Goal: Task Accomplishment & Management: Manage account settings

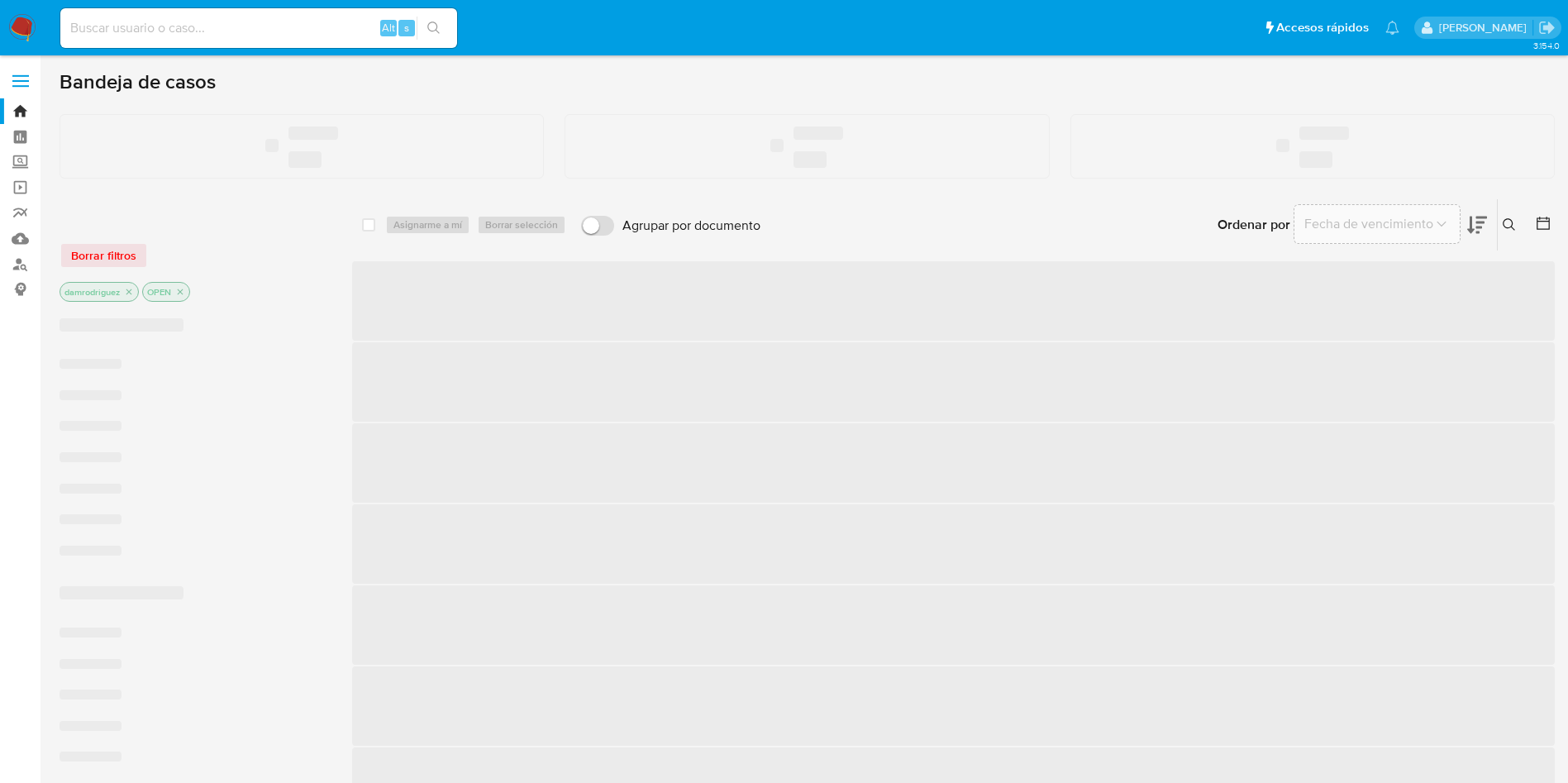
click at [888, 11] on ul "Pausado Ver notificaciones Alt s Accesos rápidos Presiona las siguientes teclas…" at bounding box center [729, 28] width 1355 height 42
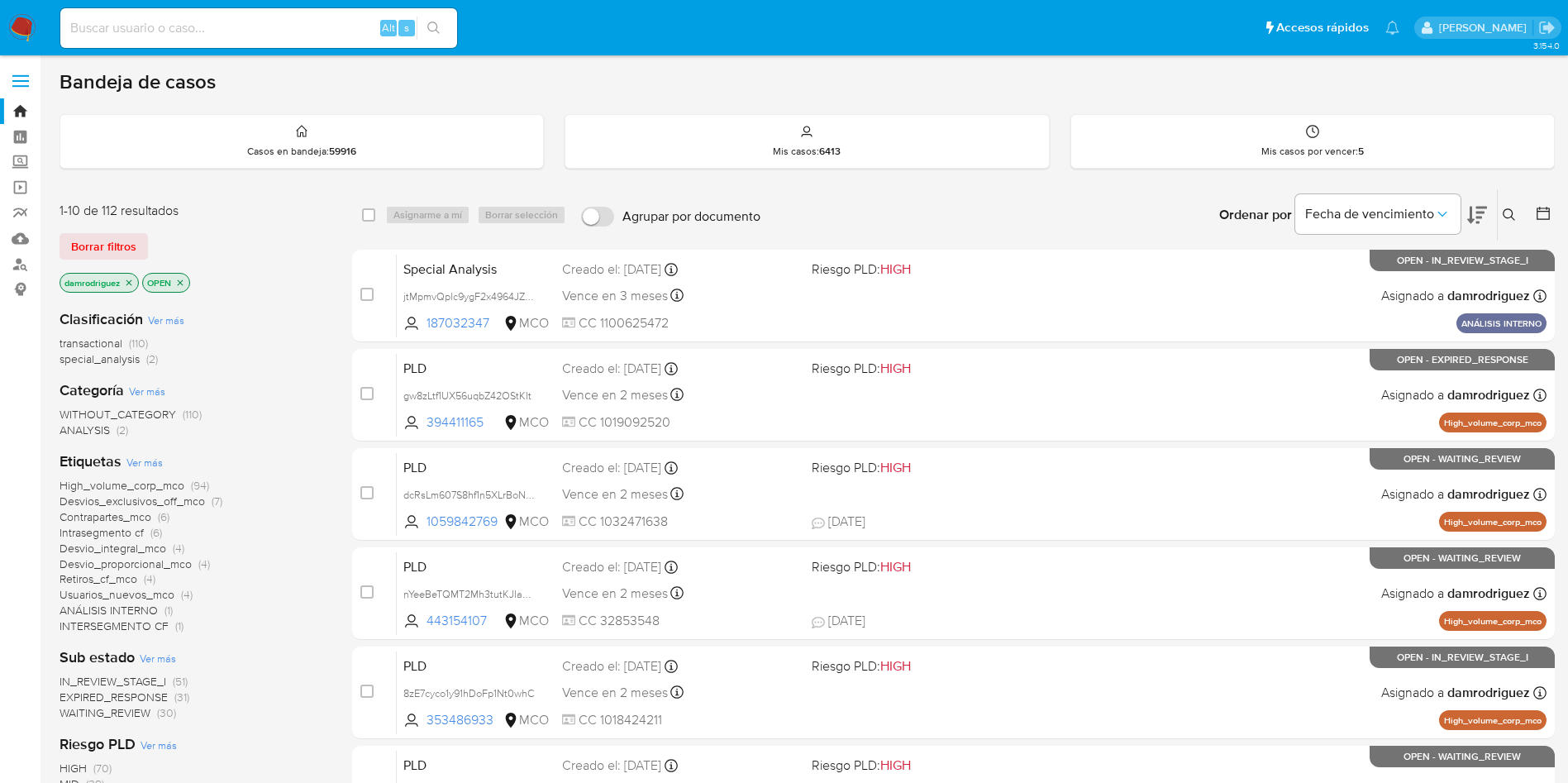
click at [267, 248] on div "Borrar filtros" at bounding box center [192, 246] width 264 height 27
click at [273, 246] on div "Borrar filtros" at bounding box center [192, 246] width 264 height 27
click at [245, 259] on div "1-10 de 112 resultados Borrar filtros damrodriguez OPEN" at bounding box center [192, 248] width 264 height 94
click at [273, 274] on div "damrodriguez OPEN" at bounding box center [192, 284] width 264 height 23
click at [271, 37] on input at bounding box center [259, 28] width 397 height 22
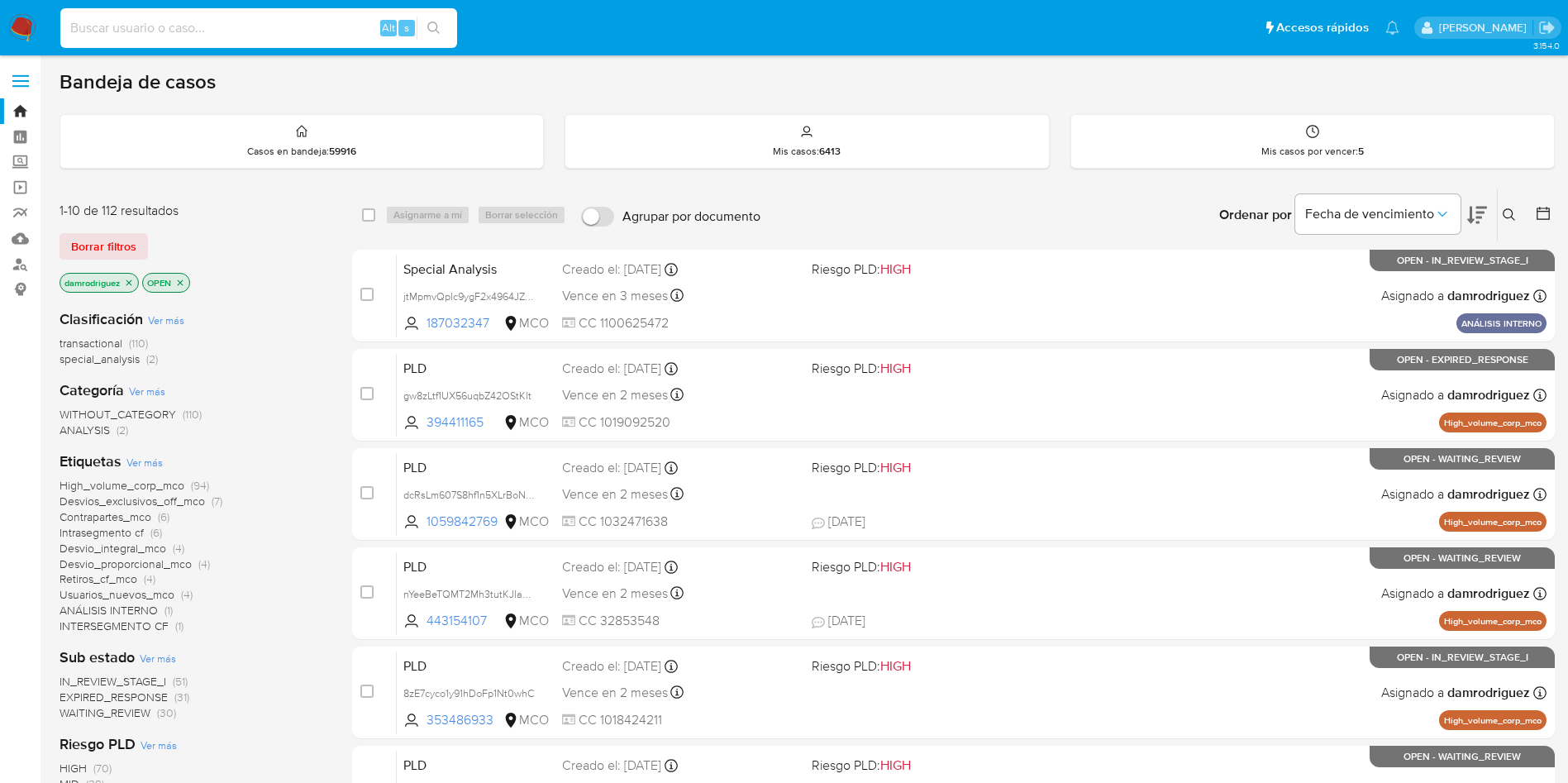
click at [261, 21] on input at bounding box center [259, 28] width 397 height 22
paste input "138254142"
type input "138254142"
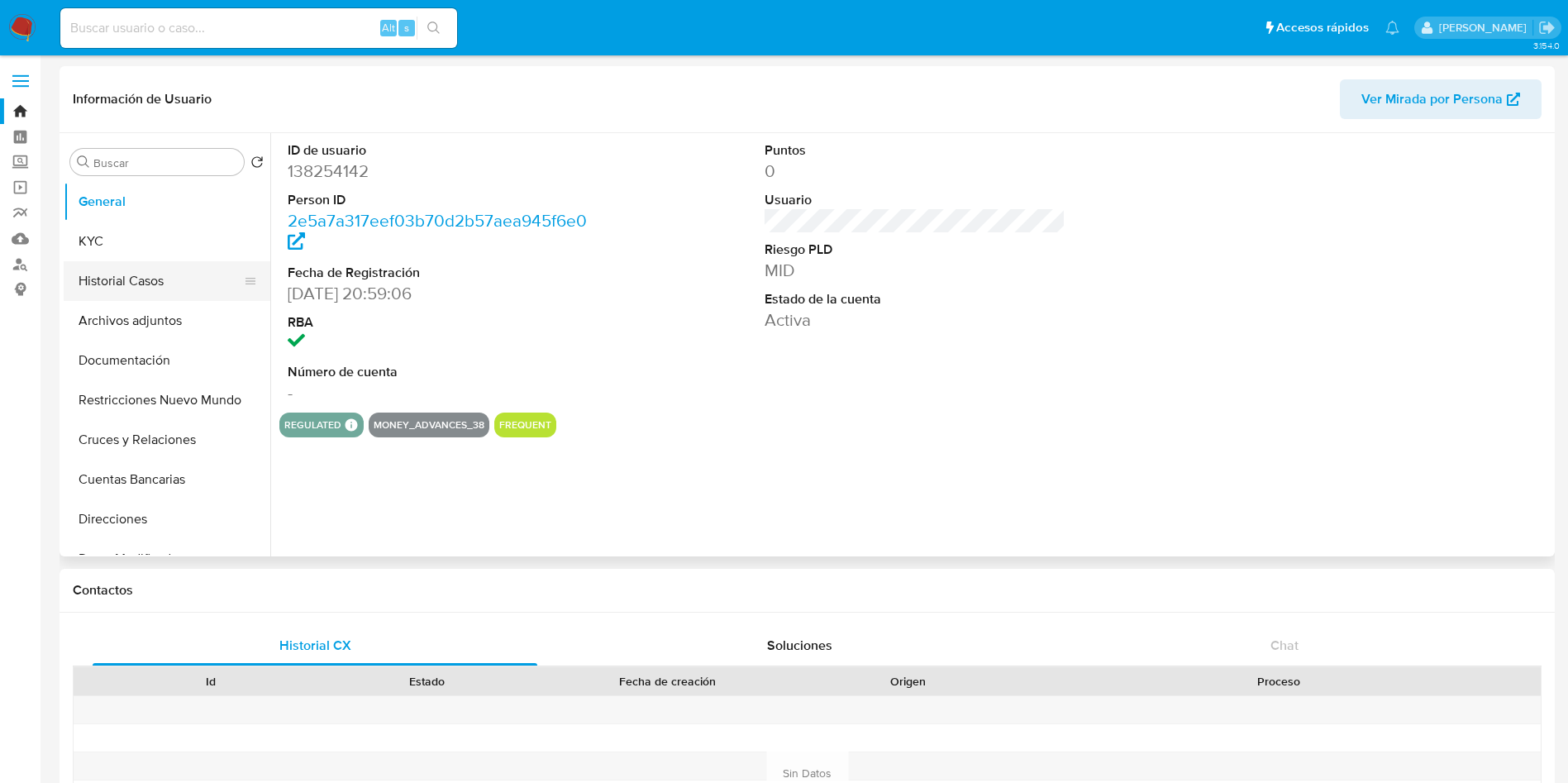
select select "10"
click at [122, 278] on button "Historial Casos" at bounding box center [161, 281] width 194 height 40
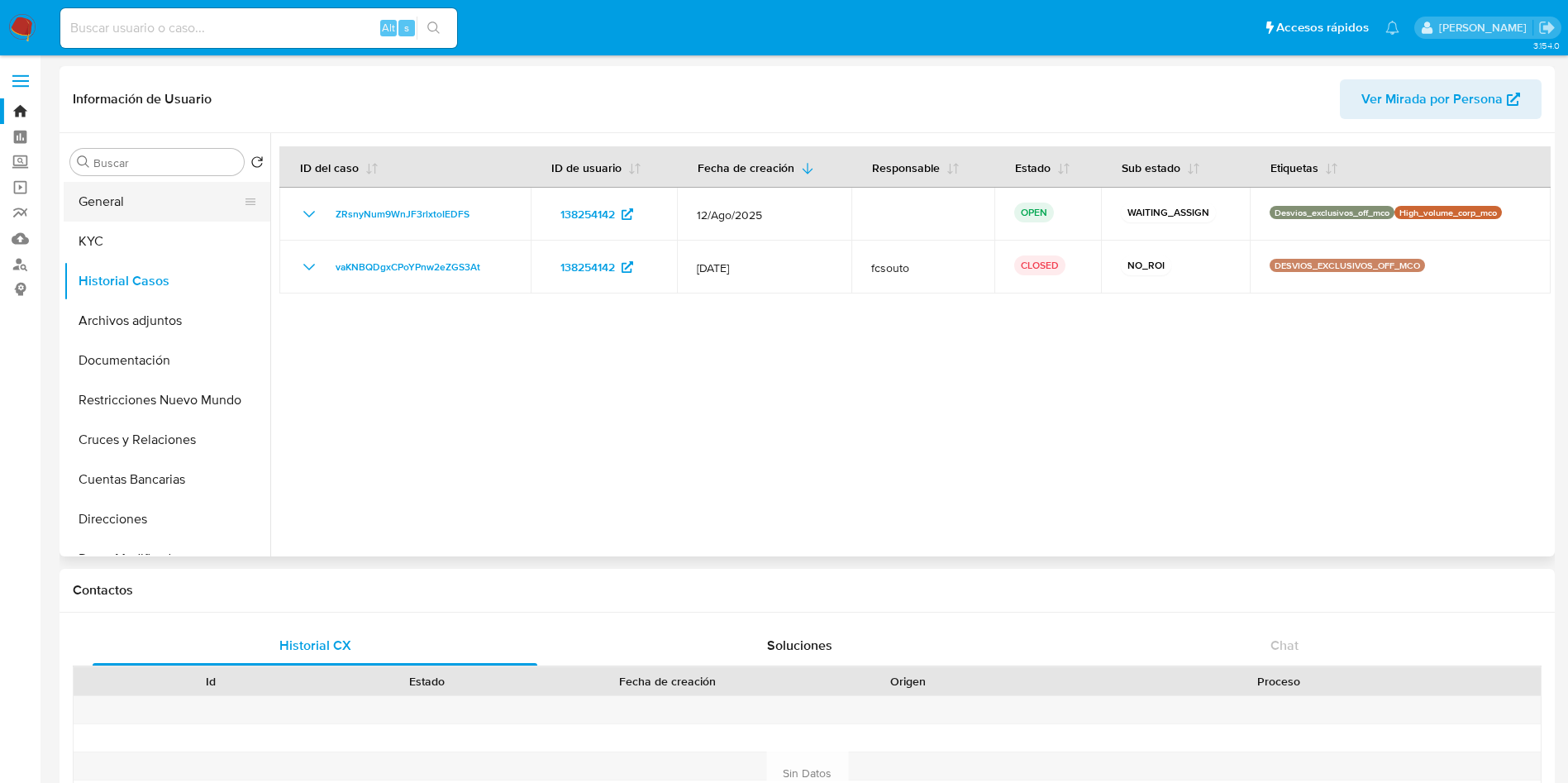
click at [137, 207] on button "General" at bounding box center [161, 201] width 194 height 40
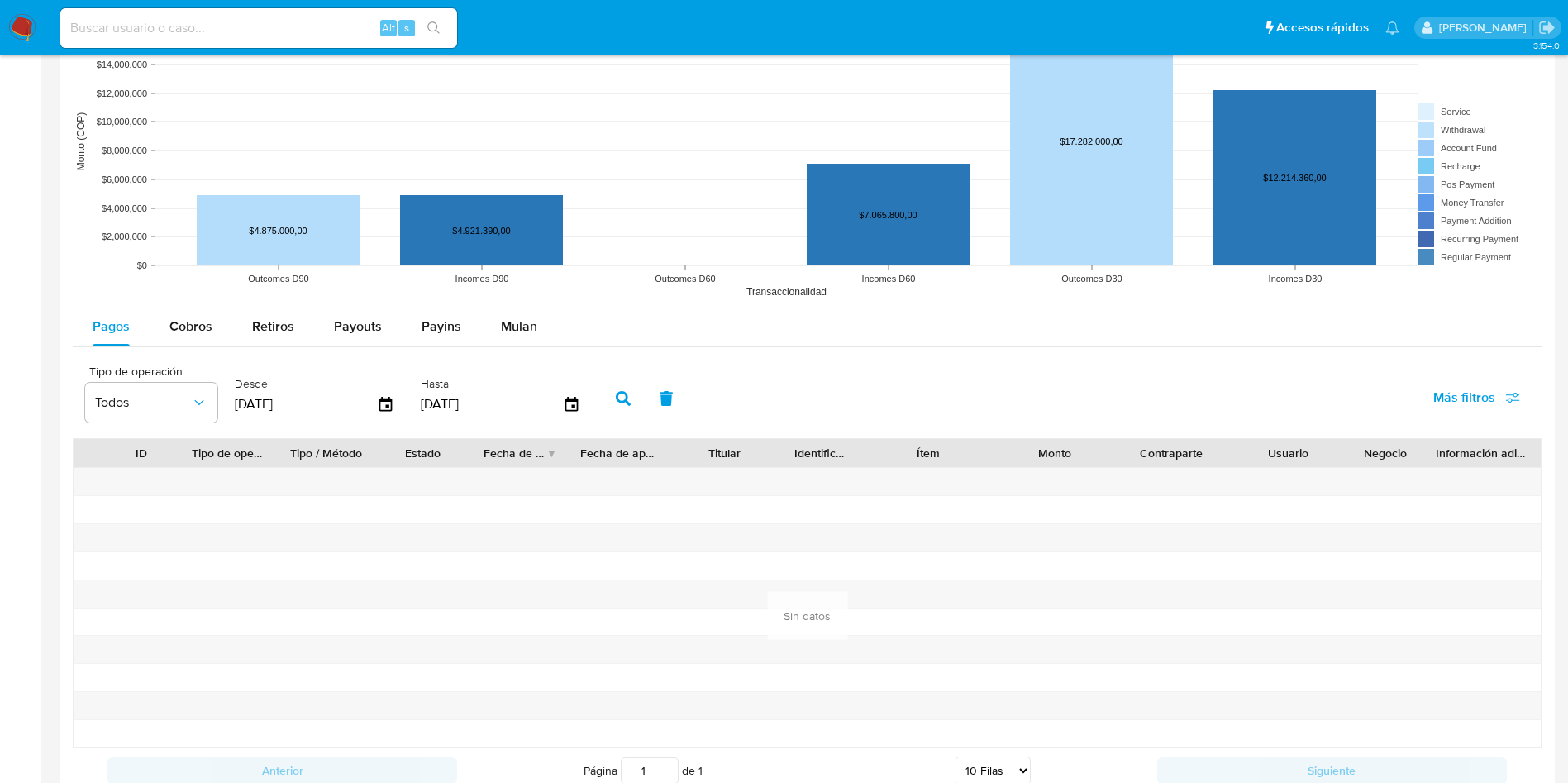
scroll to position [1488, 0]
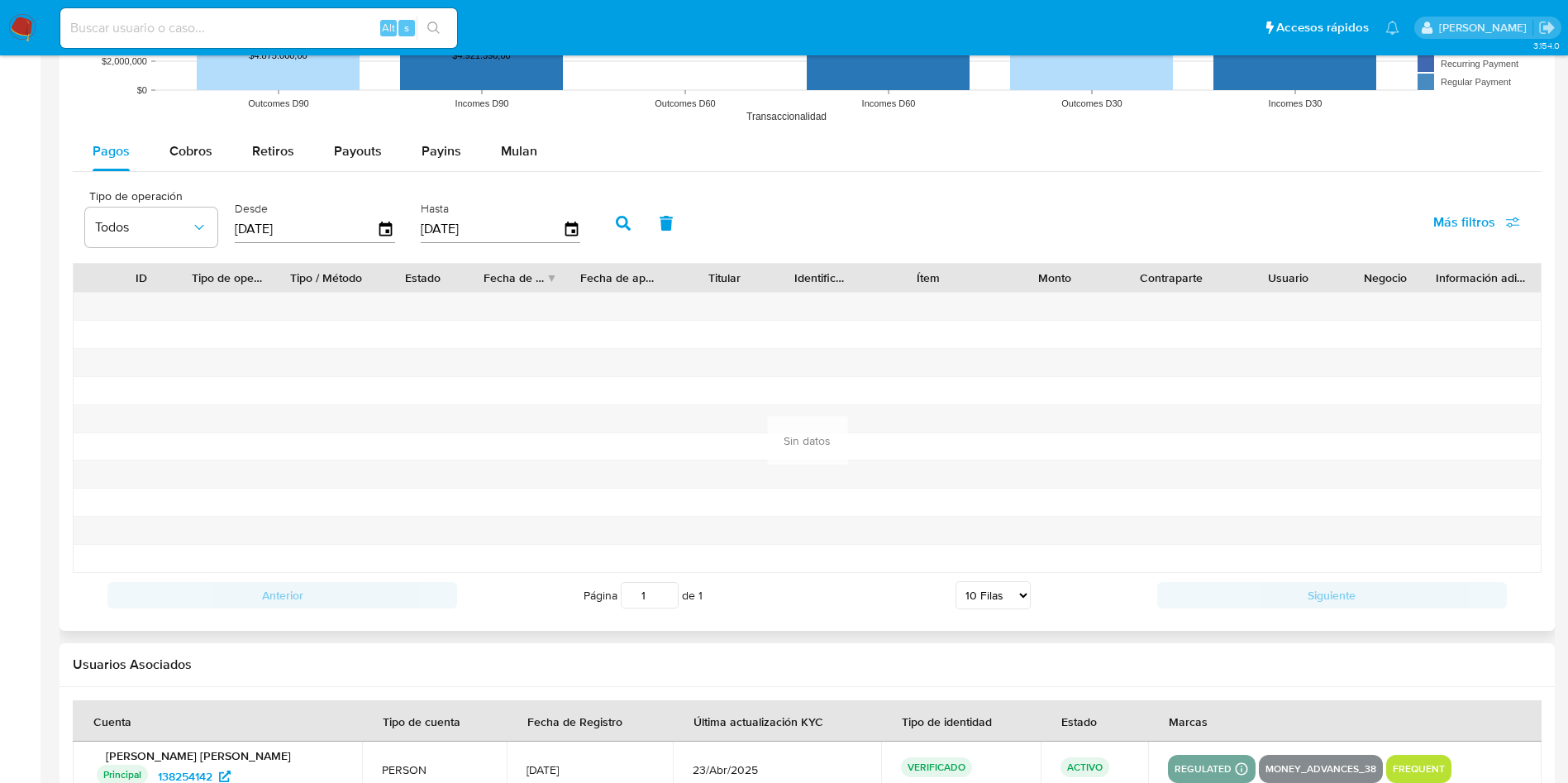
click at [187, 171] on div "Pagos Cobros Retiros Payouts Payins Mulan" at bounding box center [807, 151] width 1468 height 41
click at [188, 142] on span "Cobros" at bounding box center [190, 151] width 43 height 19
select select "10"
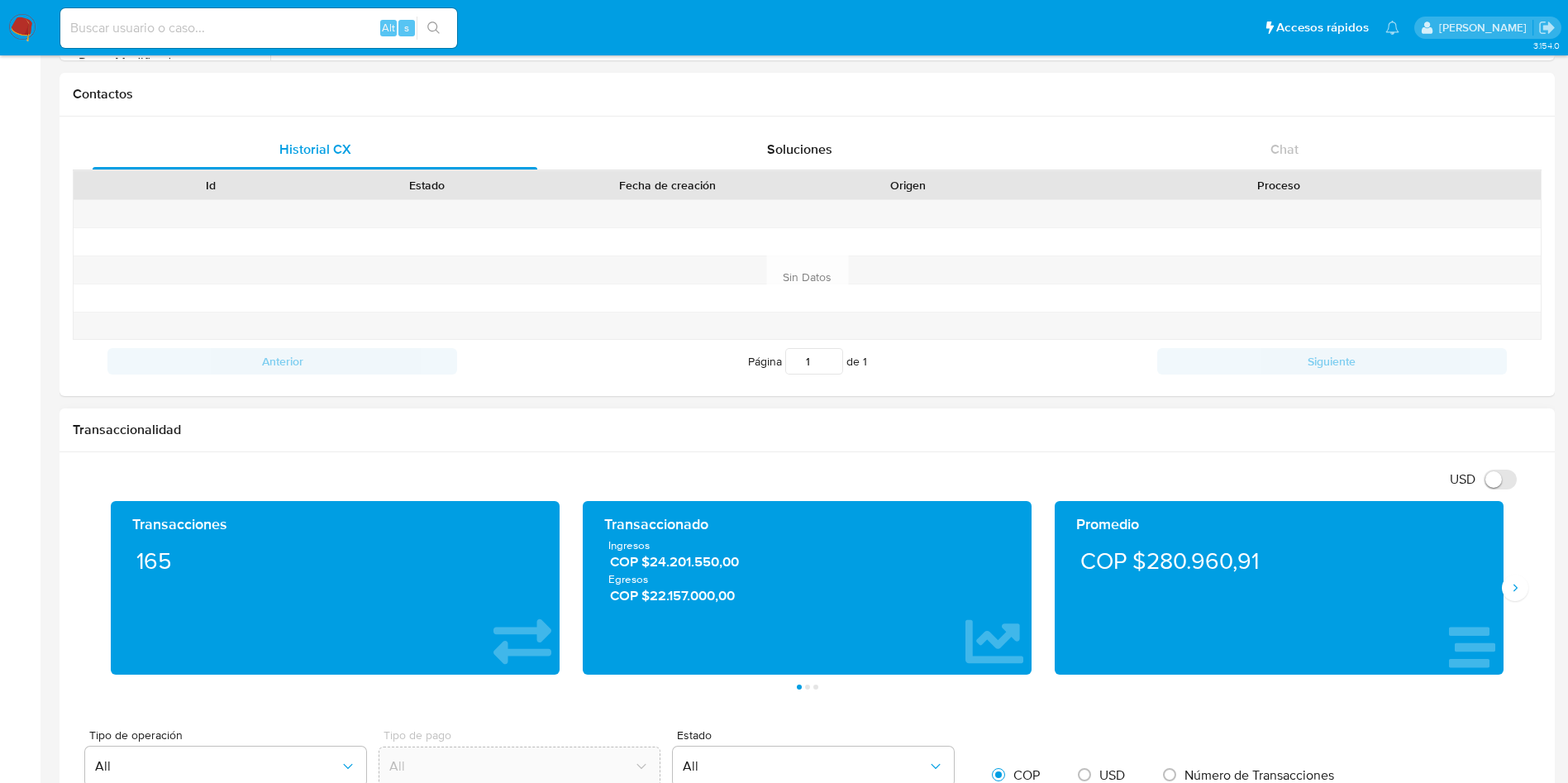
scroll to position [0, 0]
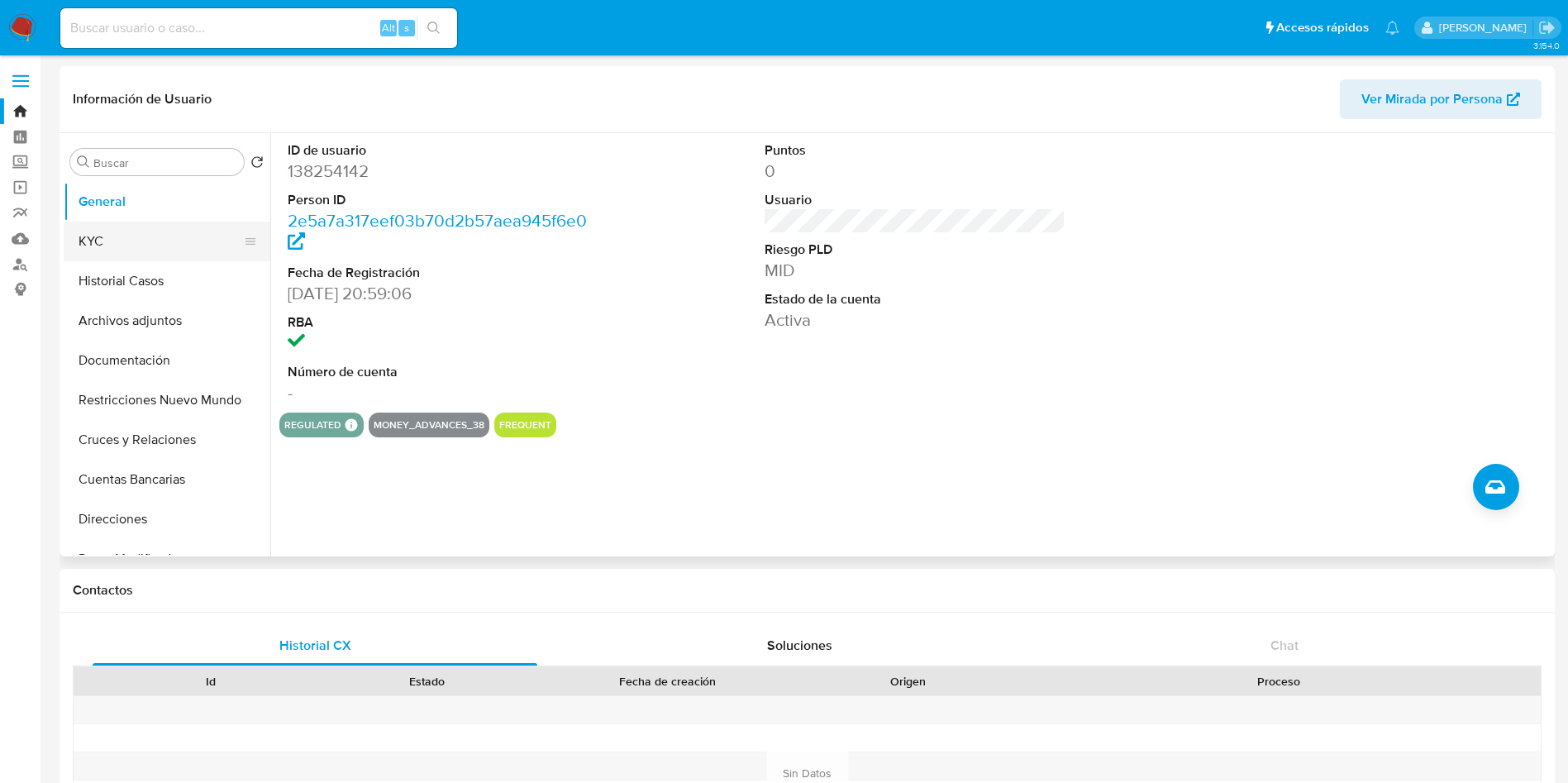
click at [126, 233] on button "KYC" at bounding box center [161, 241] width 194 height 40
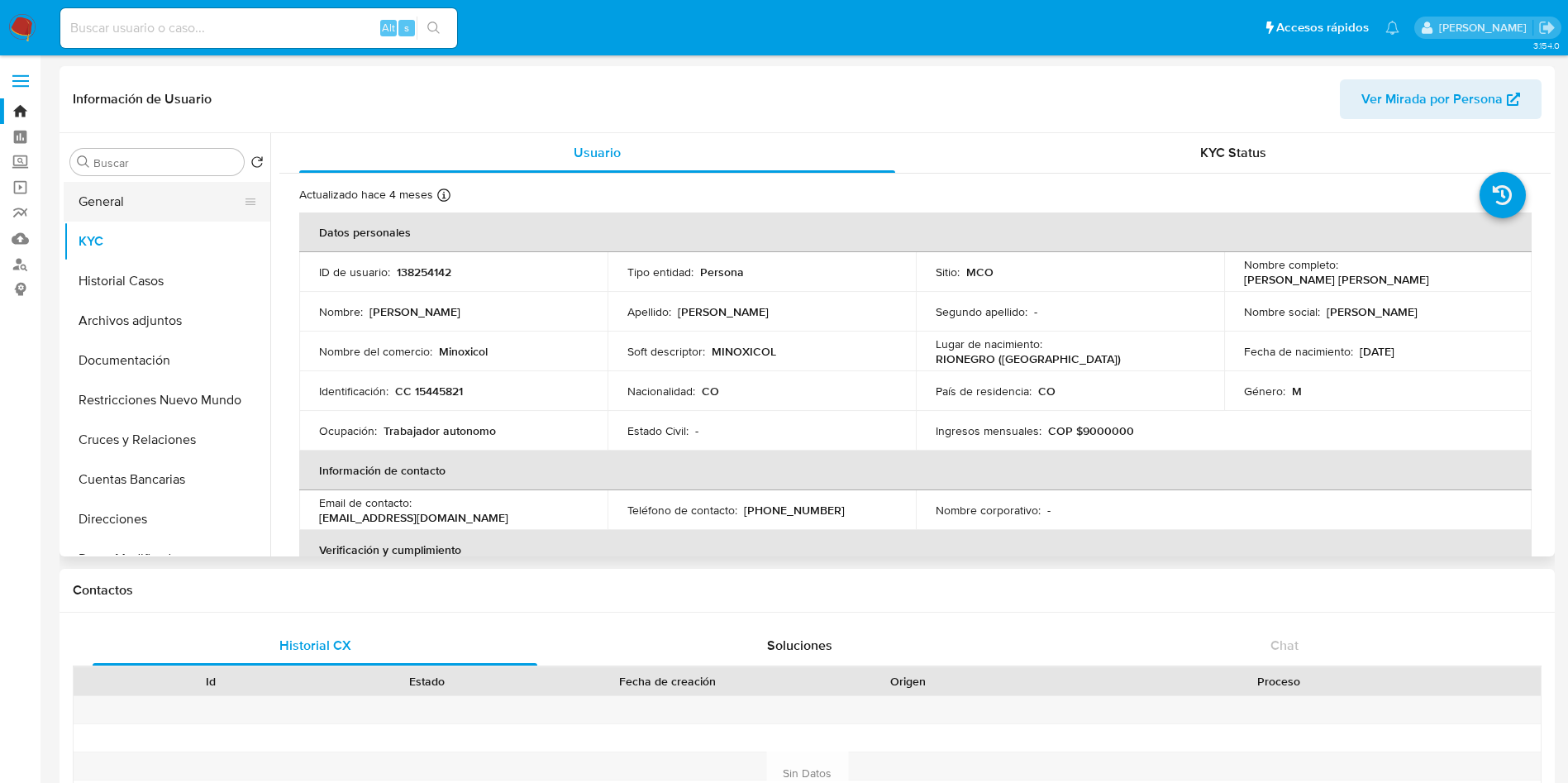
click at [130, 205] on button "General" at bounding box center [161, 201] width 194 height 40
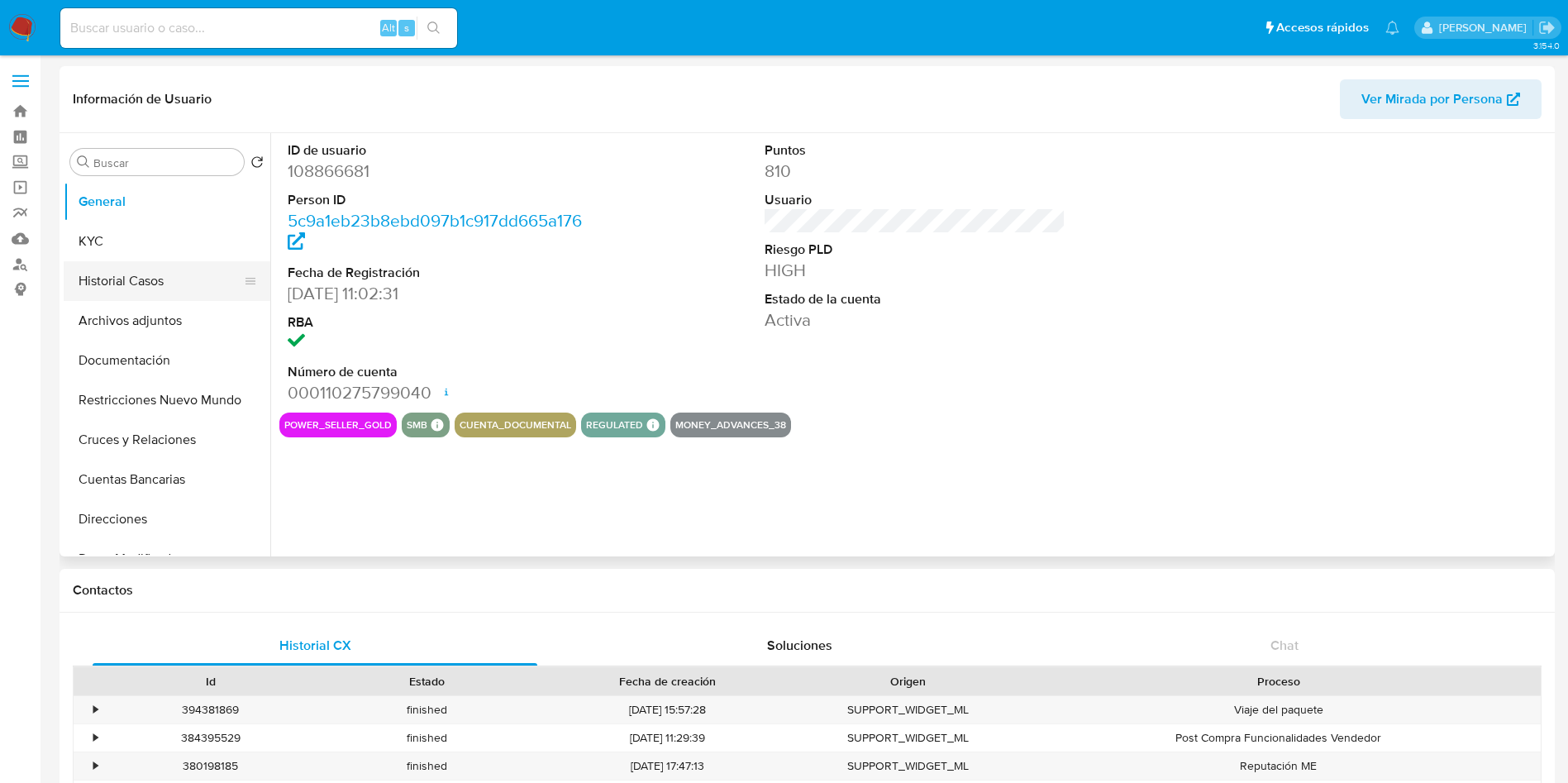
click at [148, 283] on button "Historial Casos" at bounding box center [161, 281] width 194 height 40
select select "10"
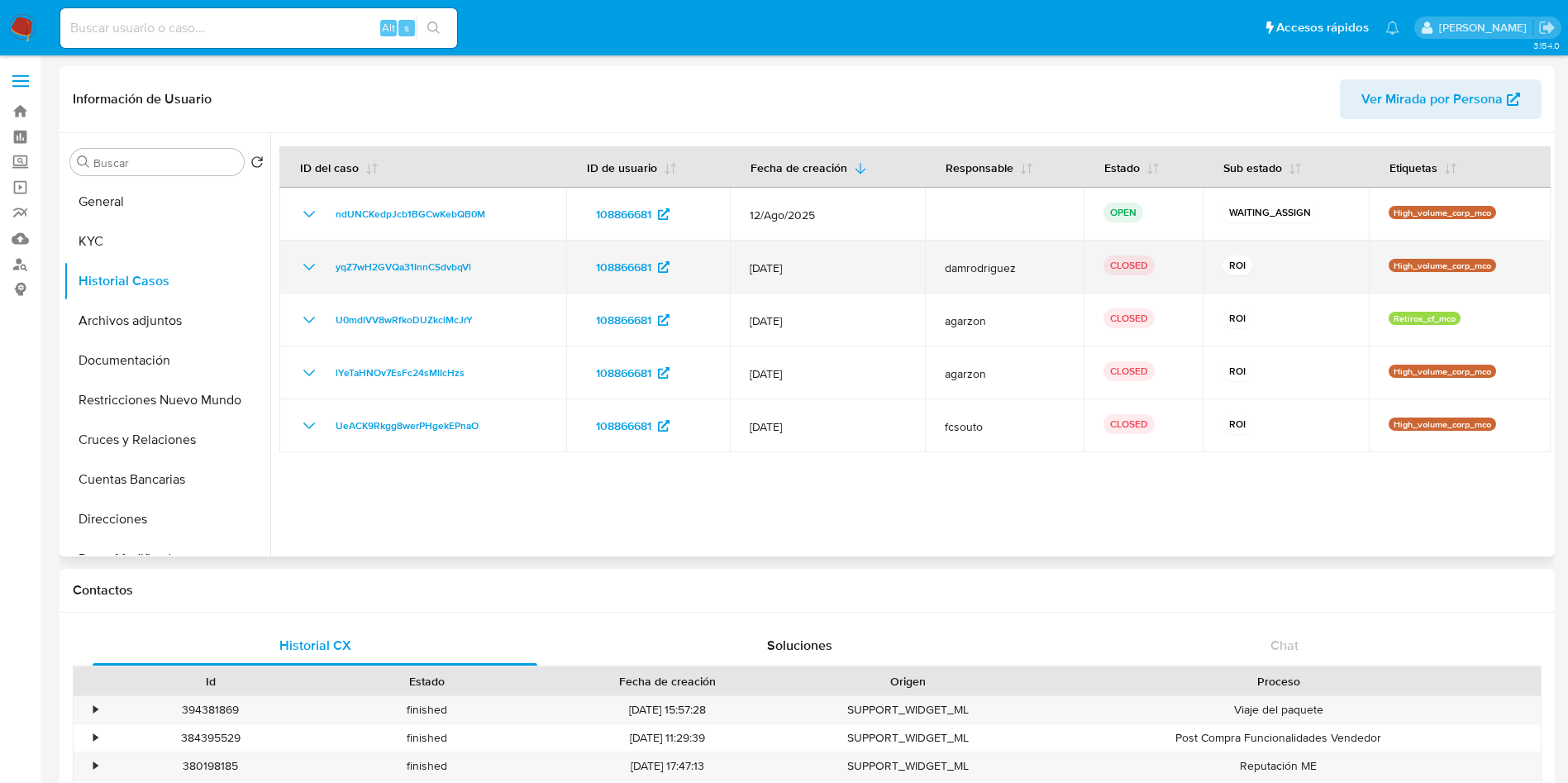
click at [308, 258] on icon "Mostrar/Ocultar" at bounding box center [309, 267] width 20 height 20
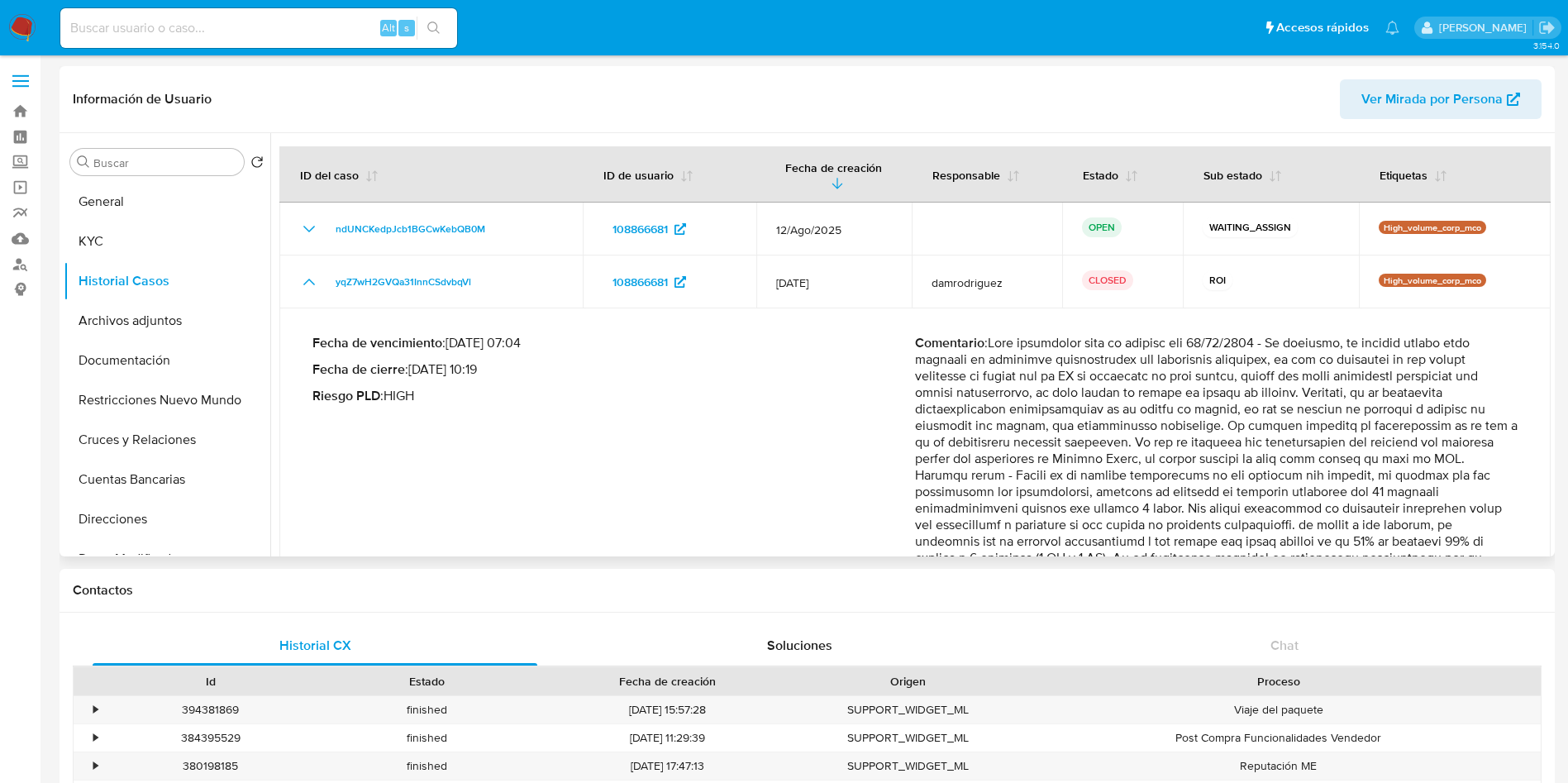
scroll to position [124, 0]
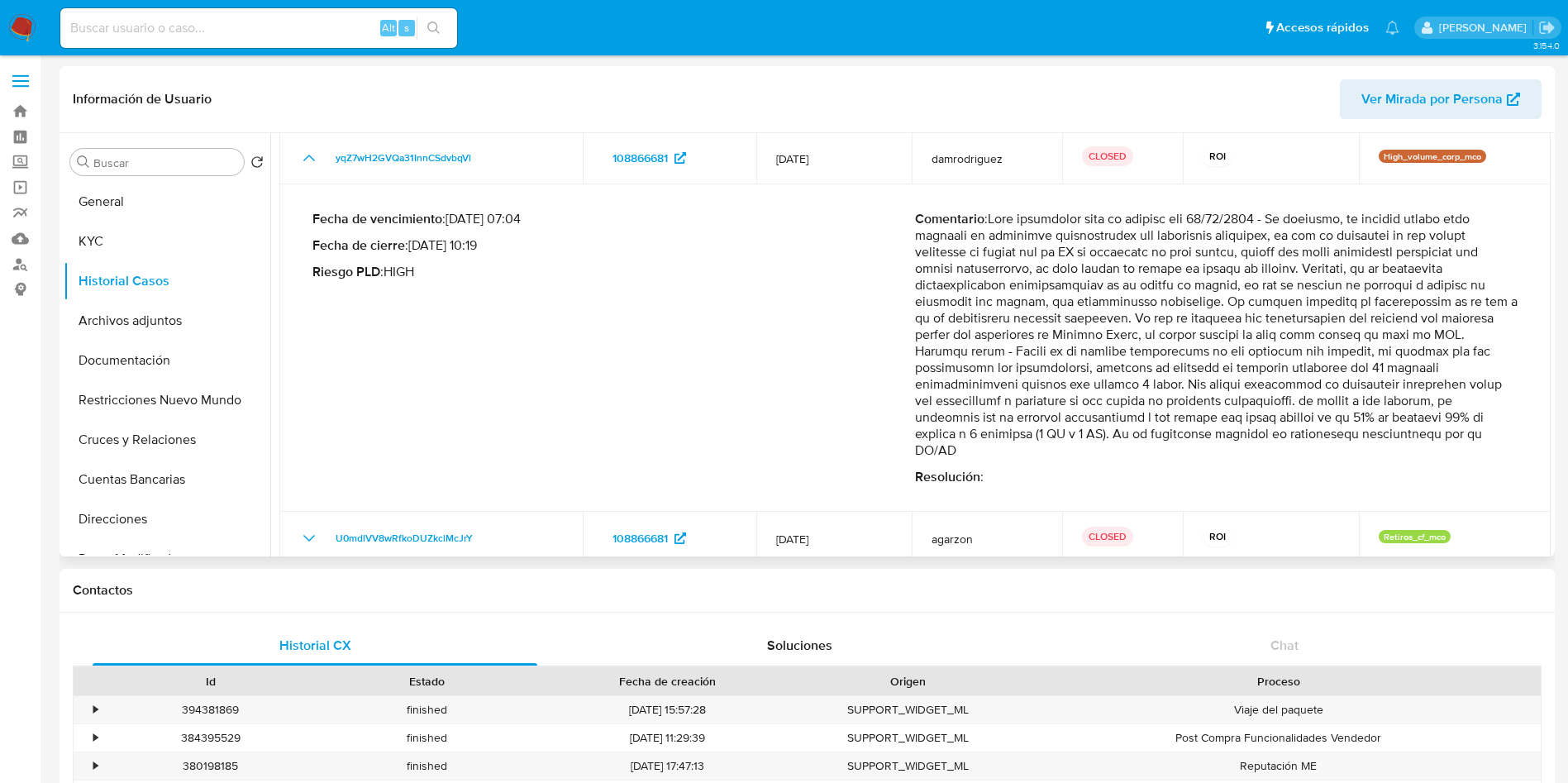
drag, startPoint x: 1085, startPoint y: 347, endPoint x: 1472, endPoint y: 408, distance: 391.8
click at [1473, 408] on p "Comentario :" at bounding box center [1216, 334] width 602 height 248
click at [924, 382] on p "Comentario :" at bounding box center [1216, 334] width 602 height 248
drag, startPoint x: 1017, startPoint y: 388, endPoint x: 1481, endPoint y: 426, distance: 465.6
click at [1524, 436] on td "Fecha de vencimiento : 10/08/2025 07:04 Fecha de cierre : 01/08/2025 10:19 Ries…" at bounding box center [915, 348] width 1271 height 328
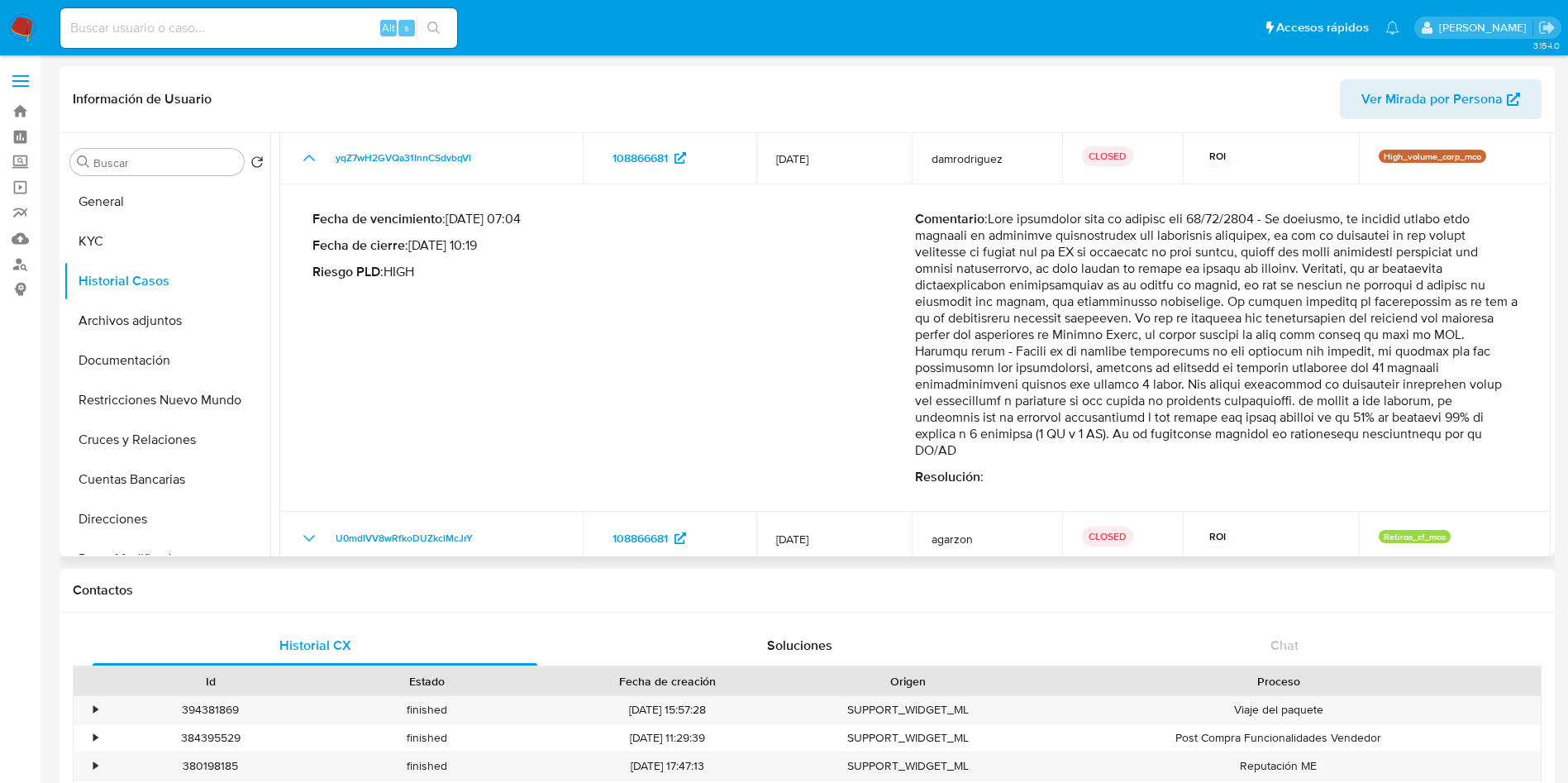
click at [1224, 385] on p "Comentario :" at bounding box center [1216, 334] width 602 height 248
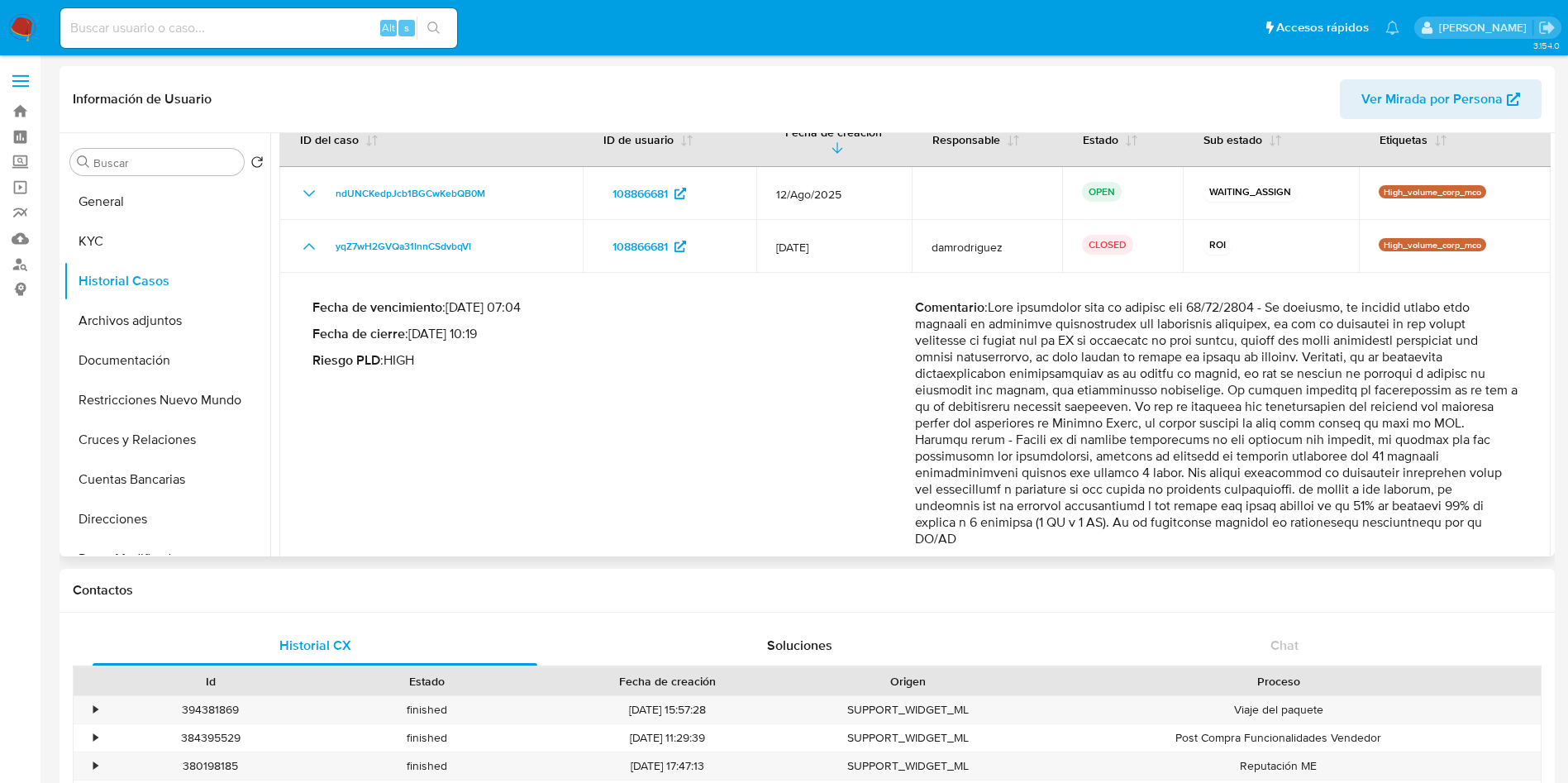
scroll to position [0, 0]
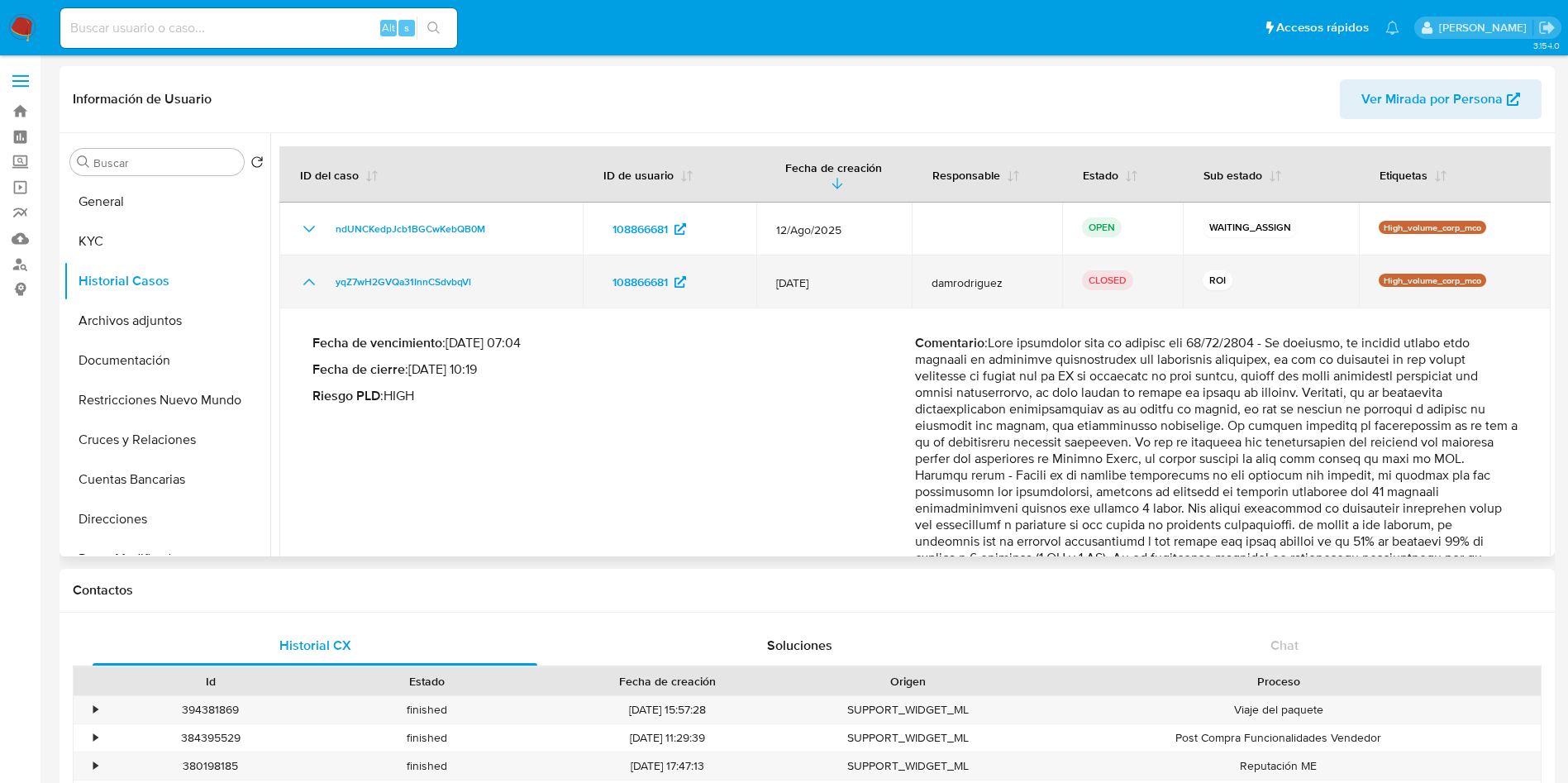
click at [308, 290] on icon "Mostrar/Ocultar" at bounding box center [309, 281] width 20 height 20
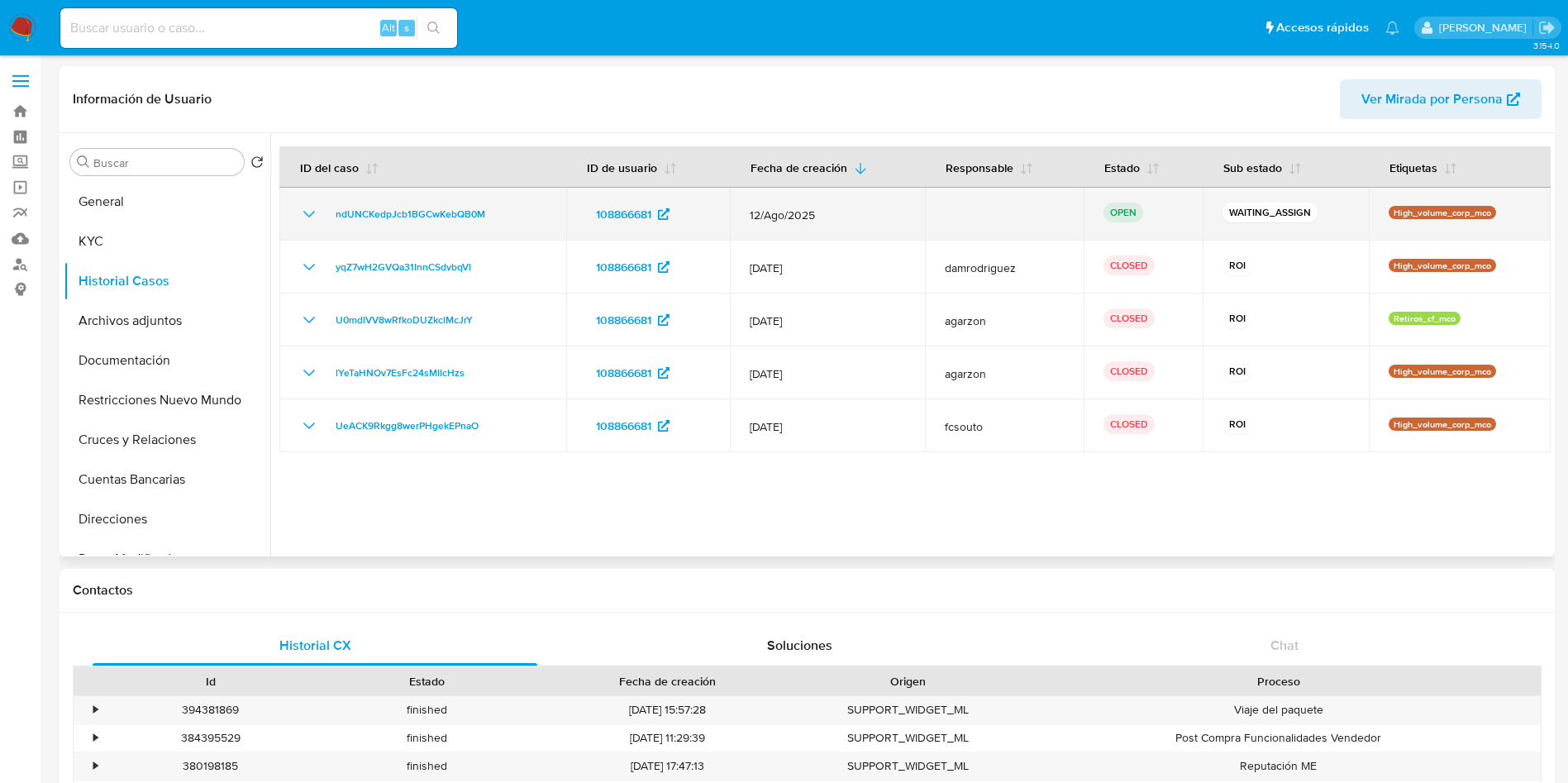
click at [313, 211] on icon "Mostrar/Ocultar" at bounding box center [309, 214] width 20 height 20
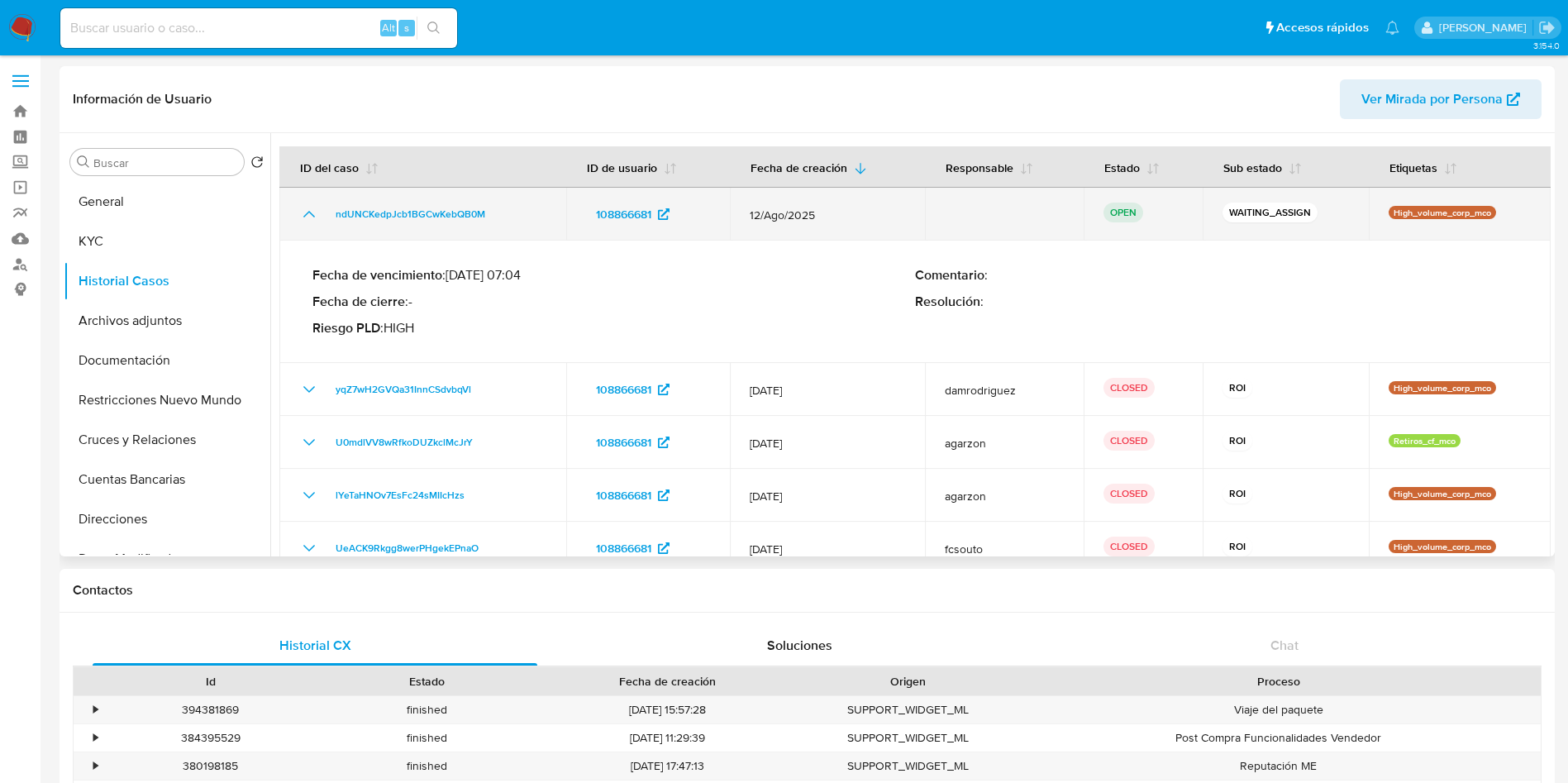
drag, startPoint x: 312, startPoint y: 211, endPoint x: 301, endPoint y: 220, distance: 14.2
click at [311, 213] on icon "Mostrar/Ocultar" at bounding box center [309, 214] width 20 height 20
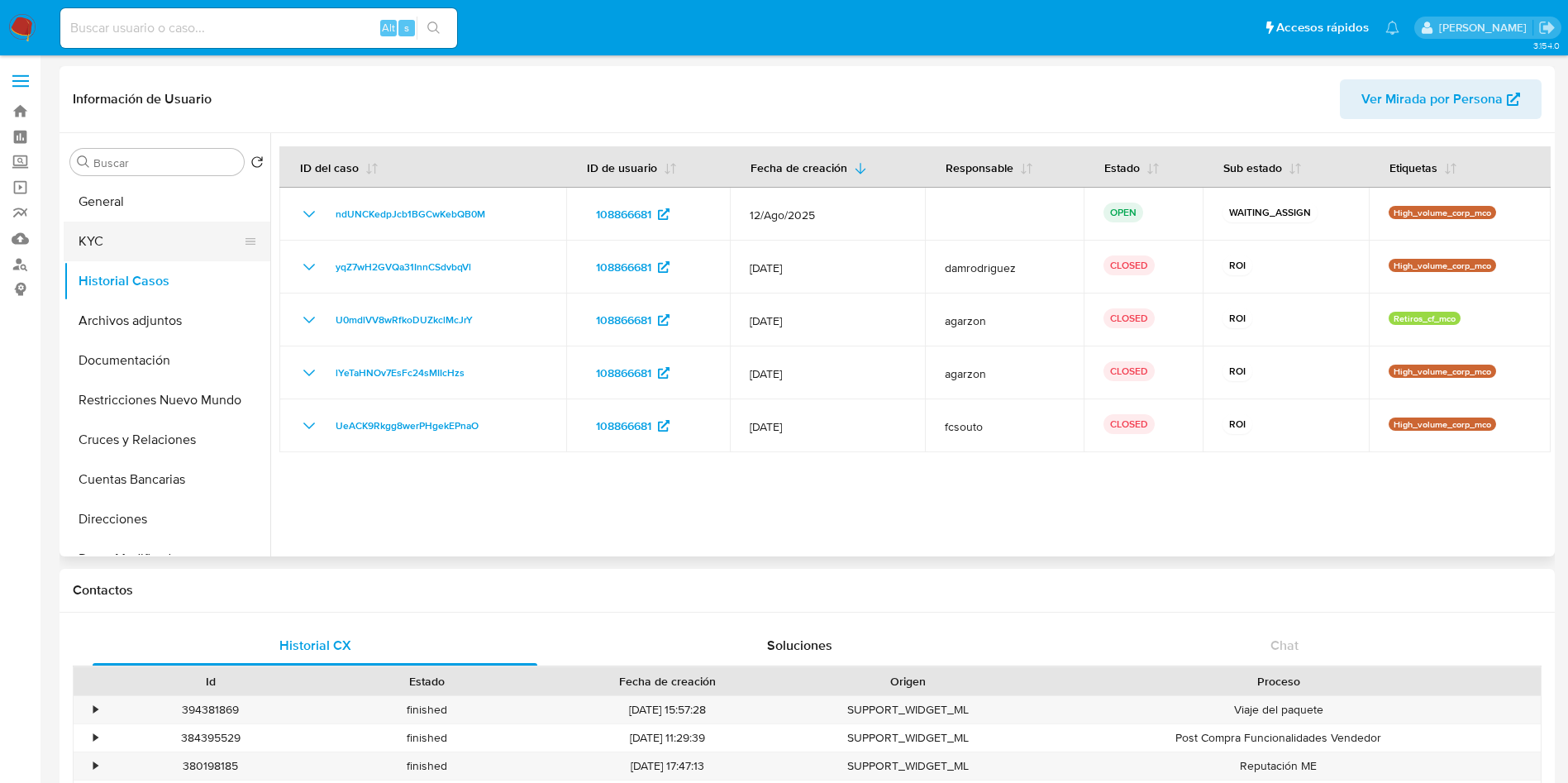
click at [103, 237] on button "KYC" at bounding box center [161, 241] width 194 height 40
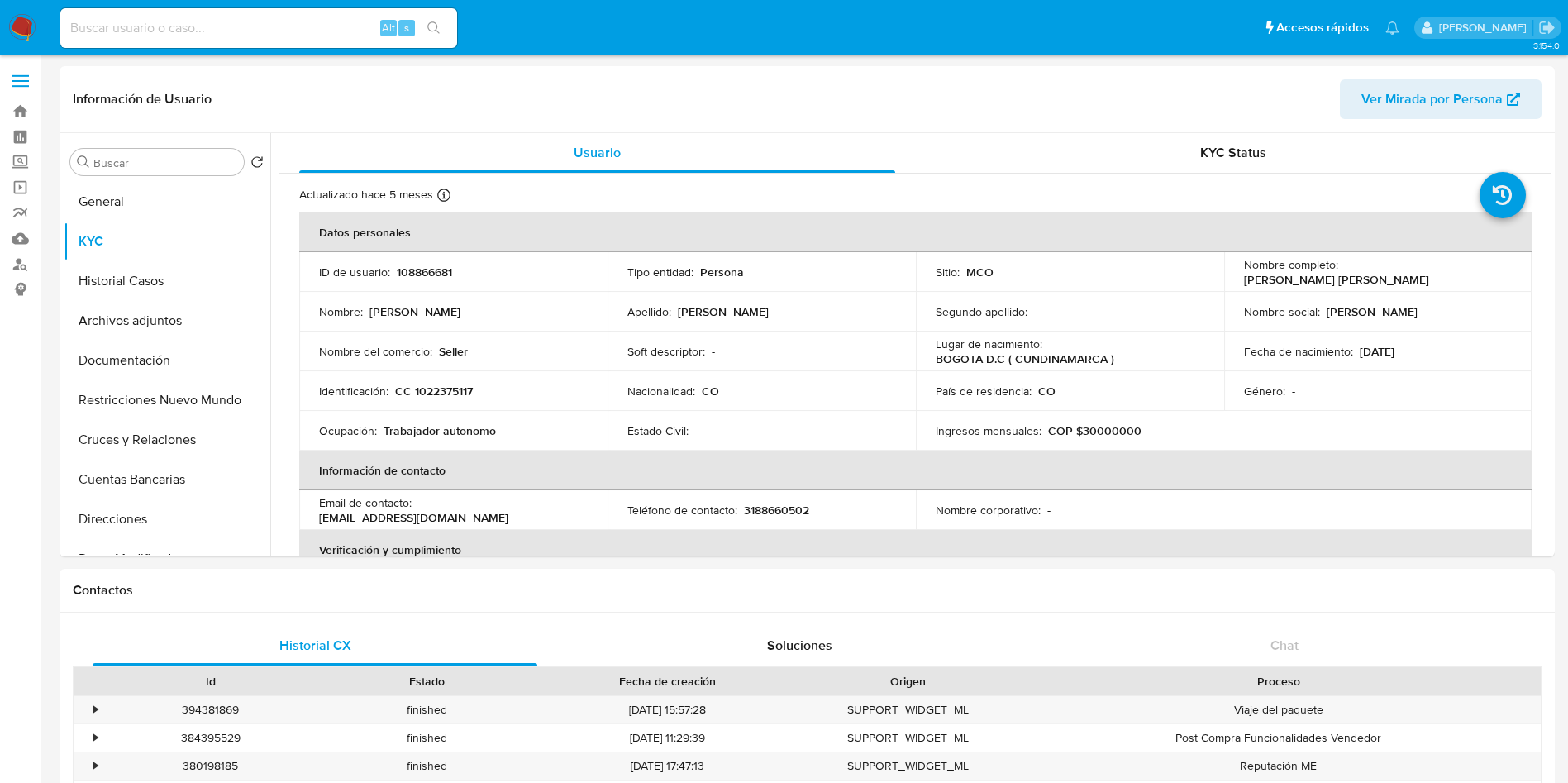
click at [262, 24] on input at bounding box center [259, 28] width 397 height 22
paste input "JKBUY9WIwO1F6SHVlNlOC8HQ"
type input "JKBUY9WIwO1F6SHVlNlOC8HQ"
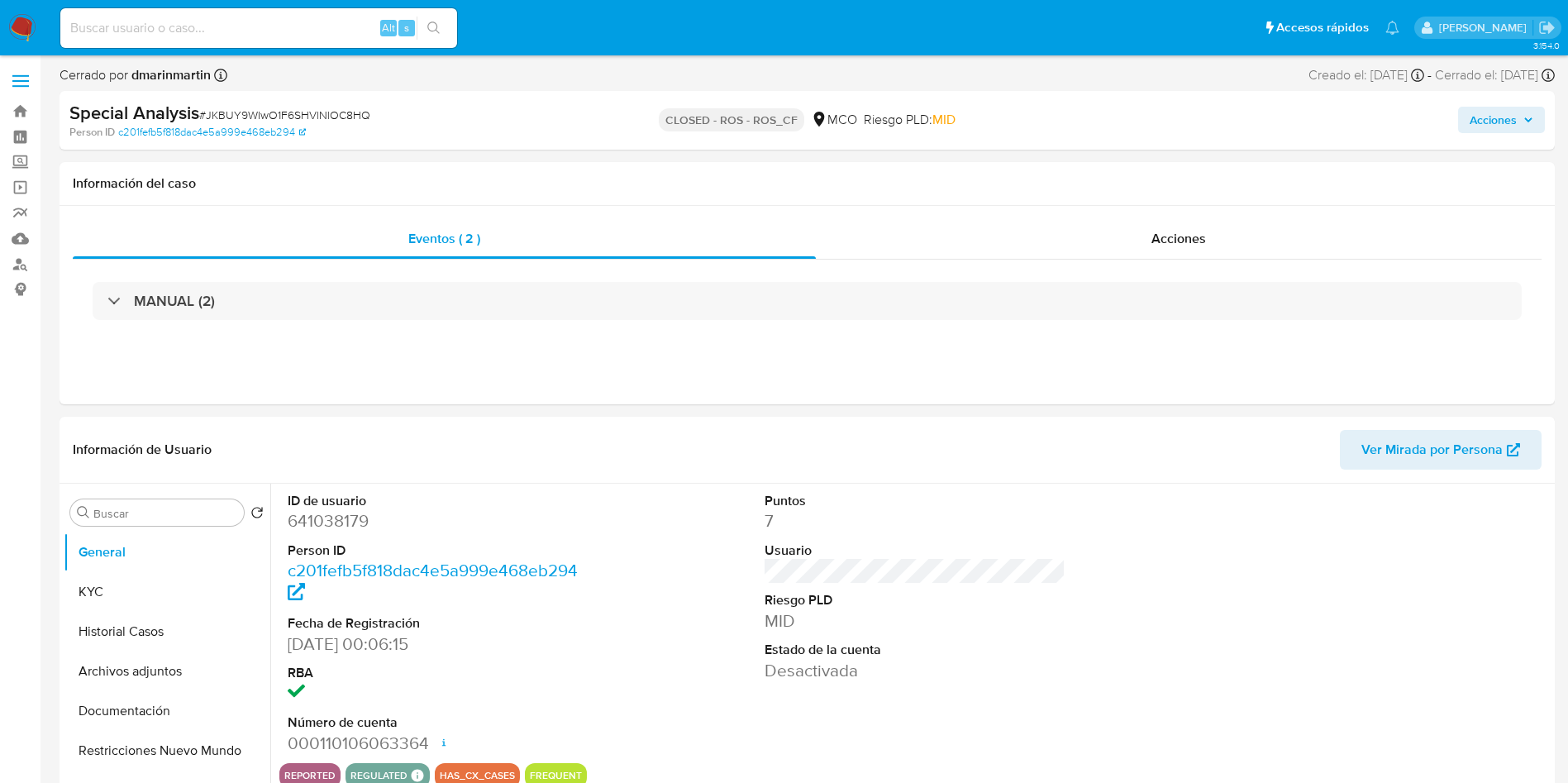
select select "10"
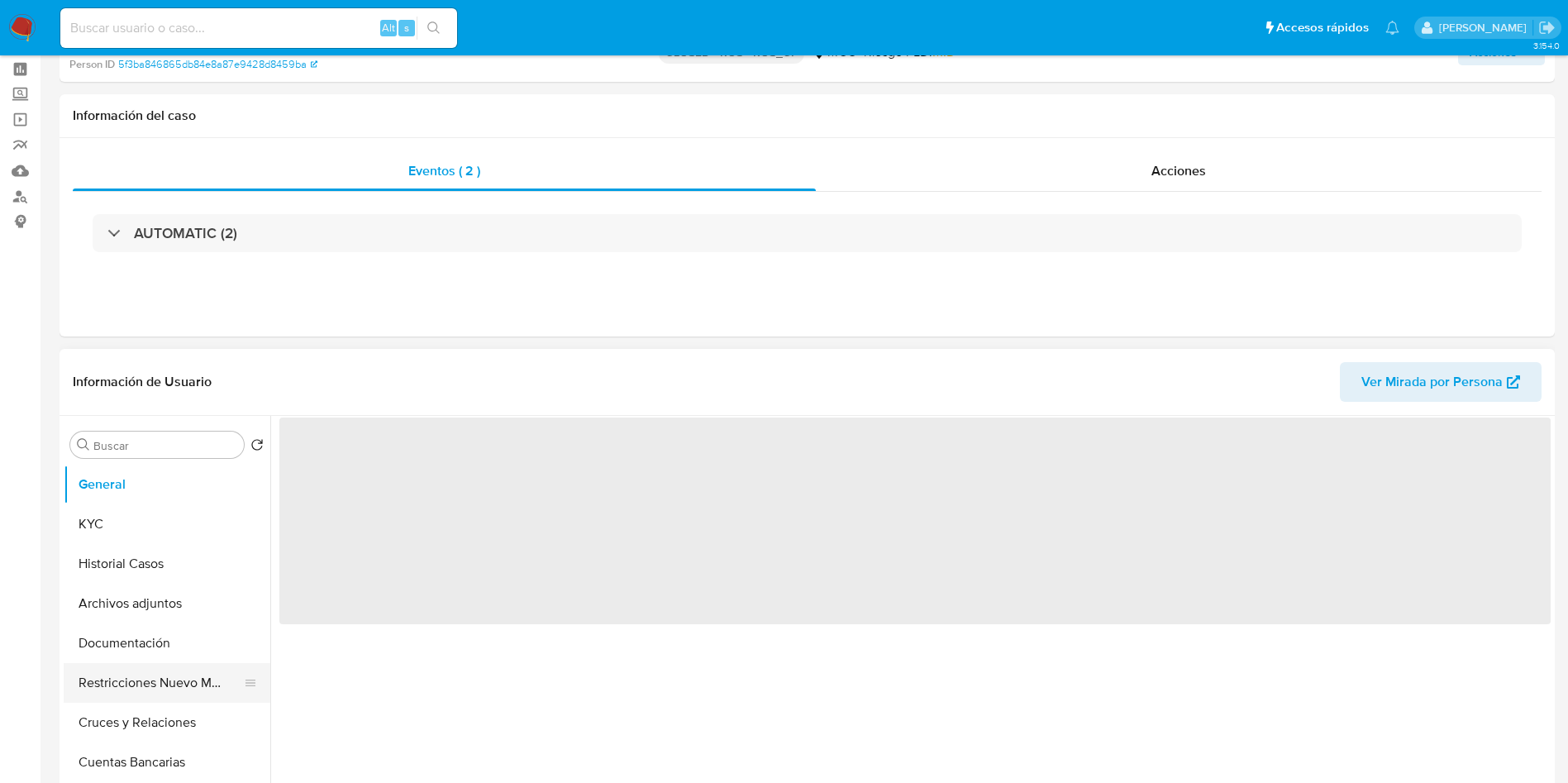
scroll to position [124, 0]
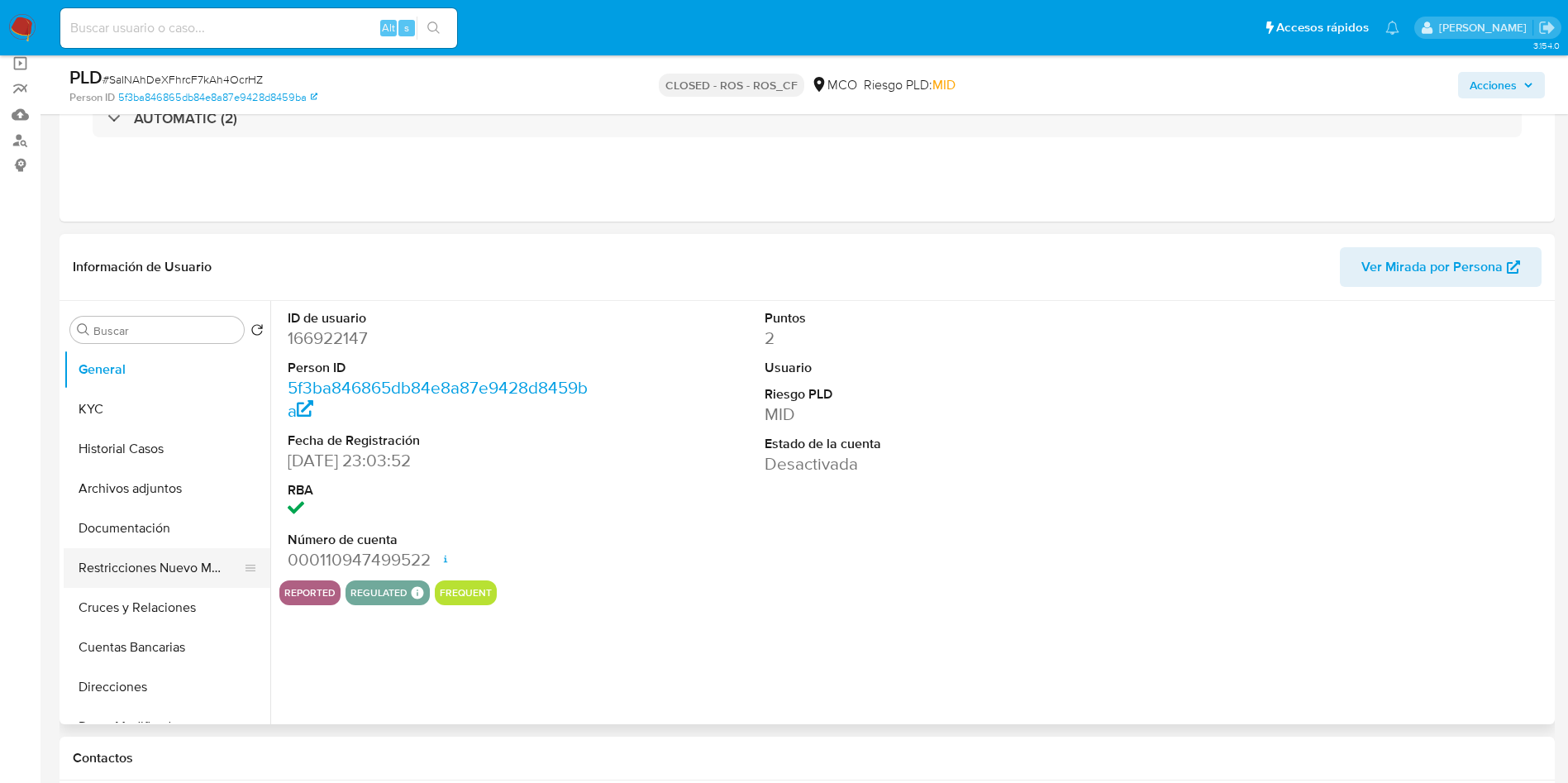
click at [163, 564] on button "Restricciones Nuevo Mundo" at bounding box center [161, 568] width 194 height 40
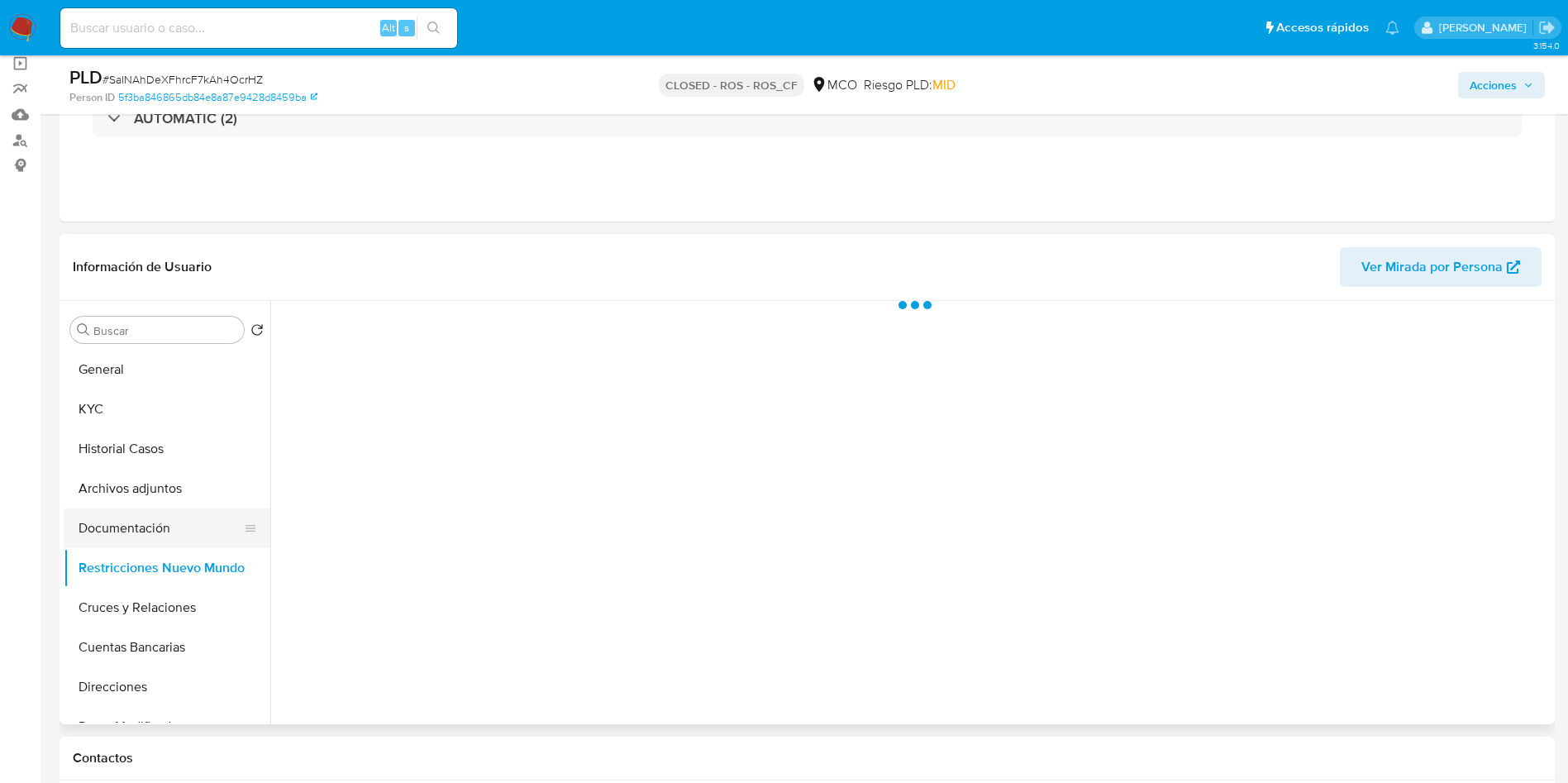
select select "10"
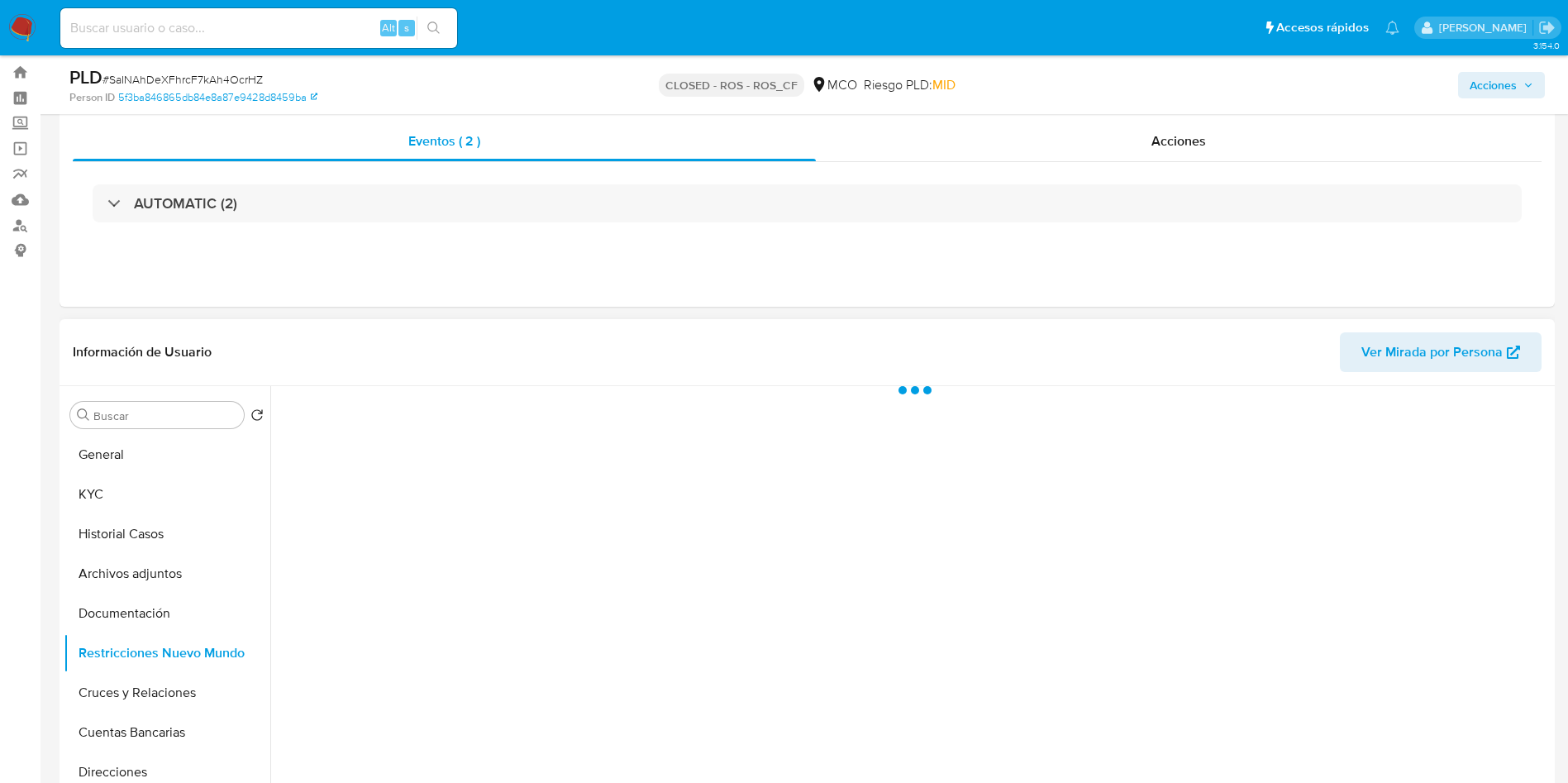
scroll to position [0, 0]
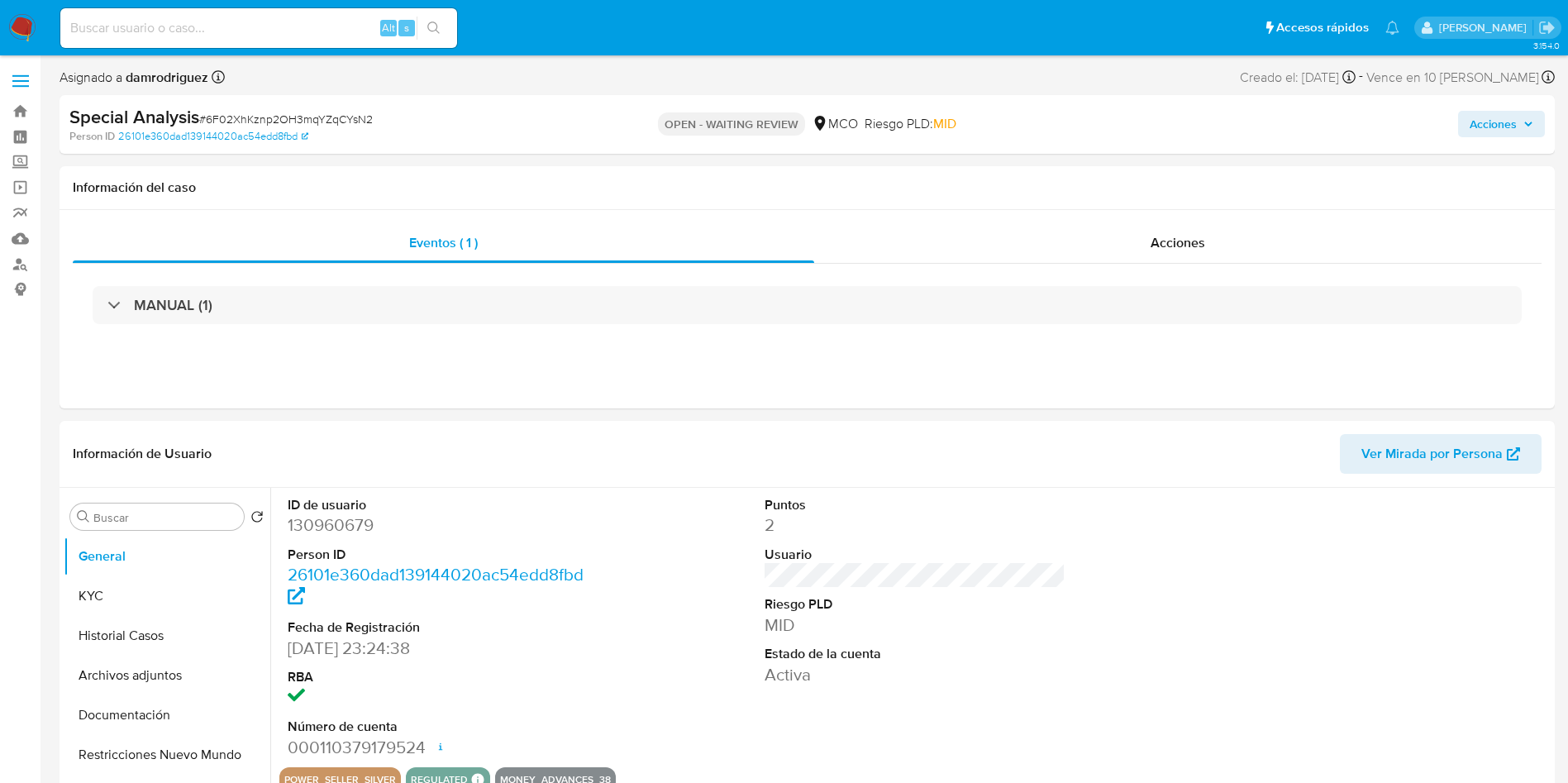
select select "10"
click at [648, 482] on div "Información de Usuario Ver Mirada por Persona" at bounding box center [807, 454] width 1495 height 67
click at [24, 38] on img at bounding box center [23, 29] width 28 height 29
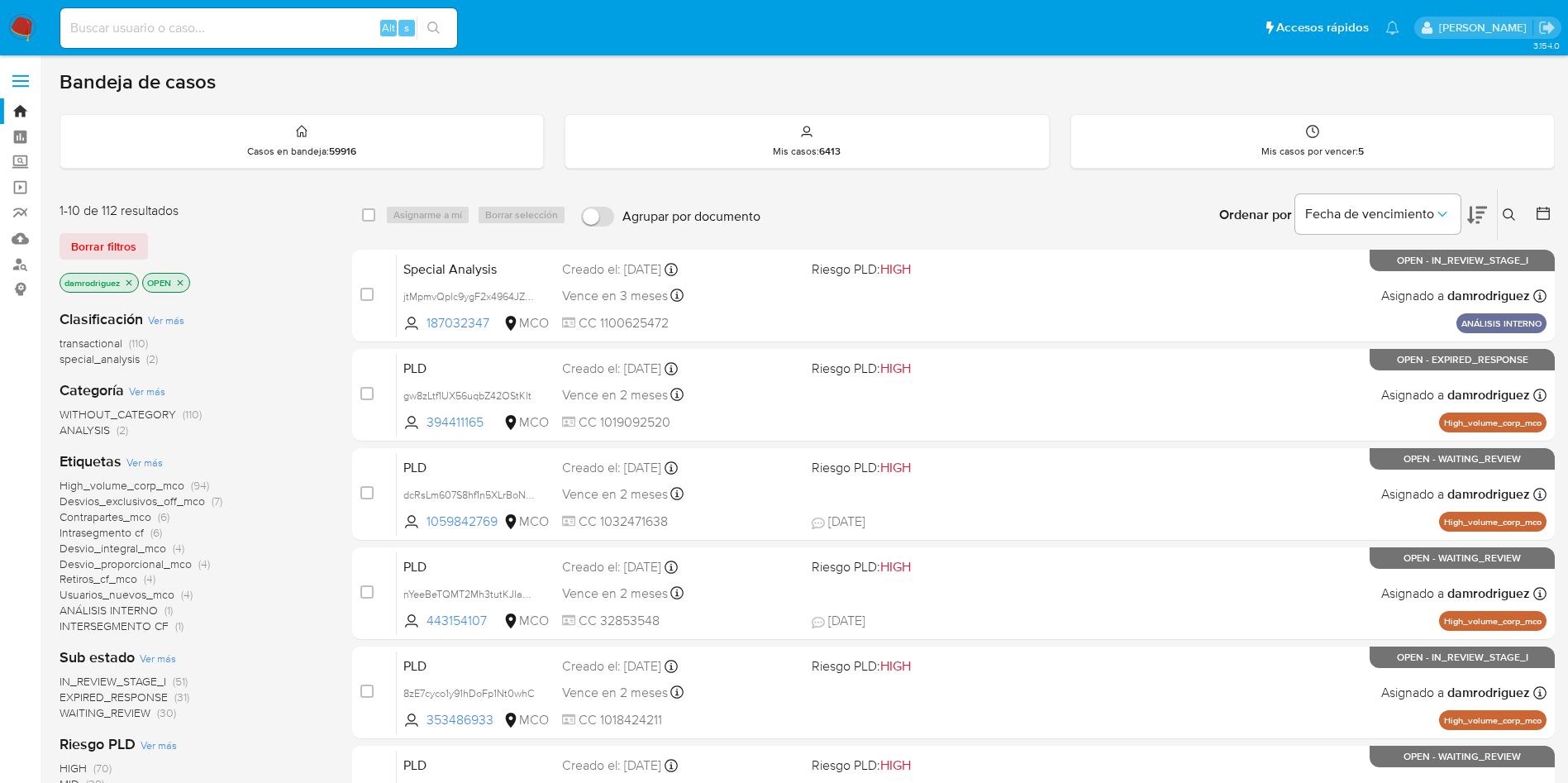
drag, startPoint x: 216, startPoint y: 48, endPoint x: 218, endPoint y: 40, distance: 8.2
click at [218, 40] on div "Alt s" at bounding box center [259, 28] width 397 height 47
click at [222, 25] on input at bounding box center [259, 28] width 397 height 22
paste input "nufYENnEiawY3fS0LjH3VZ8j"
type input "nufYENnEiawY3fS0LjH3VZ8j"
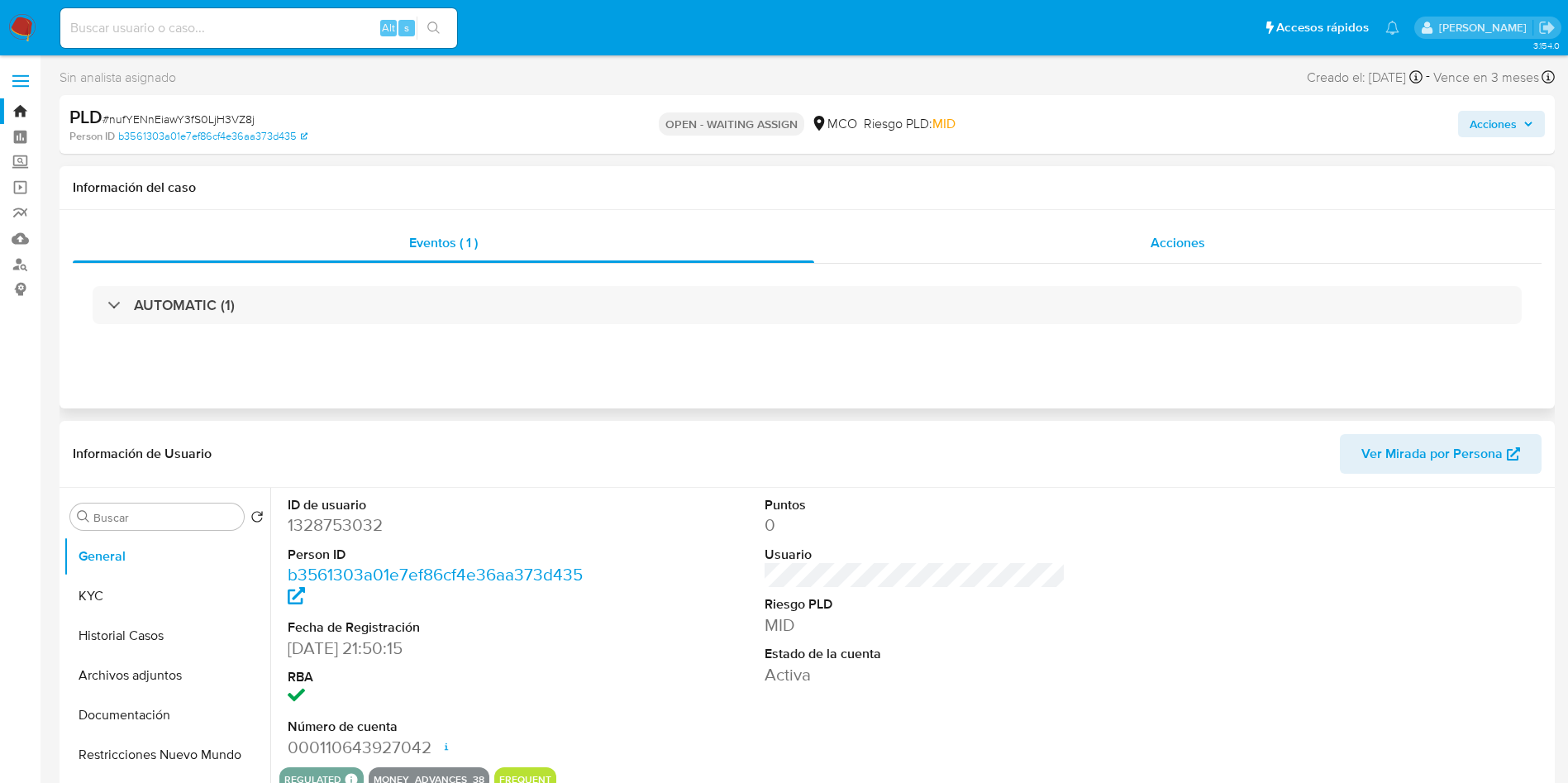
click at [1184, 231] on div "Acciones" at bounding box center [1178, 243] width 727 height 40
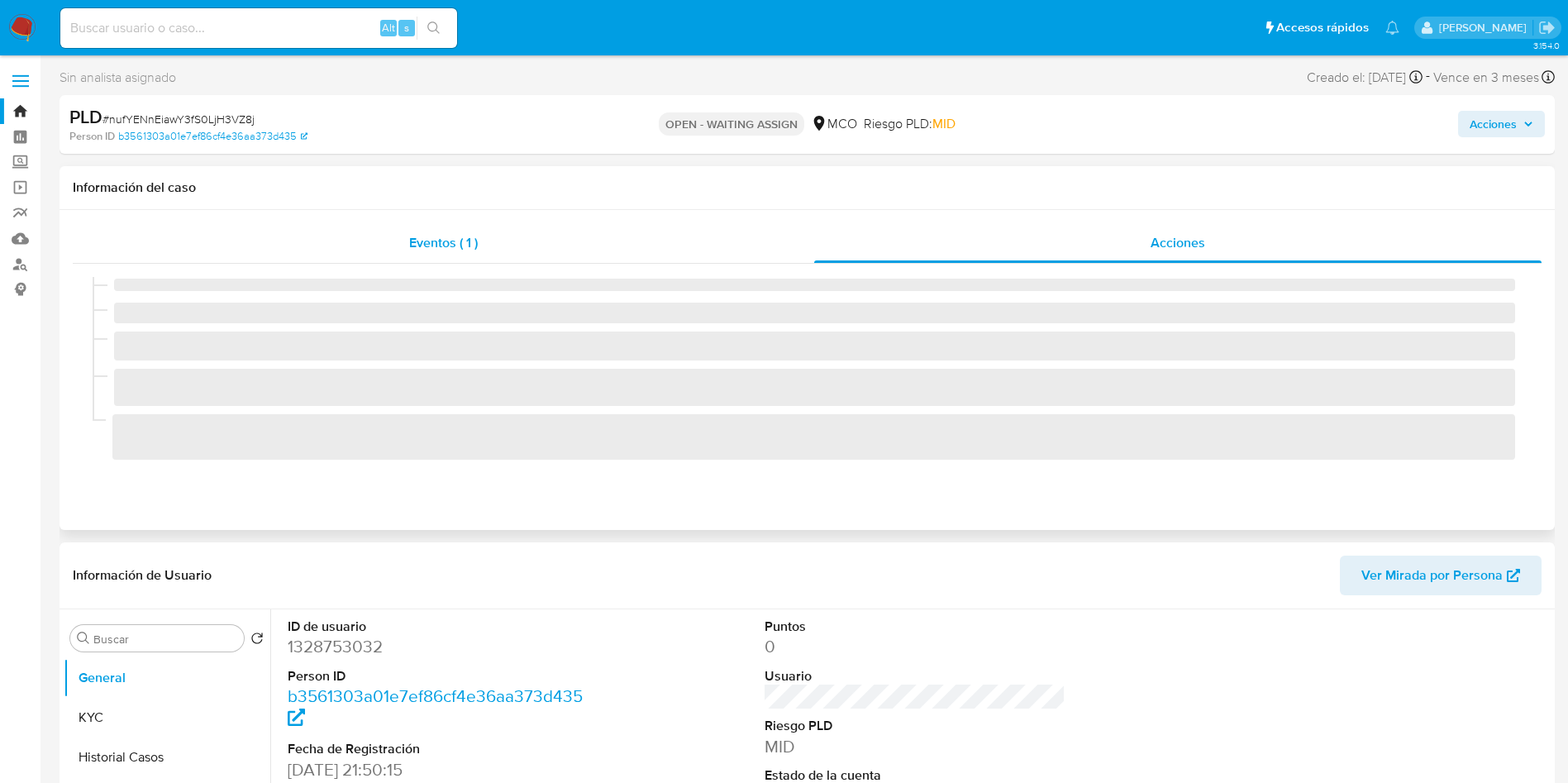
select select "10"
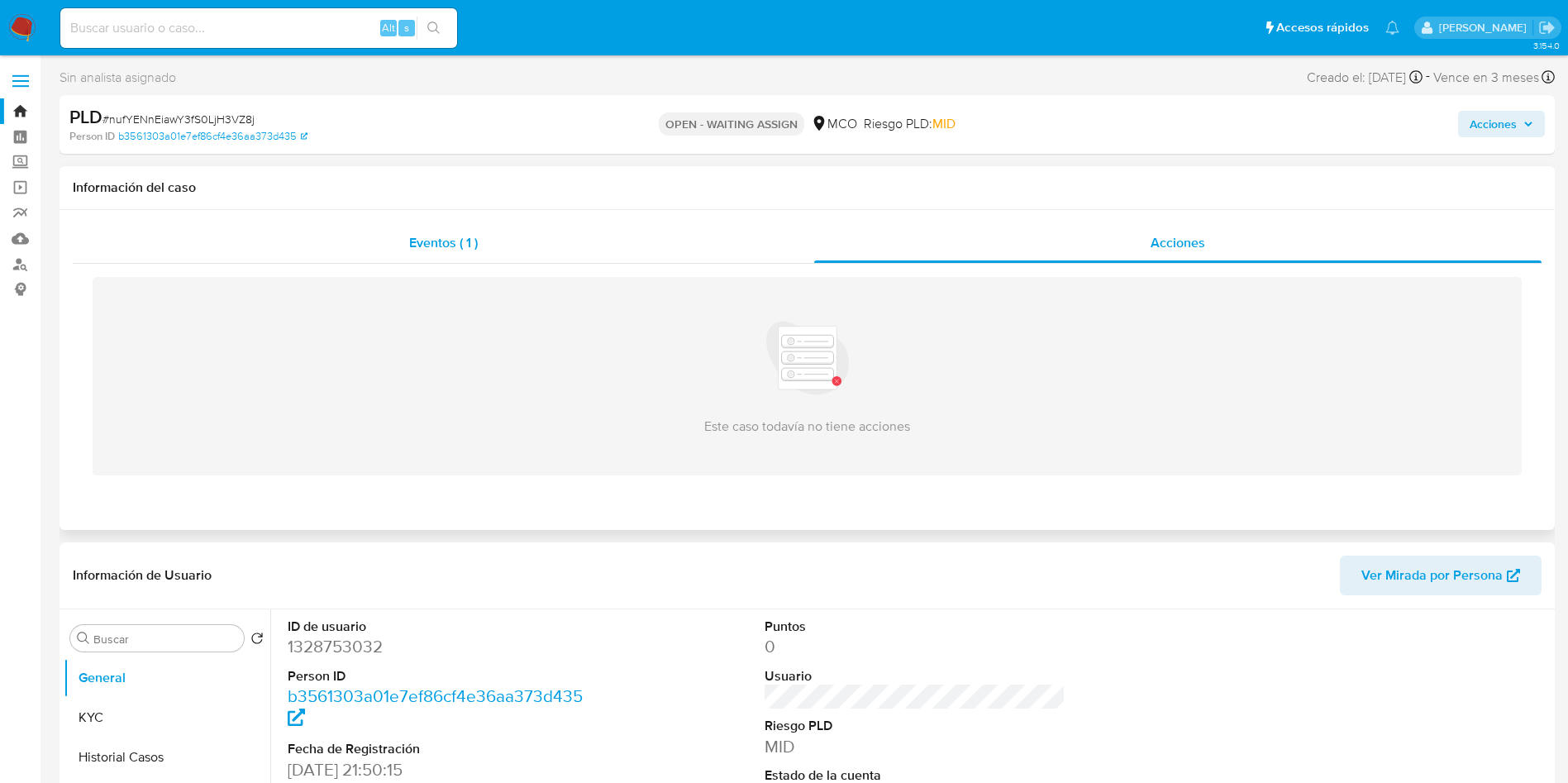
click at [516, 246] on div "Eventos ( 1 )" at bounding box center [444, 243] width 742 height 40
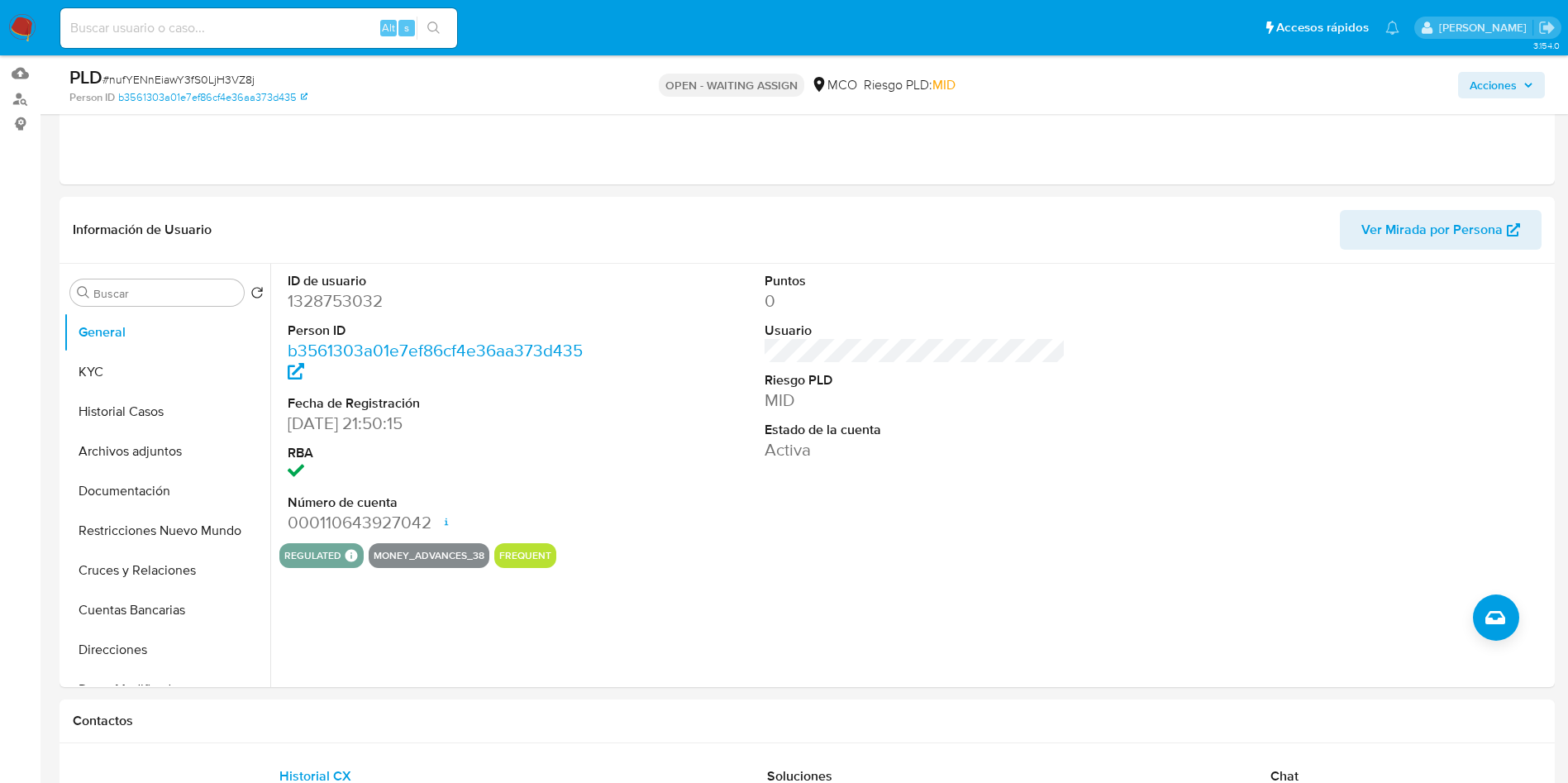
scroll to position [248, 0]
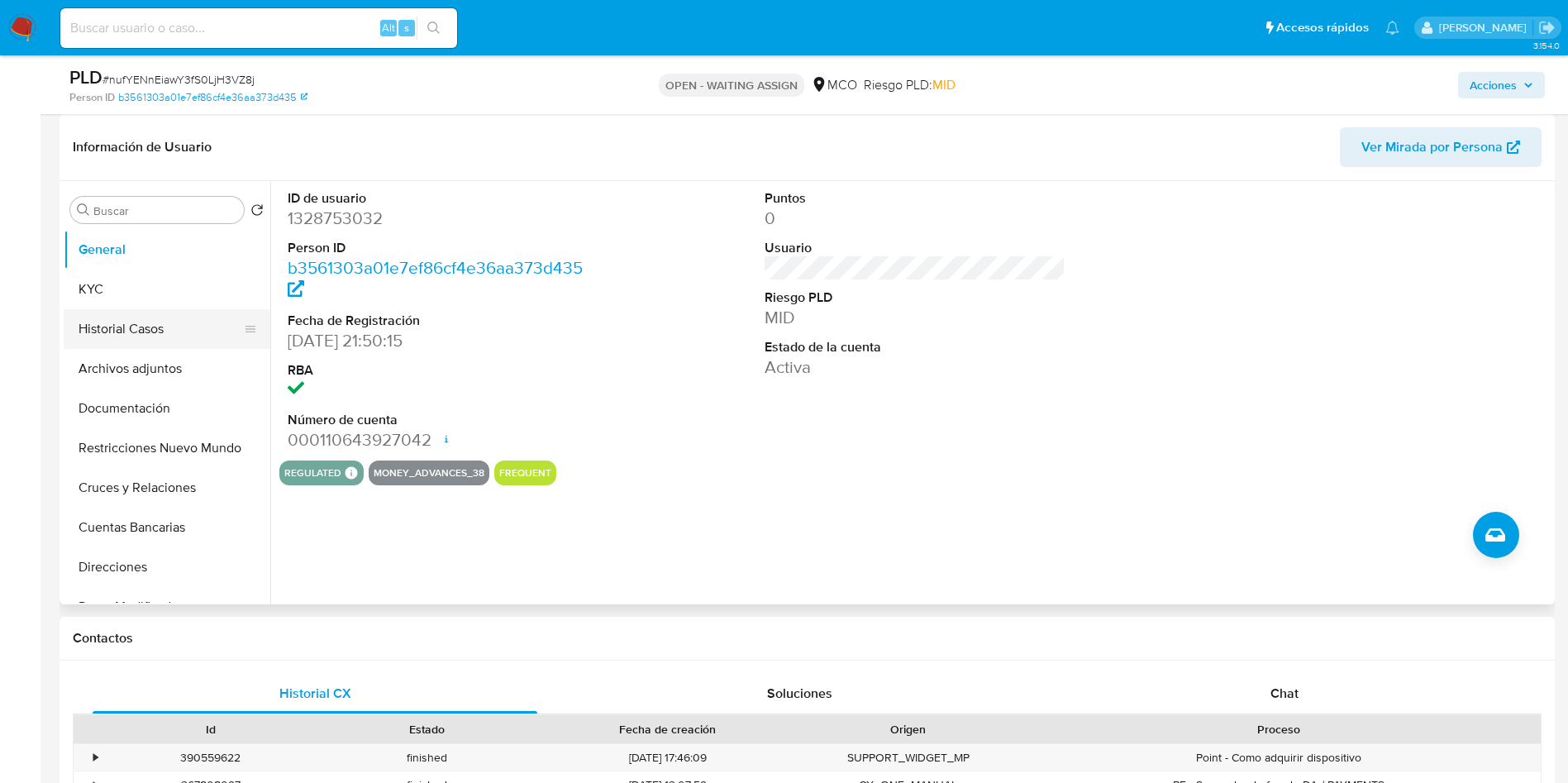
click at [116, 335] on button "Historial Casos" at bounding box center [161, 329] width 194 height 40
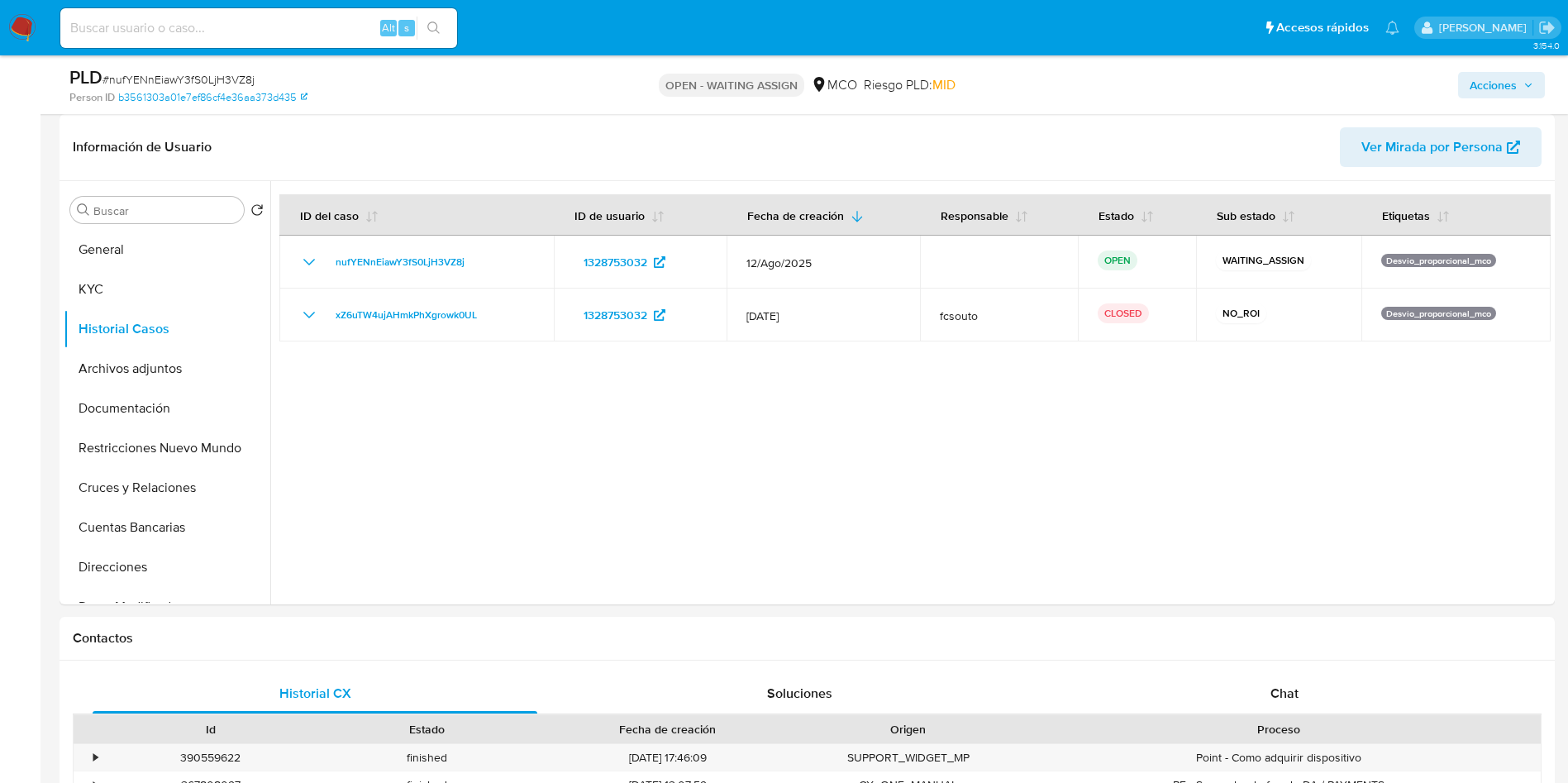
click at [256, 31] on input at bounding box center [259, 28] width 397 height 22
paste input "1295930302"
type input "1295930302"
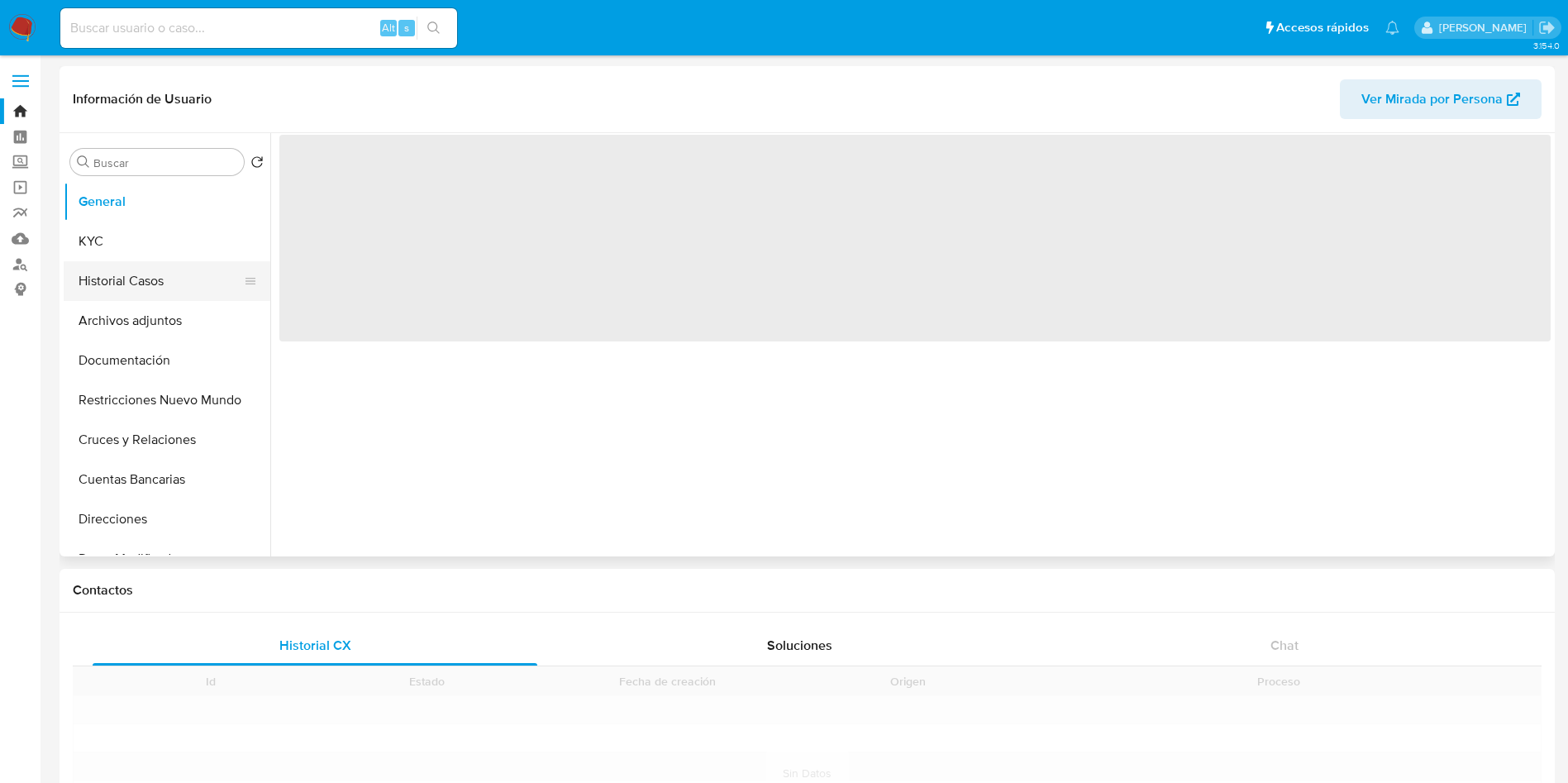
click at [128, 272] on button "Historial Casos" at bounding box center [161, 281] width 194 height 40
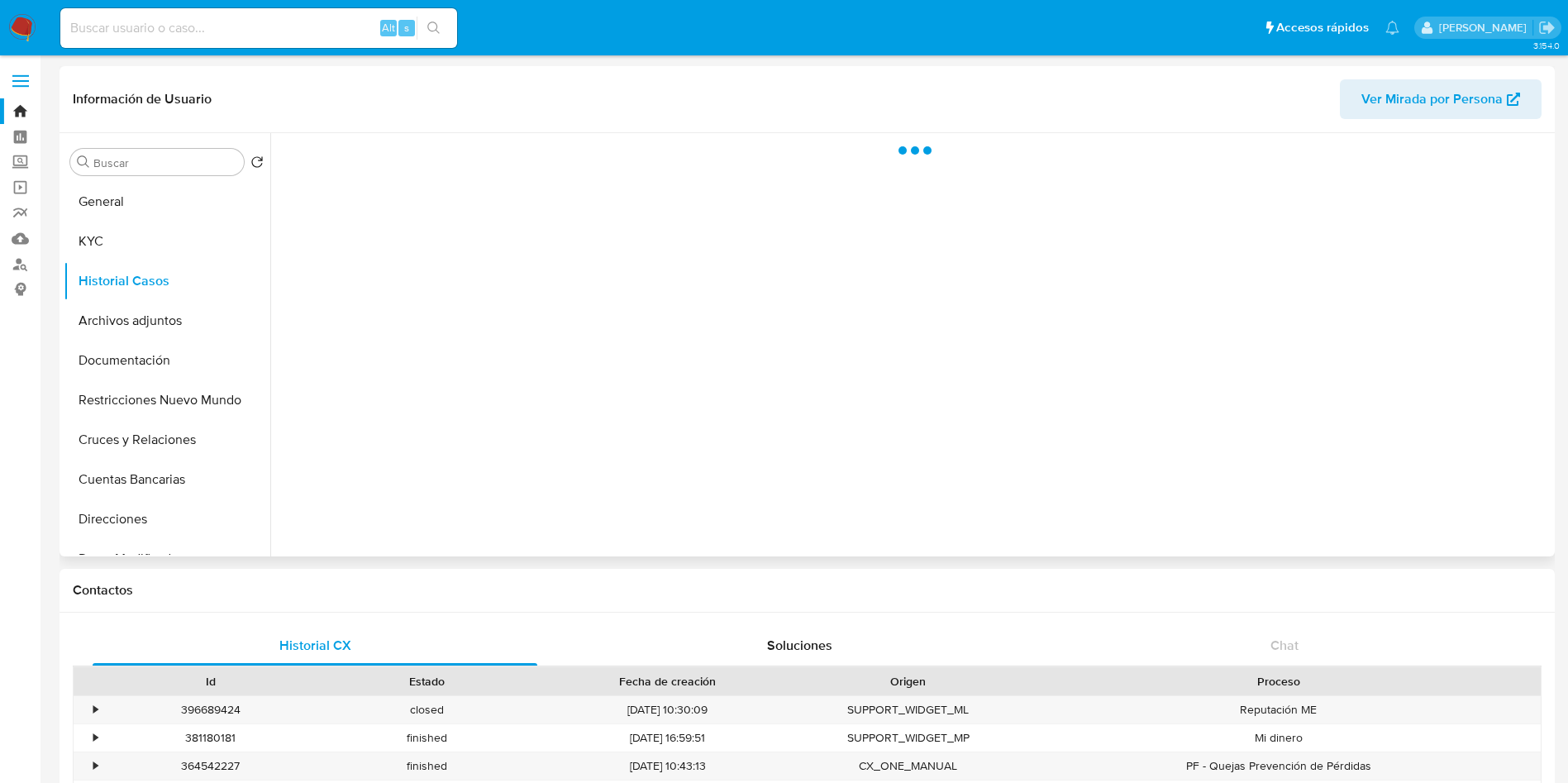
select select "10"
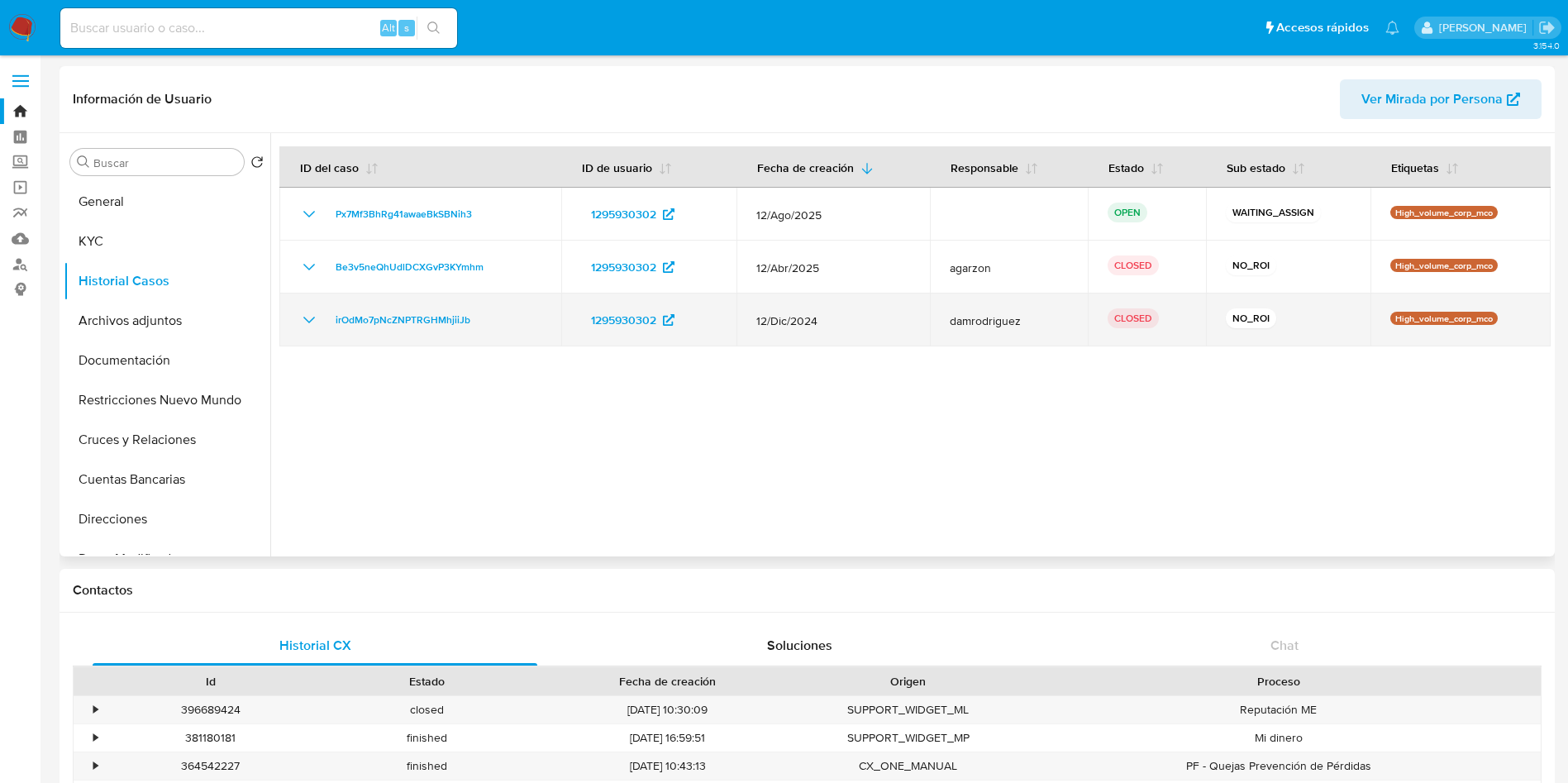
click at [308, 323] on icon "Mostrar/Ocultar" at bounding box center [309, 319] width 20 height 20
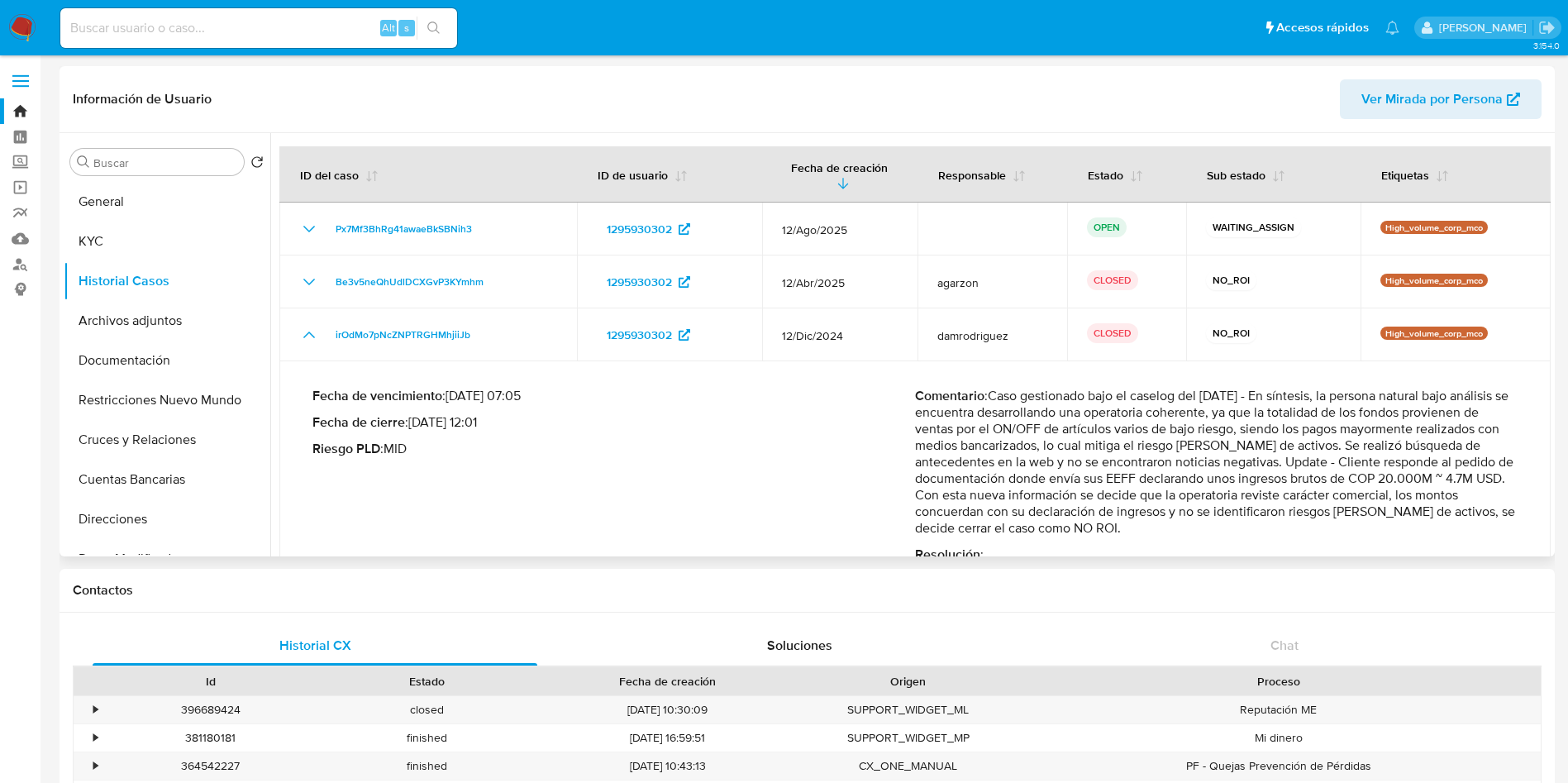
drag, startPoint x: 1298, startPoint y: 476, endPoint x: 1439, endPoint y: 478, distance: 141.0
click at [1439, 478] on p "Comentario : Caso gestionado bajo el caselog del 28/01/2025 - En síntesis, la p…" at bounding box center [1216, 462] width 602 height 149
drag, startPoint x: 984, startPoint y: 500, endPoint x: 1441, endPoint y: 495, distance: 457.0
click at [1441, 495] on p "Comentario : Caso gestionado bajo el caselog del 28/01/2025 - En síntesis, la p…" at bounding box center [1216, 462] width 602 height 149
click at [1007, 494] on p "Comentario : Caso gestionado bajo el caselog del 28/01/2025 - En síntesis, la p…" at bounding box center [1216, 462] width 602 height 149
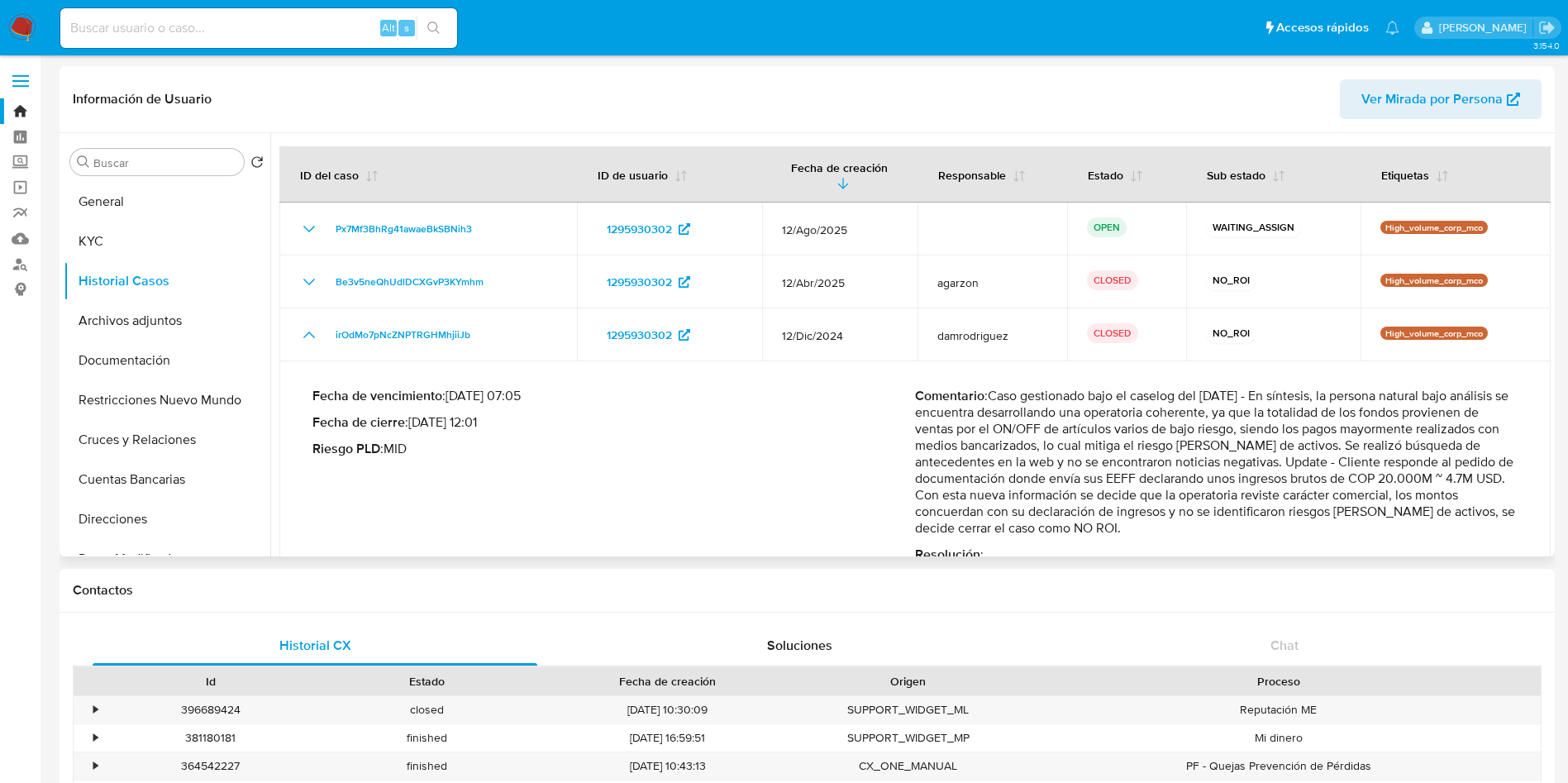
drag, startPoint x: 1110, startPoint y: 503, endPoint x: 1437, endPoint y: 495, distance: 327.1
click at [1437, 495] on p "Comentario : Caso gestionado bajo el caselog del 28/01/2025 - En síntesis, la p…" at bounding box center [1216, 462] width 602 height 149
click at [293, 28] on input at bounding box center [259, 28] width 397 height 22
paste input "v3SkXYCfk0AFLzFlzJsZjo3z"
type input "v3SkXYCfk0AFLzFlzJsZjo3z"
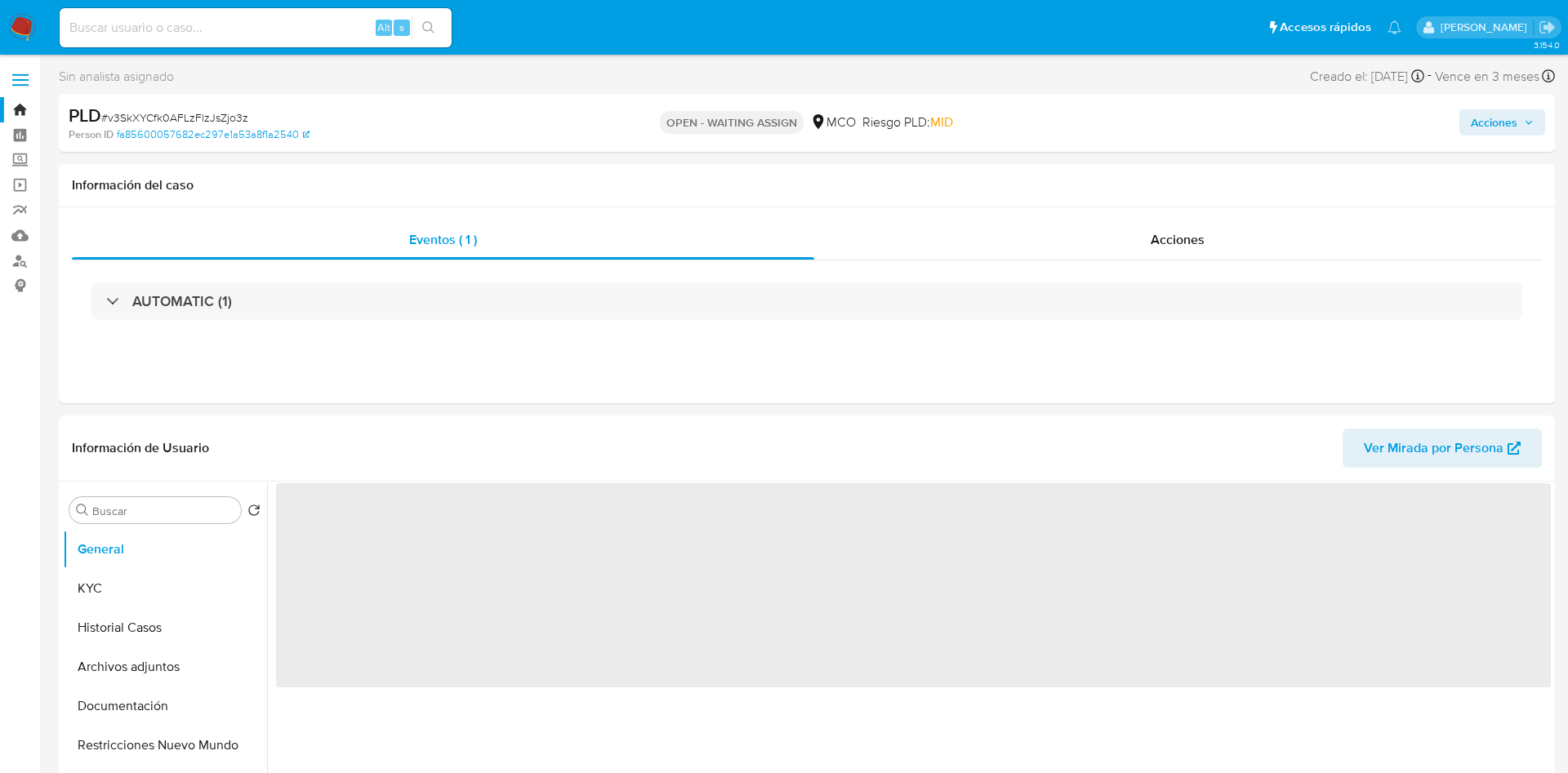
select select "10"
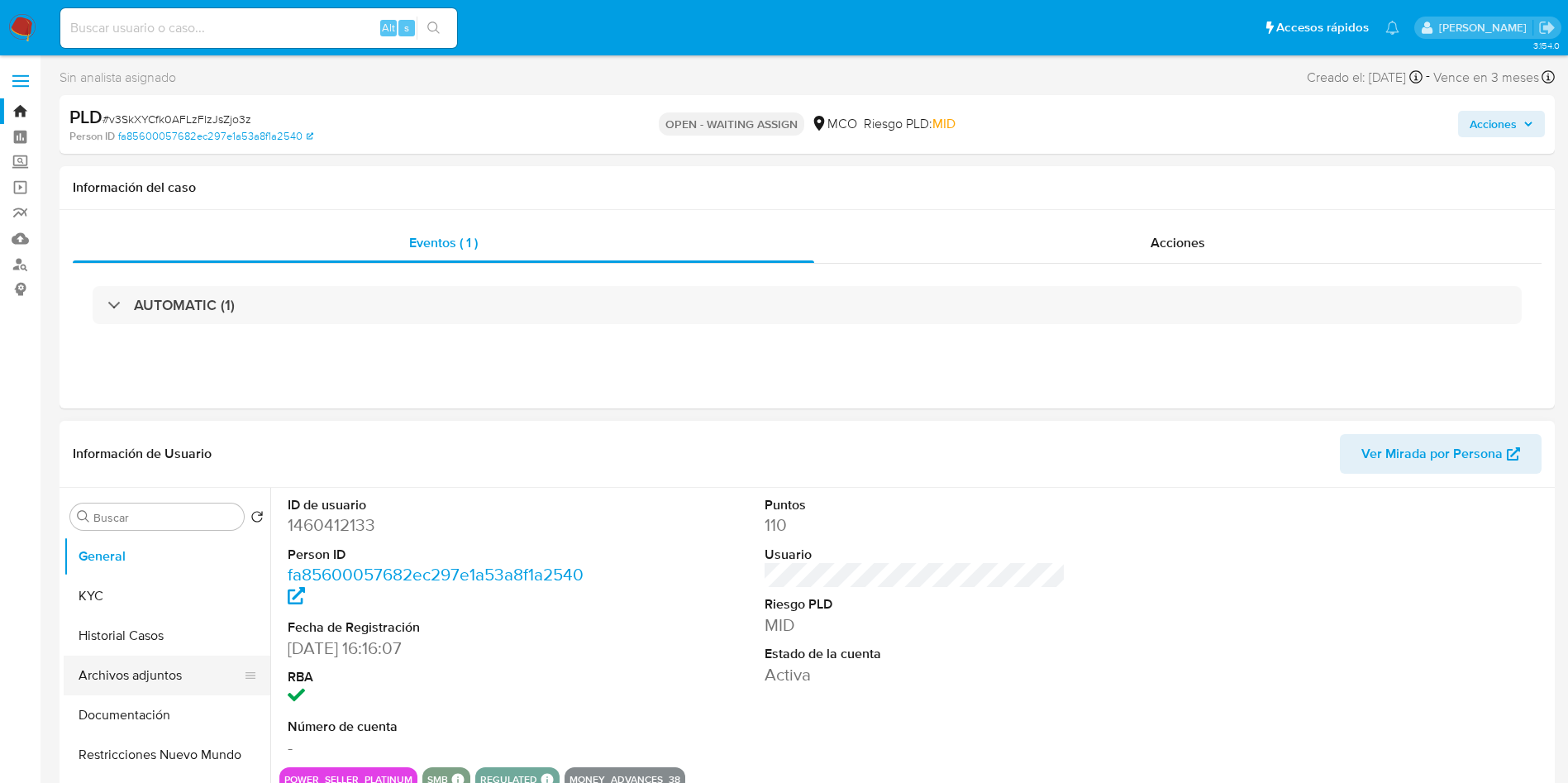
click at [106, 656] on button "Archivos adjuntos" at bounding box center [161, 676] width 194 height 40
click at [111, 640] on button "Historial Casos" at bounding box center [161, 636] width 194 height 40
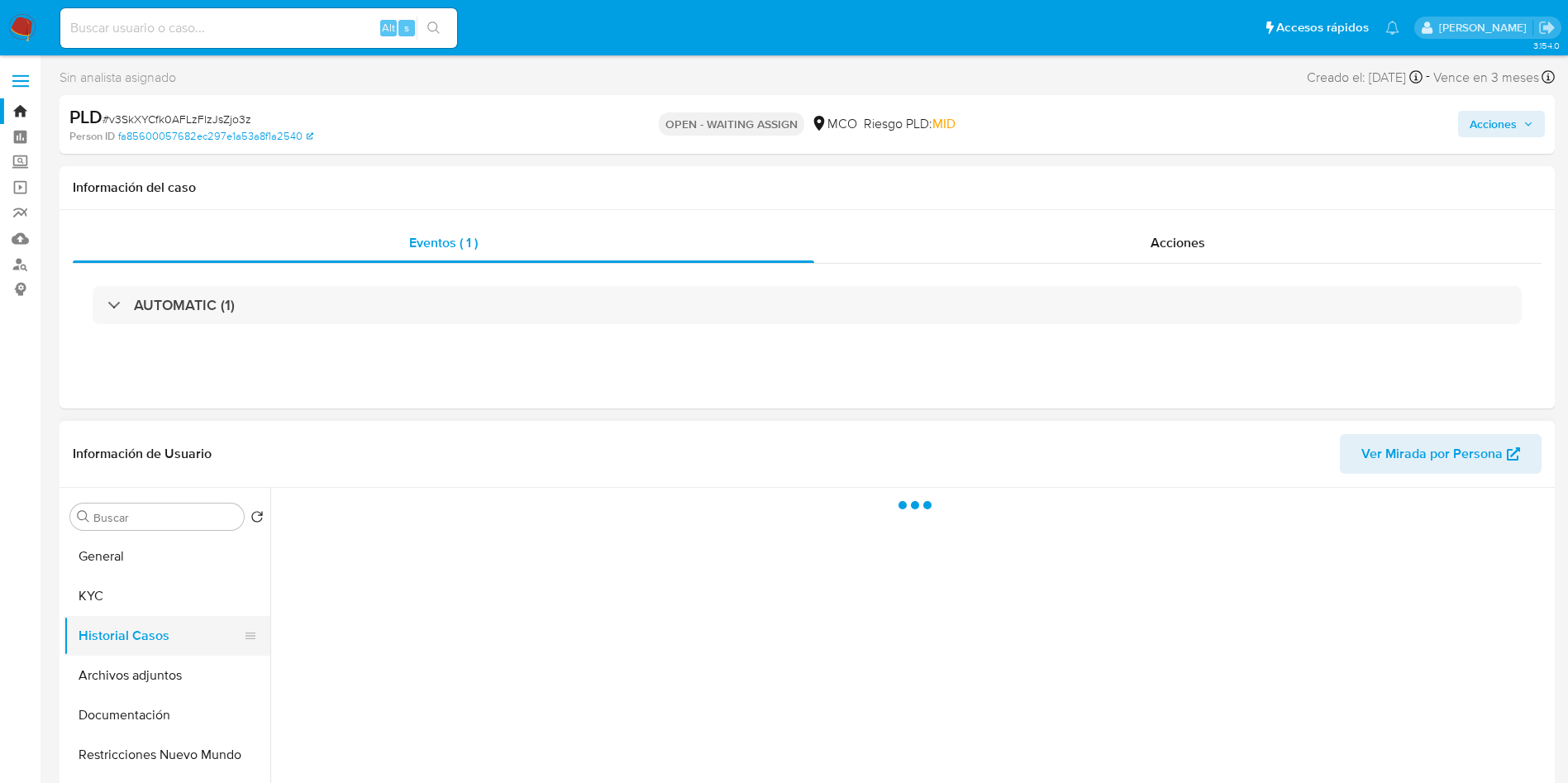
click at [64, 634] on button "Historial Casos" at bounding box center [161, 636] width 194 height 40
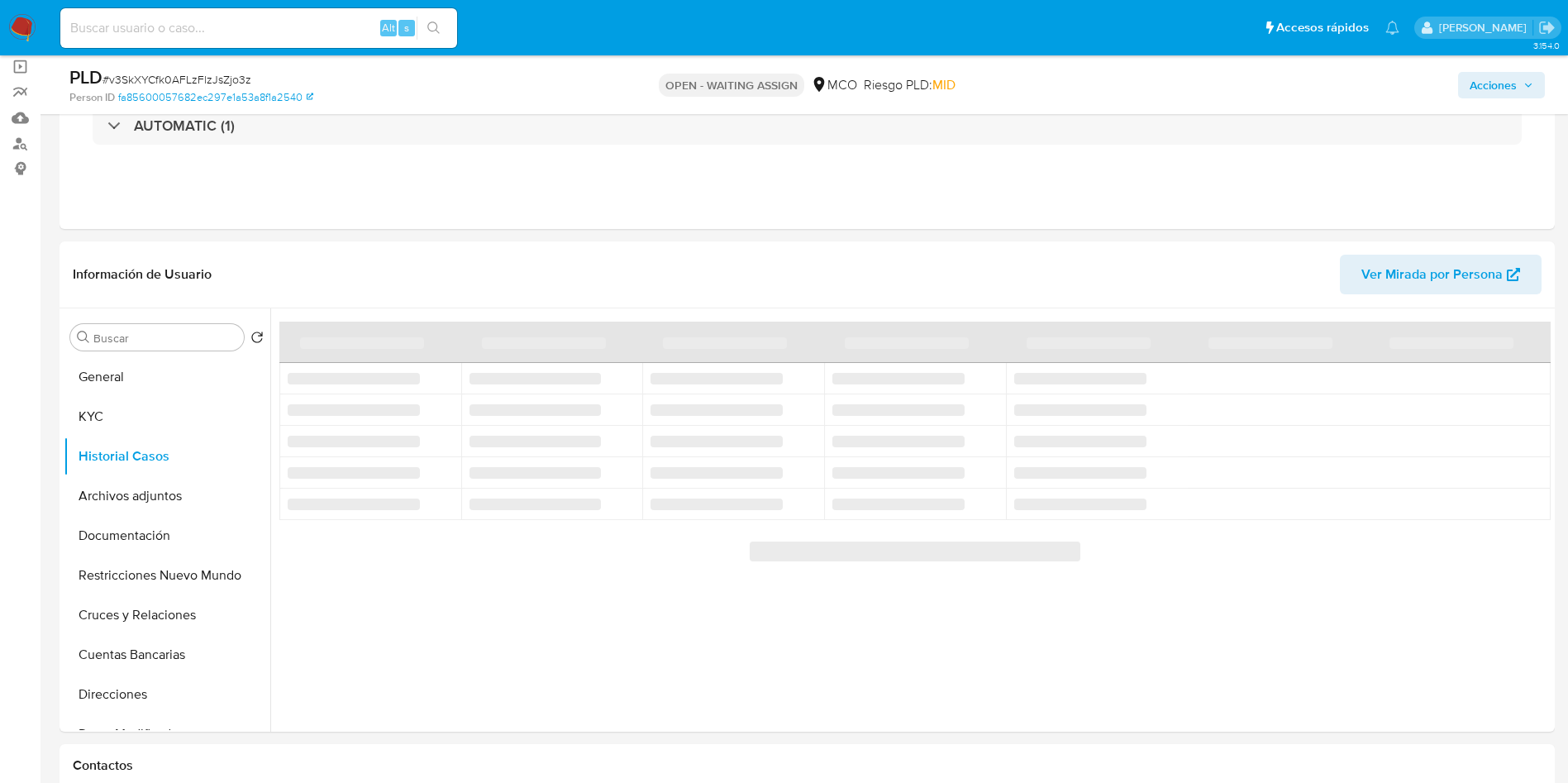
scroll to position [124, 0]
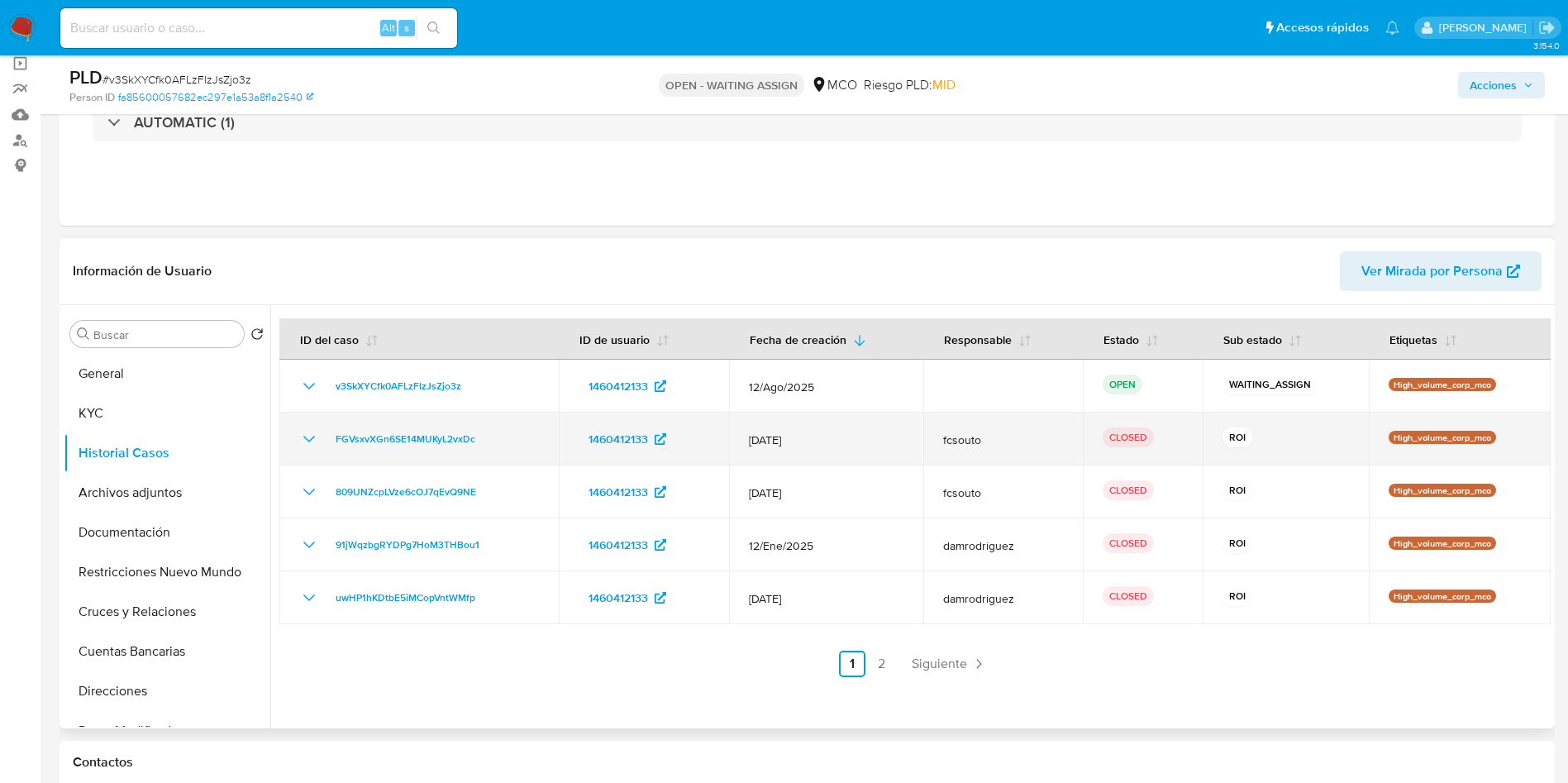
click at [307, 445] on icon "Mostrar/Ocultar" at bounding box center [309, 439] width 20 height 20
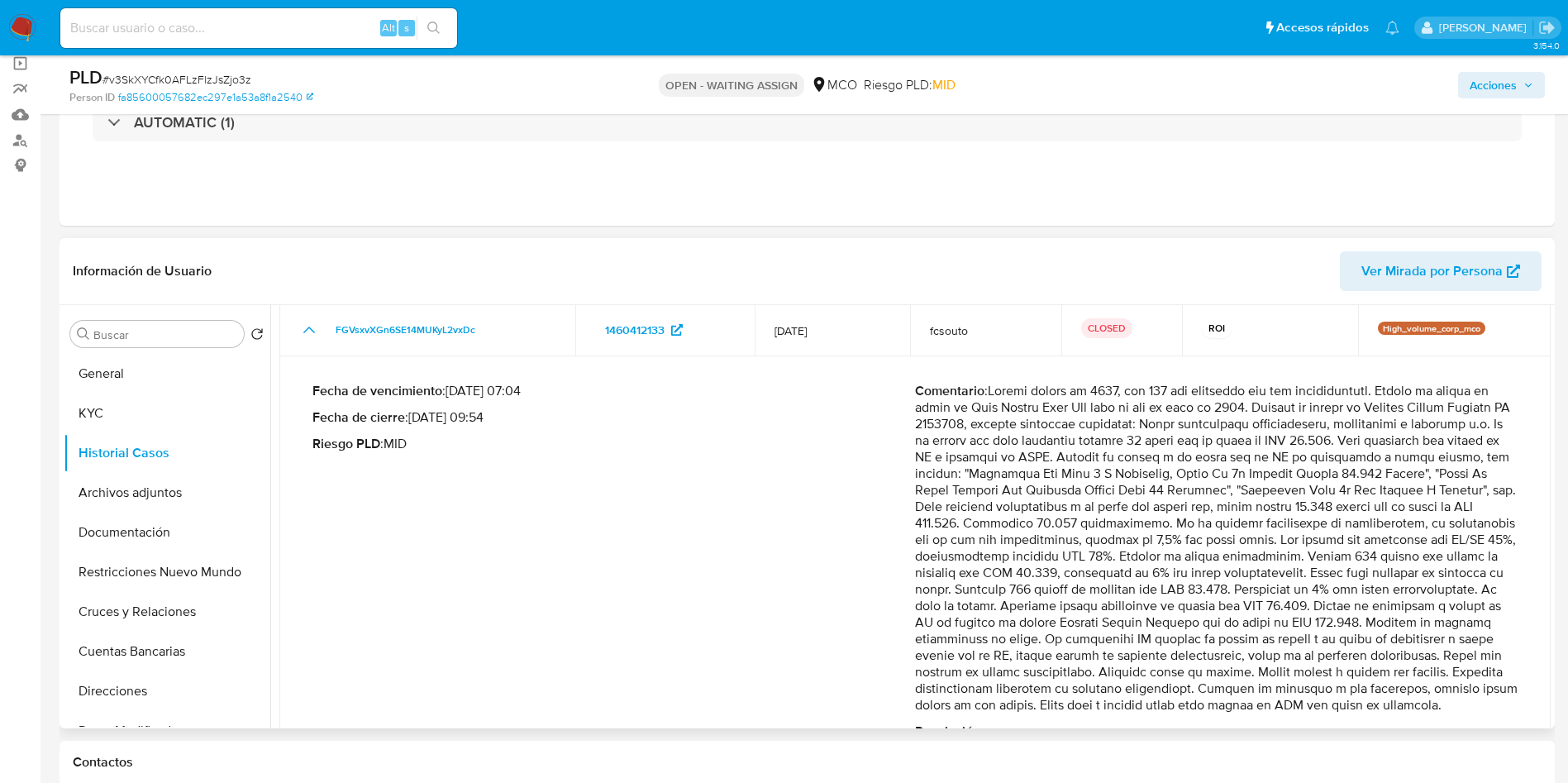
drag, startPoint x: 1175, startPoint y: 564, endPoint x: 1376, endPoint y: 586, distance: 202.2
click at [1363, 589] on p "Comentario :" at bounding box center [1216, 548] width 602 height 331
click at [1389, 573] on p "Comentario :" at bounding box center [1216, 548] width 602 height 331
drag, startPoint x: 1317, startPoint y: 594, endPoint x: 1495, endPoint y: 700, distance: 207.2
click at [1495, 700] on p "Comentario :" at bounding box center [1216, 548] width 602 height 331
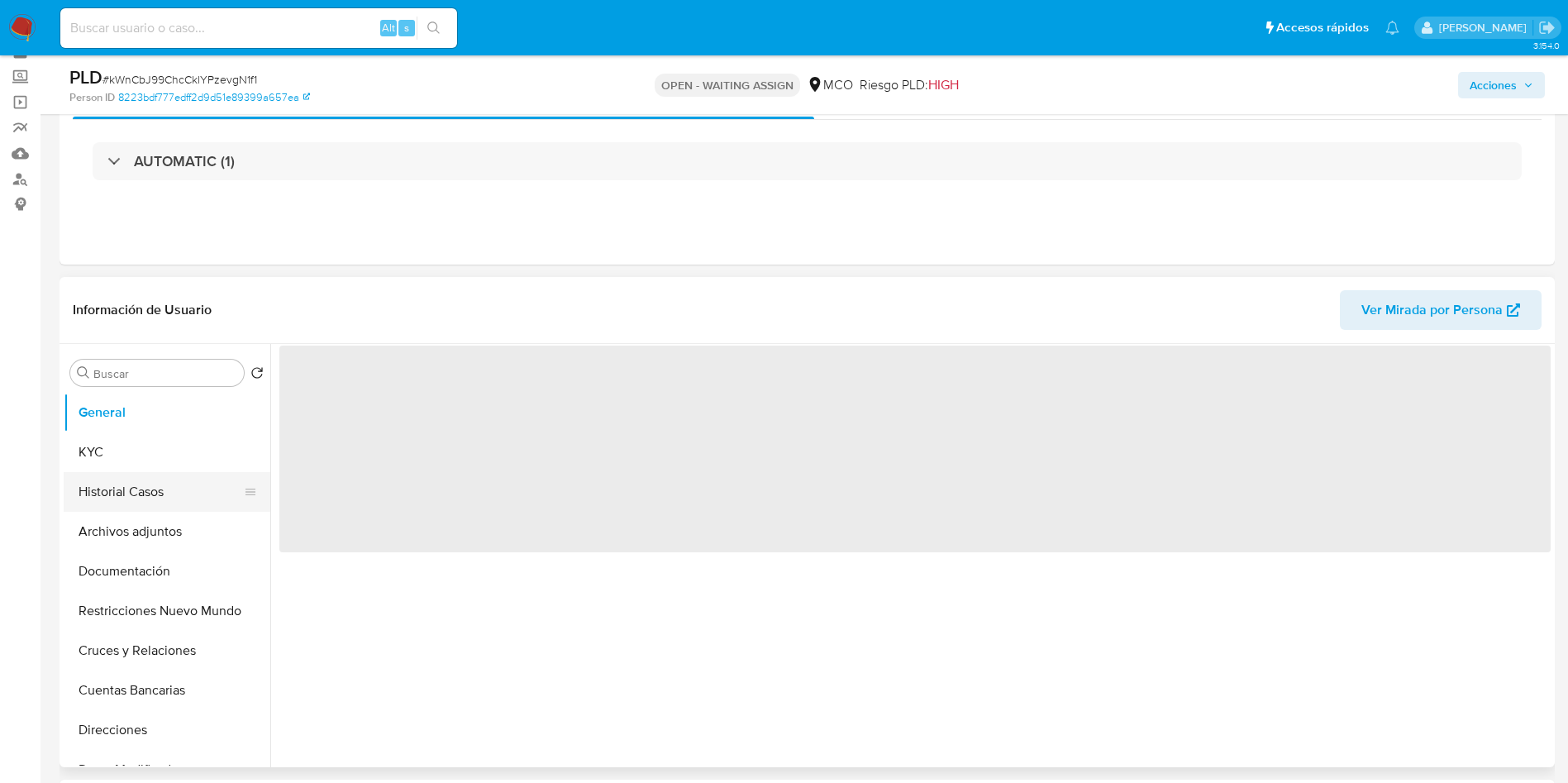
scroll to position [124, 0]
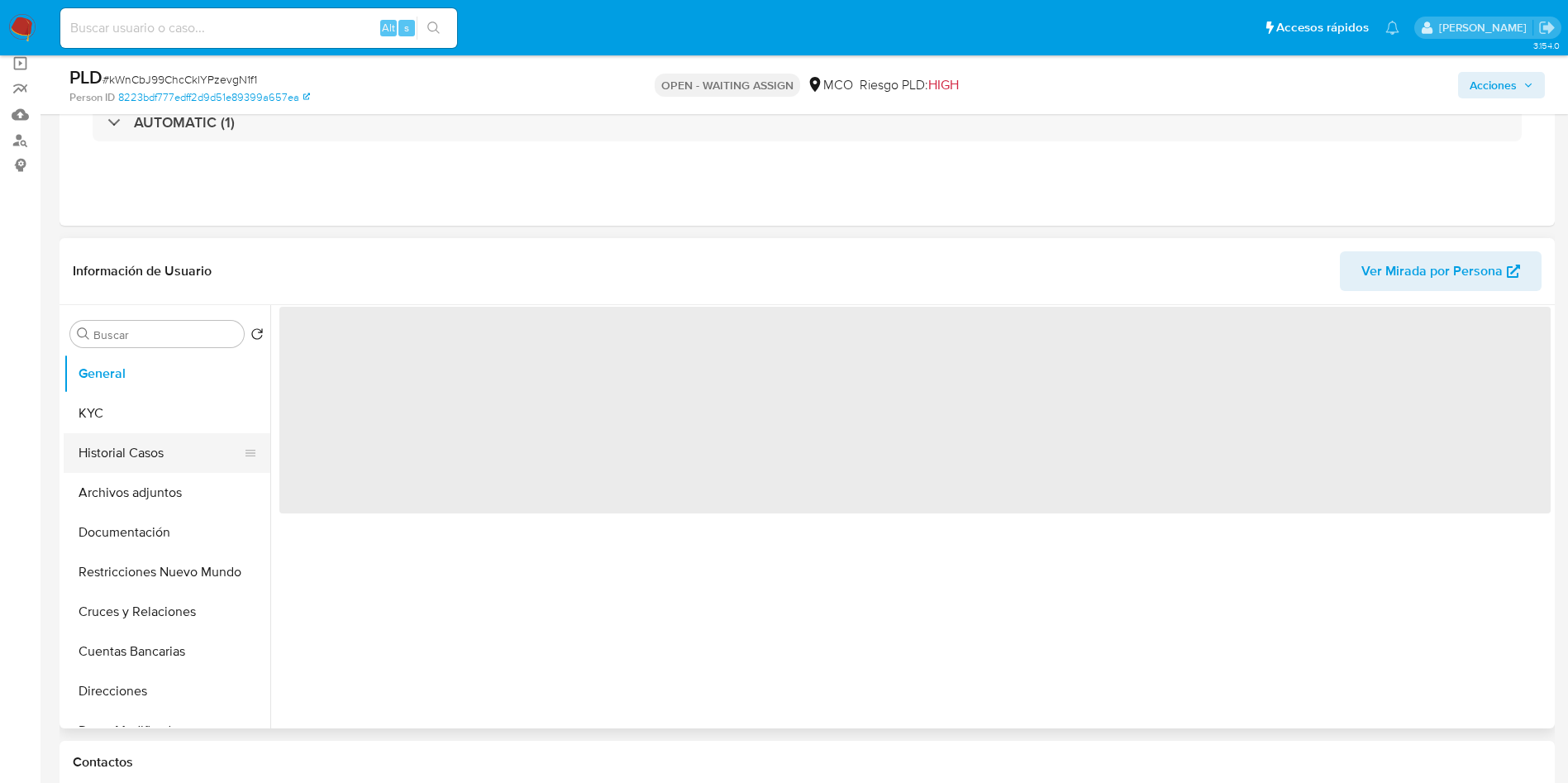
click at [173, 455] on button "Historial Casos" at bounding box center [161, 453] width 194 height 40
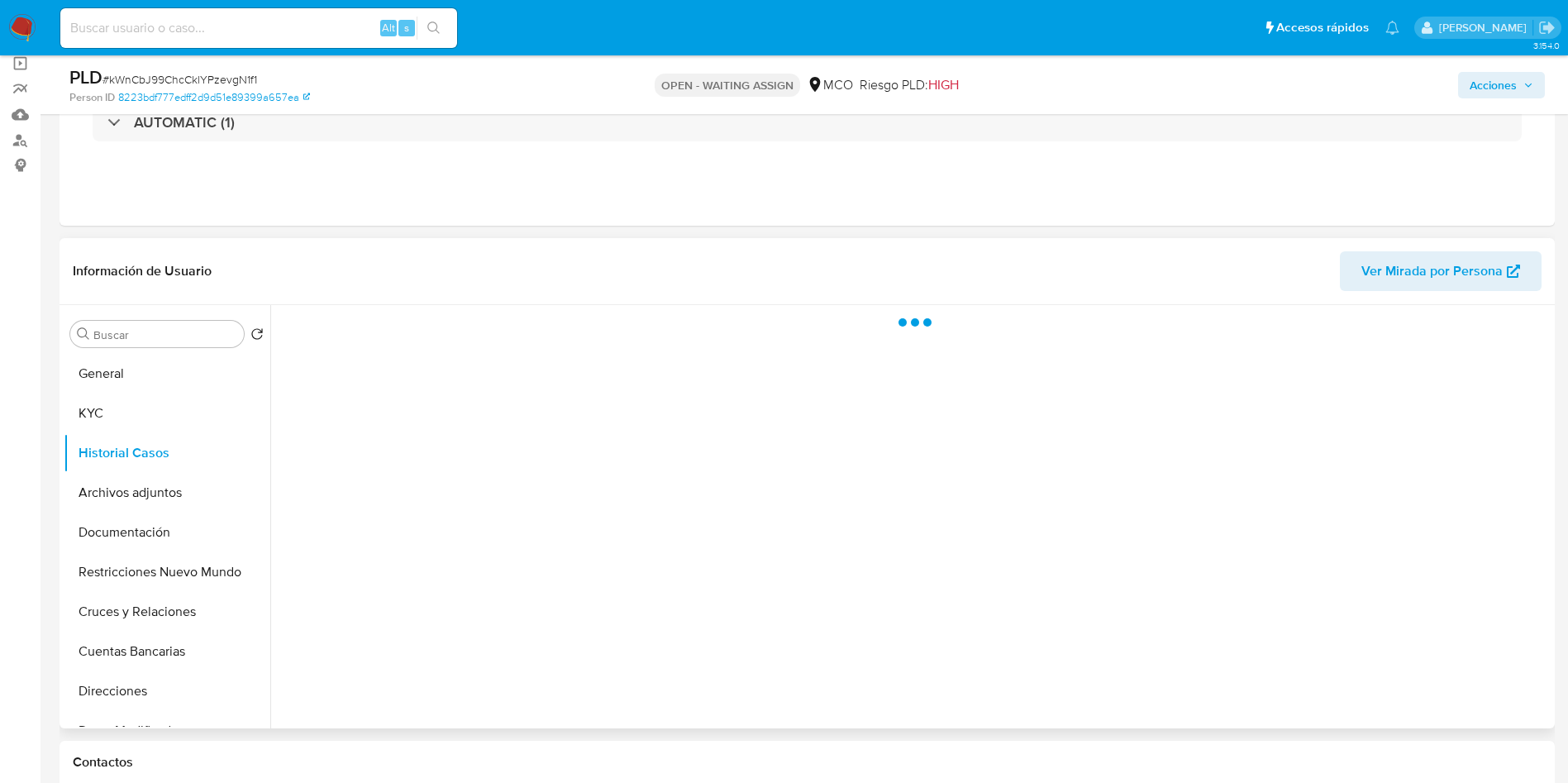
select select "10"
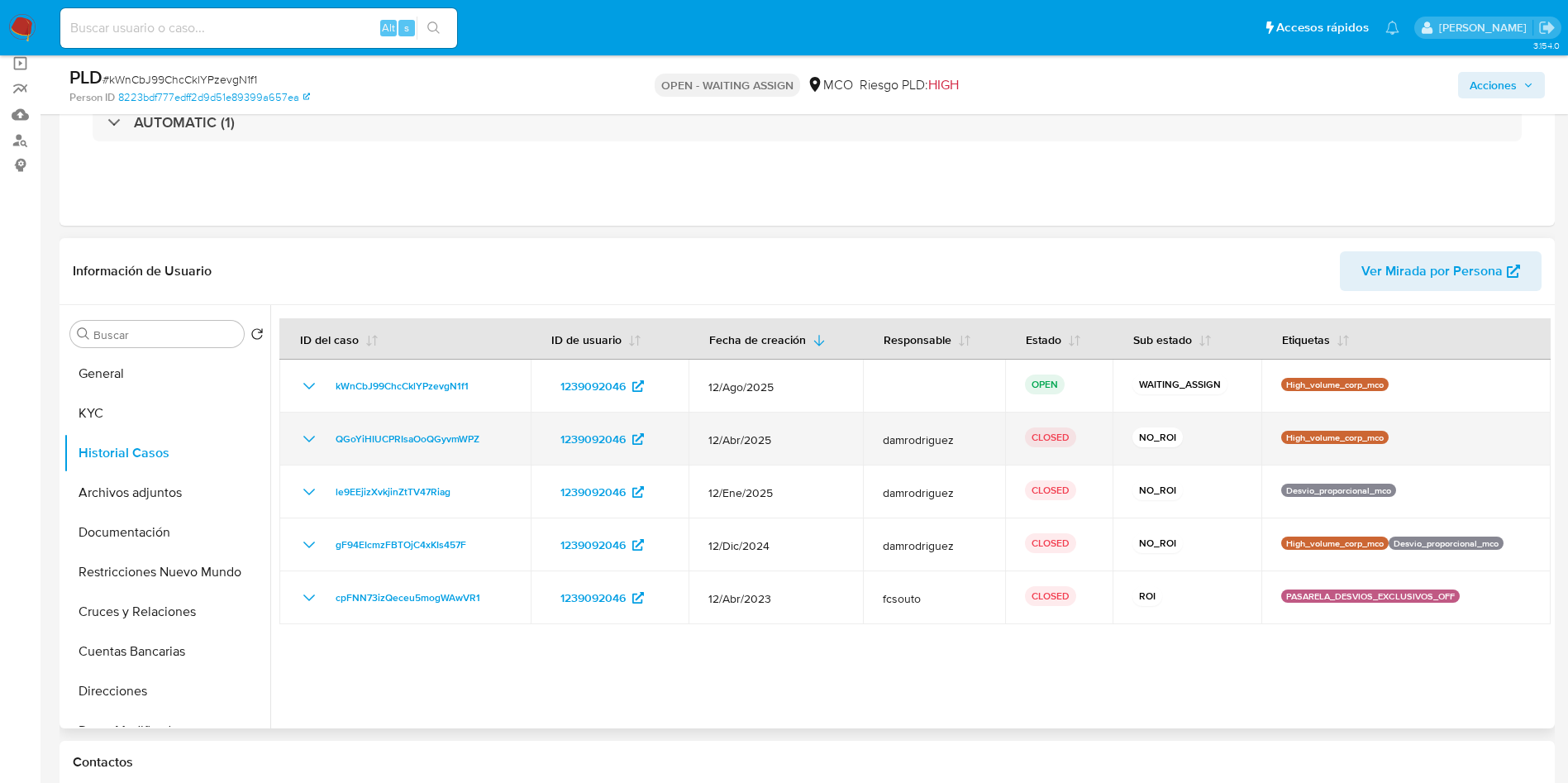
click at [296, 436] on td "QGoYiHIUCPRIsaOoQGyvmWPZ" at bounding box center [405, 439] width 252 height 53
click at [313, 436] on icon "Mostrar/Ocultar" at bounding box center [309, 439] width 11 height 7
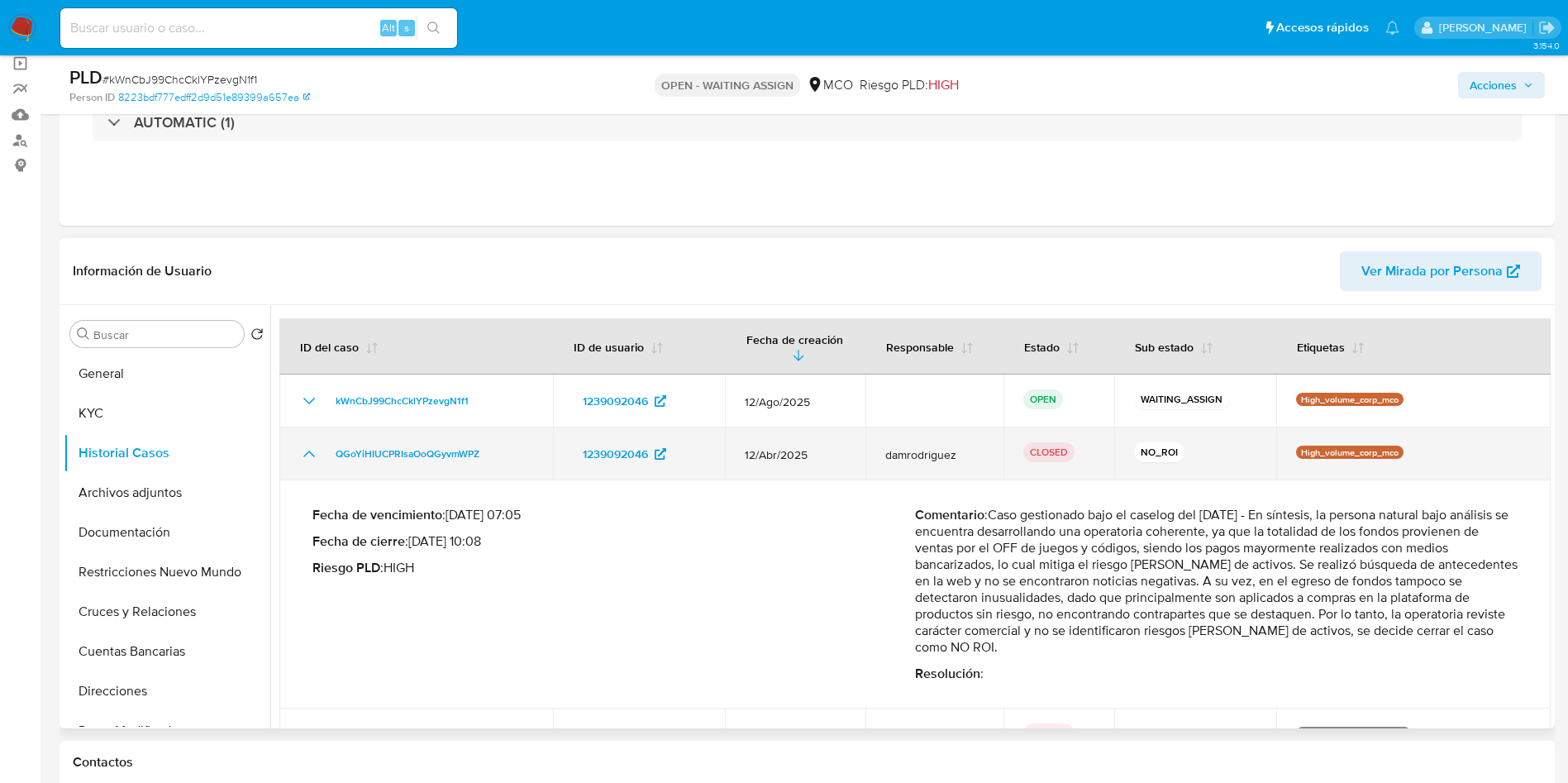
click at [313, 436] on td "QGoYiHIUCPRIsaOoQGyvmWPZ" at bounding box center [416, 454] width 274 height 53
click at [306, 451] on icon "Mostrar/Ocultar" at bounding box center [309, 453] width 20 height 20
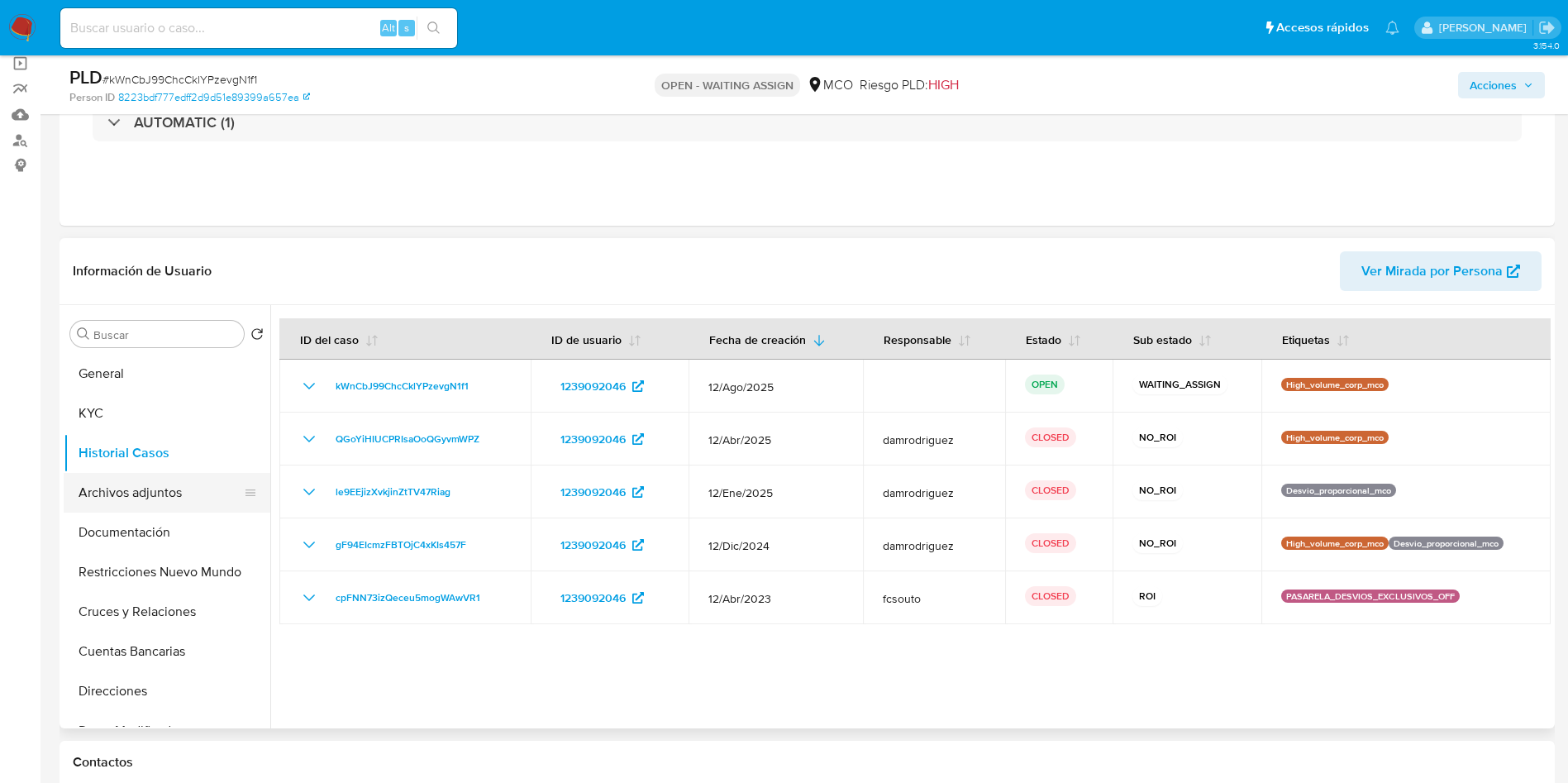
click at [134, 491] on button "Archivos adjuntos" at bounding box center [161, 493] width 194 height 40
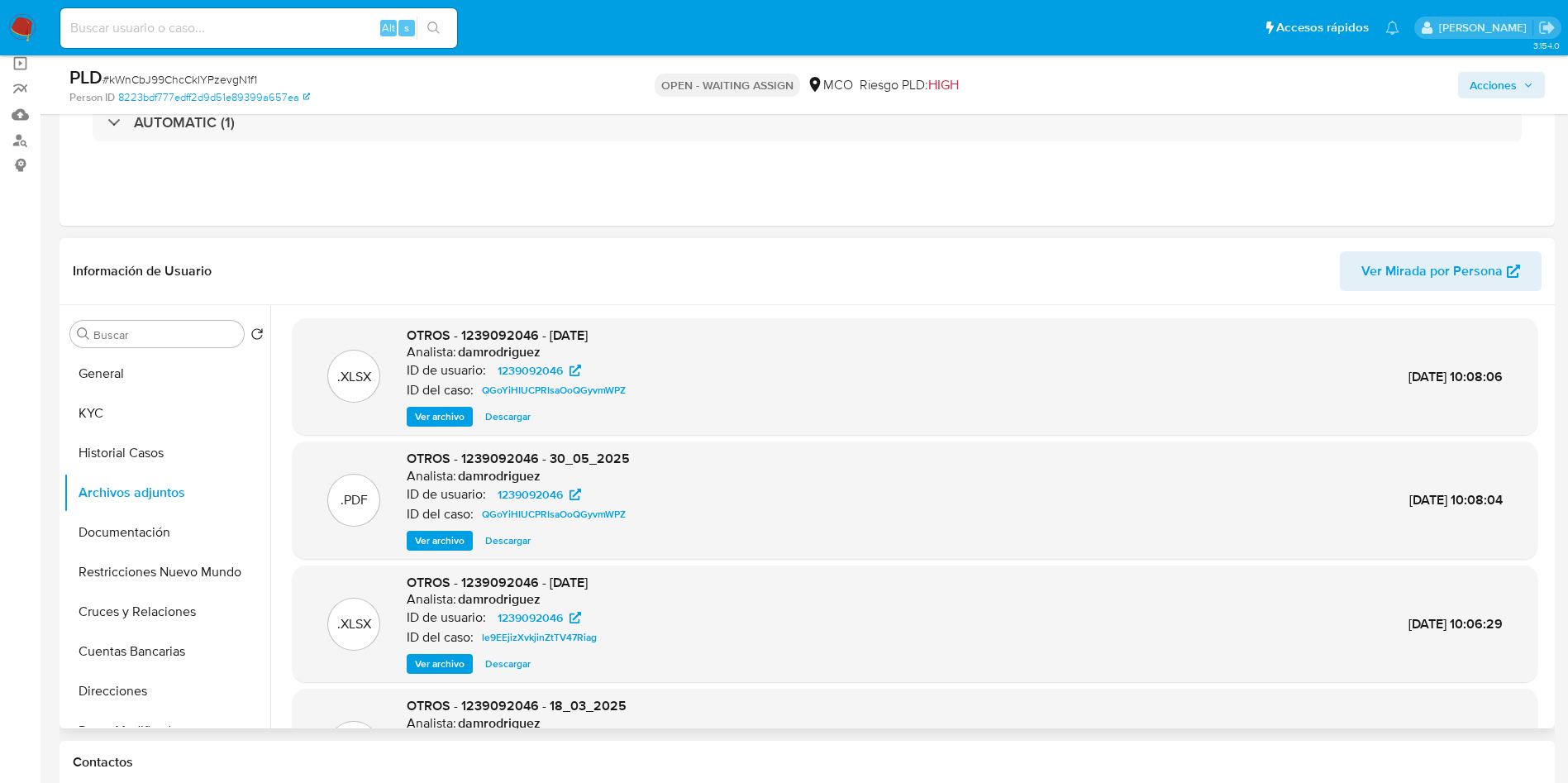
click at [987, 273] on header "Información de Usuario Ver Mirada por Persona" at bounding box center [807, 272] width 1468 height 40
click at [875, 259] on header "Información de Usuario Ver Mirada por Persona" at bounding box center [807, 272] width 1468 height 40
click at [425, 536] on span "Ver archivo" at bounding box center [440, 540] width 49 height 16
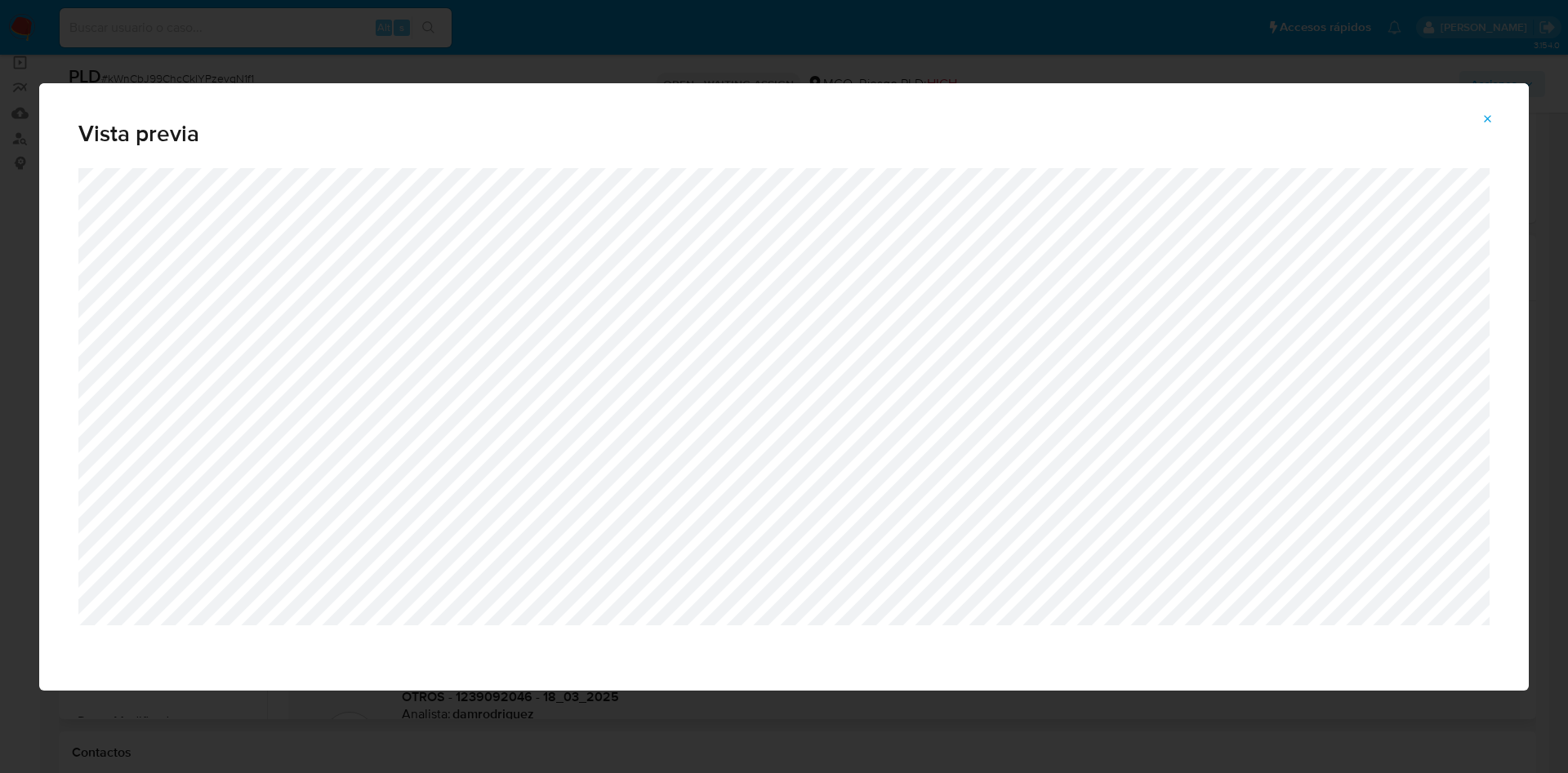
click at [319, 732] on div "Vista previa" at bounding box center [784, 386] width 1568 height 773
click at [449, 739] on div "Vista previa" at bounding box center [784, 386] width 1568 height 773
drag, startPoint x: 1491, startPoint y: 111, endPoint x: 1378, endPoint y: 2, distance: 157.0
click at [1490, 113] on icon "Attachment preview" at bounding box center [1488, 119] width 13 height 13
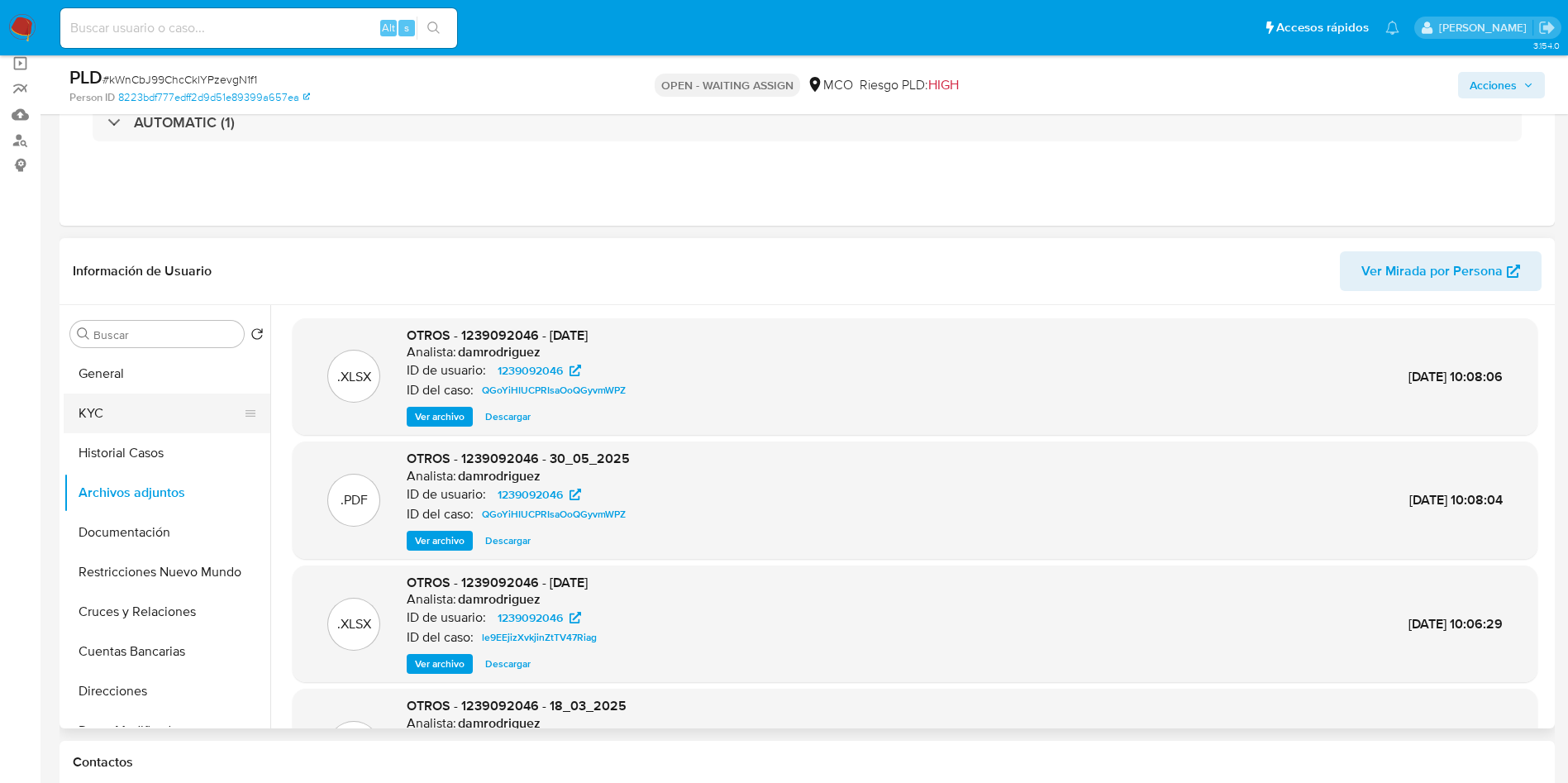
click at [118, 409] on button "KYC" at bounding box center [161, 413] width 194 height 40
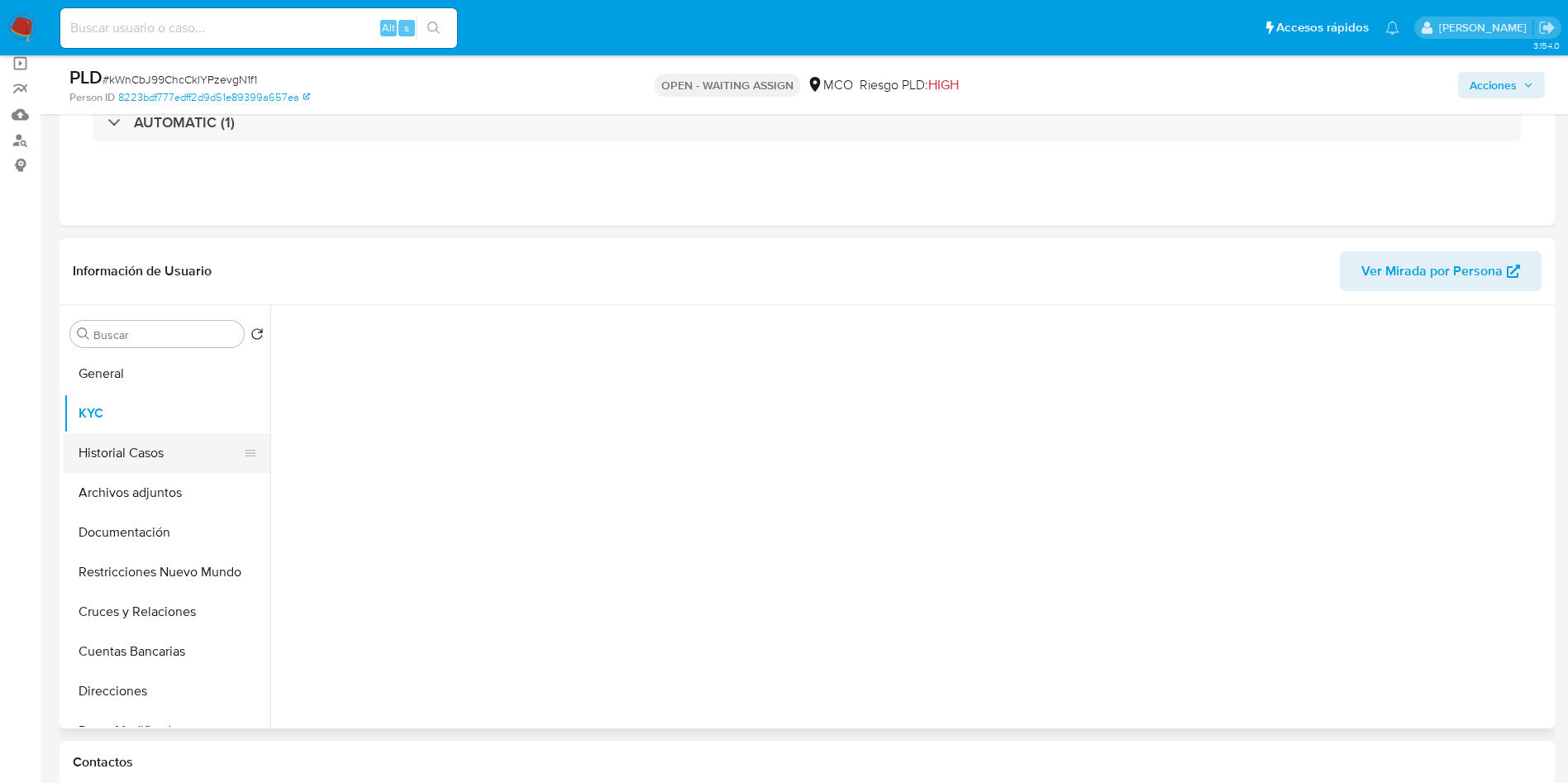
click at [154, 436] on button "Historial Casos" at bounding box center [161, 453] width 194 height 40
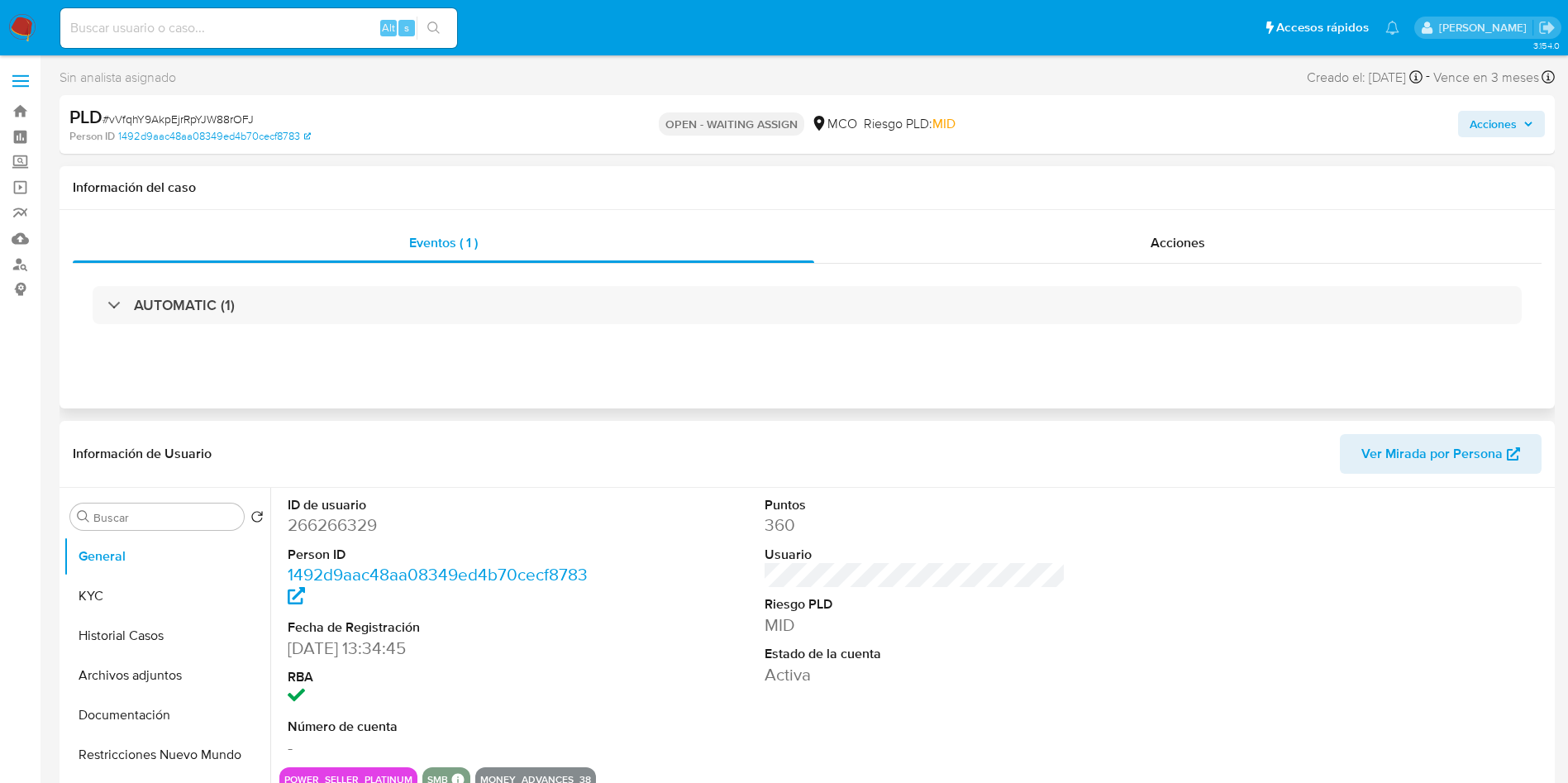
select select "10"
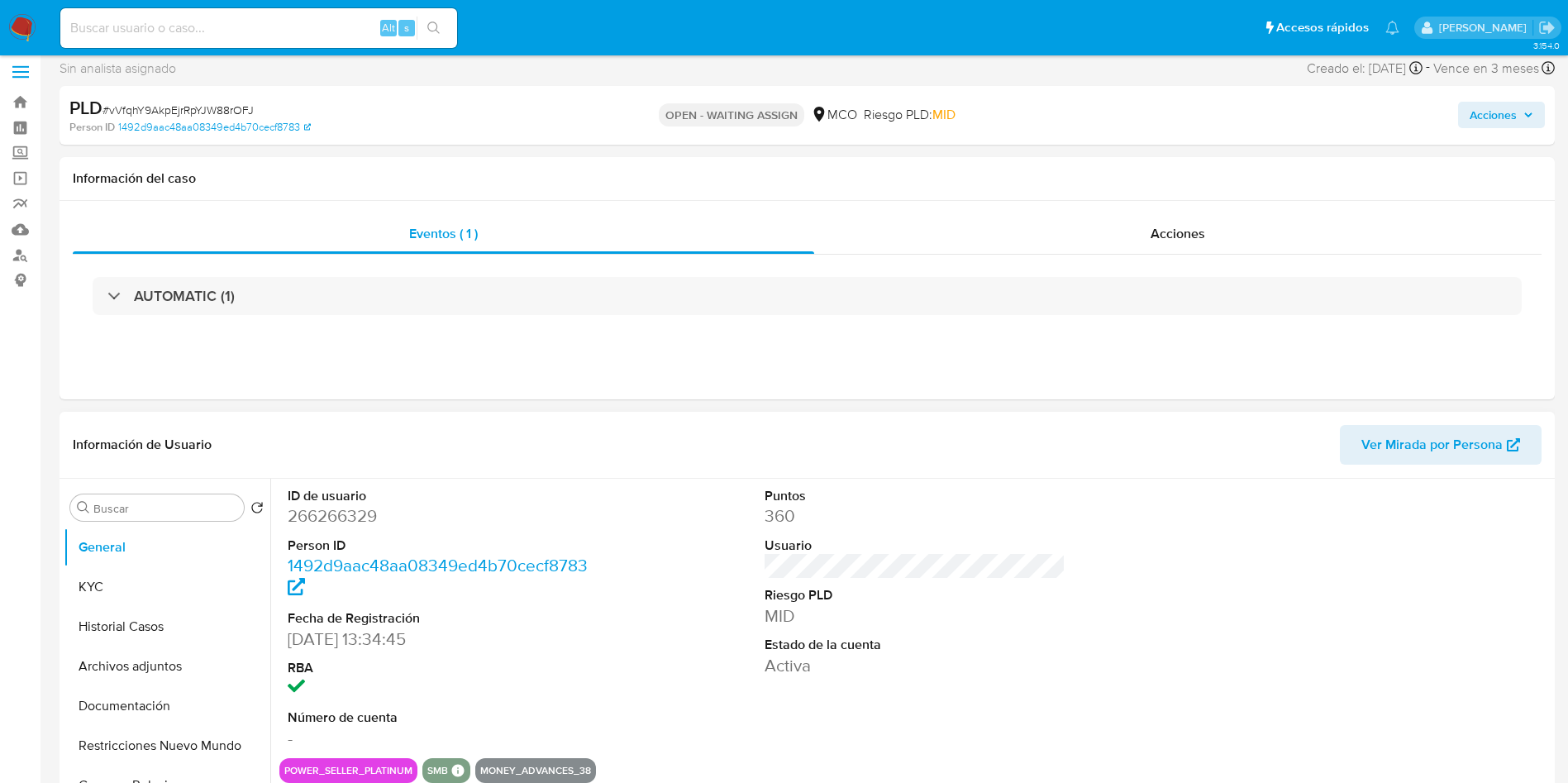
scroll to position [124, 0]
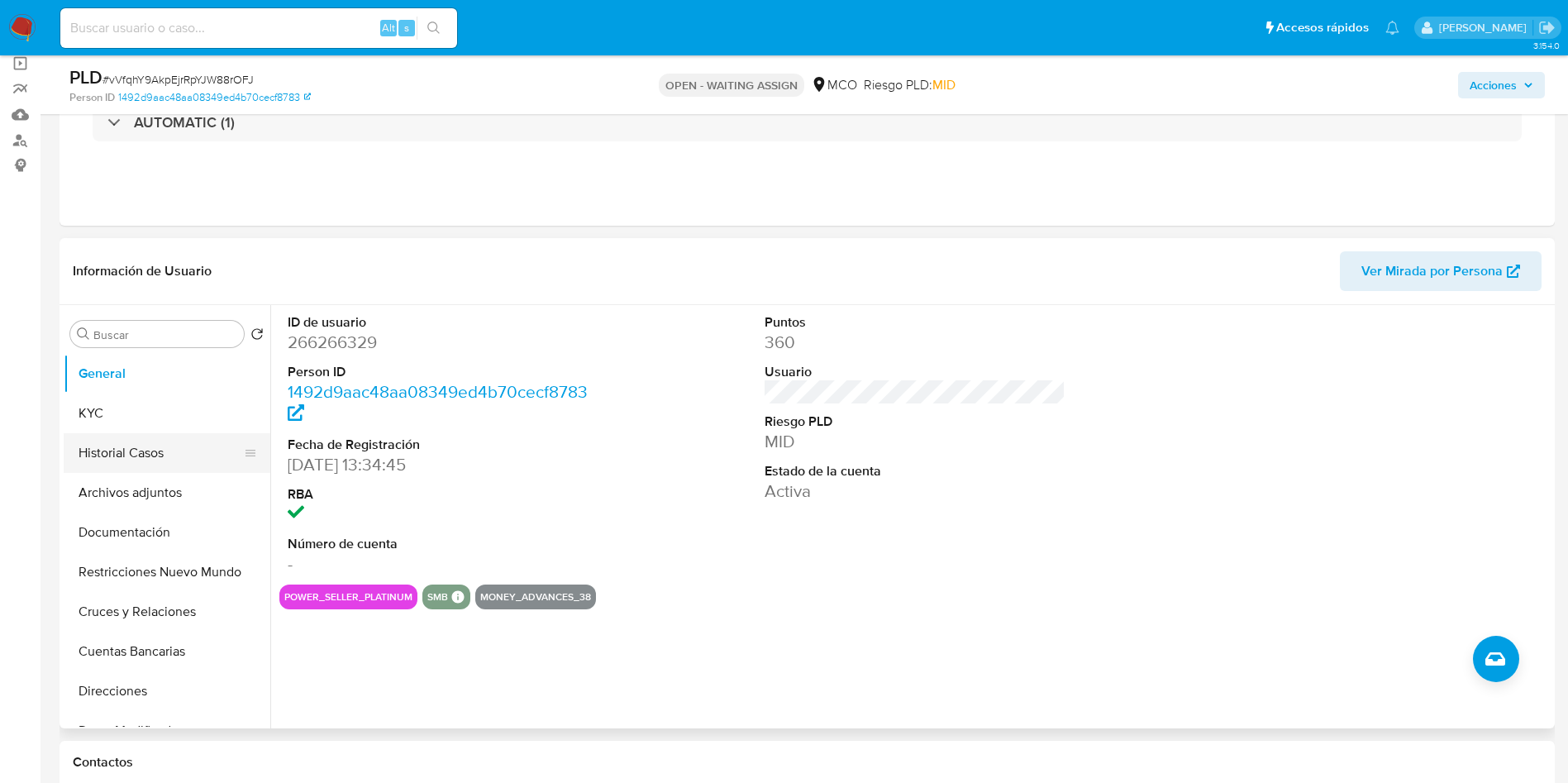
click at [126, 455] on button "Historial Casos" at bounding box center [161, 453] width 194 height 40
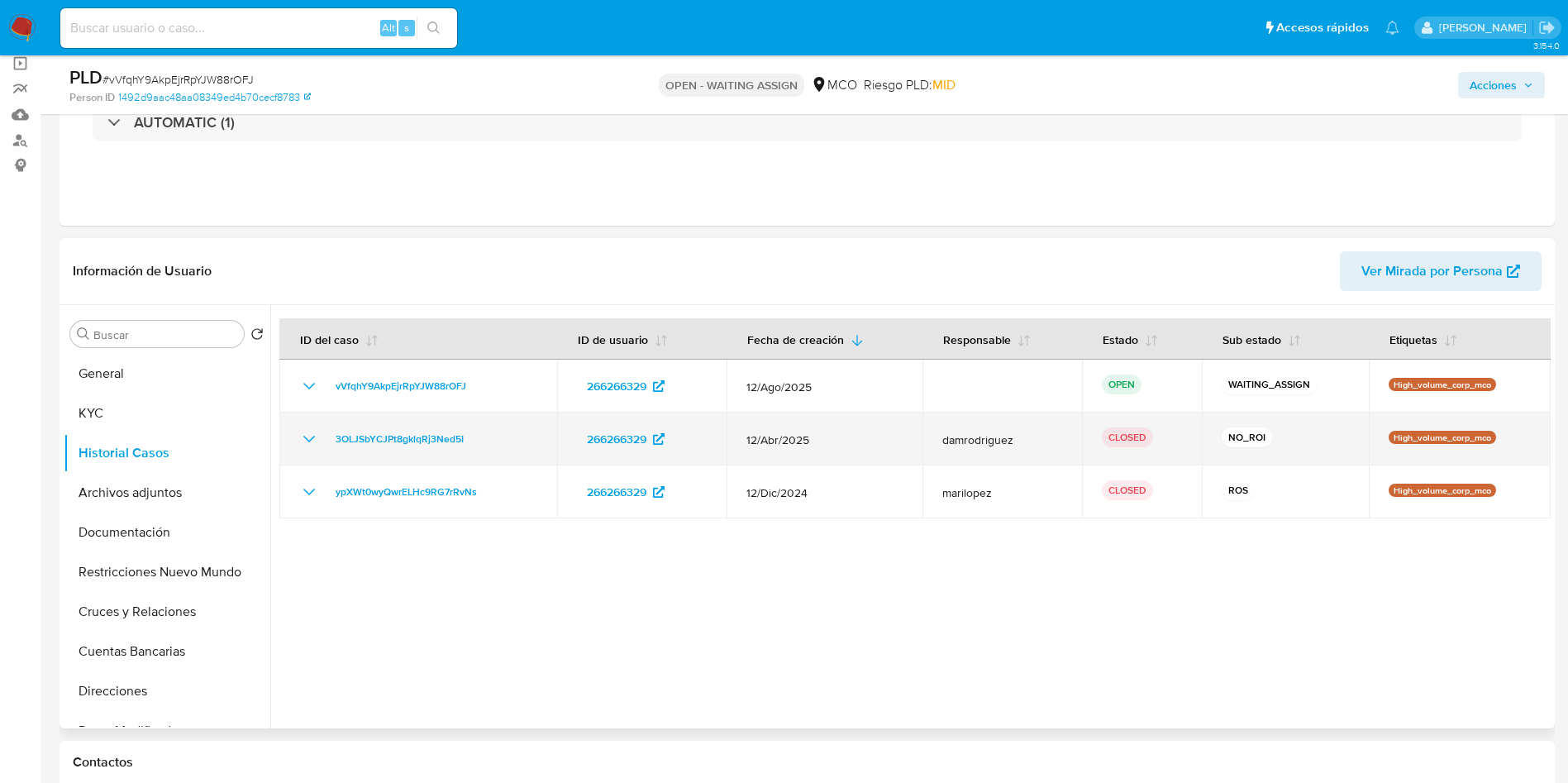
click at [322, 440] on div "3OLJSbYCJPt8gklqRj3Ned5I" at bounding box center [418, 439] width 238 height 20
click at [309, 440] on icon "Mostrar/Ocultar" at bounding box center [309, 439] width 20 height 20
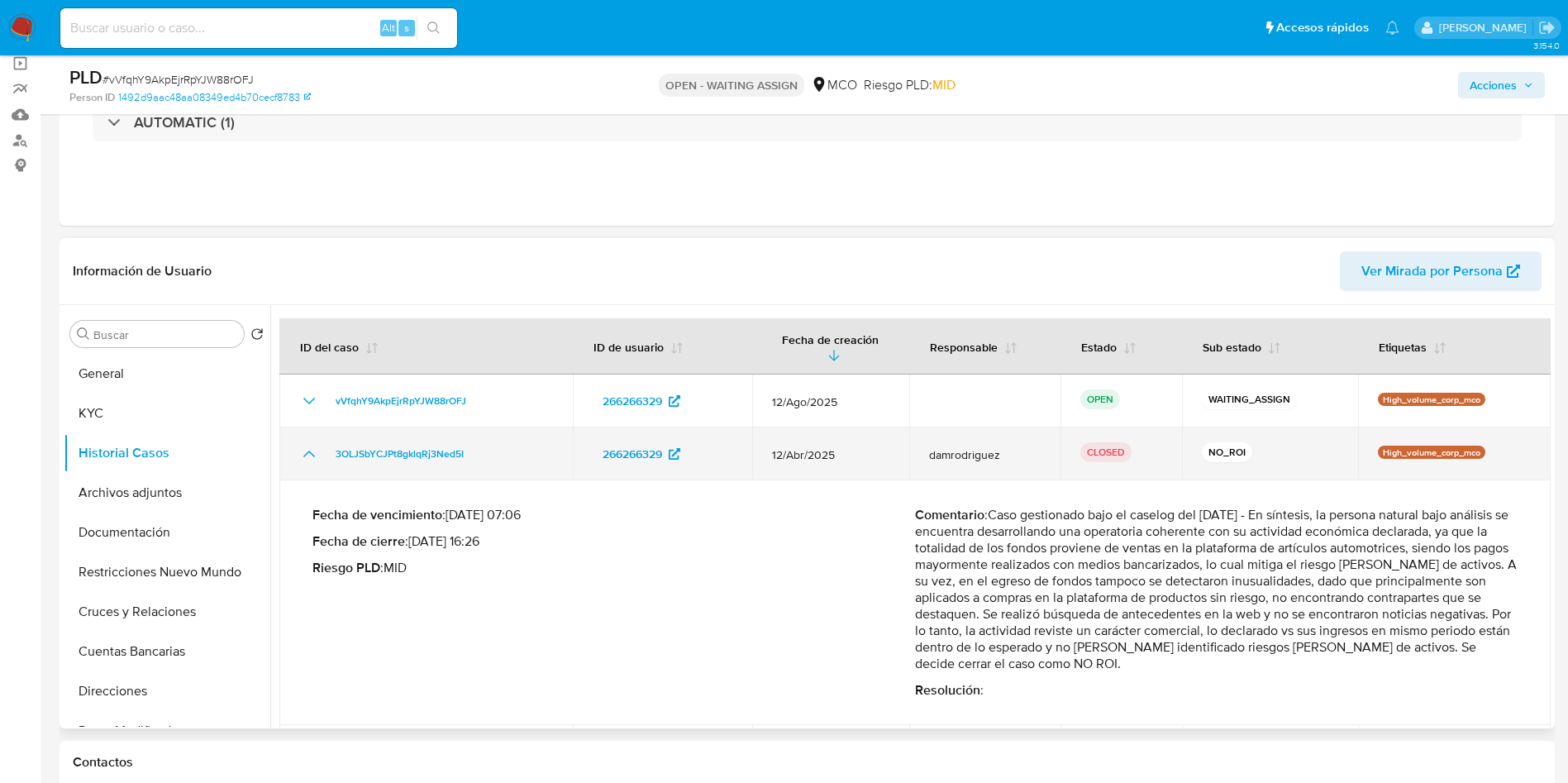
click at [309, 440] on td "3OLJSbYCJPt8gklqRj3Ned5I" at bounding box center [425, 454] width 293 height 53
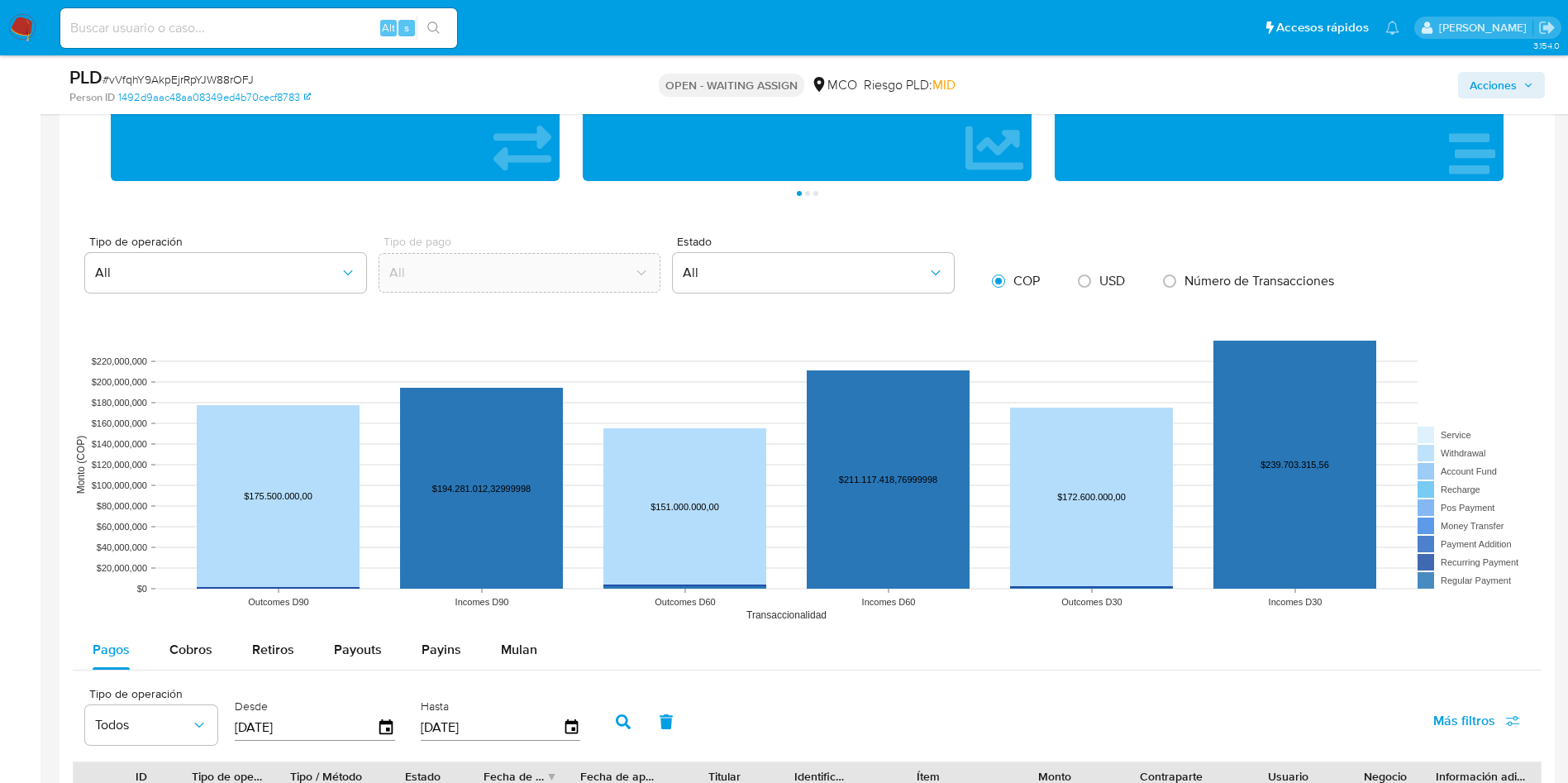
scroll to position [1365, 0]
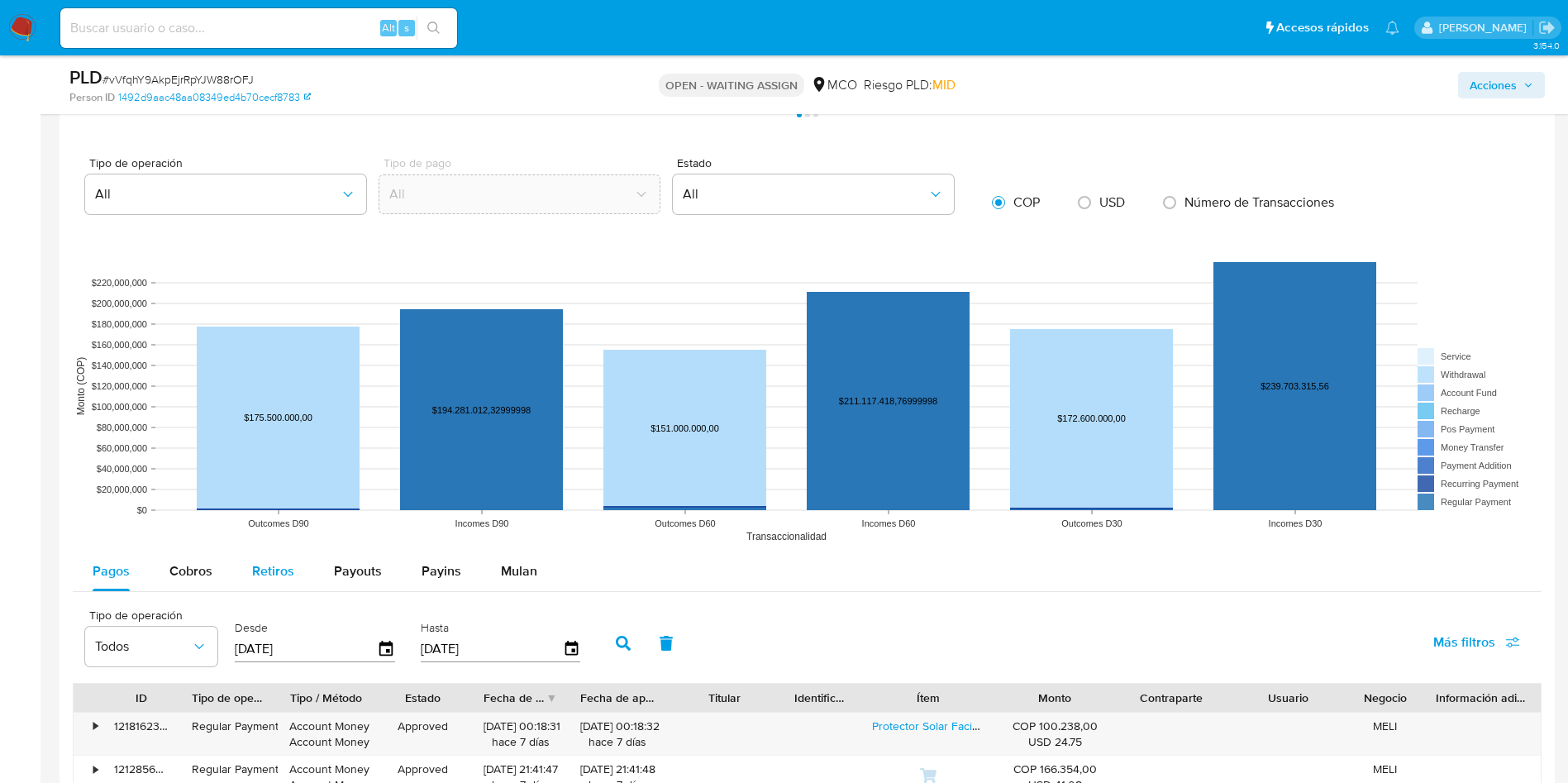
click at [244, 582] on button "Retiros" at bounding box center [274, 571] width 82 height 40
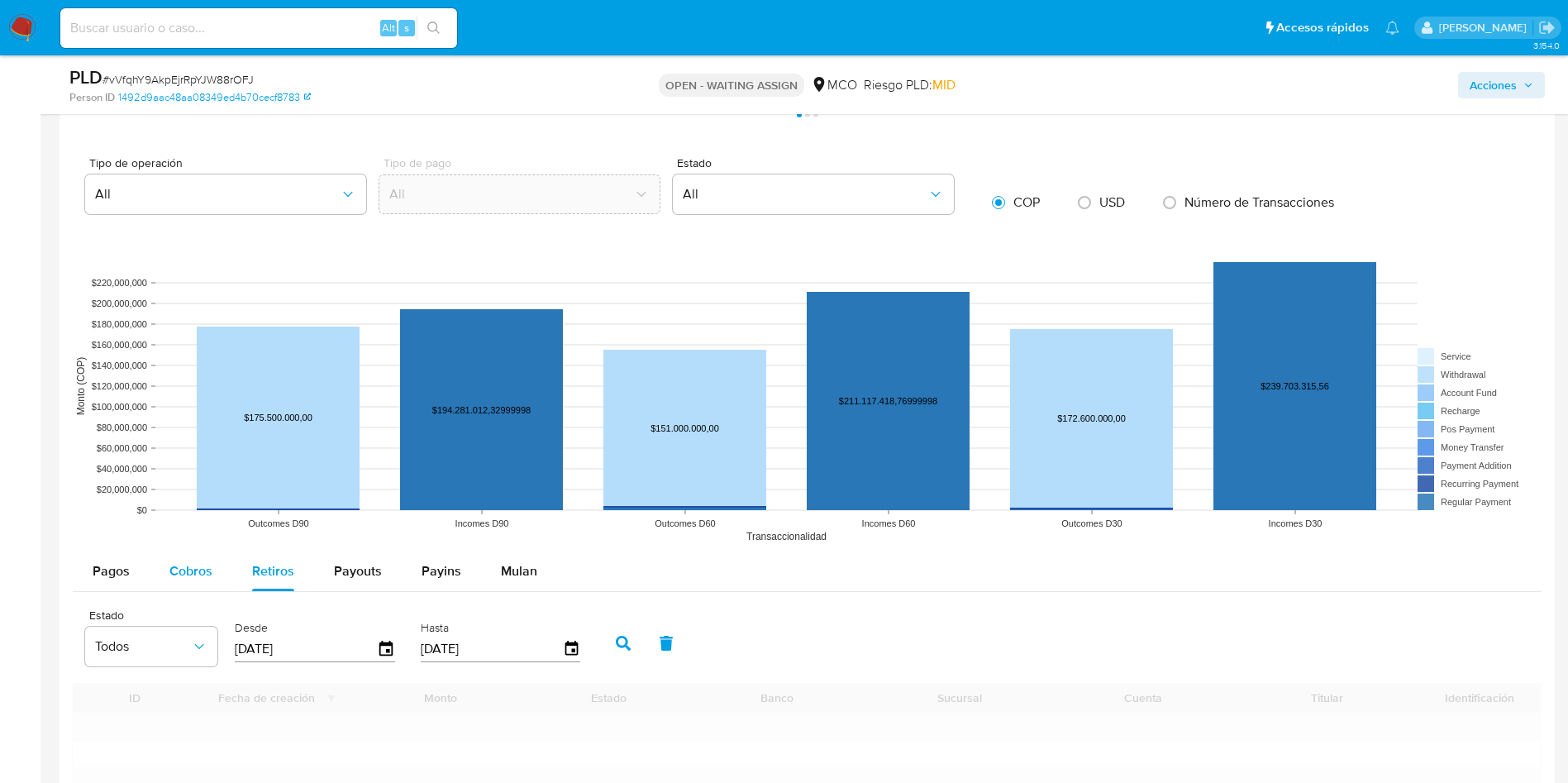
click at [175, 577] on span "Cobros" at bounding box center [190, 571] width 43 height 19
click at [196, 577] on span "Cobros" at bounding box center [190, 571] width 43 height 19
select select "10"
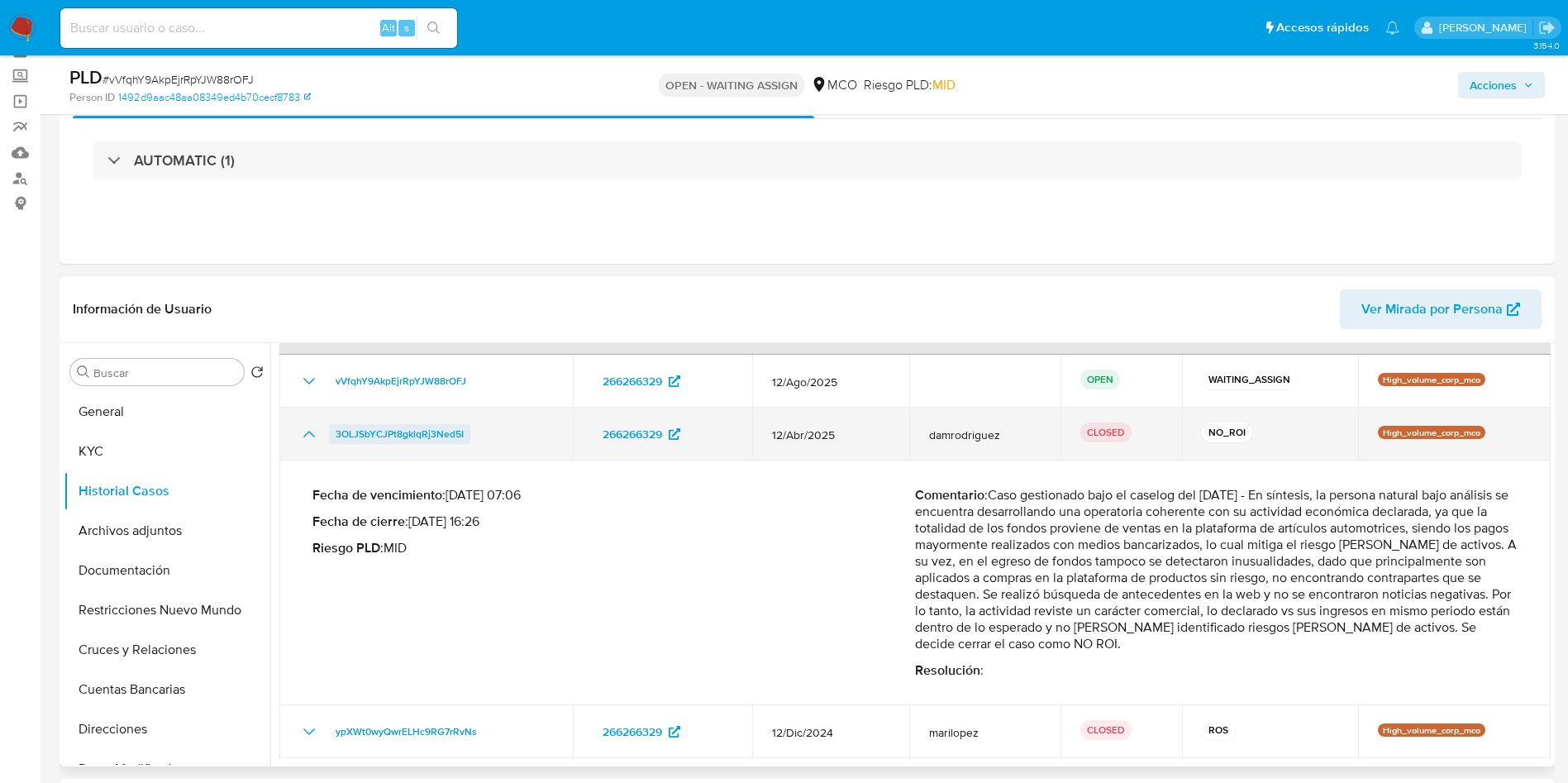
scroll to position [124, 0]
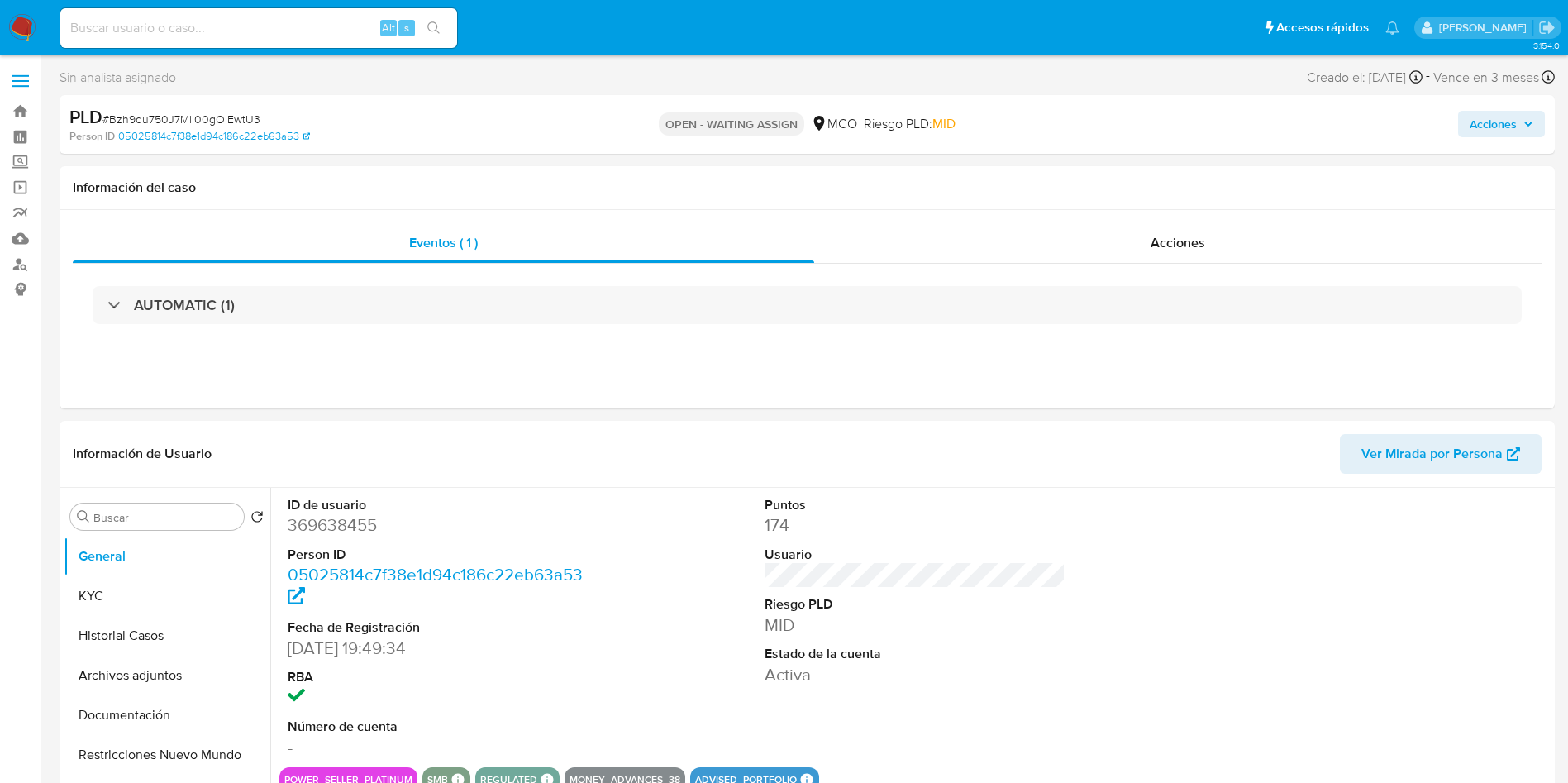
select select "10"
click at [168, 614] on button "KYC" at bounding box center [161, 597] width 194 height 40
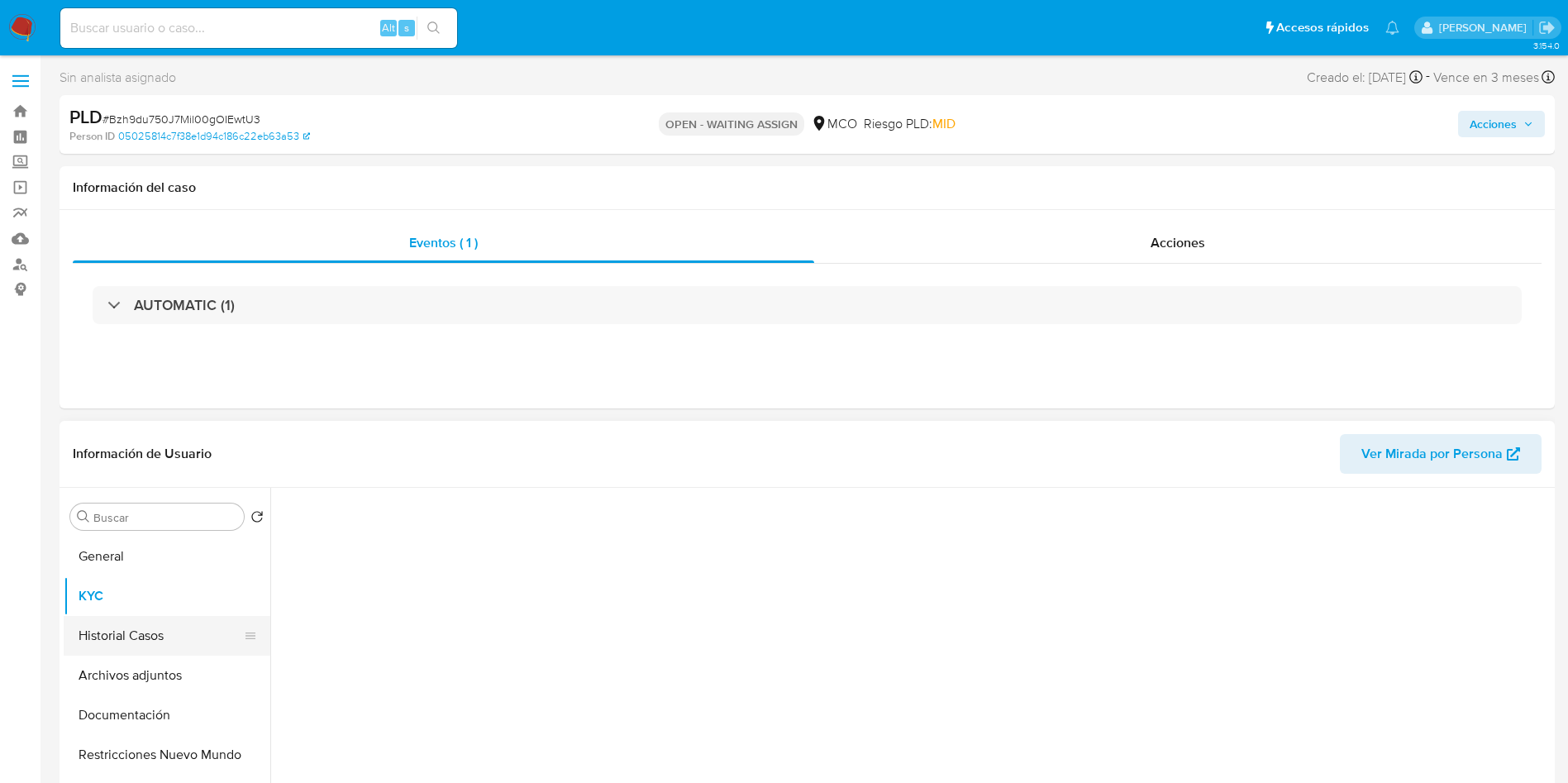
click at [165, 622] on button "Historial Casos" at bounding box center [161, 636] width 194 height 40
click at [169, 629] on button "Historial Casos" at bounding box center [161, 636] width 194 height 40
click at [509, 487] on div "Información de Usuario Ver Mirada por Persona" at bounding box center [807, 454] width 1495 height 67
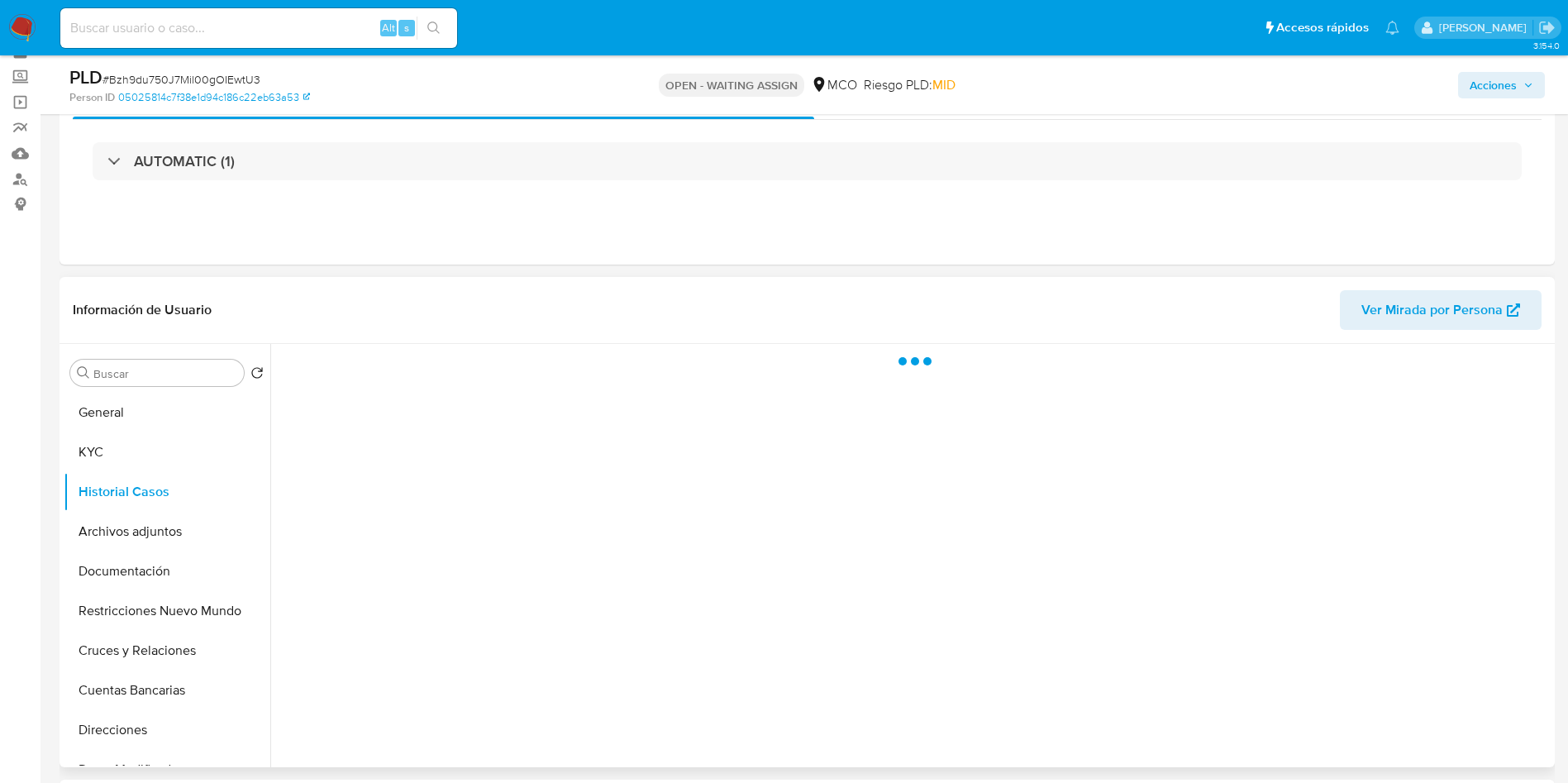
scroll to position [124, 0]
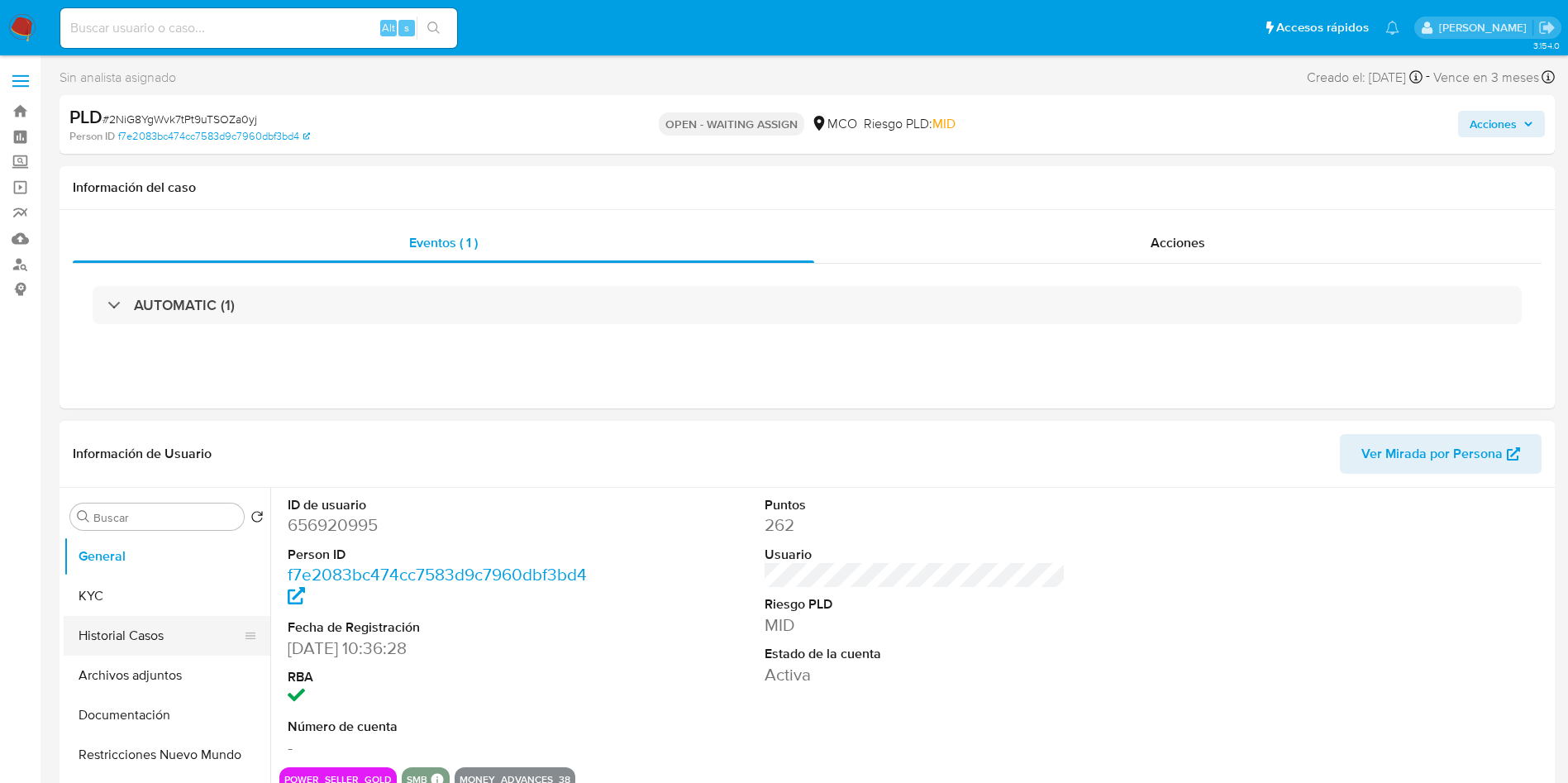
select select "10"
click at [111, 632] on button "Historial Casos" at bounding box center [161, 636] width 194 height 40
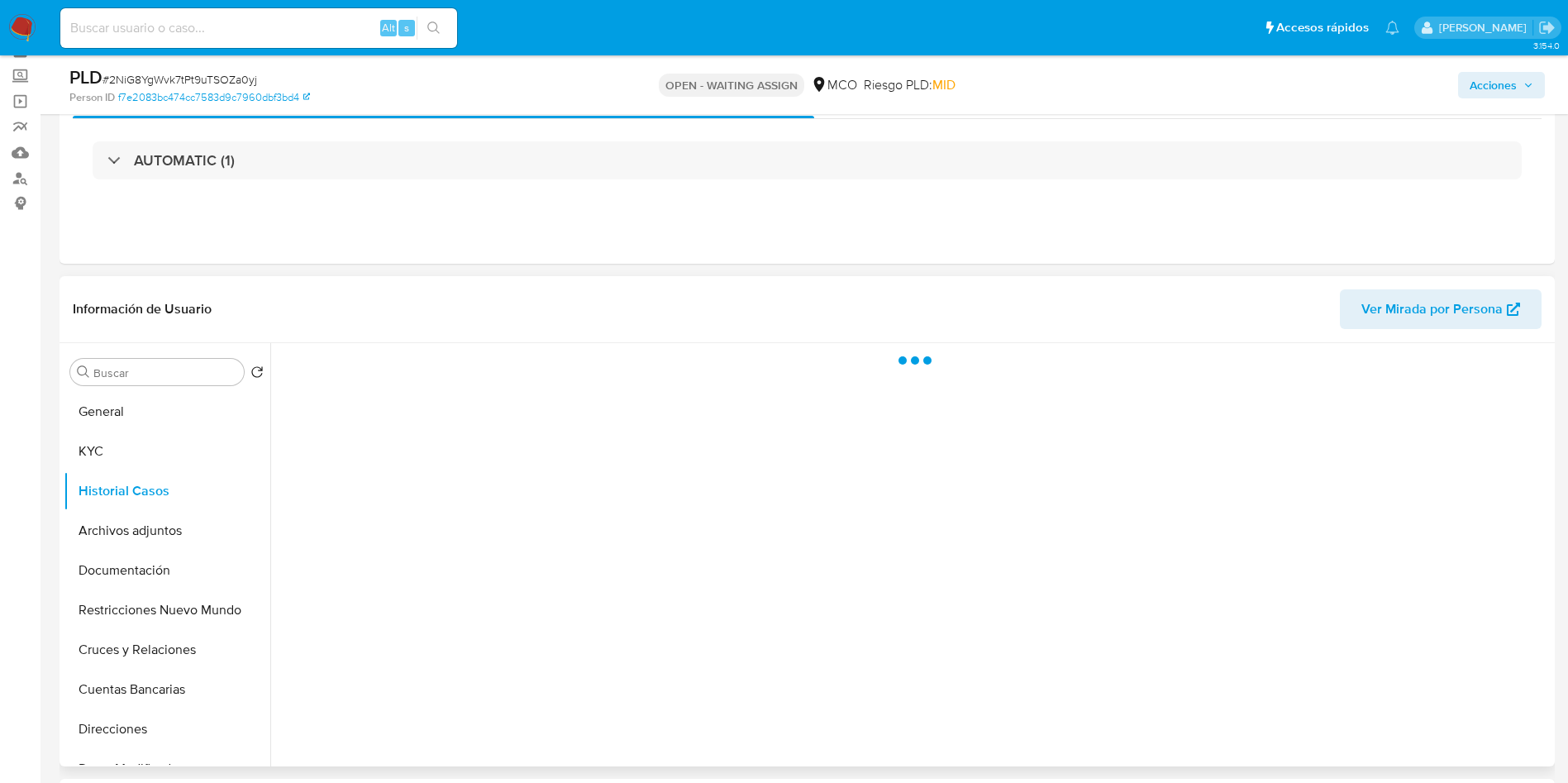
scroll to position [124, 0]
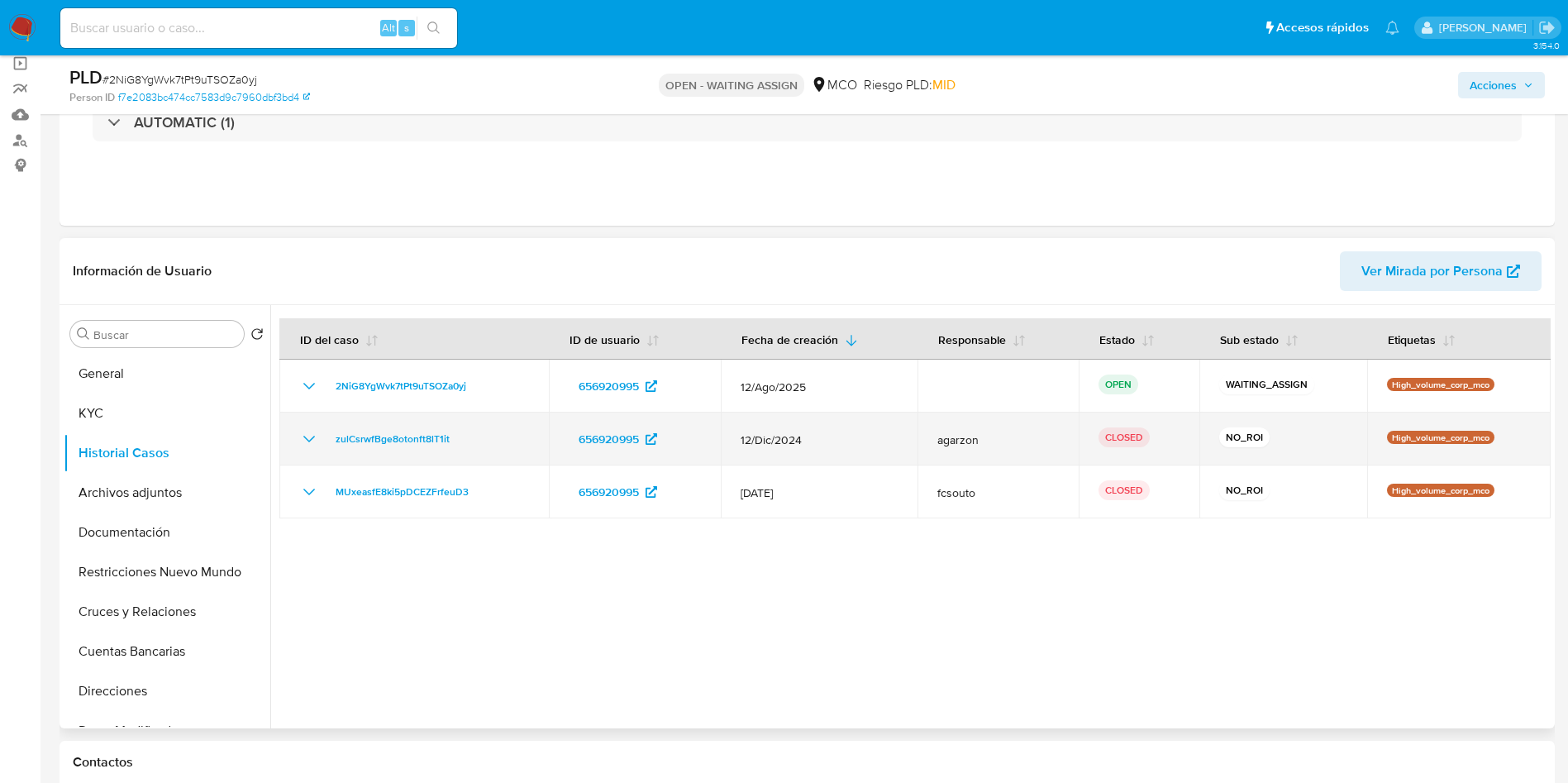
click at [306, 437] on icon "Mostrar/Ocultar" at bounding box center [309, 439] width 11 height 7
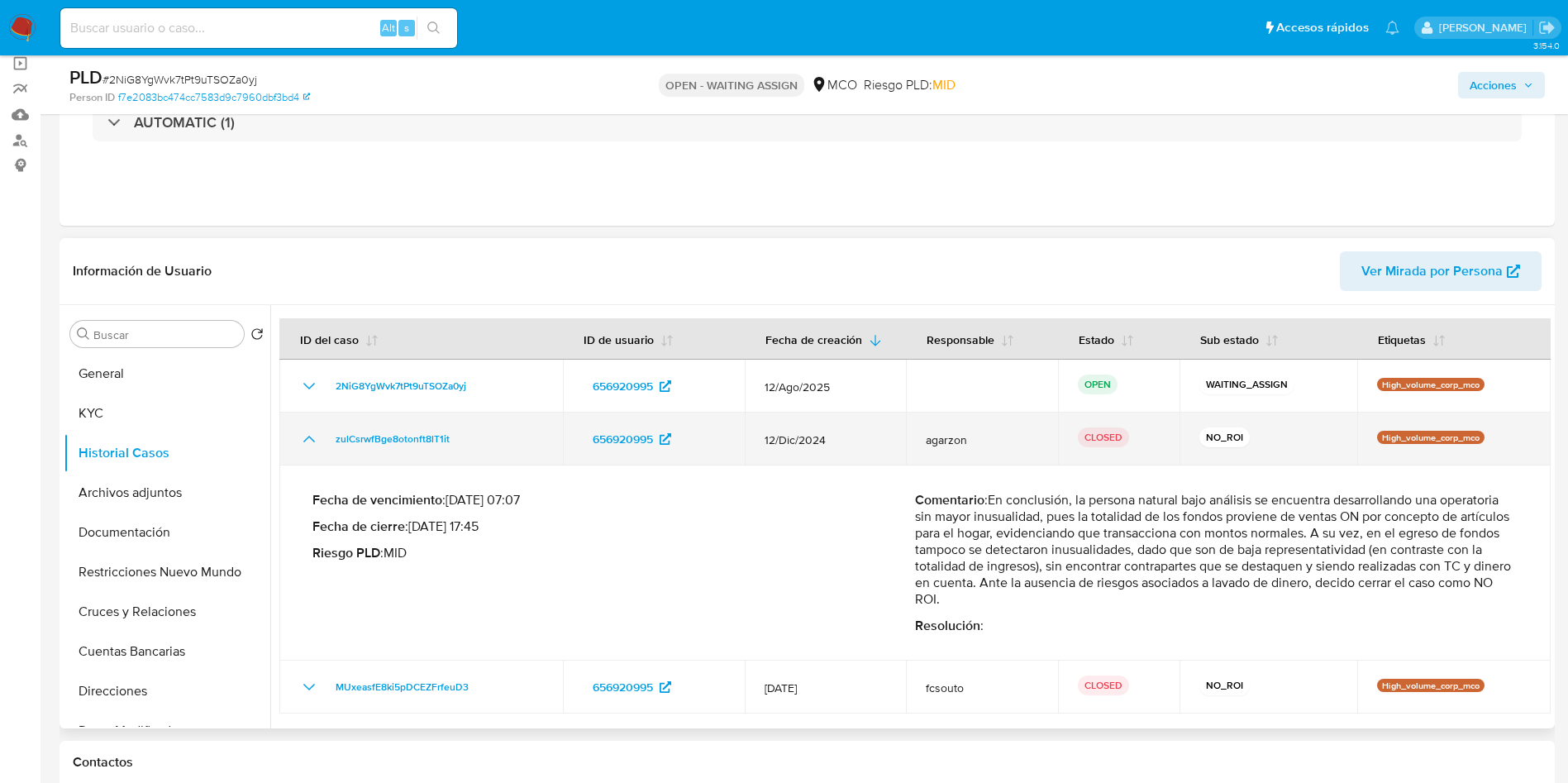
click at [306, 437] on icon "Mostrar/Ocultar" at bounding box center [309, 439] width 20 height 20
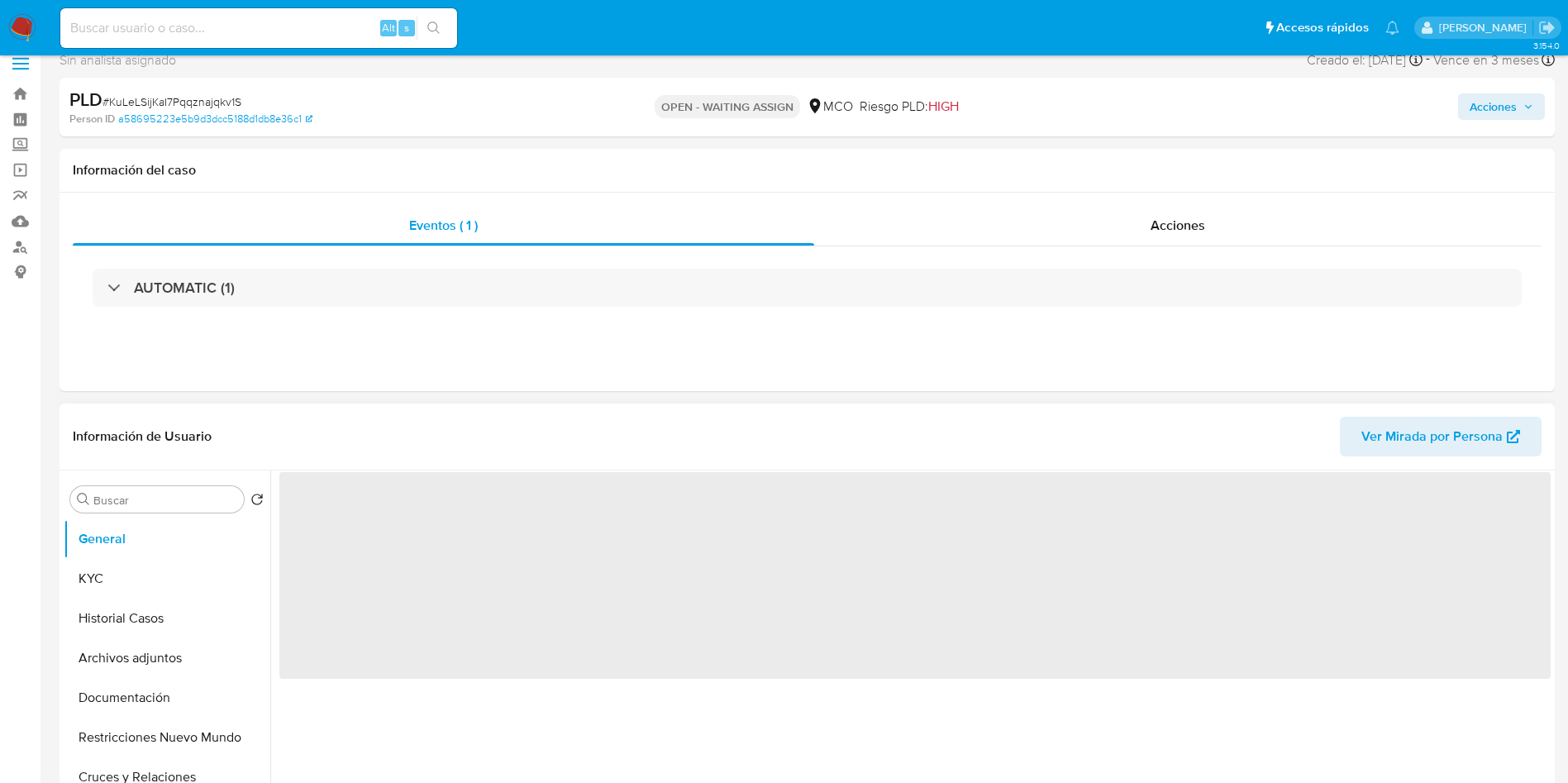
scroll to position [124, 0]
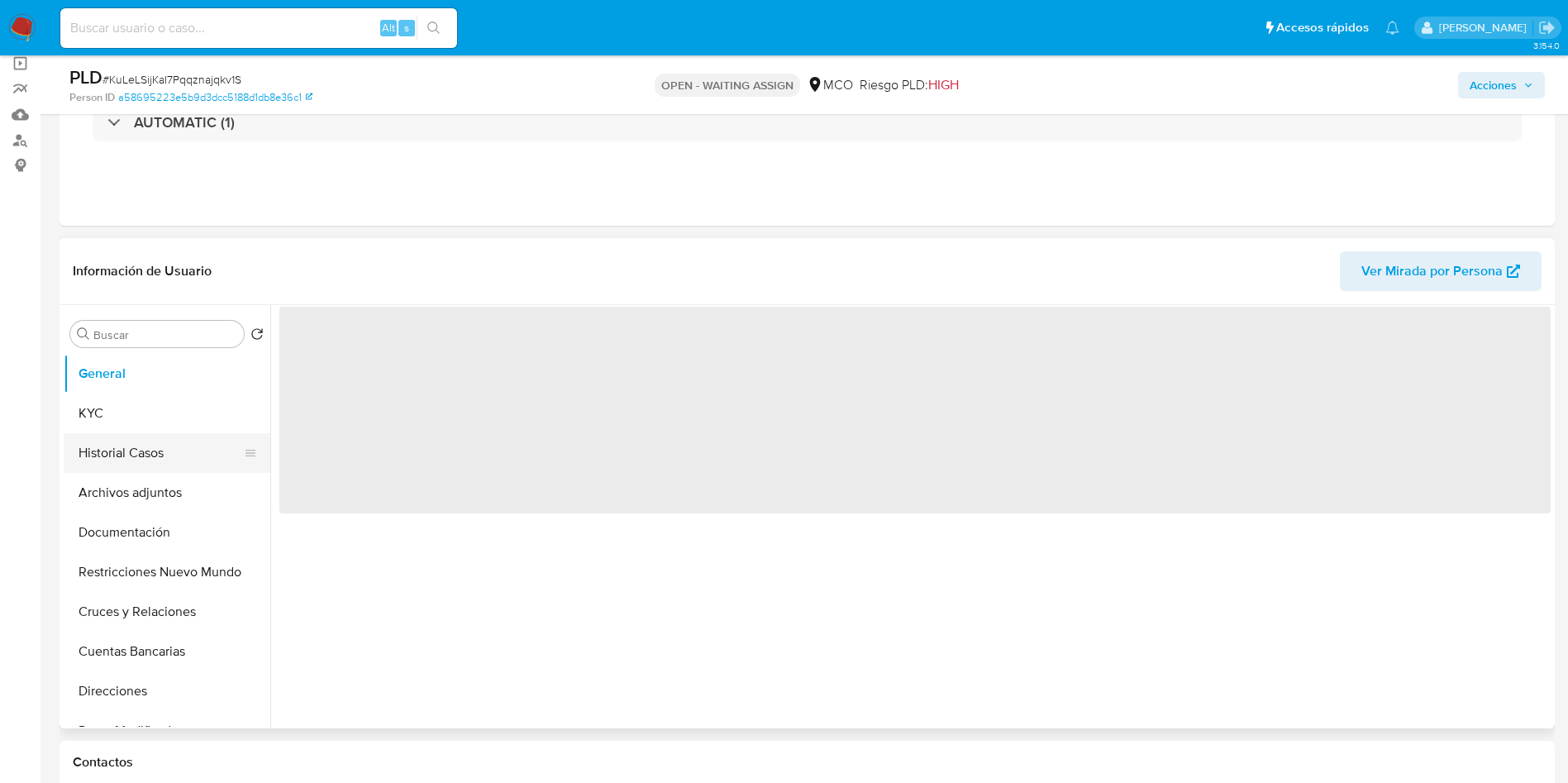
click at [104, 455] on button "Historial Casos" at bounding box center [161, 453] width 194 height 40
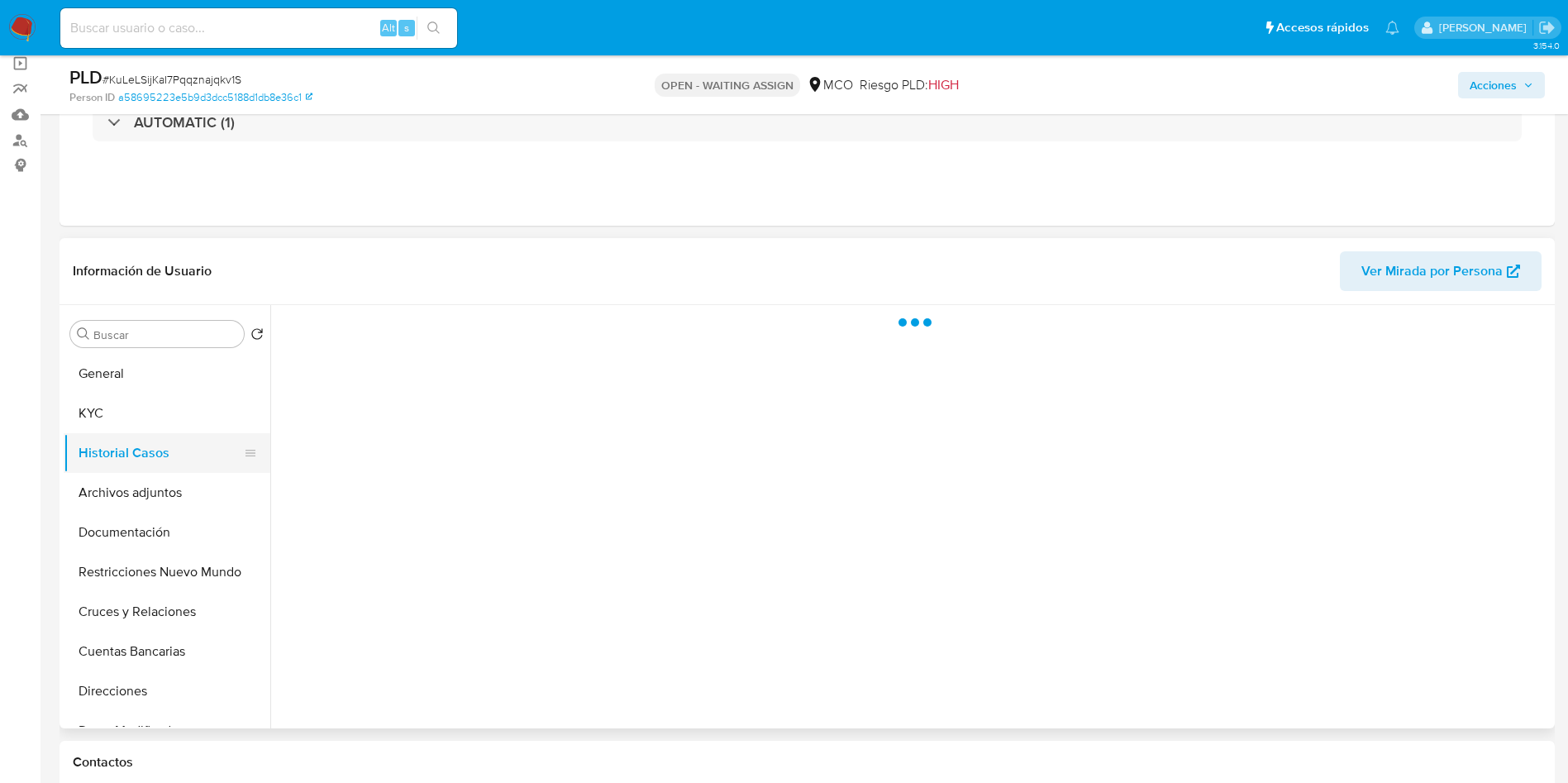
select select "10"
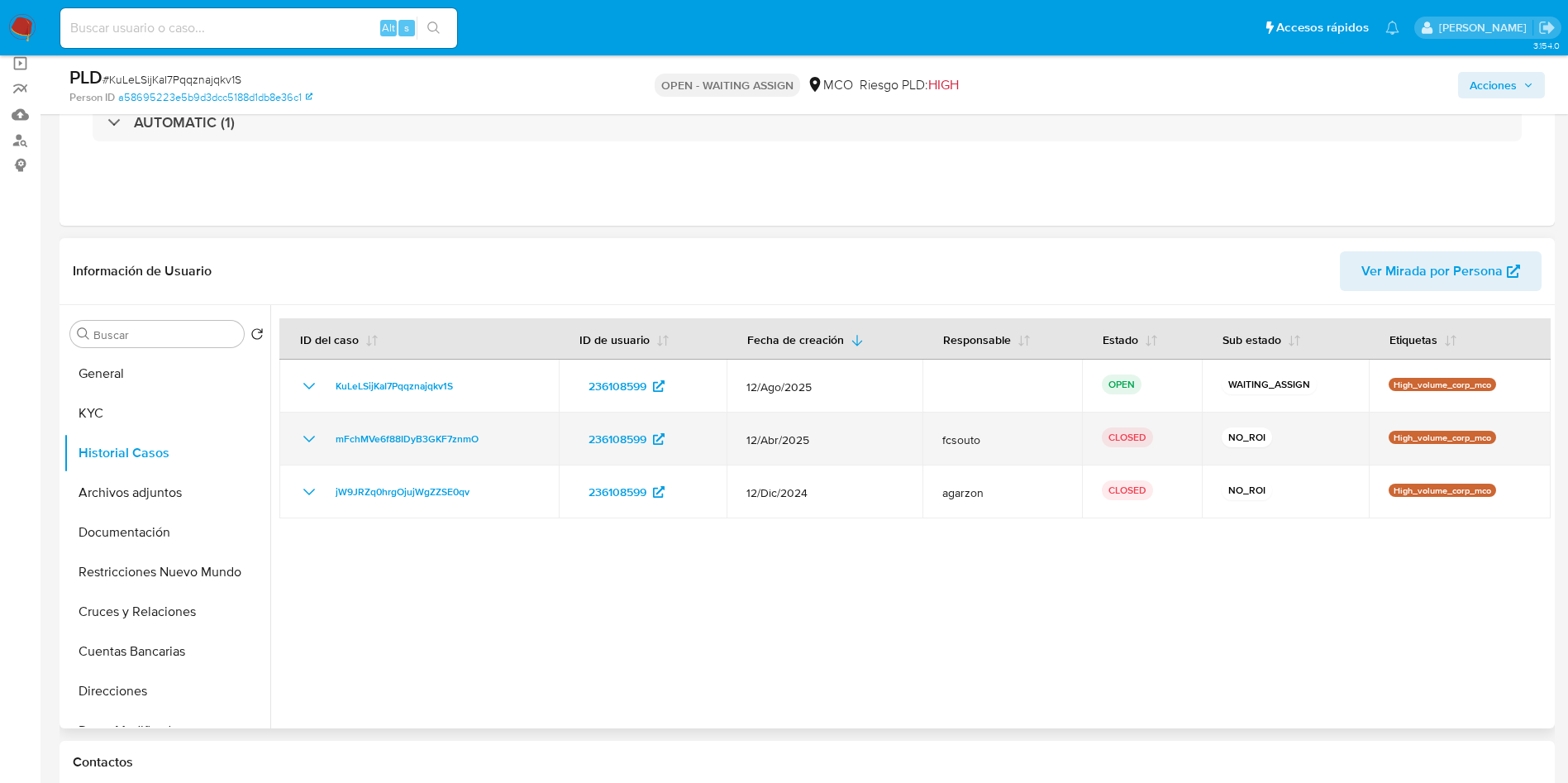
click at [305, 436] on icon "Mostrar/Ocultar" at bounding box center [309, 439] width 11 height 7
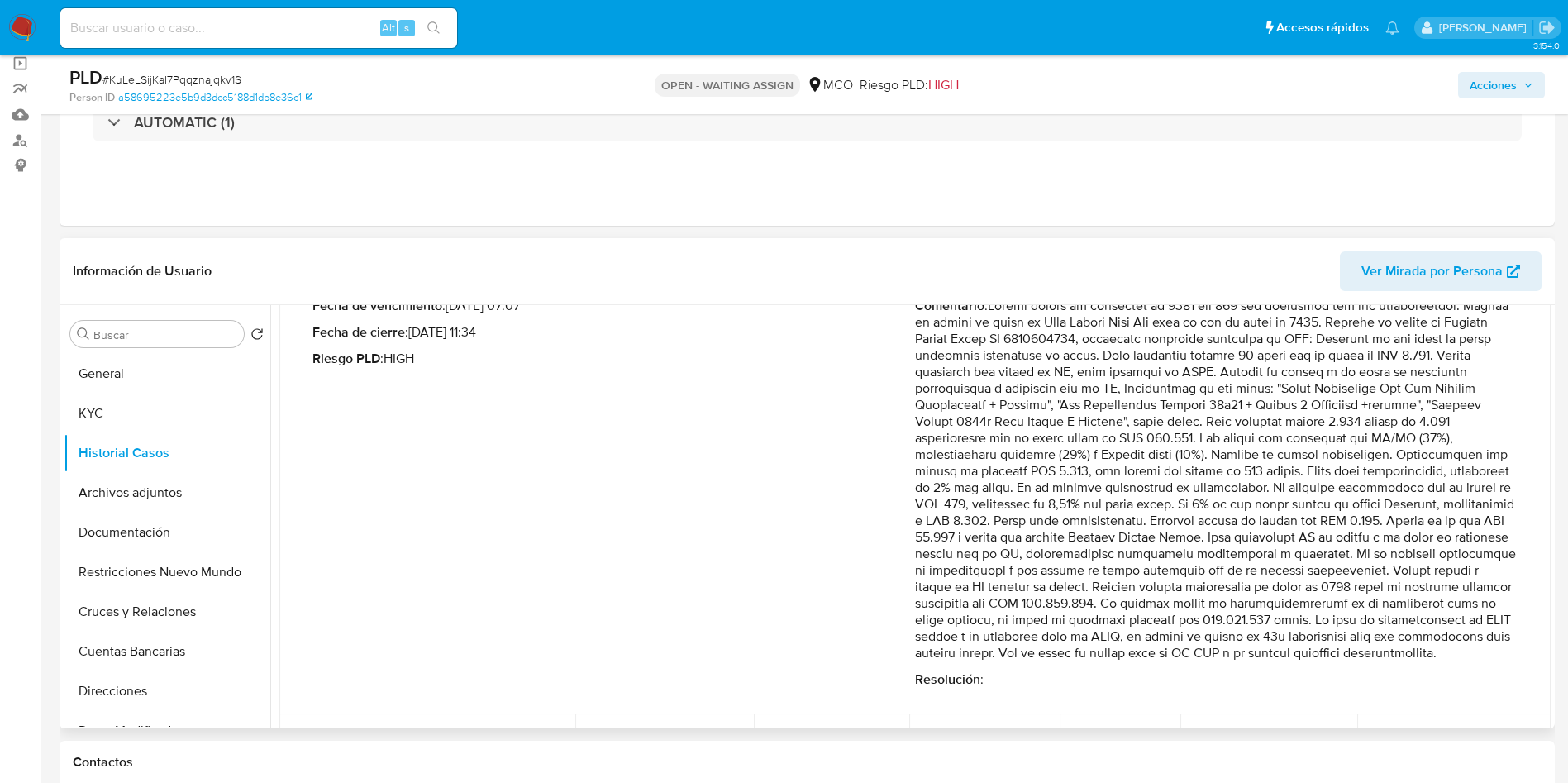
scroll to position [248, 0]
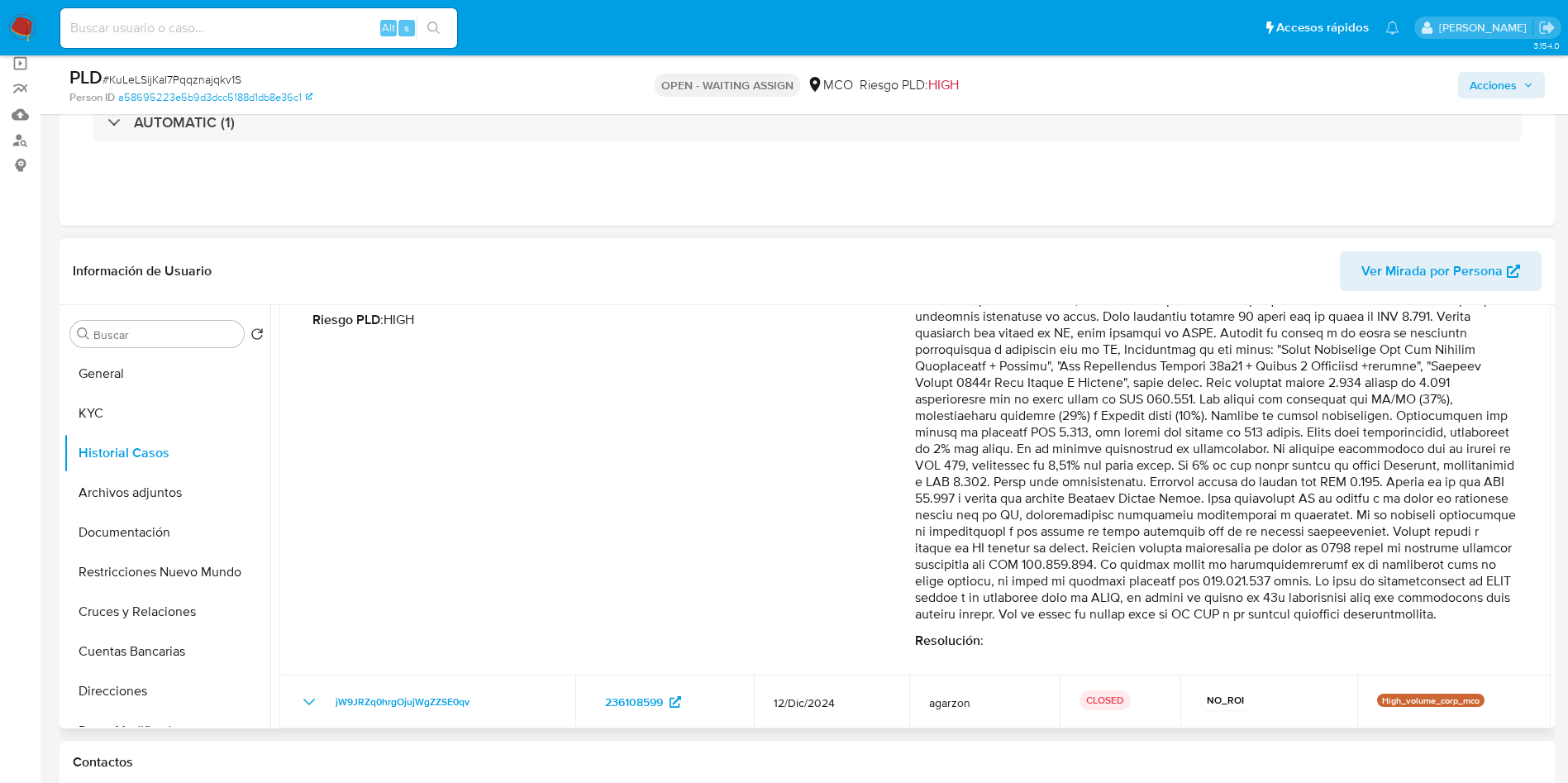
drag, startPoint x: 1113, startPoint y: 497, endPoint x: 1362, endPoint y: 562, distance: 257.3
click at [1364, 562] on p "Comentario :" at bounding box center [1216, 440] width 602 height 364
click at [952, 585] on p "Comentario :" at bounding box center [1216, 440] width 602 height 364
drag, startPoint x: 1081, startPoint y: 583, endPoint x: 1467, endPoint y: 582, distance: 386.0
click at [1496, 580] on p "Comentario :" at bounding box center [1216, 440] width 602 height 364
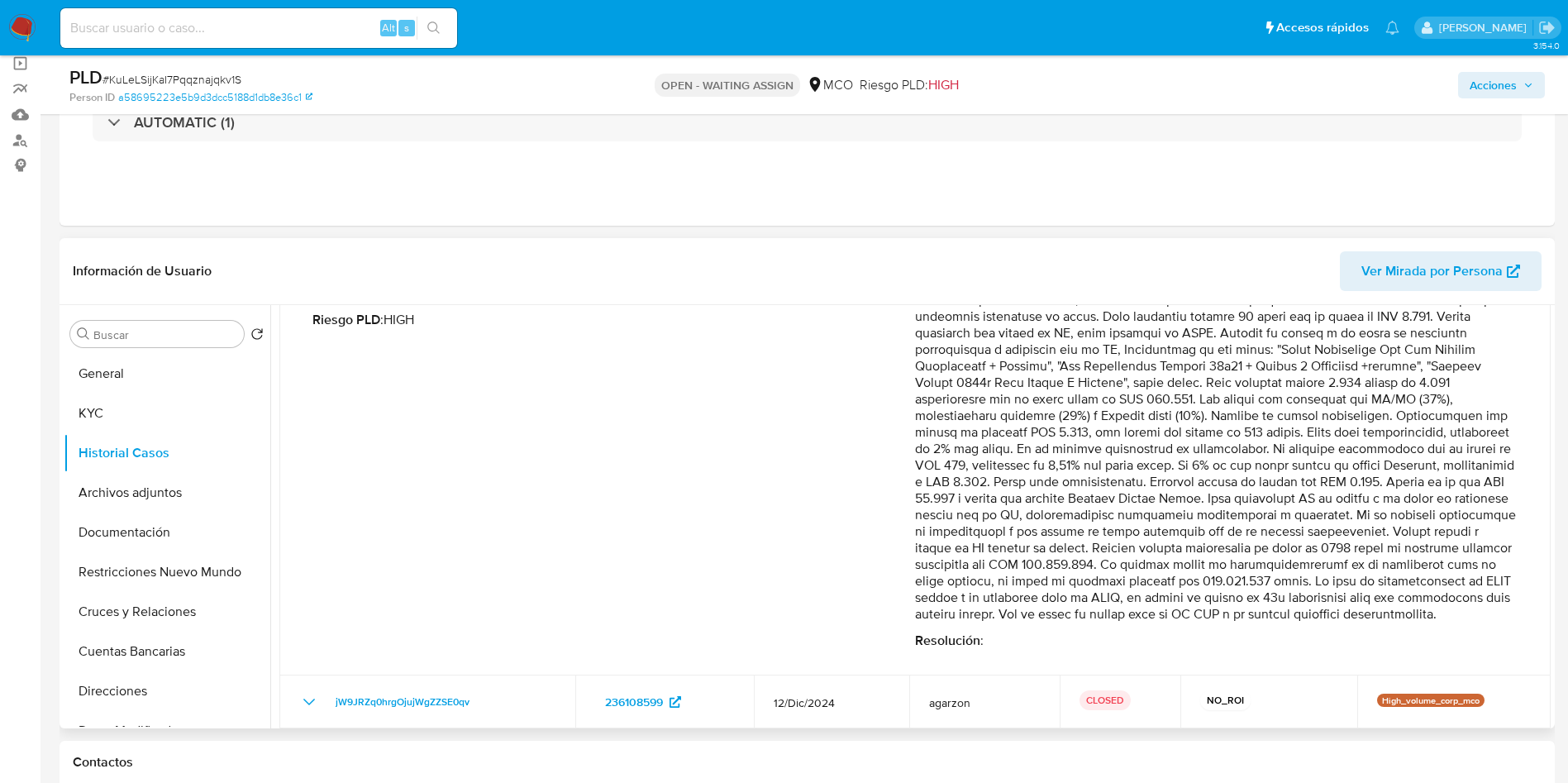
drag, startPoint x: 956, startPoint y: 602, endPoint x: 1504, endPoint y: 594, distance: 548.1
click at [1493, 595] on p "Comentario :" at bounding box center [1216, 440] width 602 height 364
drag, startPoint x: 935, startPoint y: 616, endPoint x: 1191, endPoint y: 582, distance: 258.2
click at [1184, 620] on p "Comentario :" at bounding box center [1216, 440] width 602 height 364
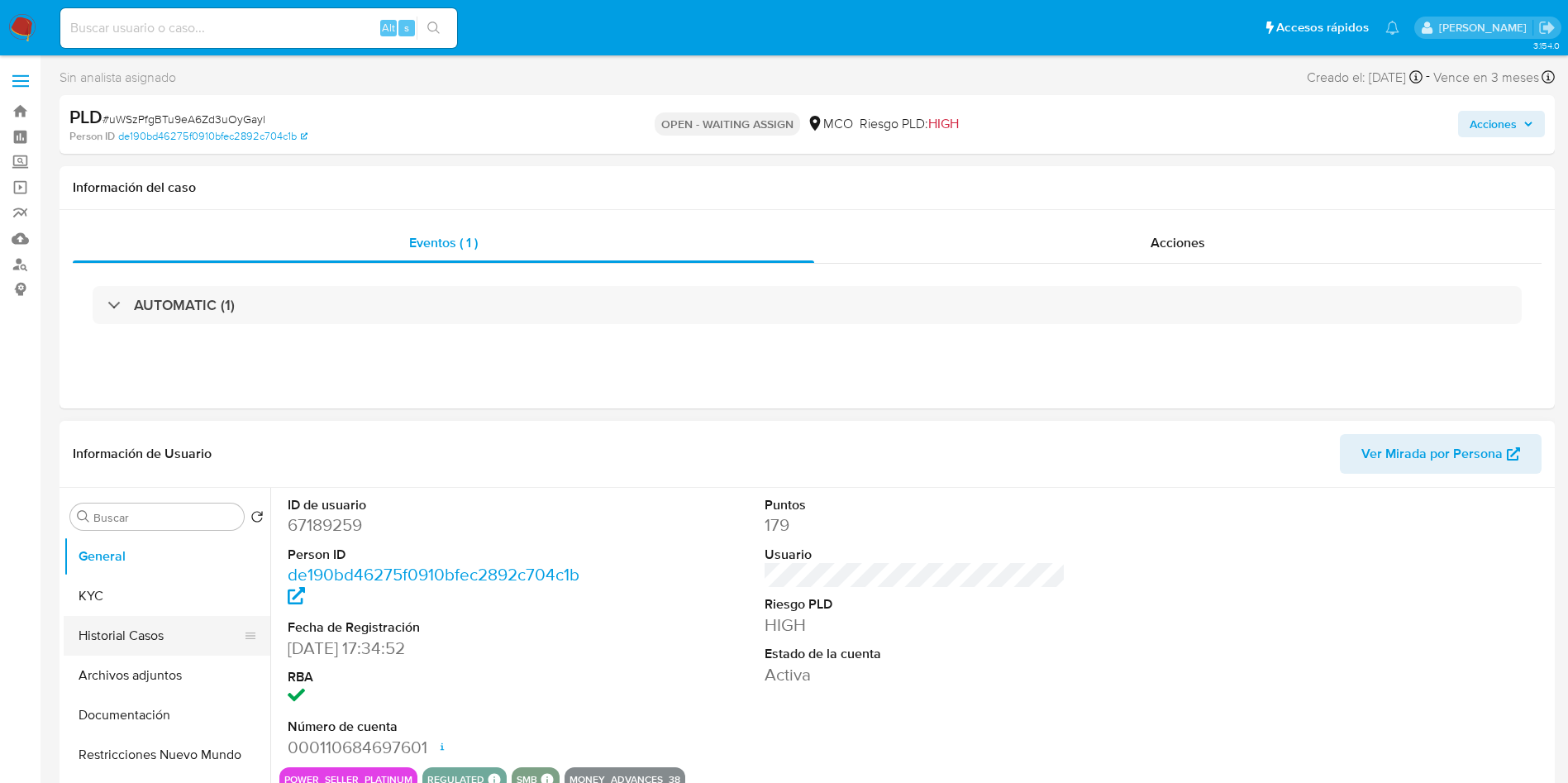
click at [144, 622] on button "Historial Casos" at bounding box center [161, 636] width 194 height 40
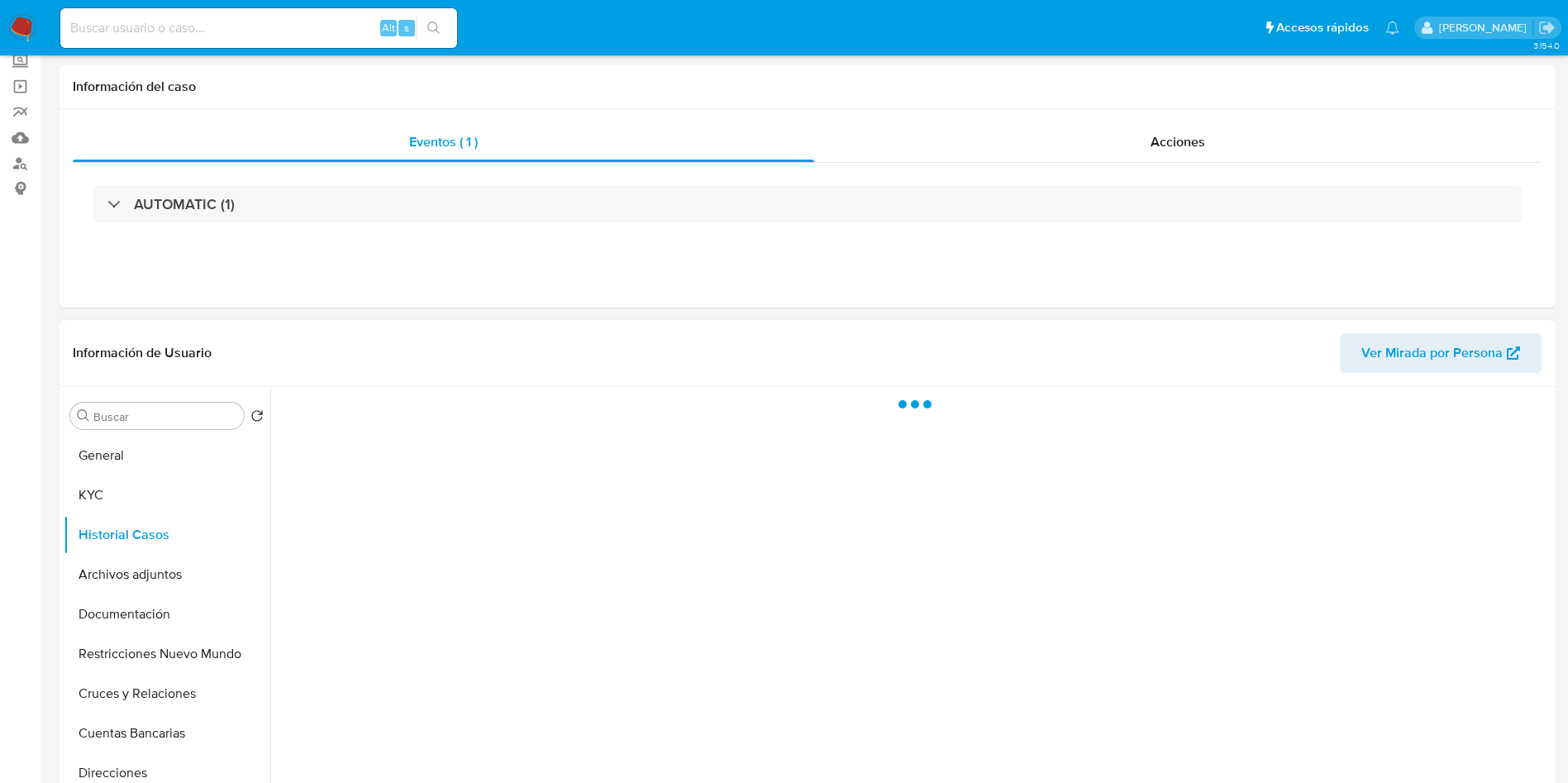
select select "10"
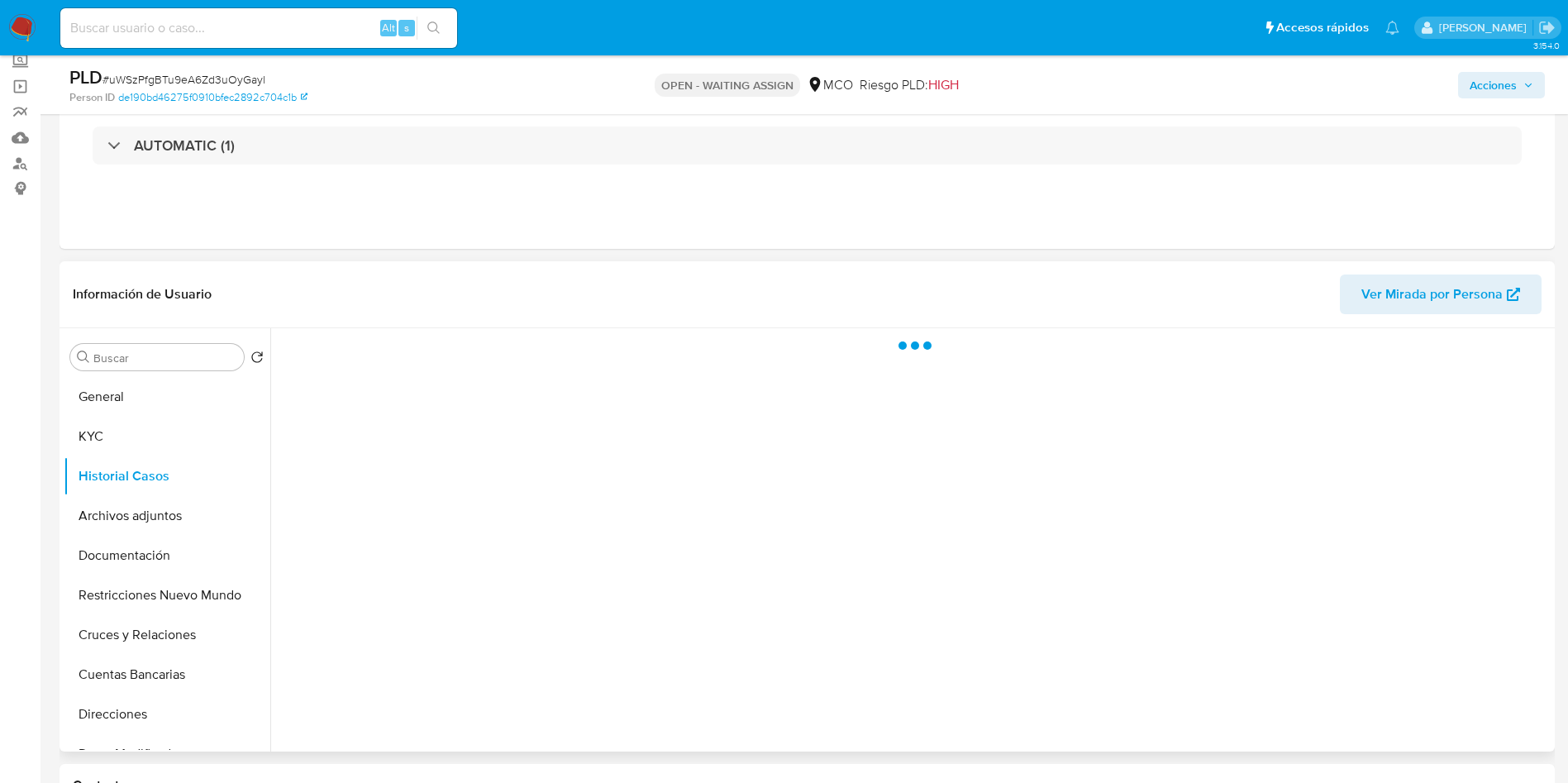
scroll to position [248, 0]
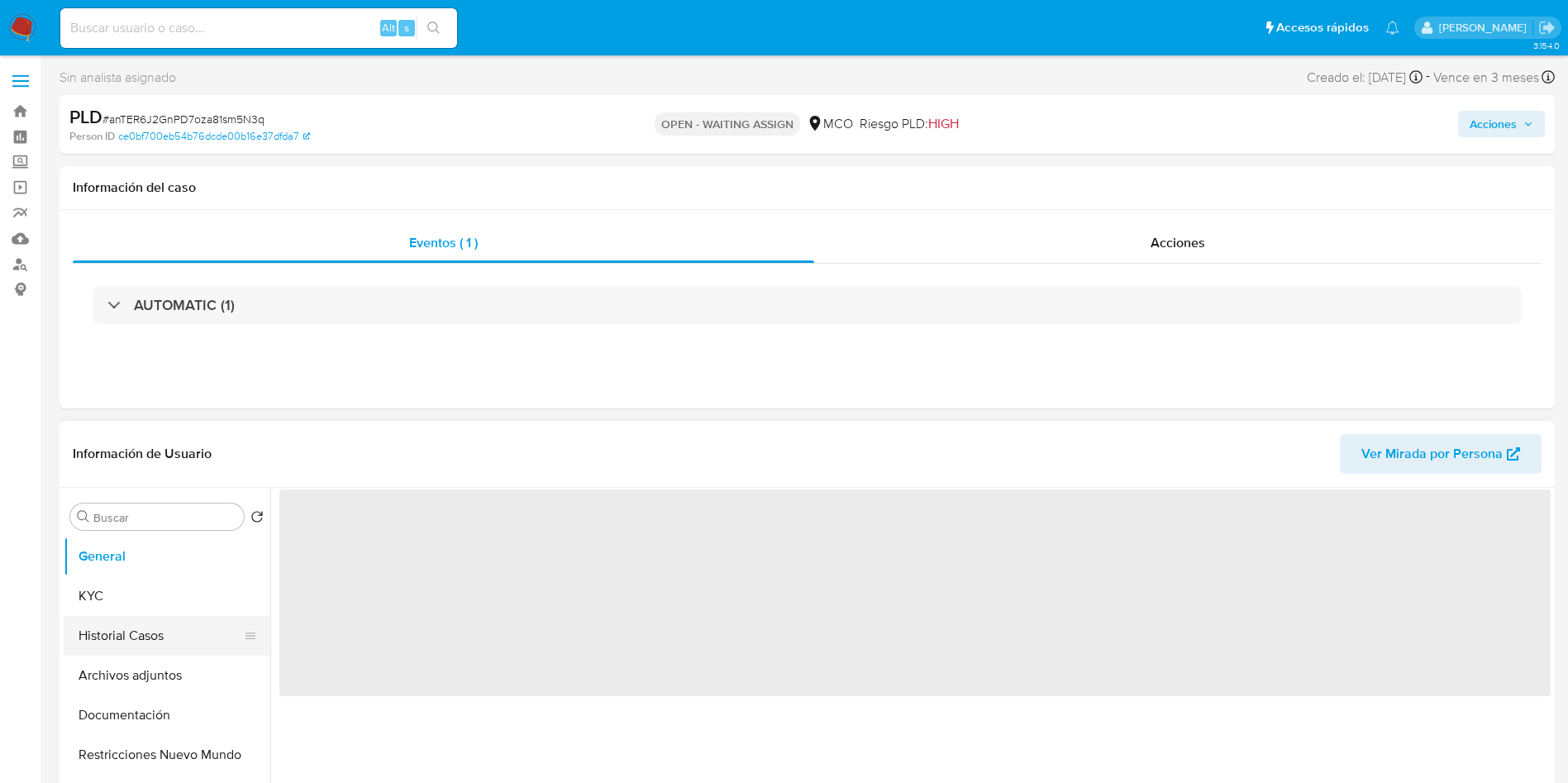
click at [149, 643] on button "Historial Casos" at bounding box center [161, 636] width 194 height 40
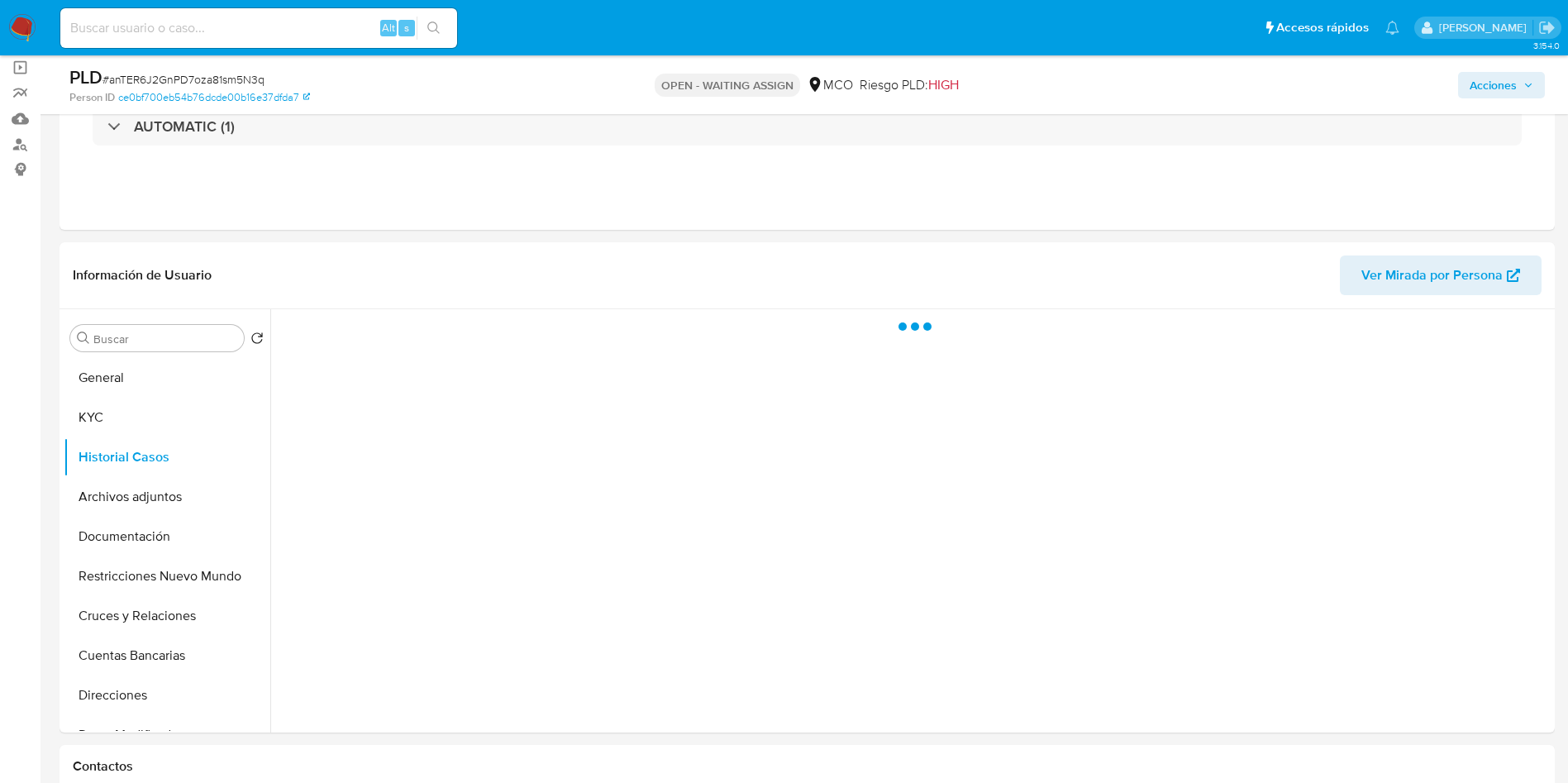
scroll to position [124, 0]
select select "10"
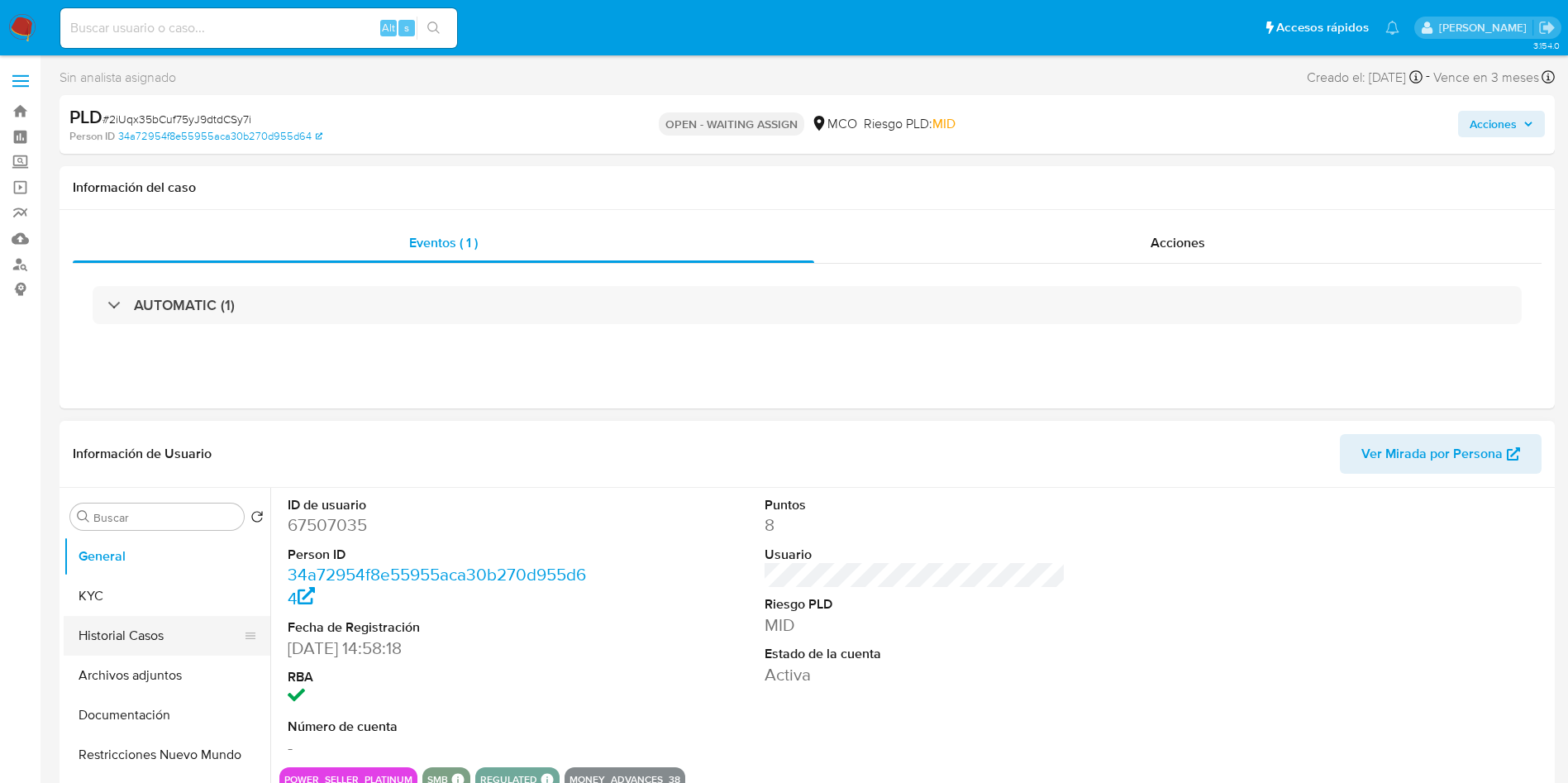
click at [135, 620] on button "Historial Casos" at bounding box center [161, 636] width 194 height 40
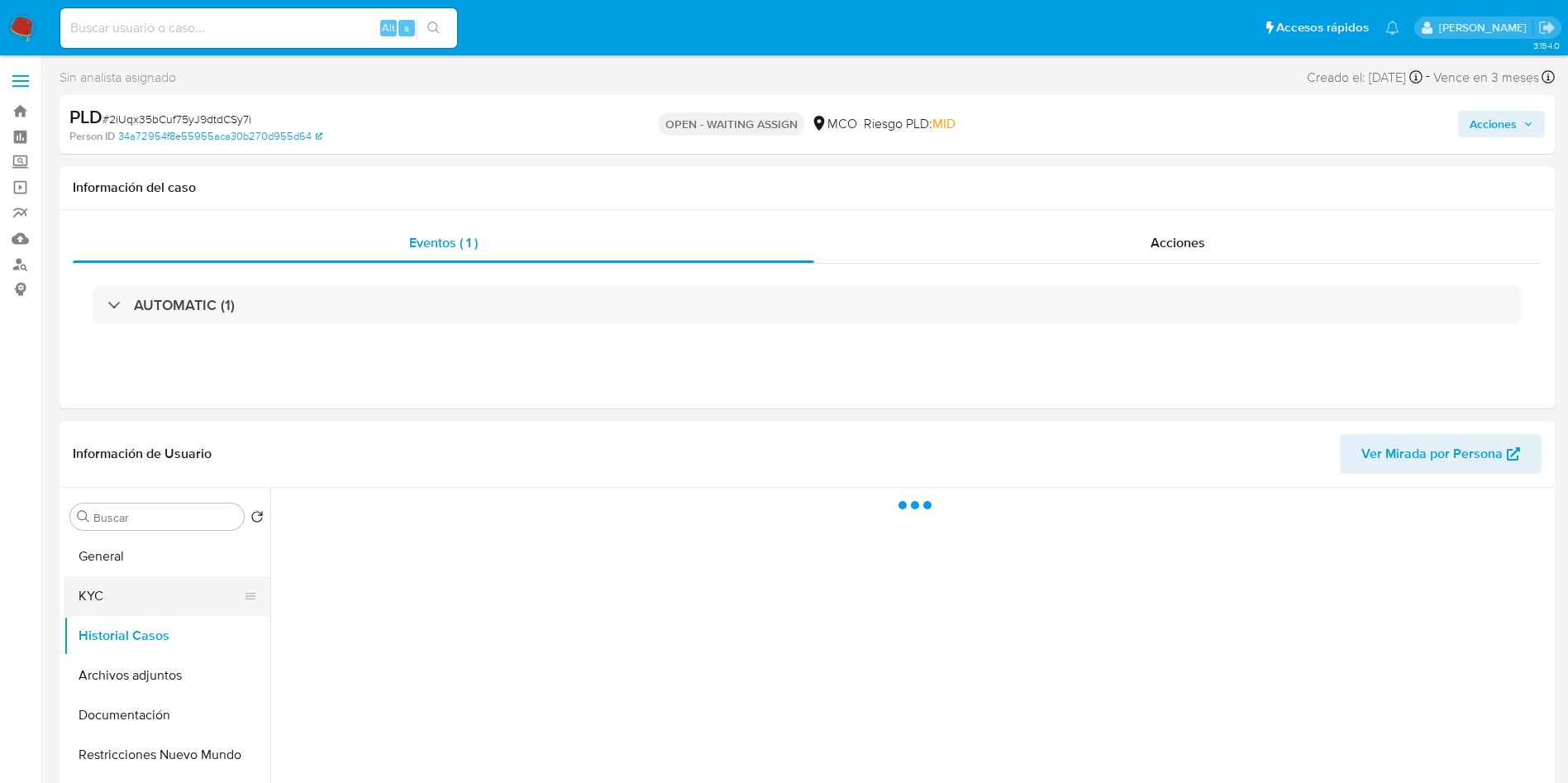
select select "10"
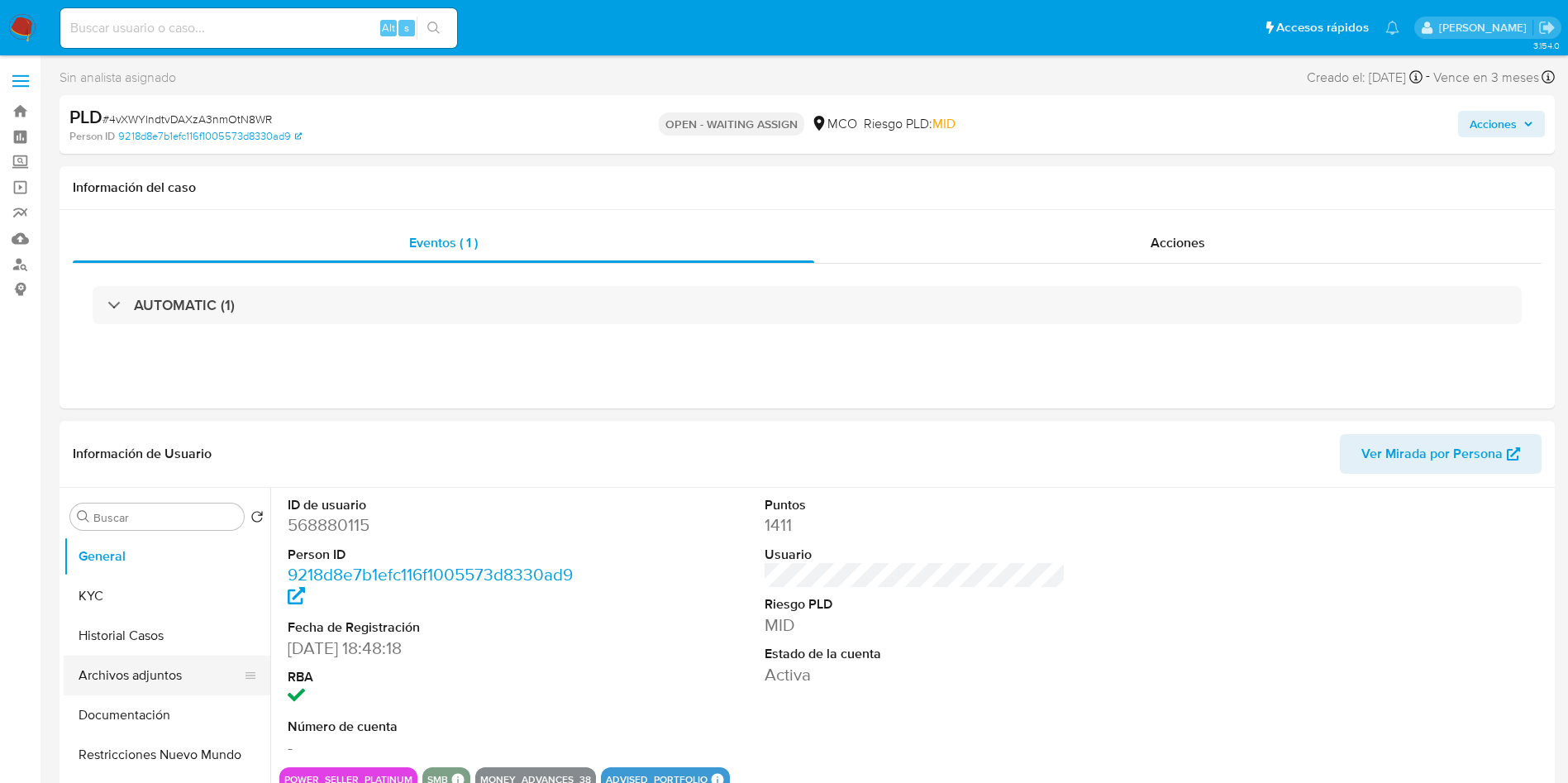
click at [150, 658] on button "Archivos adjuntos" at bounding box center [161, 676] width 194 height 40
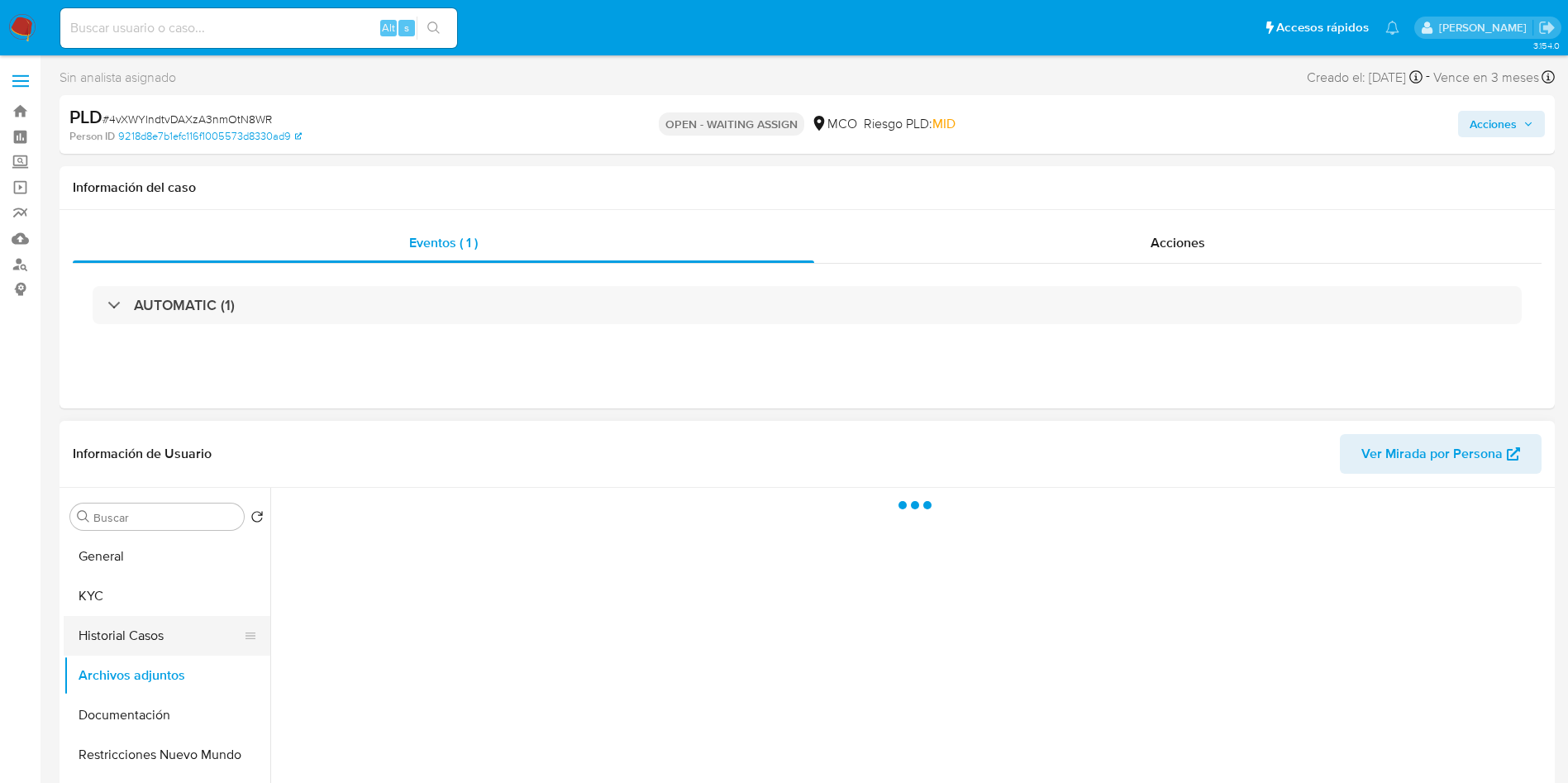
click at [150, 641] on button "Historial Casos" at bounding box center [161, 636] width 194 height 40
select select "10"
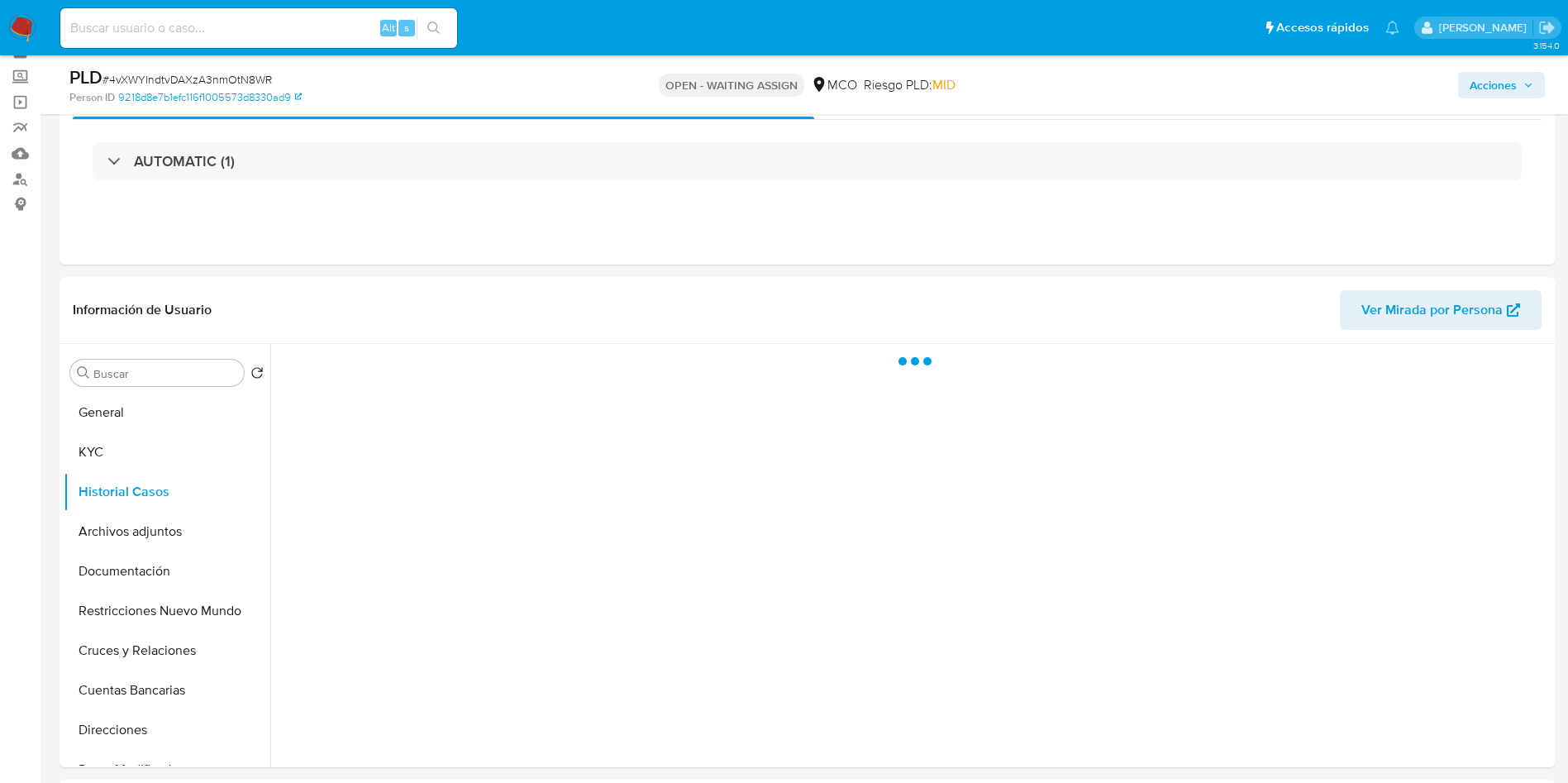
scroll to position [124, 0]
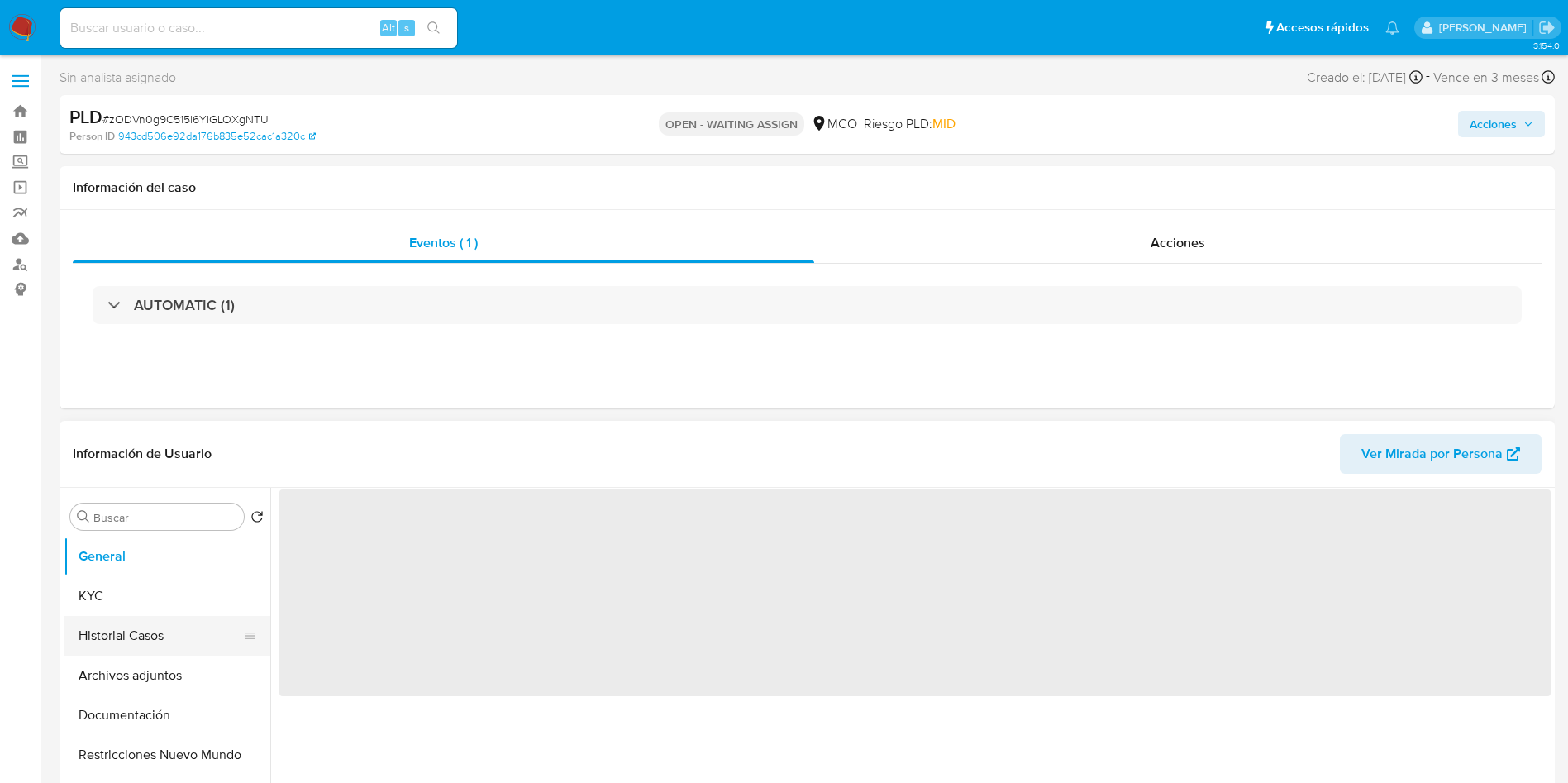
click at [137, 634] on button "Historial Casos" at bounding box center [161, 636] width 194 height 40
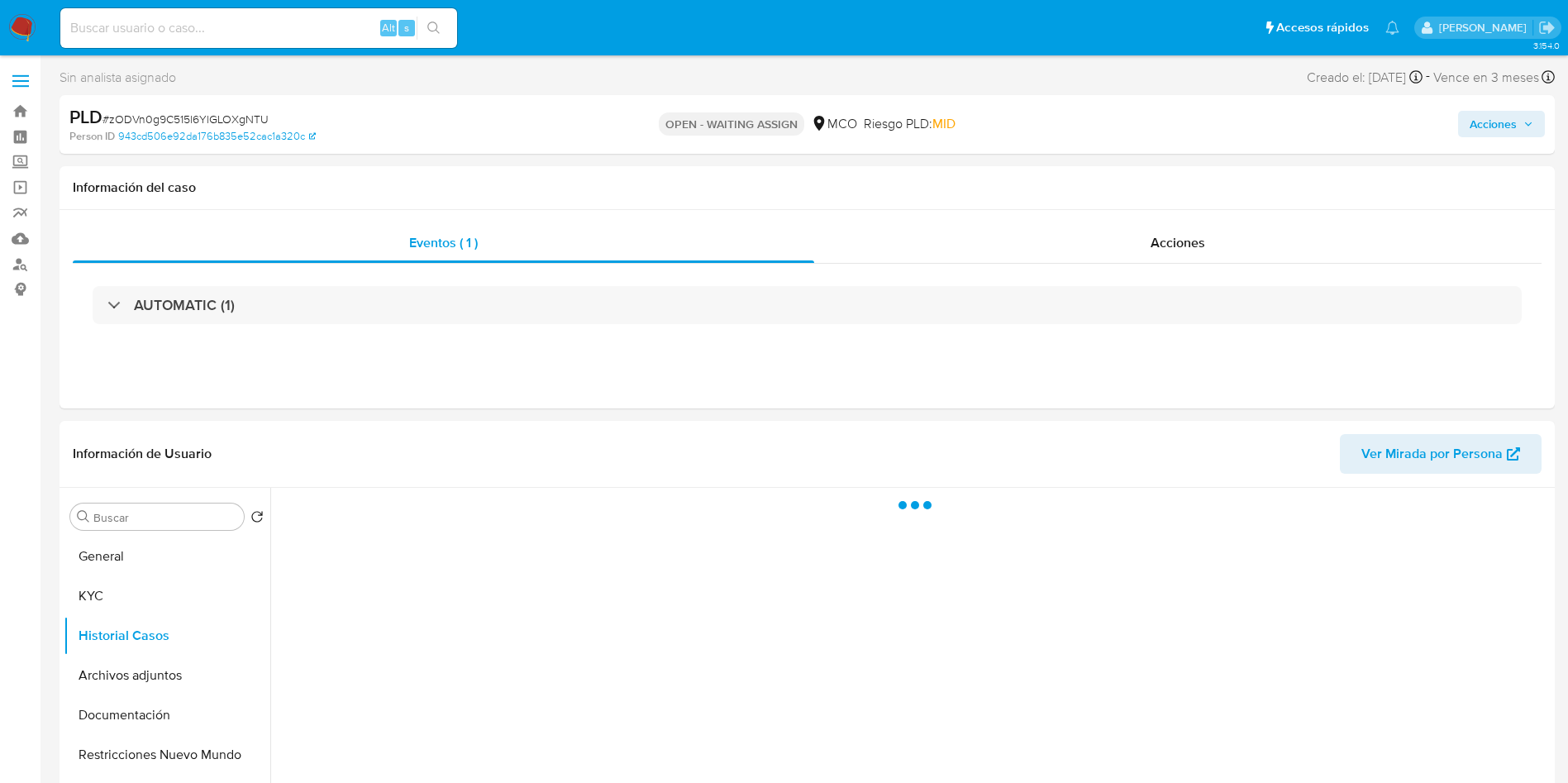
select select "10"
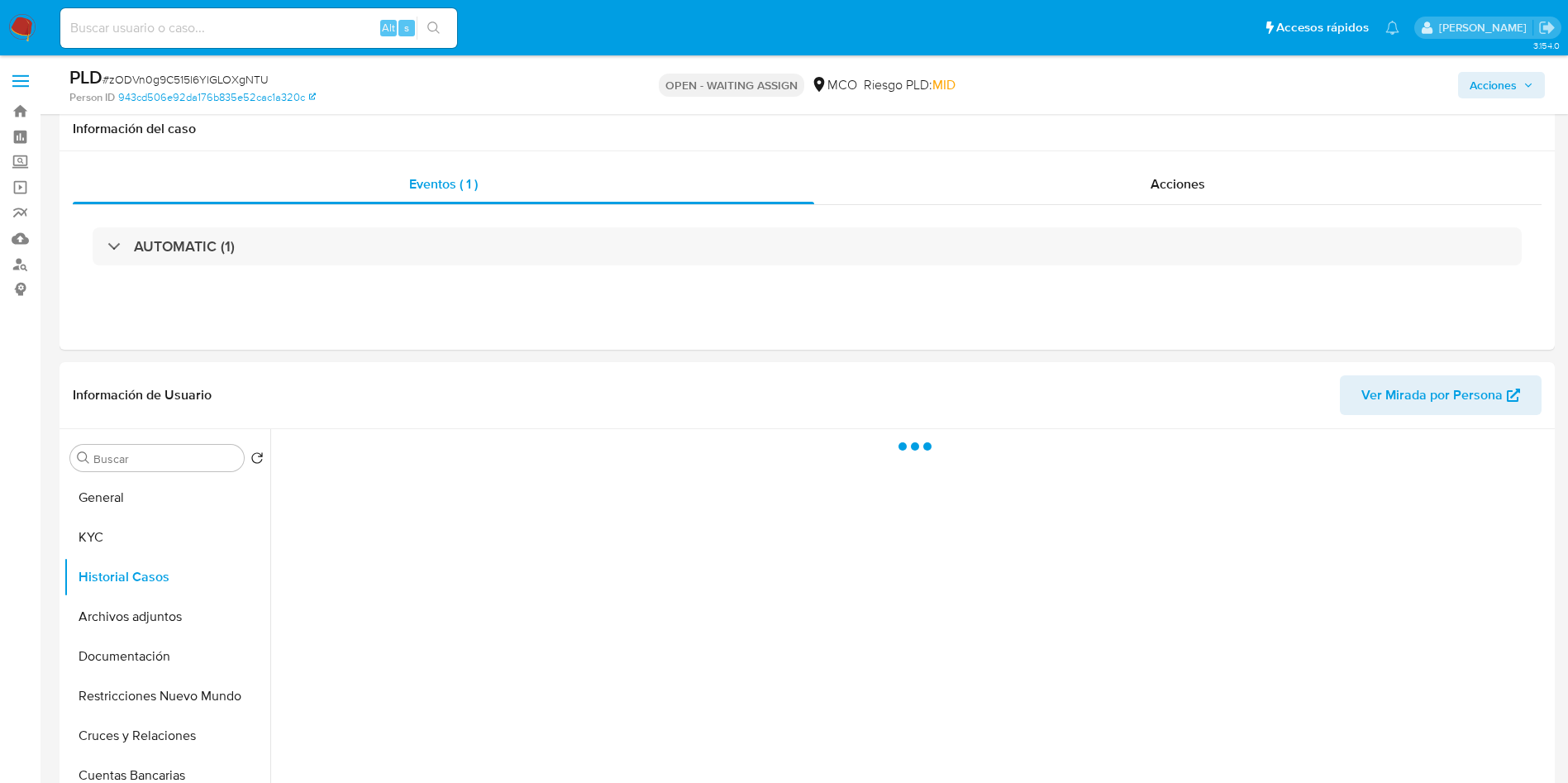
scroll to position [124, 0]
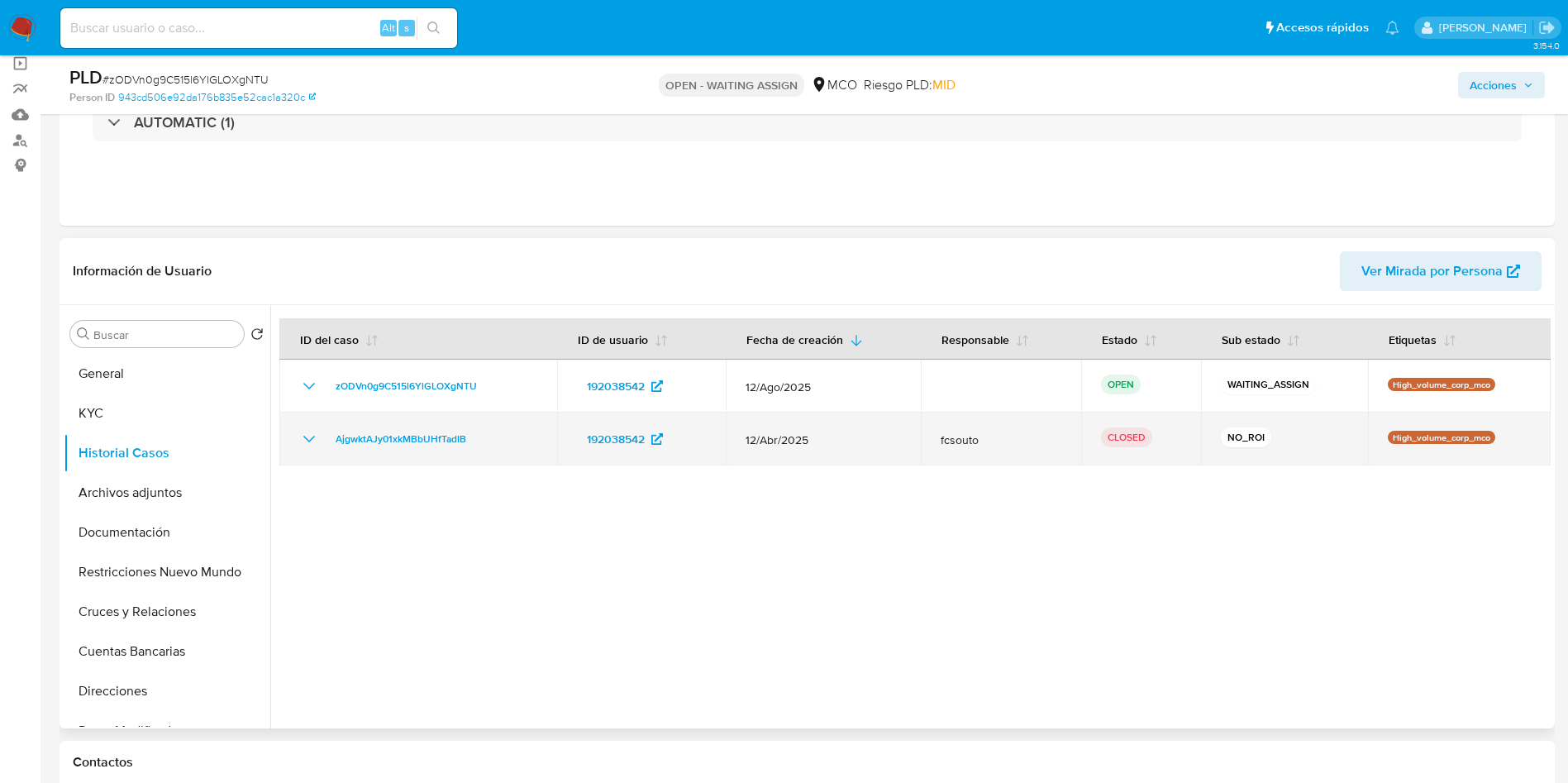
click at [315, 436] on icon "Mostrar/Ocultar" at bounding box center [309, 439] width 20 height 20
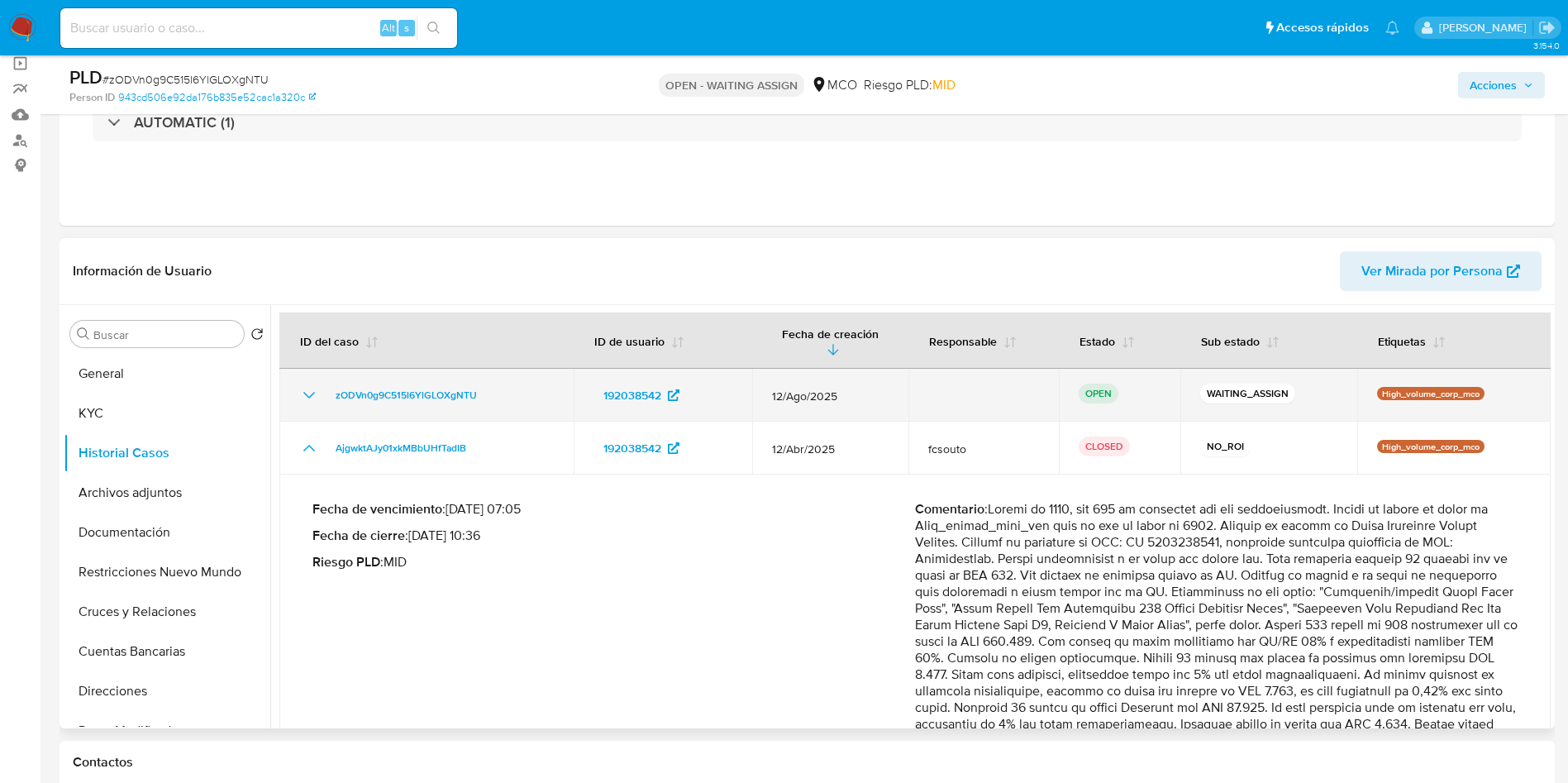
scroll to position [0, 0]
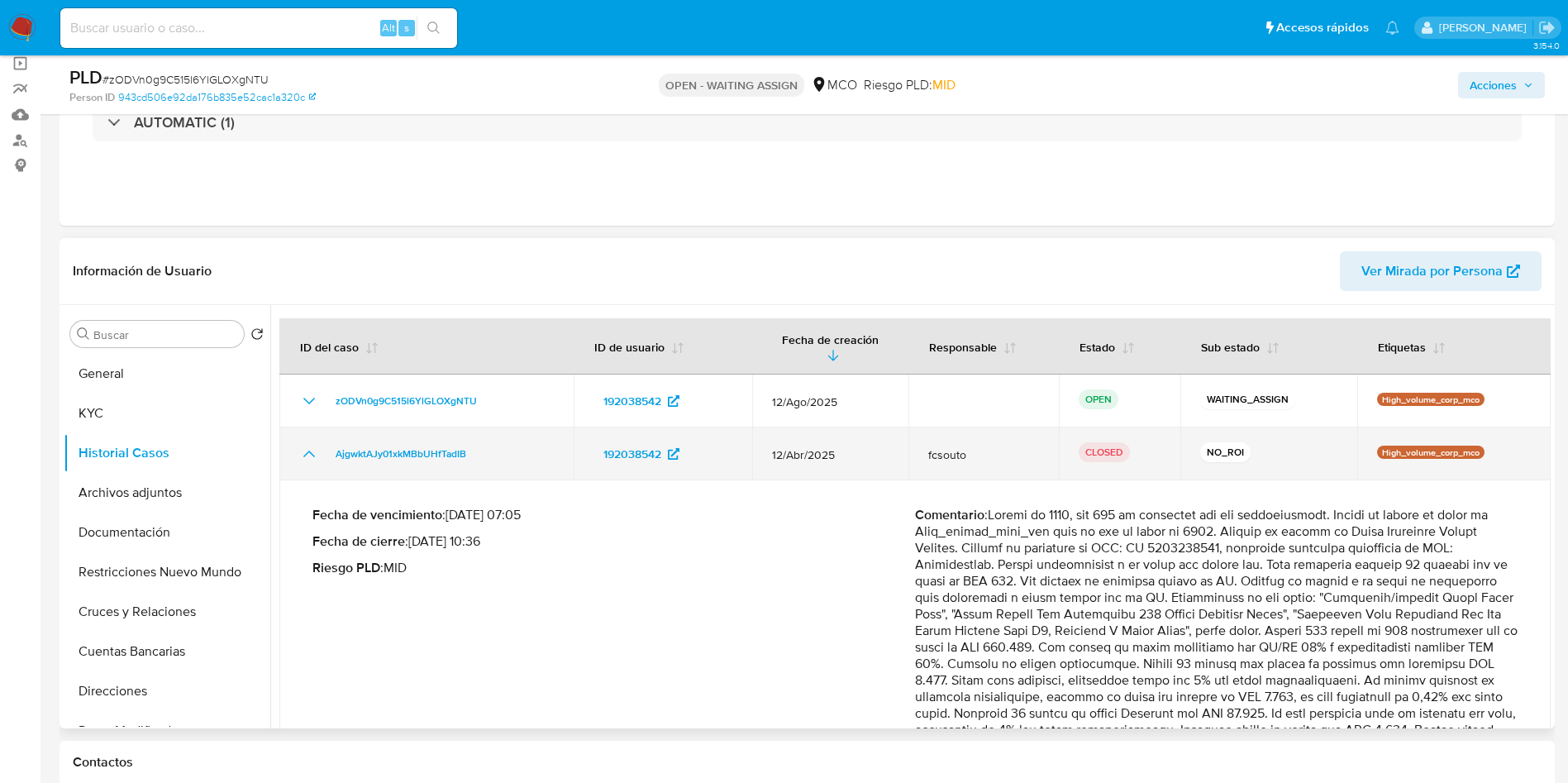
click at [314, 449] on icon "Mostrar/Ocultar" at bounding box center [309, 453] width 20 height 20
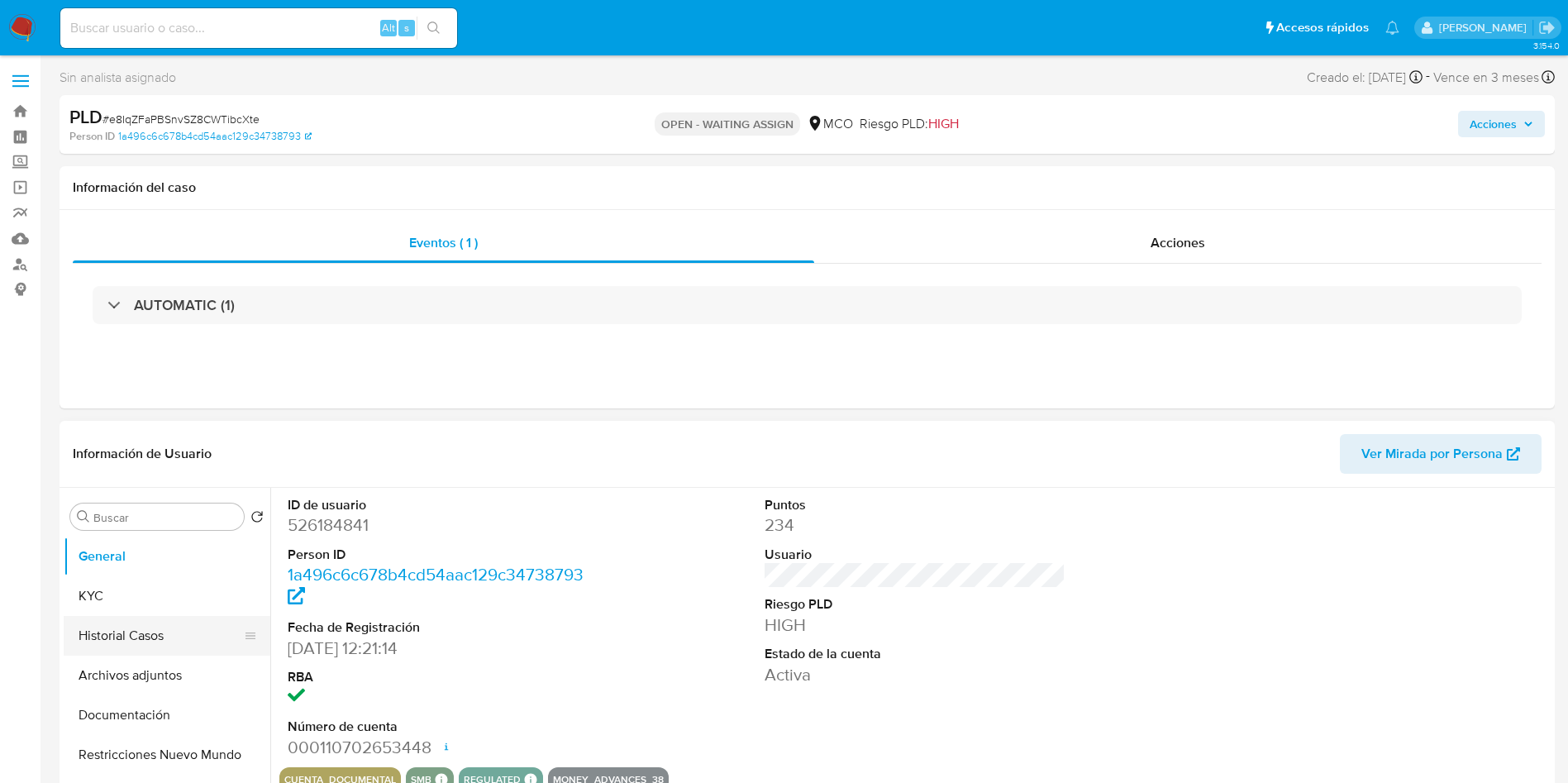
click at [143, 630] on button "Historial Casos" at bounding box center [161, 636] width 194 height 40
select select "10"
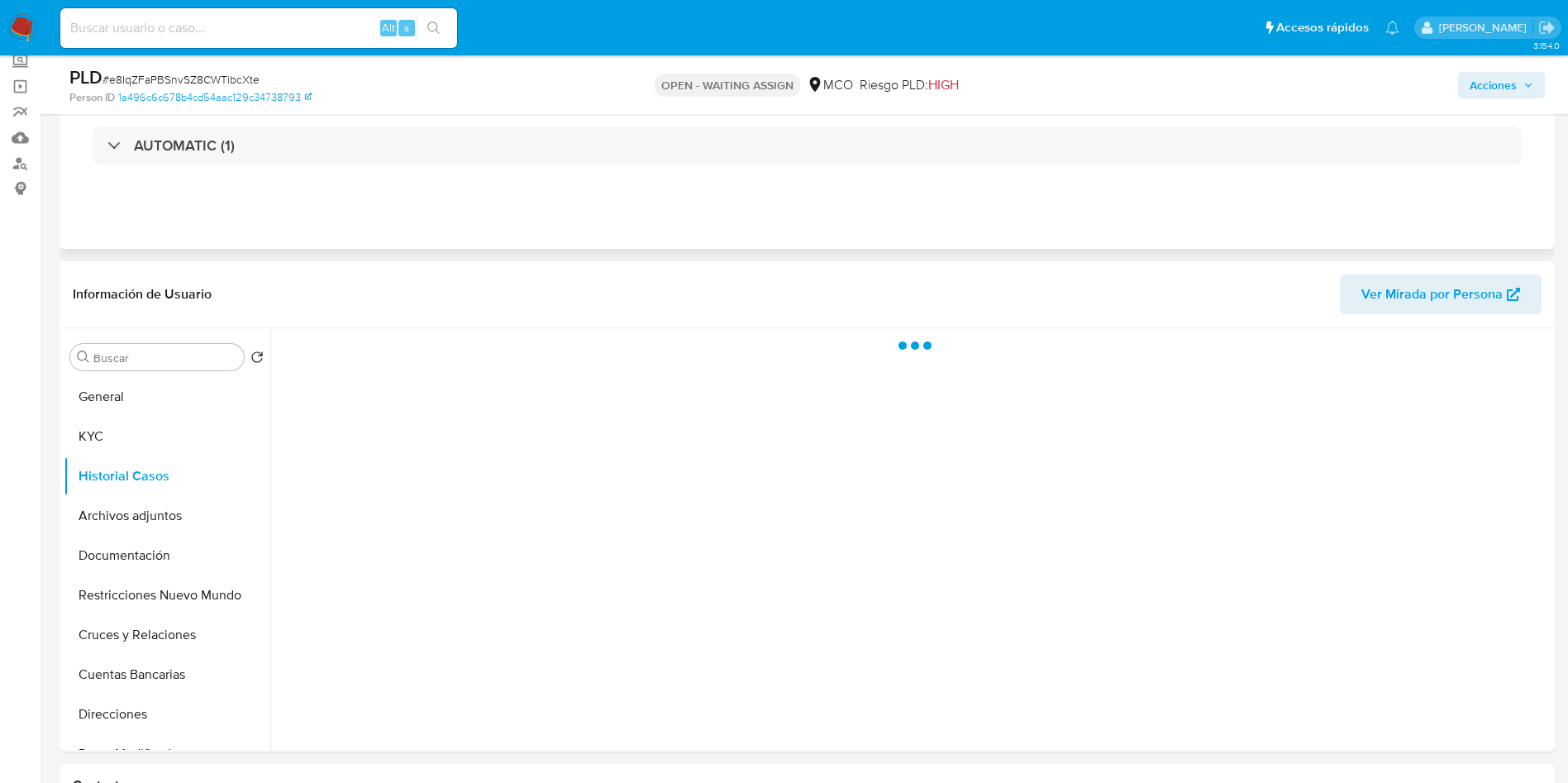
scroll to position [124, 0]
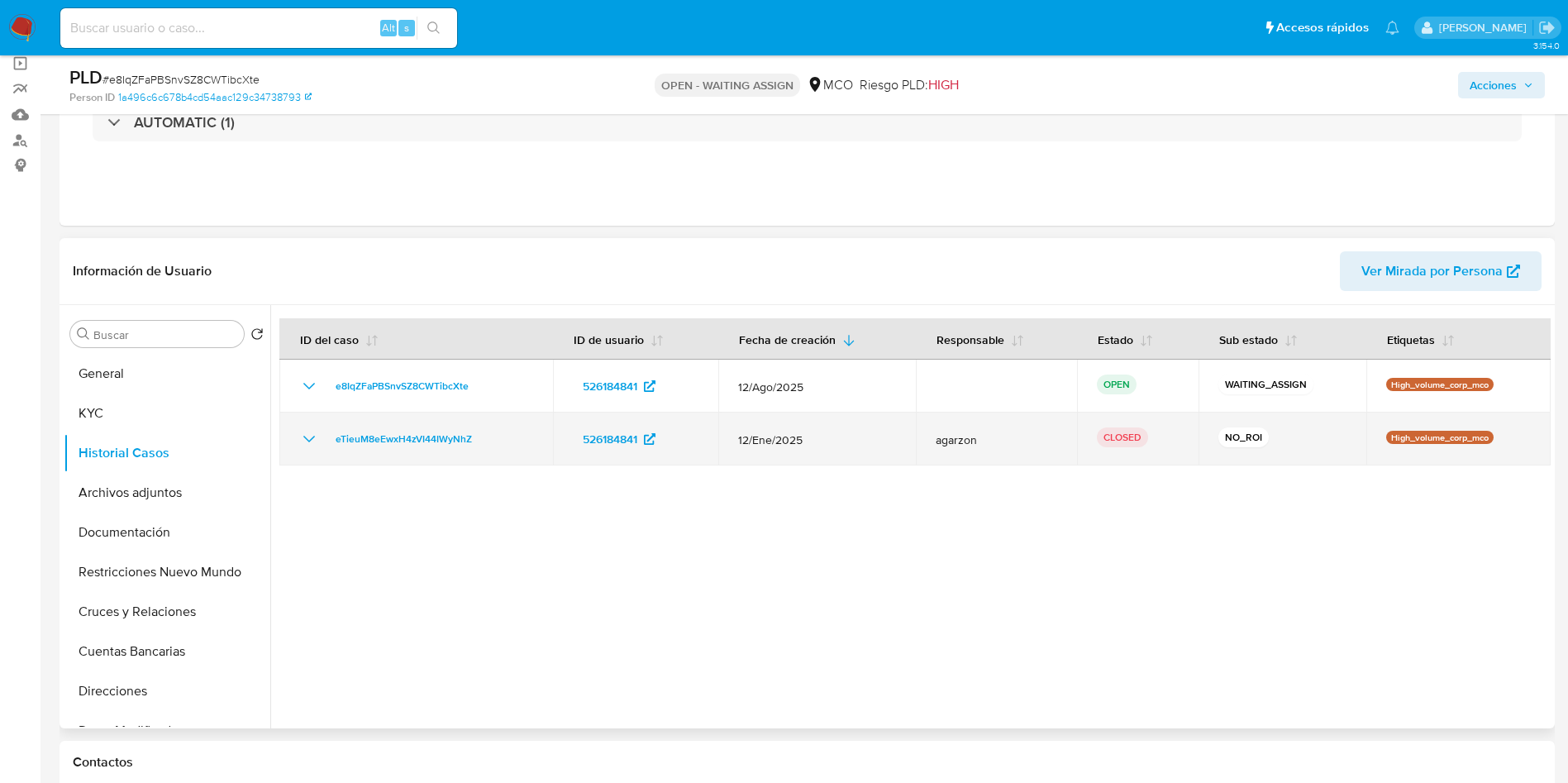
click at [311, 440] on icon "Mostrar/Ocultar" at bounding box center [309, 439] width 11 height 7
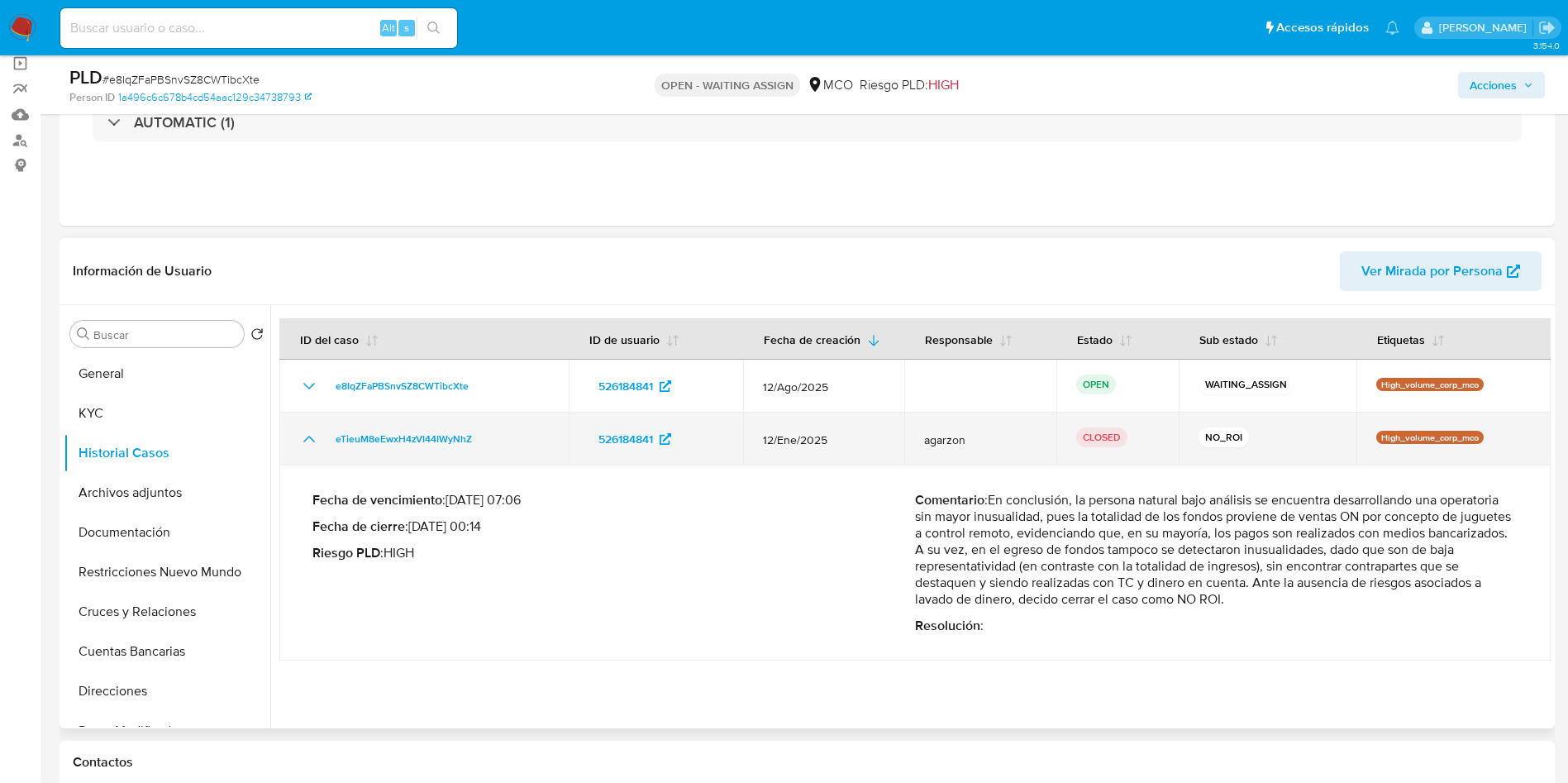
click at [311, 440] on icon "Mostrar/Ocultar" at bounding box center [309, 439] width 20 height 20
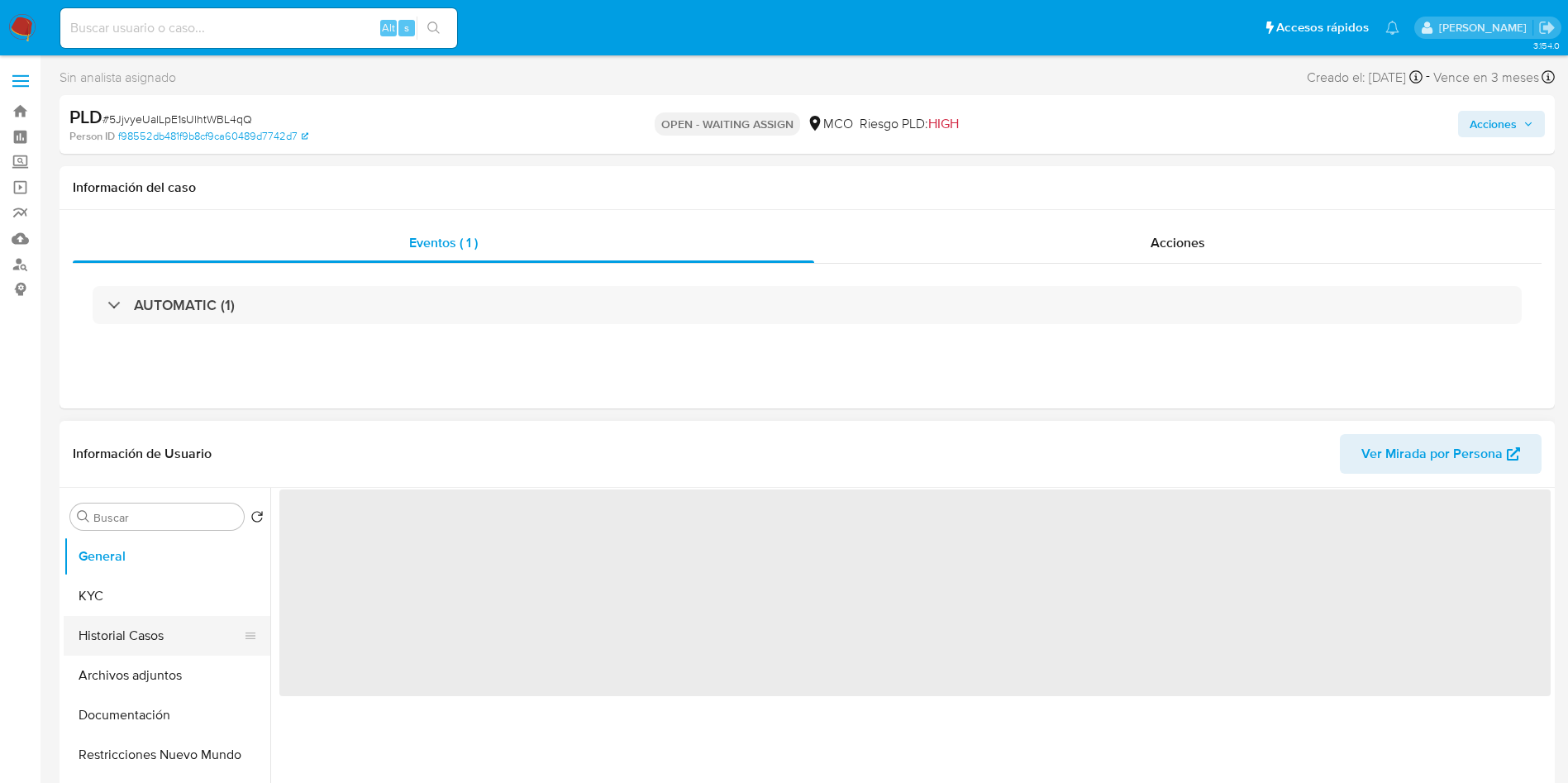
click at [127, 626] on button "Historial Casos" at bounding box center [161, 636] width 194 height 40
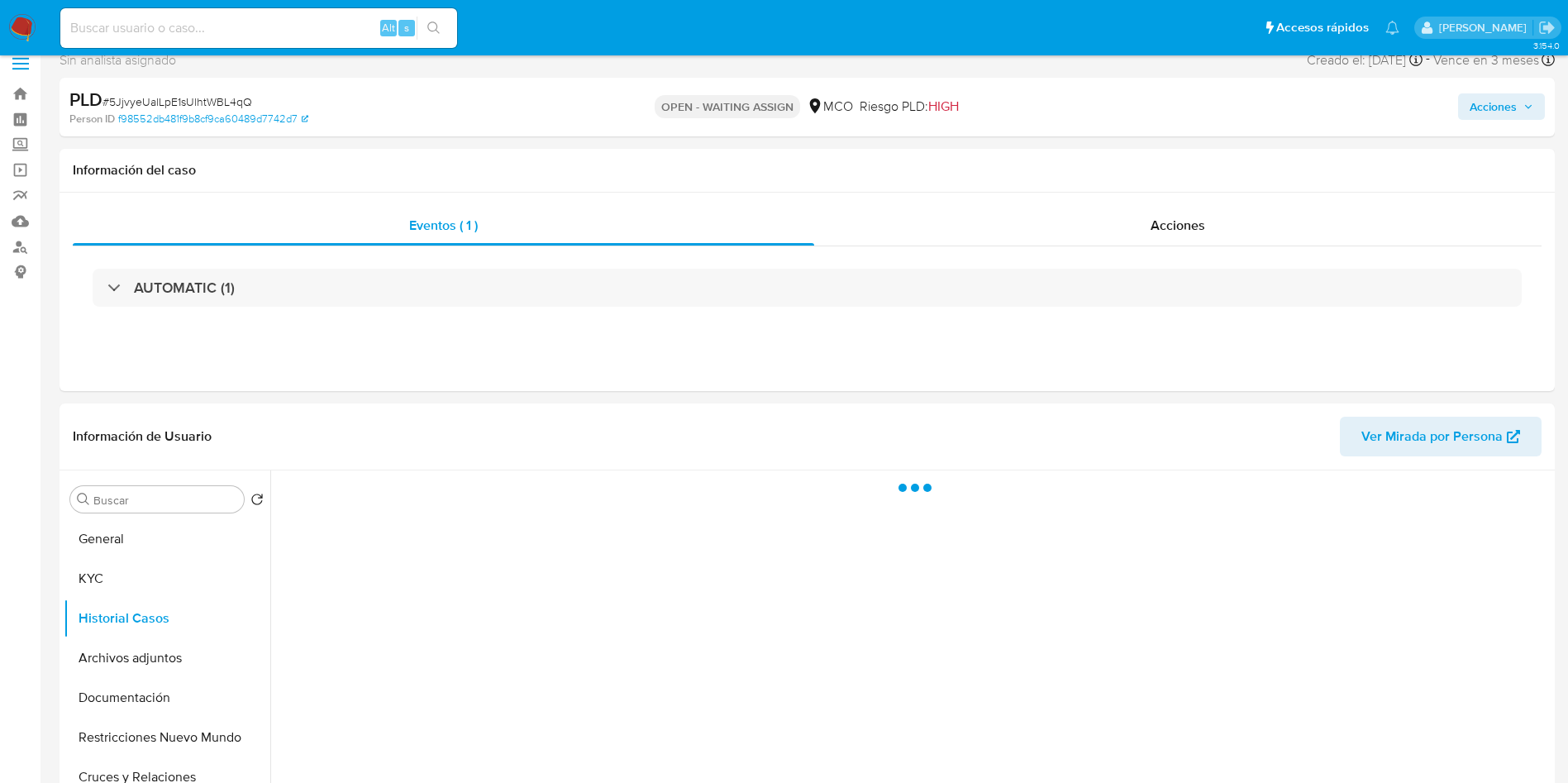
select select "10"
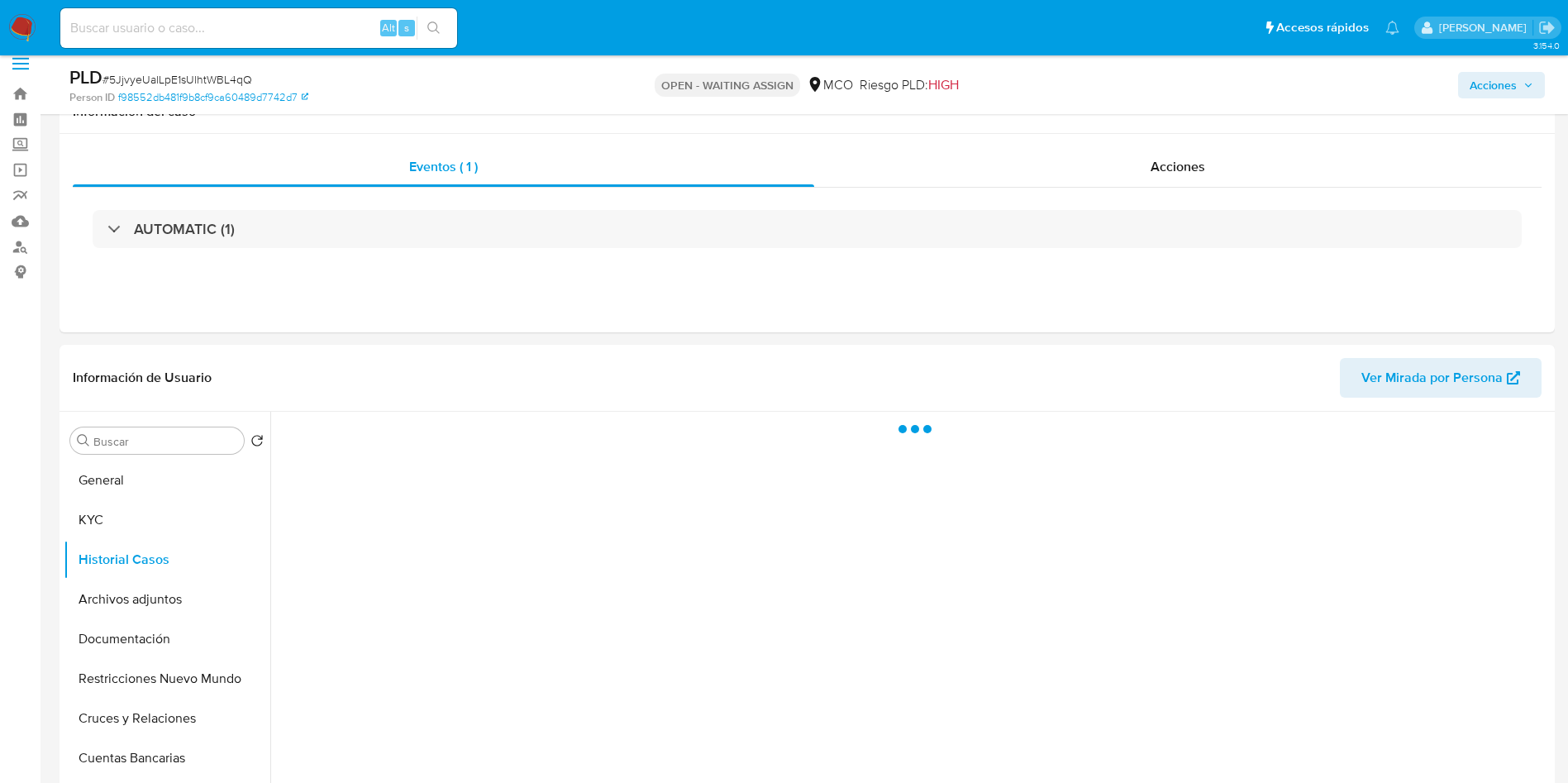
scroll to position [124, 0]
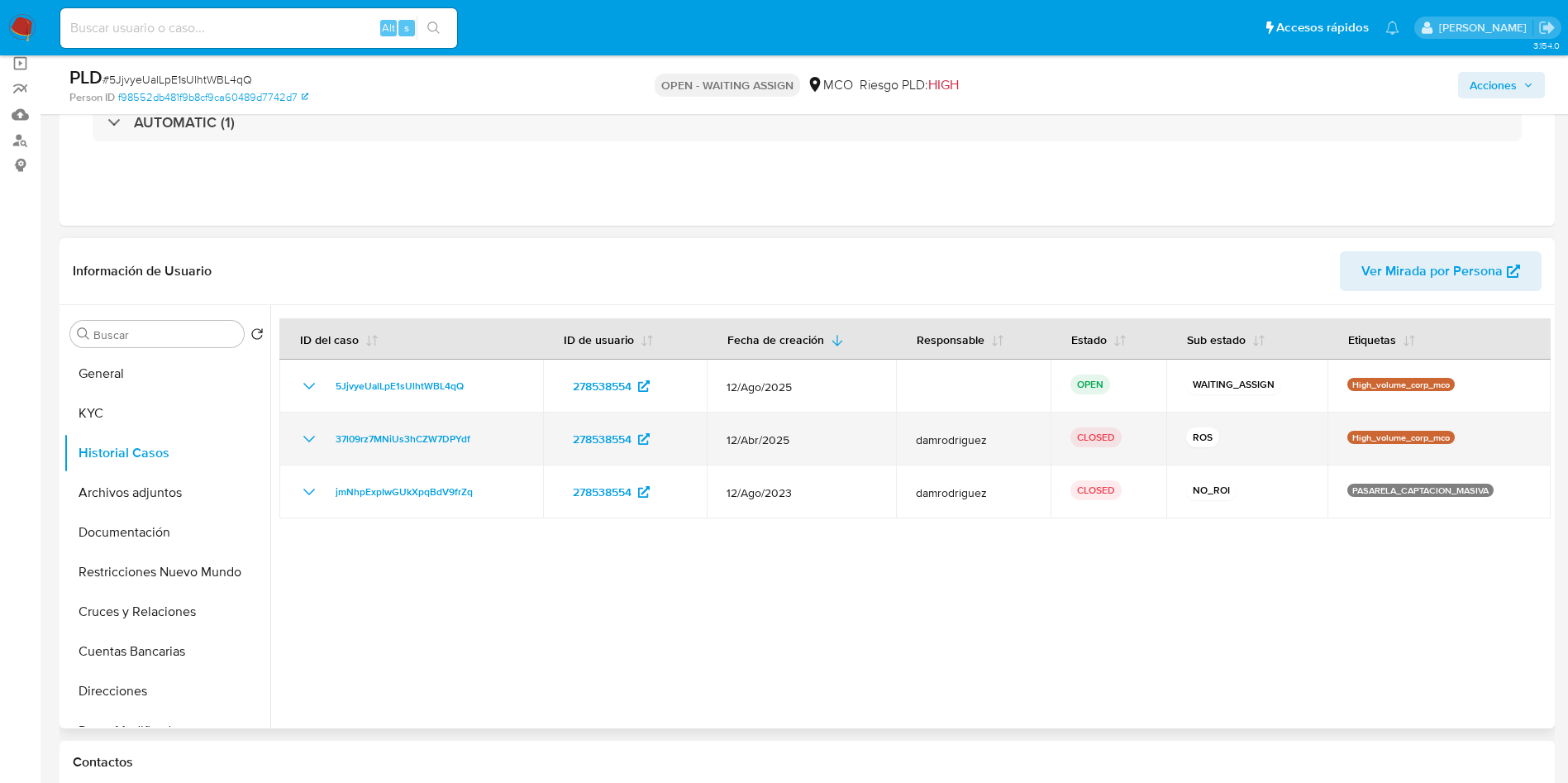
click at [296, 438] on td "37l09rz7MNiUs3hCZW7DPYdf" at bounding box center [411, 439] width 264 height 53
click at [307, 438] on icon "Mostrar/Ocultar" at bounding box center [309, 439] width 11 height 7
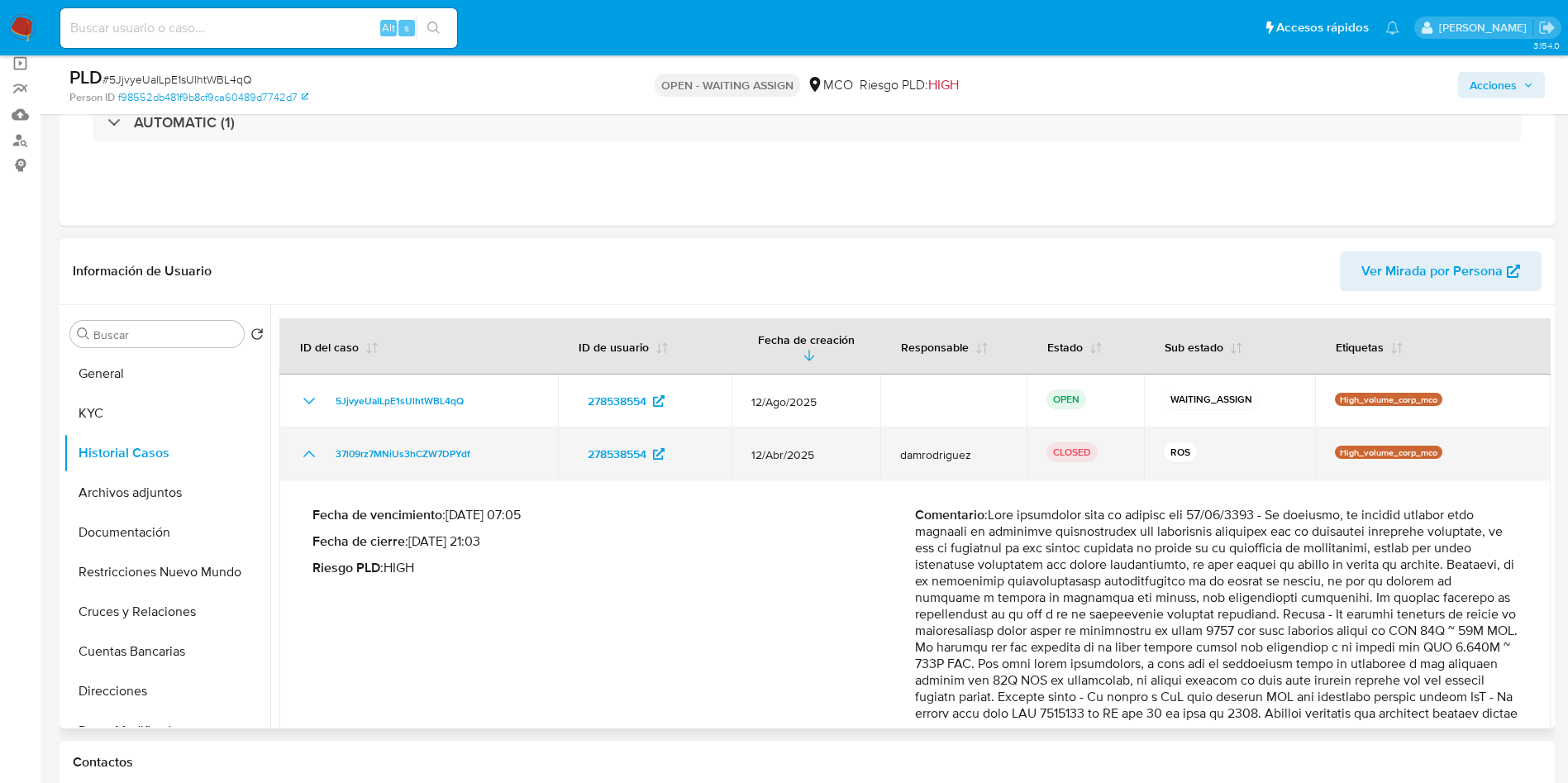
click at [307, 438] on td "37l09rz7MNiUs3hCZW7DPYdf" at bounding box center [418, 454] width 278 height 53
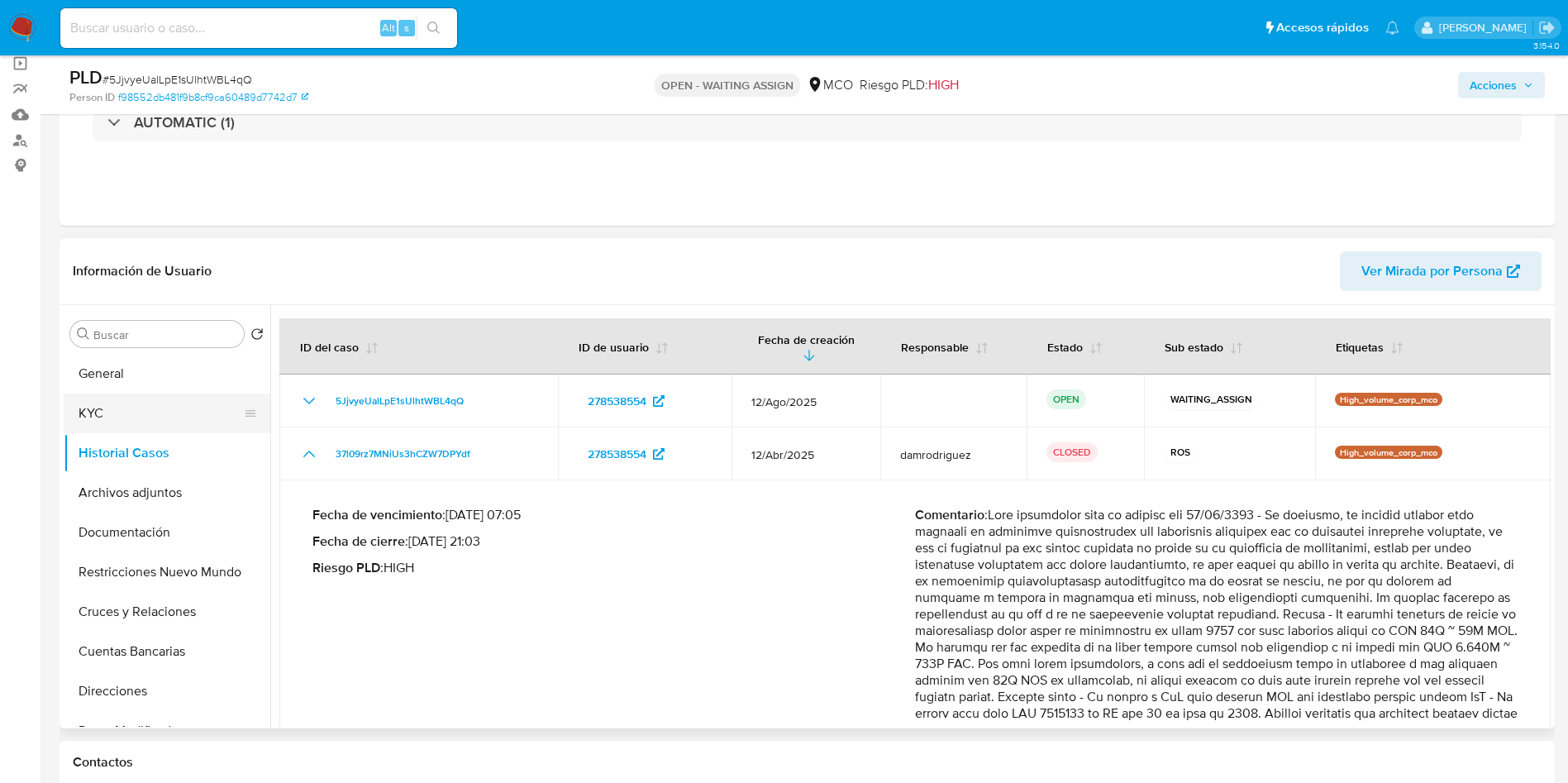
click at [147, 408] on button "KYC" at bounding box center [161, 413] width 194 height 40
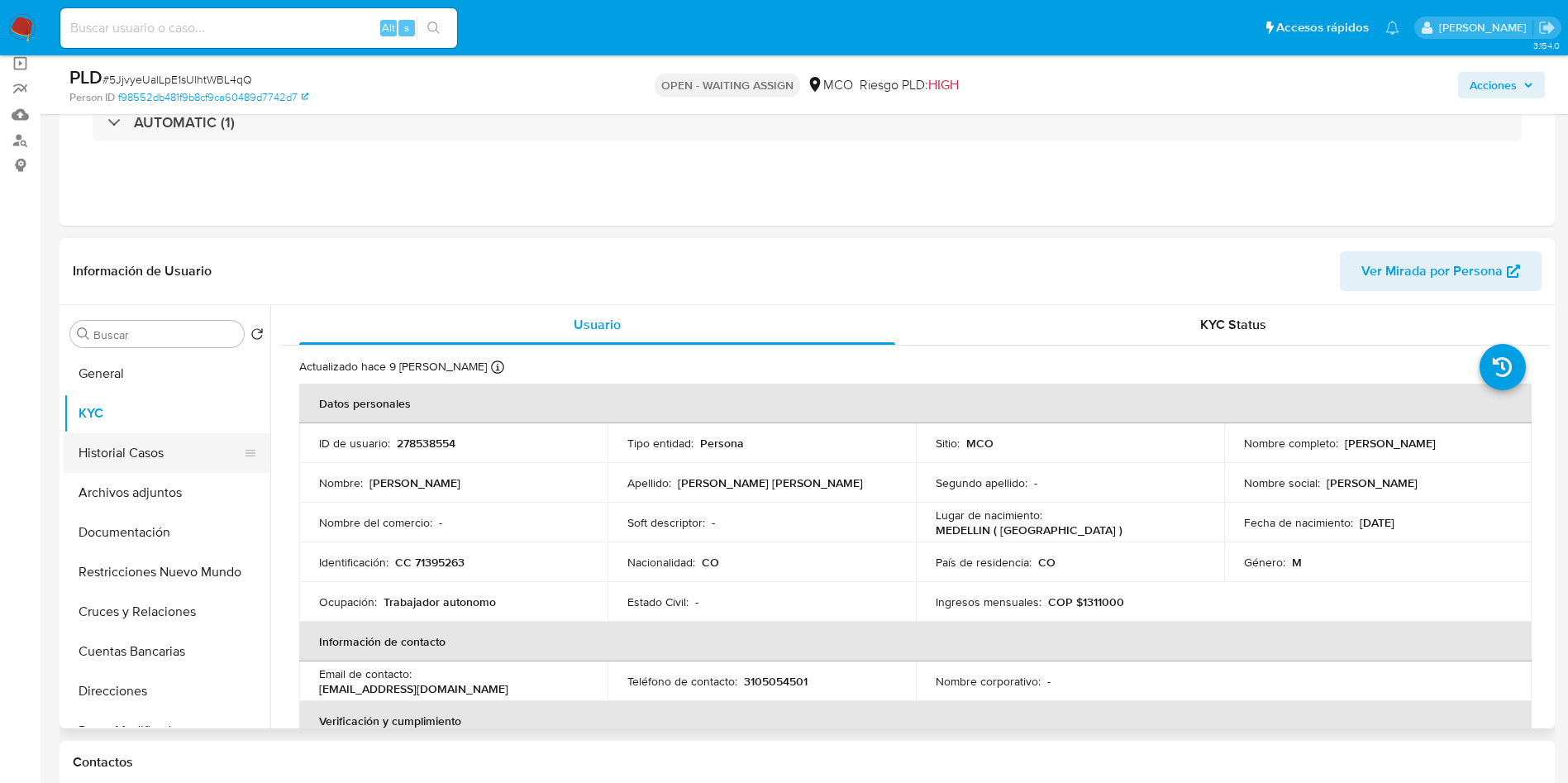
click at [156, 458] on button "Historial Casos" at bounding box center [161, 453] width 194 height 40
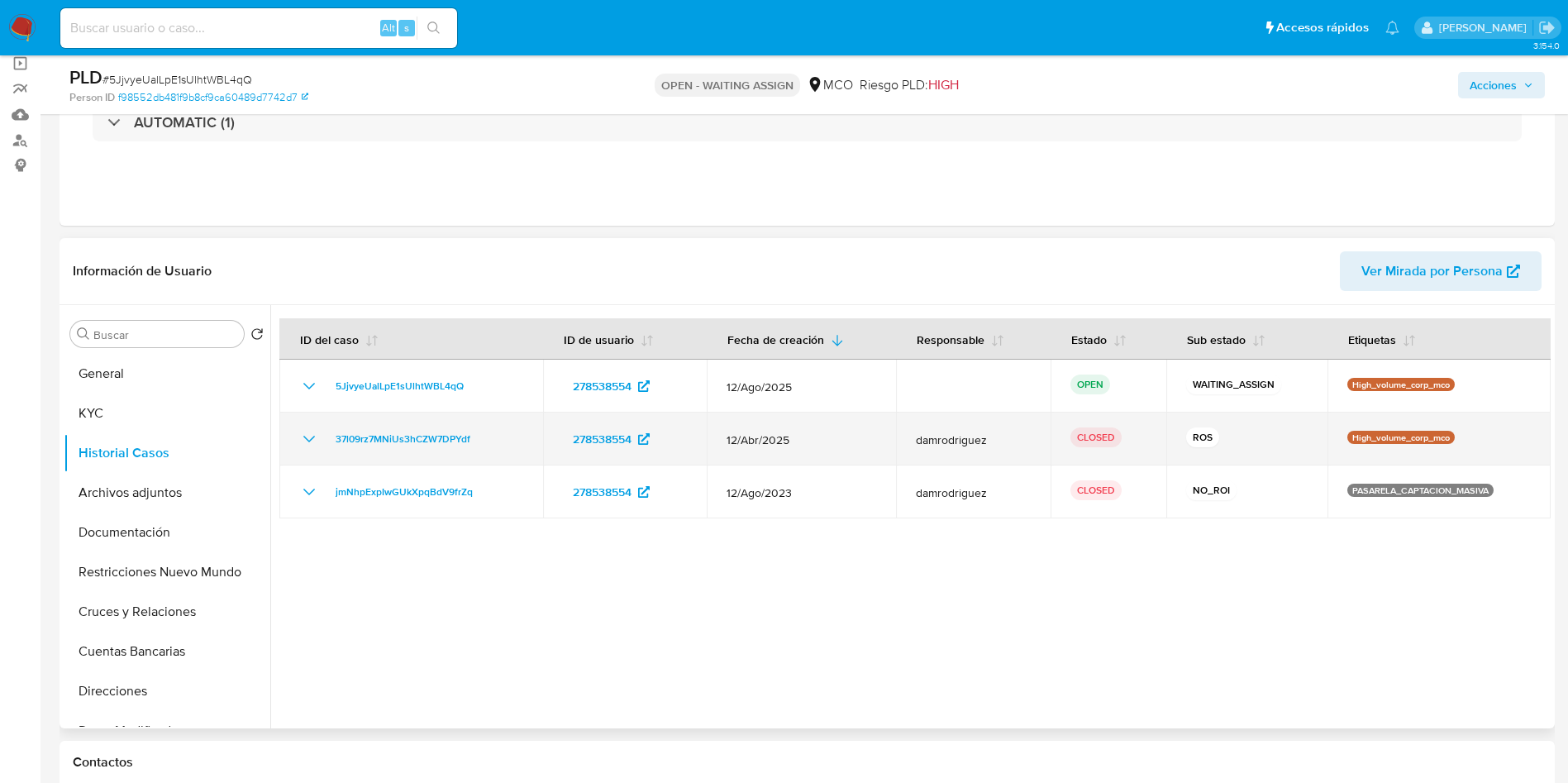
click at [312, 433] on icon "Mostrar/Ocultar" at bounding box center [309, 439] width 20 height 20
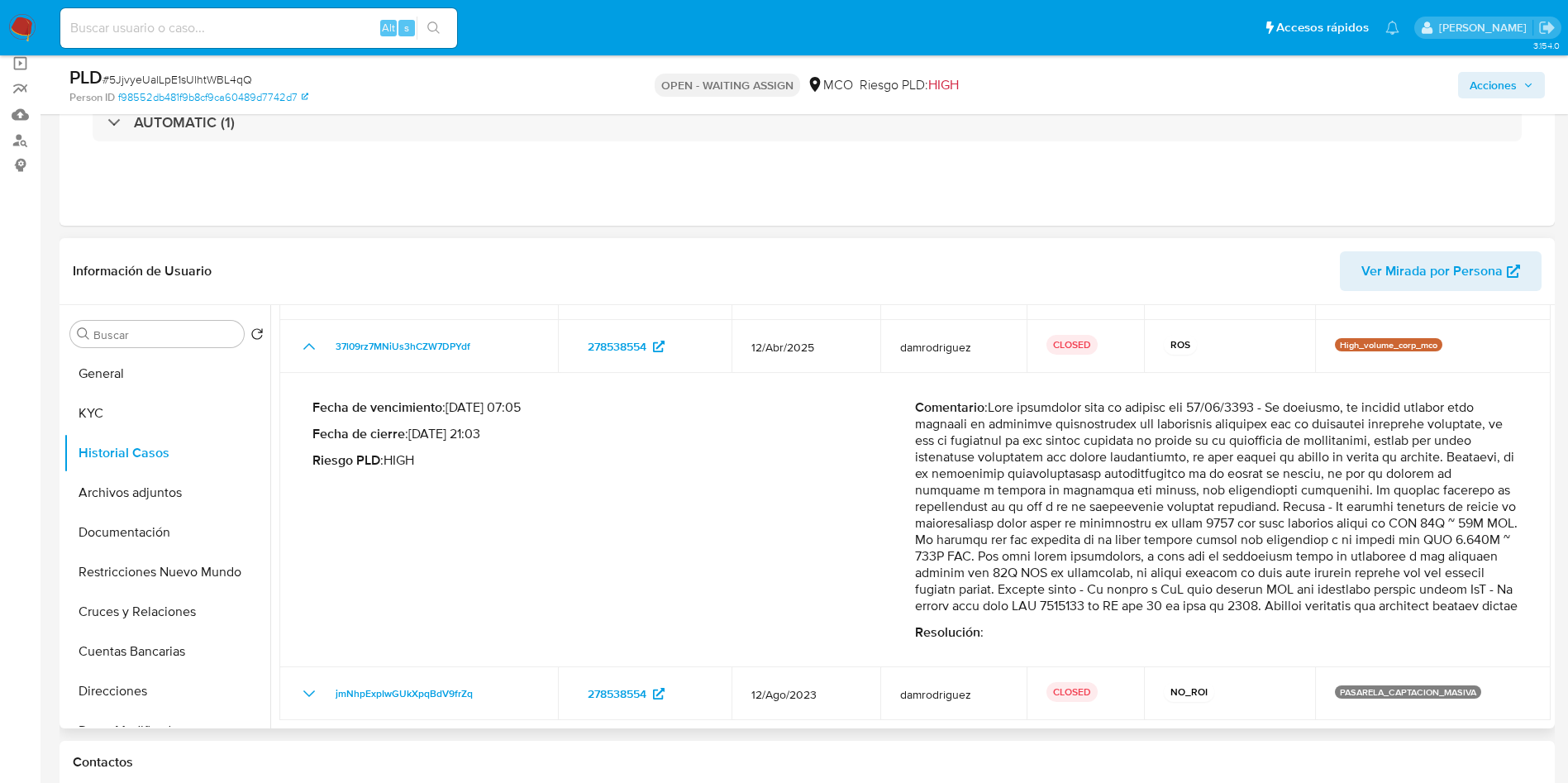
drag, startPoint x: 1122, startPoint y: 599, endPoint x: 1481, endPoint y: 594, distance: 359.0
click at [1475, 594] on p "Comentario :" at bounding box center [1216, 506] width 602 height 215
click at [1124, 596] on p "Comentario :" at bounding box center [1216, 506] width 602 height 215
click at [176, 557] on button "Restricciones Nuevo Mundo" at bounding box center [161, 572] width 194 height 40
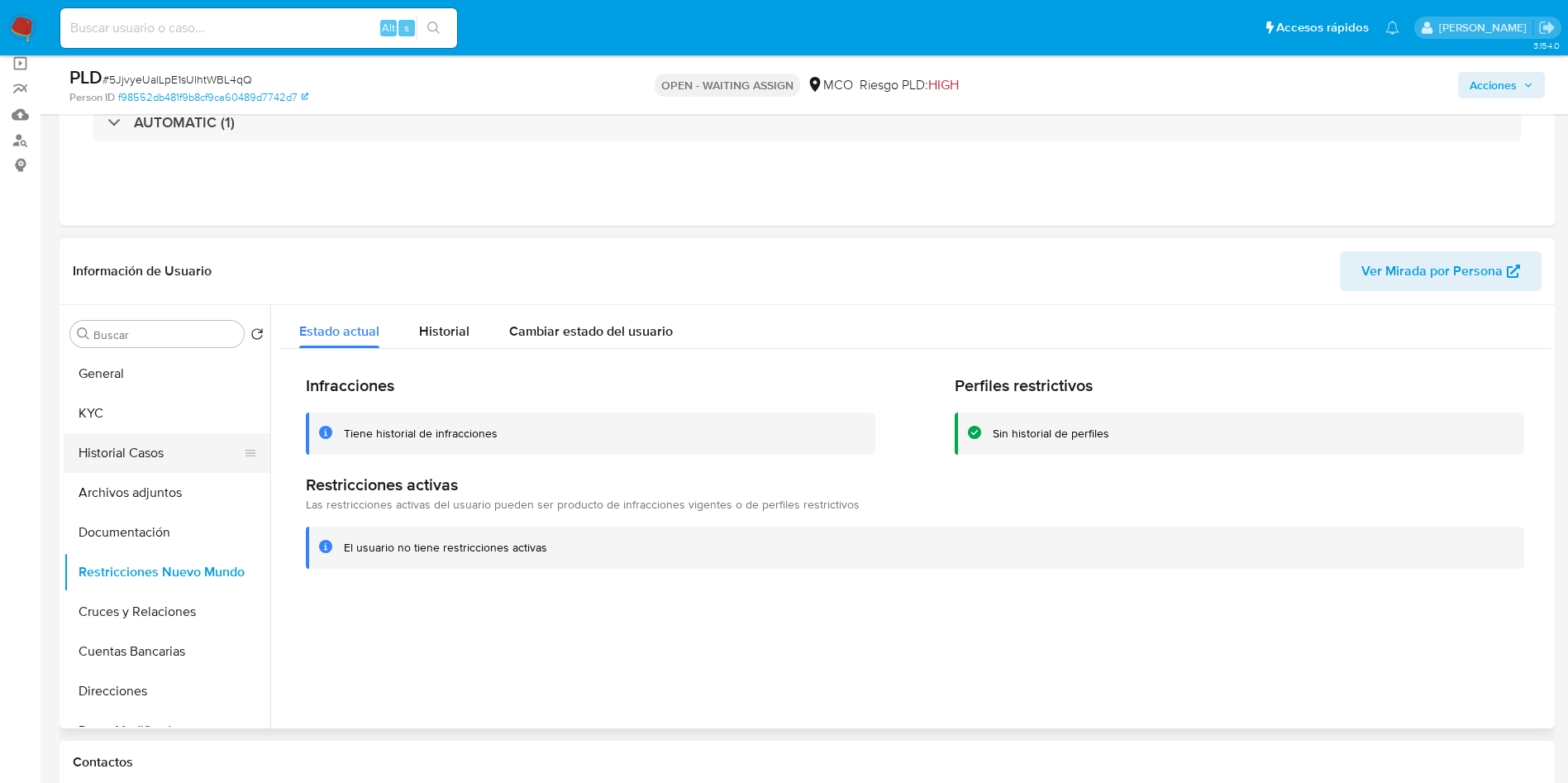
click at [143, 449] on button "Historial Casos" at bounding box center [161, 453] width 194 height 40
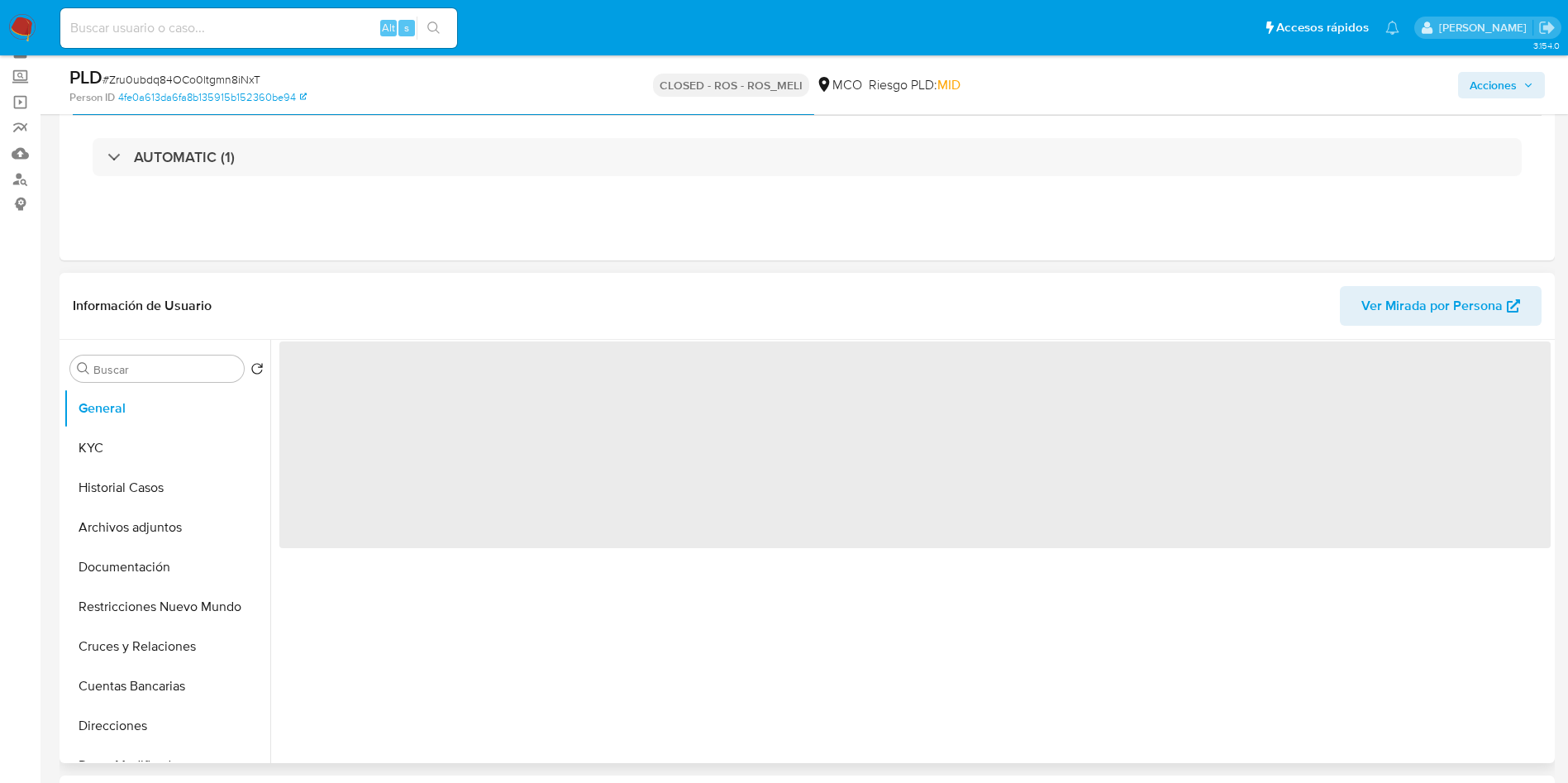
scroll to position [124, 0]
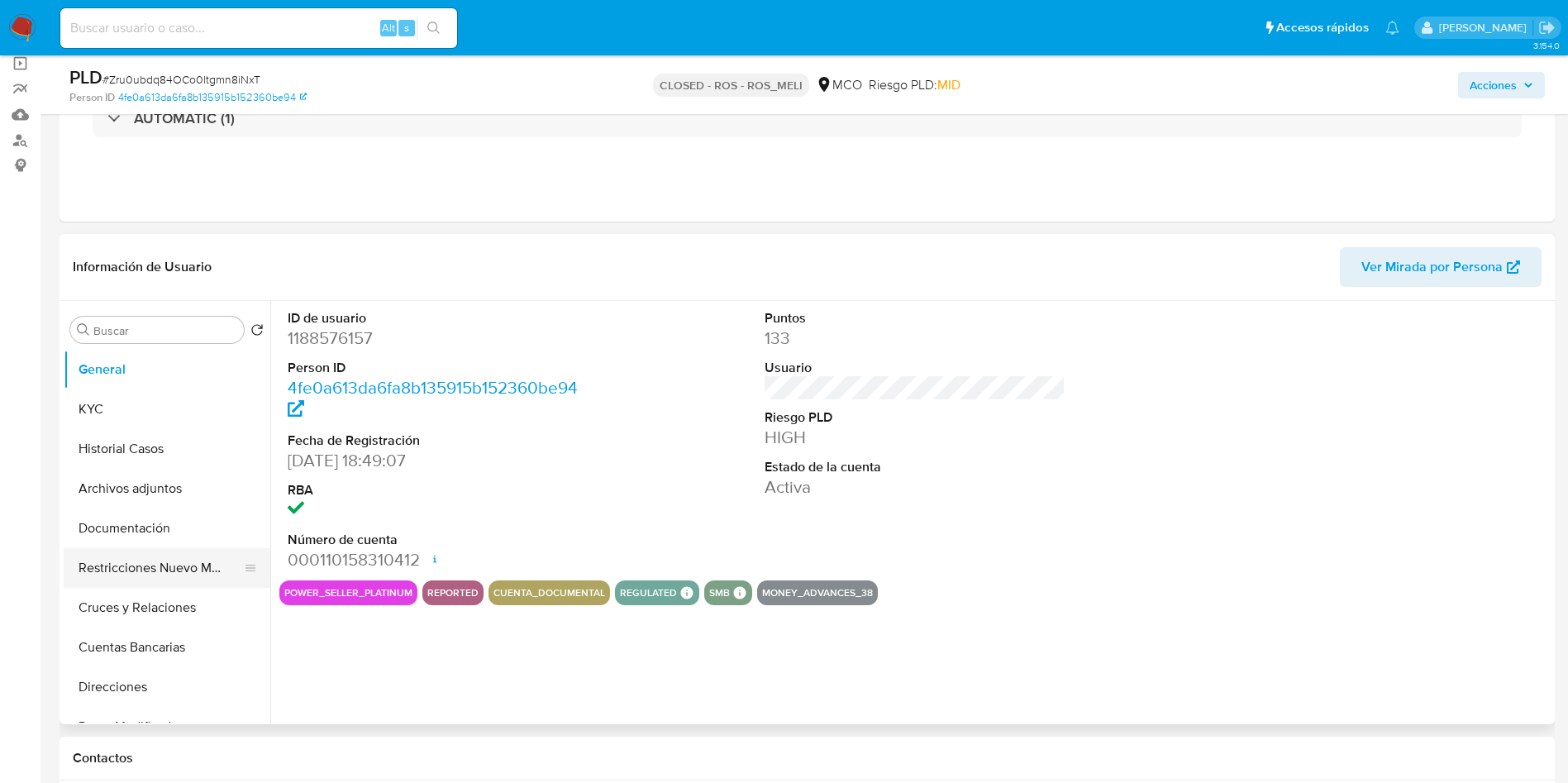
select select "10"
click at [626, 713] on div "ID de usuario 1188576157 Person ID 4fe0a613da6fa8b135915b152360be94 Fecha de Re…" at bounding box center [911, 513] width 1280 height 424
click at [158, 494] on button "Archivos adjuntos" at bounding box center [161, 488] width 194 height 40
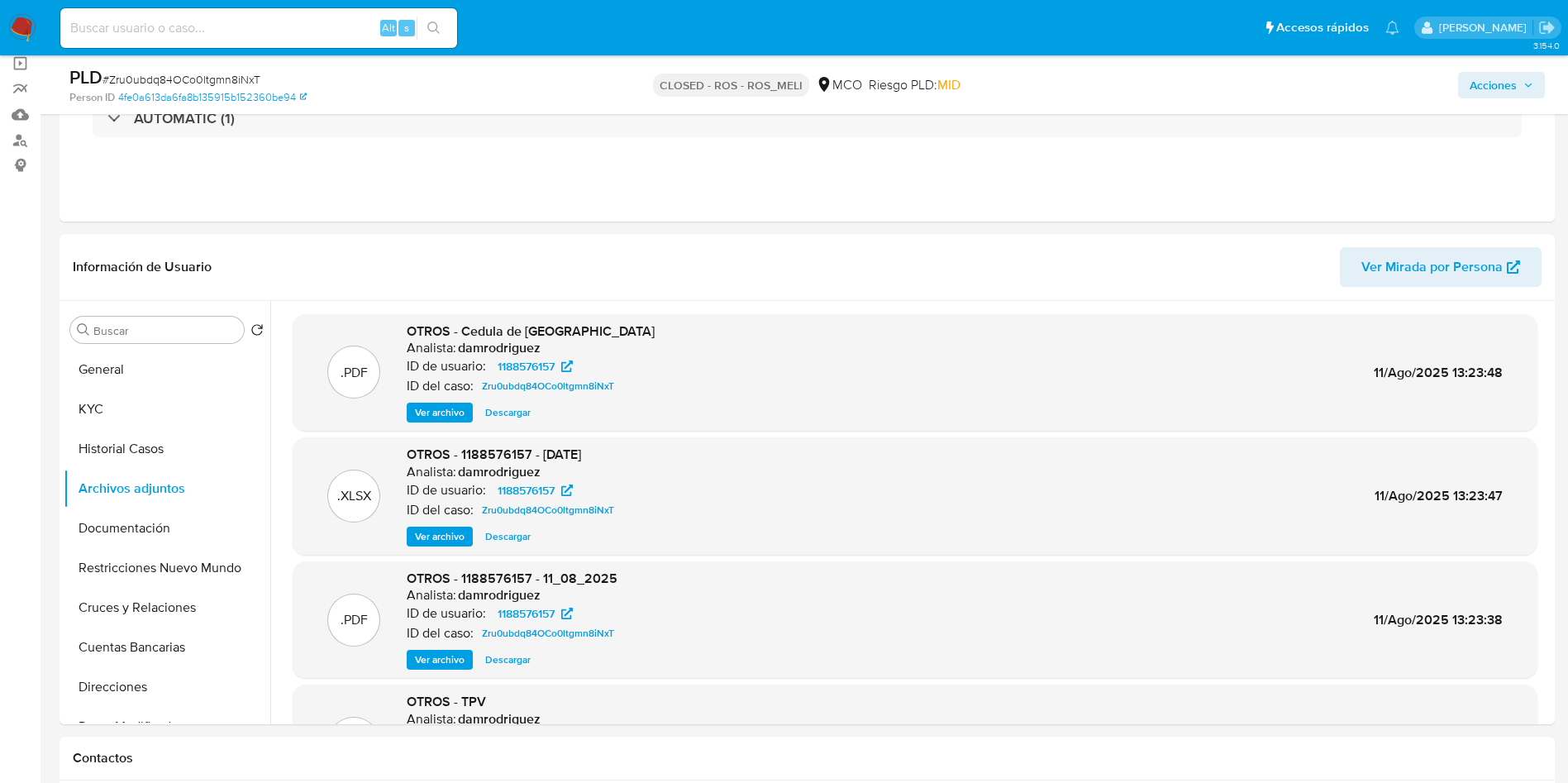
click at [444, 407] on span "Ver archivo" at bounding box center [440, 412] width 49 height 16
click at [444, 407] on div "Ver archivo Ver archivo Descargar" at bounding box center [530, 412] width 248 height 20
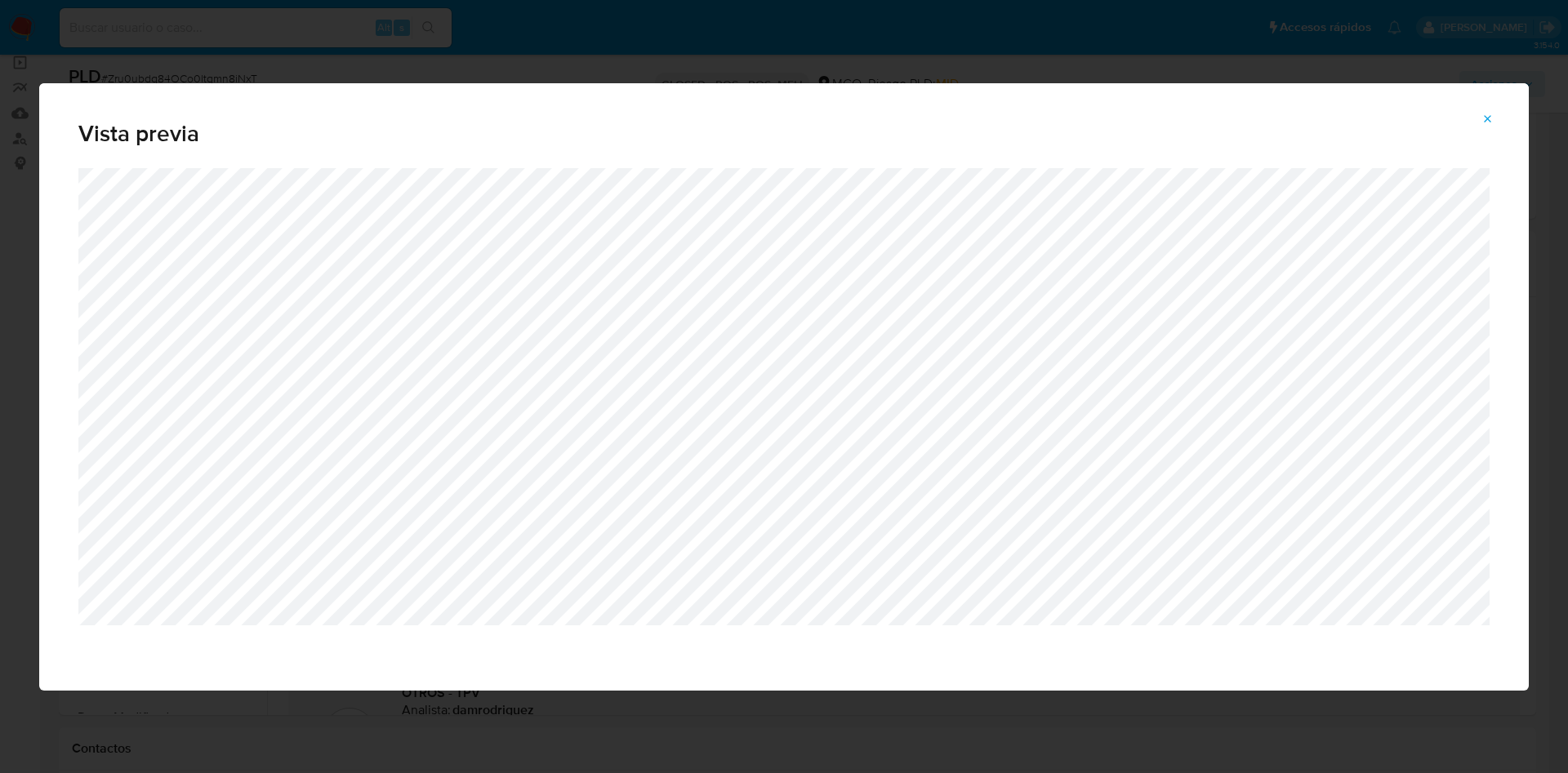
click at [1491, 104] on div "Vista previa" at bounding box center [784, 126] width 1489 height 84
click at [1493, 114] on icon "Attachment preview" at bounding box center [1488, 119] width 13 height 13
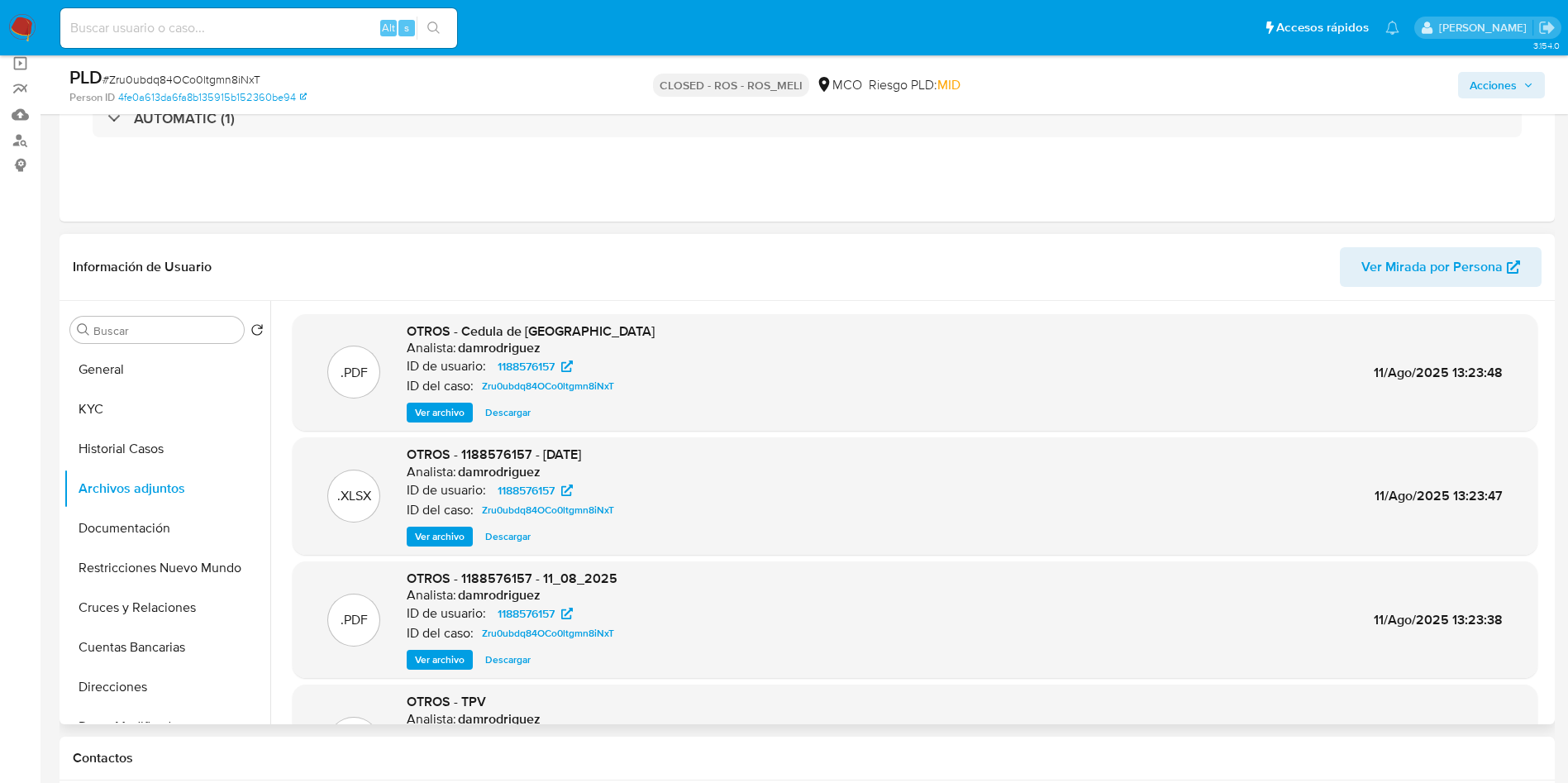
click at [378, 257] on header "Información de Usuario Ver Mirada por Persona" at bounding box center [807, 267] width 1468 height 40
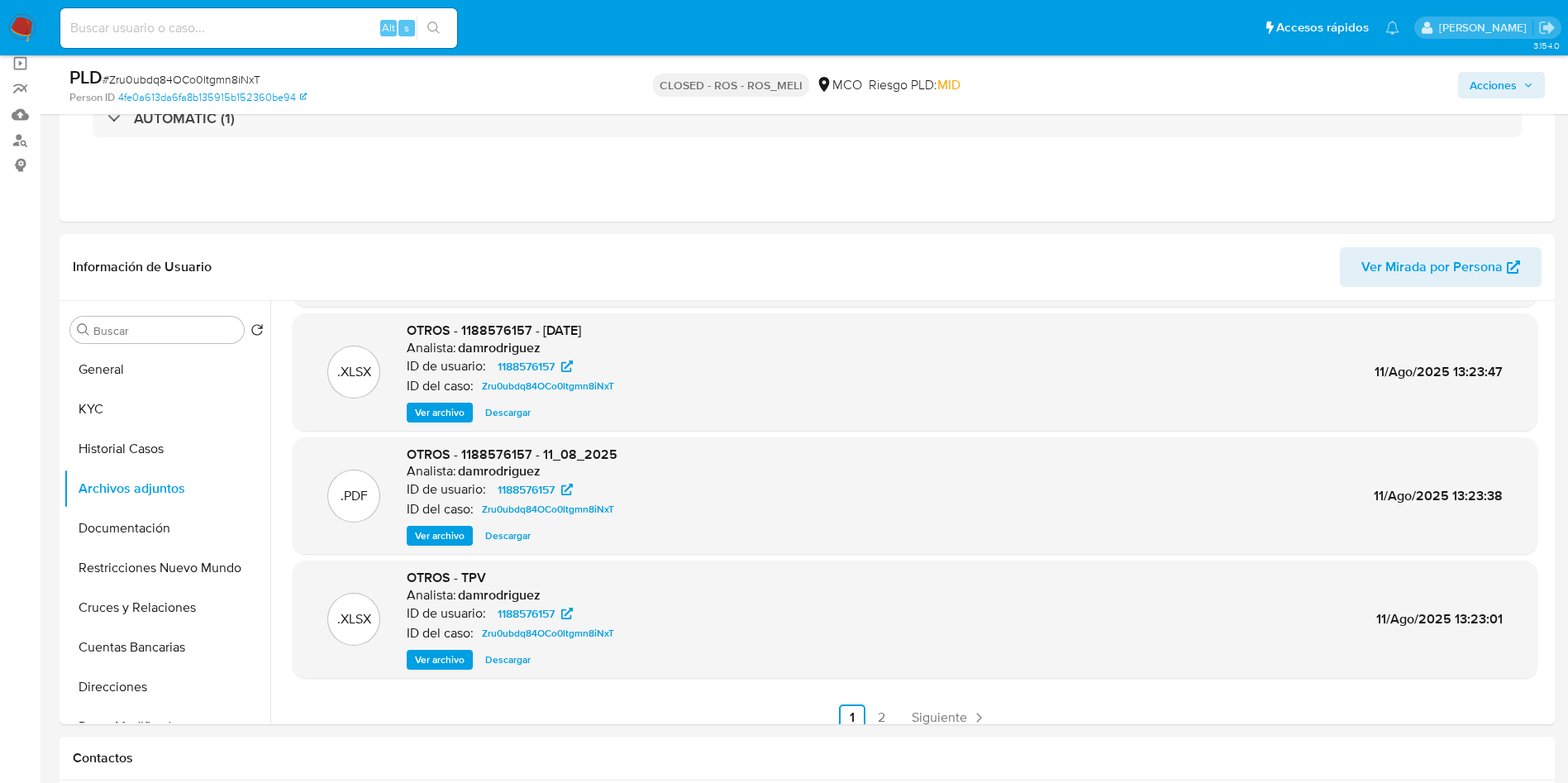
click at [424, 535] on span "Ver archivo" at bounding box center [440, 535] width 49 height 16
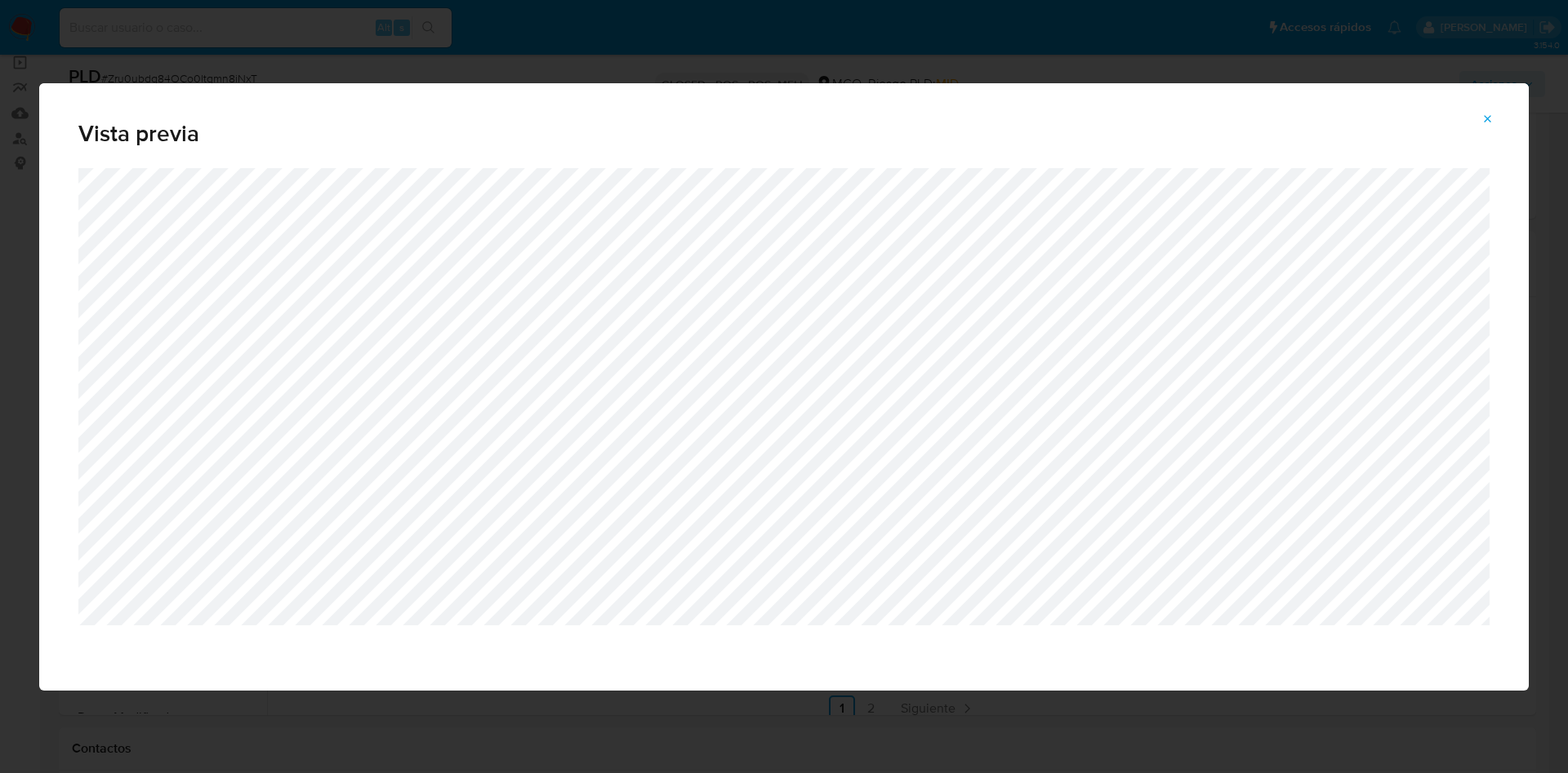
click at [755, 741] on div "Vista previa" at bounding box center [784, 386] width 1568 height 773
click at [1482, 119] on icon "Attachment preview" at bounding box center [1488, 119] width 13 height 13
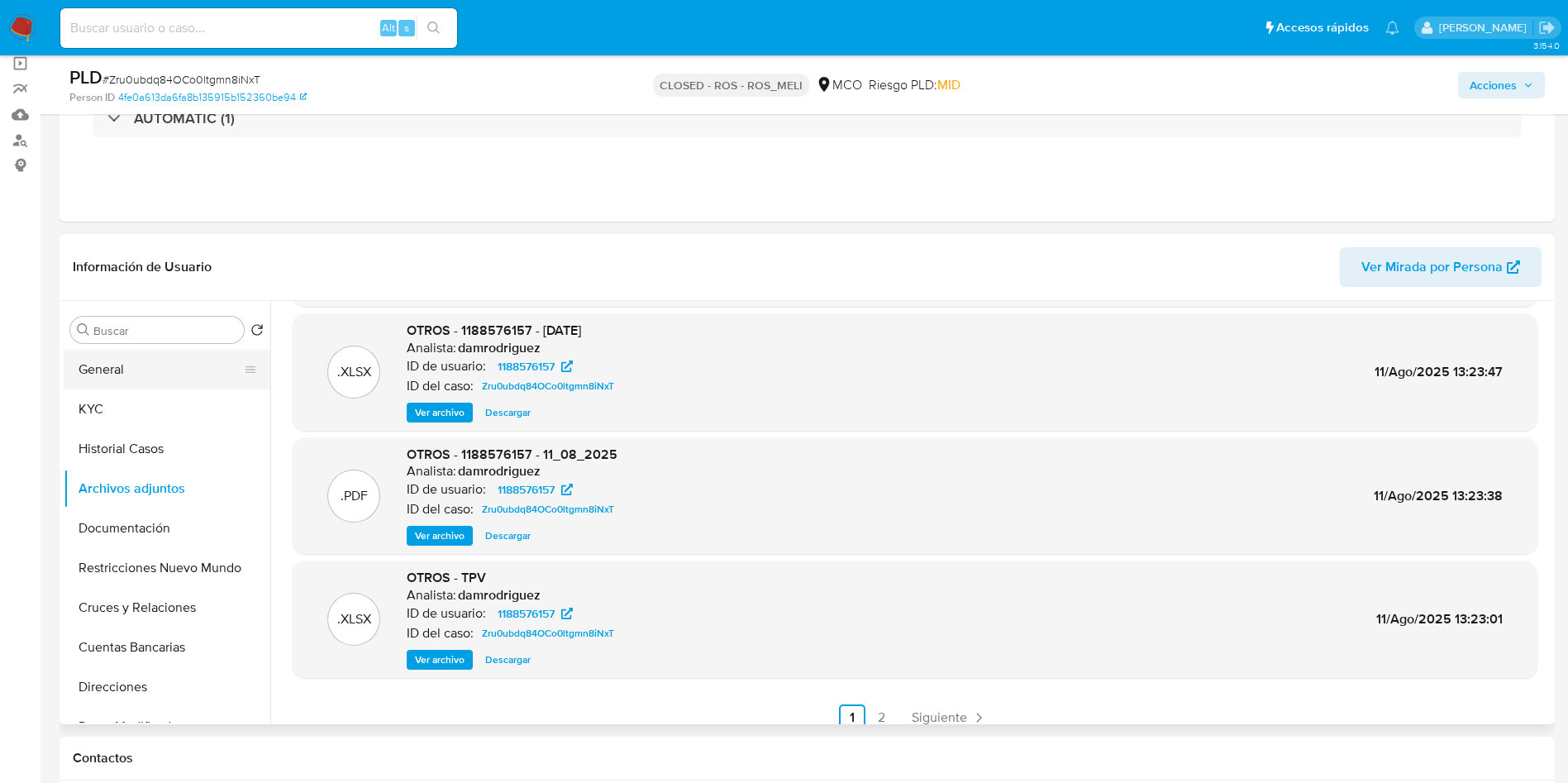
click at [136, 383] on button "General" at bounding box center [161, 370] width 194 height 40
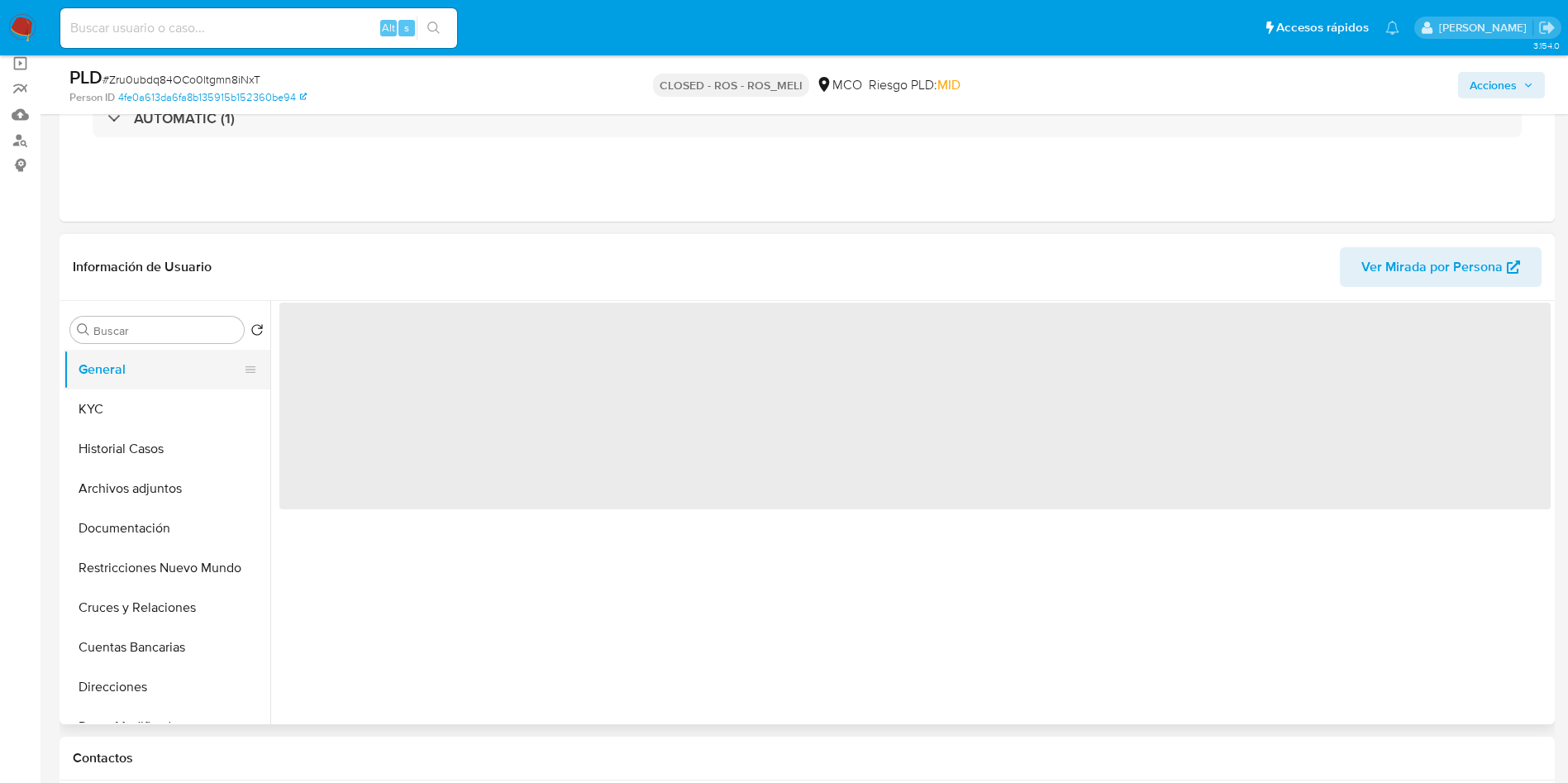
scroll to position [0, 0]
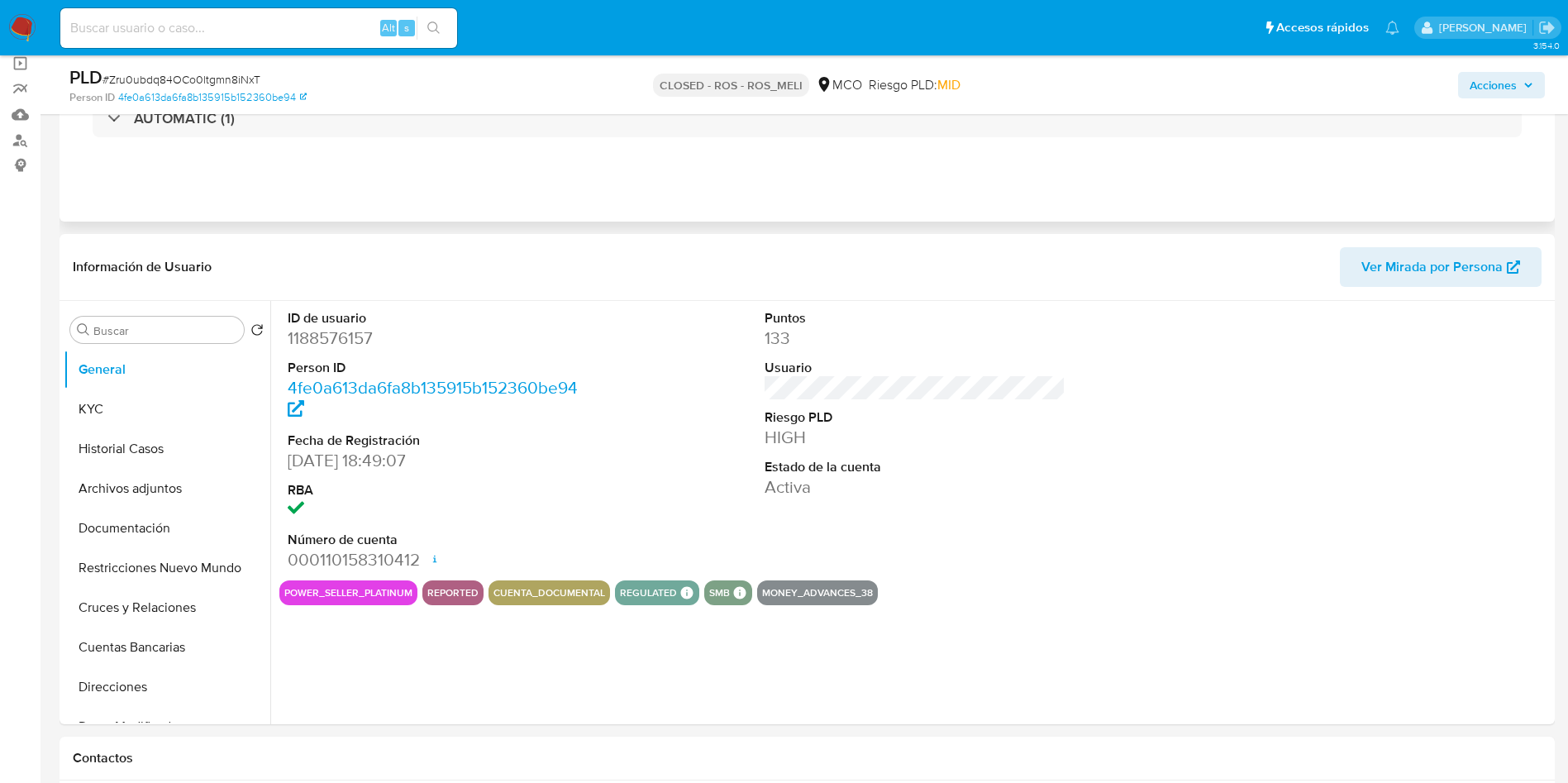
click at [874, 179] on div "Eventos ( 1 ) Acciones AUTOMATIC (1)" at bounding box center [807, 122] width 1495 height 199
click at [16, 21] on img at bounding box center [23, 29] width 28 height 29
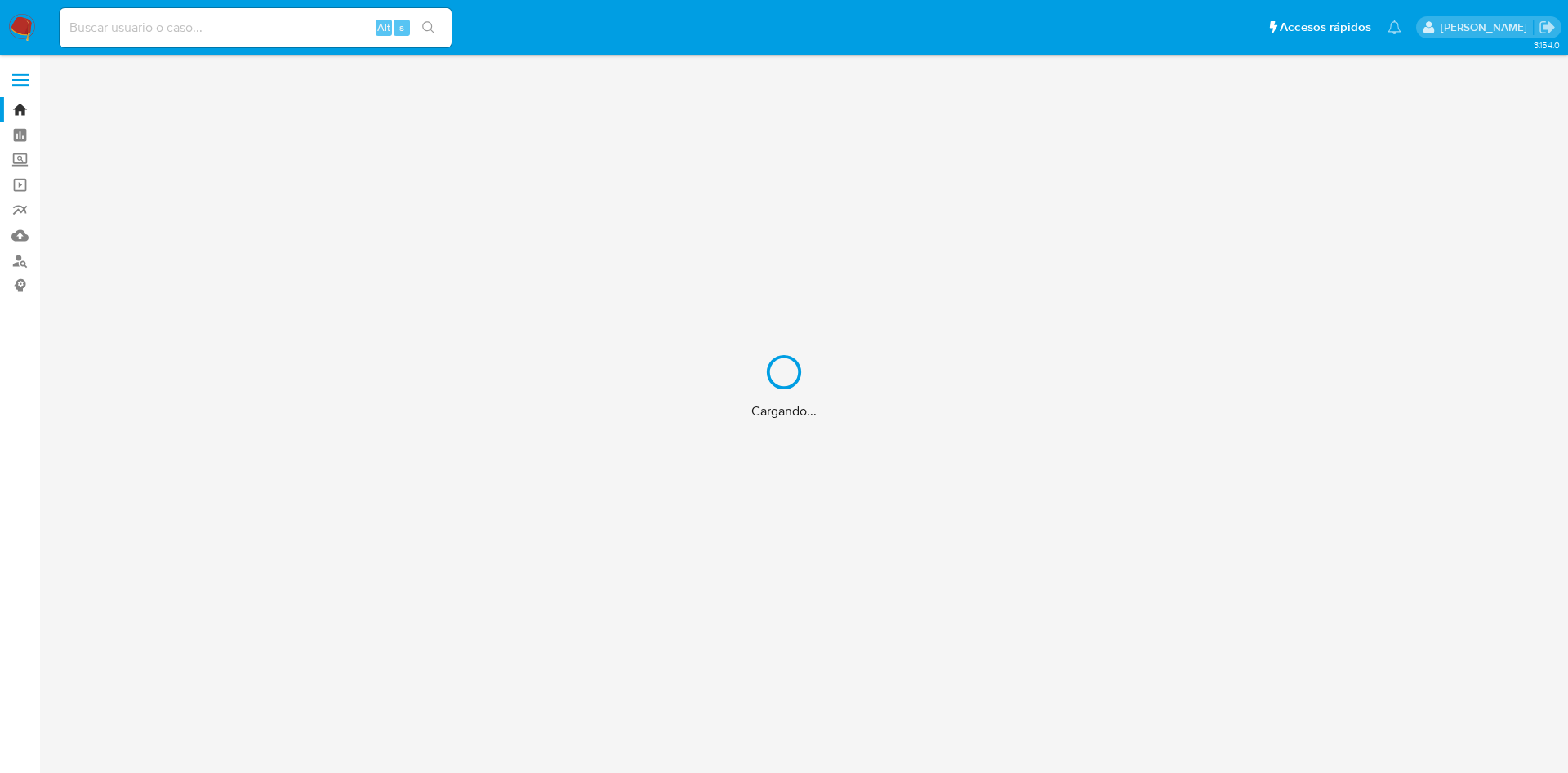
click at [790, 21] on div "Cargando..." at bounding box center [784, 386] width 1568 height 773
click at [802, 14] on div "Cargando..." at bounding box center [784, 386] width 1568 height 773
click at [799, 15] on div "Cargando..." at bounding box center [784, 386] width 1568 height 773
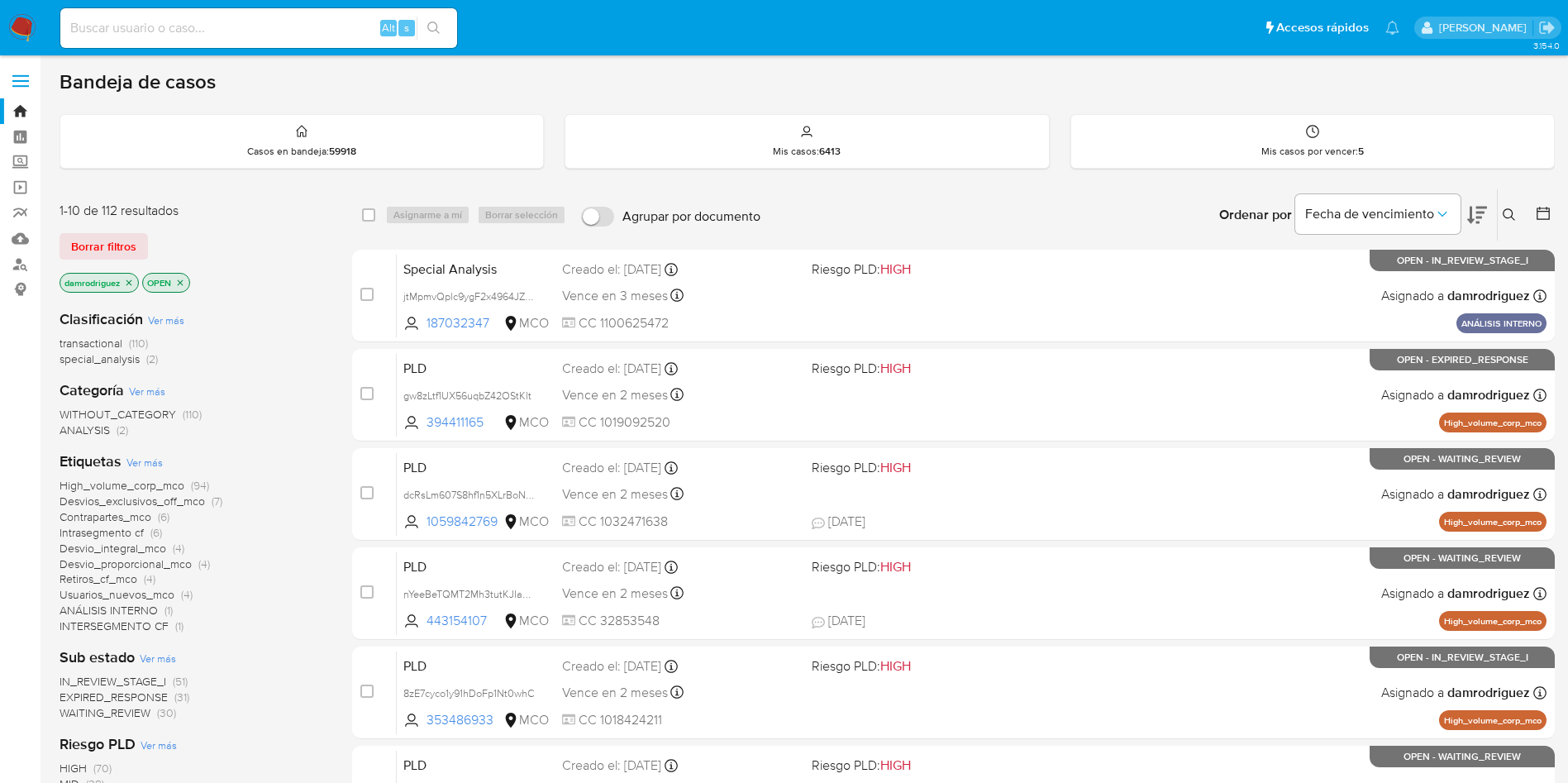
click at [737, 16] on ul "Pausado Ver notificaciones Alt s Accesos rápidos Presiona las siguientes teclas…" at bounding box center [729, 28] width 1355 height 42
click at [291, 24] on input at bounding box center [259, 28] width 397 height 22
paste input "5JjvyeUalLpE1sUlhtWBL4qQ"
type input "5JjvyeUalLpE1sUlhtWBL4qQ"
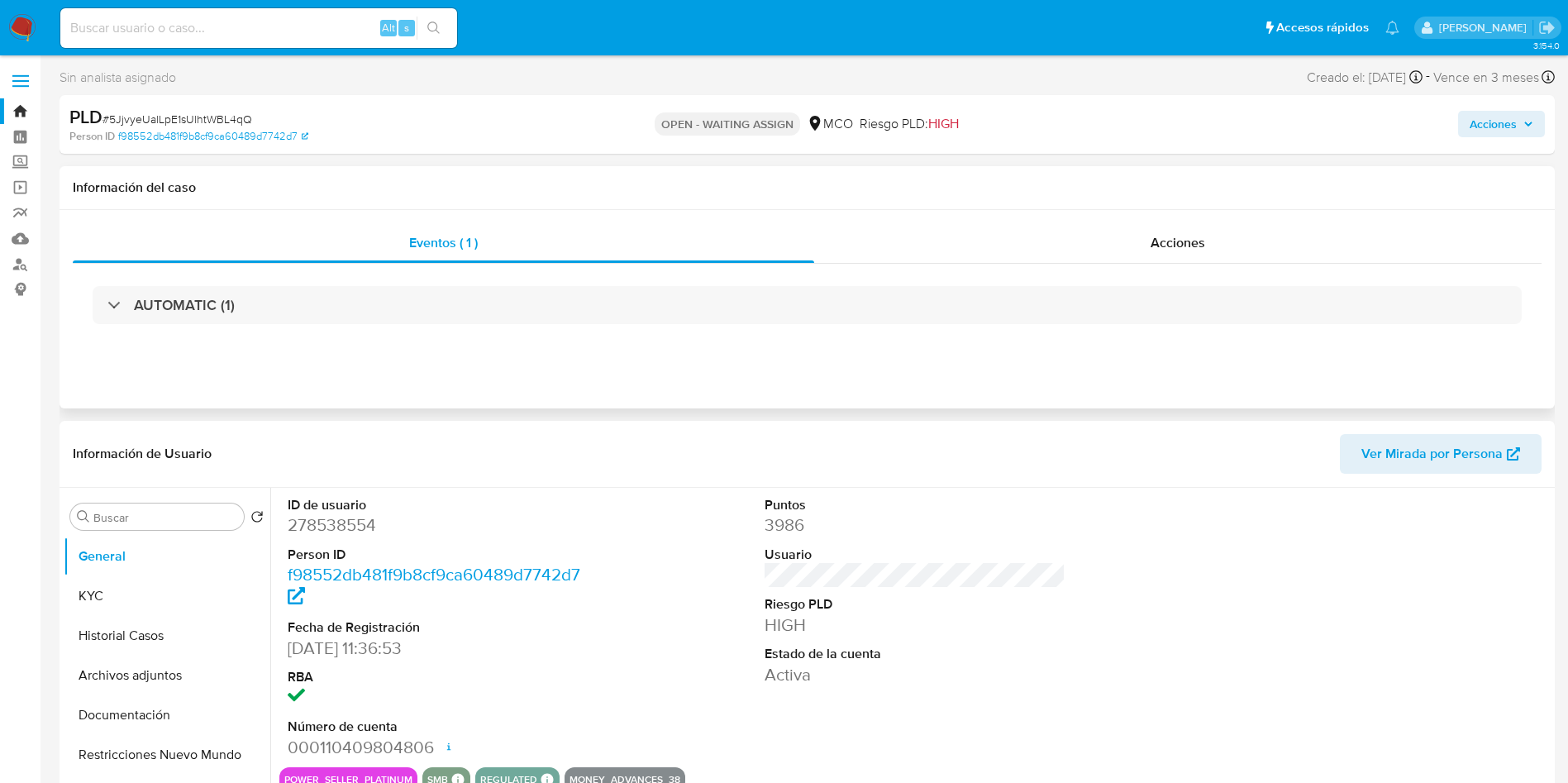
select select "10"
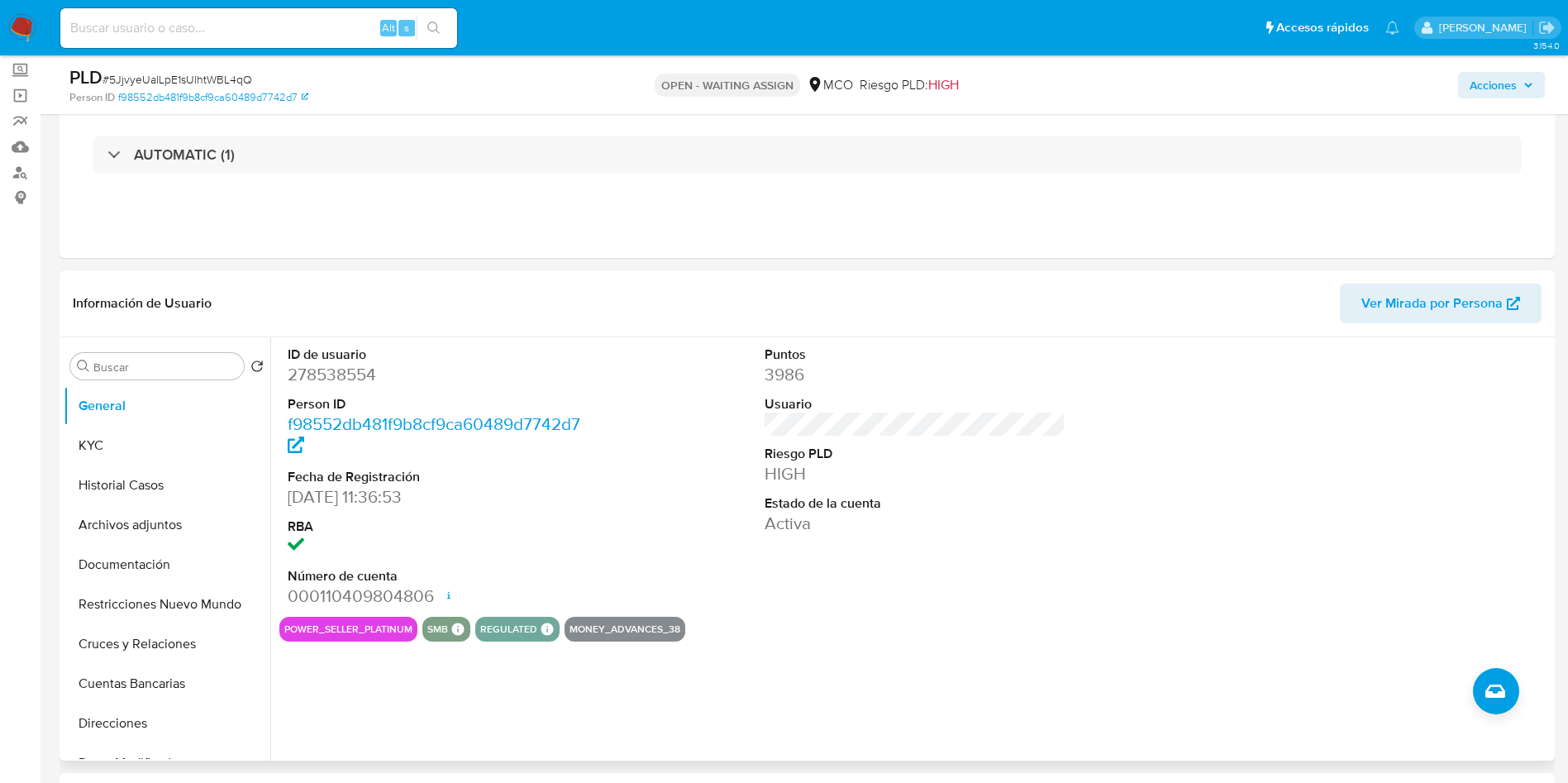
scroll to position [124, 0]
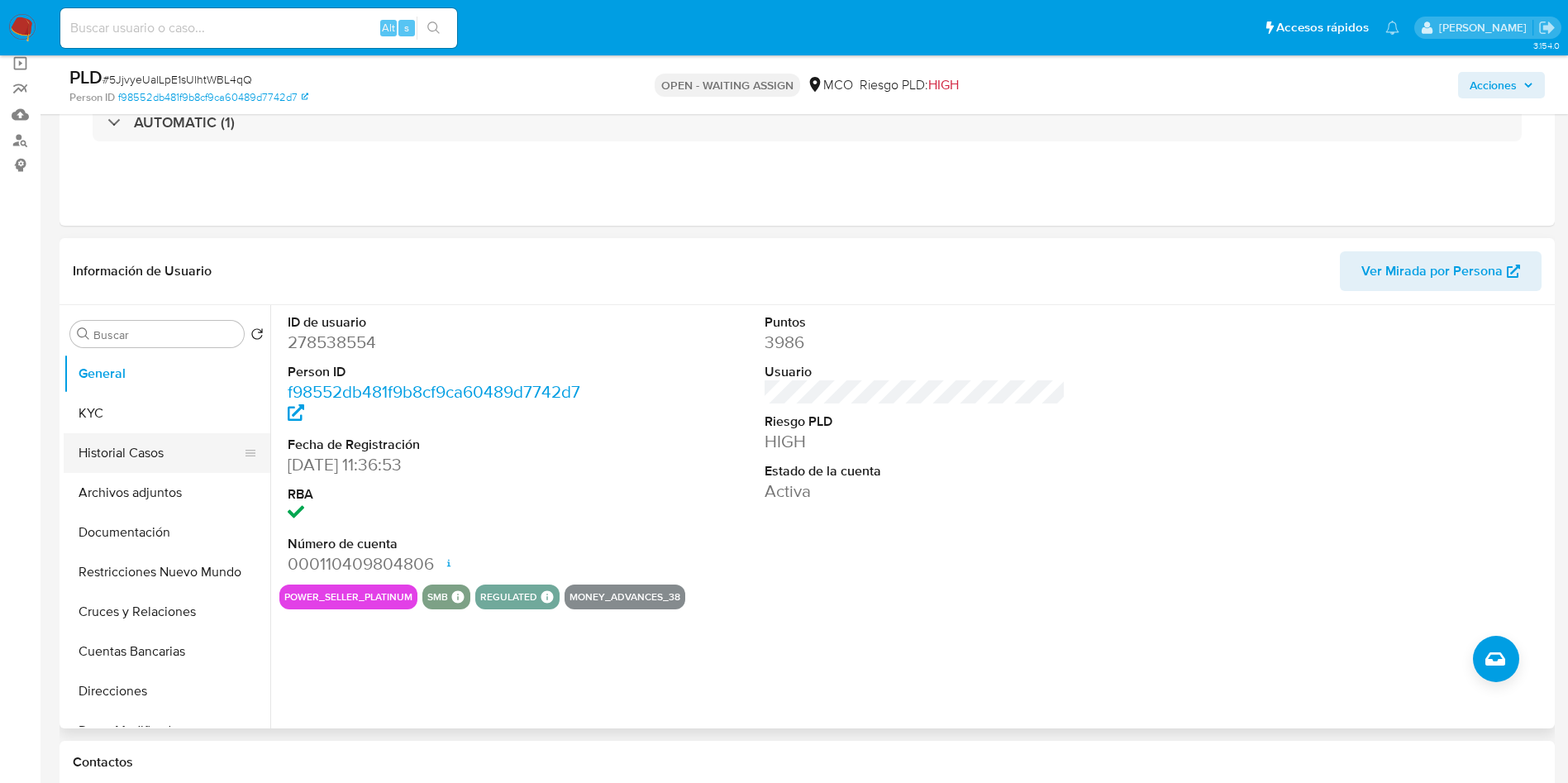
click at [132, 451] on button "Historial Casos" at bounding box center [161, 453] width 194 height 40
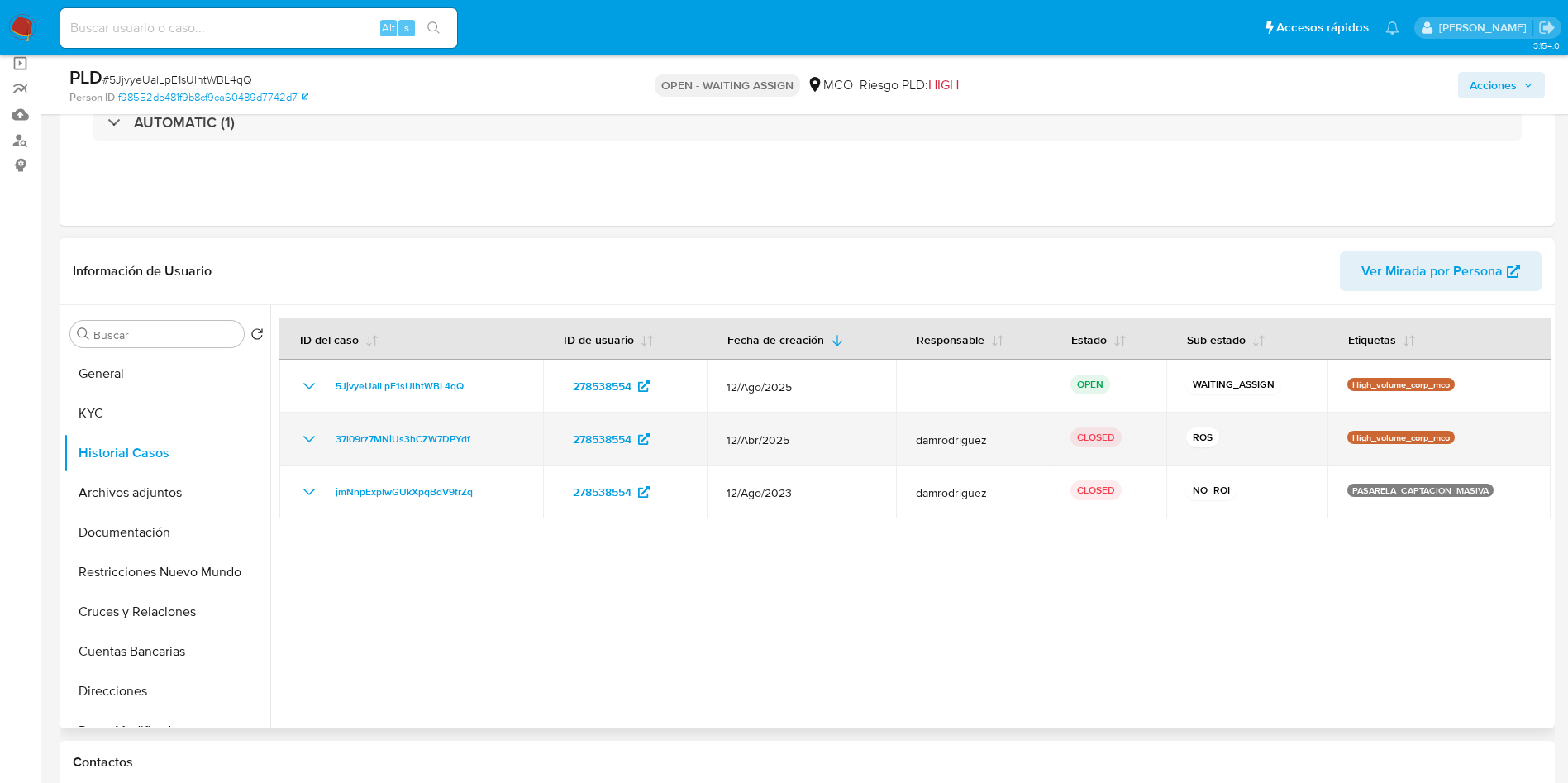
click at [317, 441] on icon "Mostrar/Ocultar" at bounding box center [309, 439] width 20 height 20
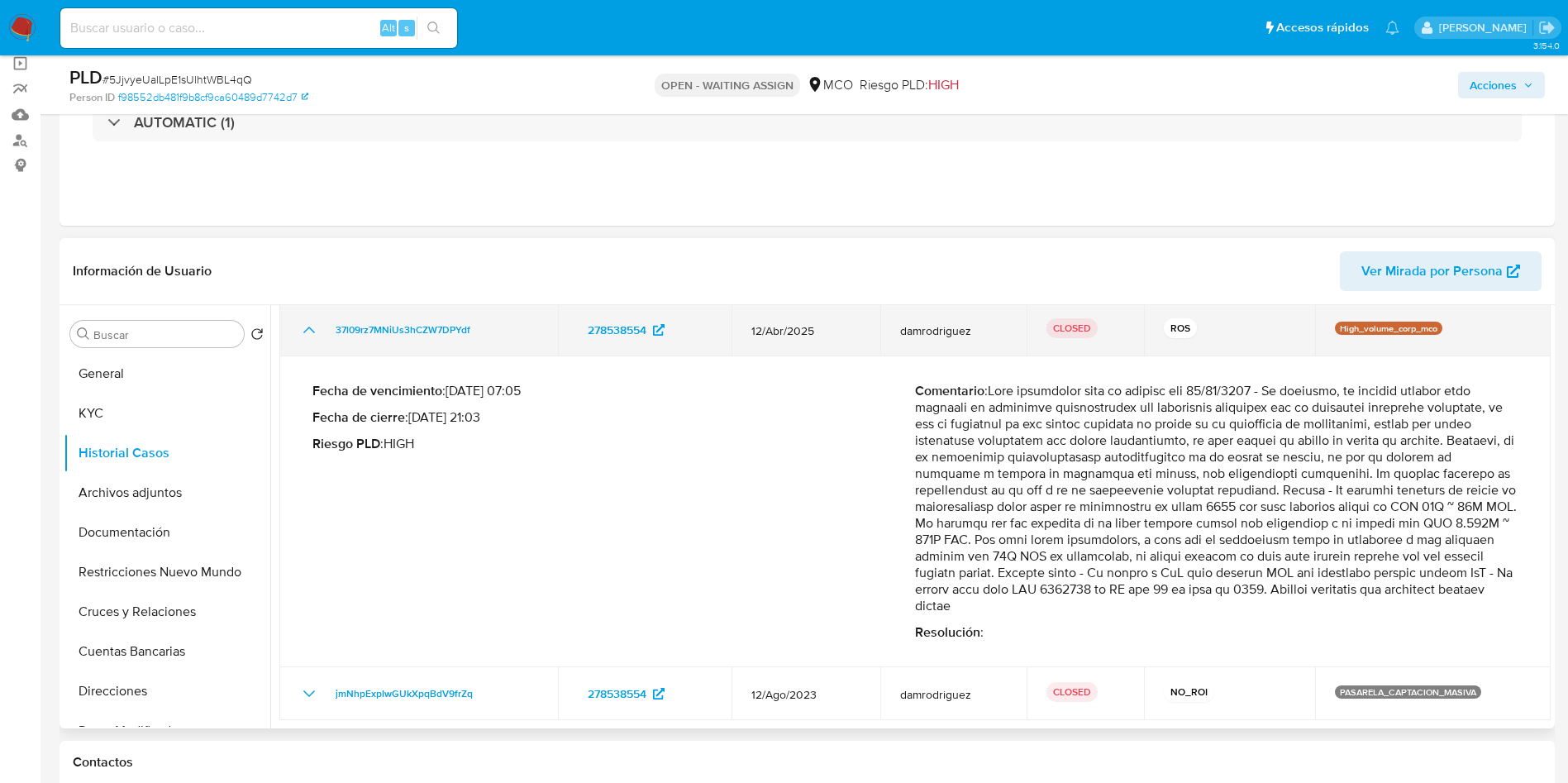
click at [309, 333] on icon "Mostrar/Ocultar" at bounding box center [309, 330] width 20 height 20
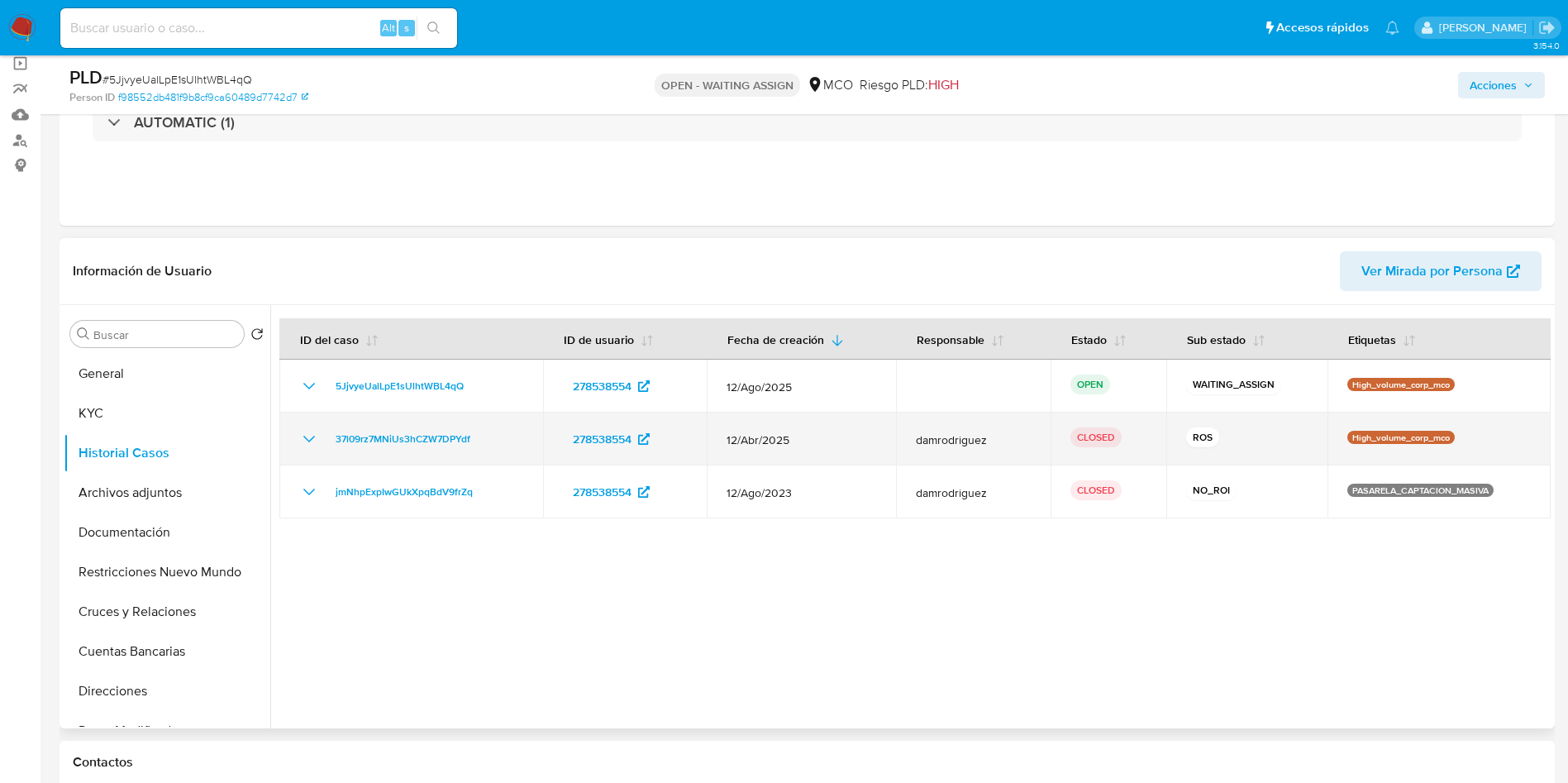
scroll to position [0, 0]
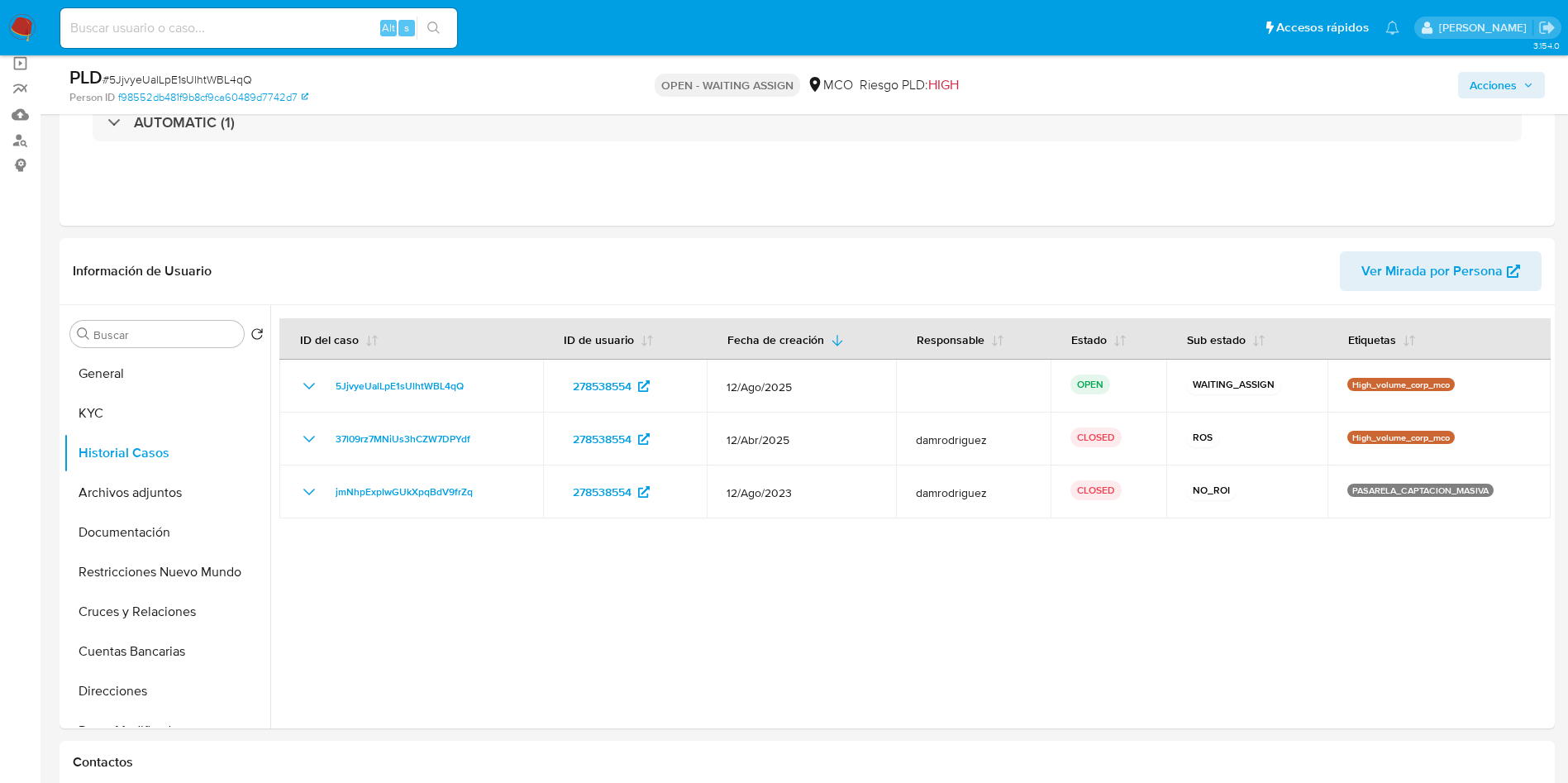
click at [299, 430] on button "Mostrar/Ocultar" at bounding box center [309, 439] width 20 height 20
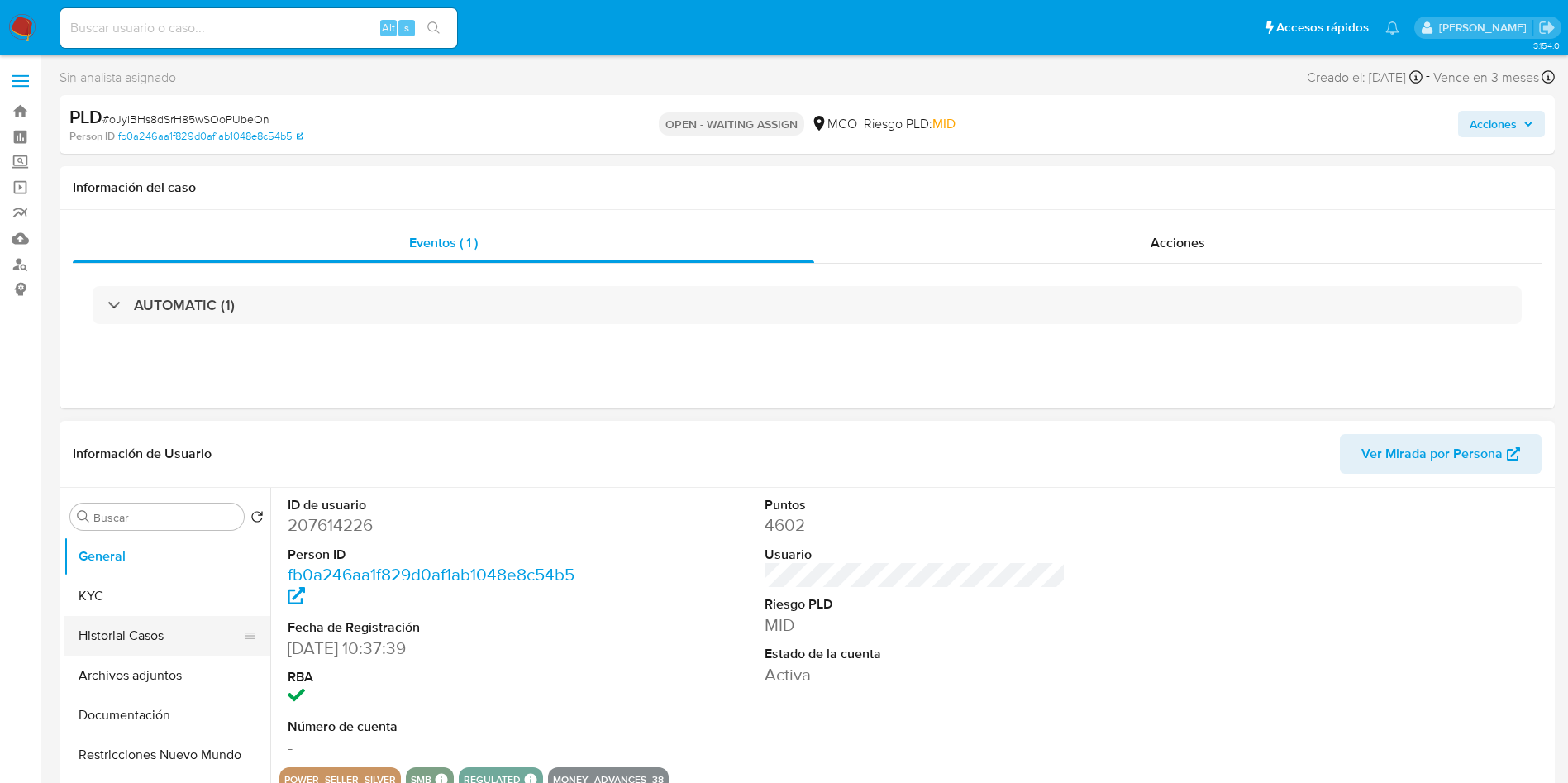
select select "10"
click at [155, 627] on button "Historial Casos" at bounding box center [161, 636] width 194 height 40
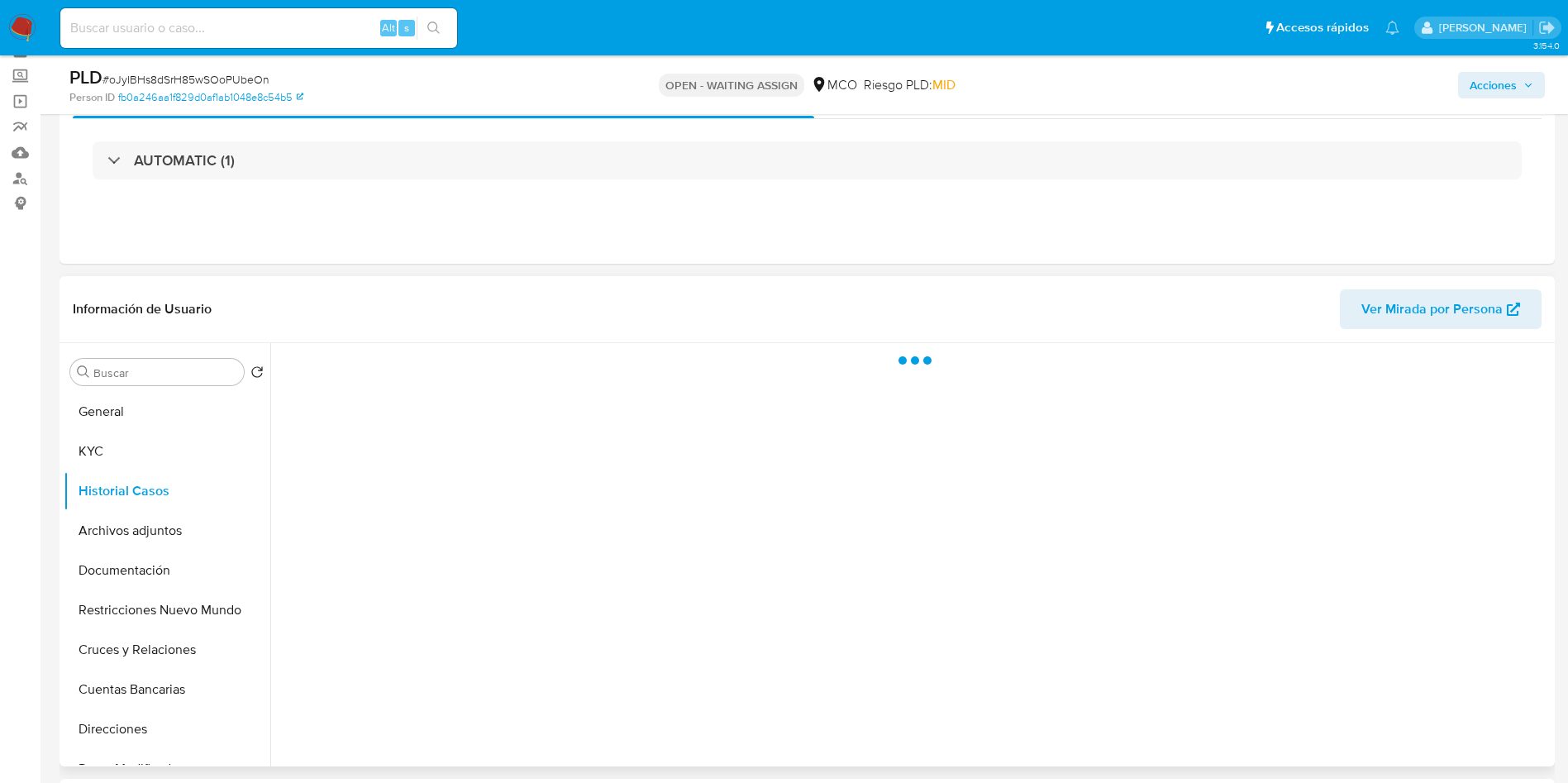
scroll to position [124, 0]
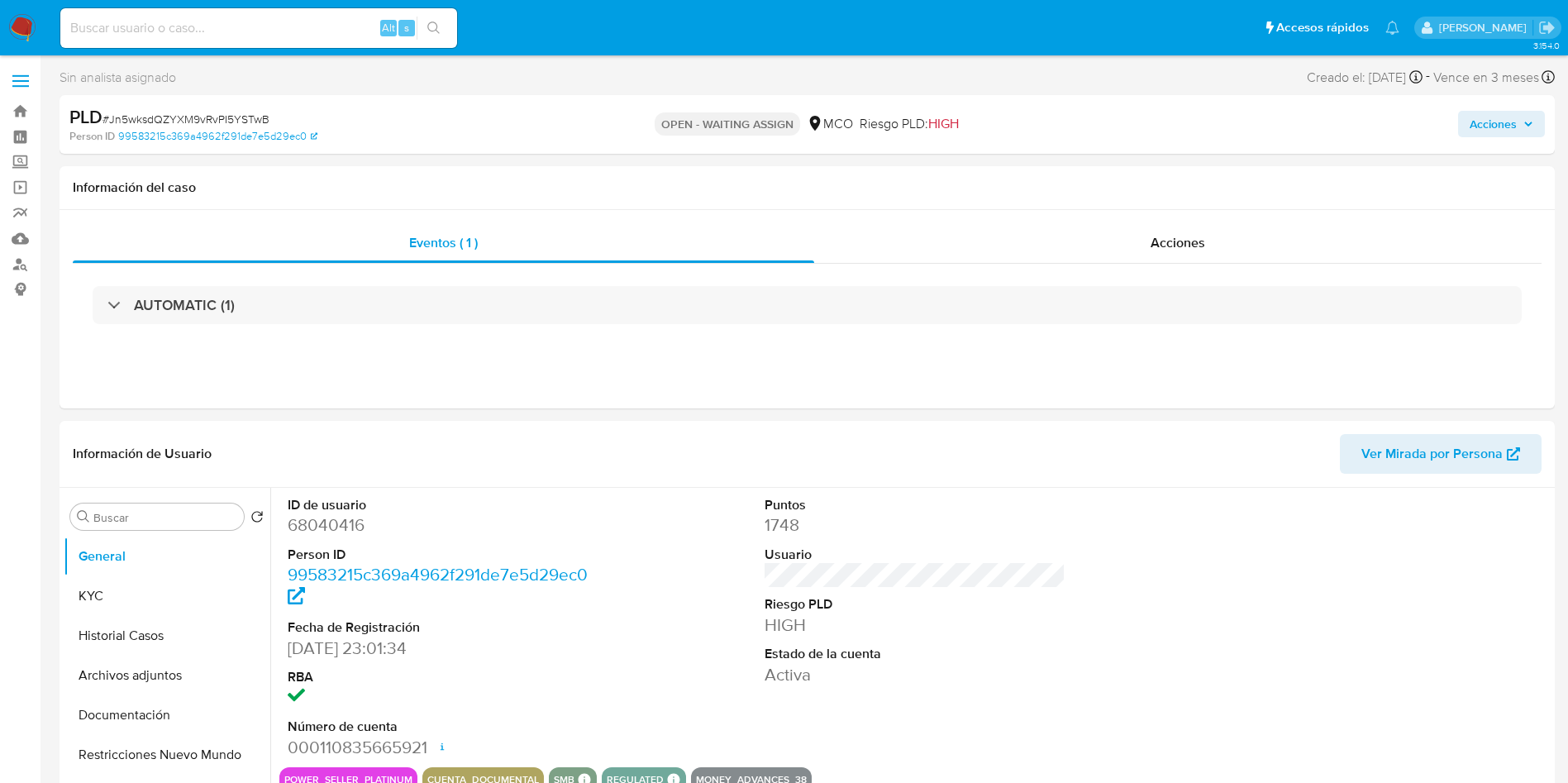
select select "10"
click at [100, 623] on button "Historial Casos" at bounding box center [161, 636] width 194 height 40
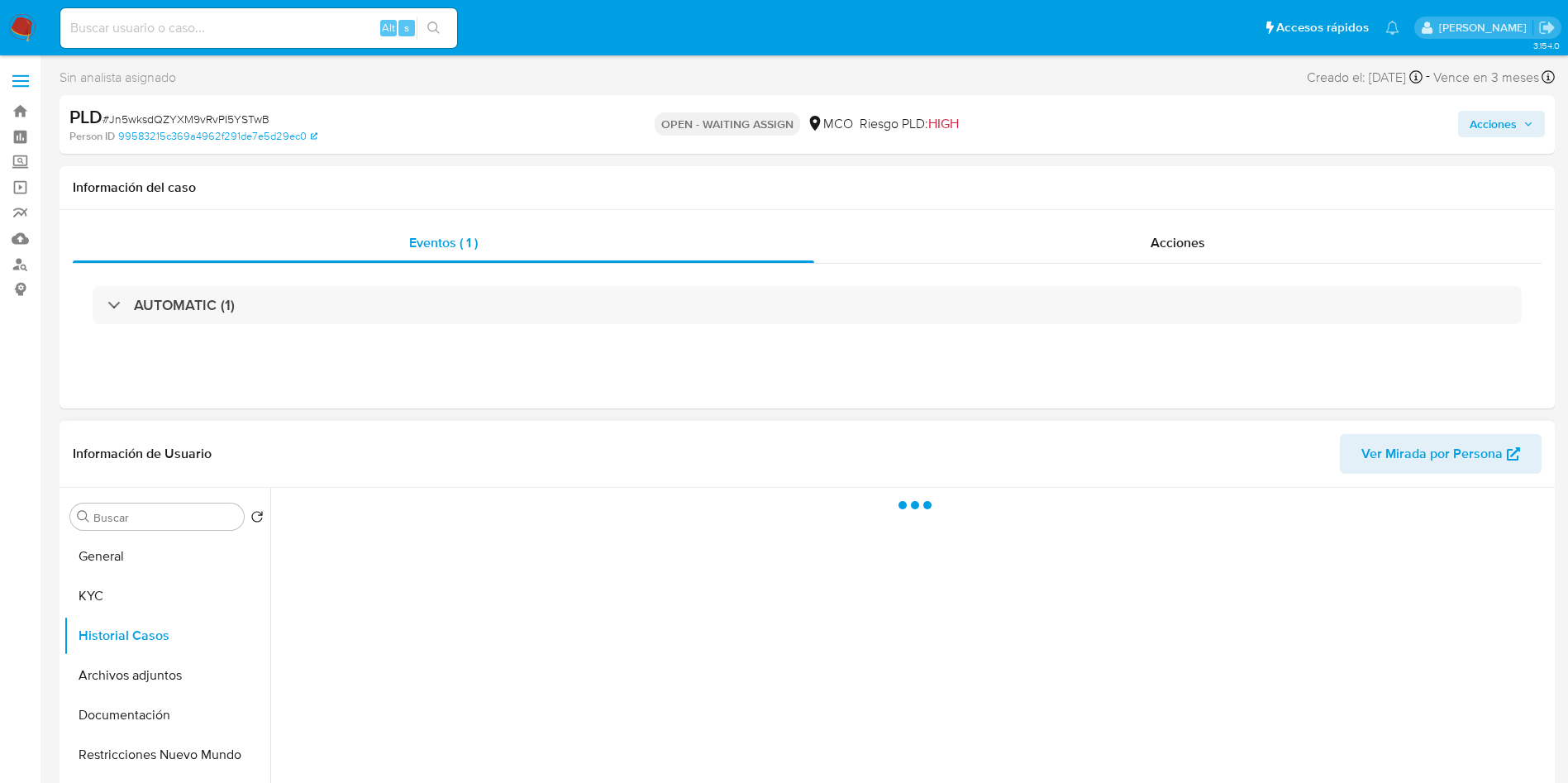
scroll to position [124, 0]
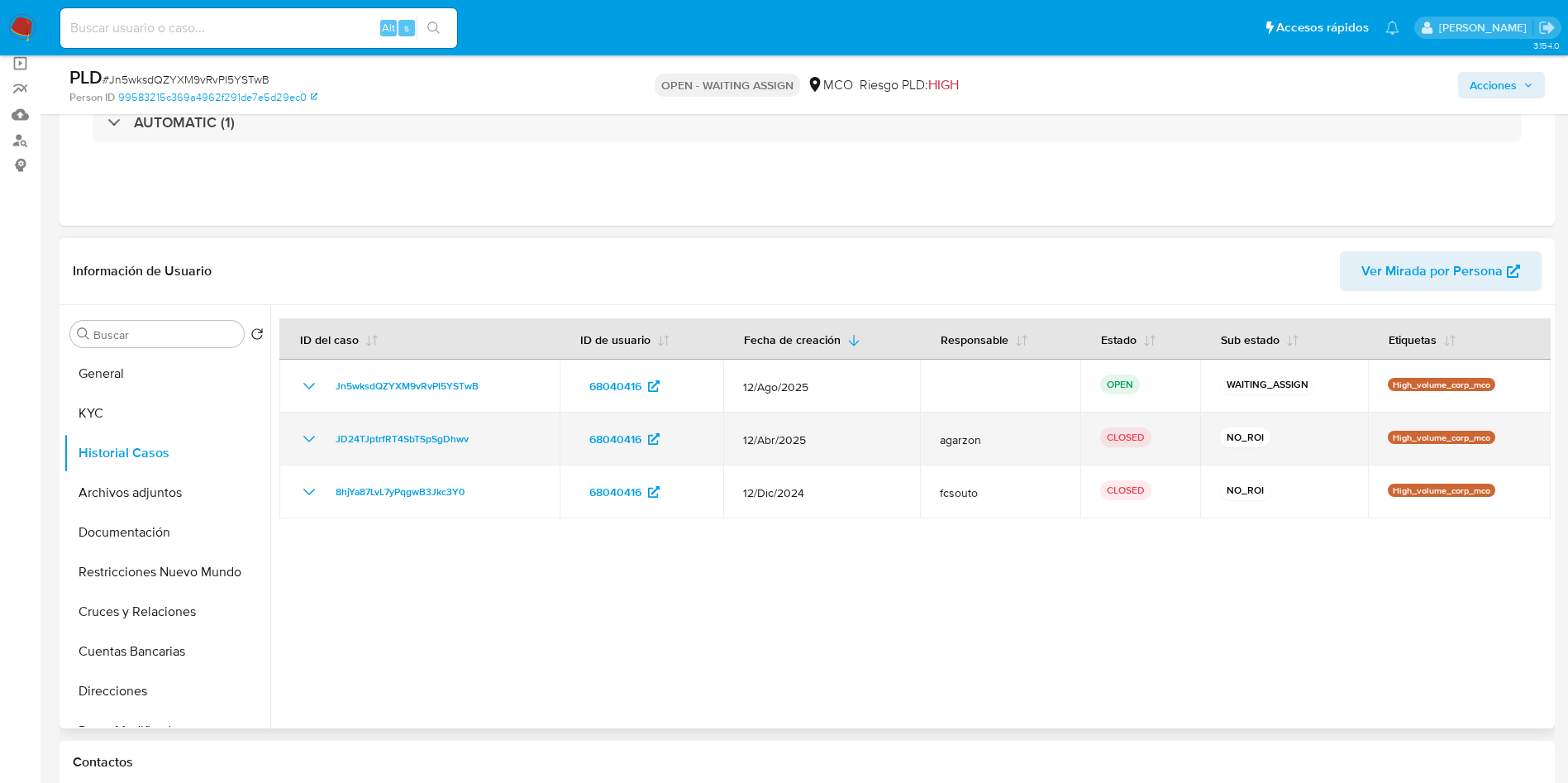
click at [303, 436] on icon "Mostrar/Ocultar" at bounding box center [309, 439] width 20 height 20
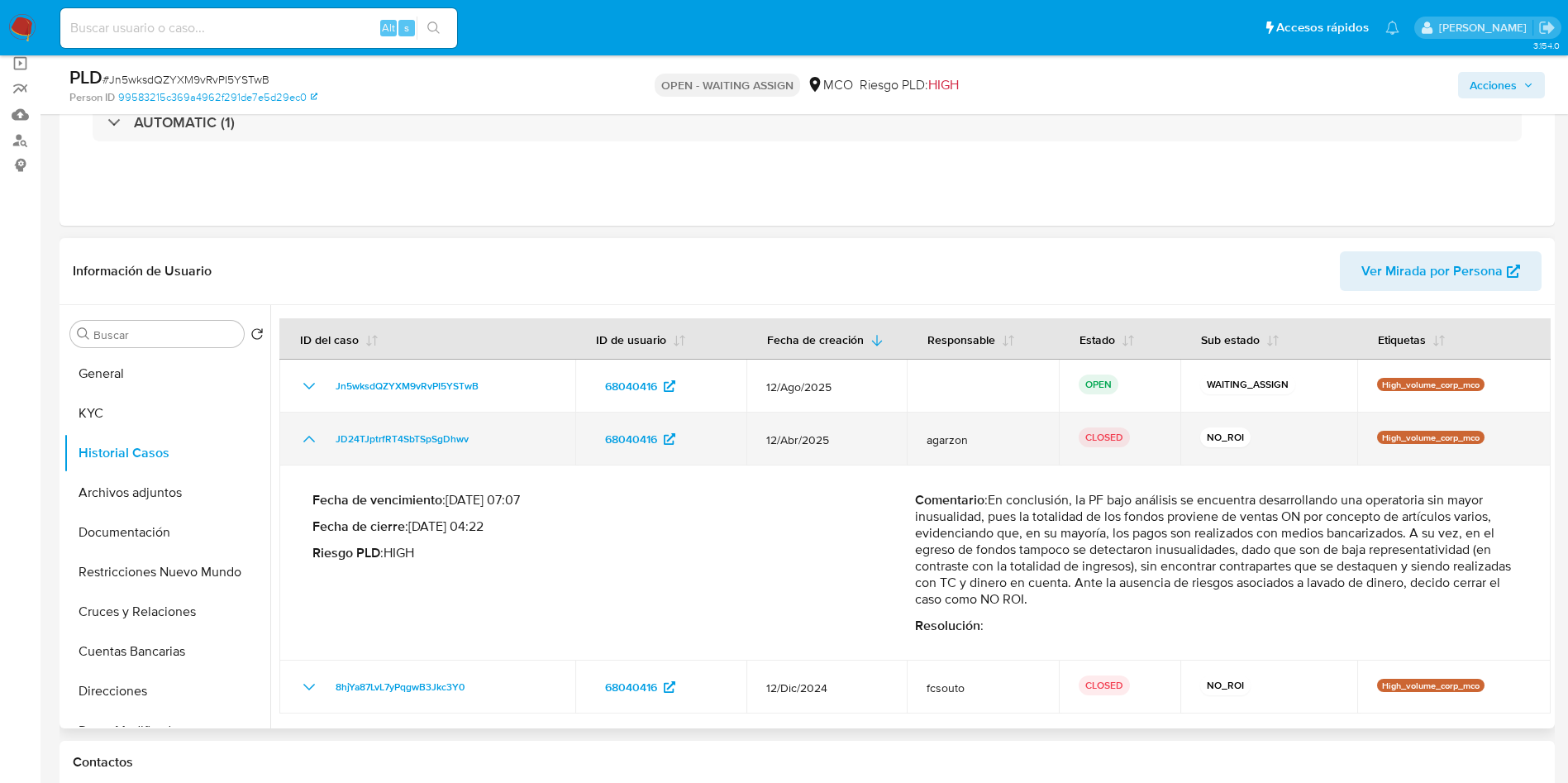
click at [303, 436] on icon "Mostrar/Ocultar" at bounding box center [309, 439] width 20 height 20
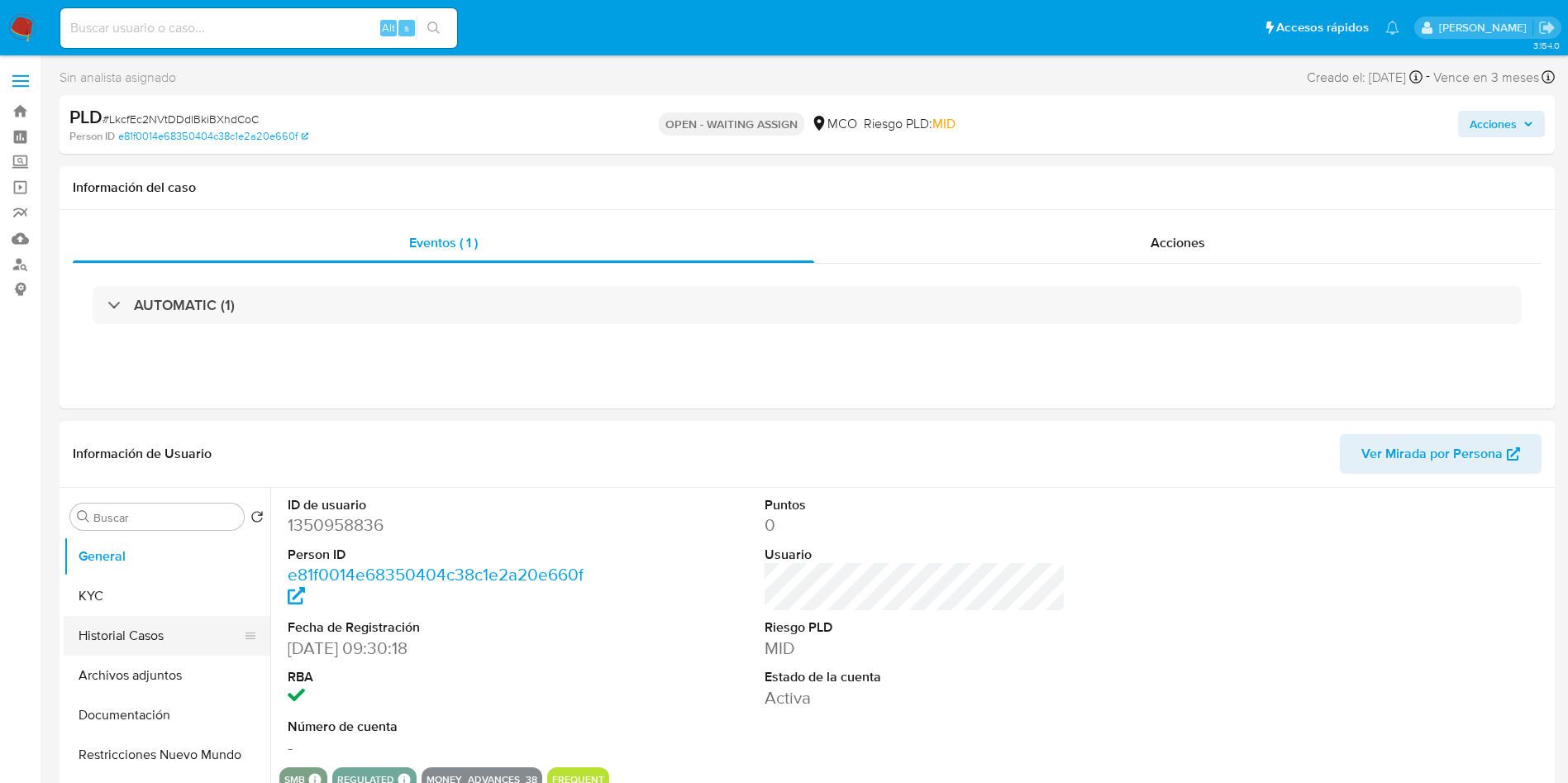
click at [164, 627] on button "Historial Casos" at bounding box center [161, 636] width 194 height 40
select select "10"
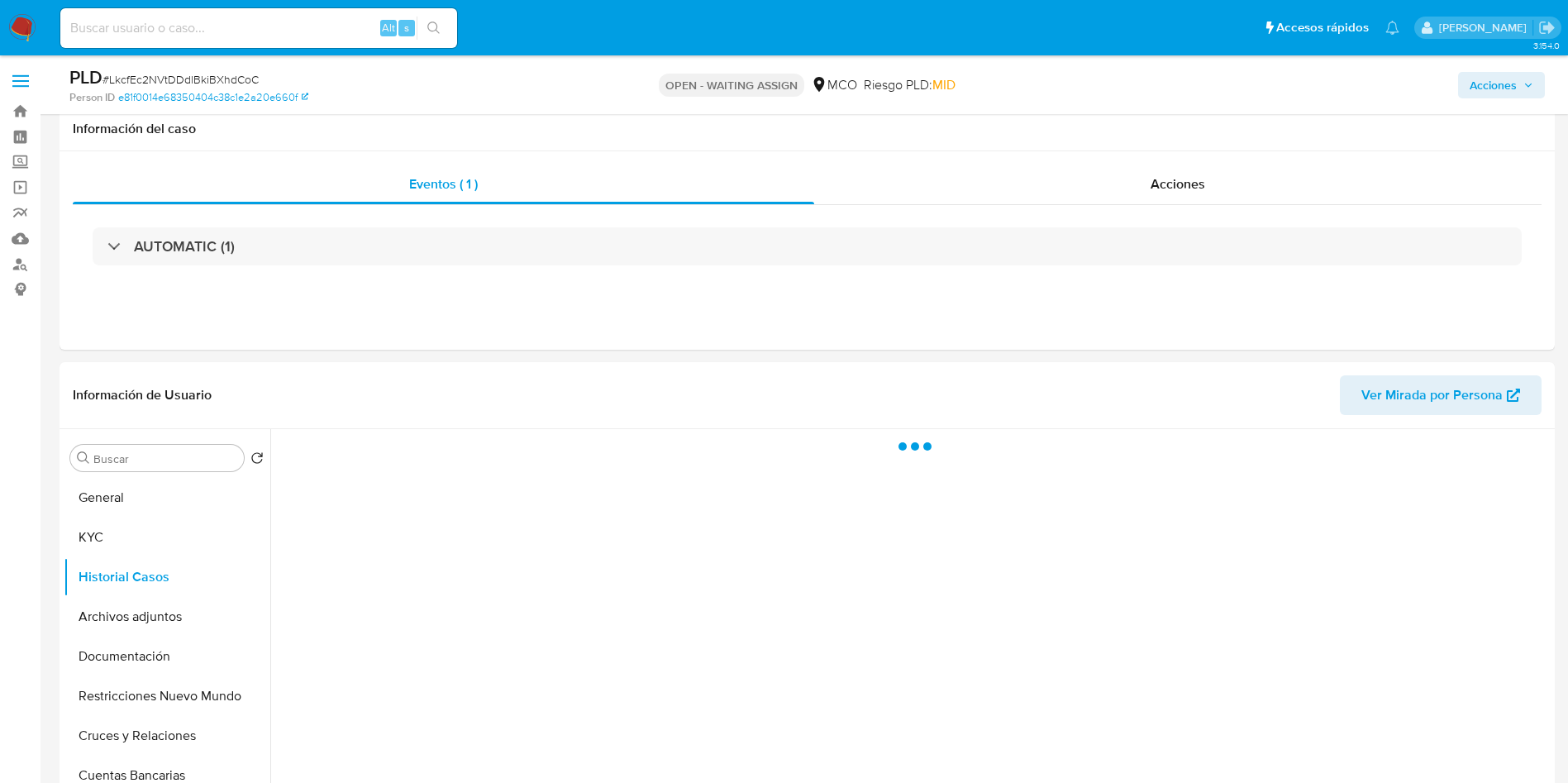
scroll to position [124, 0]
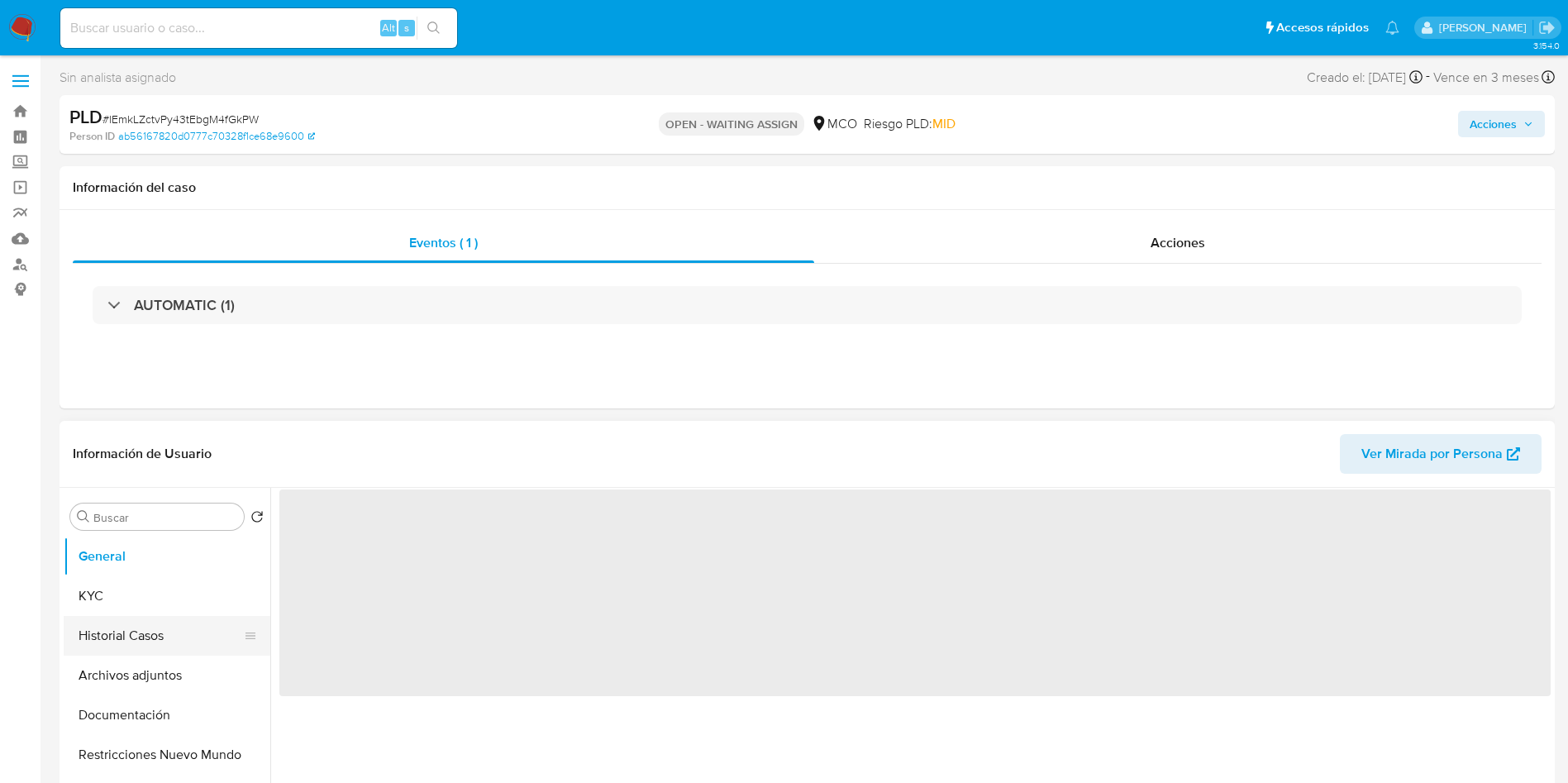
click at [152, 640] on button "Historial Casos" at bounding box center [161, 636] width 194 height 40
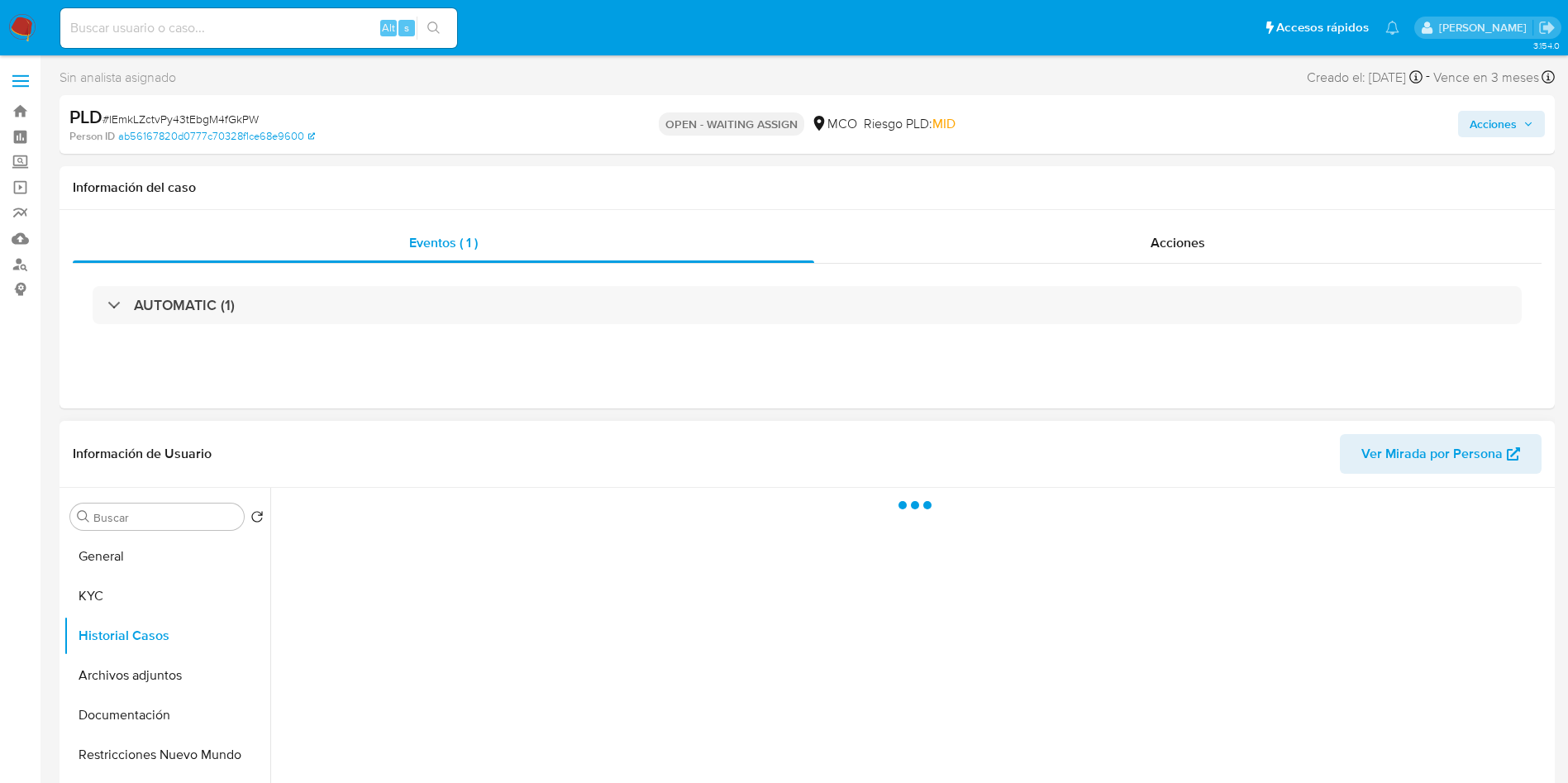
select select "10"
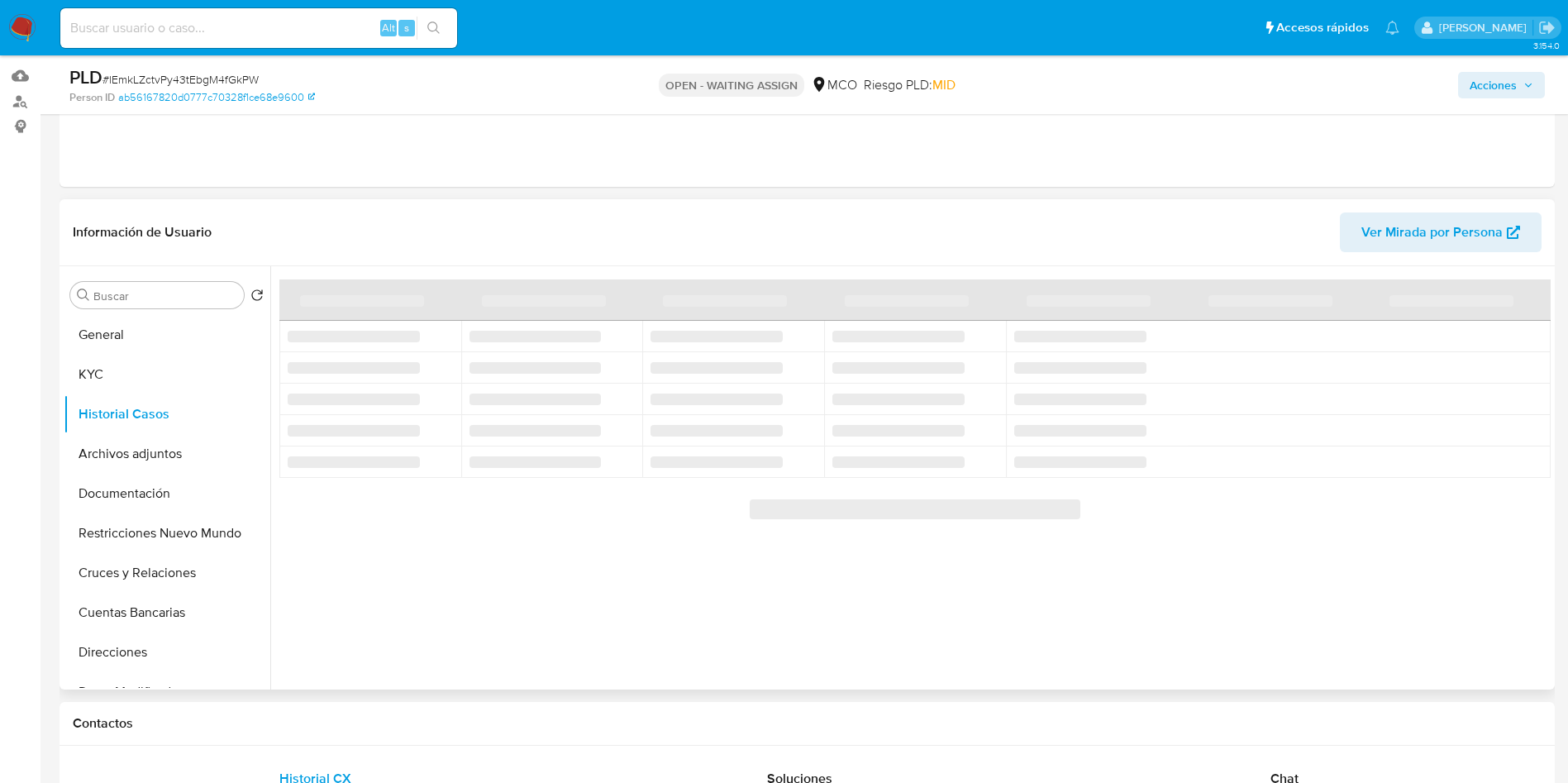
scroll to position [124, 0]
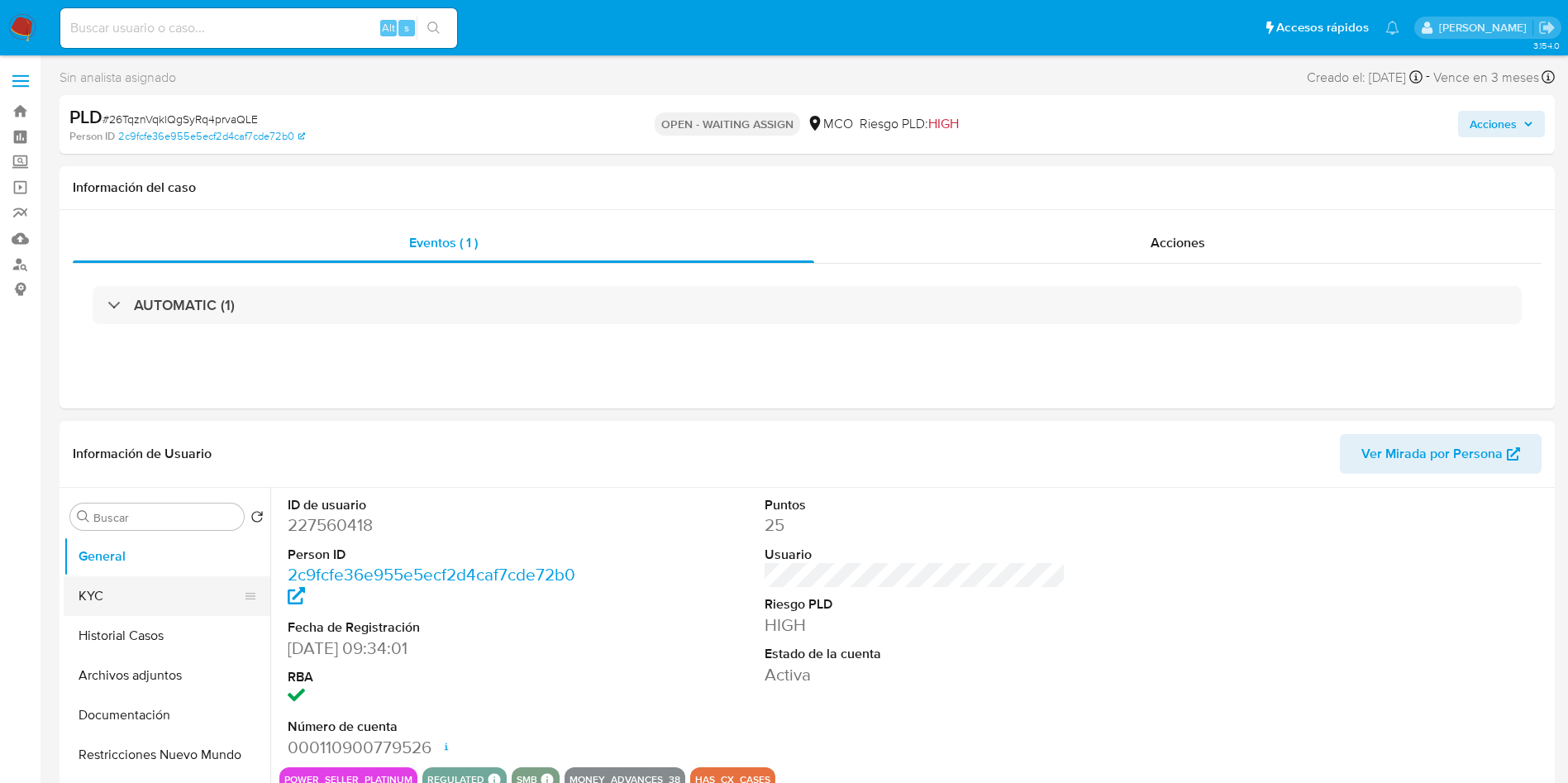
click at [105, 611] on button "KYC" at bounding box center [161, 597] width 194 height 40
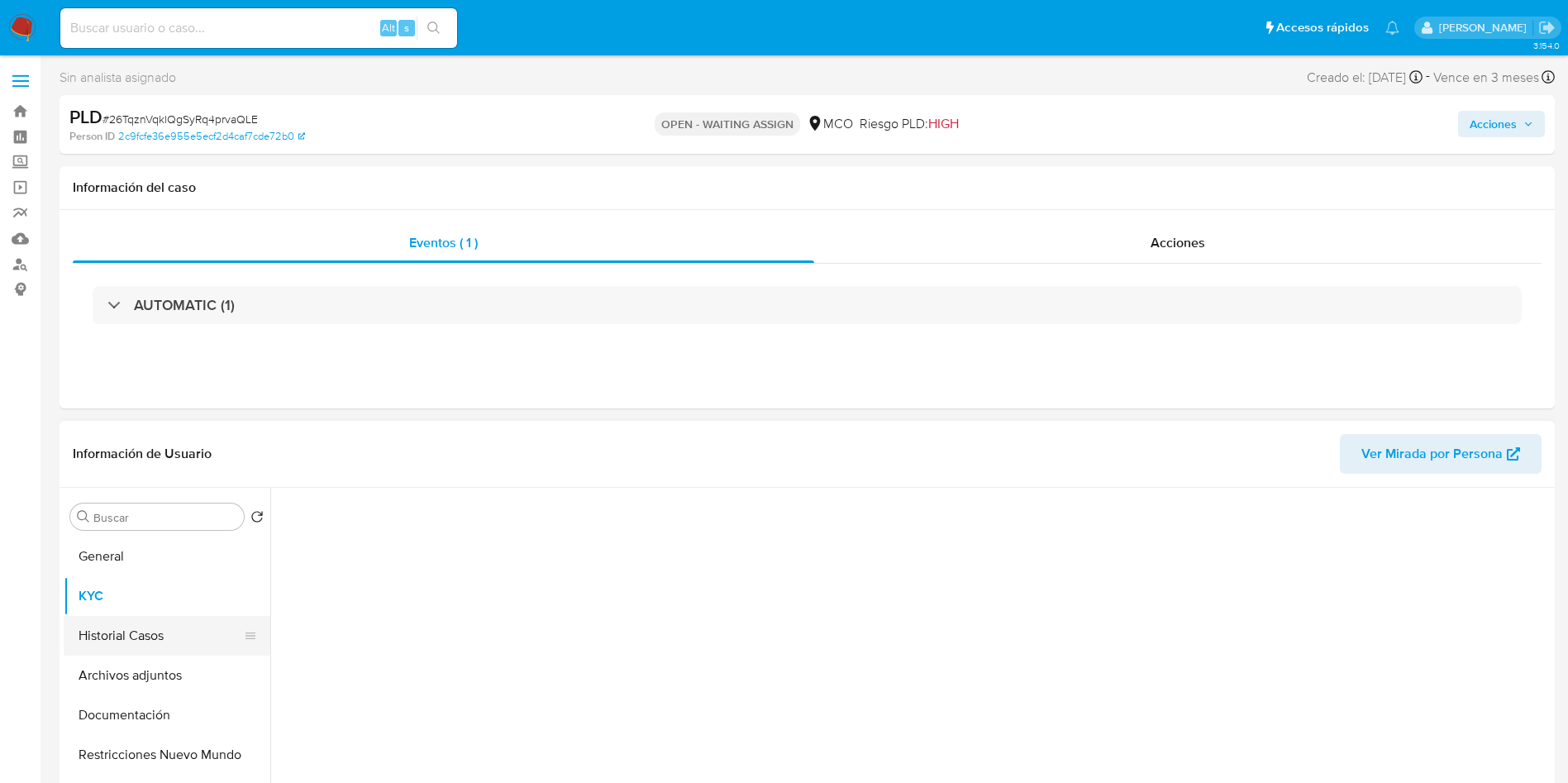
click at [123, 631] on button "Historial Casos" at bounding box center [161, 636] width 194 height 40
select select "10"
click at [293, 456] on header "Información de Usuario Ver Mirada por Persona" at bounding box center [807, 454] width 1468 height 40
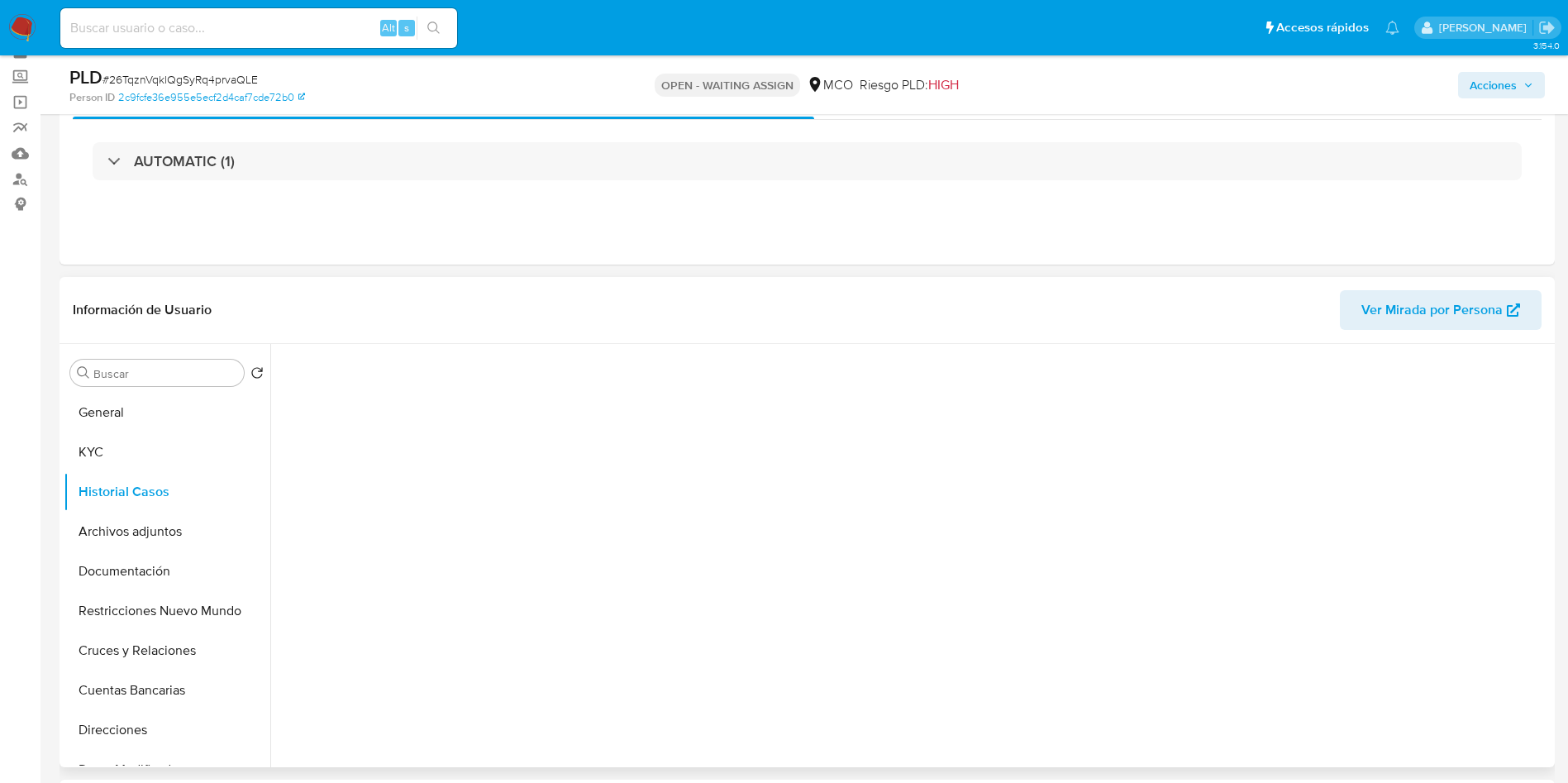
scroll to position [124, 0]
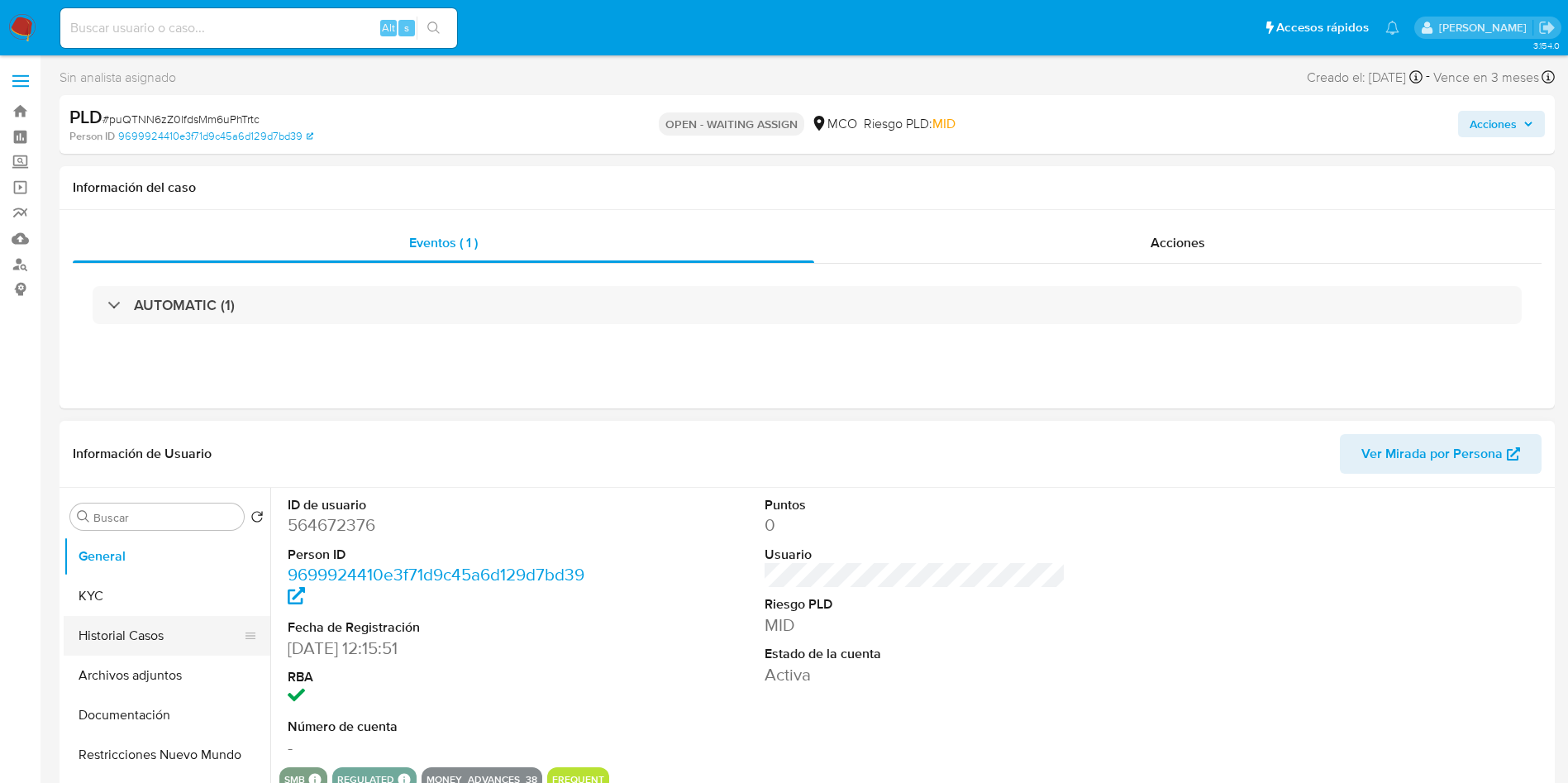
click at [127, 654] on button "Historial Casos" at bounding box center [161, 636] width 194 height 40
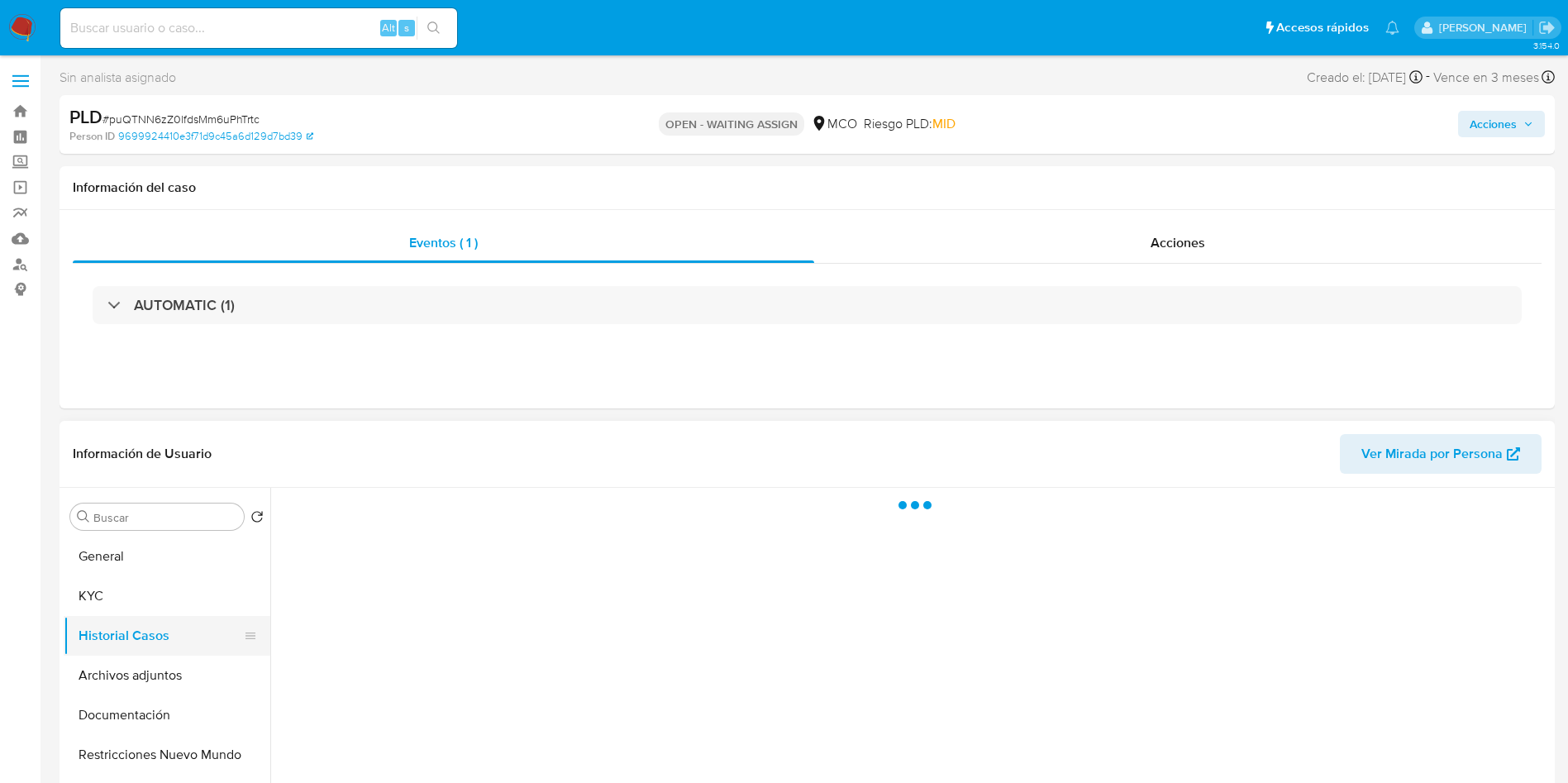
select select "10"
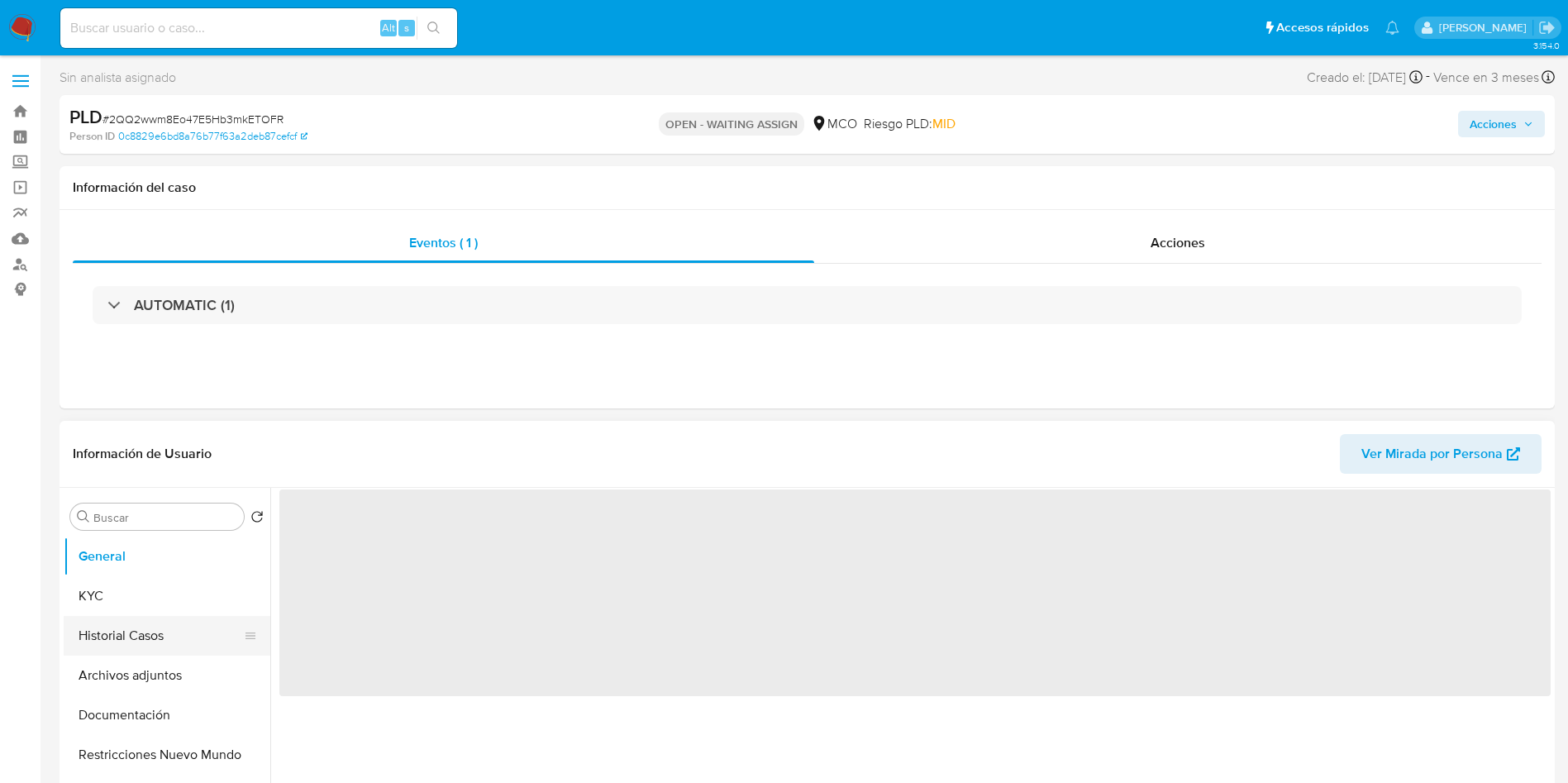
click at [126, 638] on button "Historial Casos" at bounding box center [161, 636] width 194 height 40
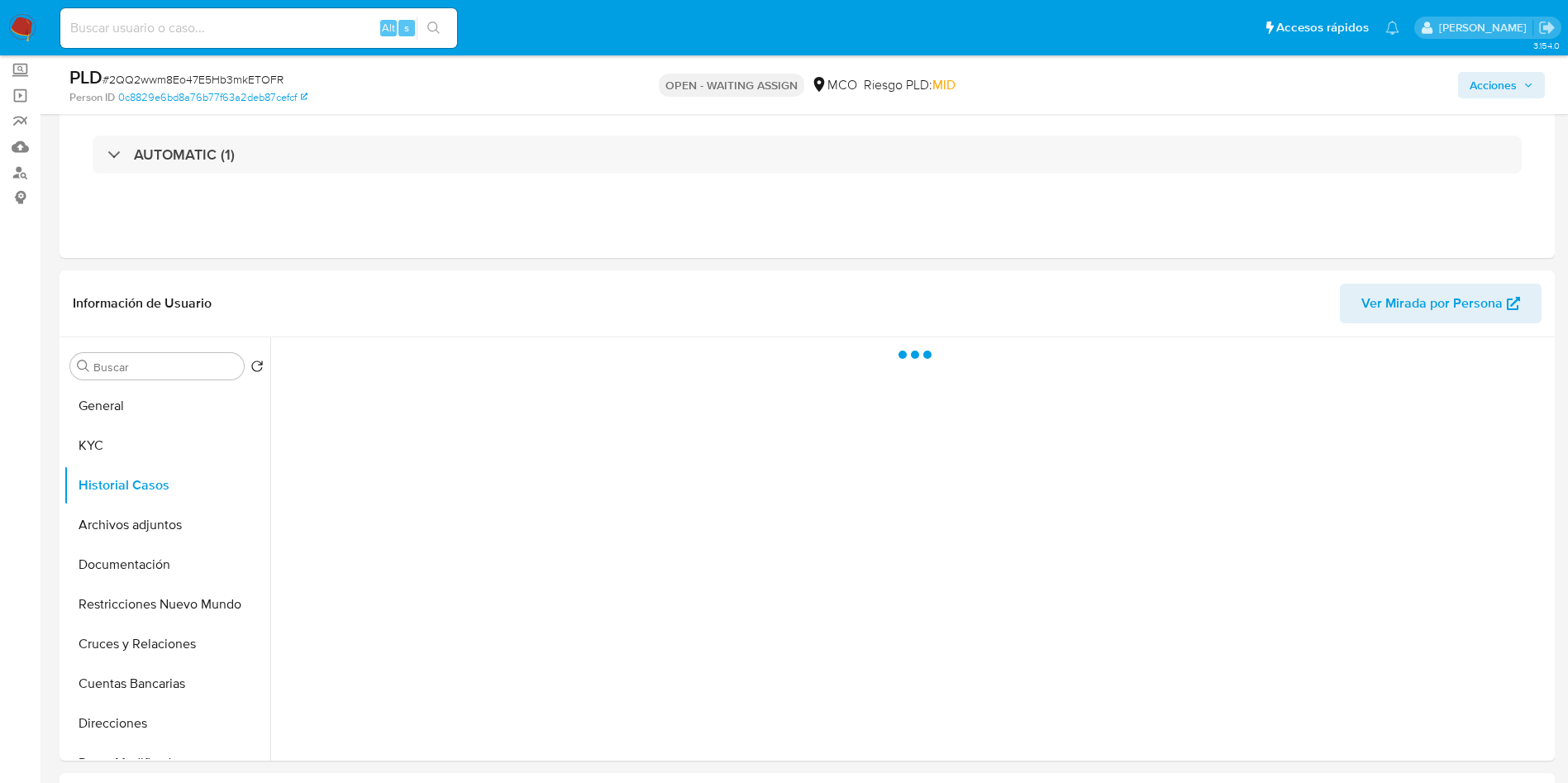
scroll to position [124, 0]
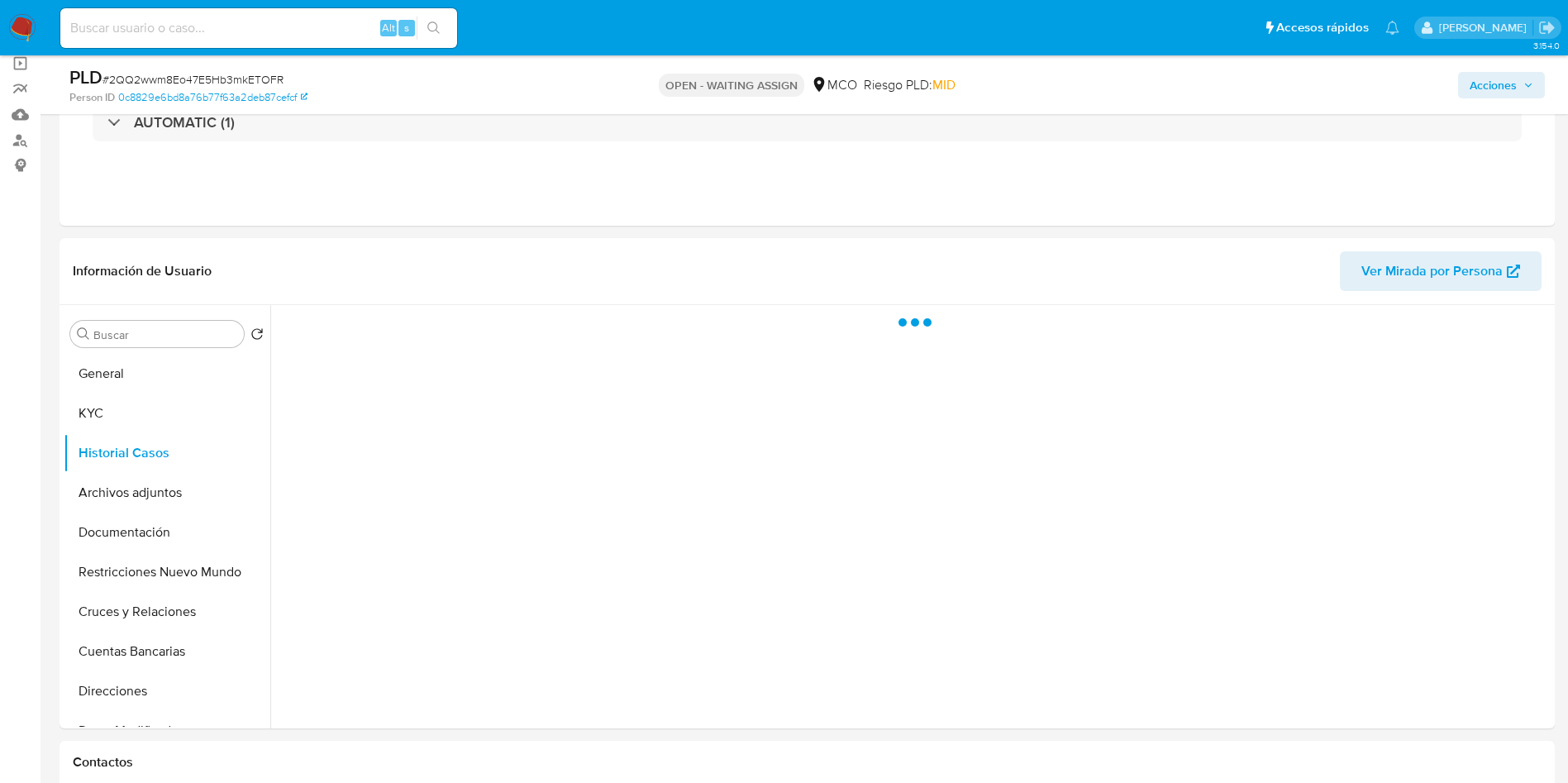
select select "10"
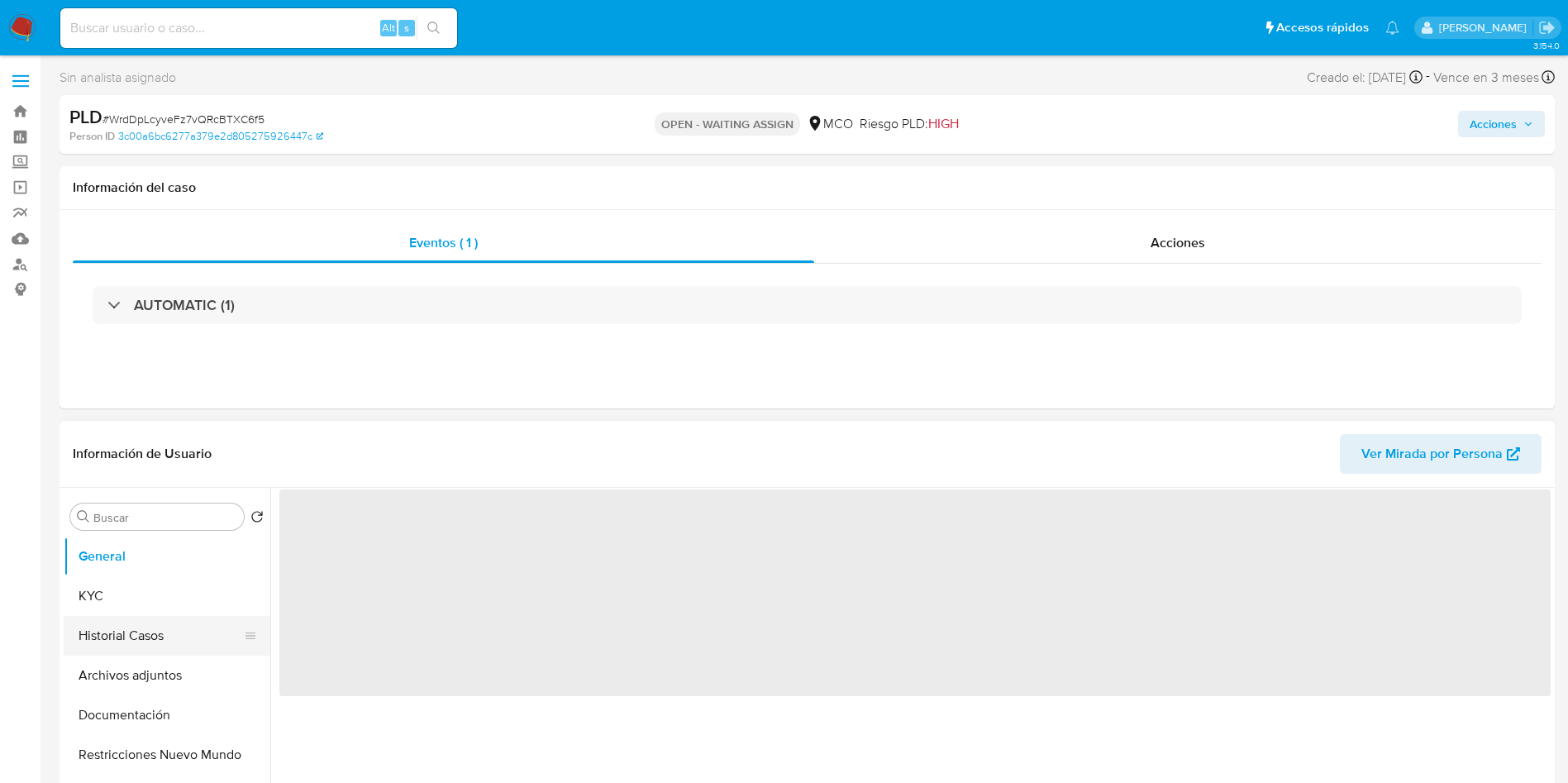
click at [158, 634] on button "Historial Casos" at bounding box center [161, 636] width 194 height 40
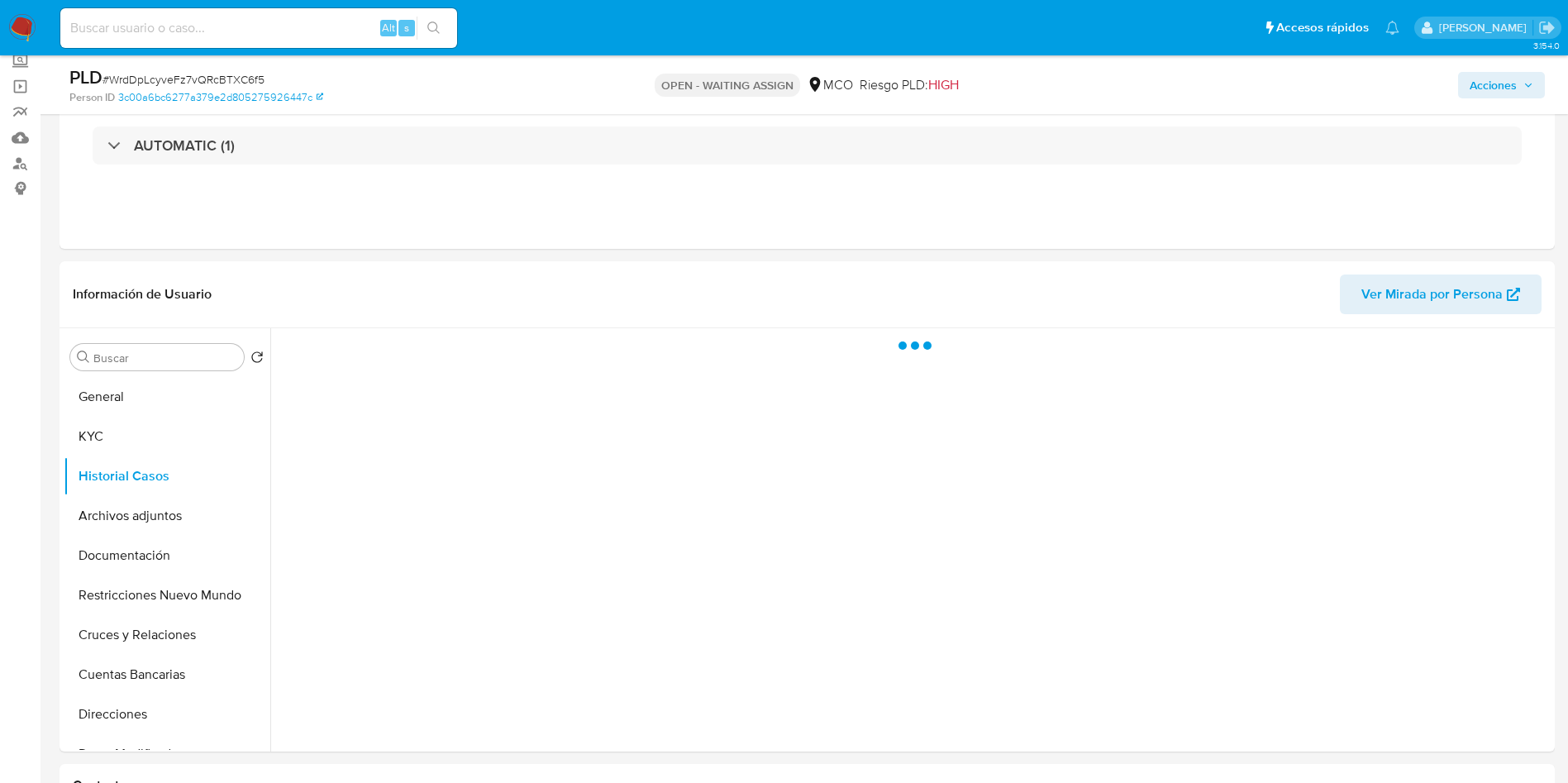
scroll to position [124, 0]
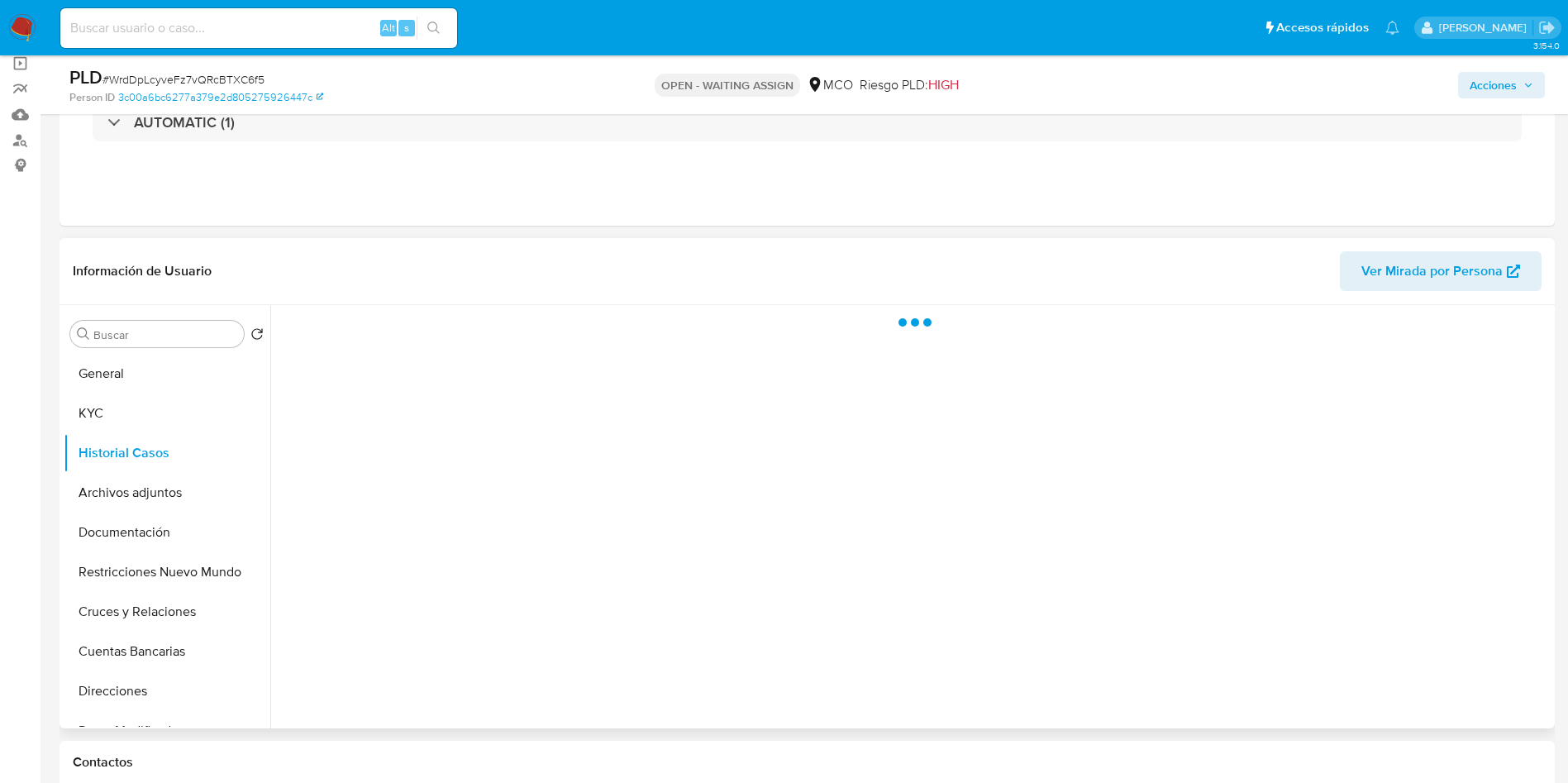
select select "10"
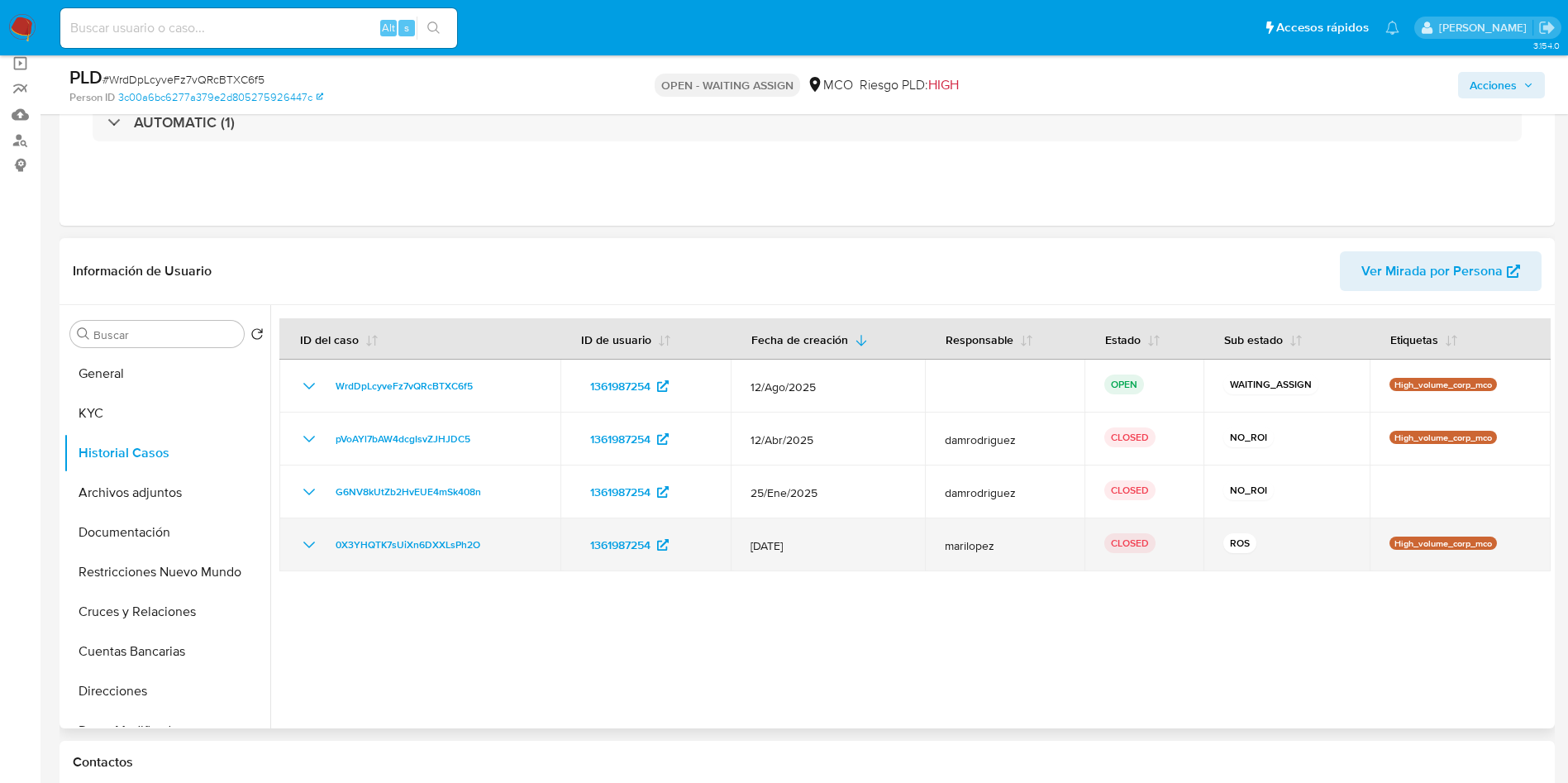
click at [314, 544] on icon "Mostrar/Ocultar" at bounding box center [309, 544] width 20 height 20
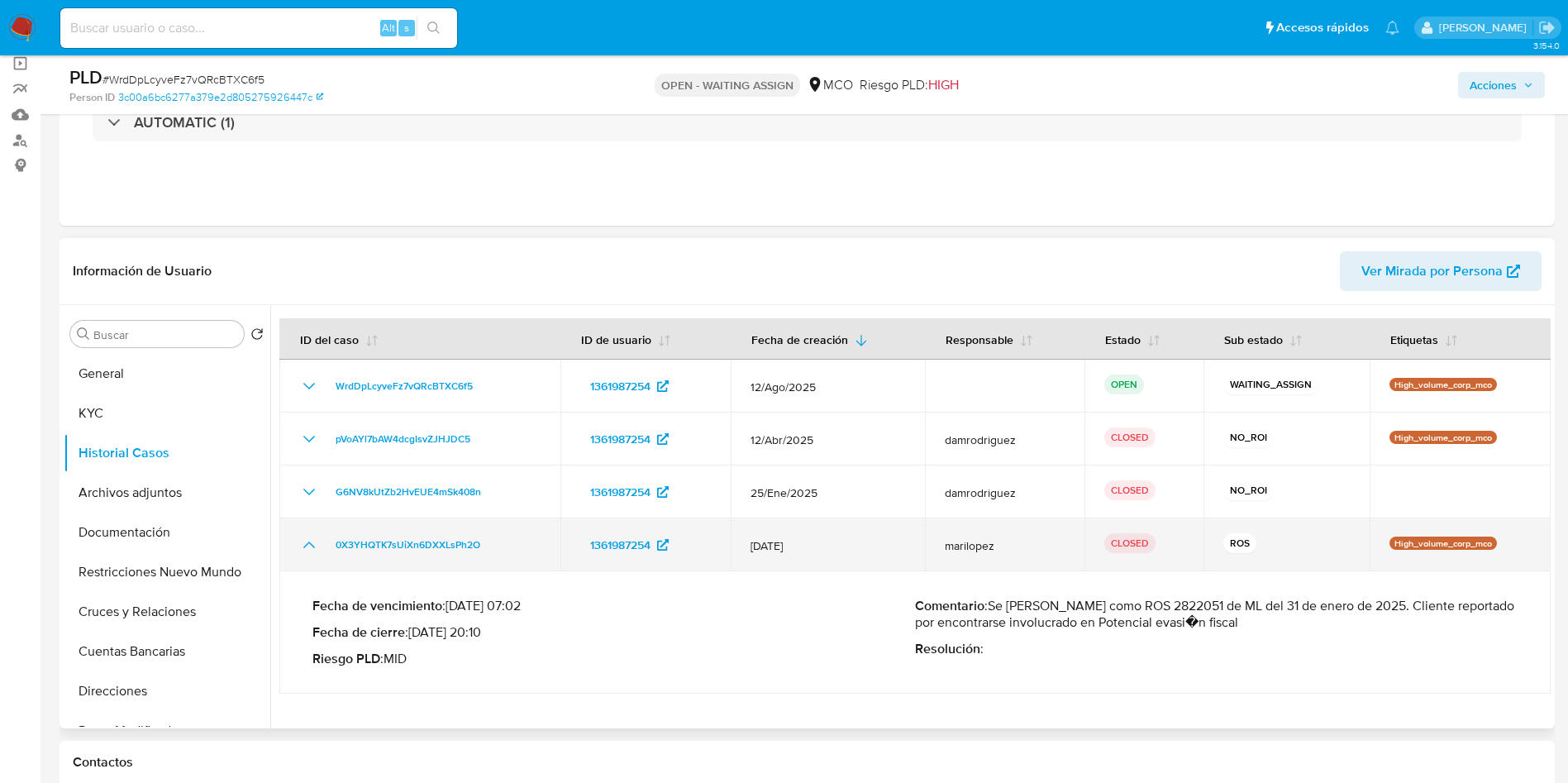
click at [311, 544] on icon "Mostrar/Ocultar" at bounding box center [309, 544] width 20 height 20
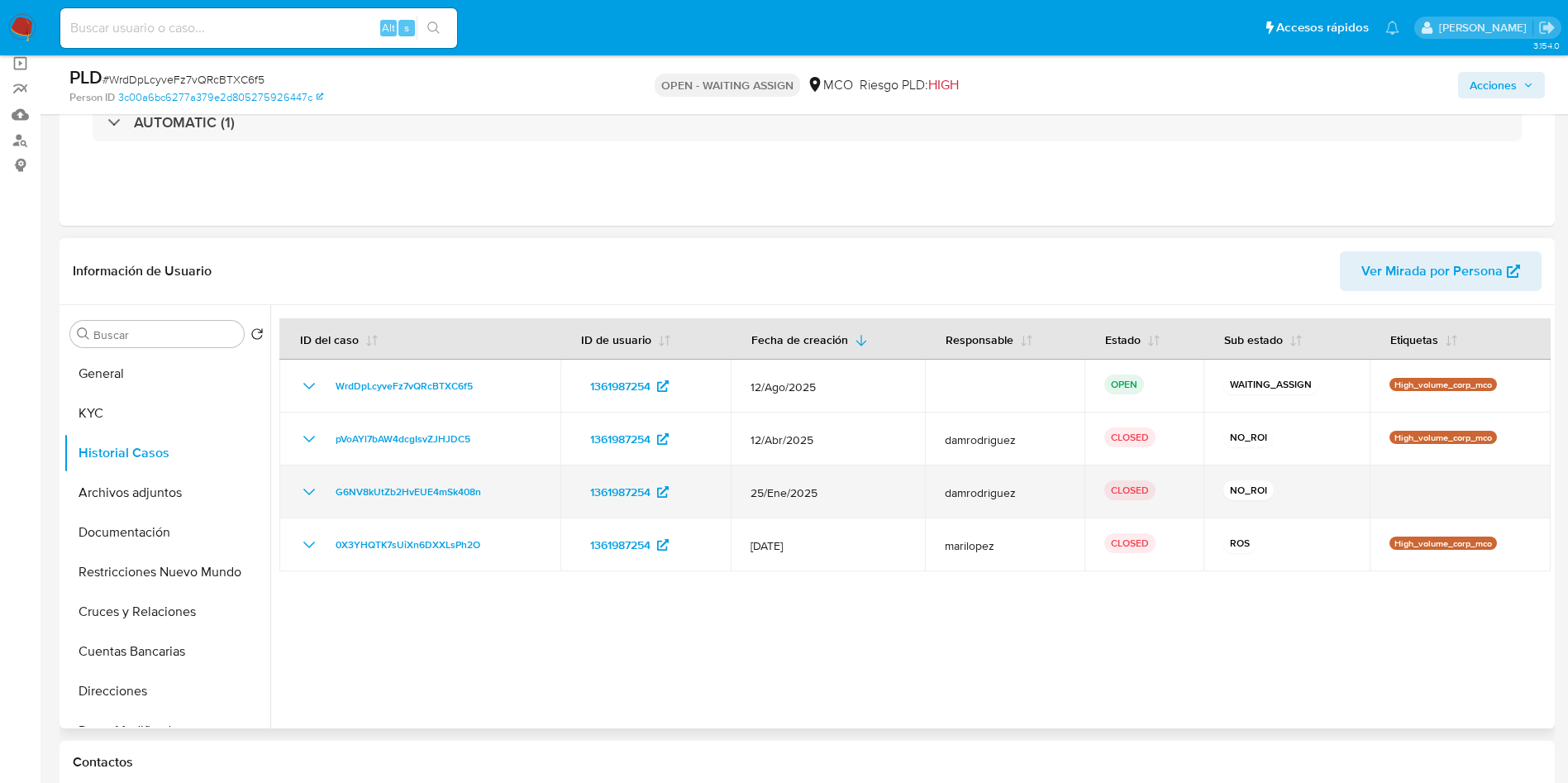
click at [300, 506] on td "G6NV8kUtZb2HvEUE4mSk408n" at bounding box center [420, 492] width 281 height 53
click at [315, 485] on icon "Mostrar/Ocultar" at bounding box center [309, 491] width 20 height 20
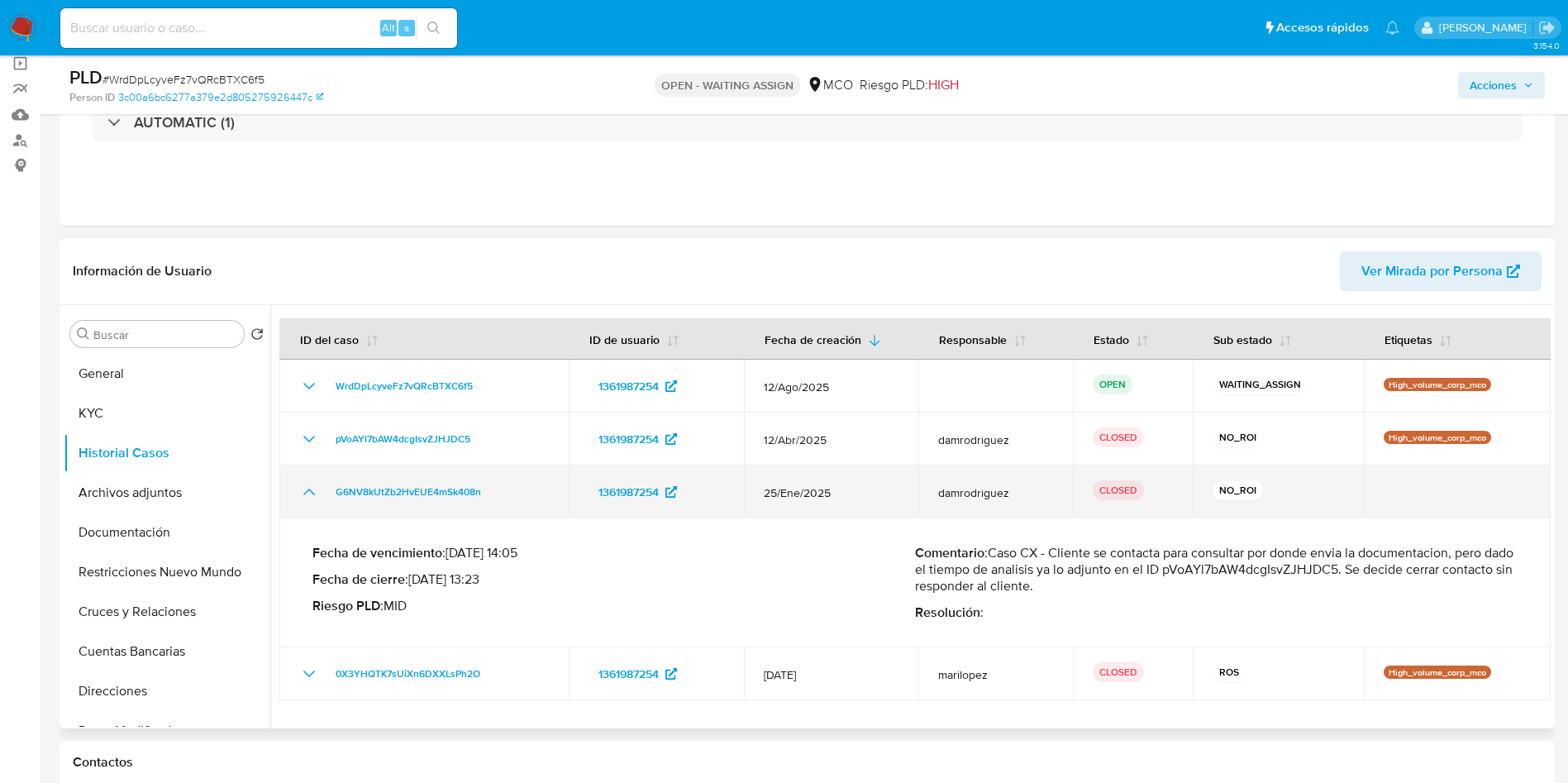
click at [308, 489] on icon "Mostrar/Ocultar" at bounding box center [309, 491] width 20 height 20
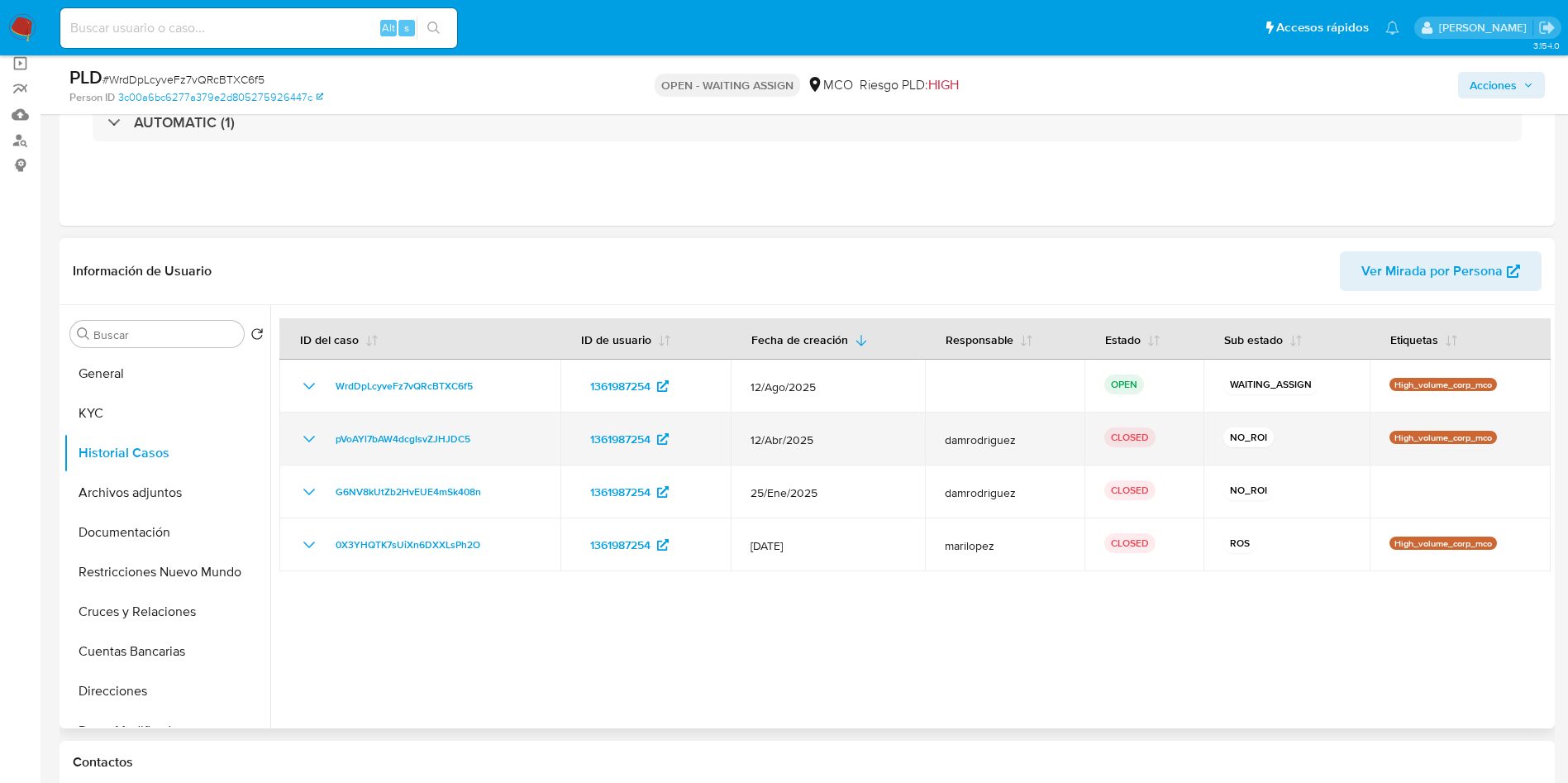
click at [307, 435] on icon "Mostrar/Ocultar" at bounding box center [309, 439] width 20 height 20
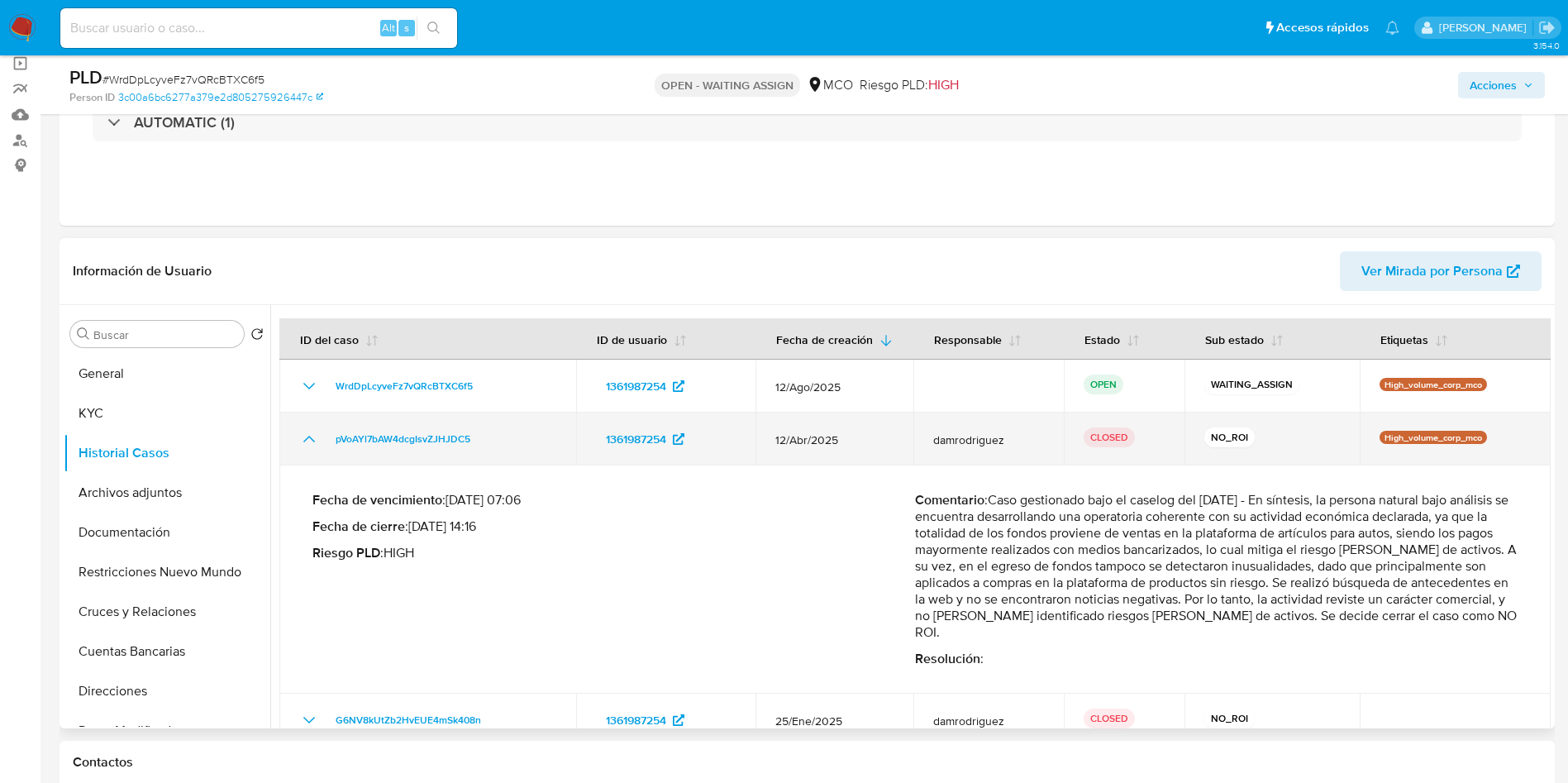
click at [307, 435] on icon "Mostrar/Ocultar" at bounding box center [309, 439] width 20 height 20
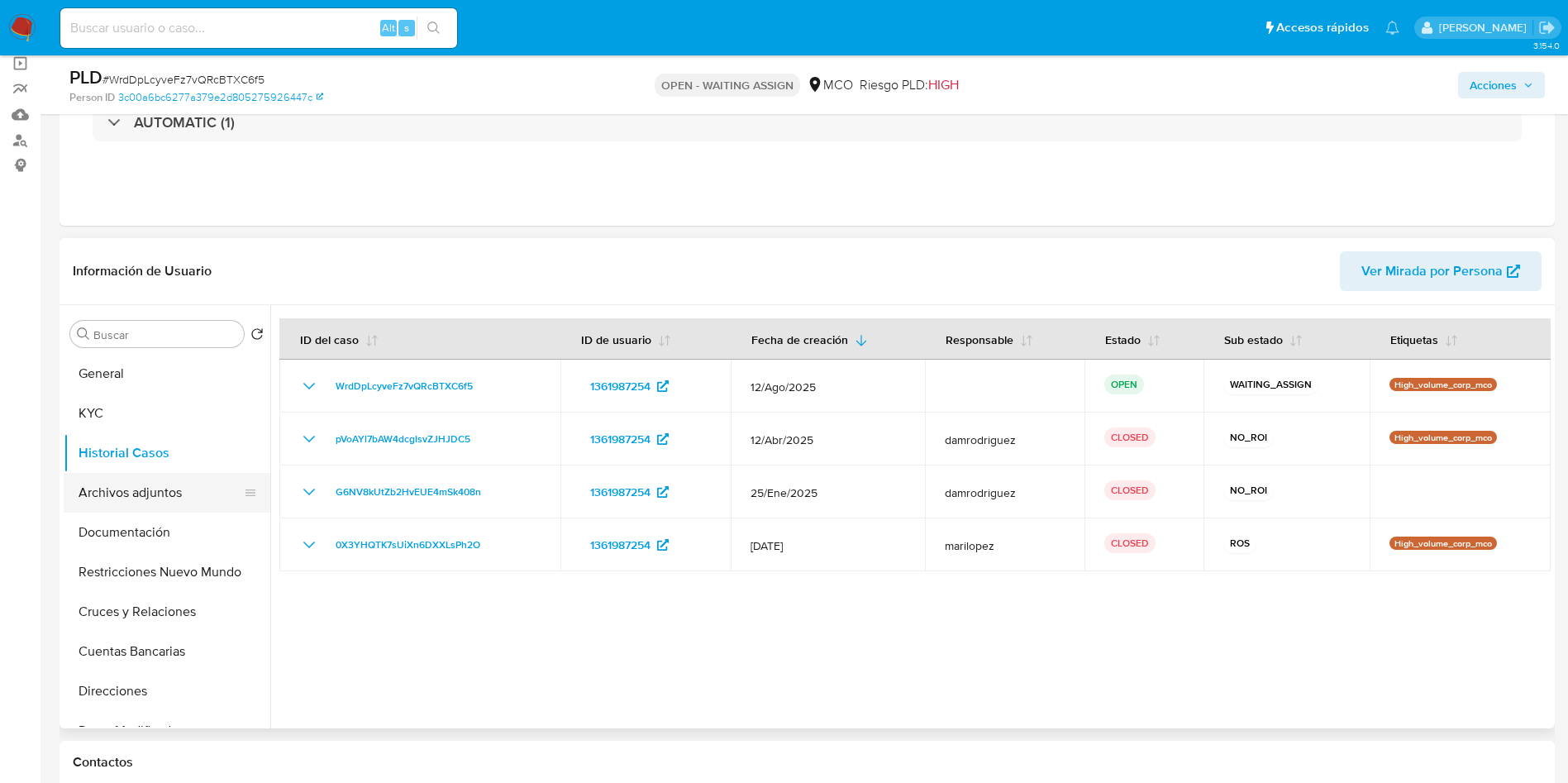
click at [158, 494] on button "Archivos adjuntos" at bounding box center [161, 493] width 194 height 40
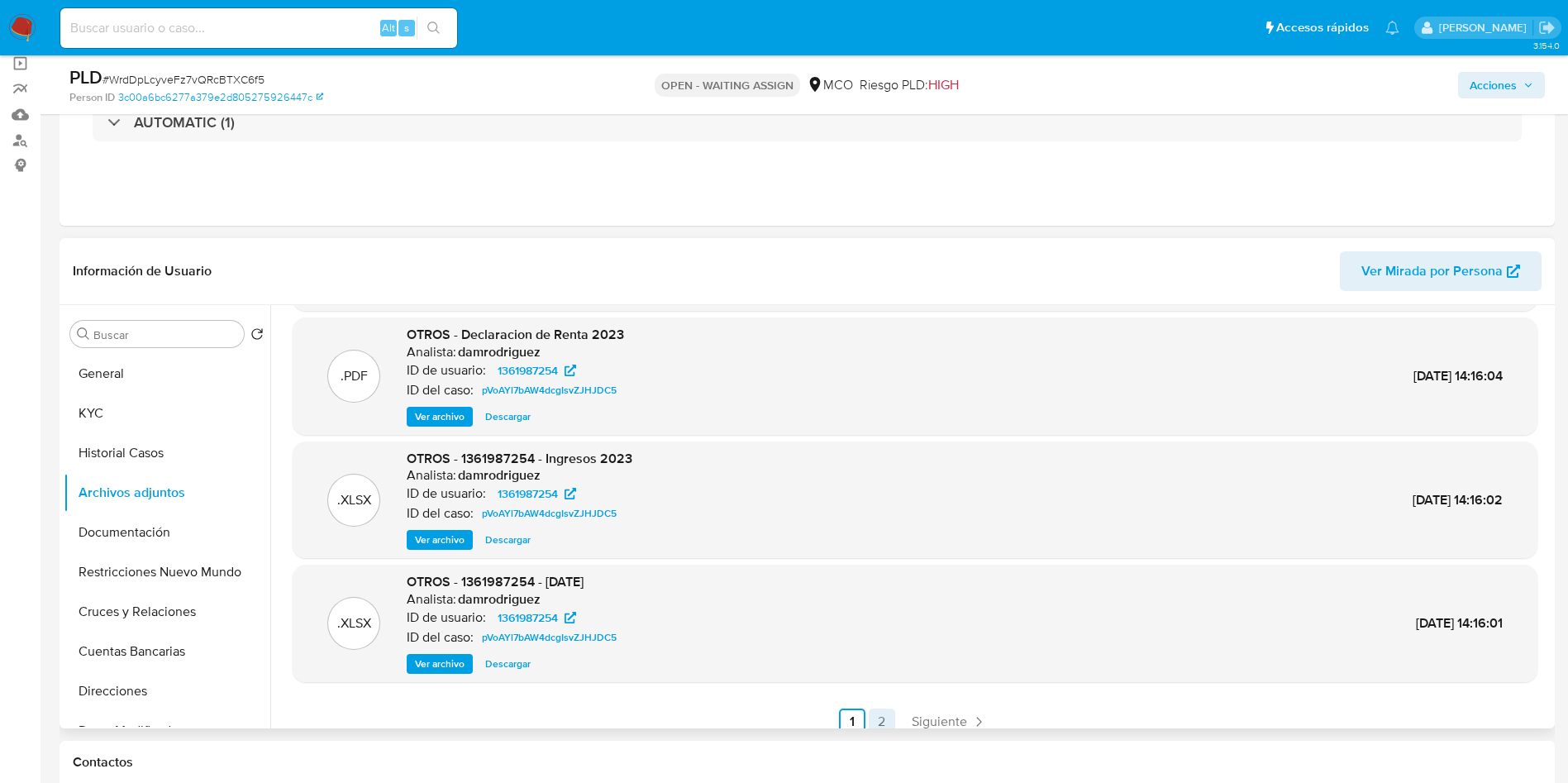
click at [873, 718] on link "2" at bounding box center [882, 722] width 27 height 27
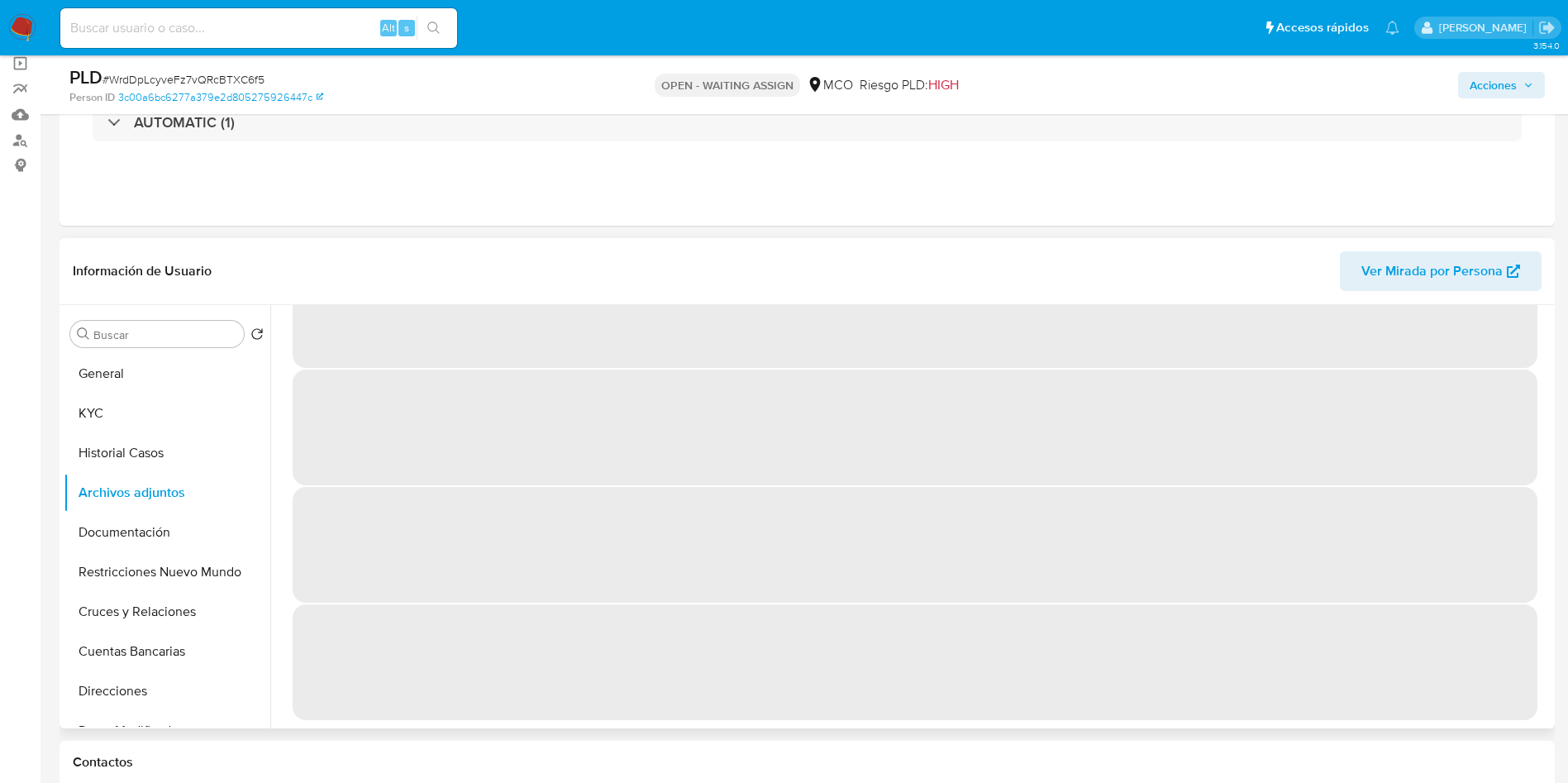
scroll to position [0, 0]
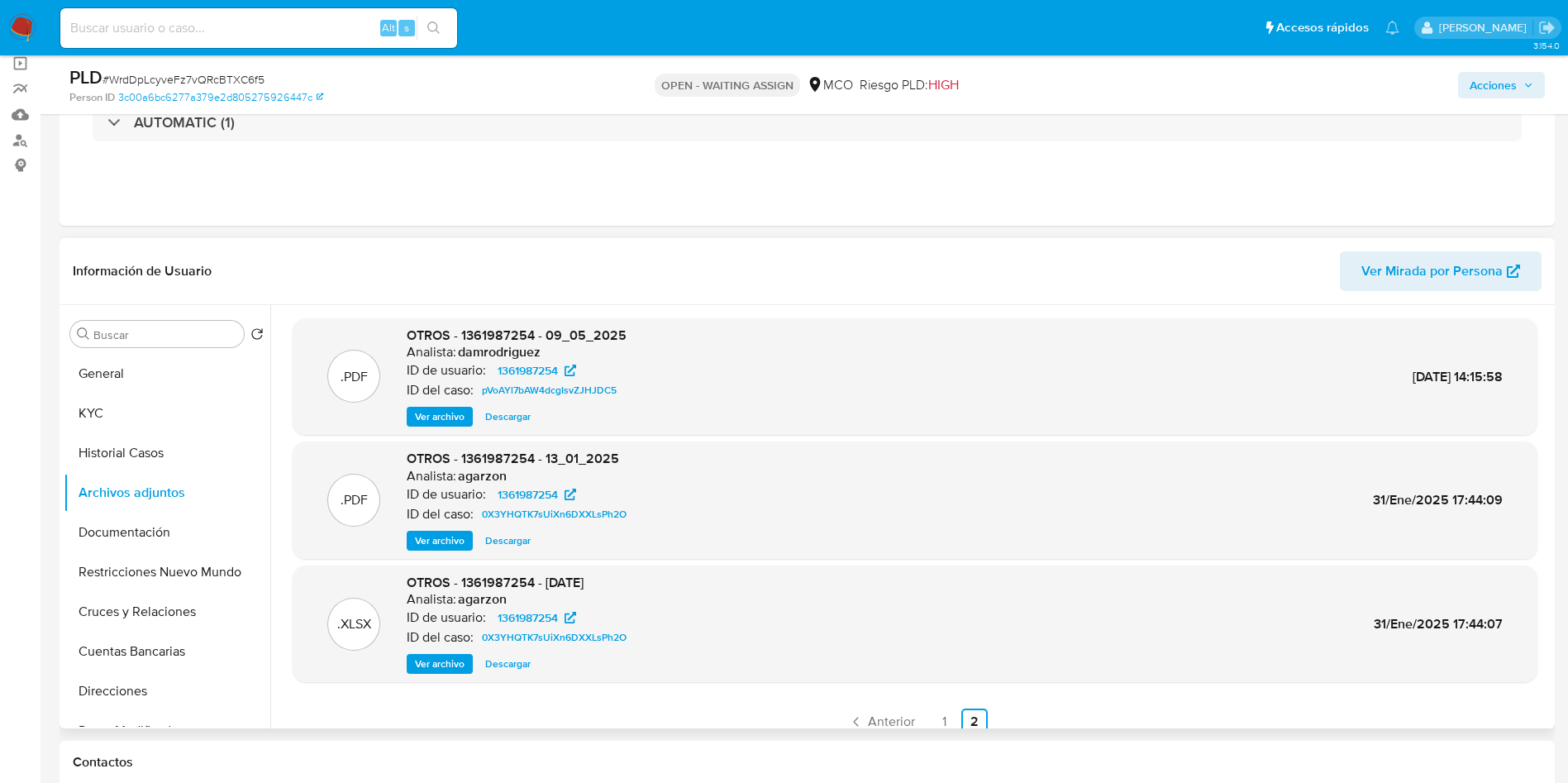
click at [455, 412] on span "Ver archivo" at bounding box center [440, 416] width 49 height 16
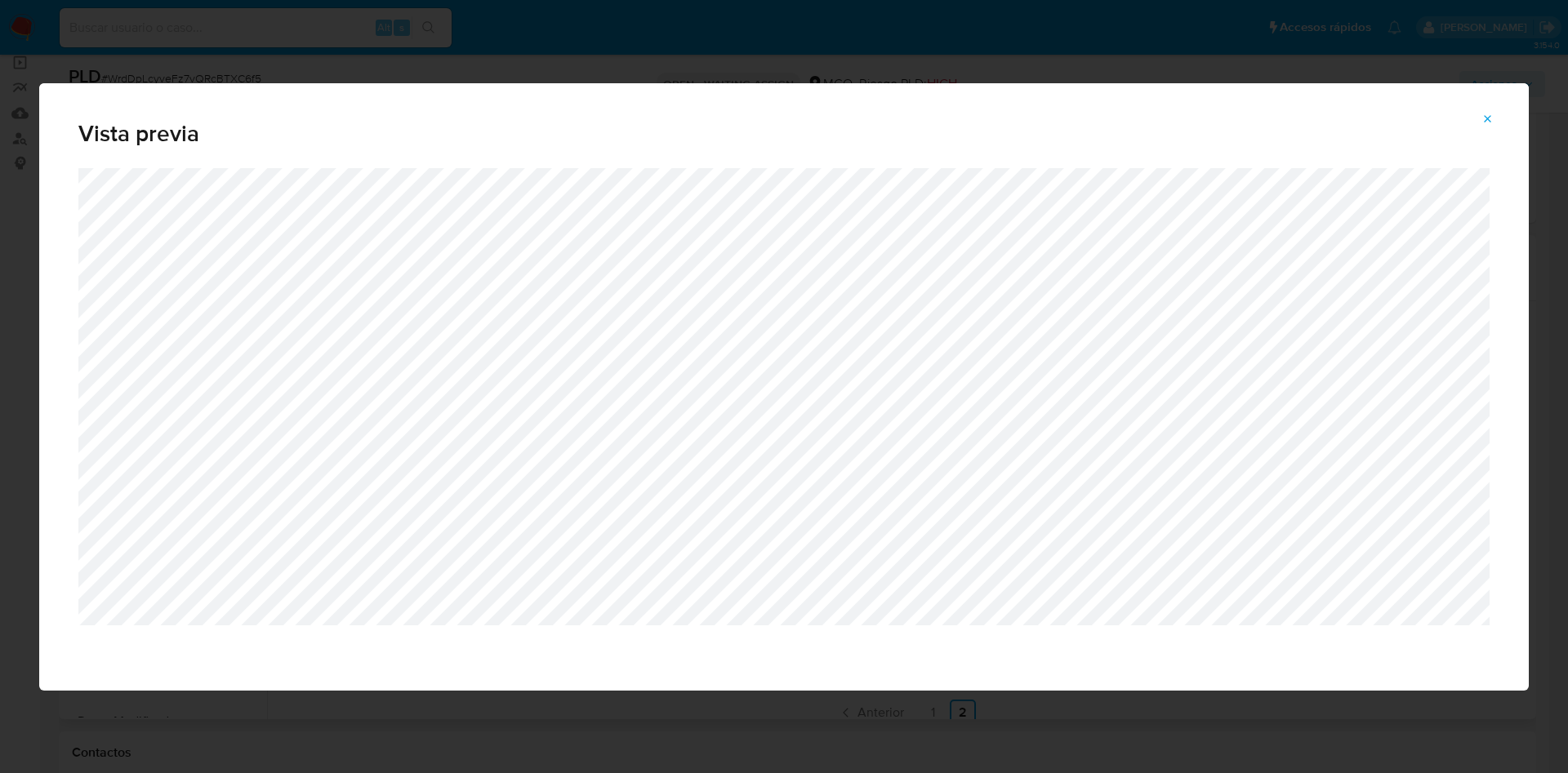
click at [1487, 120] on icon "Attachment preview" at bounding box center [1488, 119] width 8 height 8
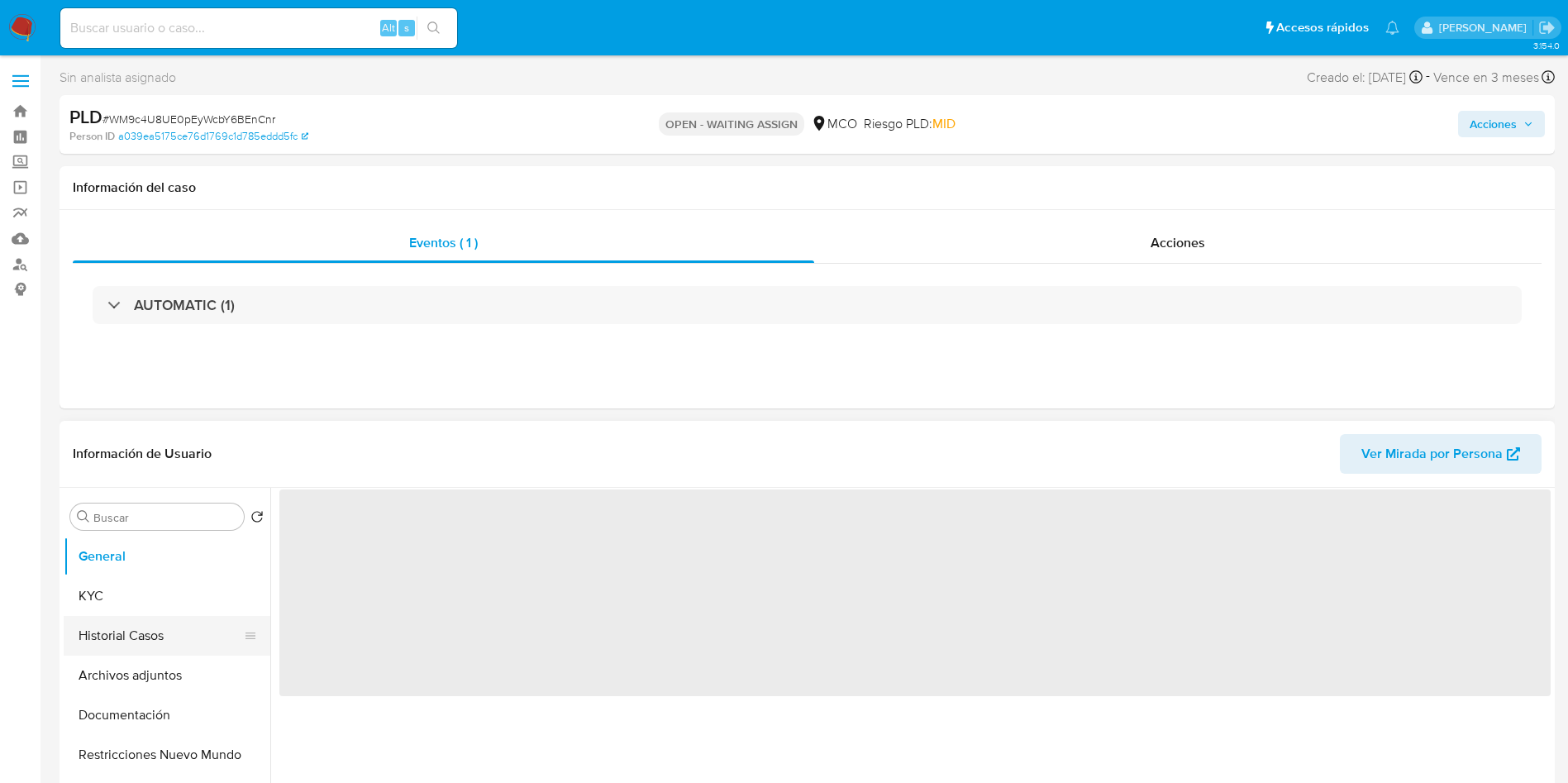
click at [105, 633] on button "Historial Casos" at bounding box center [161, 636] width 194 height 40
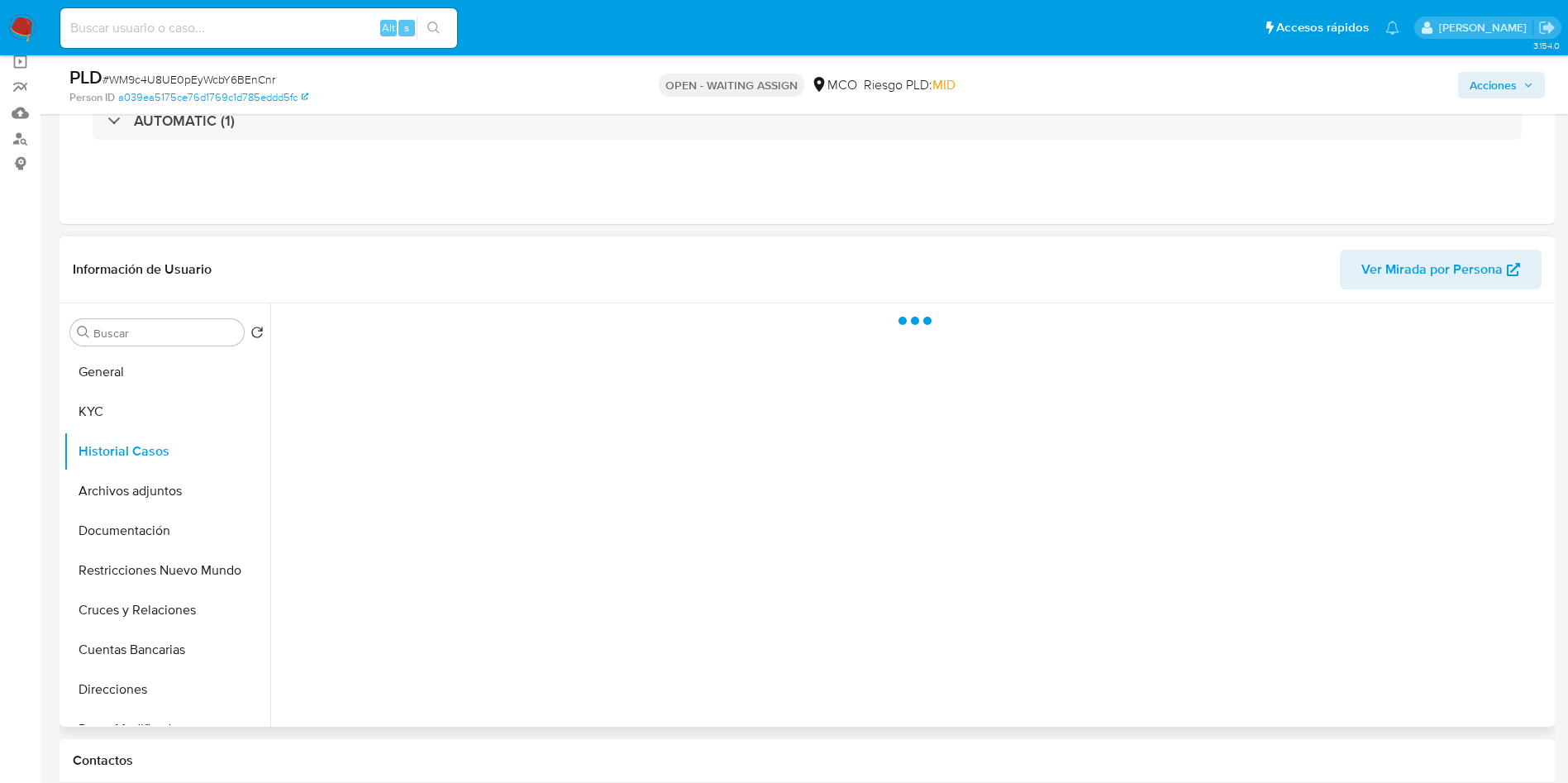
scroll to position [248, 0]
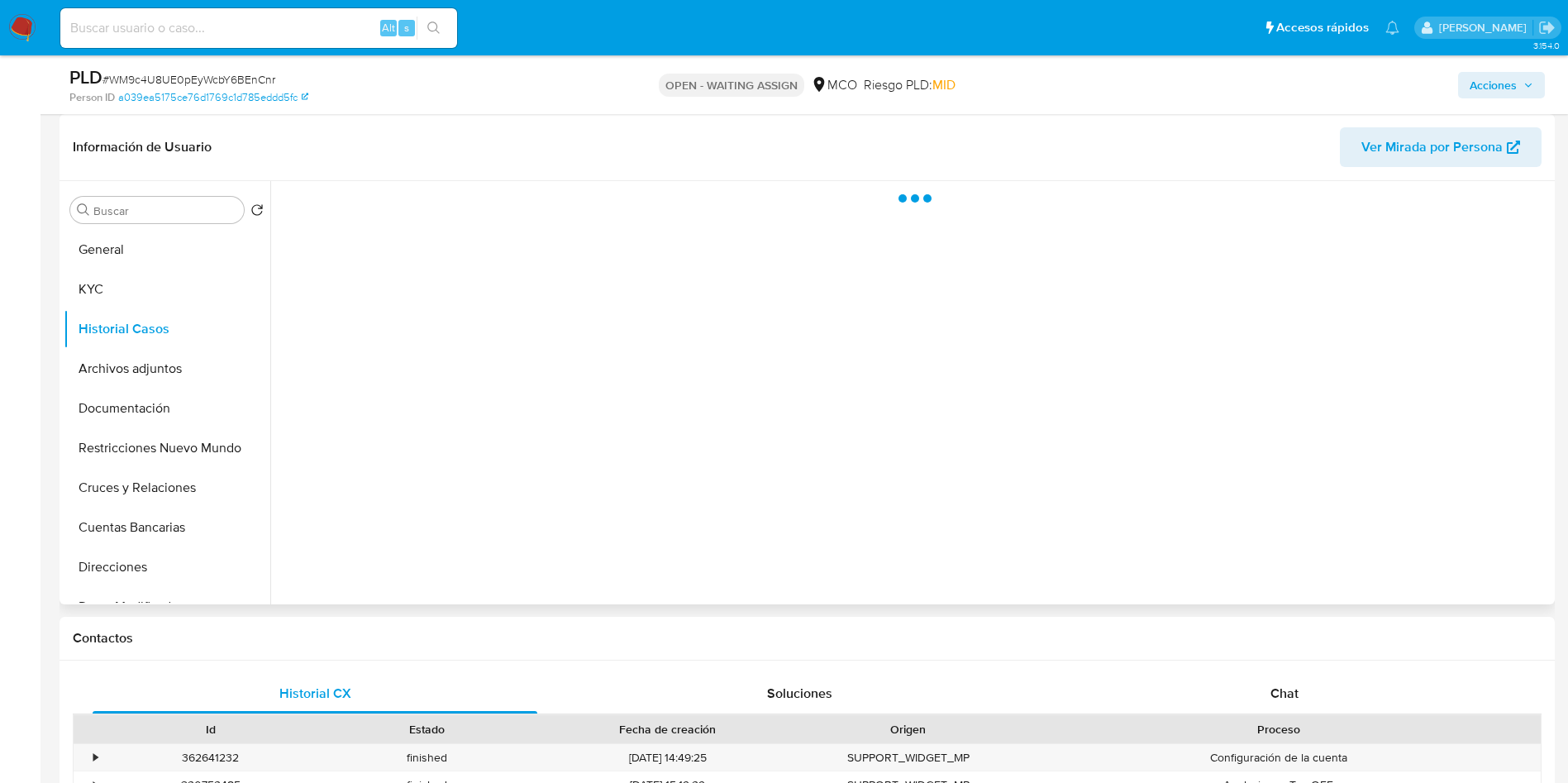
select select "10"
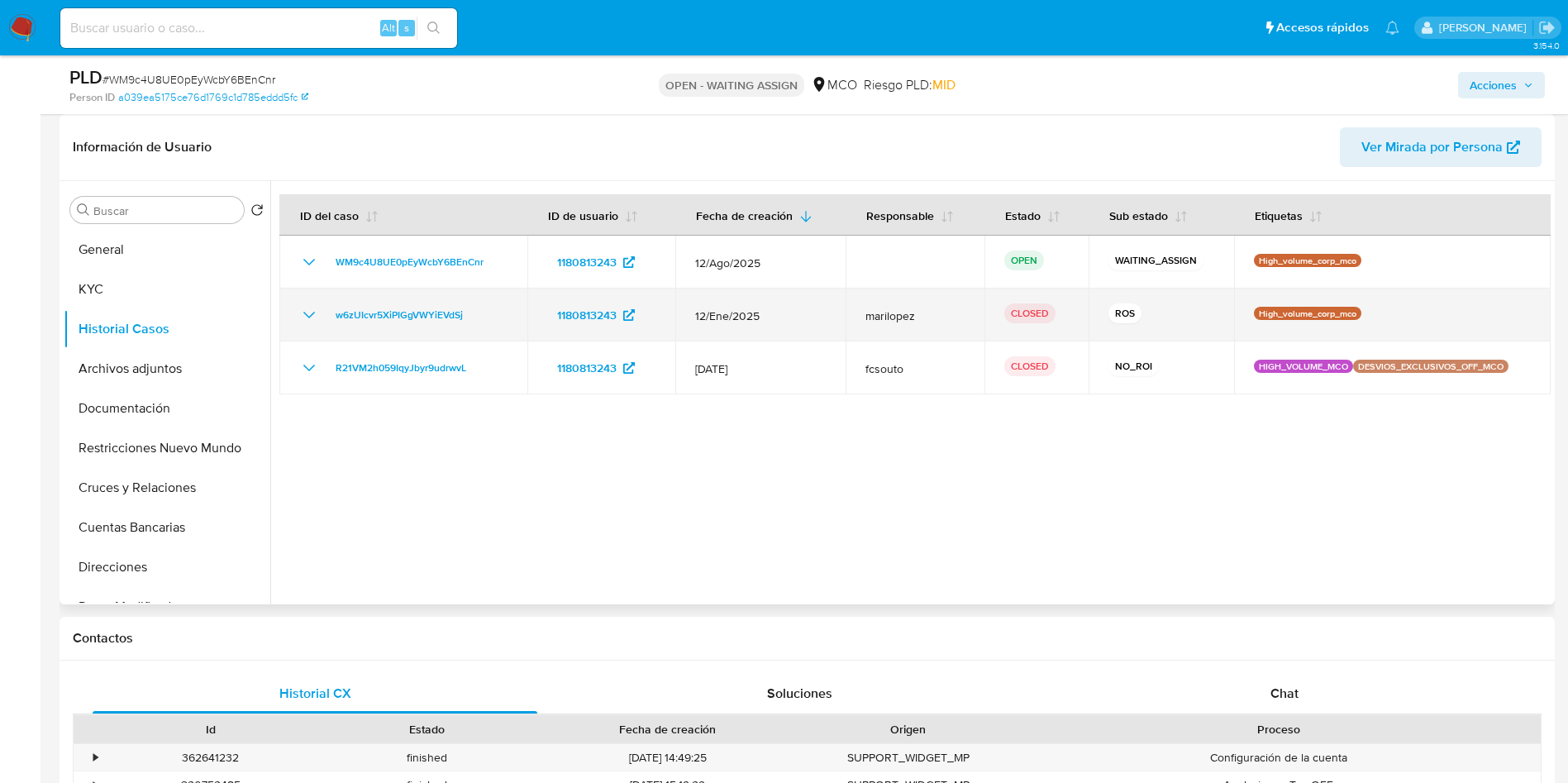
click at [305, 315] on icon "Mostrar/Ocultar" at bounding box center [309, 315] width 20 height 20
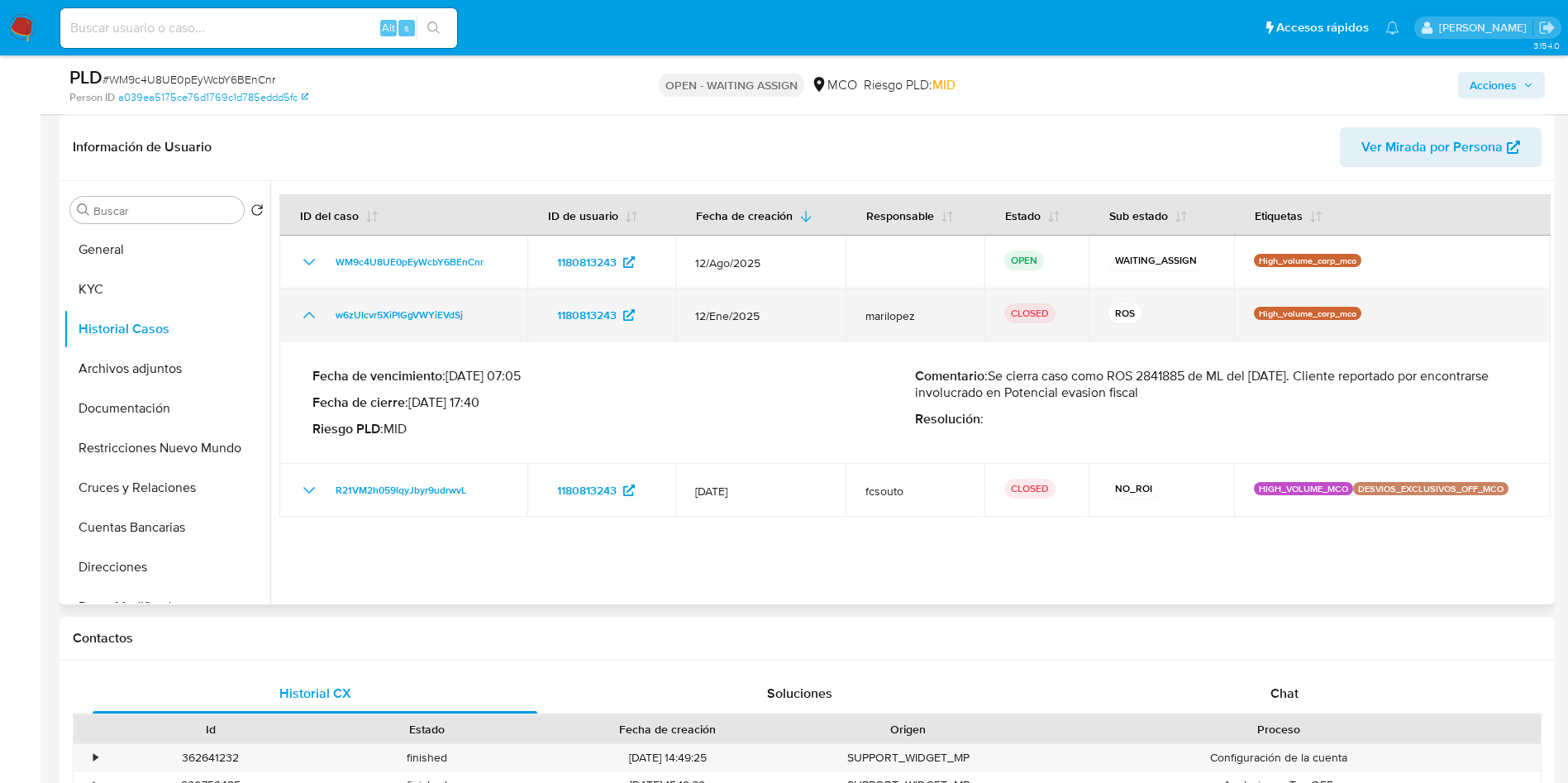
click at [305, 315] on icon "Mostrar/Ocultar" at bounding box center [309, 315] width 20 height 20
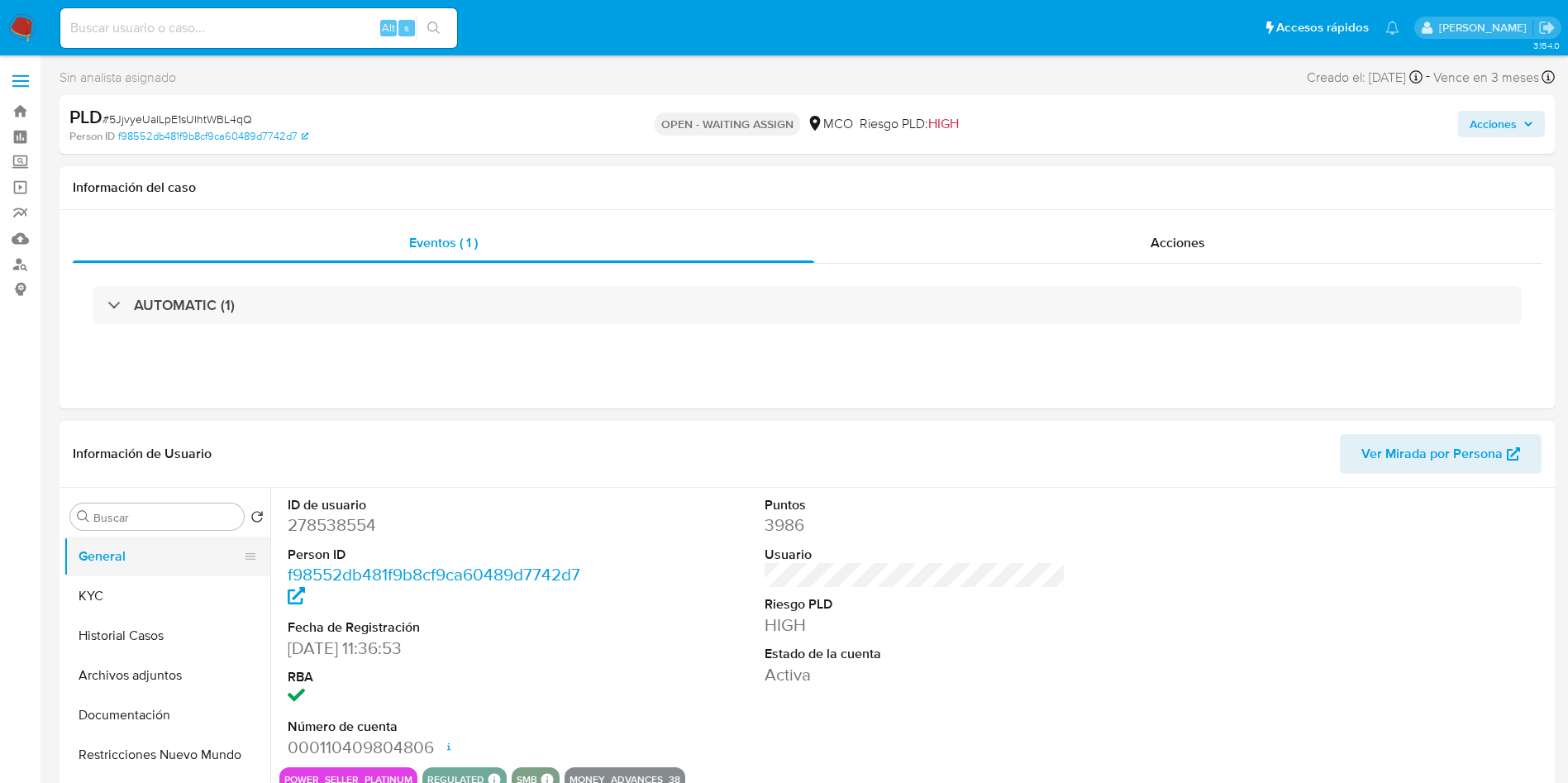
select select "10"
click at [174, 637] on button "Historial Casos" at bounding box center [161, 636] width 194 height 40
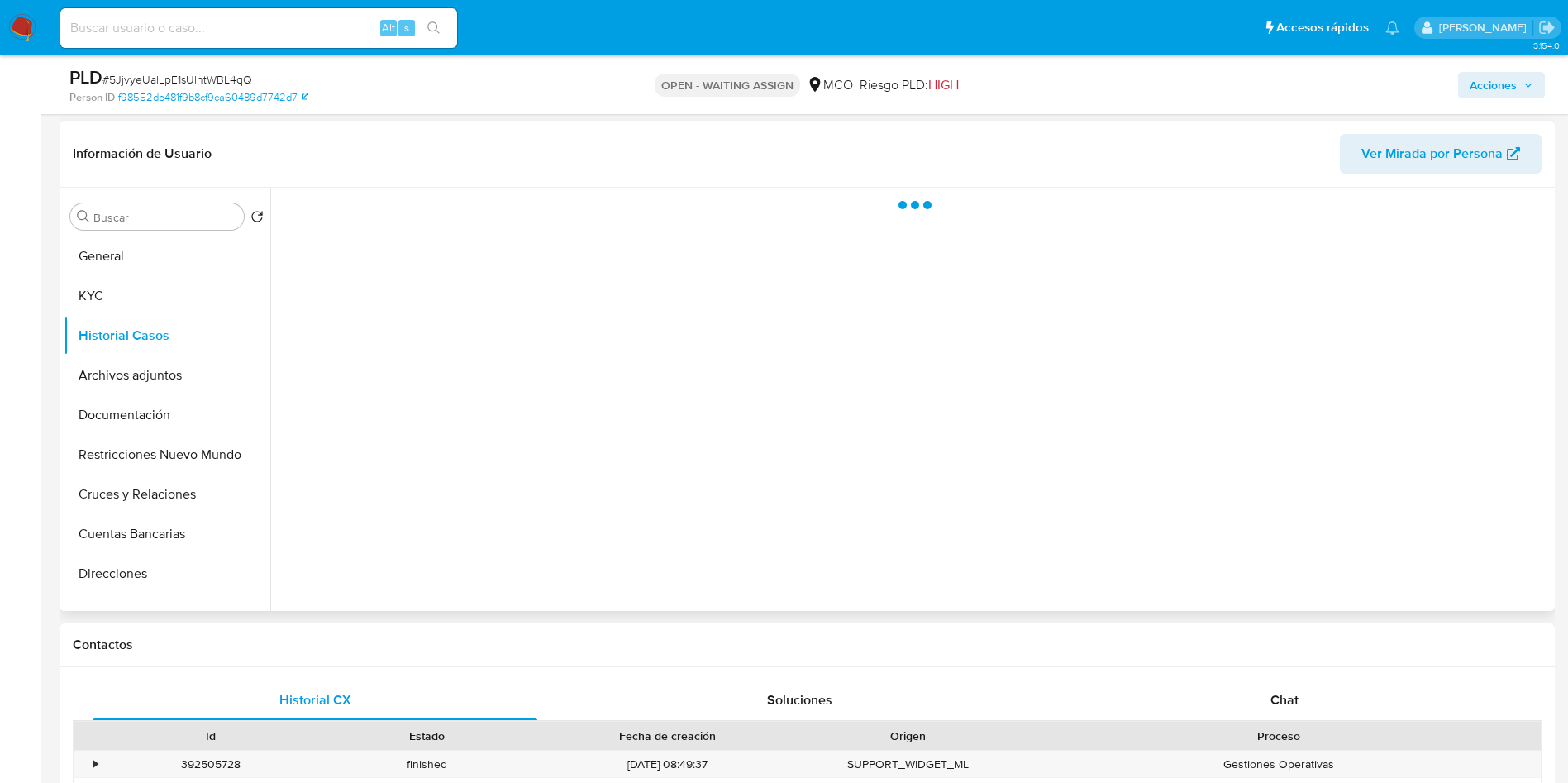
scroll to position [248, 0]
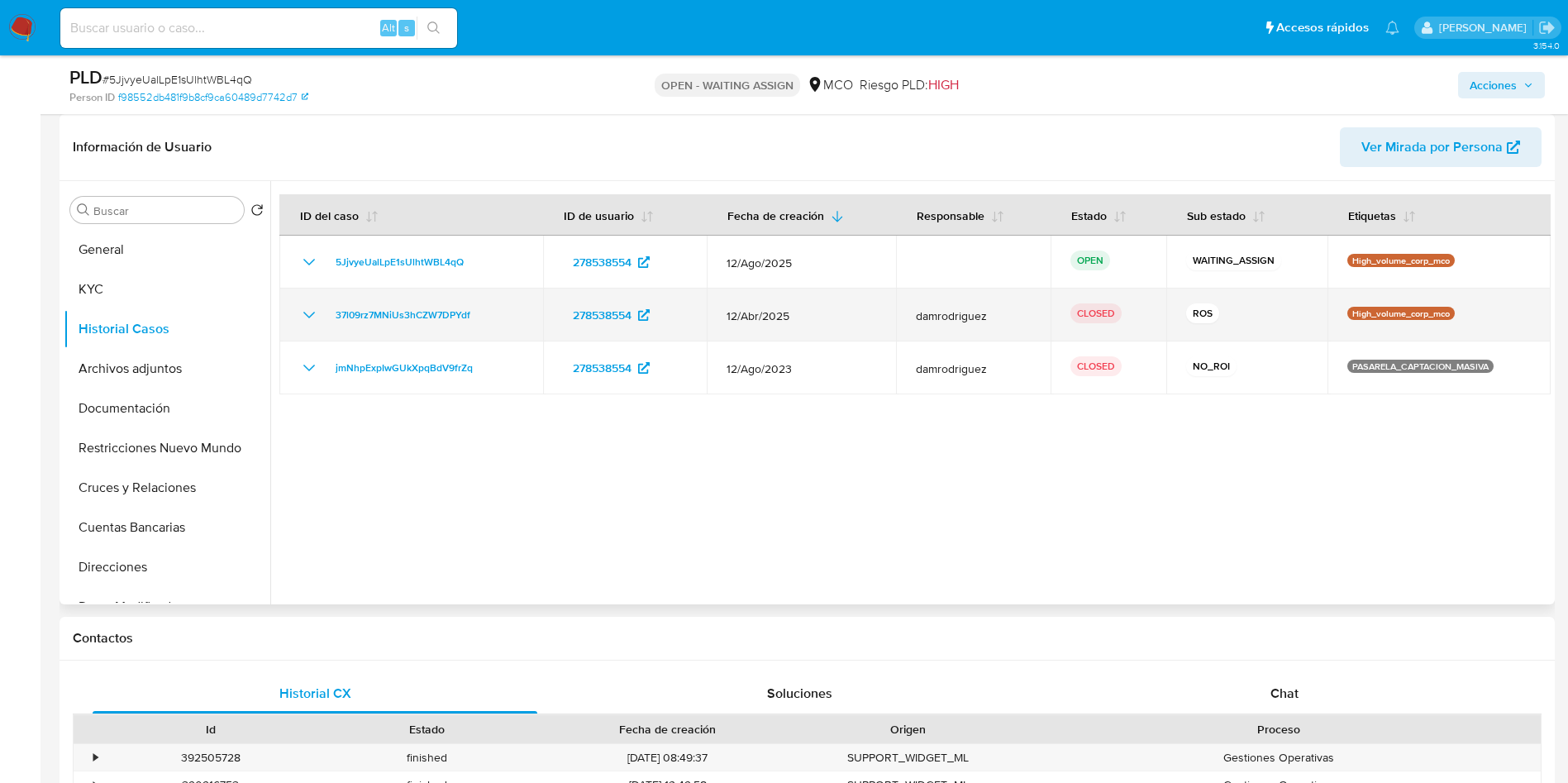
click at [300, 317] on icon "Mostrar/Ocultar" at bounding box center [309, 315] width 20 height 20
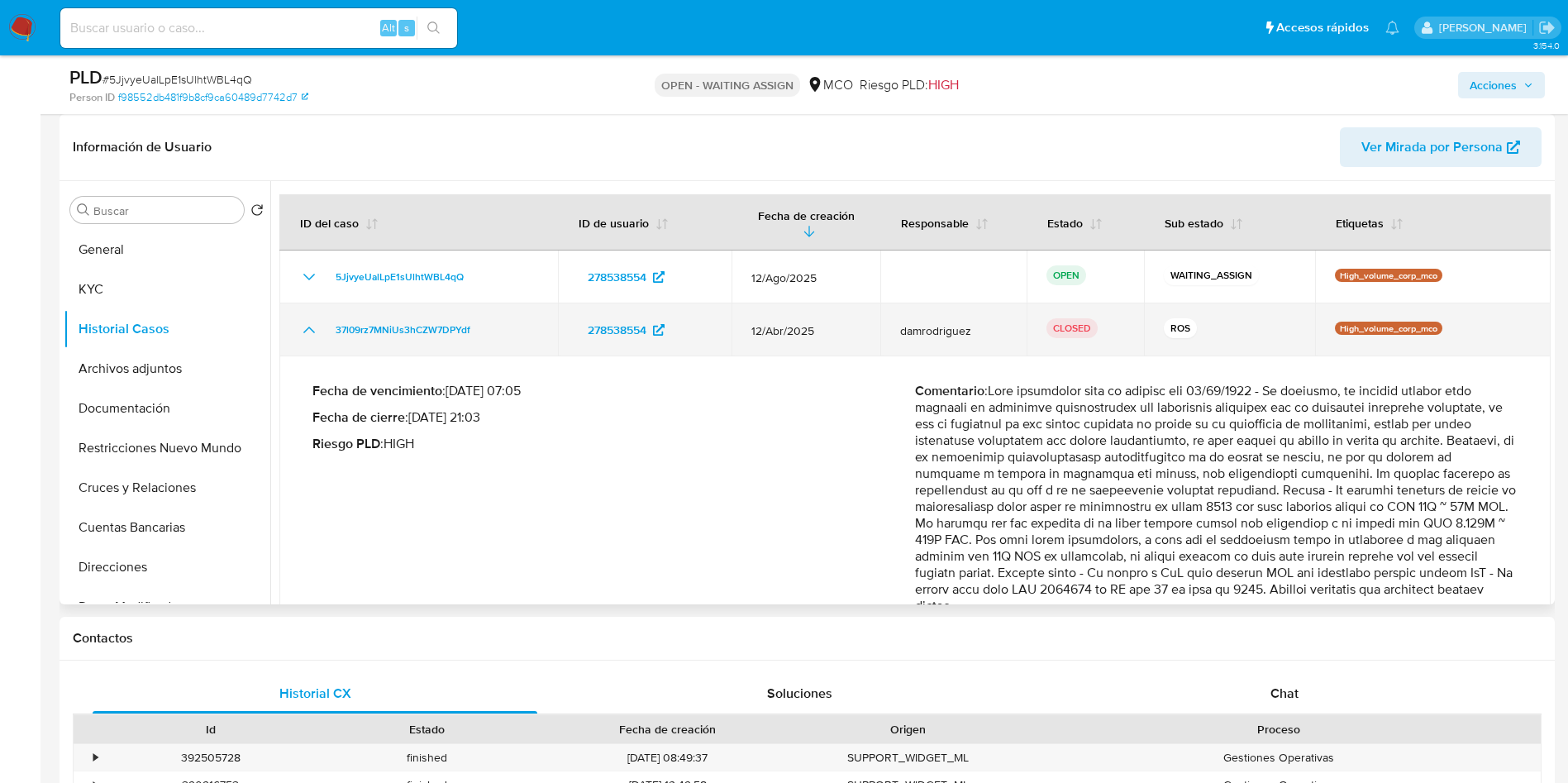
scroll to position [124, 0]
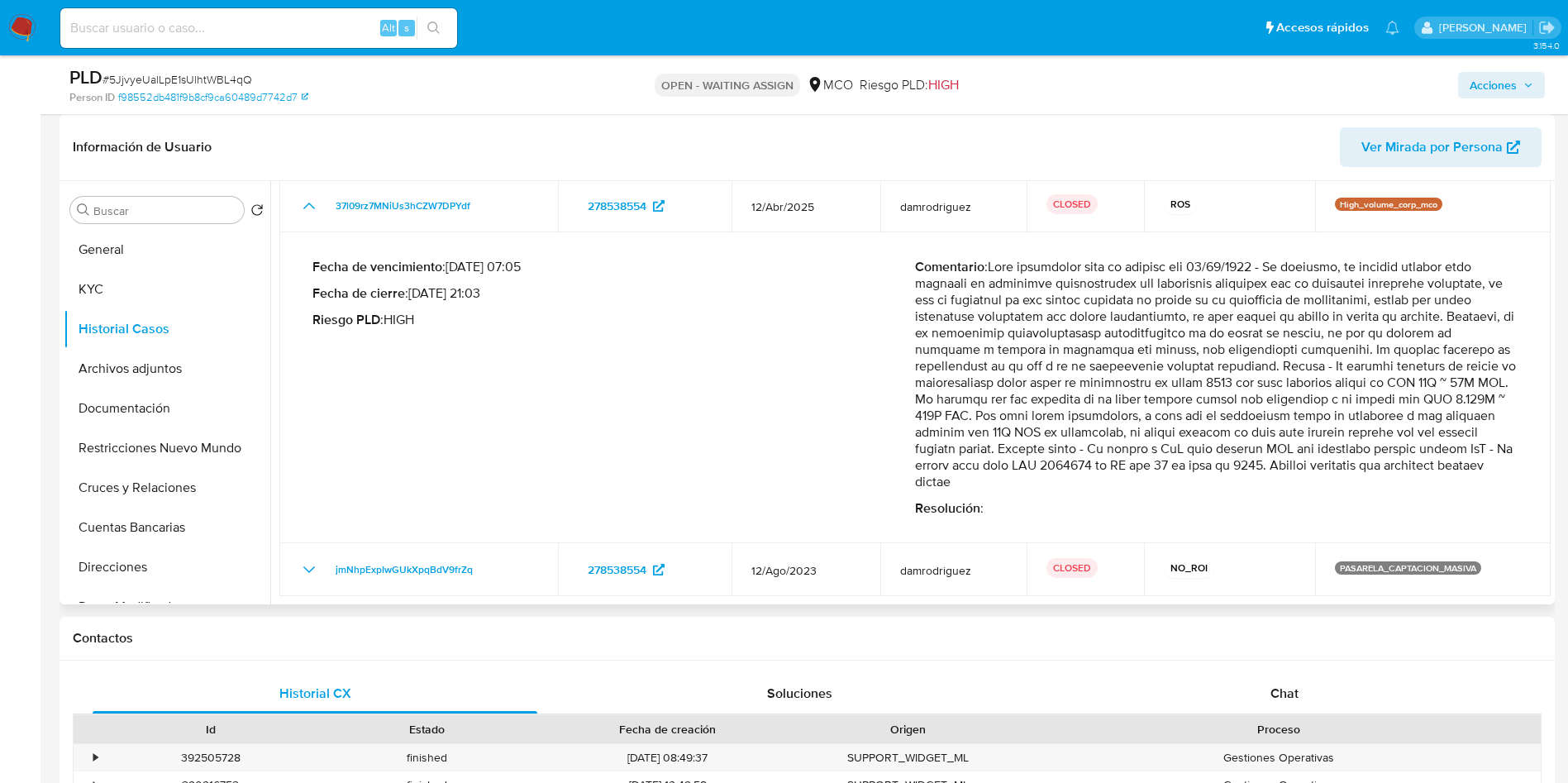
drag, startPoint x: 1048, startPoint y: 386, endPoint x: 1123, endPoint y: 411, distance: 79.1
click at [1314, 404] on p "Comentario :" at bounding box center [1216, 374] width 602 height 232
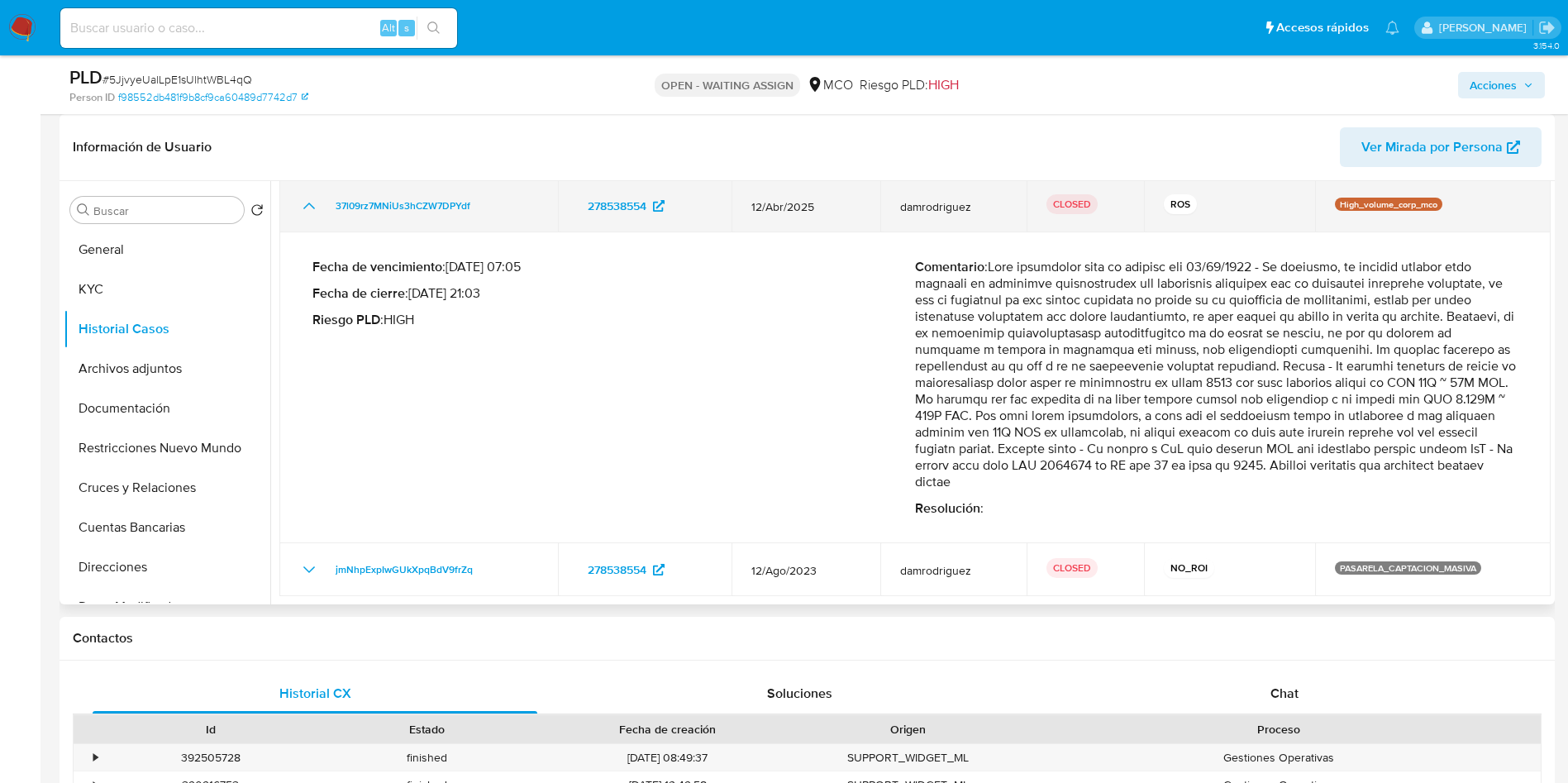
click at [303, 210] on icon "Mostrar/Ocultar" at bounding box center [309, 205] width 20 height 20
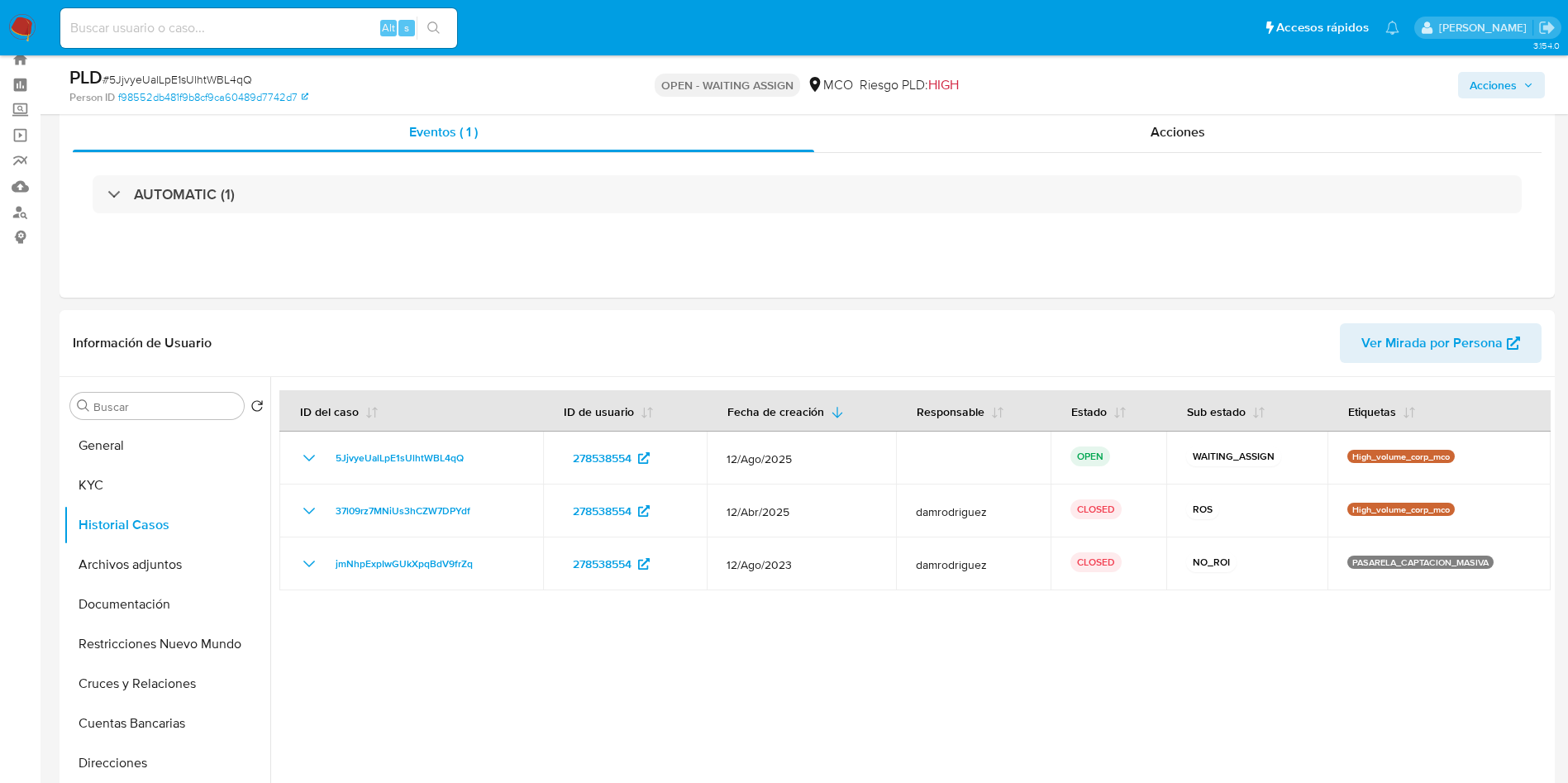
scroll to position [0, 0]
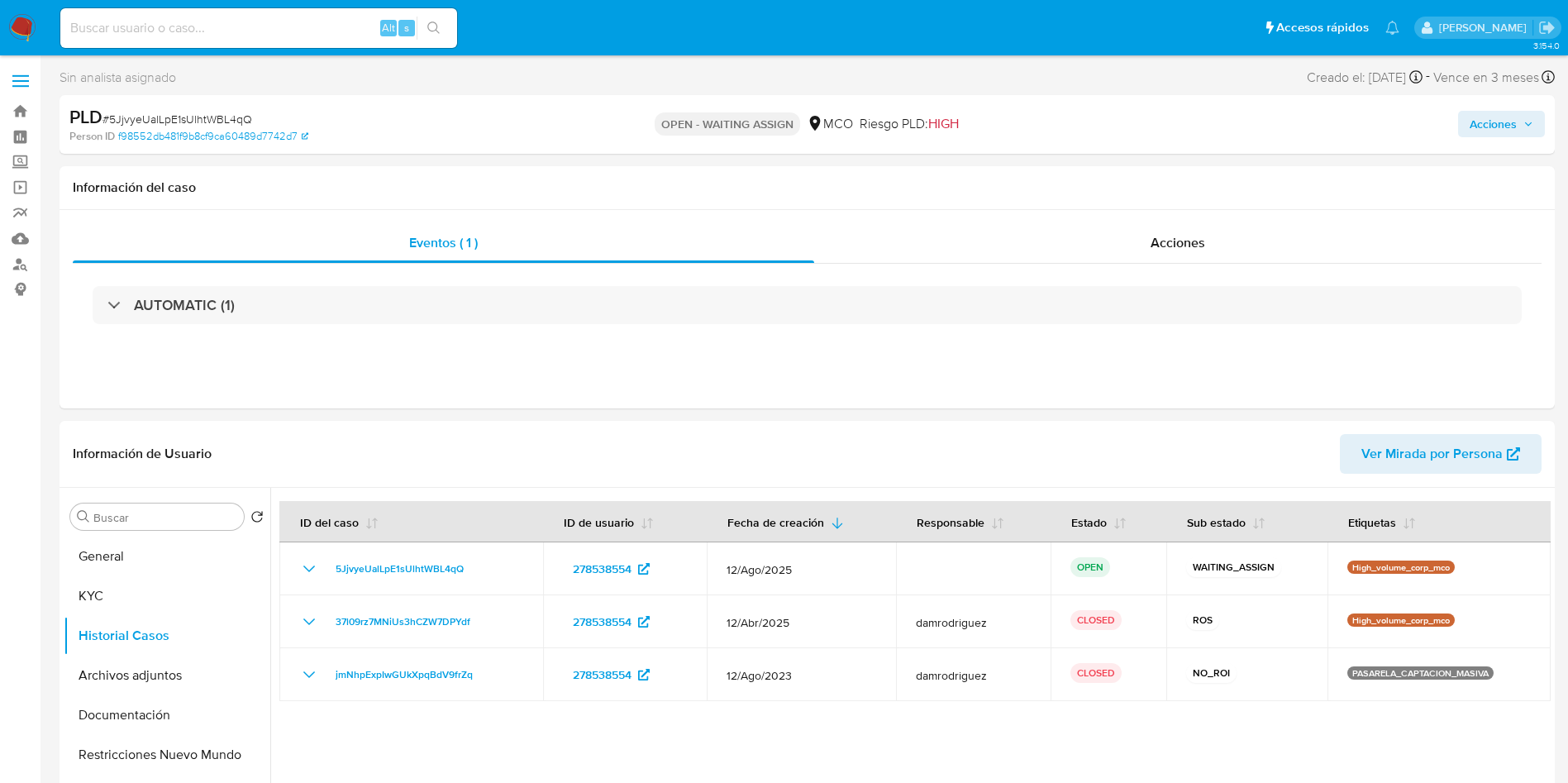
click at [13, 14] on img at bounding box center [23, 29] width 28 height 29
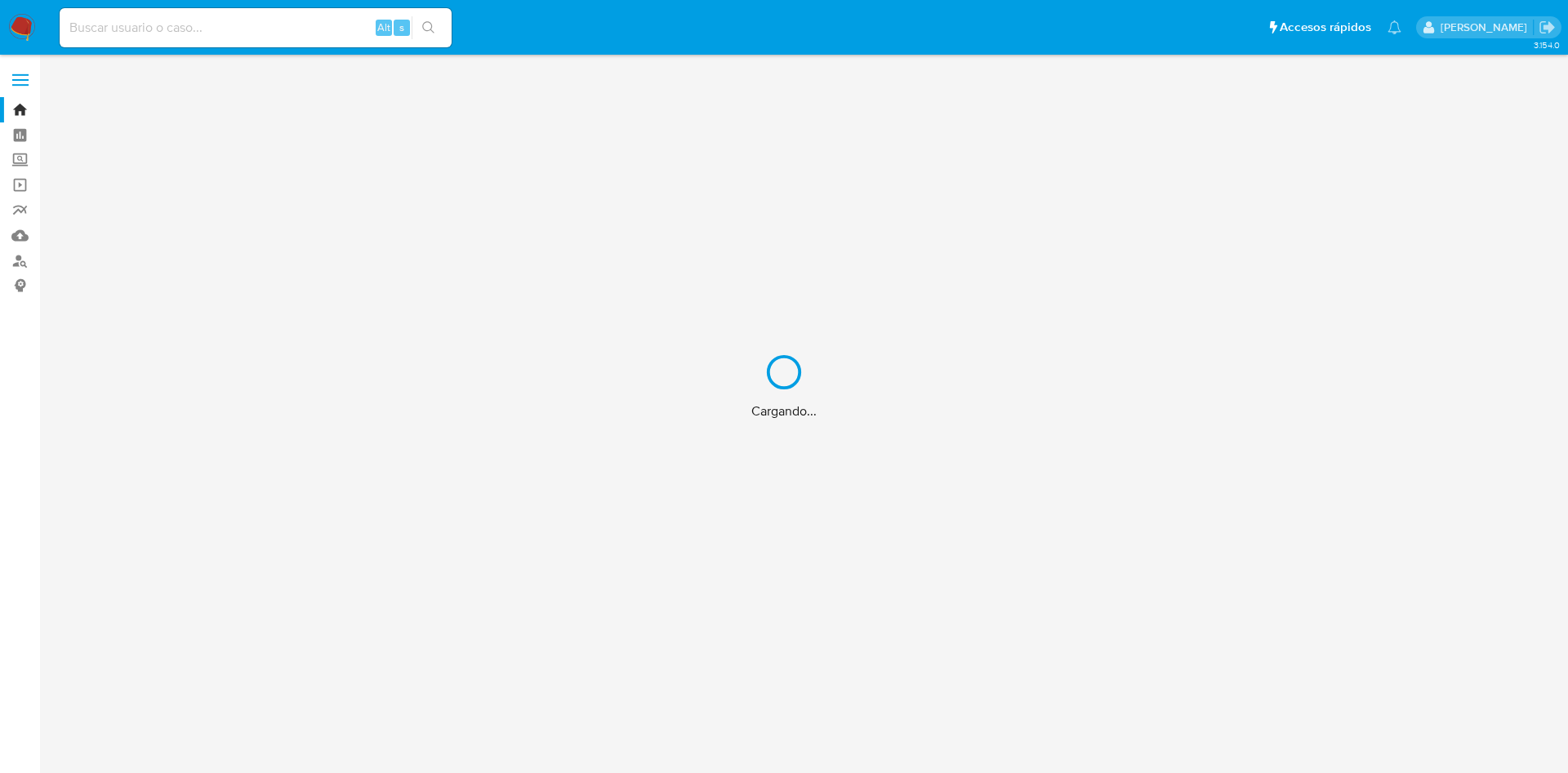
click at [266, 20] on div "Cargando..." at bounding box center [784, 386] width 1568 height 773
drag, startPoint x: 234, startPoint y: 35, endPoint x: 209, endPoint y: 19, distance: 29.7
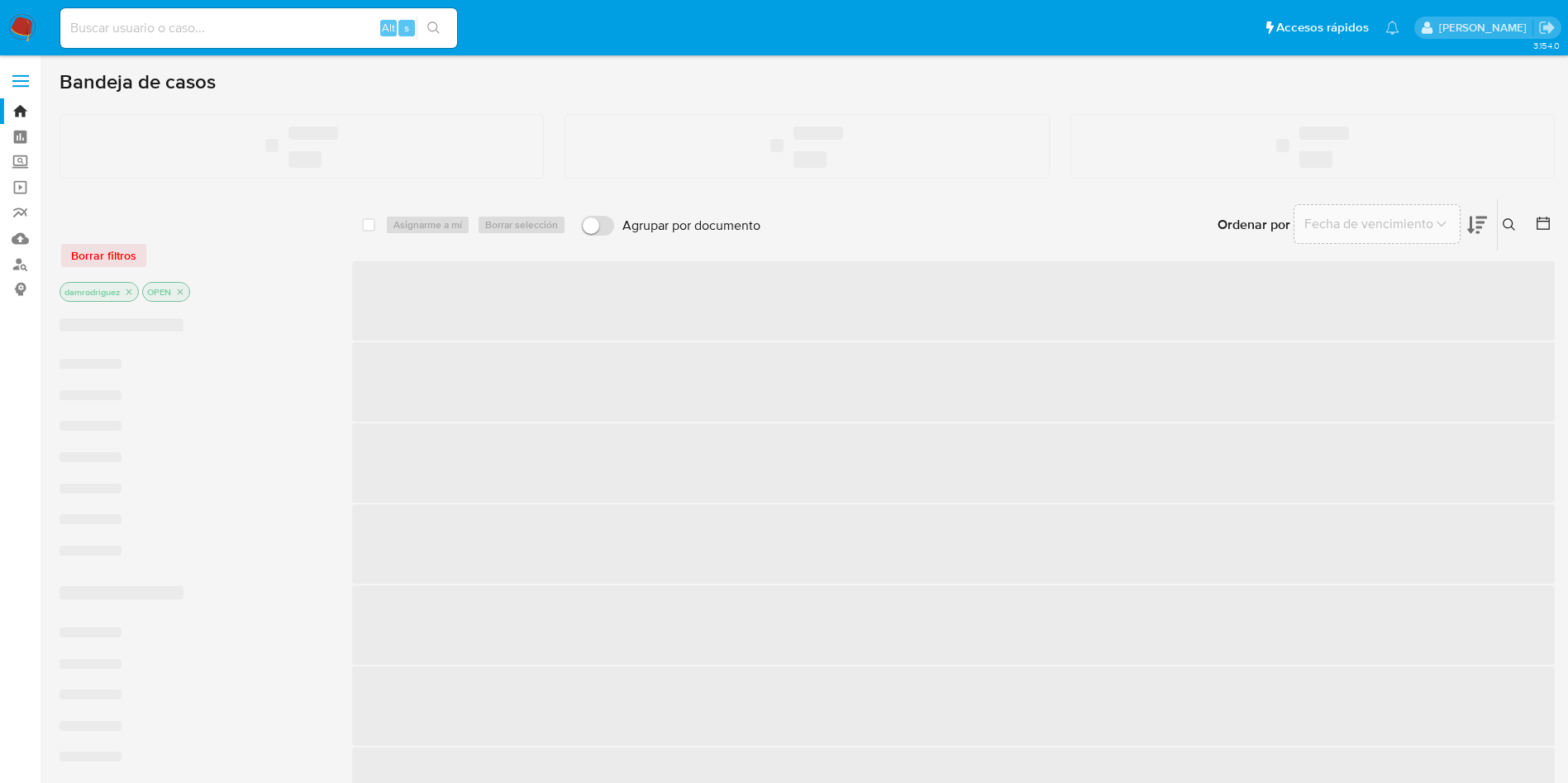
click at [211, 18] on input at bounding box center [259, 28] width 397 height 22
click at [210, 18] on input at bounding box center [259, 28] width 397 height 22
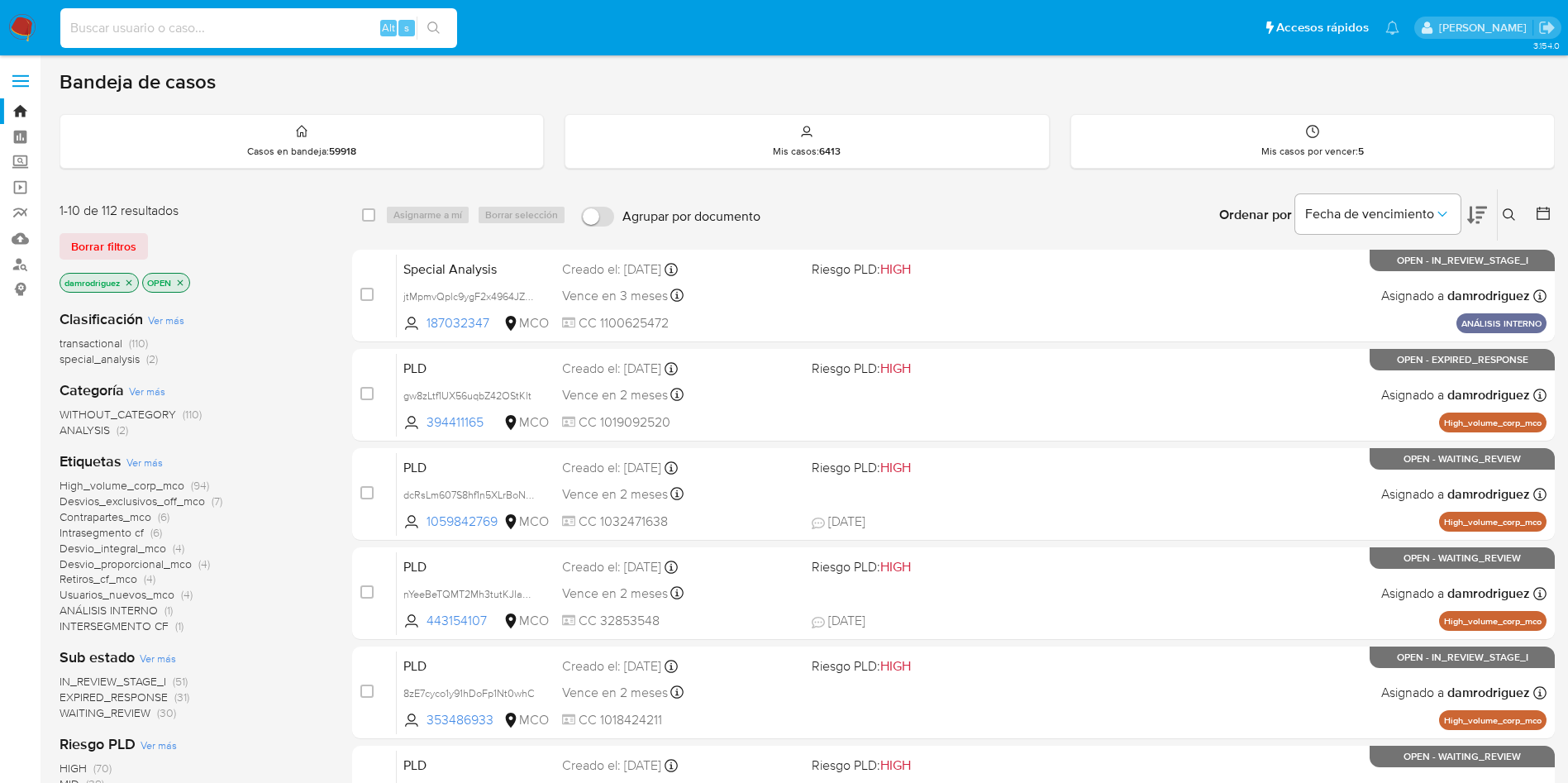
paste input "DAiNqgnTEdM6omcUijp7CqBF"
type input "DAiNqgnTEdM6omcUijp7CqBF"
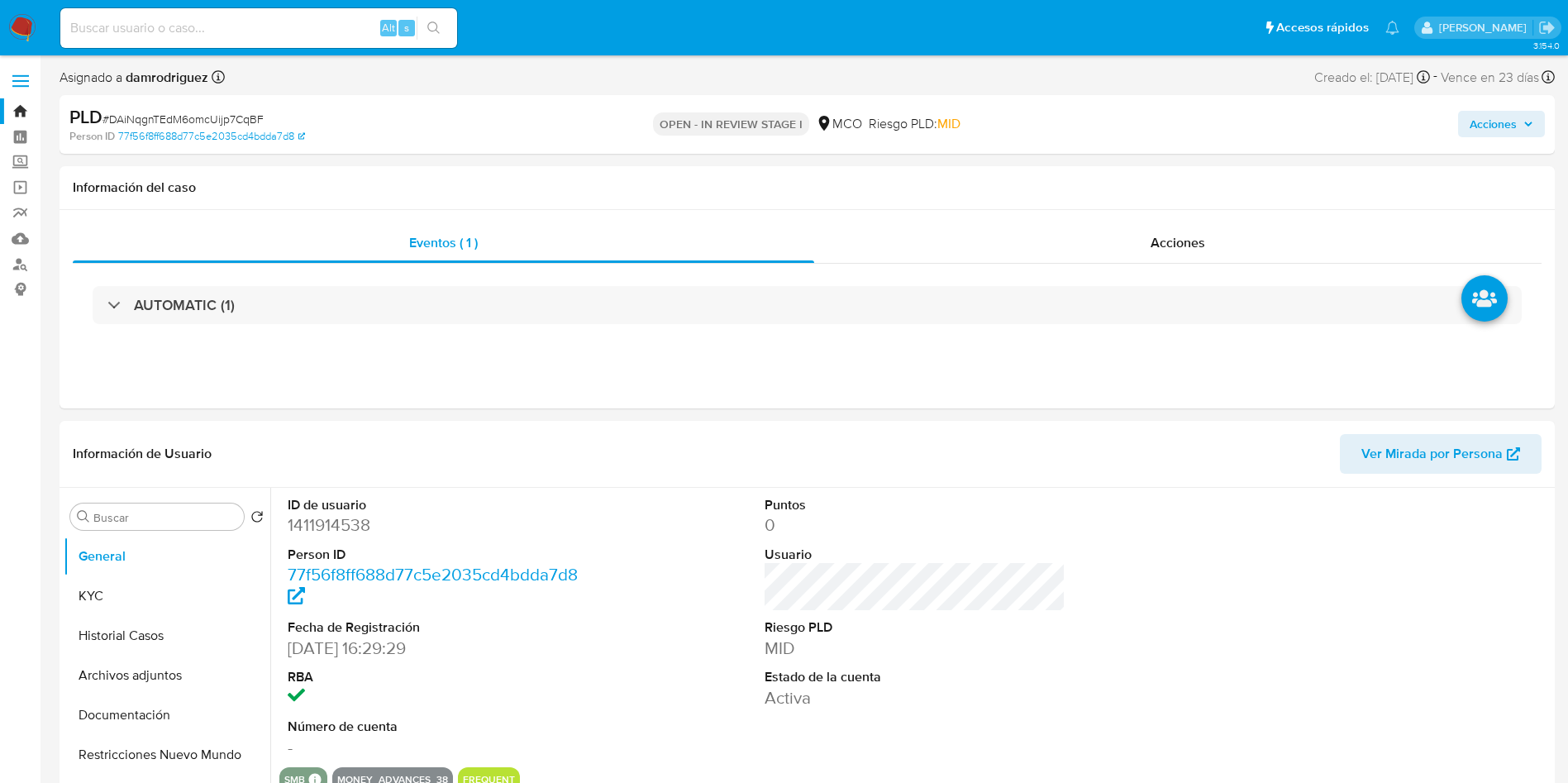
select select "10"
click at [654, 488] on div "ID de usuario 1411914538 Person ID 77f56f8ff688d77c5e2035cd4bdda7d8 Fecha de Re…" at bounding box center [915, 627] width 1271 height 279
click at [331, 533] on dd "1411914538" at bounding box center [439, 525] width 302 height 23
copy dd "1411914538"
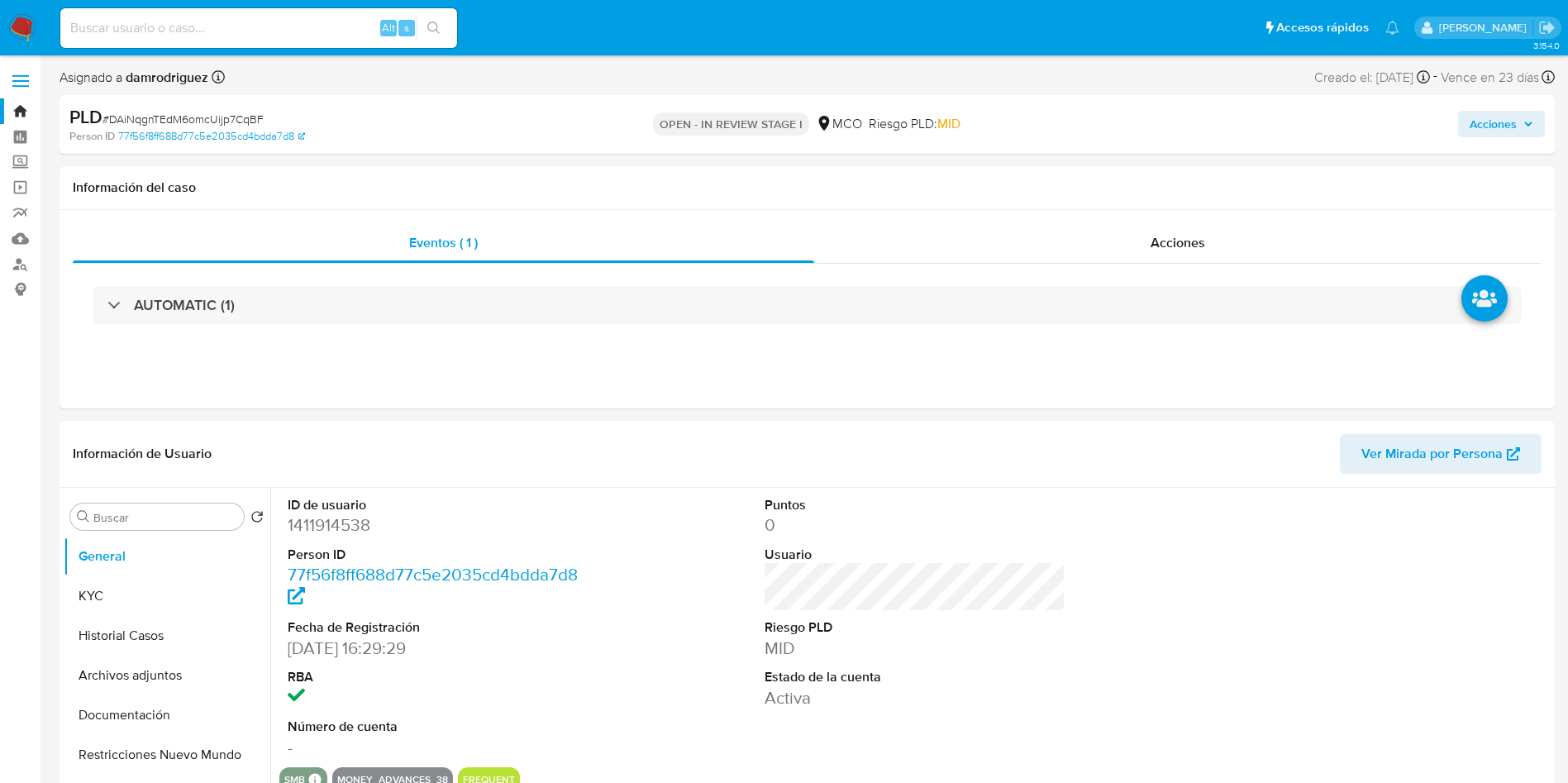
drag, startPoint x: 628, startPoint y: 402, endPoint x: 616, endPoint y: 414, distance: 17.0
click at [627, 402] on div "Eventos ( 1 ) Acciones AUTOMATIC (1)" at bounding box center [807, 309] width 1495 height 199
click at [327, 521] on dd "1411914538" at bounding box center [439, 525] width 302 height 23
copy dd "1411914538"
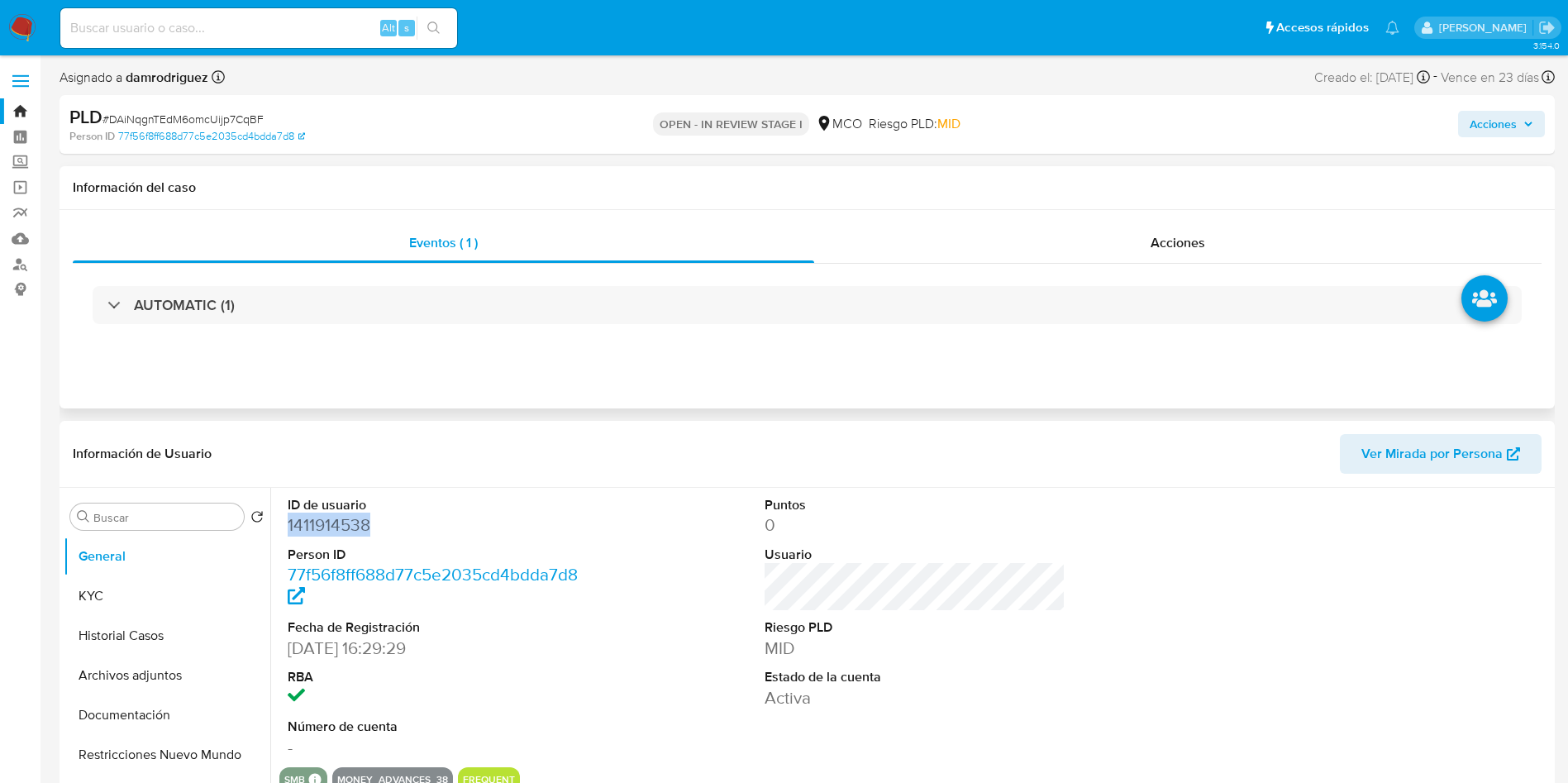
copy dd "1411914538"
click at [323, 513] on dd "1411914538" at bounding box center [439, 525] width 302 height 23
click at [219, 277] on div "AUTOMATIC (1)" at bounding box center [807, 305] width 1468 height 83
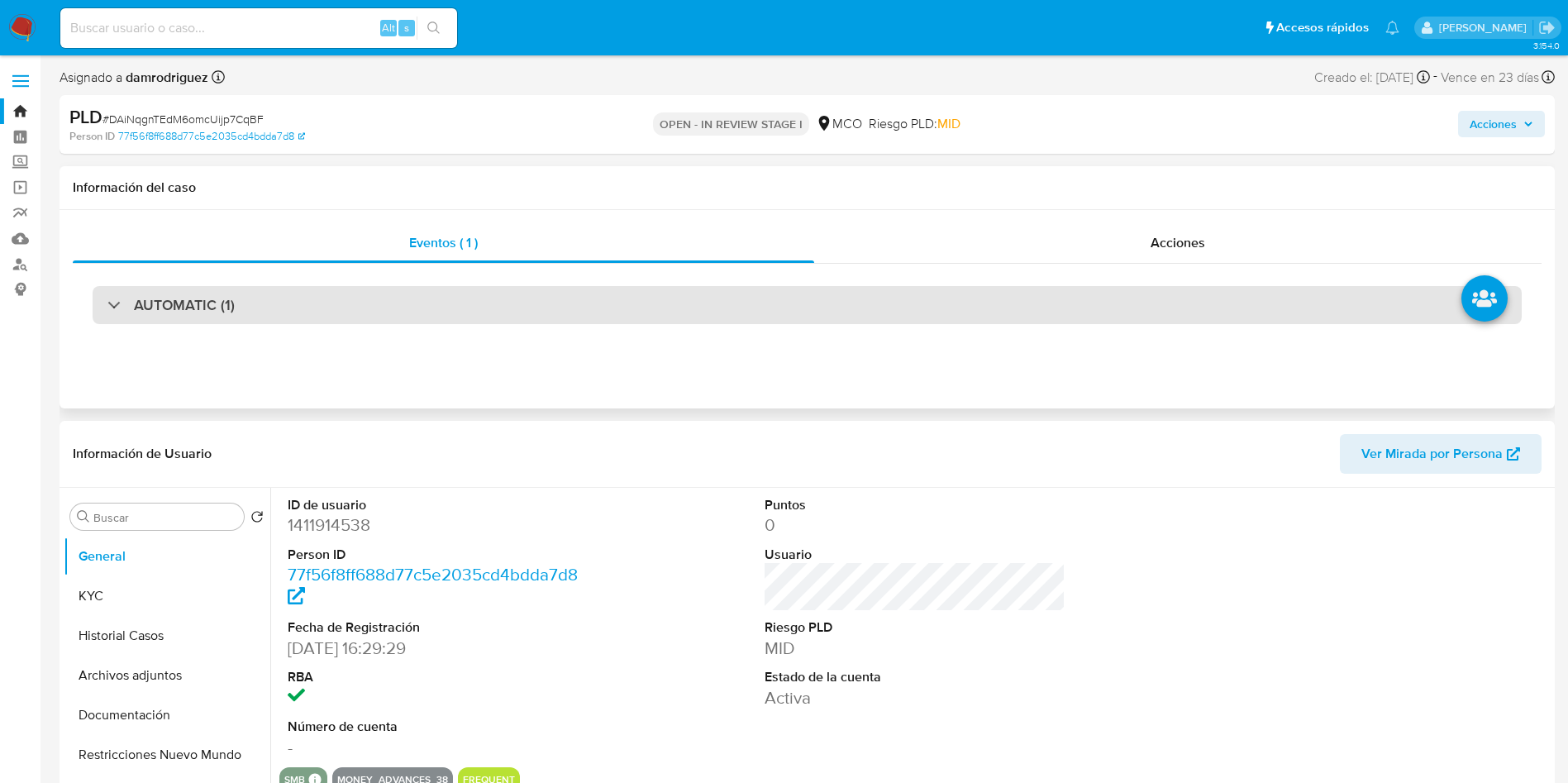
click at [214, 320] on div "AUTOMATIC (1)" at bounding box center [806, 305] width 1429 height 38
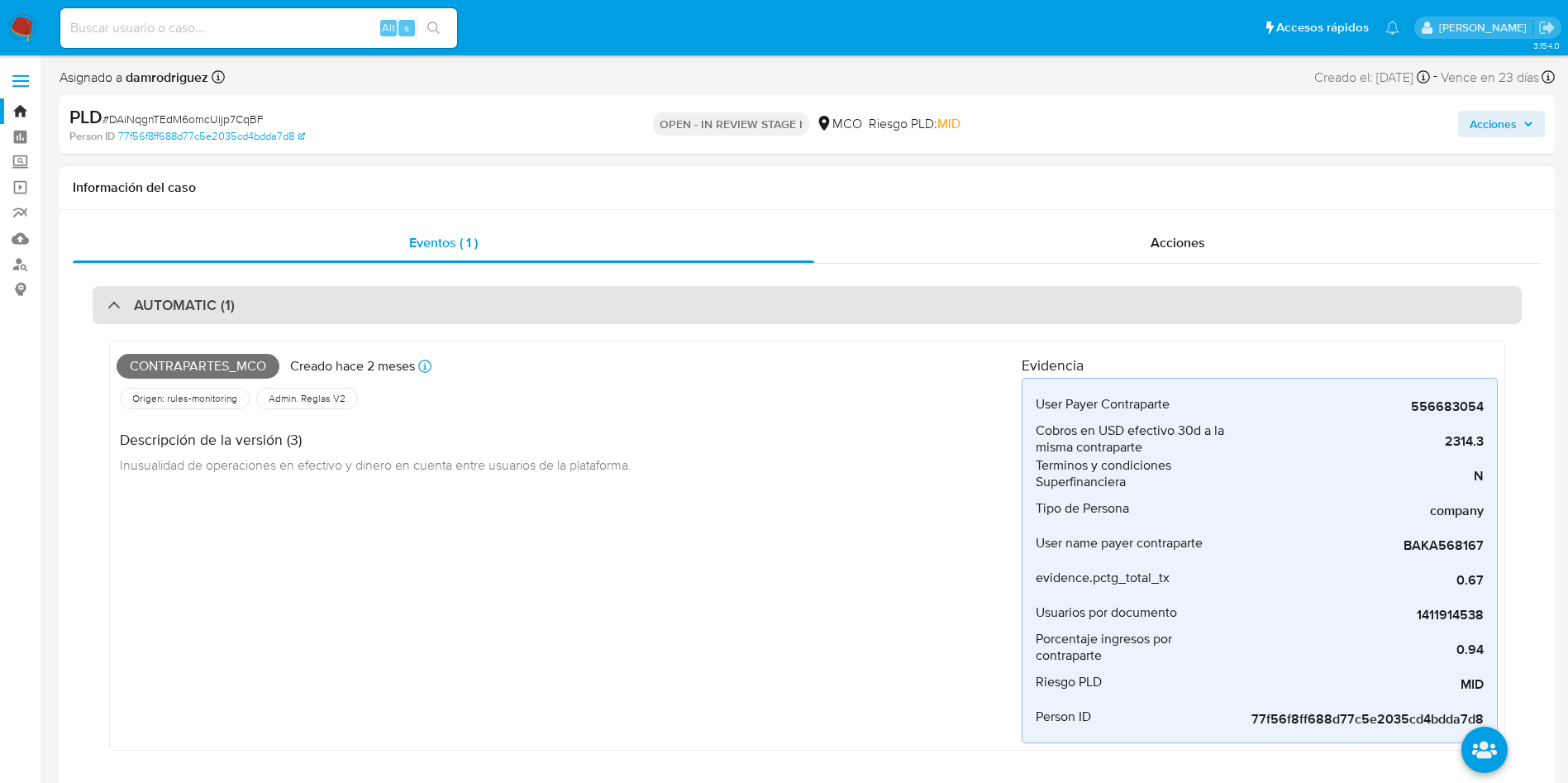
click at [215, 309] on h3 "AUTOMATIC (1)" at bounding box center [184, 305] width 101 height 18
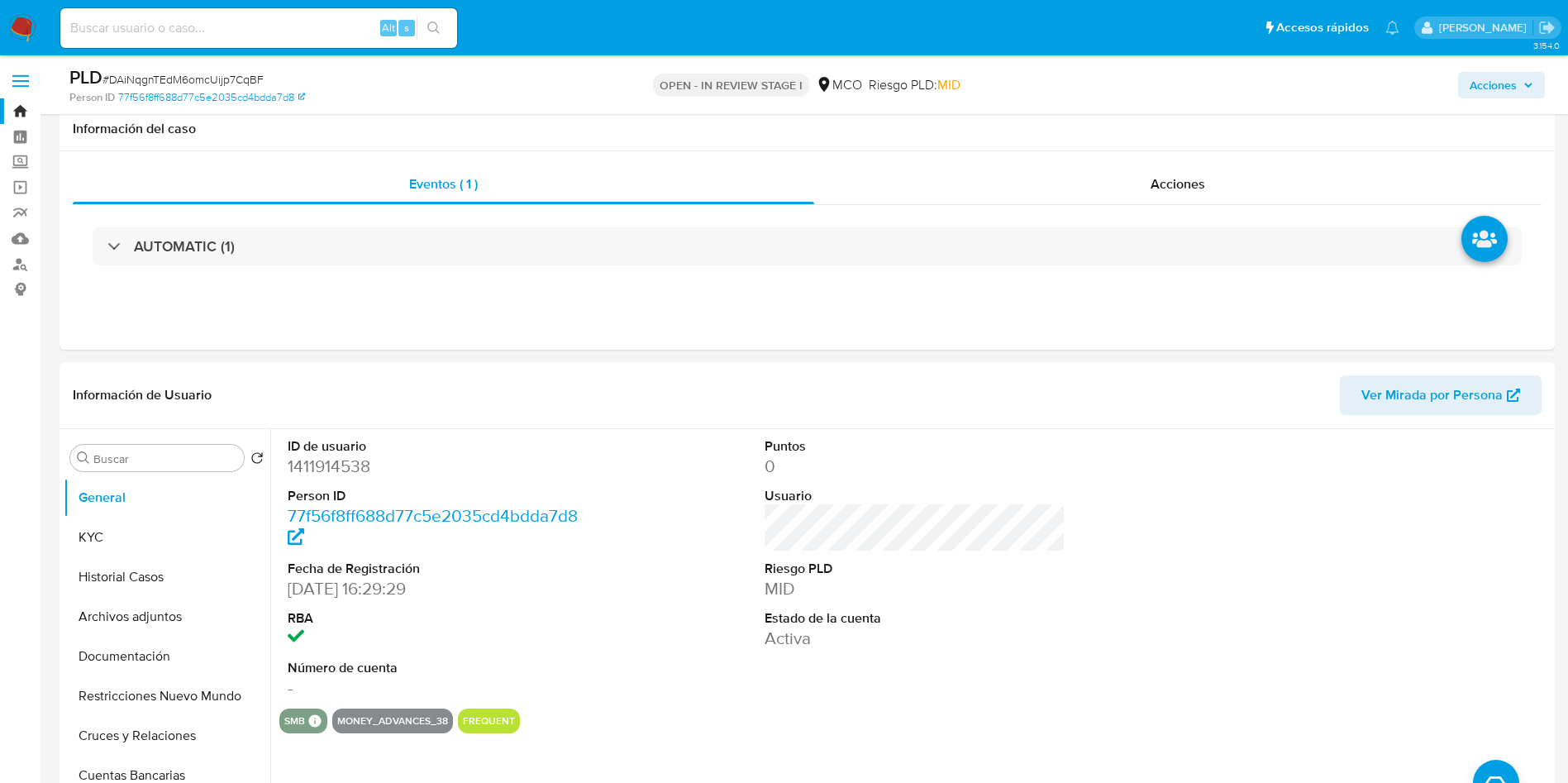
scroll to position [124, 0]
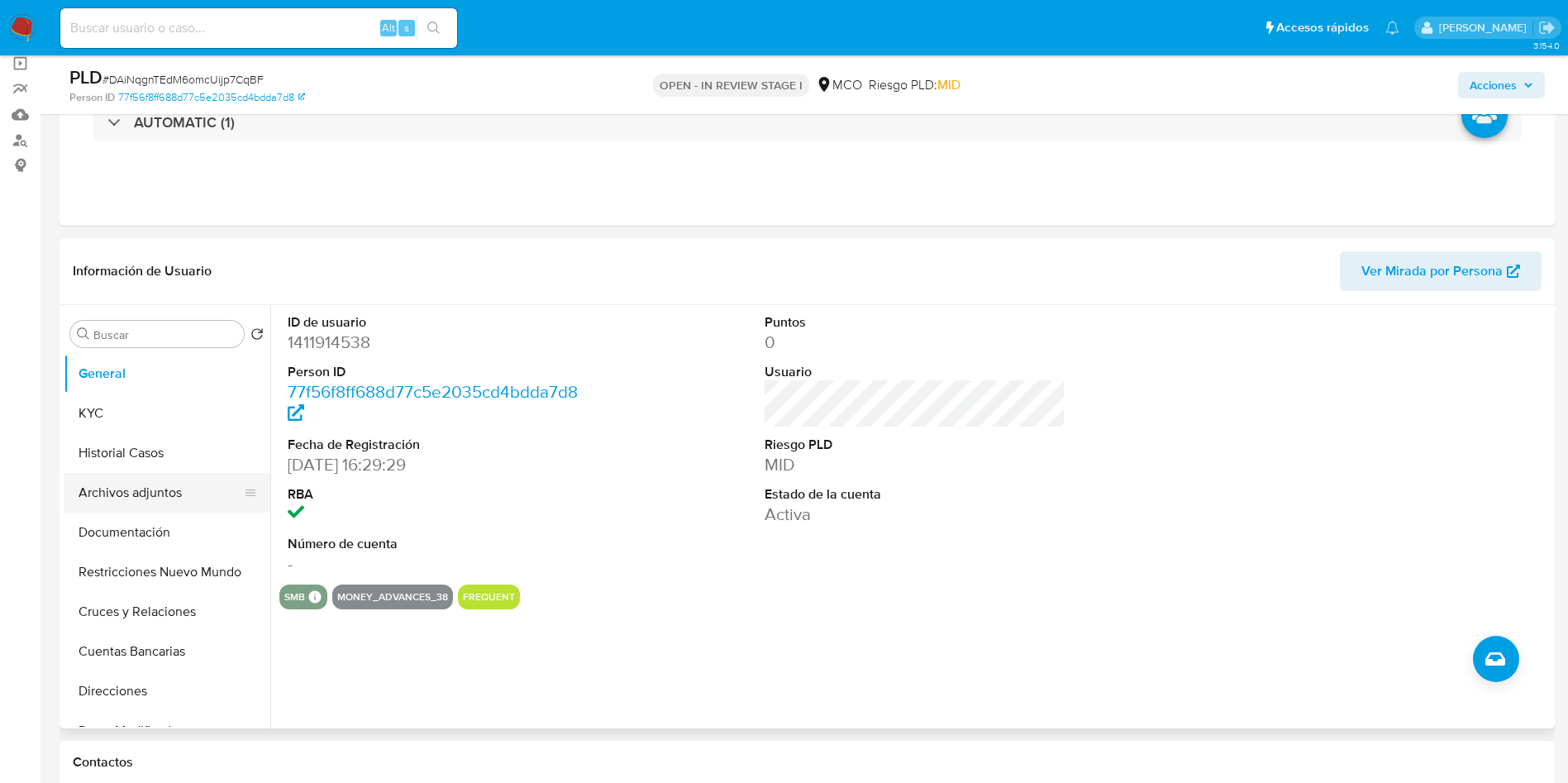
click at [118, 496] on button "Archivos adjuntos" at bounding box center [161, 493] width 194 height 40
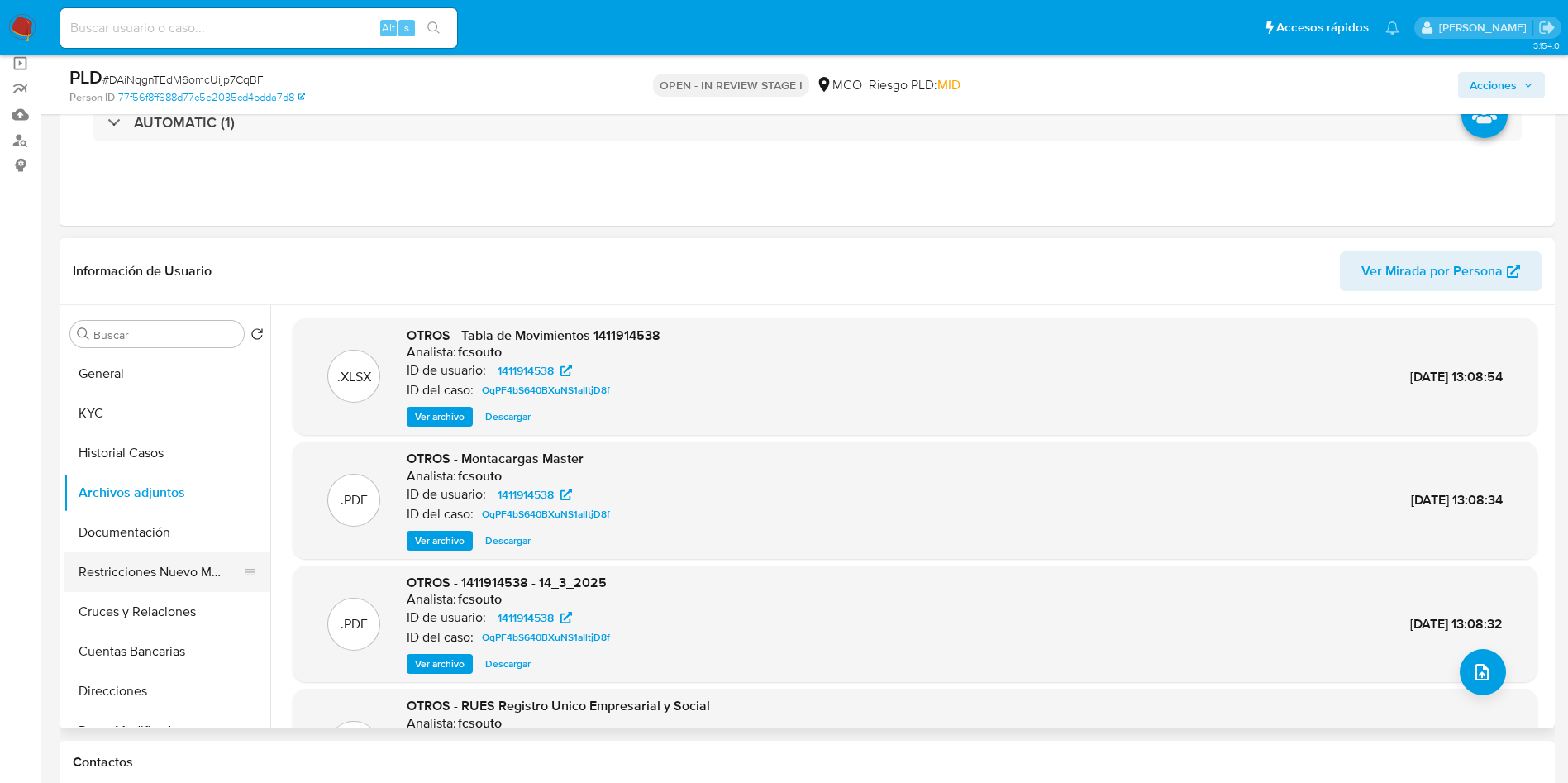
click at [167, 582] on button "Restricciones Nuevo Mundo" at bounding box center [161, 572] width 194 height 40
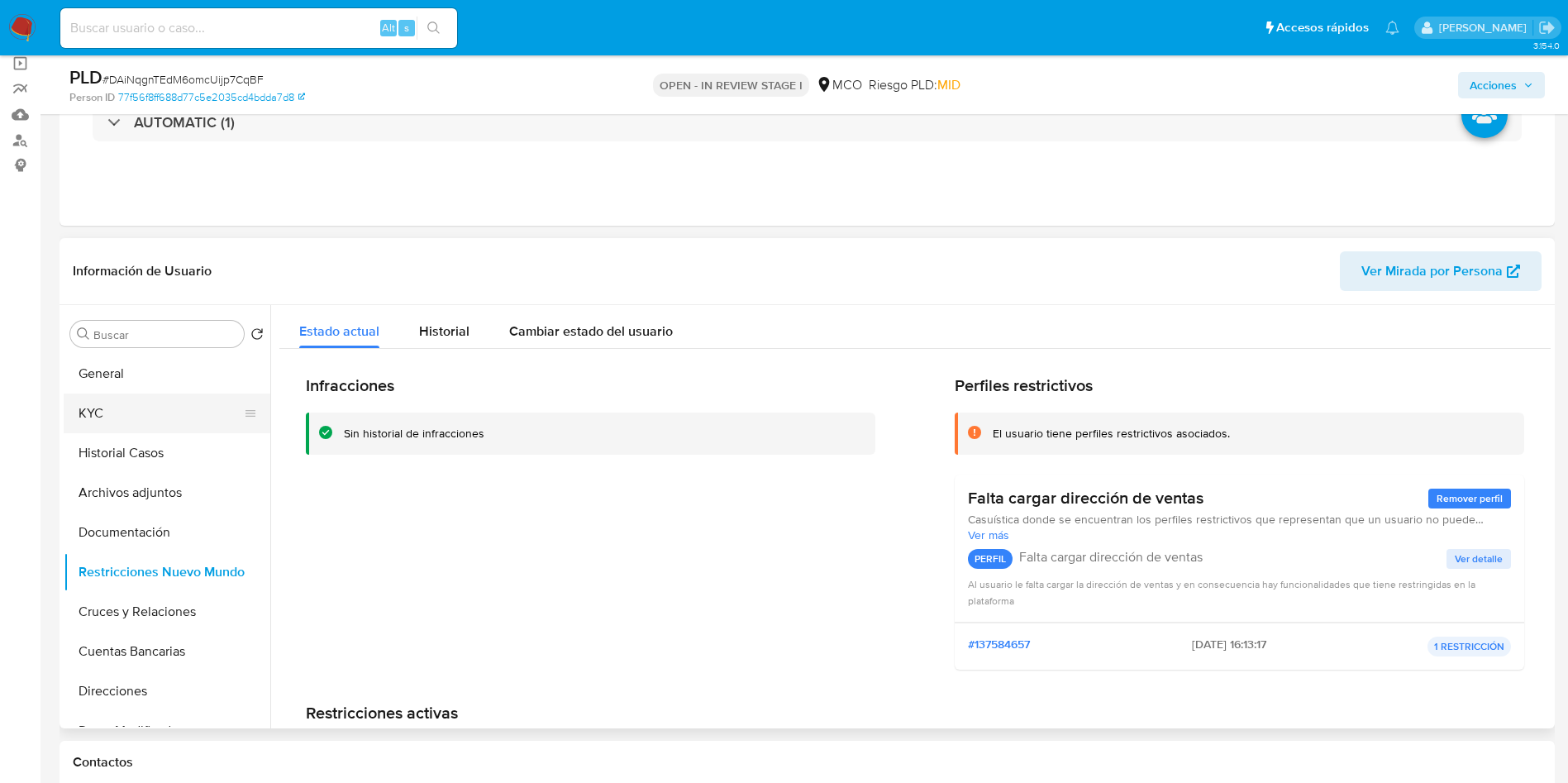
click at [165, 404] on button "KYC" at bounding box center [161, 413] width 194 height 40
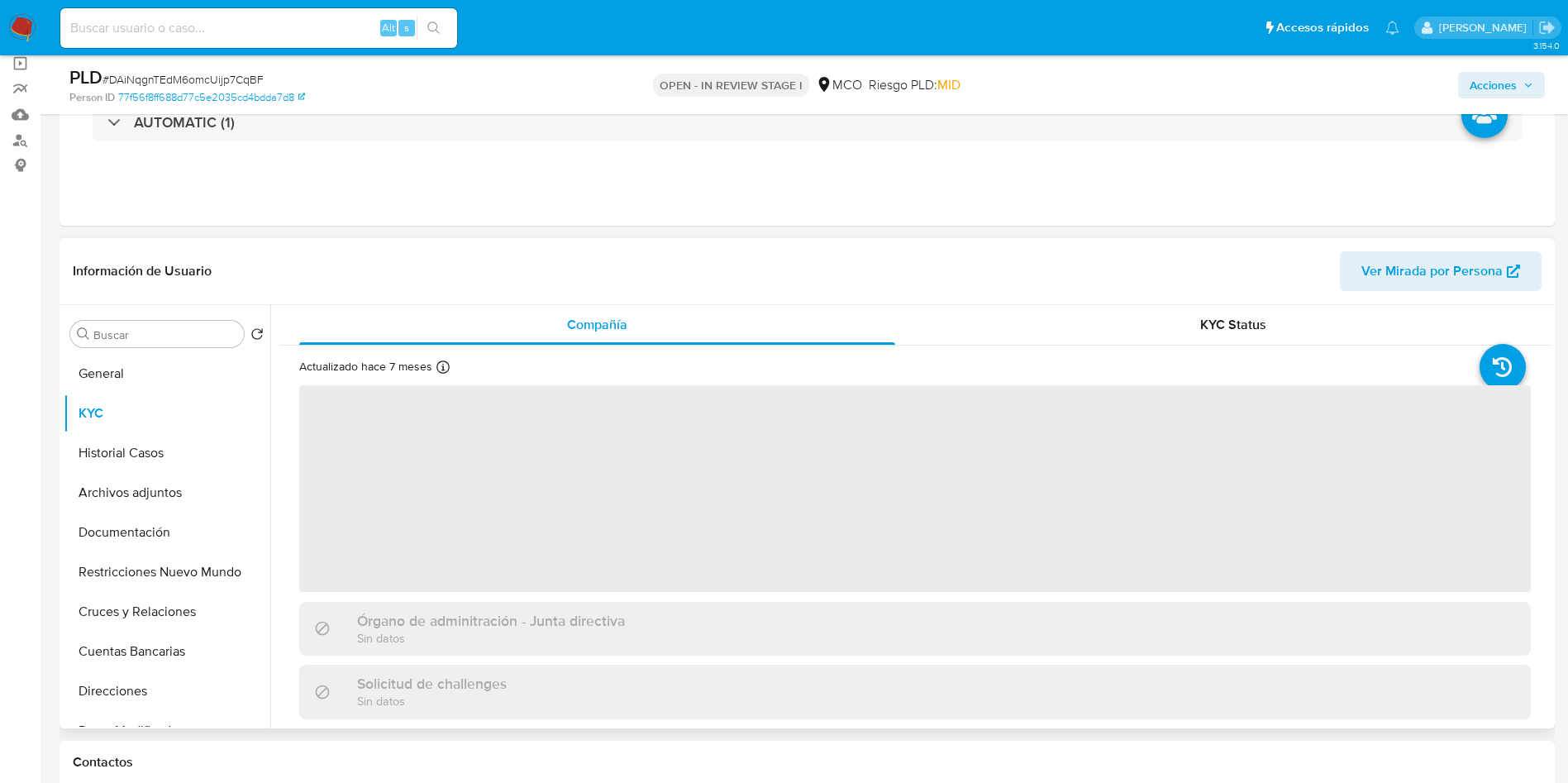
click at [1073, 239] on div "Información de Usuario Ver Mirada por Persona" at bounding box center [807, 272] width 1495 height 67
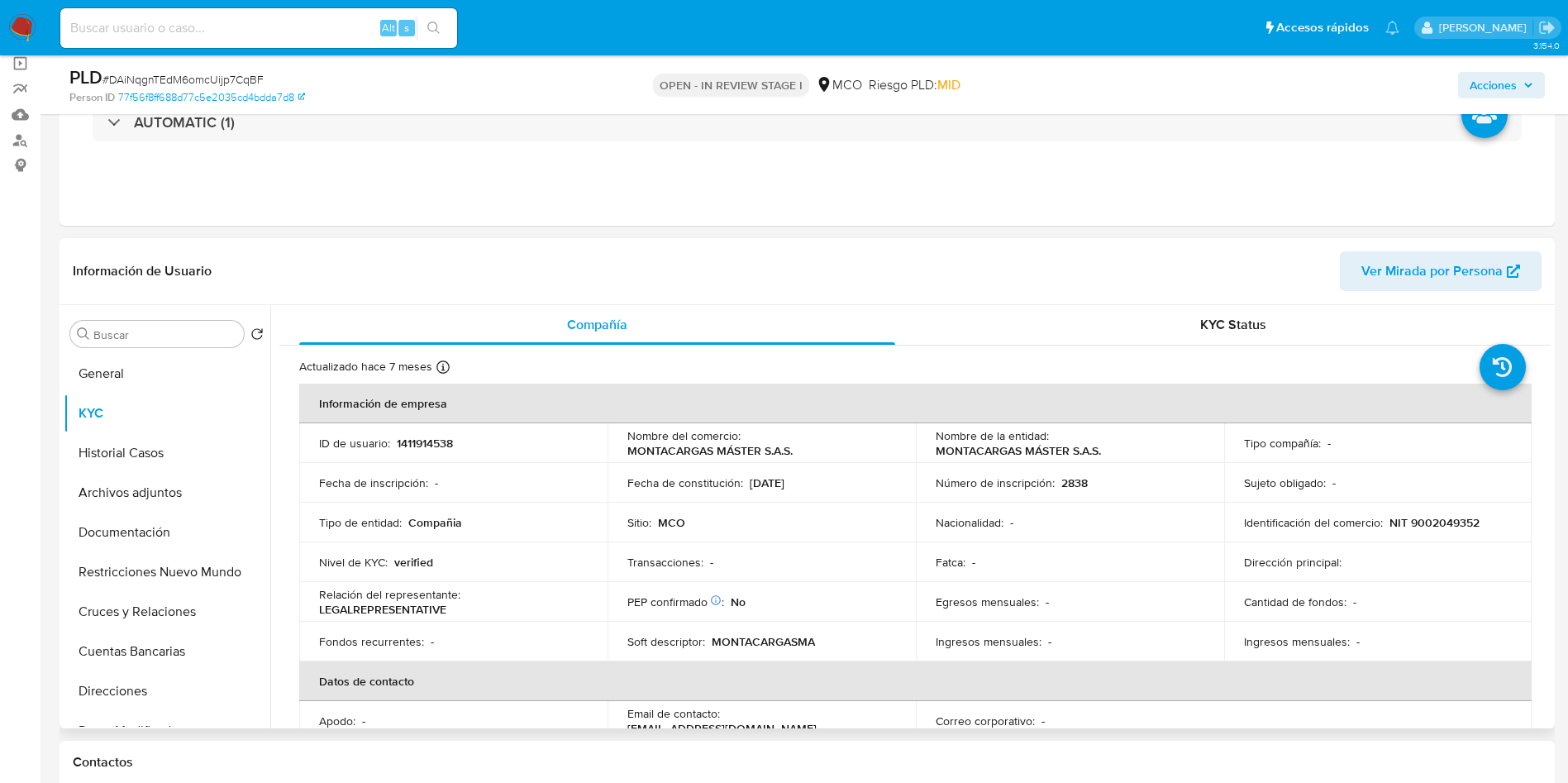
drag, startPoint x: 821, startPoint y: 488, endPoint x: 746, endPoint y: 489, distance: 75.0
click at [746, 489] on div "Fecha de constitución : 06/03/2008" at bounding box center [761, 483] width 269 height 15
copy p "06/03/2008"
click at [692, 475] on p "Fecha de constitución :" at bounding box center [685, 483] width 116 height 15
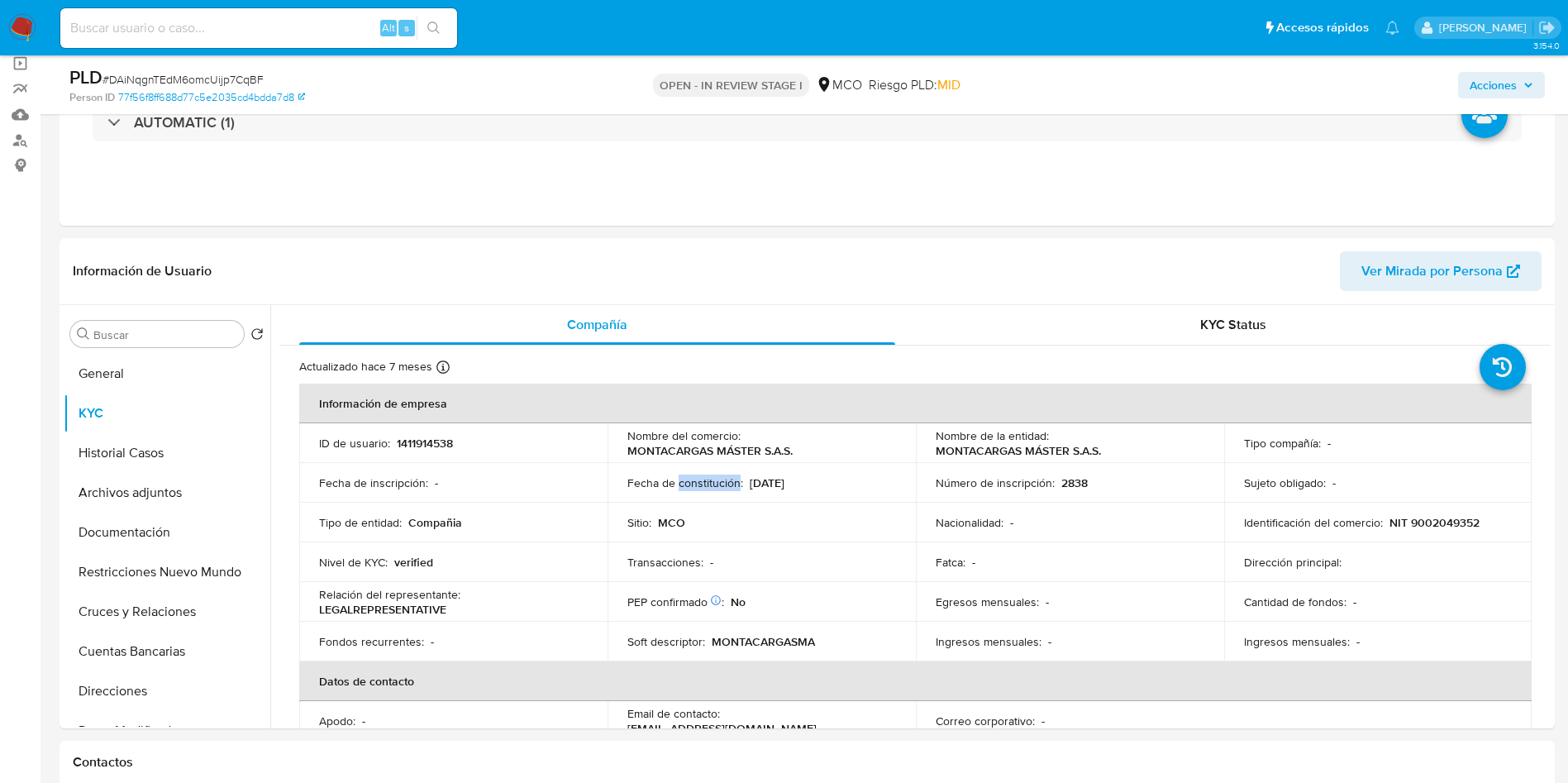
copy p "constitución"
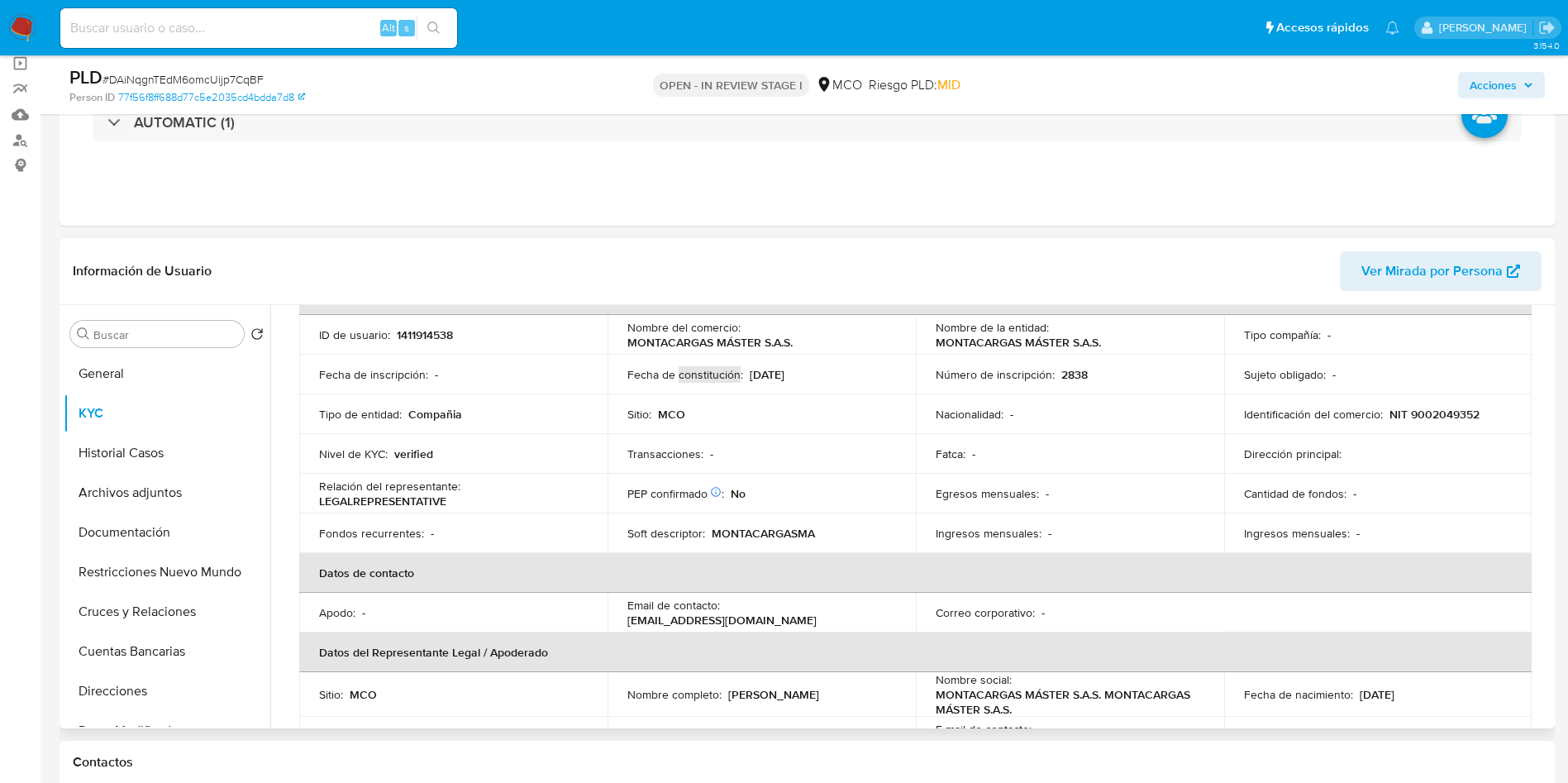
scroll to position [248, 0]
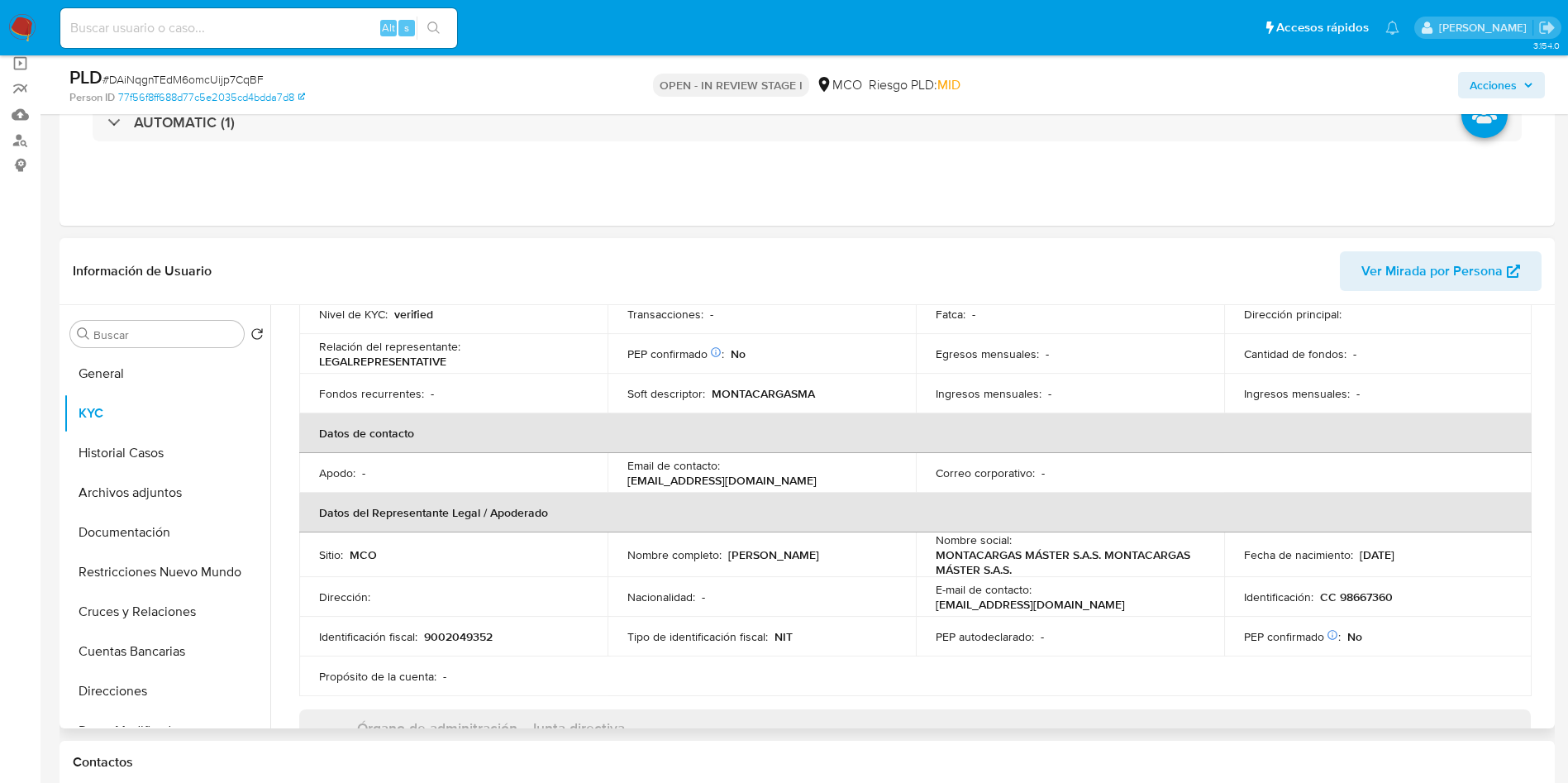
drag, startPoint x: 852, startPoint y: 486, endPoint x: 614, endPoint y: 487, distance: 238.0
click at [614, 487] on td "Email de contacto : contabilidad@montacargasmaster.com.co" at bounding box center [762, 473] width 309 height 40
copy p "contabilidad@montacargasmaster.com.co"
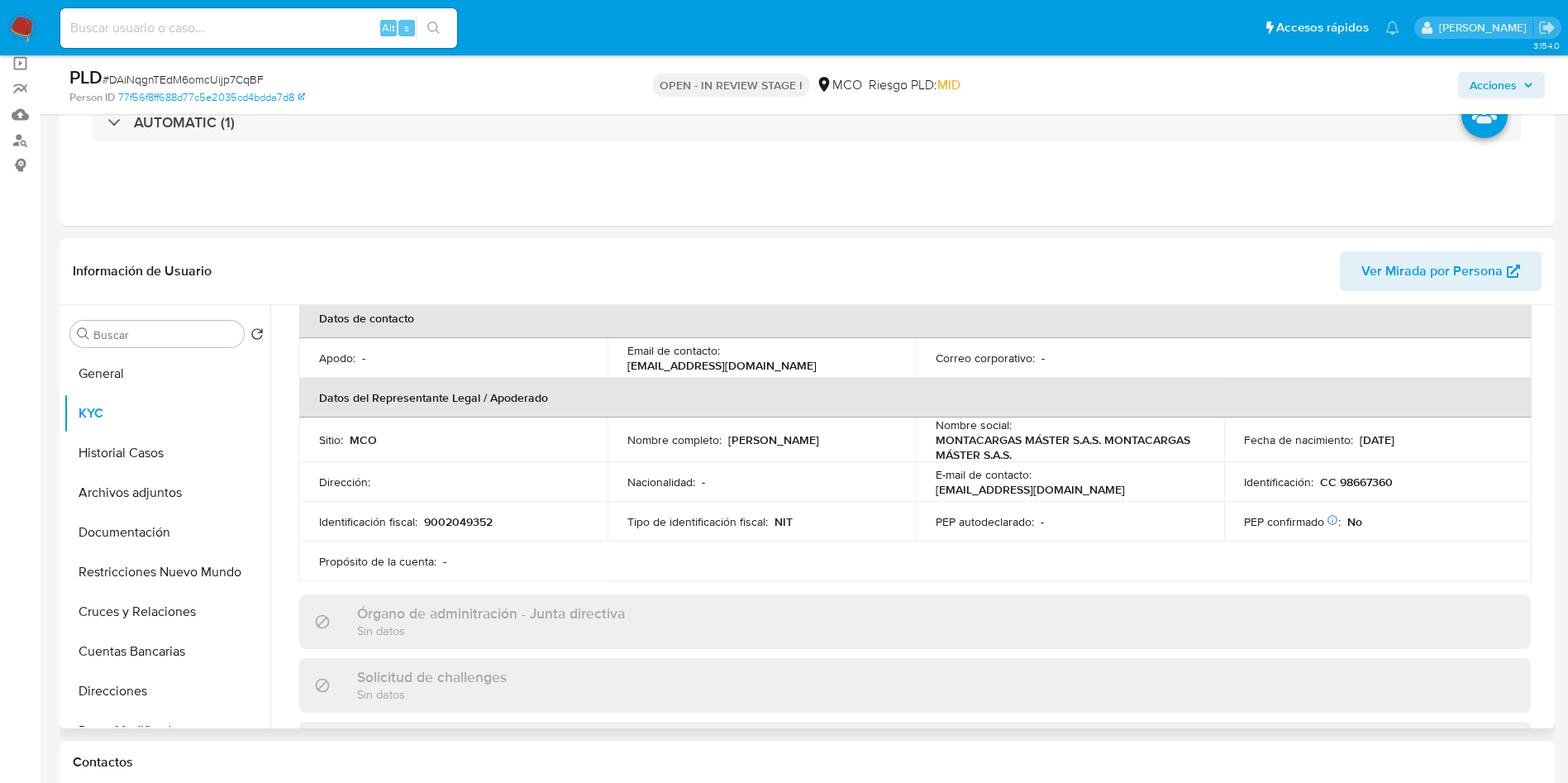
scroll to position [206, 0]
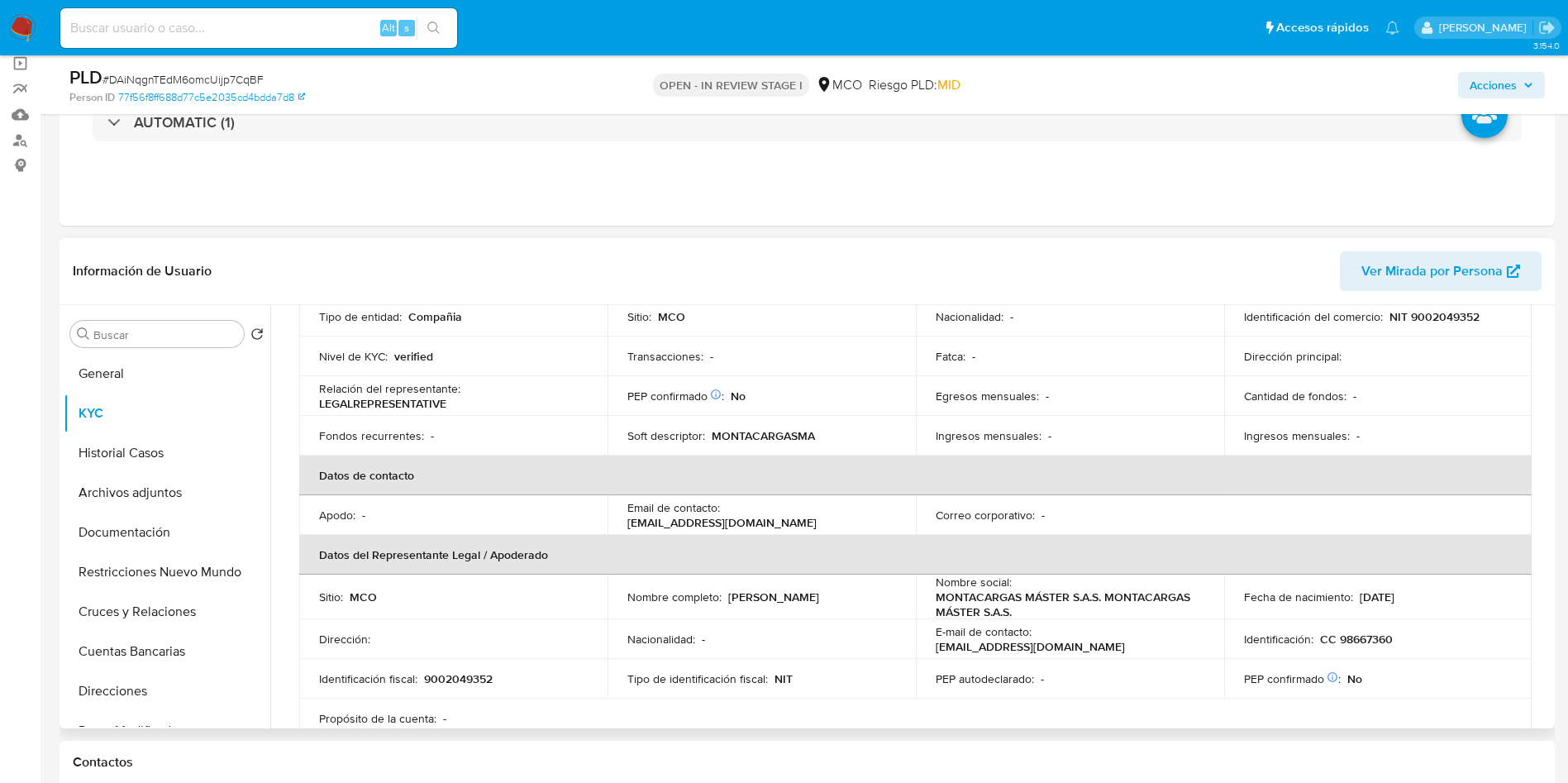
click at [838, 609] on td "Nombre completo : Santiago Sierra Calle" at bounding box center [762, 597] width 309 height 45
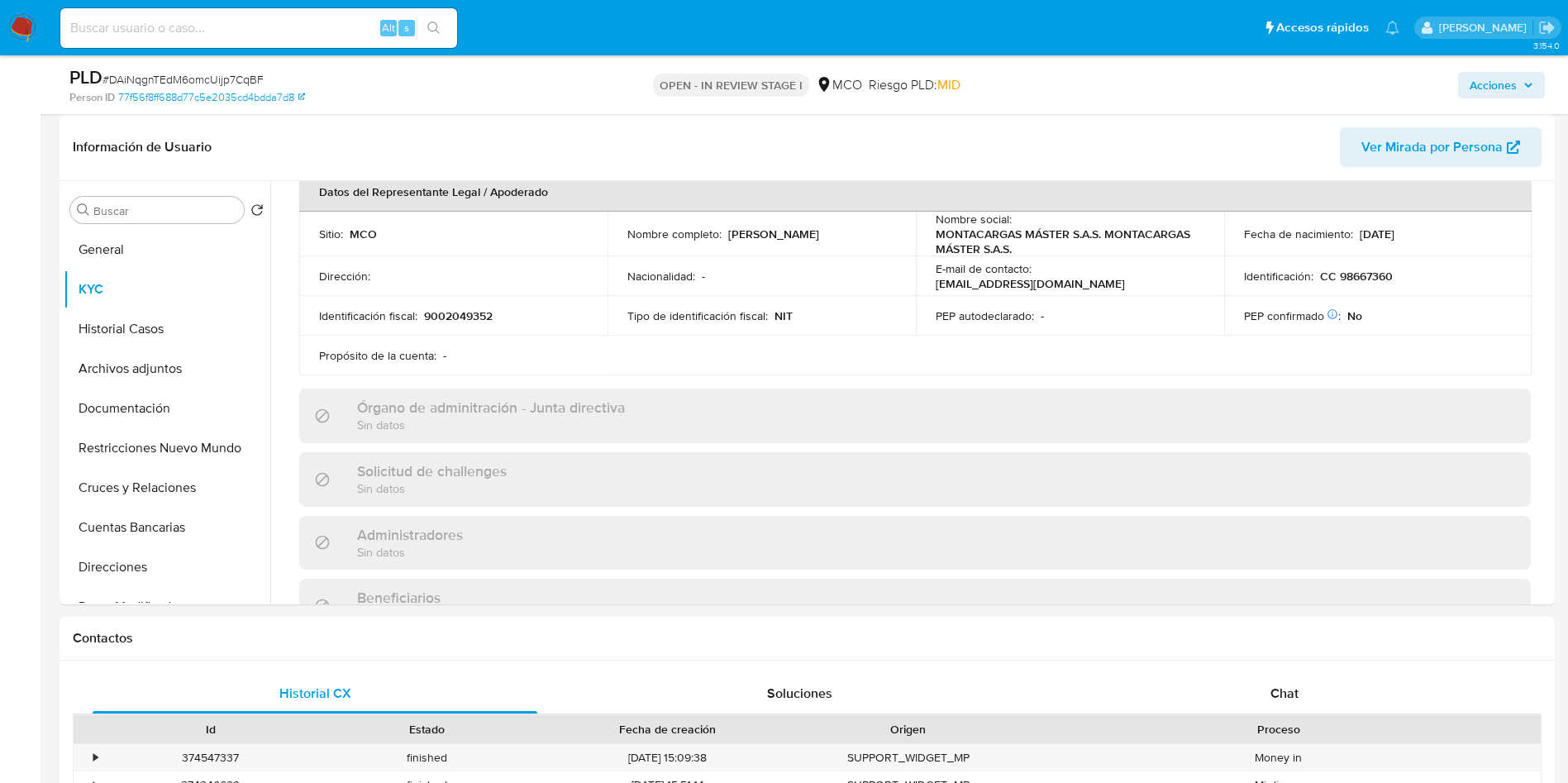
scroll to position [744, 0]
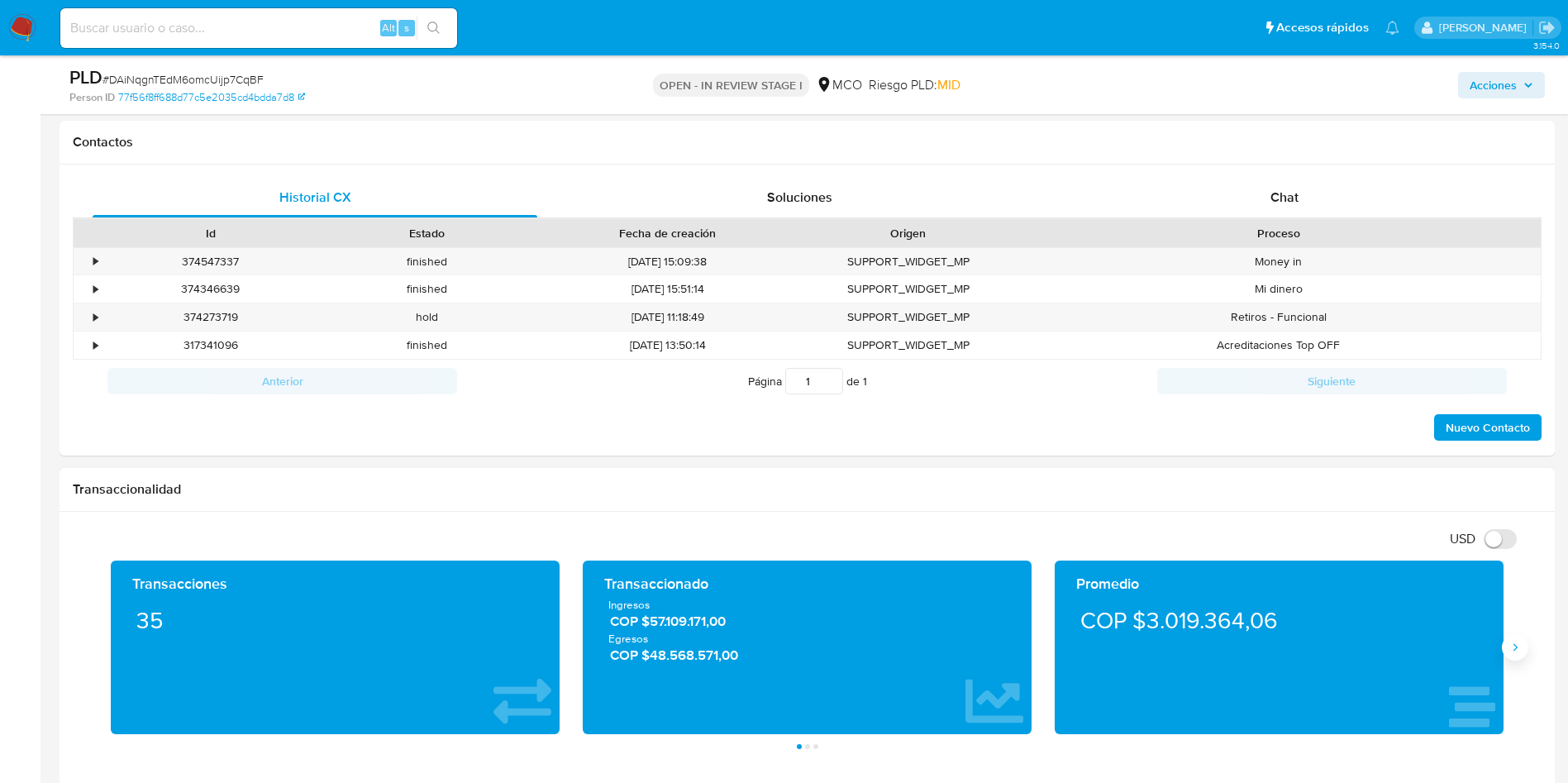
click at [1520, 656] on button "Siguiente" at bounding box center [1515, 647] width 27 height 27
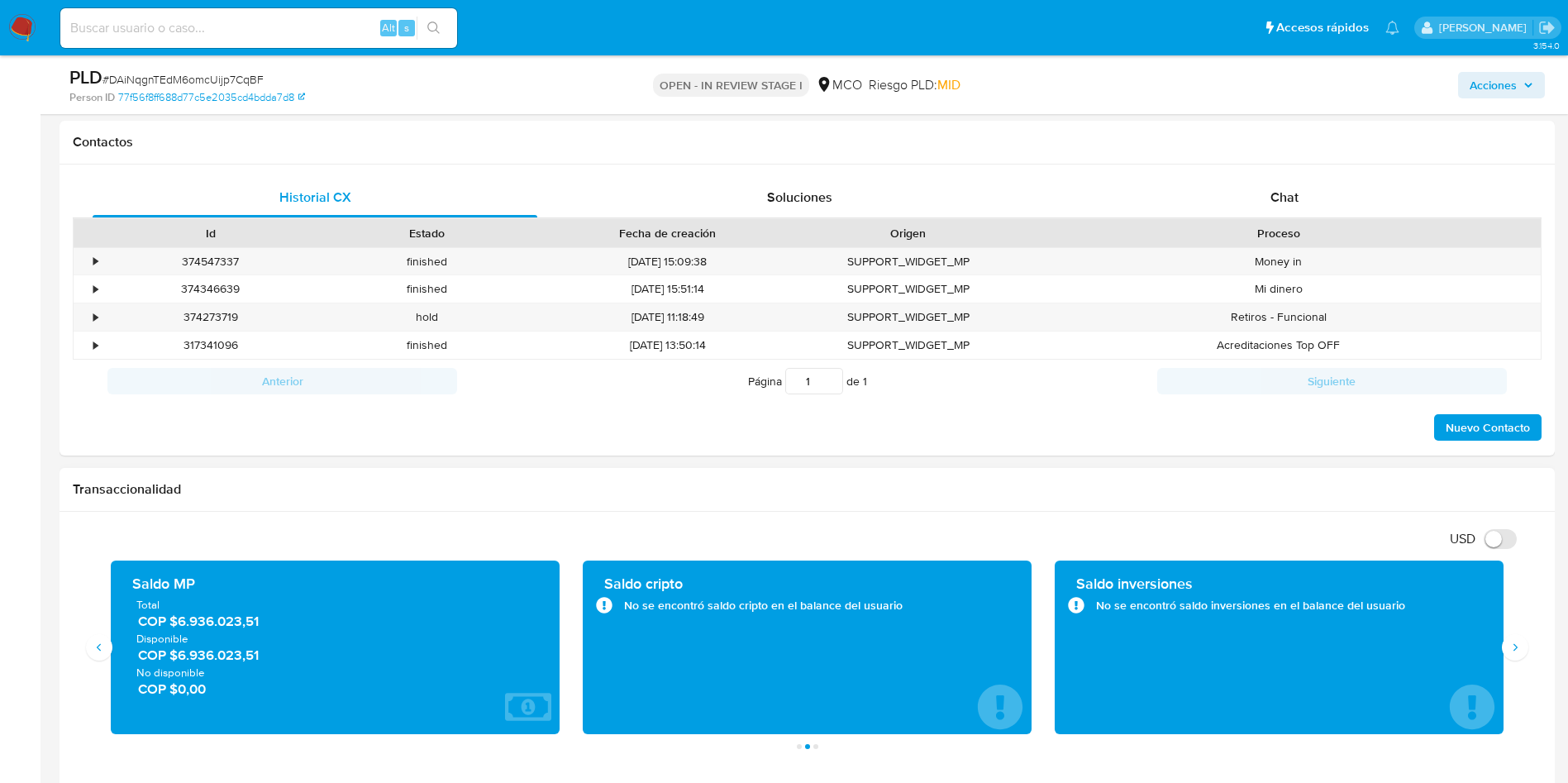
click at [224, 661] on span "COP $6.936.023,51" at bounding box center [335, 656] width 396 height 19
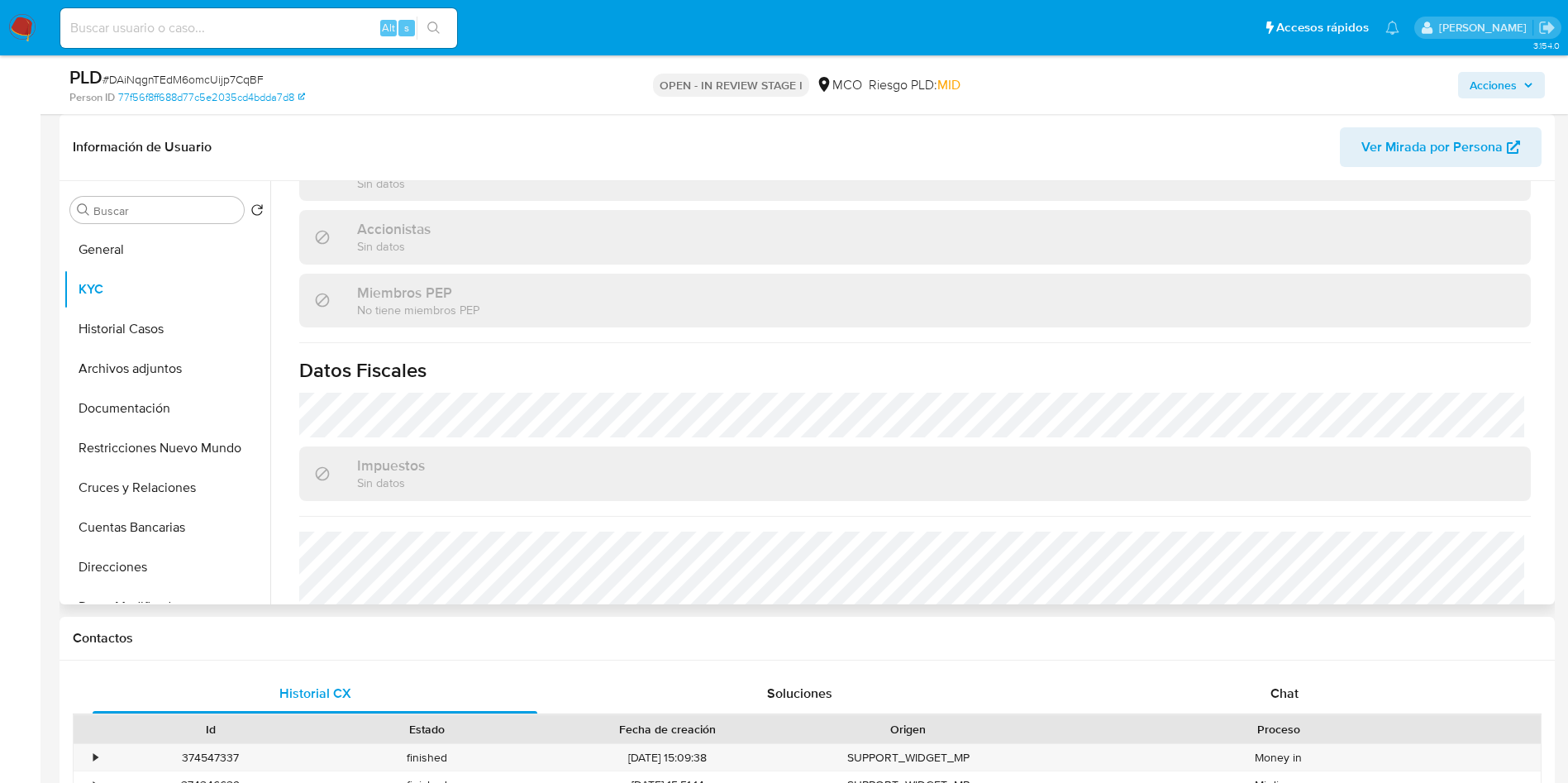
scroll to position [1074, 0]
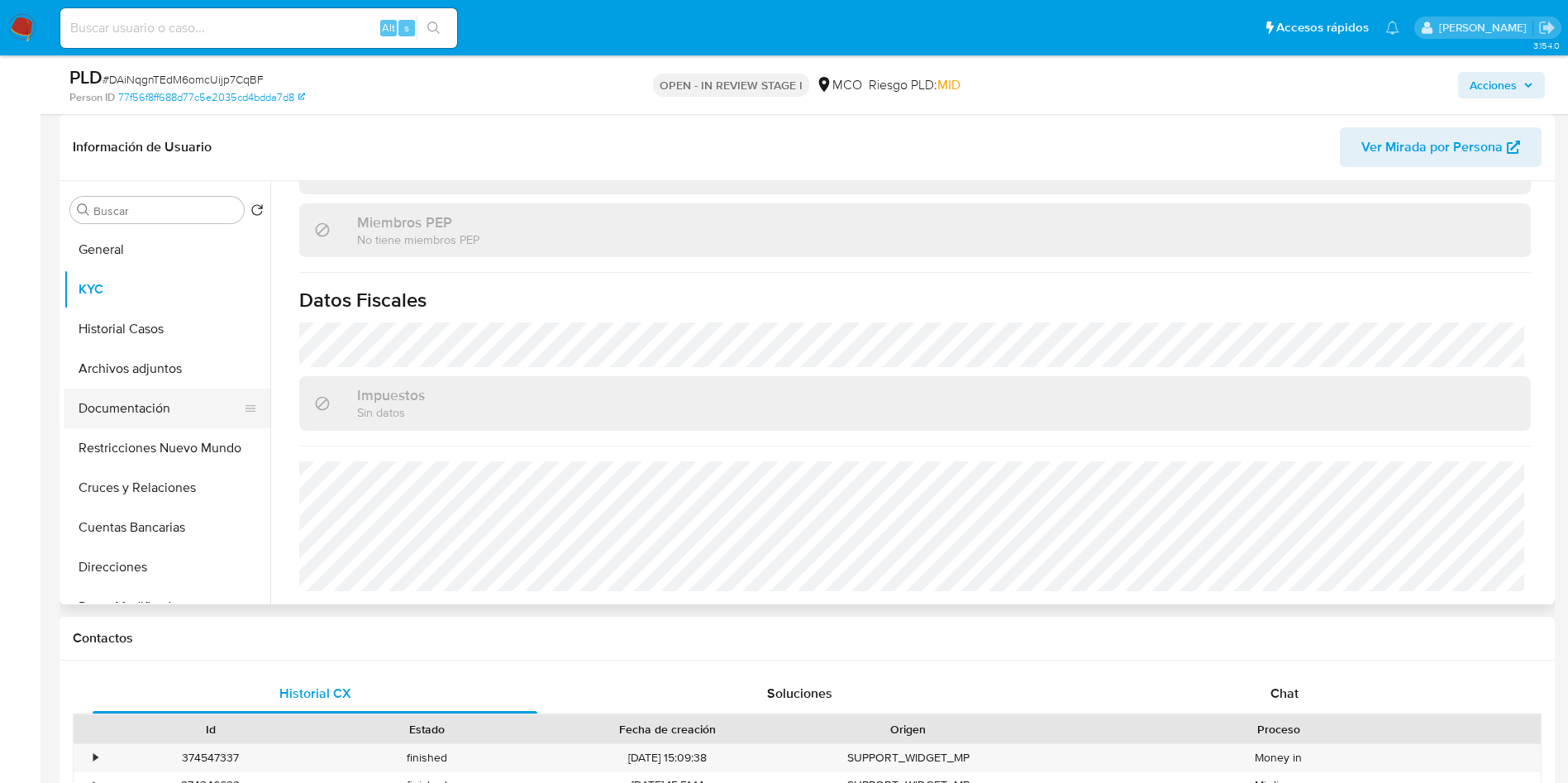
click at [126, 398] on button "Documentación" at bounding box center [161, 409] width 194 height 40
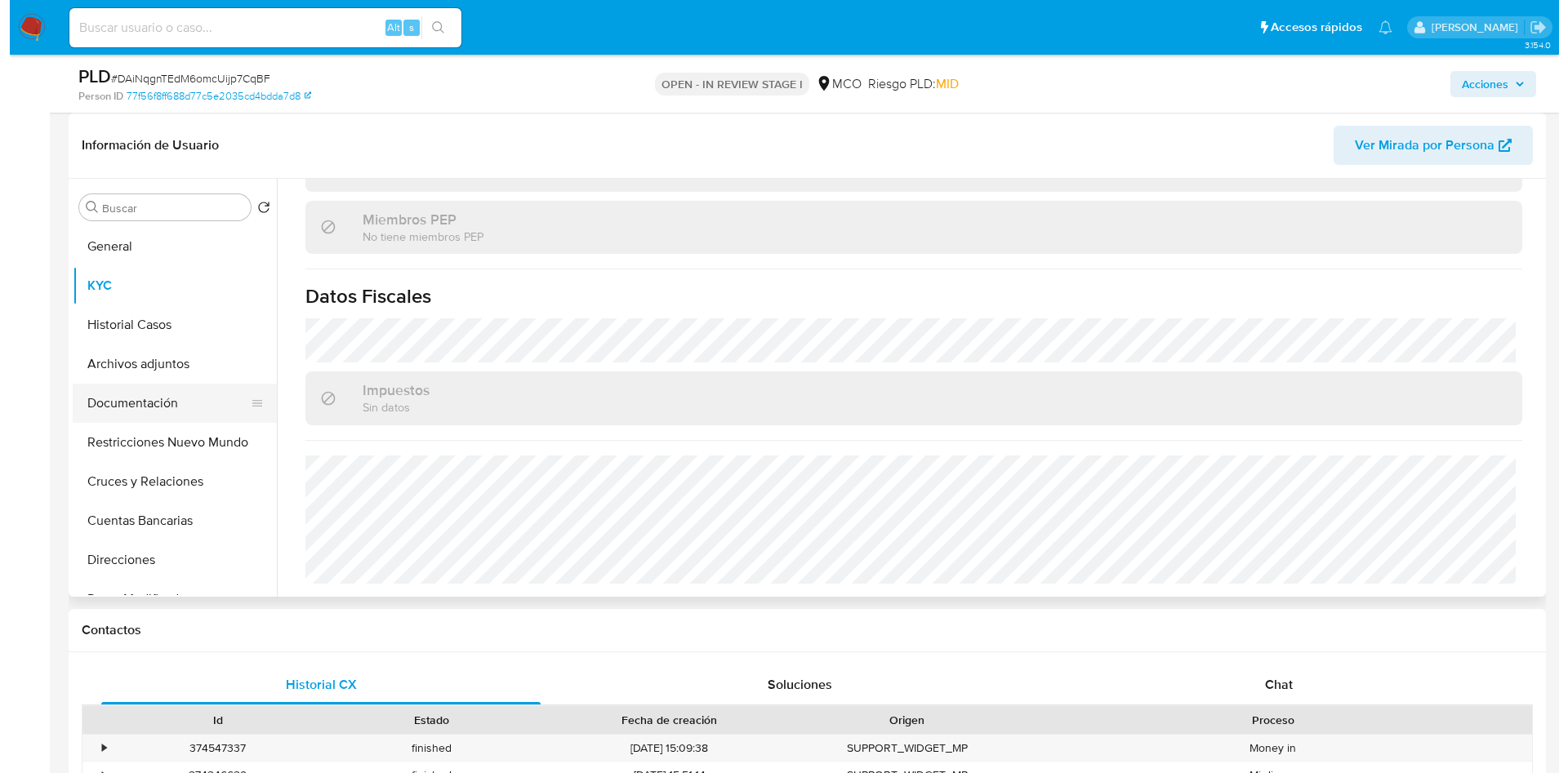
scroll to position [0, 0]
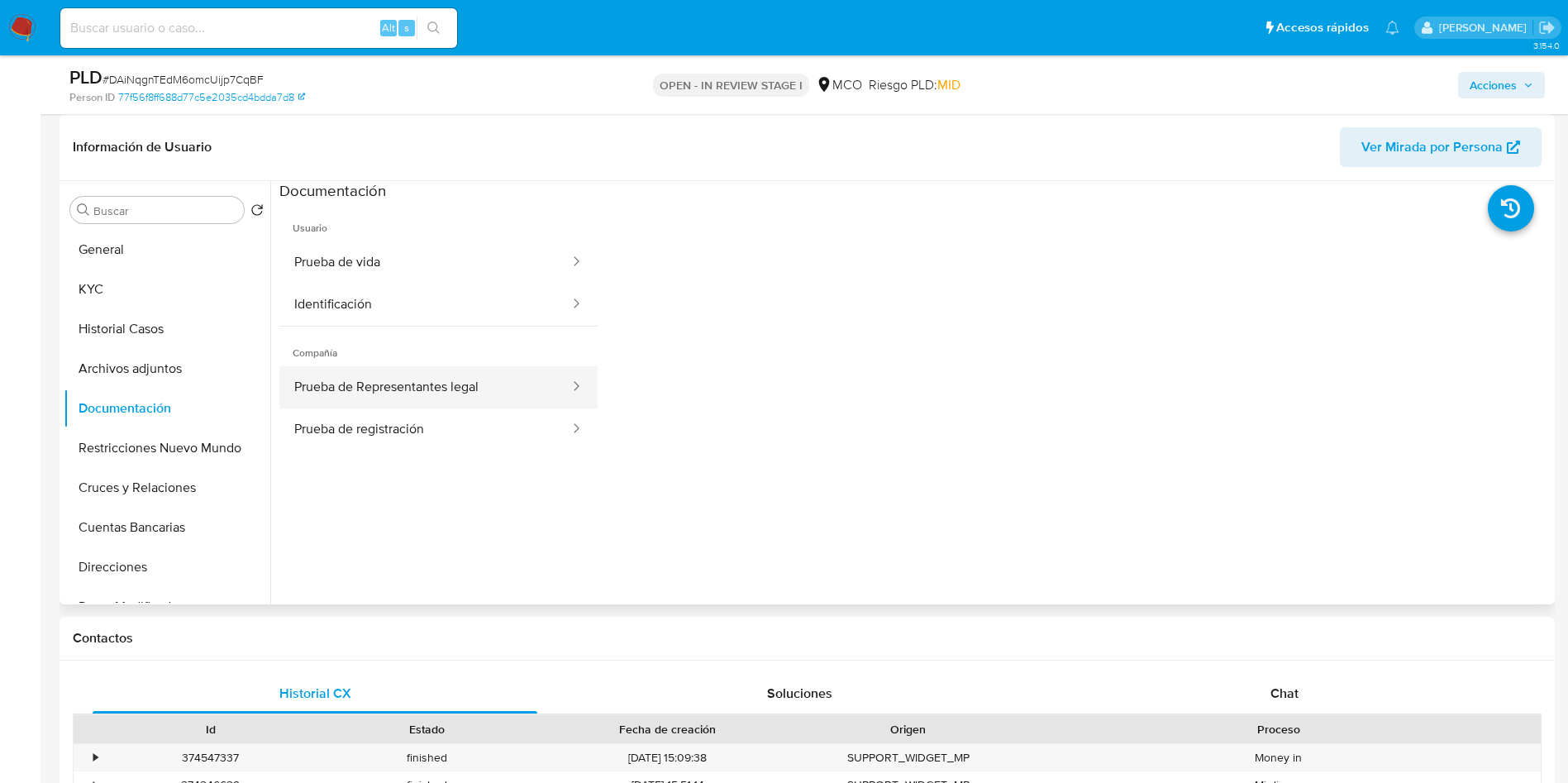
click at [423, 397] on button "Prueba de Representantes legal" at bounding box center [425, 387] width 292 height 42
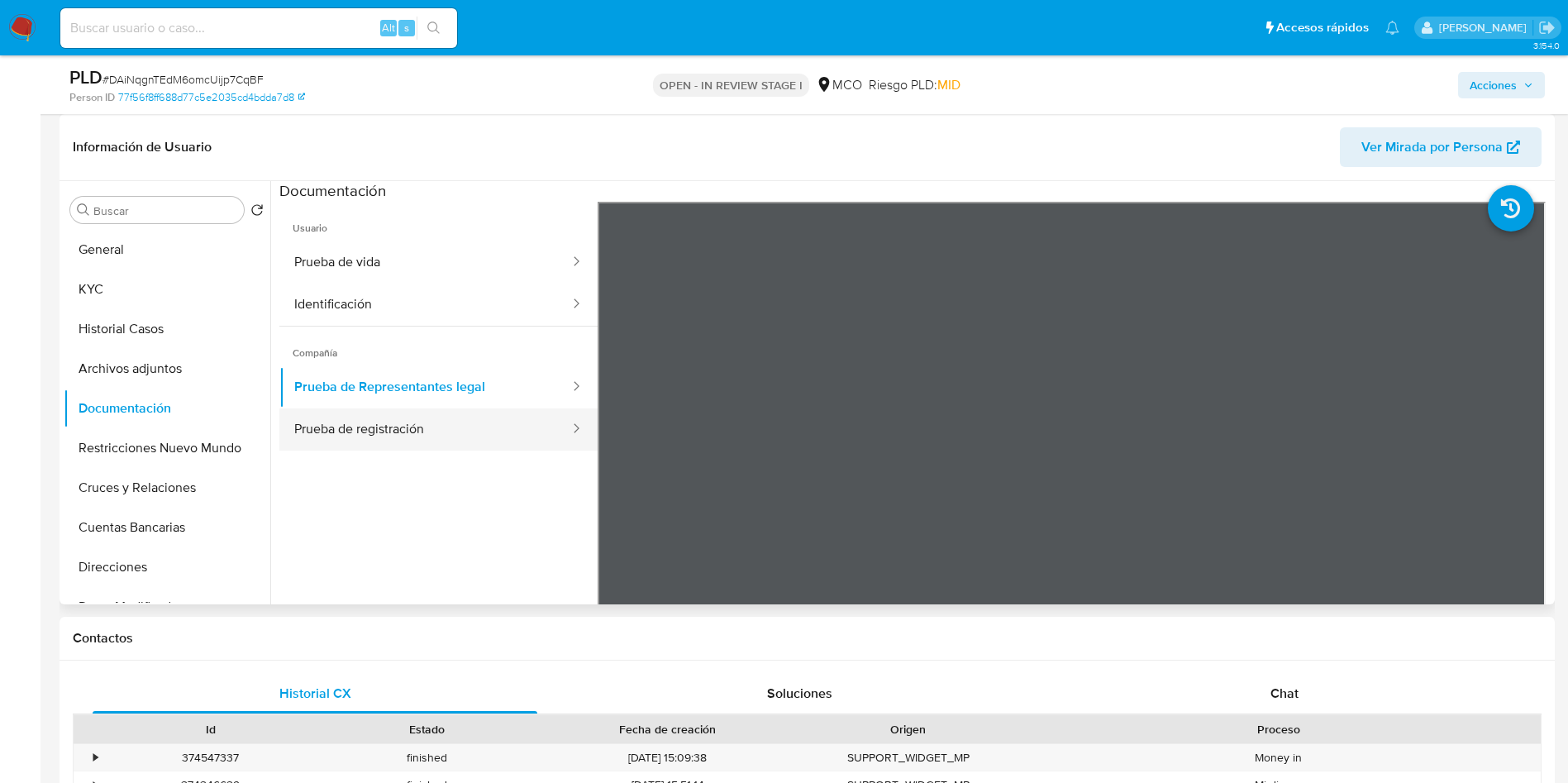
click at [365, 420] on button "Prueba de registración" at bounding box center [425, 430] width 292 height 42
click at [143, 273] on button "KYC" at bounding box center [161, 290] width 194 height 40
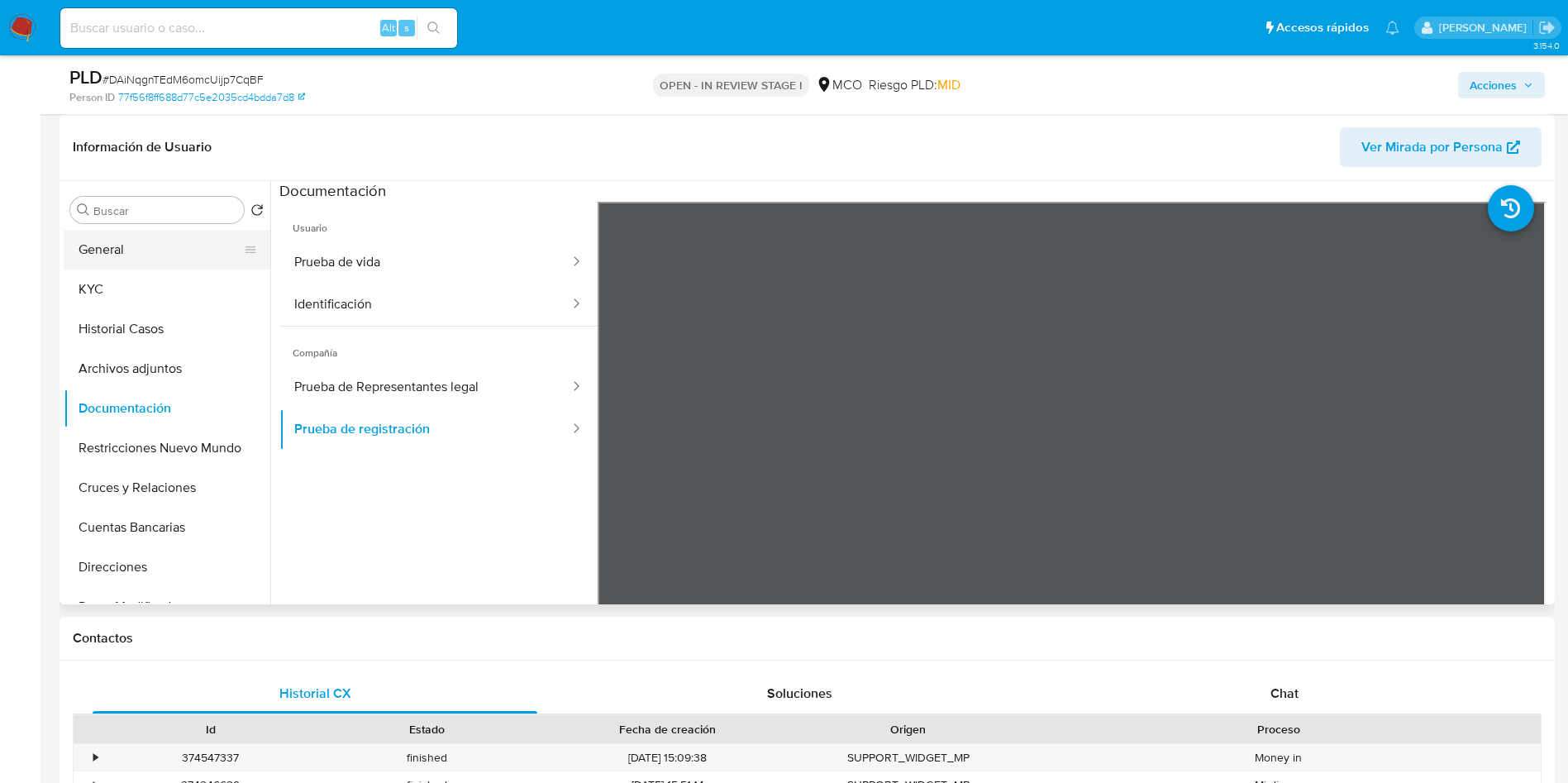
click at [143, 265] on button "General" at bounding box center [161, 250] width 194 height 40
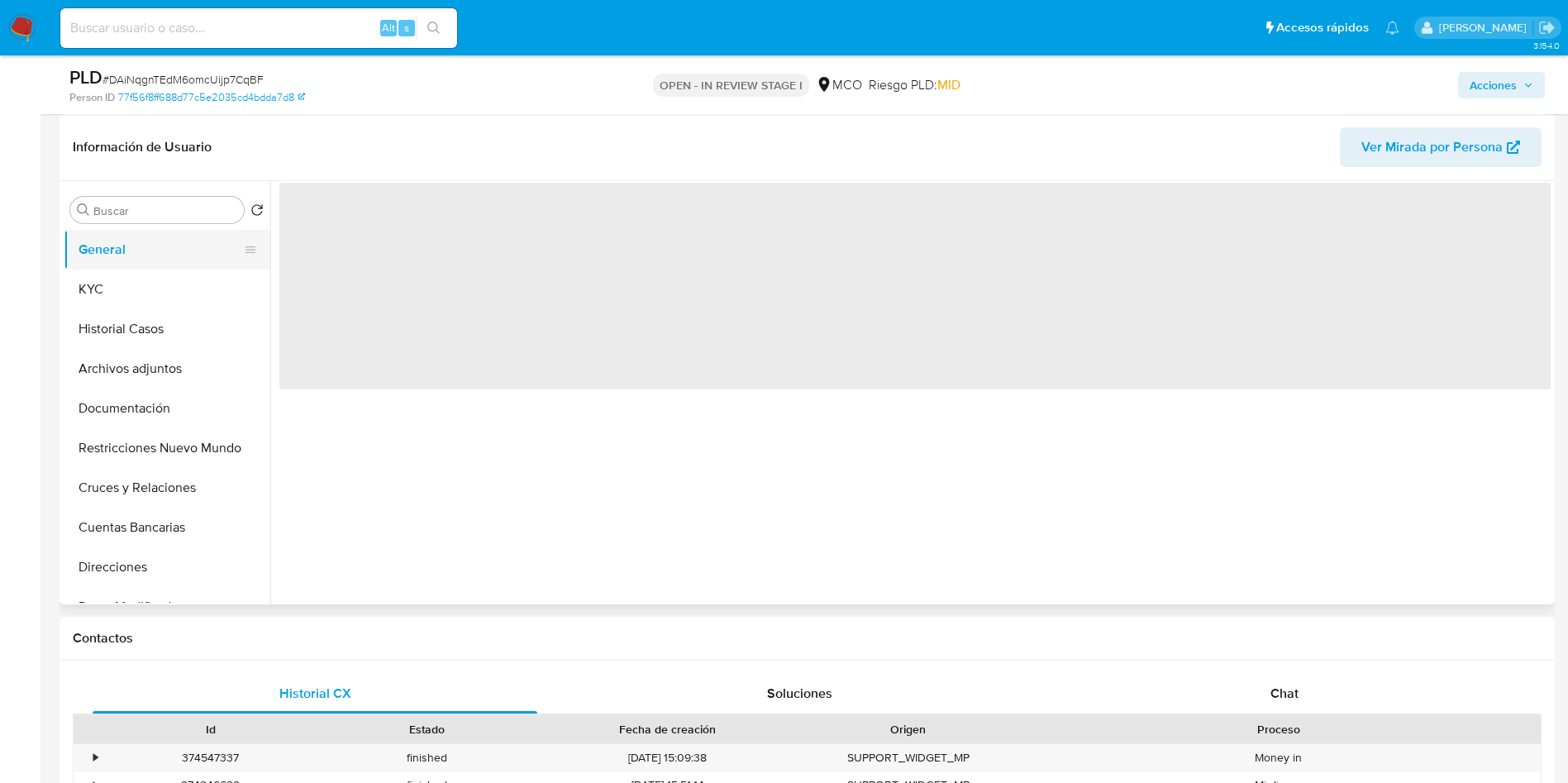
drag, startPoint x: 127, startPoint y: 258, endPoint x: 128, endPoint y: 239, distance: 19.0
click at [127, 256] on button "General" at bounding box center [161, 250] width 194 height 40
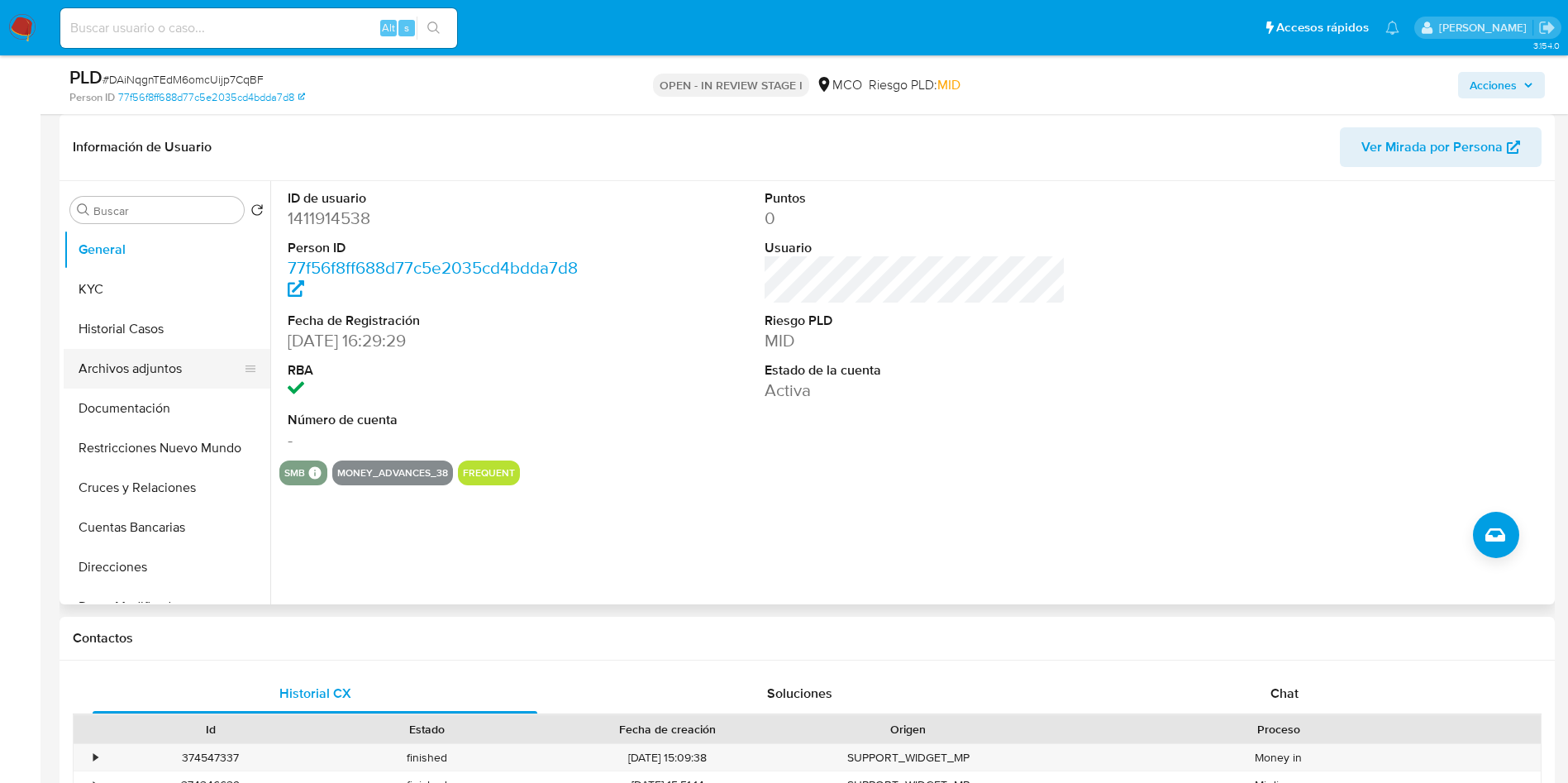
click at [159, 355] on button "Archivos adjuntos" at bounding box center [161, 369] width 194 height 40
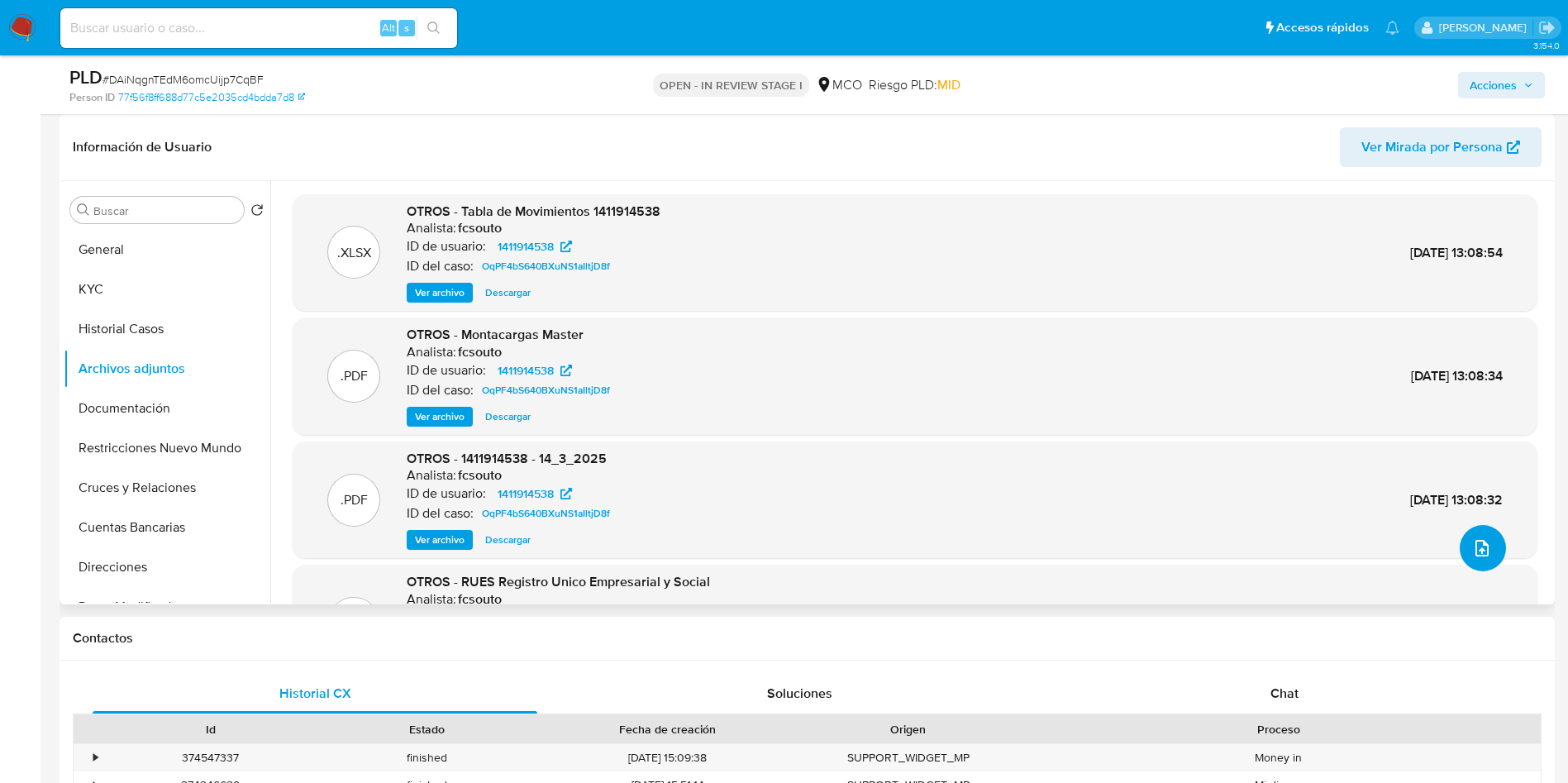
click at [1472, 546] on icon "upload-file" at bounding box center [1482, 547] width 20 height 20
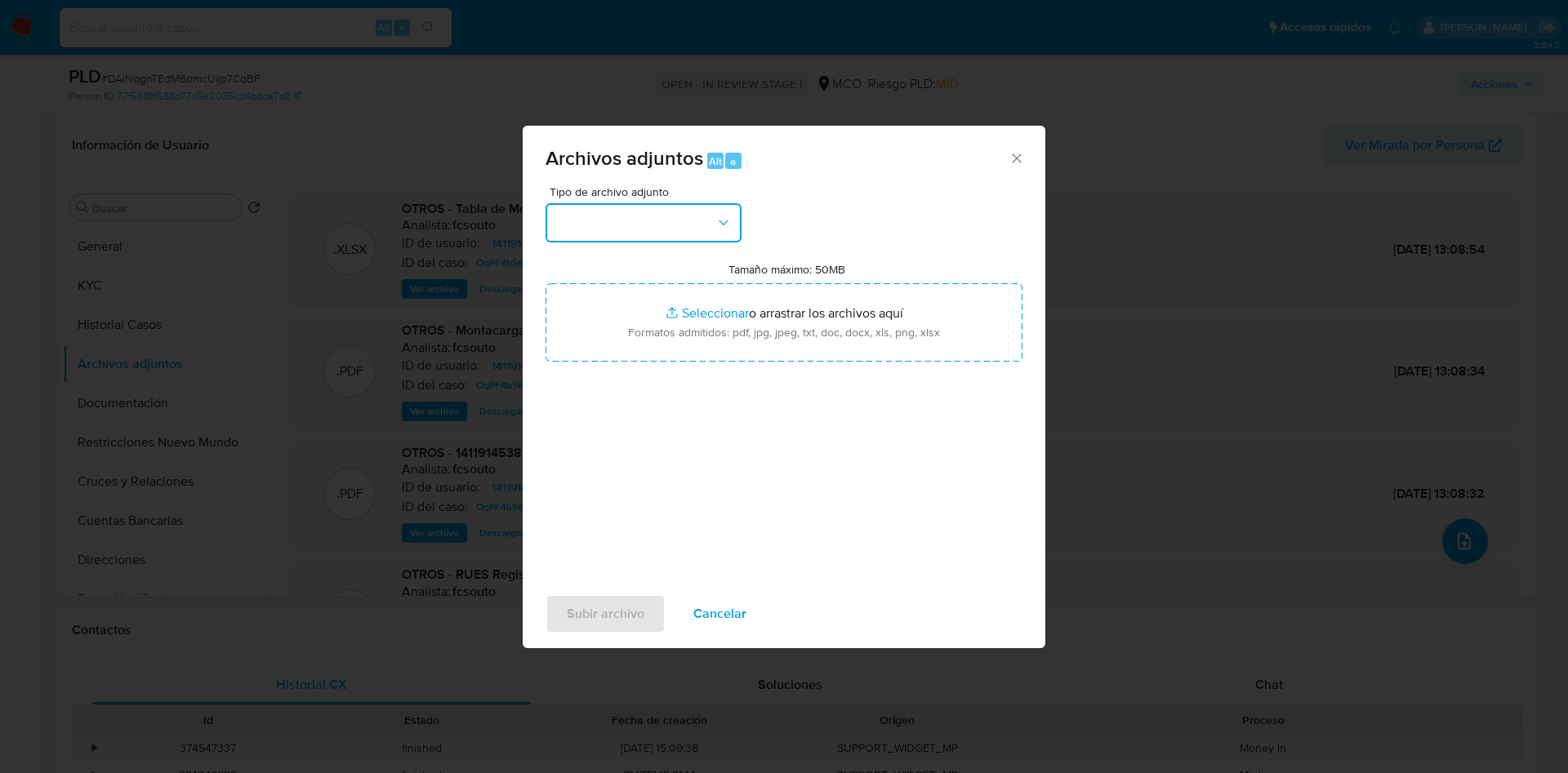
click at [628, 226] on button "button" at bounding box center [643, 223] width 196 height 39
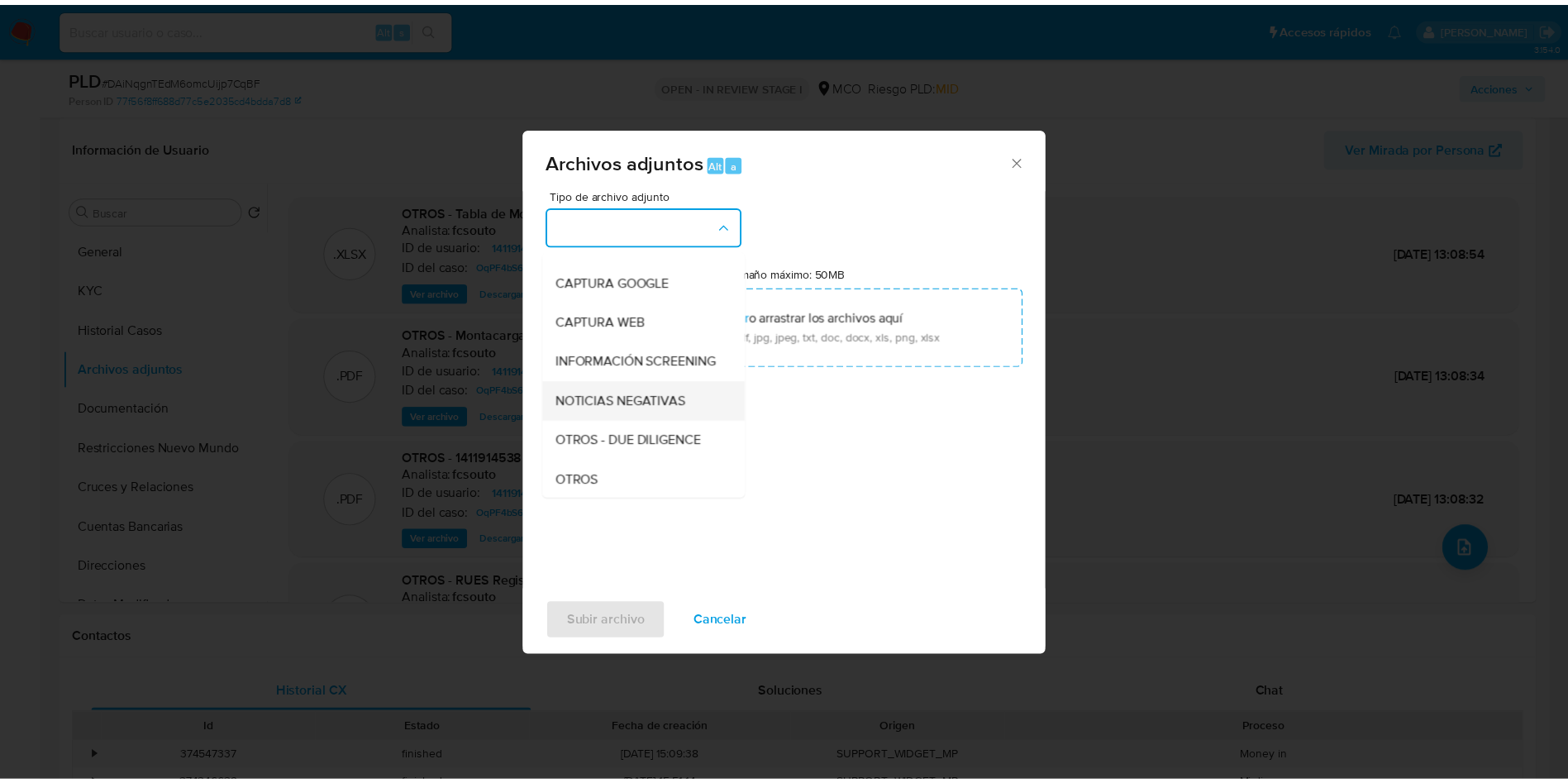
scroll to position [124, 0]
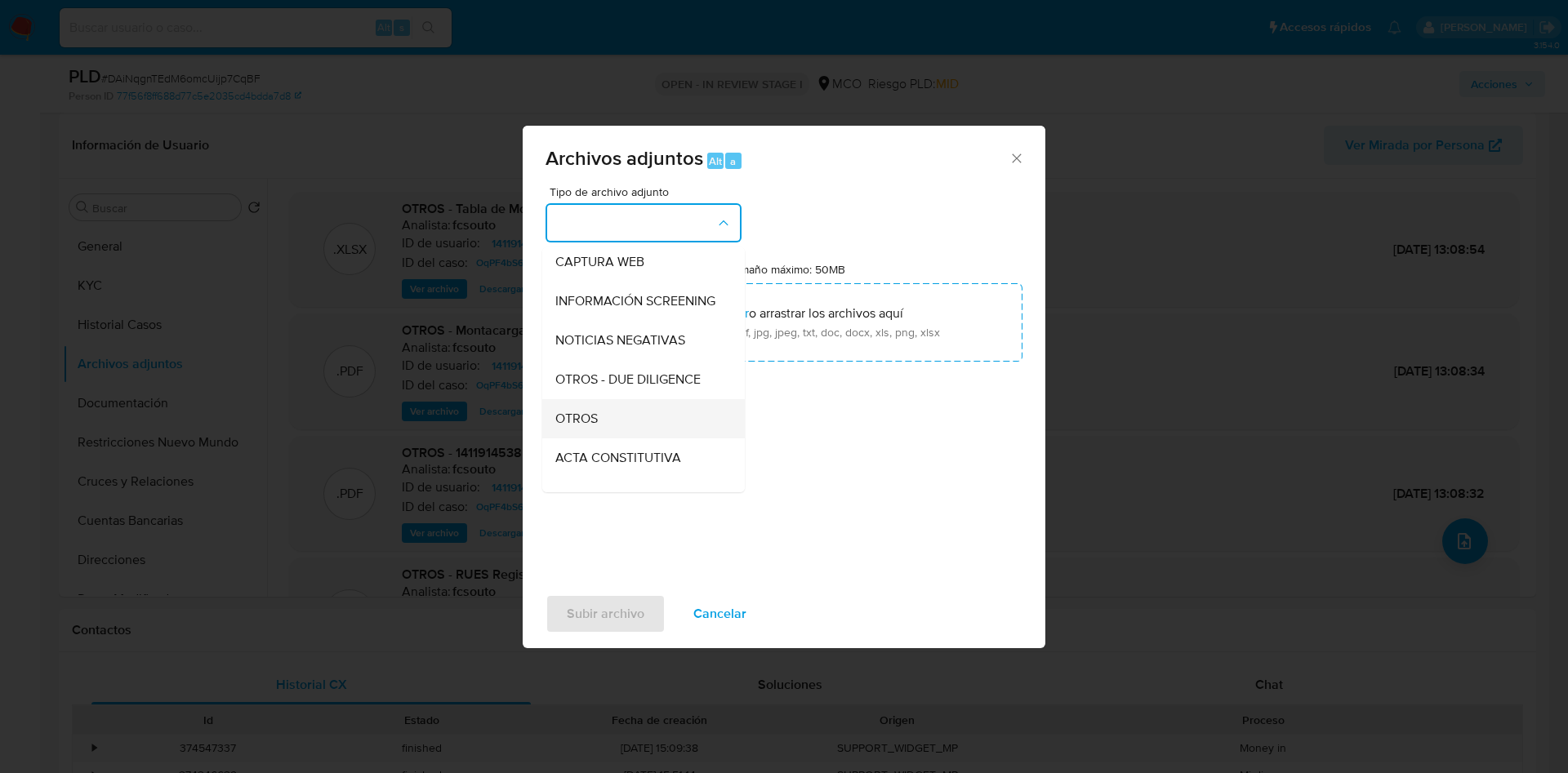
click at [607, 428] on div "OTROS" at bounding box center [639, 419] width 167 height 39
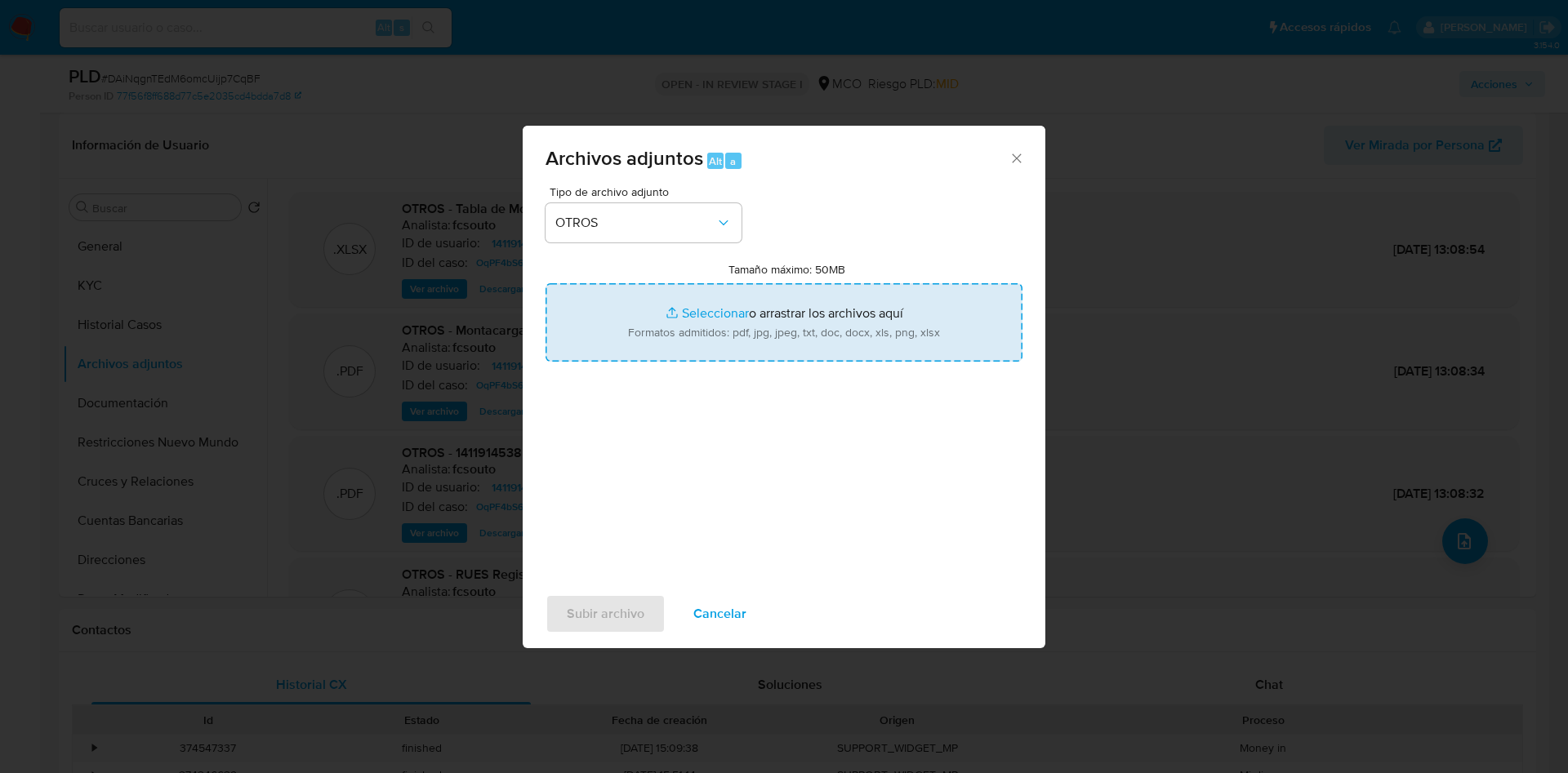
click at [624, 301] on input "Tamaño máximo: 50MB Seleccionar archivos" at bounding box center [784, 323] width 477 height 79
click at [790, 346] on input "Tamaño máximo: 50MB Seleccionar archivos" at bounding box center [784, 323] width 477 height 79
type input "C:\fakepath\1411914538 - 18_08_2025.pdf"
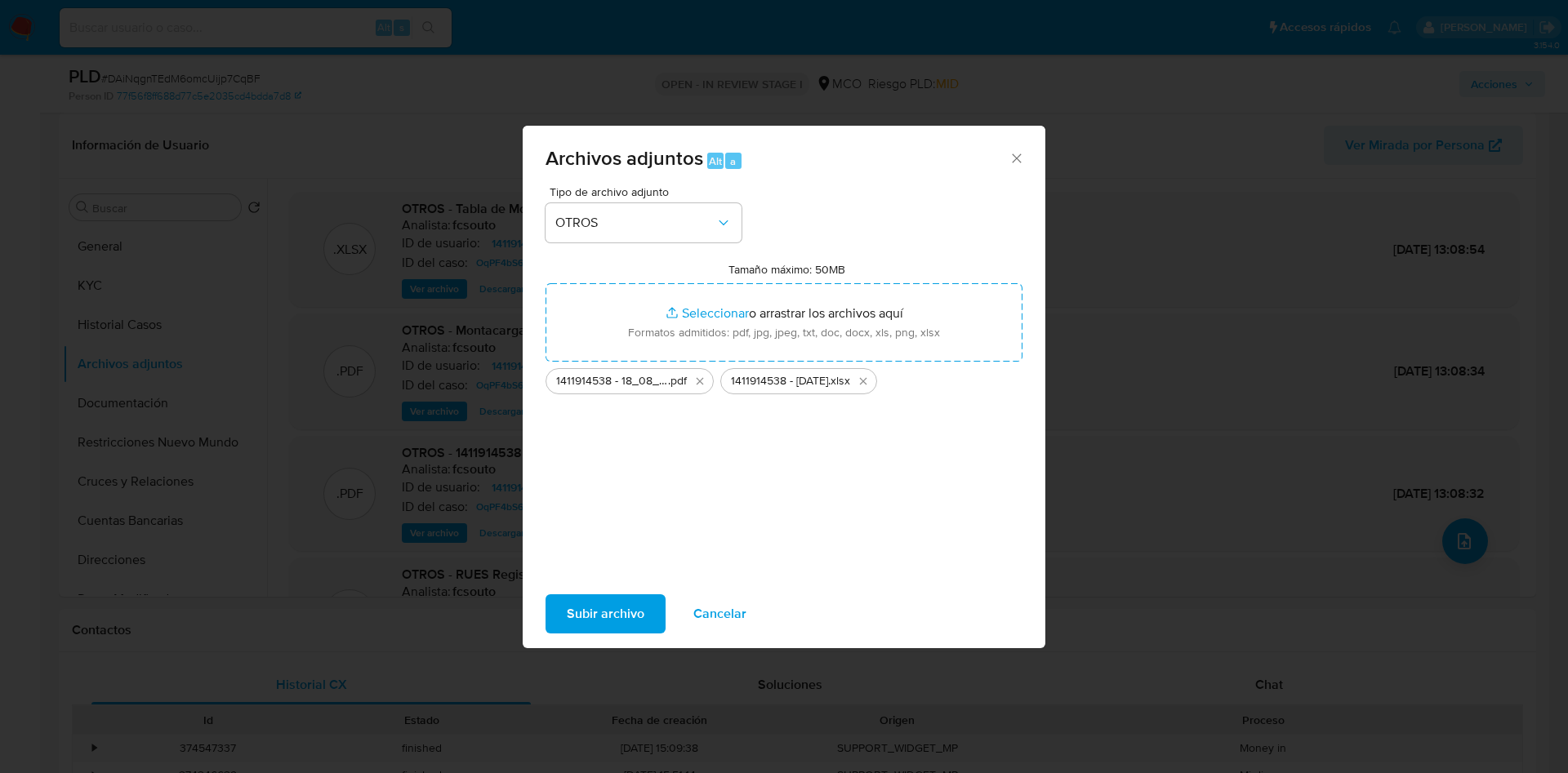
click at [633, 613] on span "Subir archivo" at bounding box center [605, 614] width 78 height 36
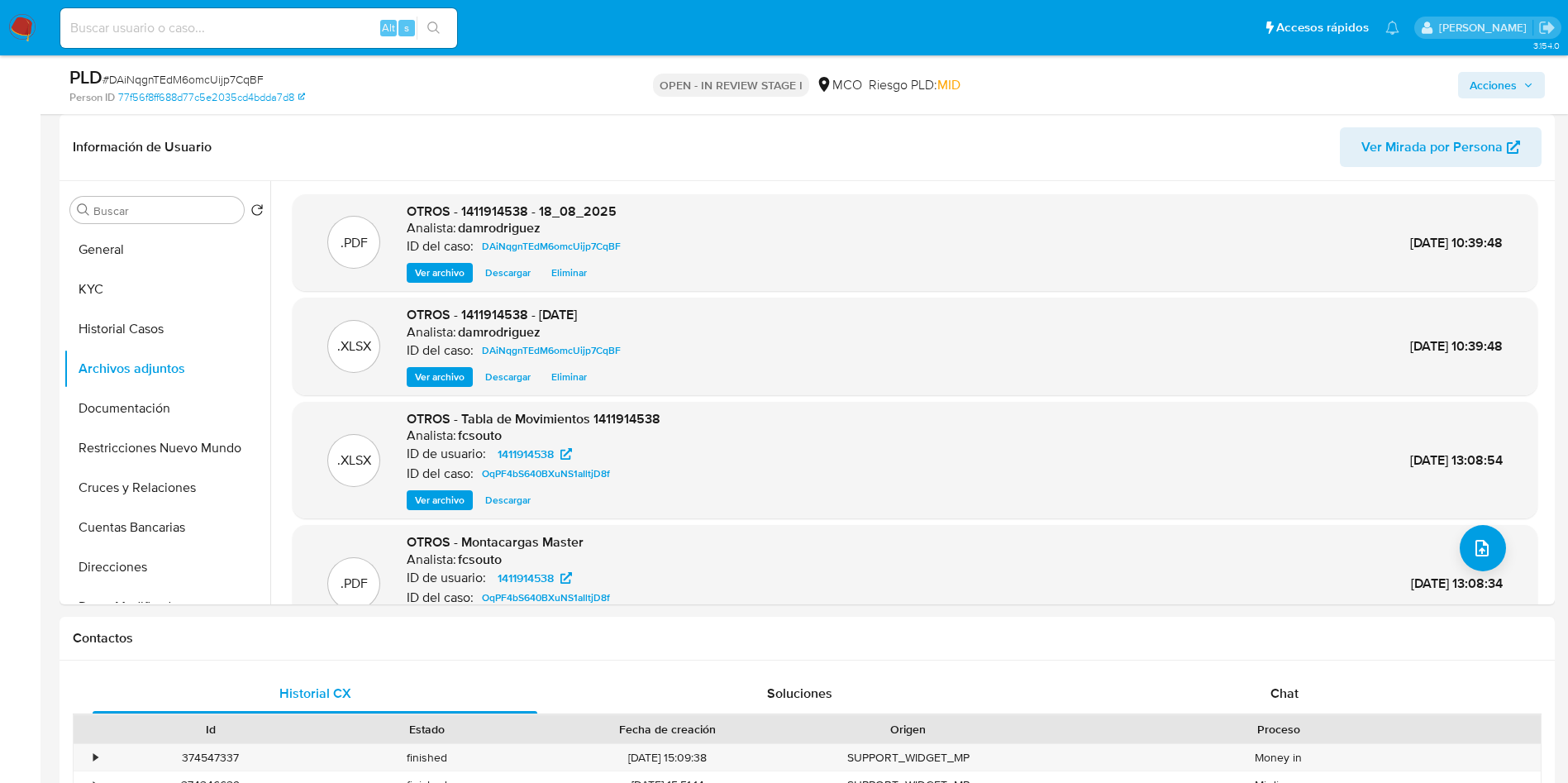
click at [1515, 81] on span "Acciones" at bounding box center [1493, 86] width 47 height 27
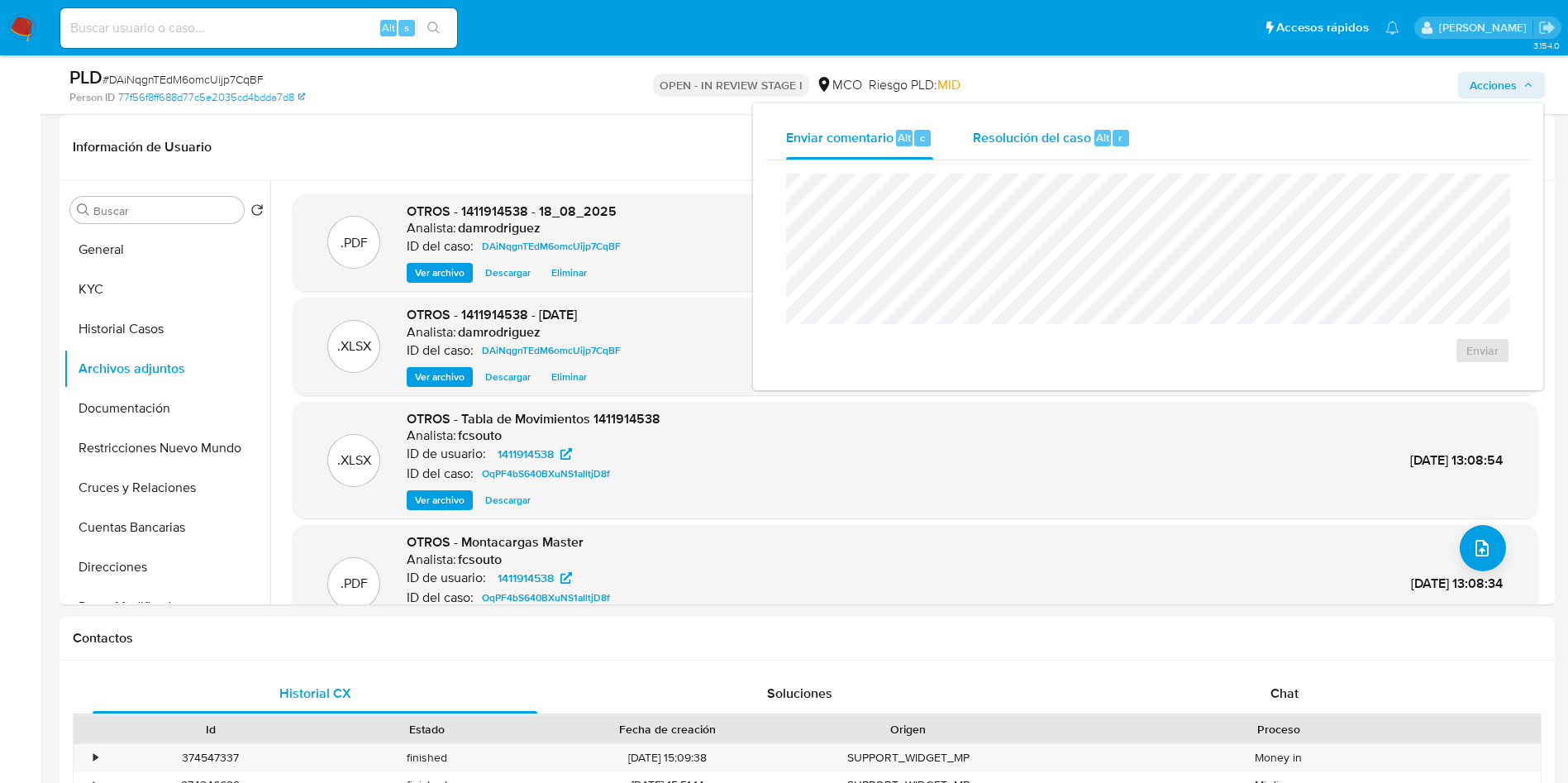
click at [1039, 128] on span "Resolución del caso" at bounding box center [1031, 137] width 118 height 19
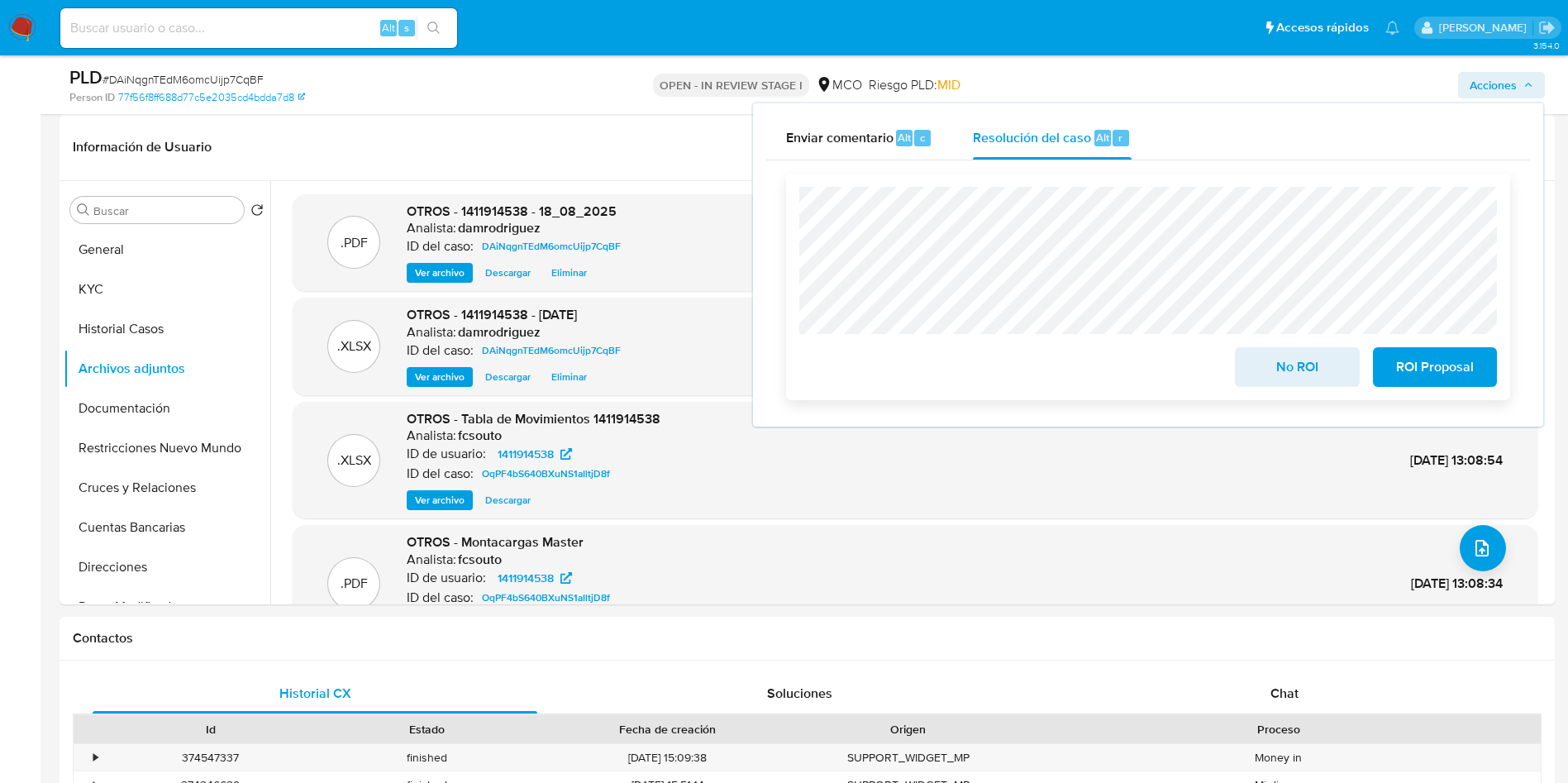
click at [1257, 376] on span "No ROI" at bounding box center [1296, 367] width 81 height 36
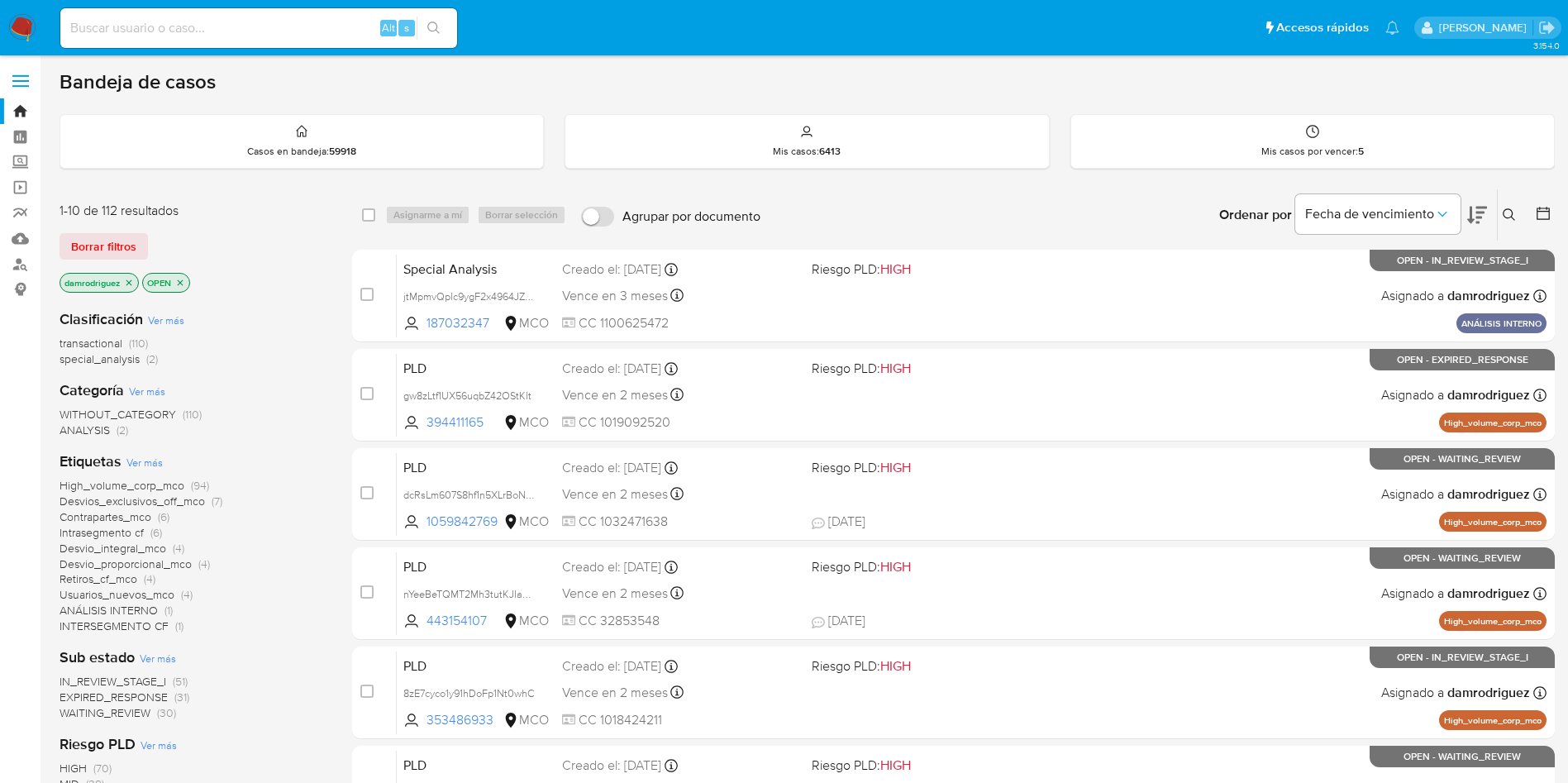
click at [130, 285] on icon "close-filter" at bounding box center [129, 282] width 9 height 10
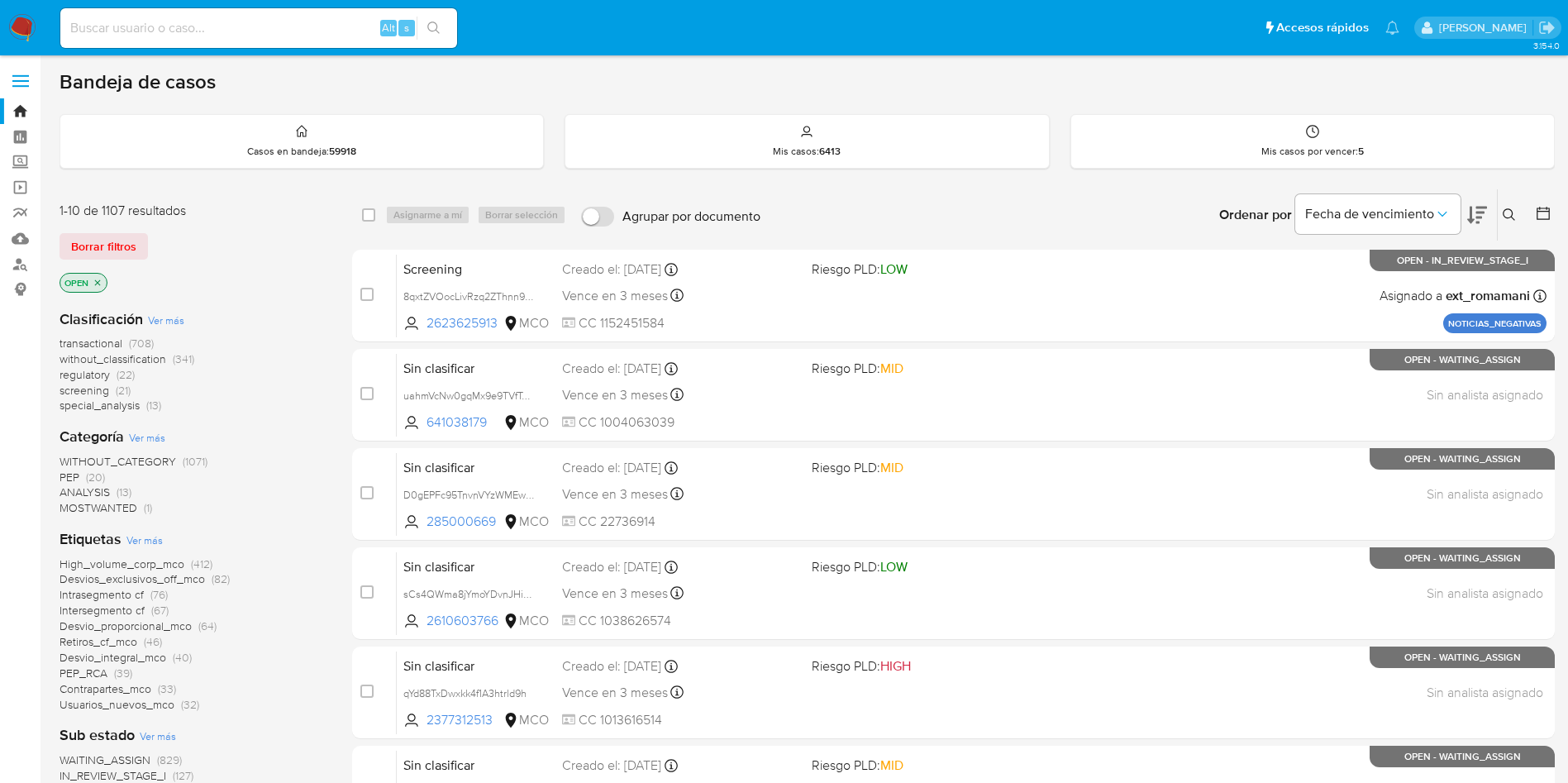
click at [106, 336] on span "transactional" at bounding box center [91, 342] width 63 height 16
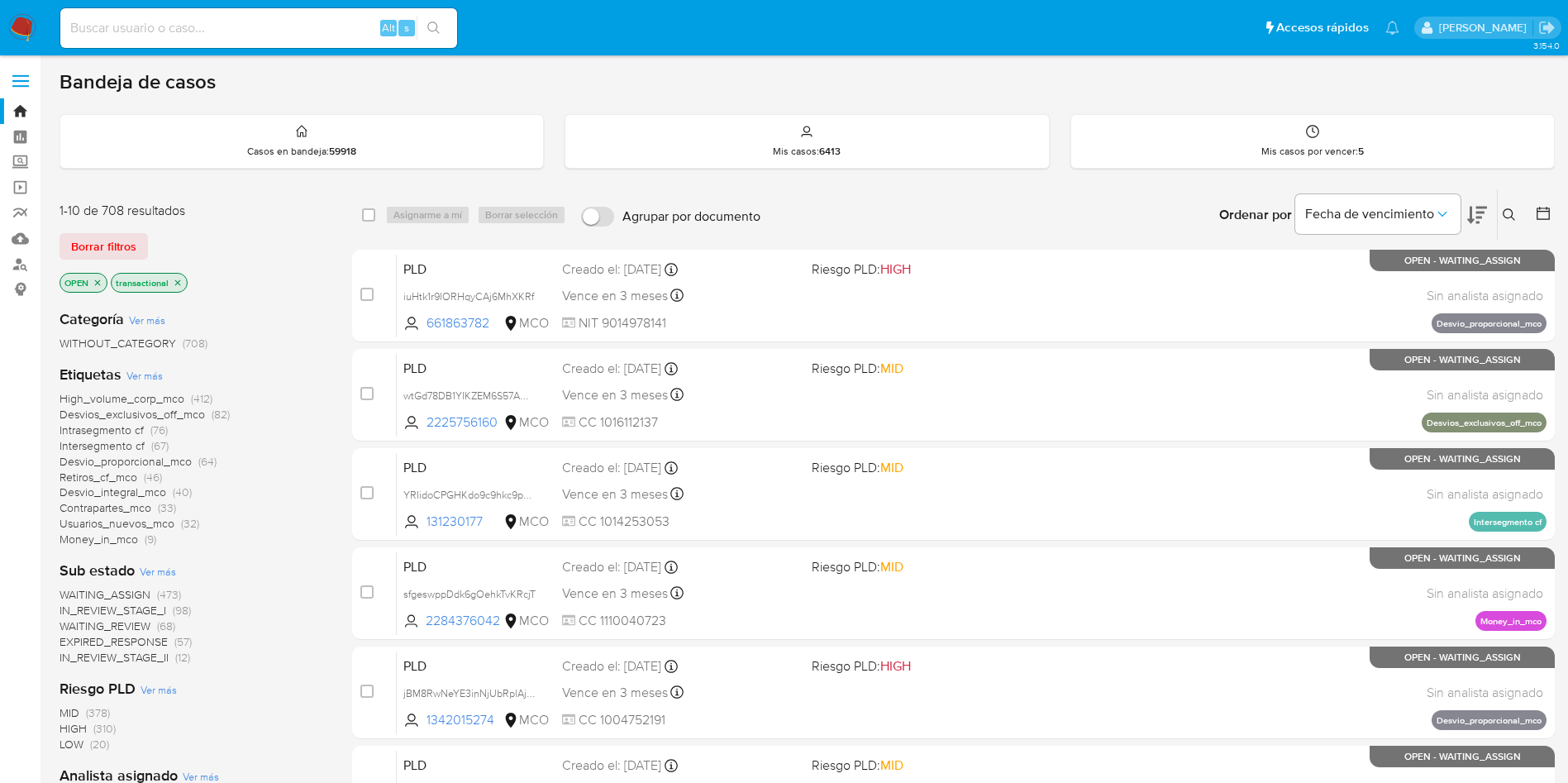
click at [1479, 207] on icon at bounding box center [1477, 216] width 20 height 17
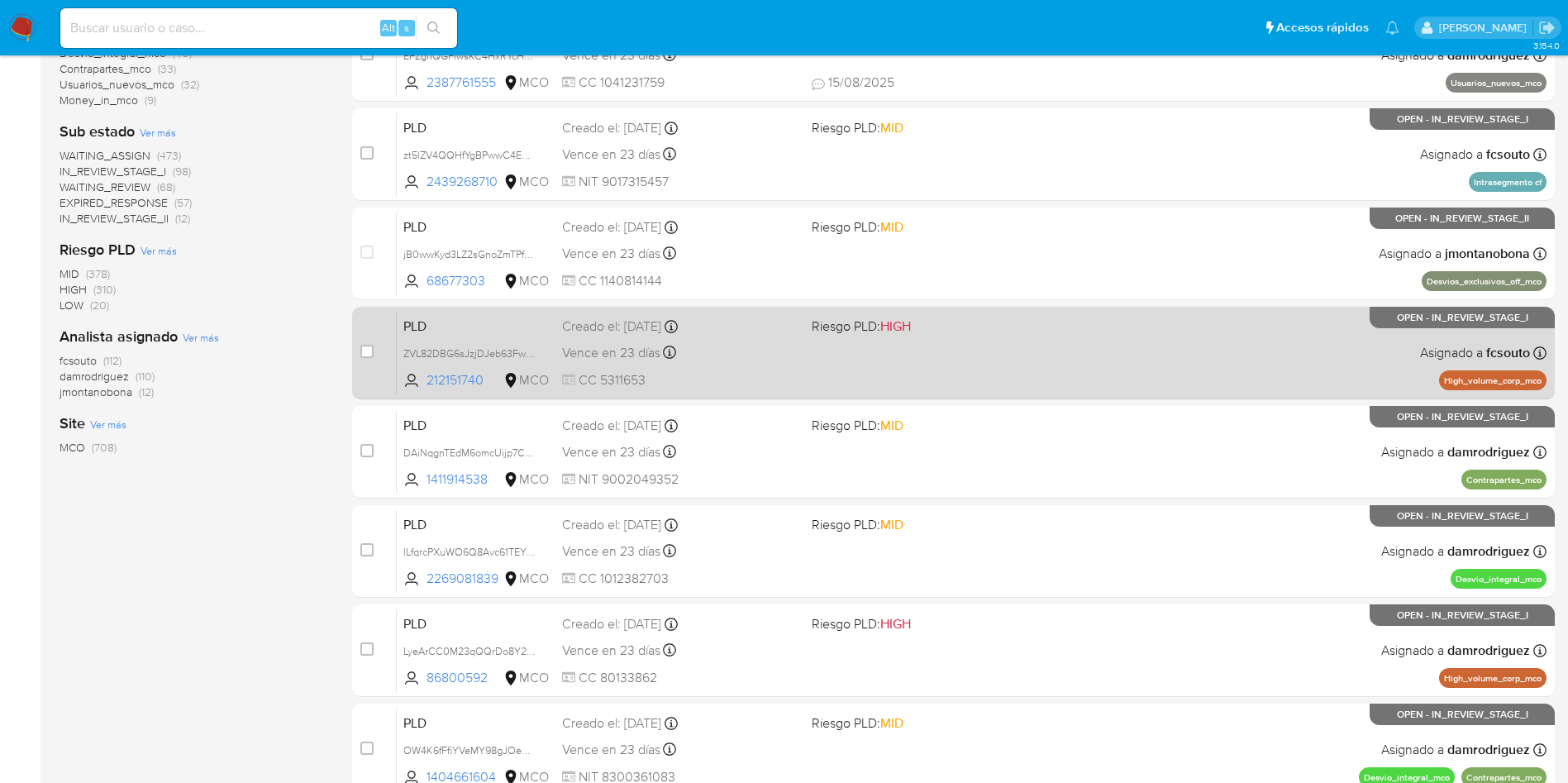
scroll to position [523, 0]
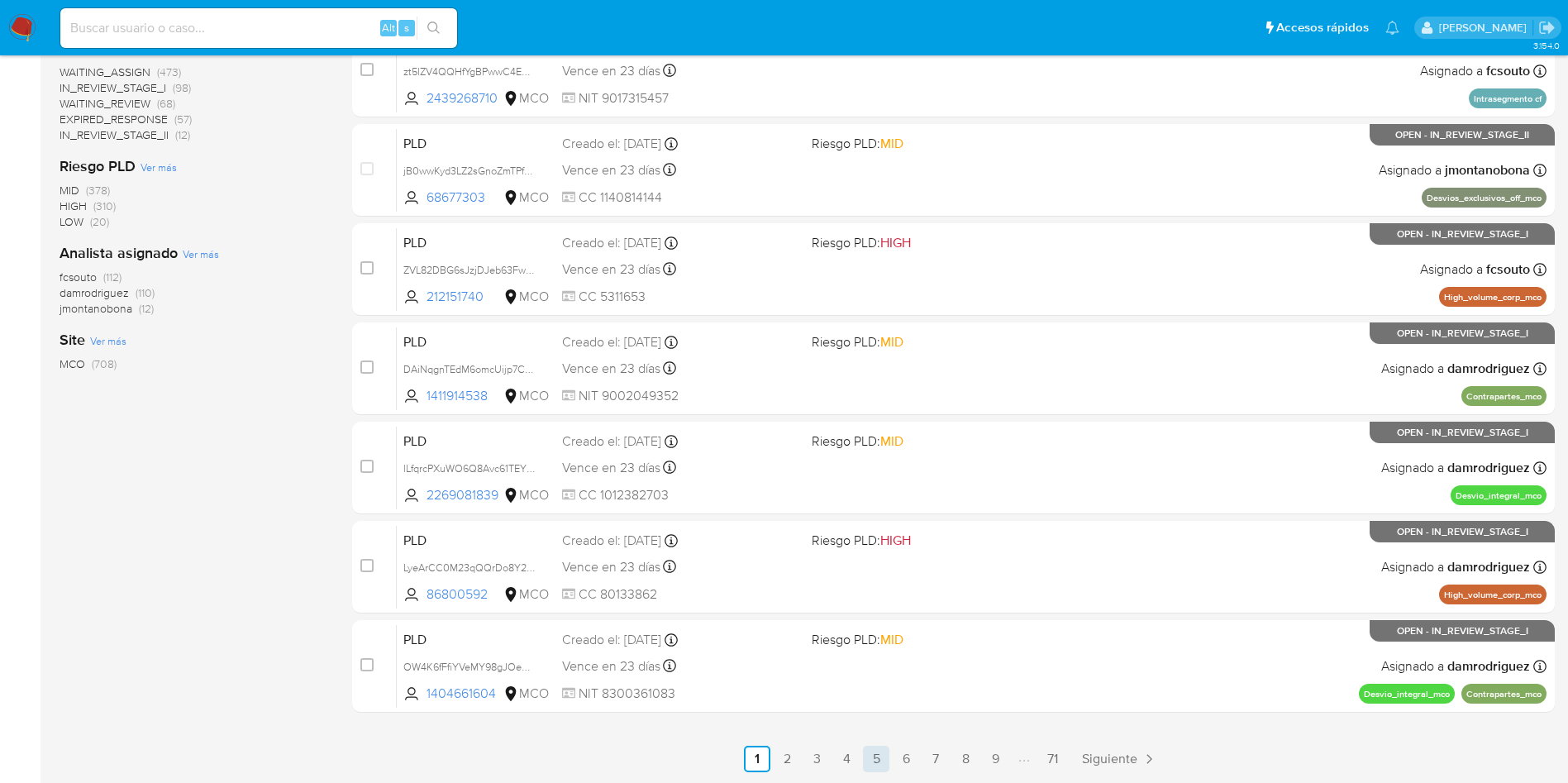
click at [870, 761] on link "5" at bounding box center [876, 759] width 27 height 27
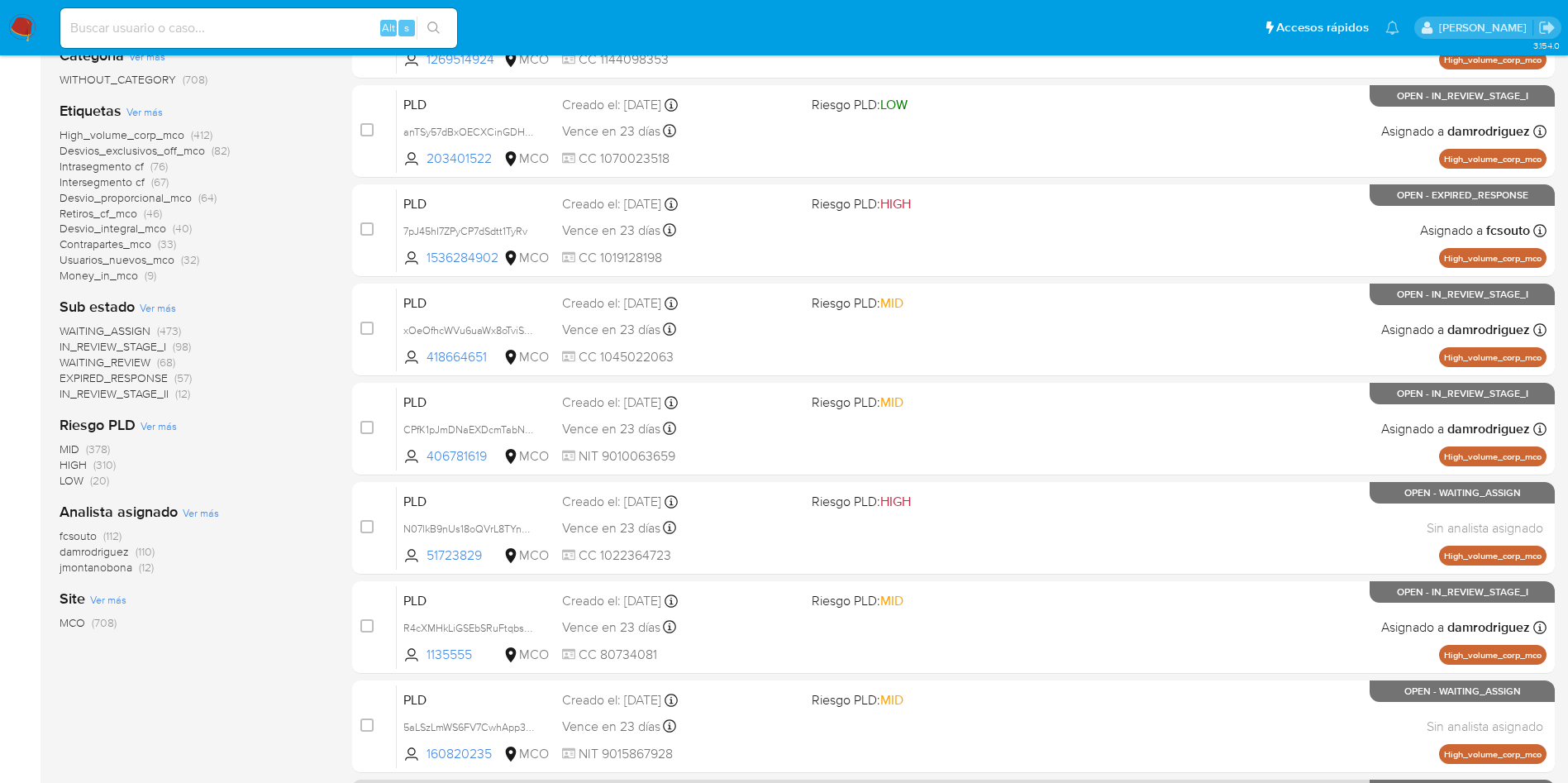
scroll to position [523, 0]
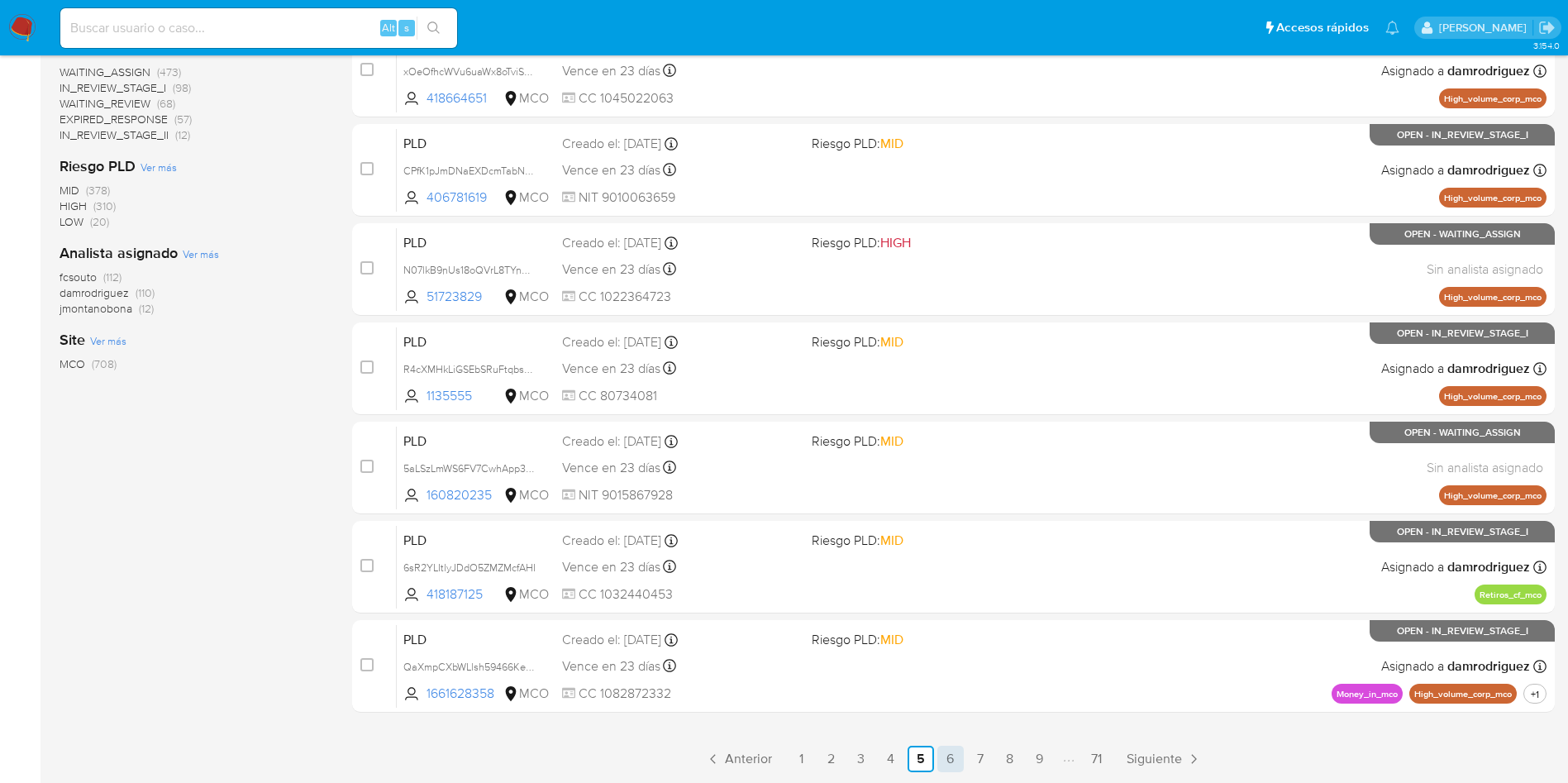
click at [950, 761] on link "6" at bounding box center [951, 759] width 27 height 27
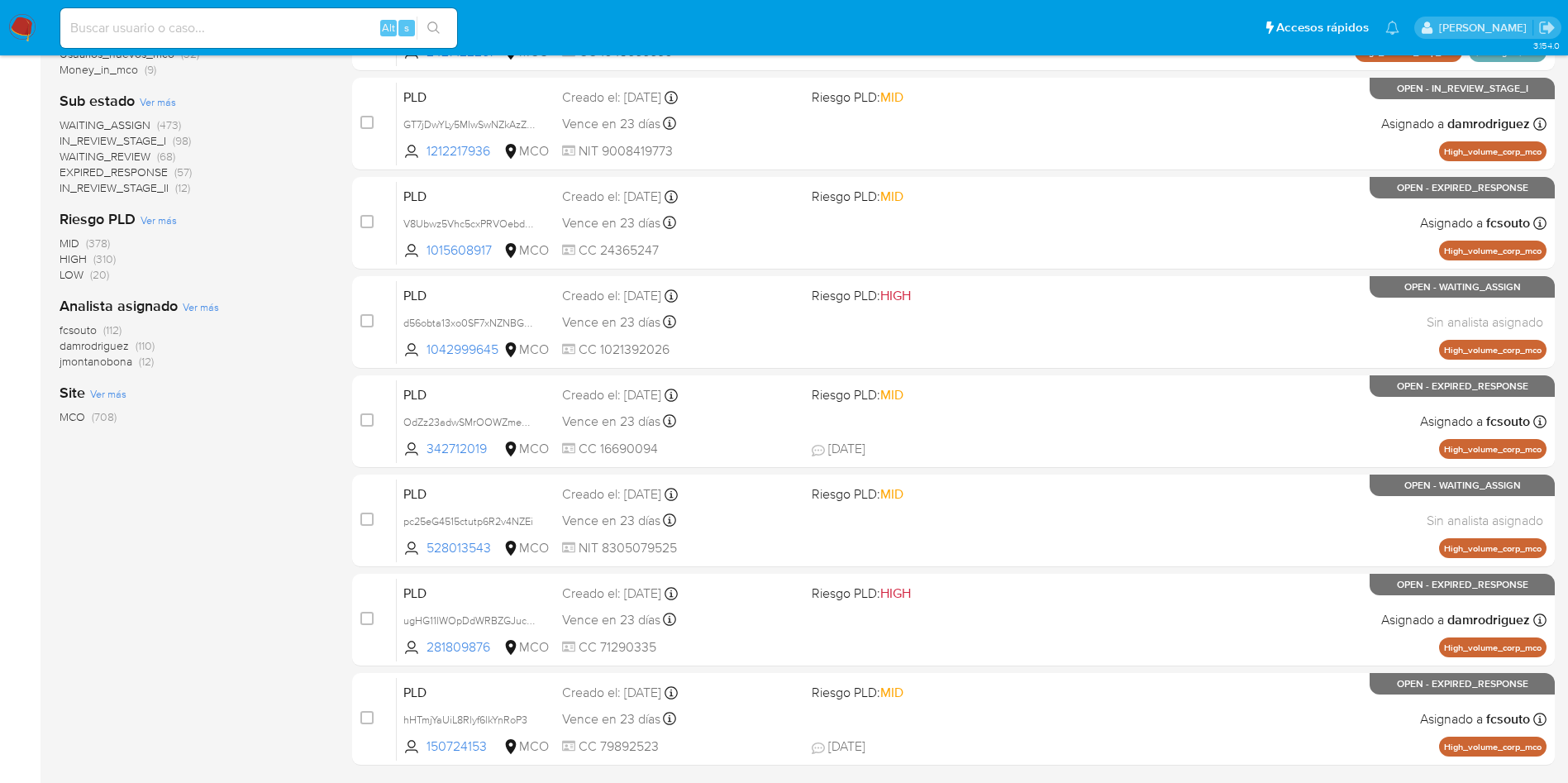
scroll to position [523, 0]
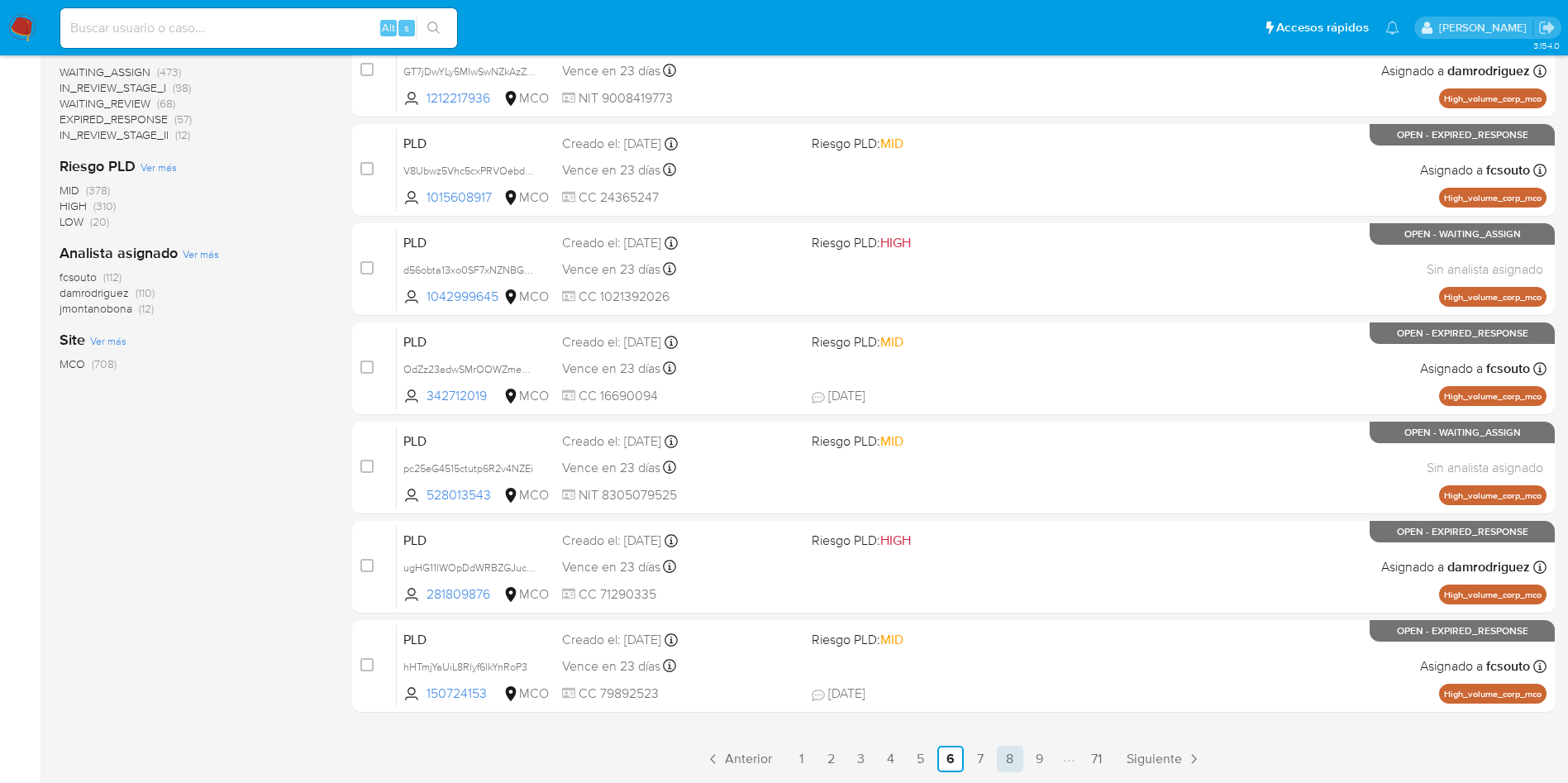
click at [1018, 753] on link "8" at bounding box center [1010, 759] width 27 height 27
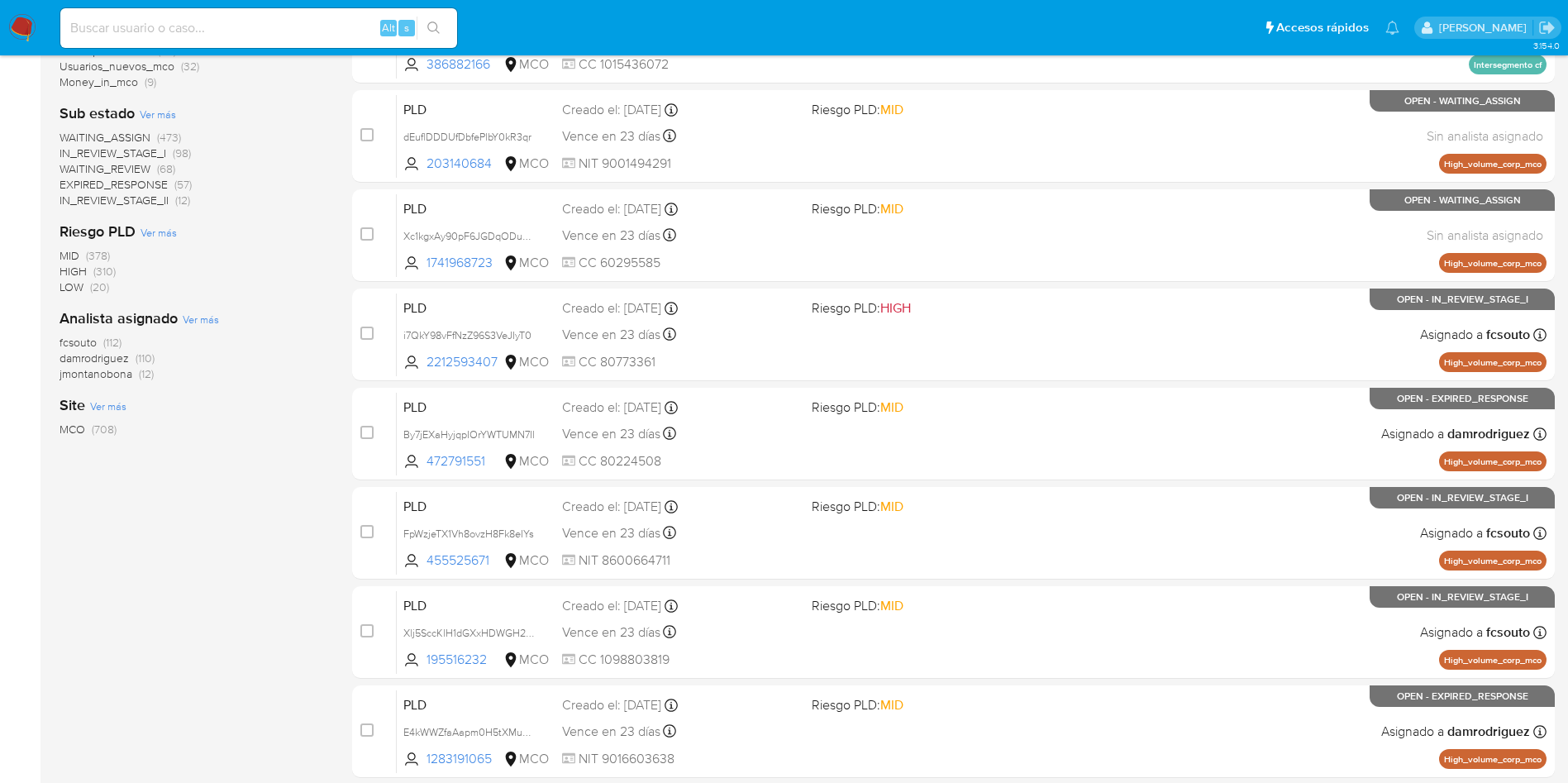
scroll to position [523, 0]
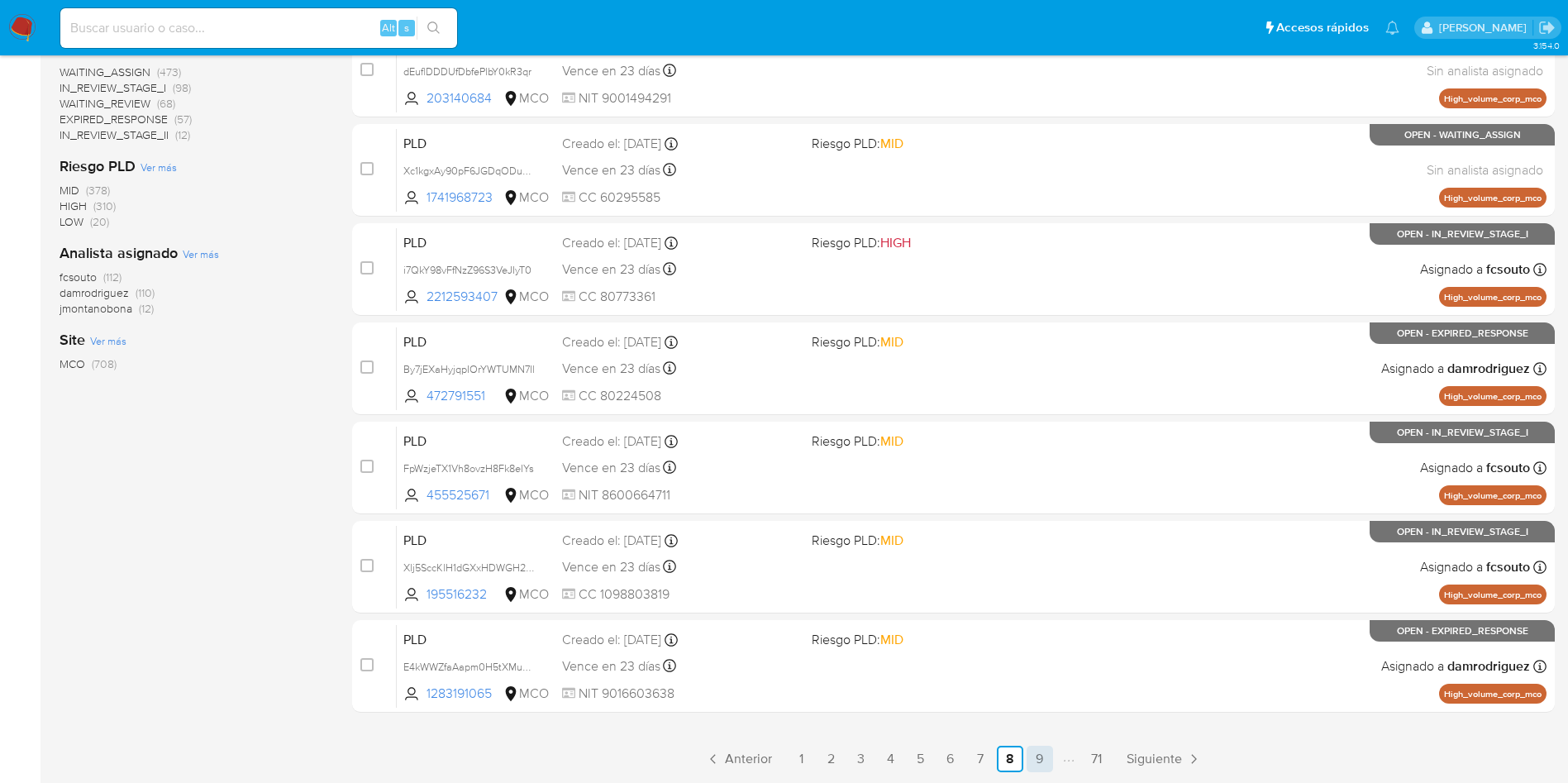
click at [1041, 759] on link "9" at bounding box center [1040, 759] width 27 height 27
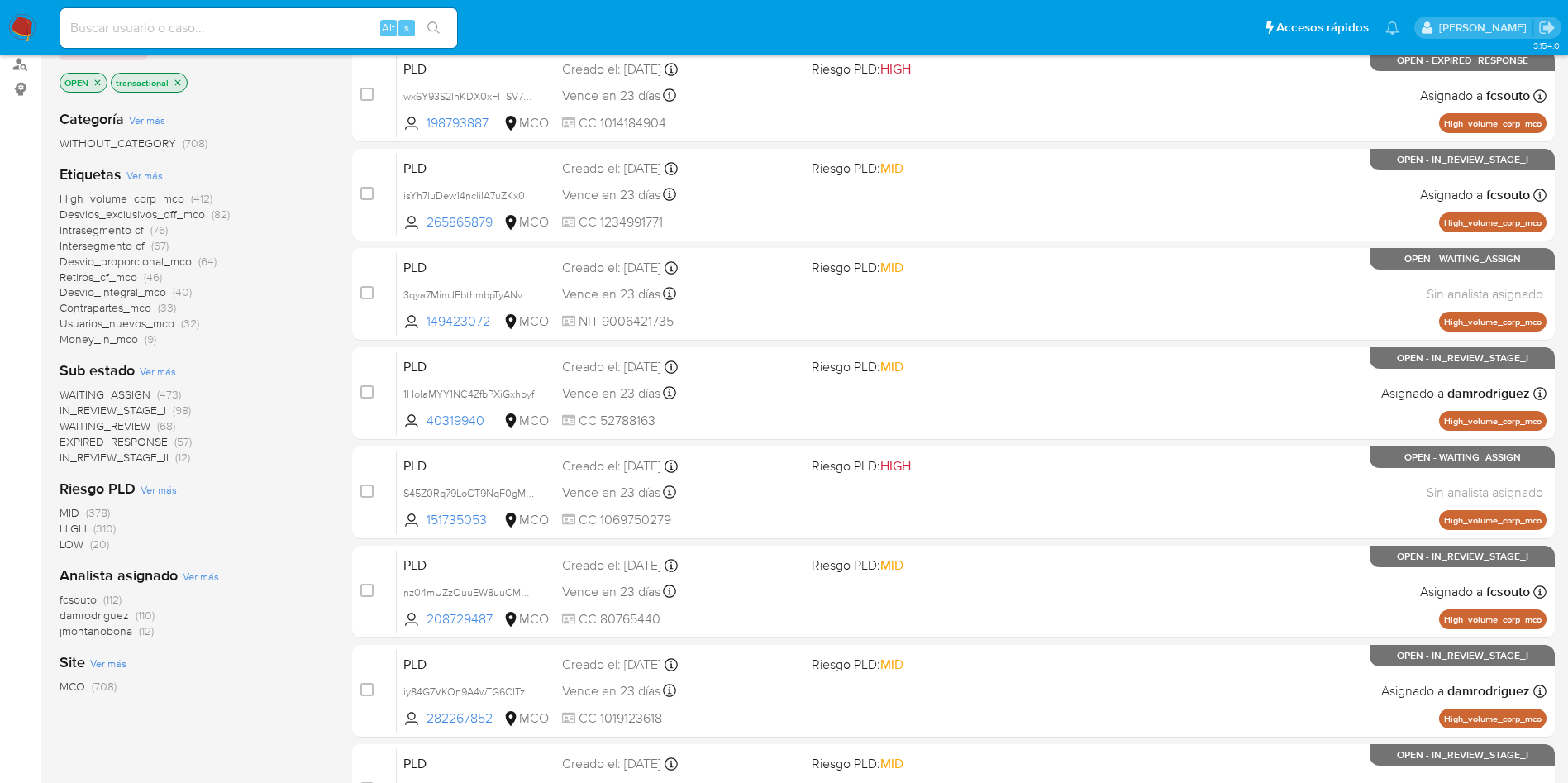
scroll to position [523, 0]
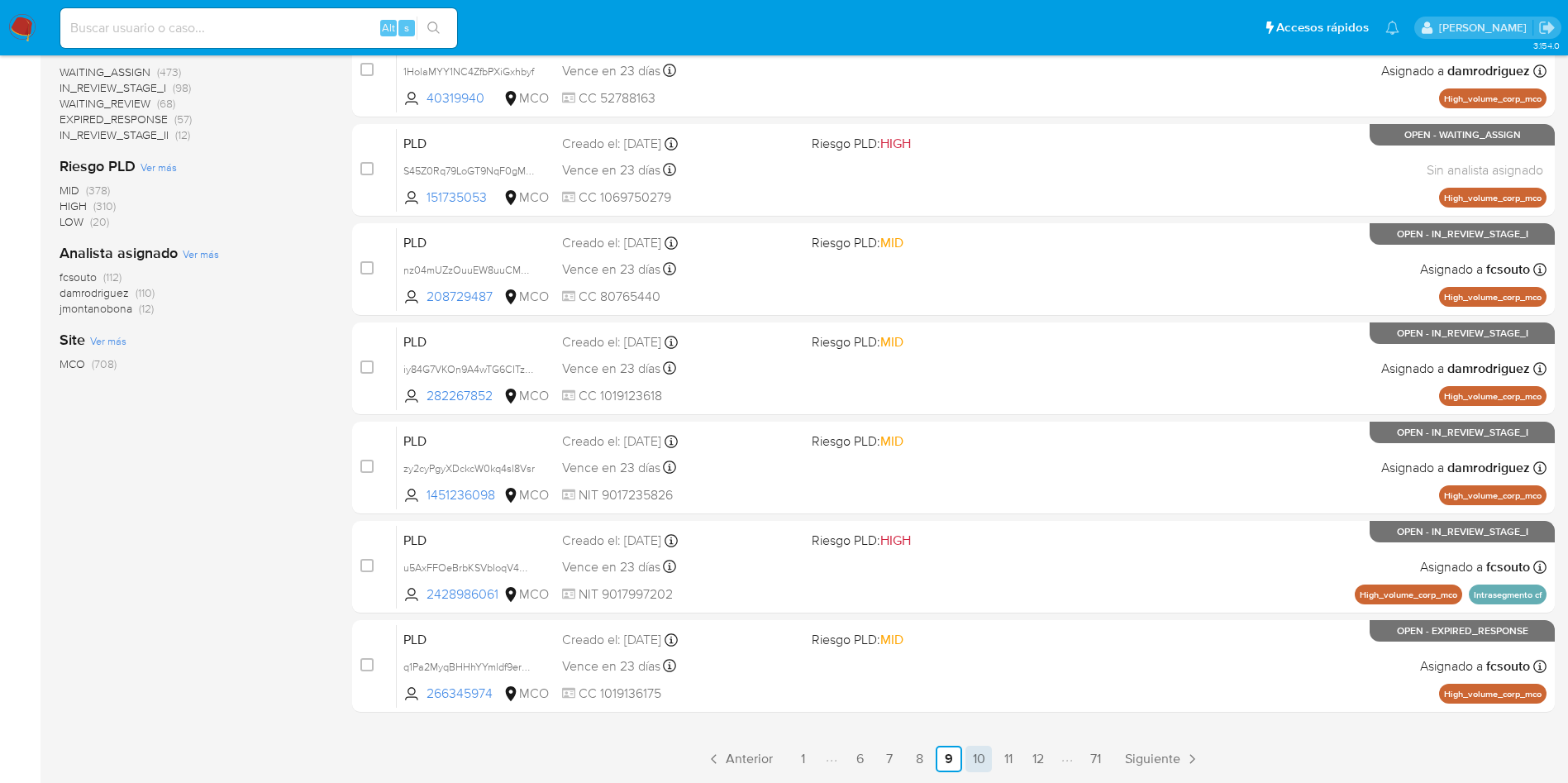
click at [975, 754] on link "10" at bounding box center [978, 759] width 27 height 27
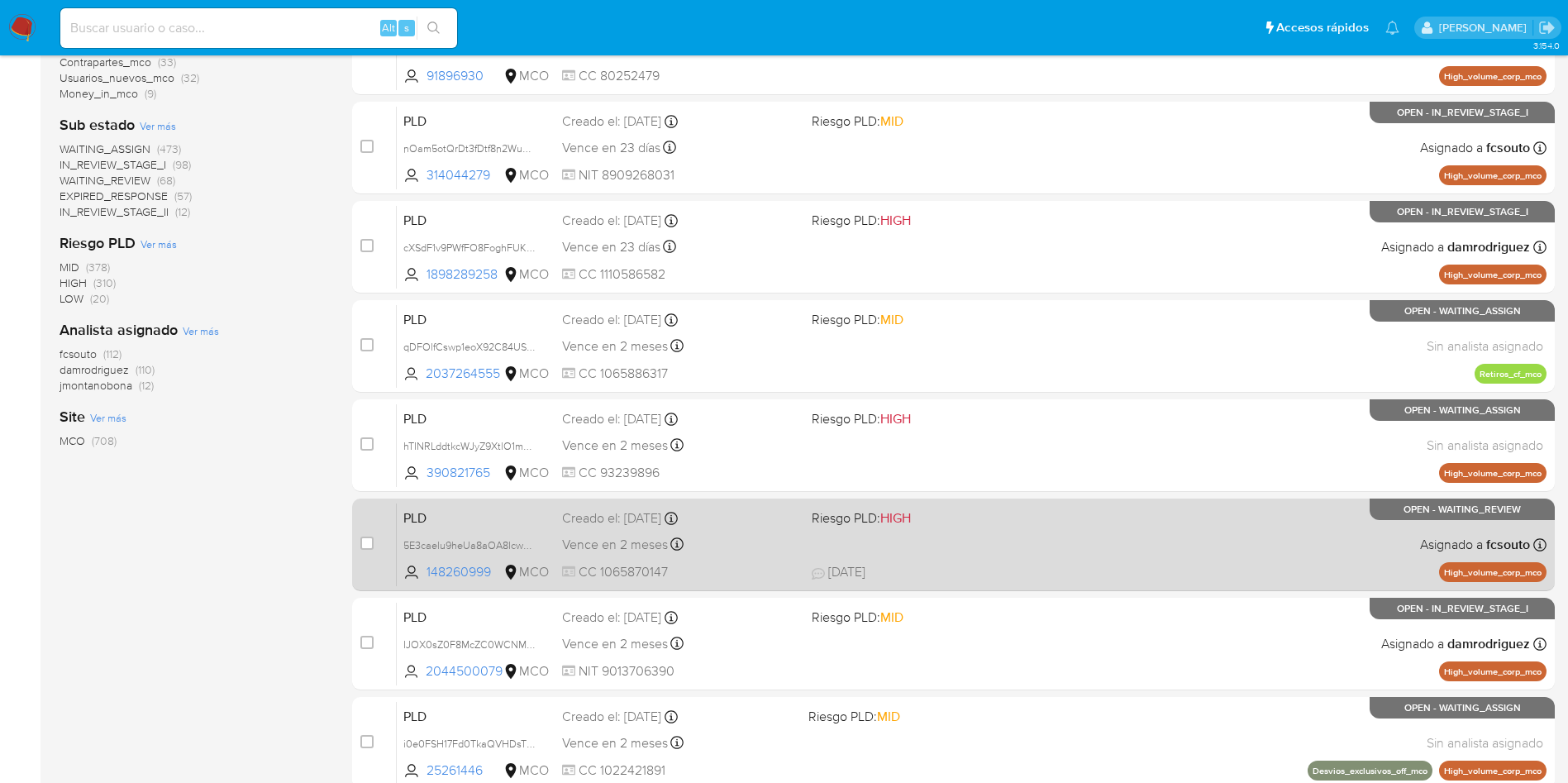
scroll to position [523, 0]
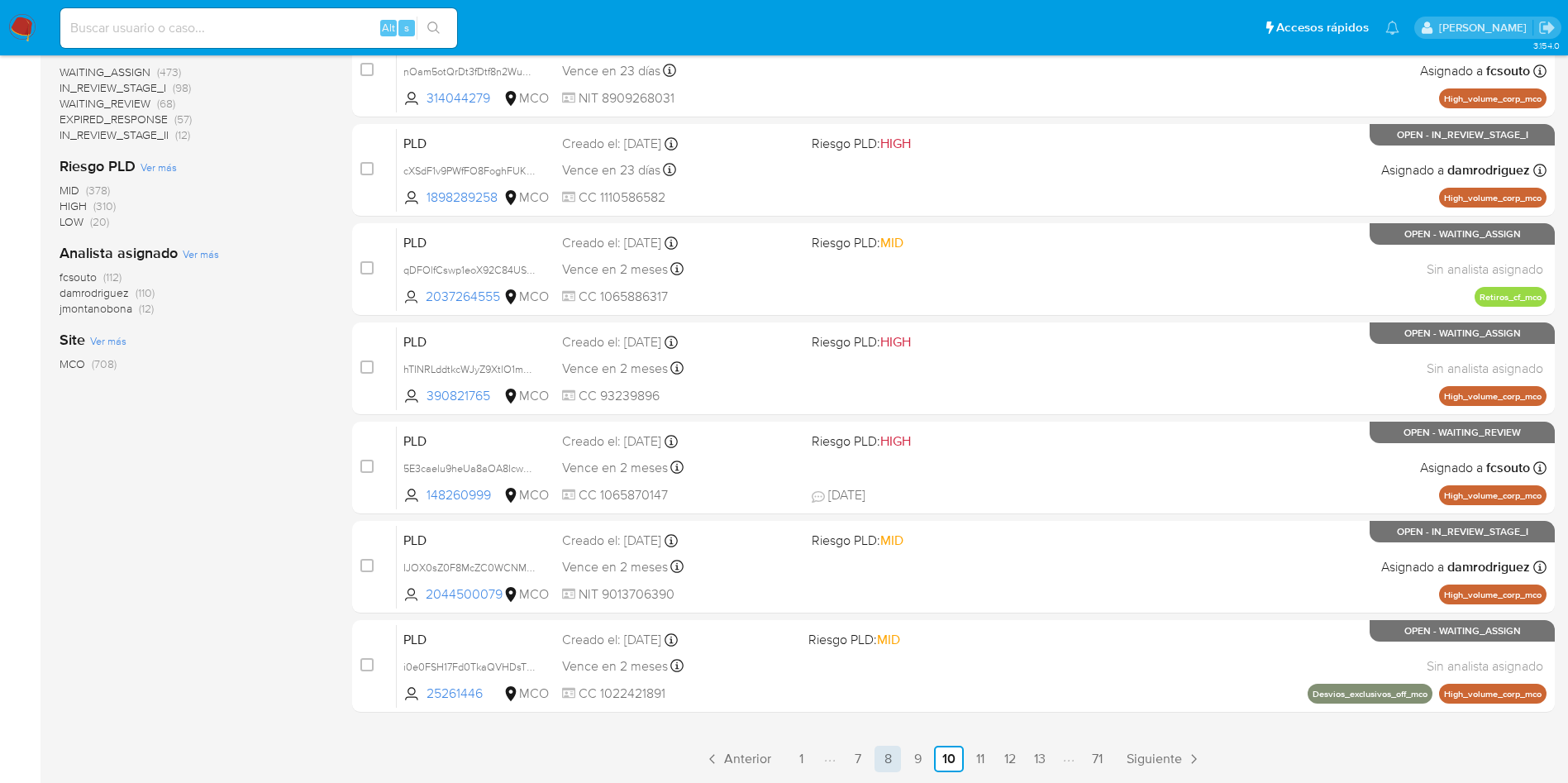
click at [892, 757] on link "8" at bounding box center [888, 759] width 27 height 27
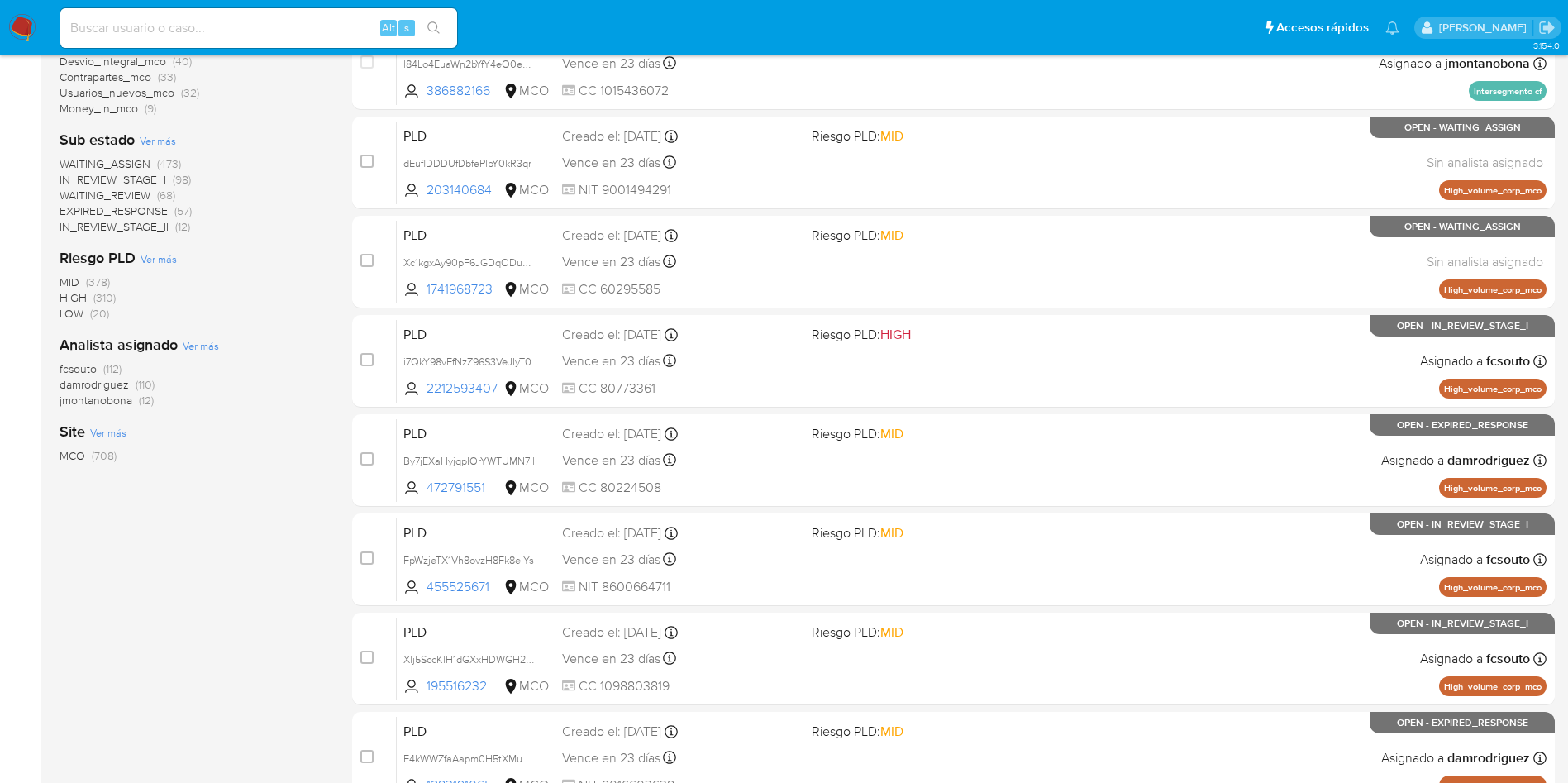
scroll to position [523, 0]
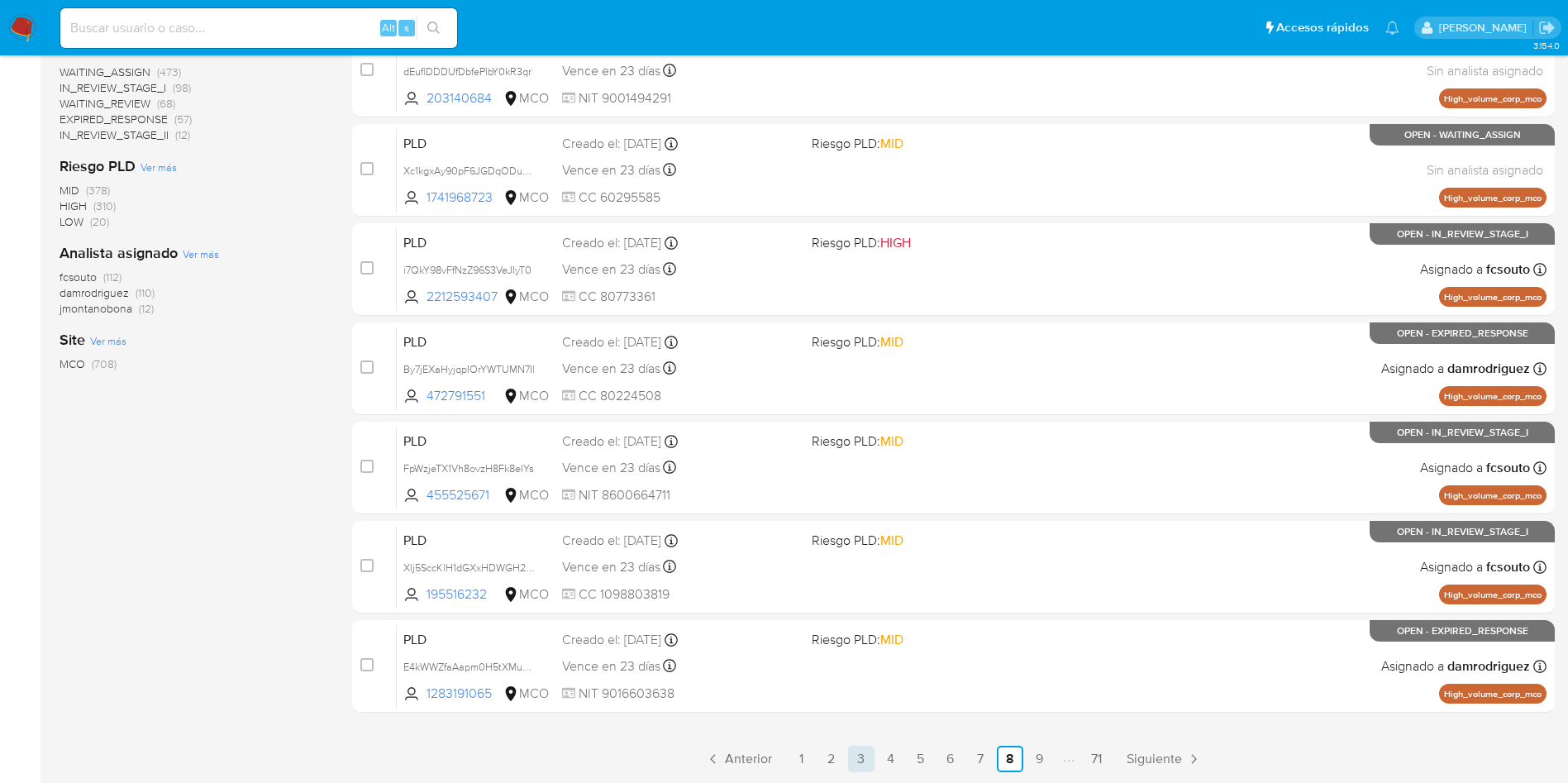
click at [854, 757] on link "3" at bounding box center [861, 759] width 27 height 27
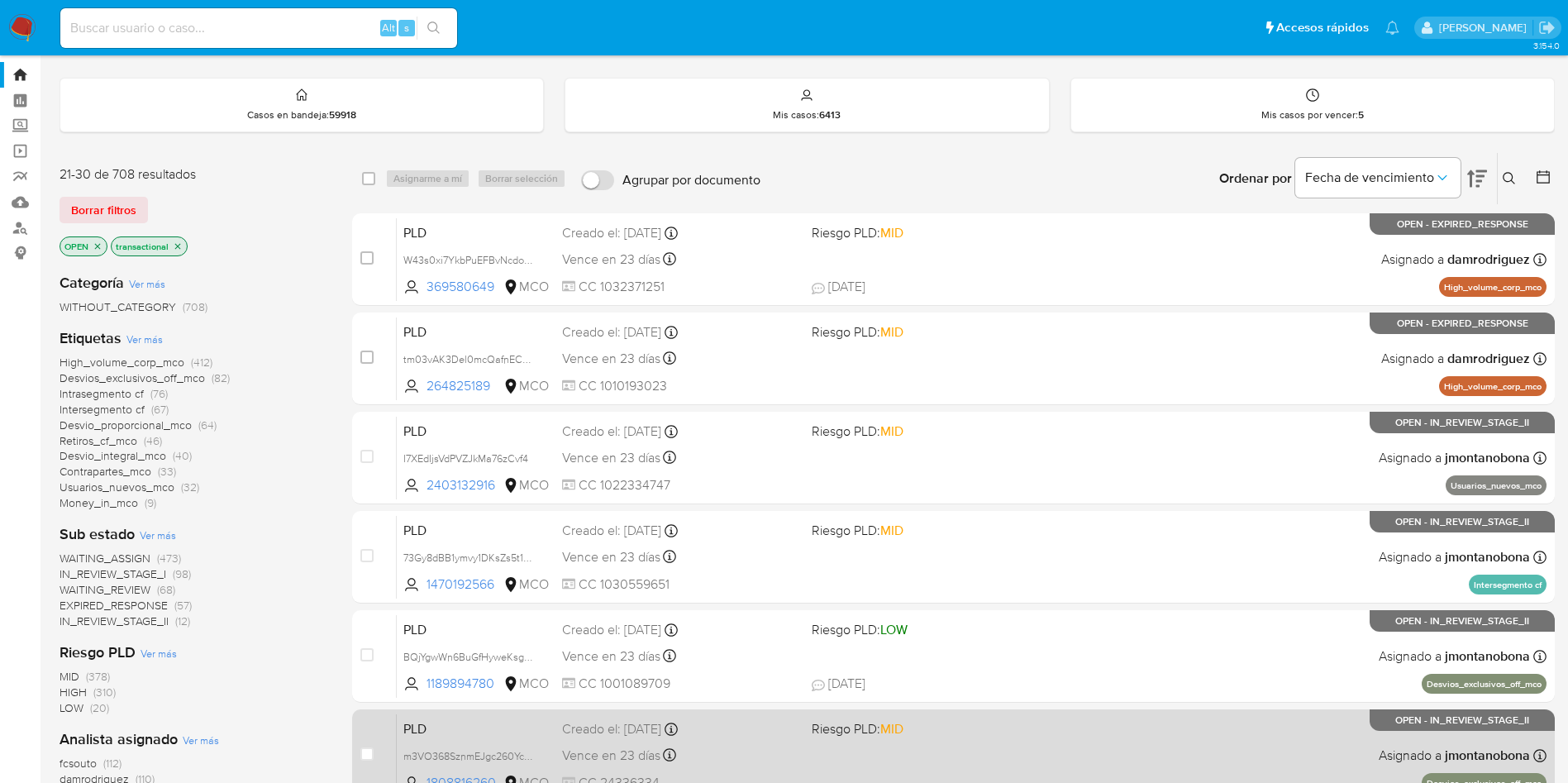
scroll to position [523, 0]
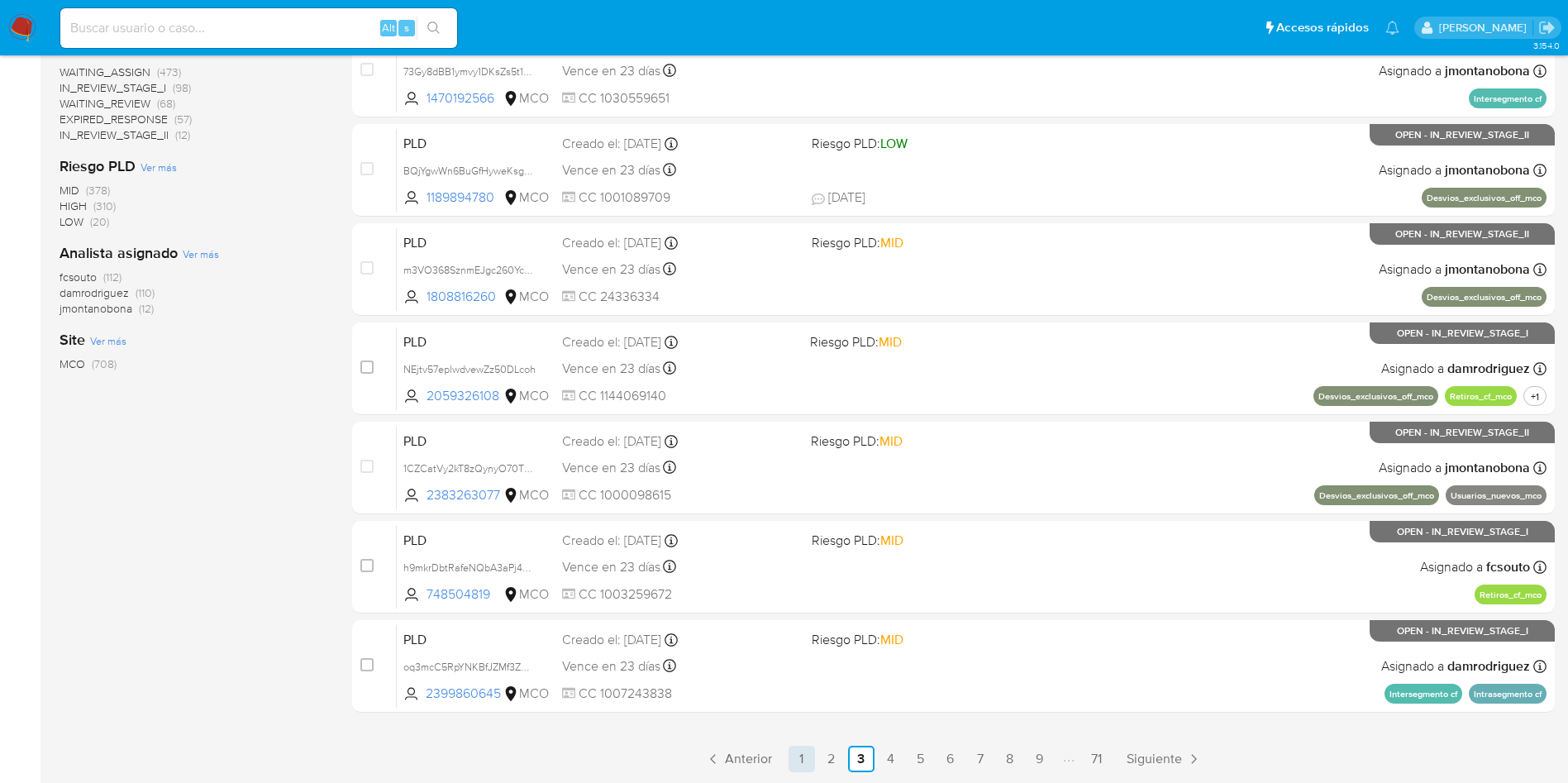
click at [803, 758] on link "1" at bounding box center [802, 759] width 27 height 27
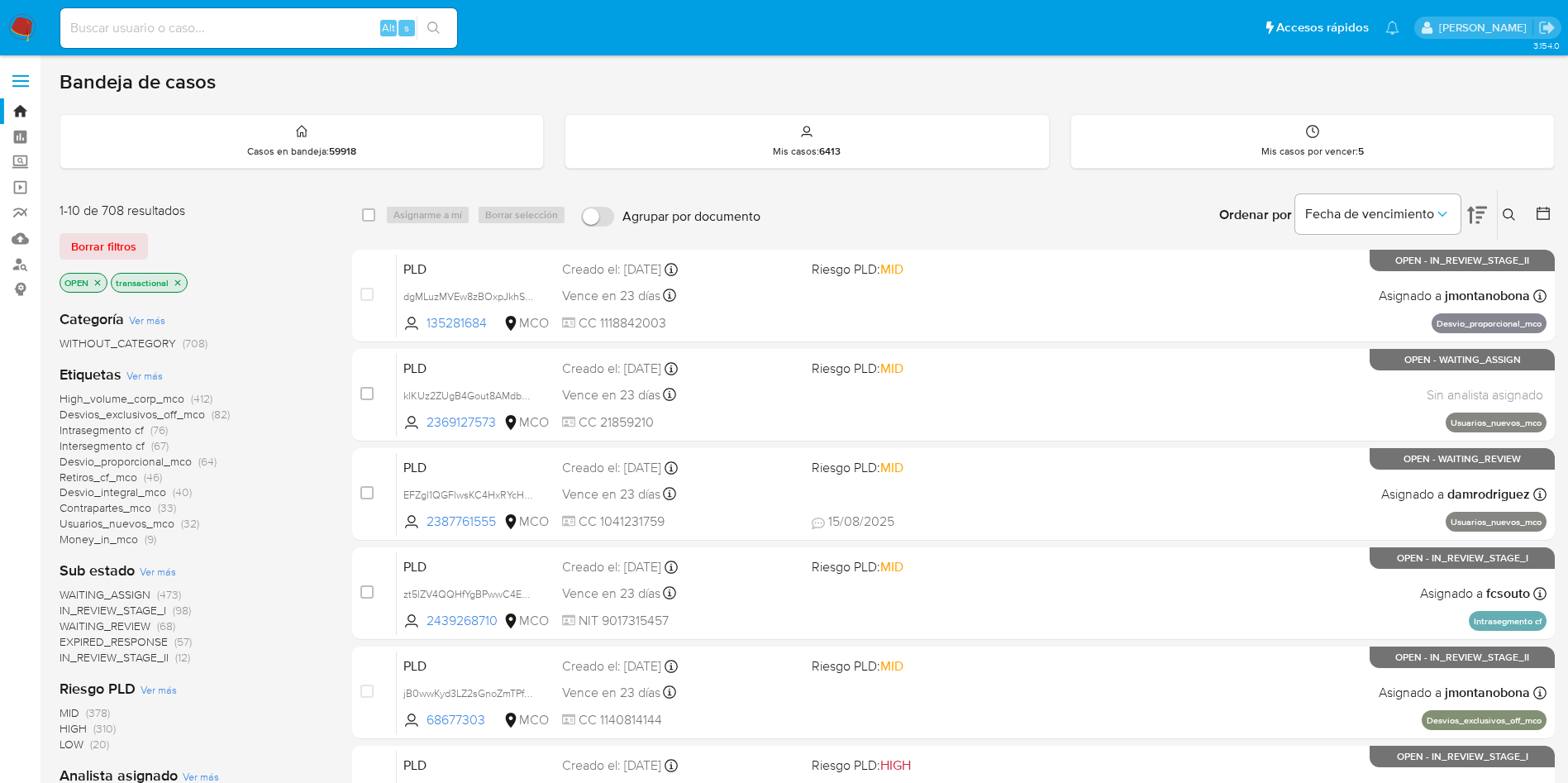
click at [270, 29] on input at bounding box center [259, 28] width 397 height 22
paste input "LyeArCC0M23qQQrDo8Y2bjKl"
type input "LyeArCC0M23qQQrDo8Y2bjKl"
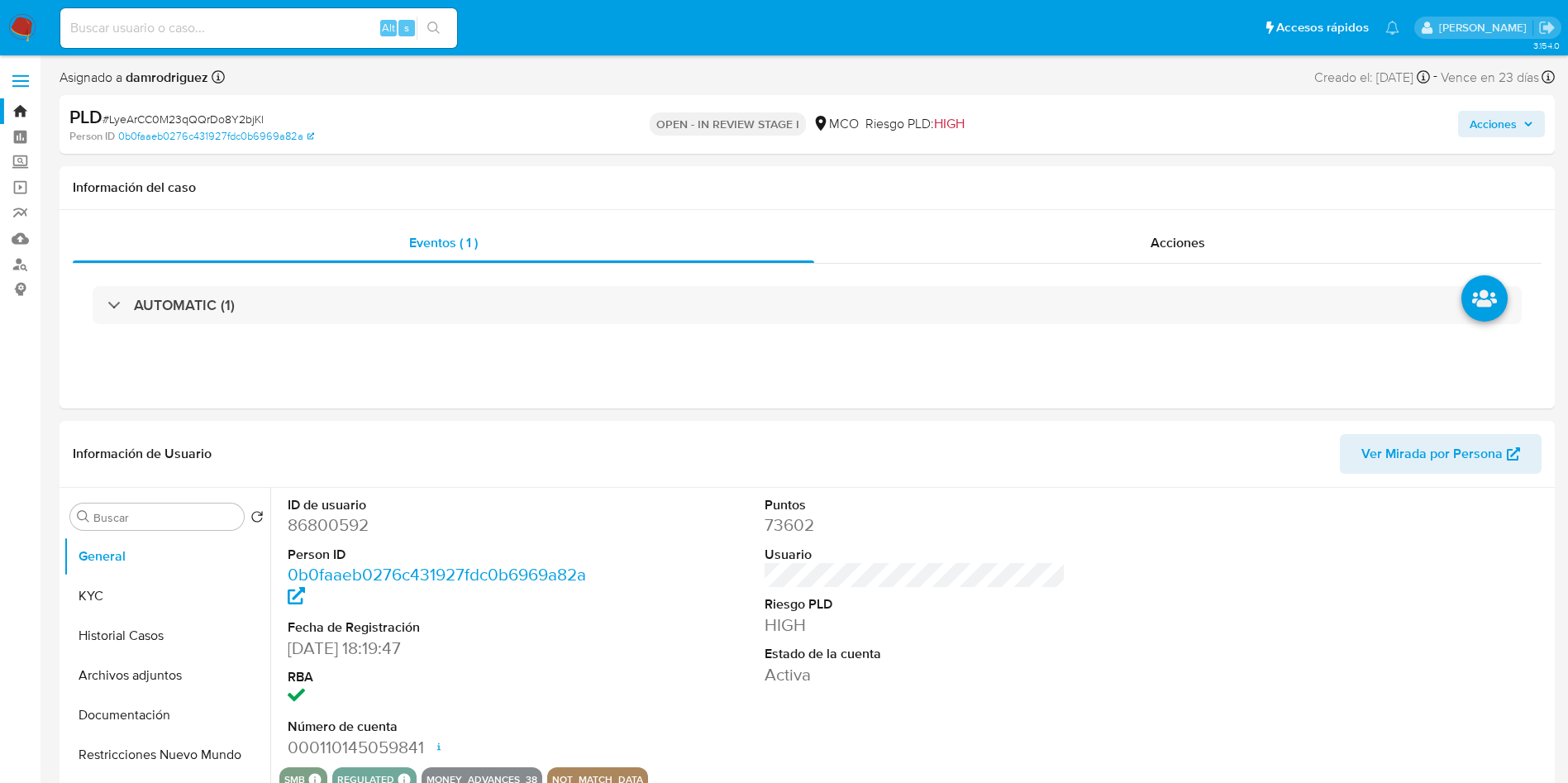
select select "10"
drag, startPoint x: 122, startPoint y: 665, endPoint x: 125, endPoint y: 653, distance: 12.4
click at [122, 666] on button "Archivos adjuntos" at bounding box center [167, 676] width 207 height 40
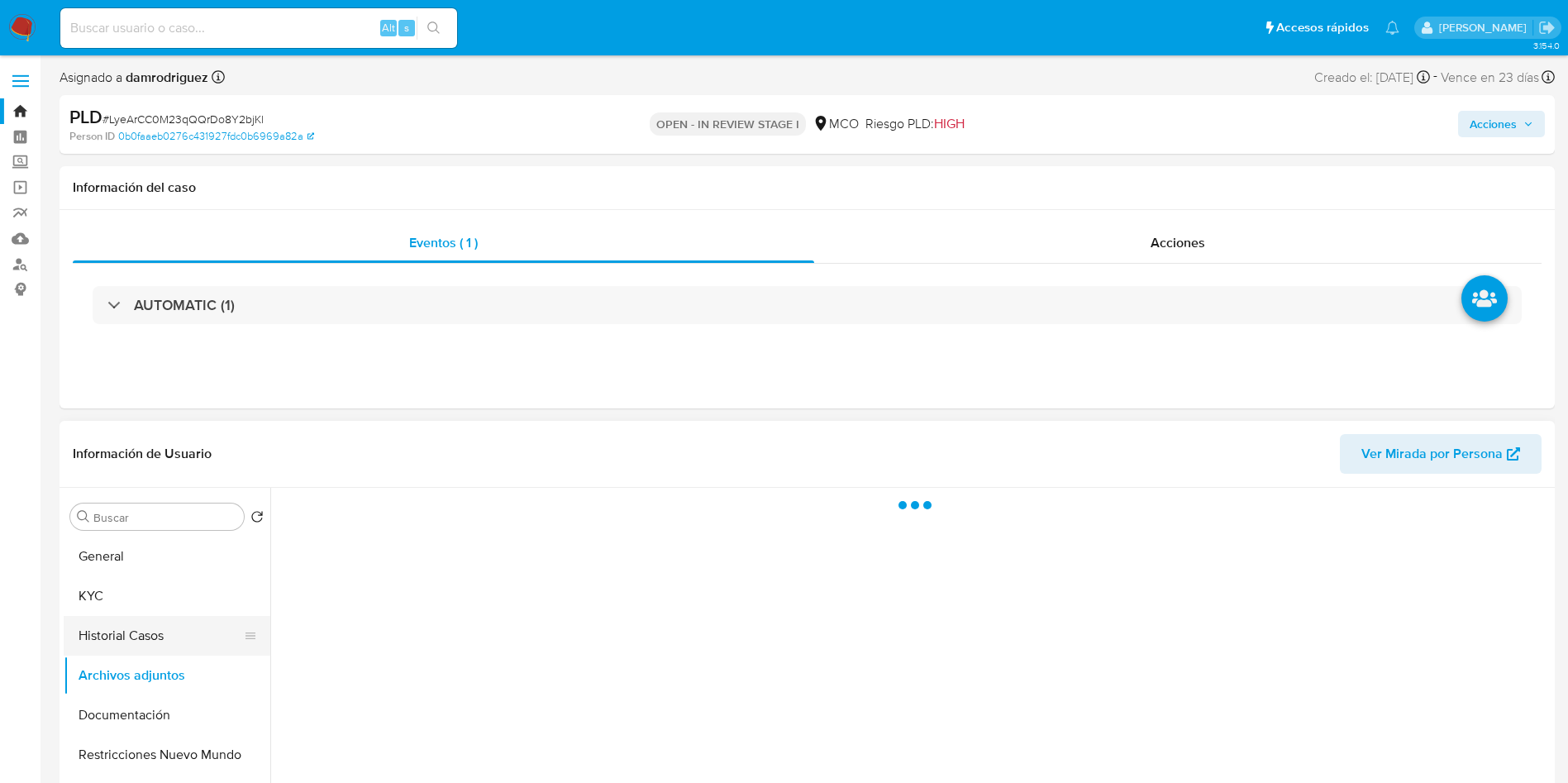
click at [134, 643] on button "Historial Casos" at bounding box center [161, 636] width 194 height 40
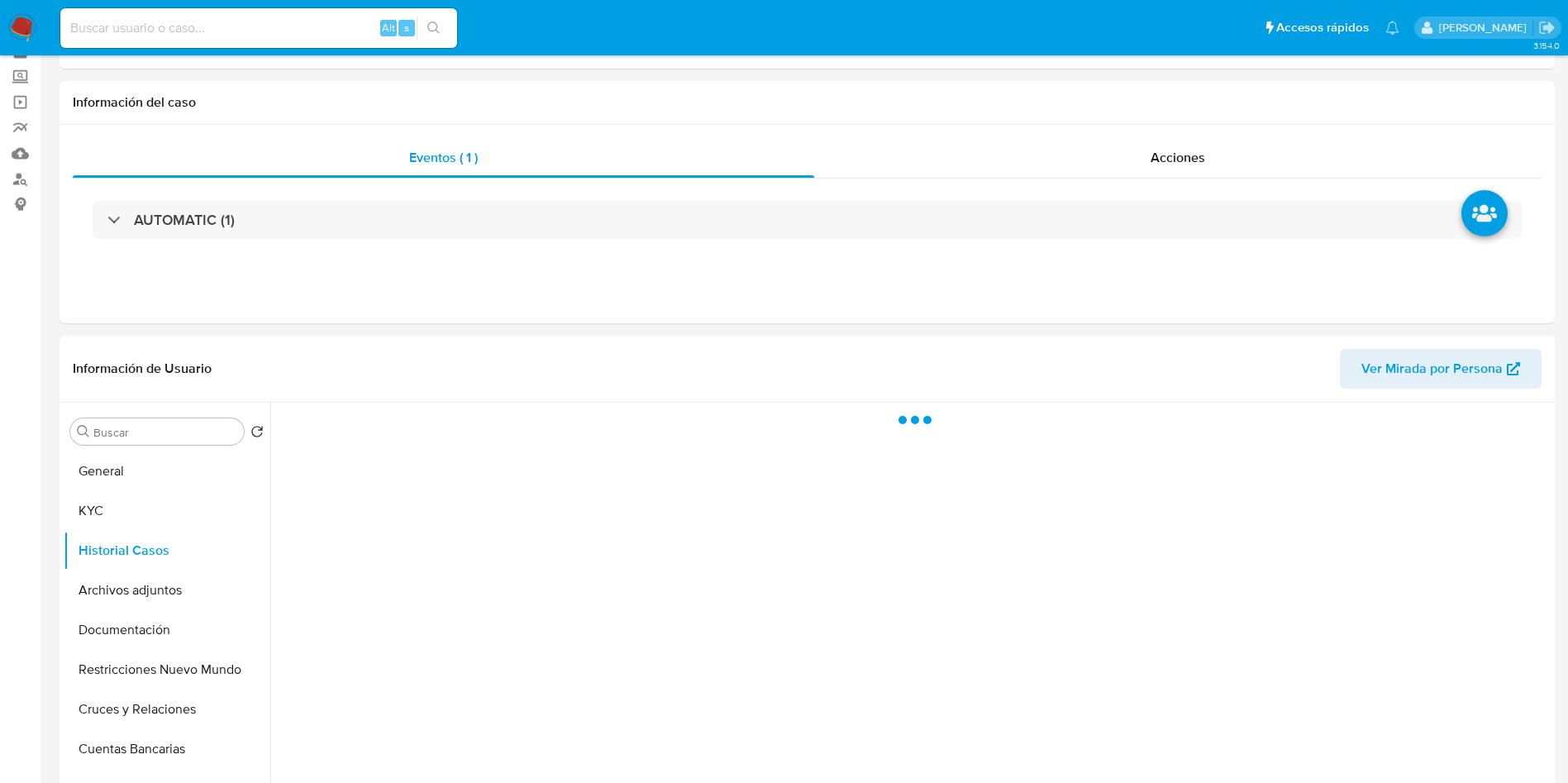
scroll to position [124, 0]
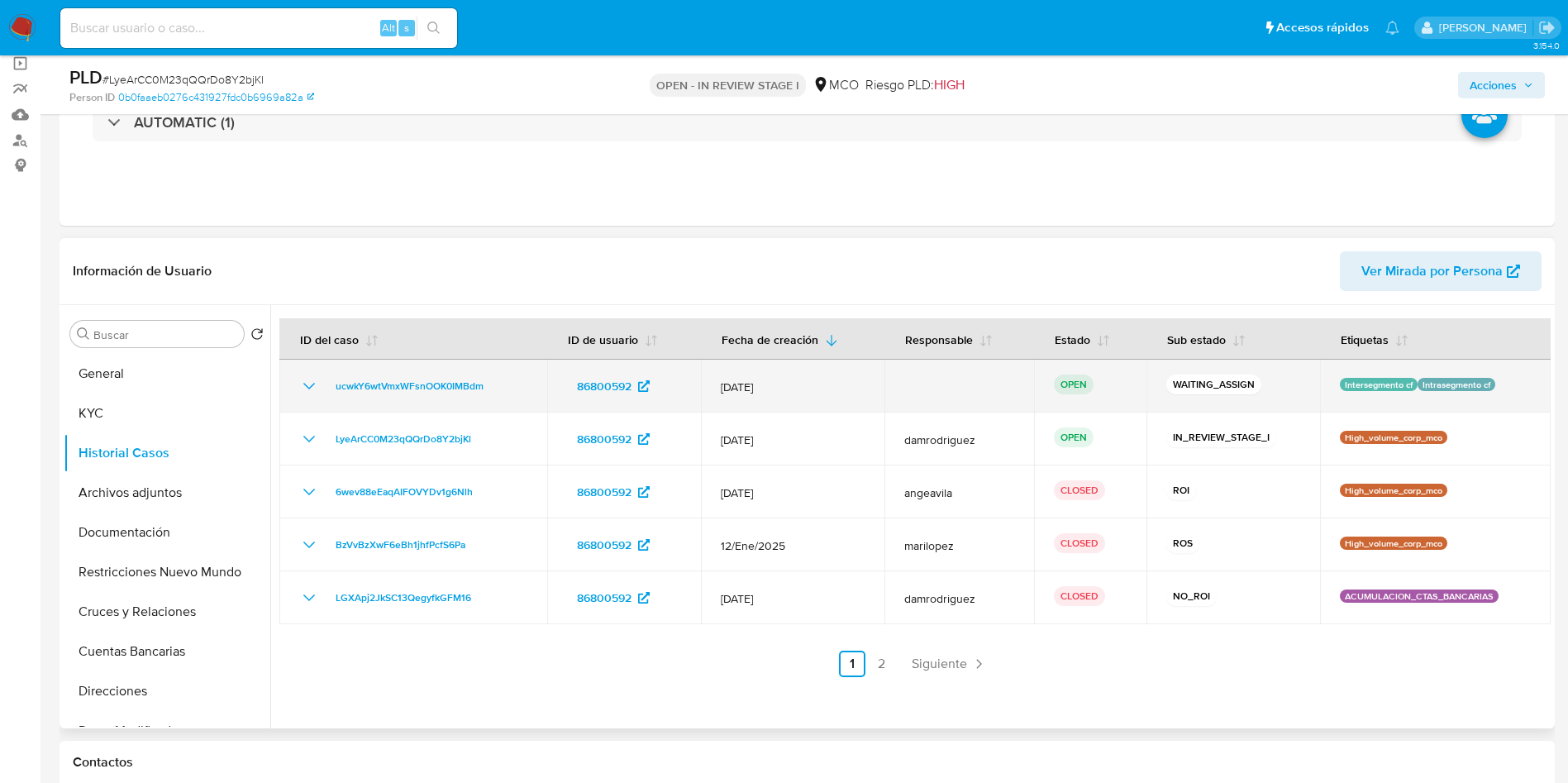
drag, startPoint x: 506, startPoint y: 391, endPoint x: 327, endPoint y: 389, distance: 179.0
click at [327, 389] on div "ucwkY6wtVmxWFsnOOK0IMBdm" at bounding box center [413, 386] width 228 height 20
click at [506, 394] on div "ucwkY6wtVmxWFsnOOK0IMBdm" at bounding box center [413, 386] width 228 height 20
drag, startPoint x: 505, startPoint y: 385, endPoint x: 330, endPoint y: 394, distance: 175.2
click at [330, 394] on div "ucwkY6wtVmxWFsnOOK0IMBdm" at bounding box center [413, 386] width 228 height 20
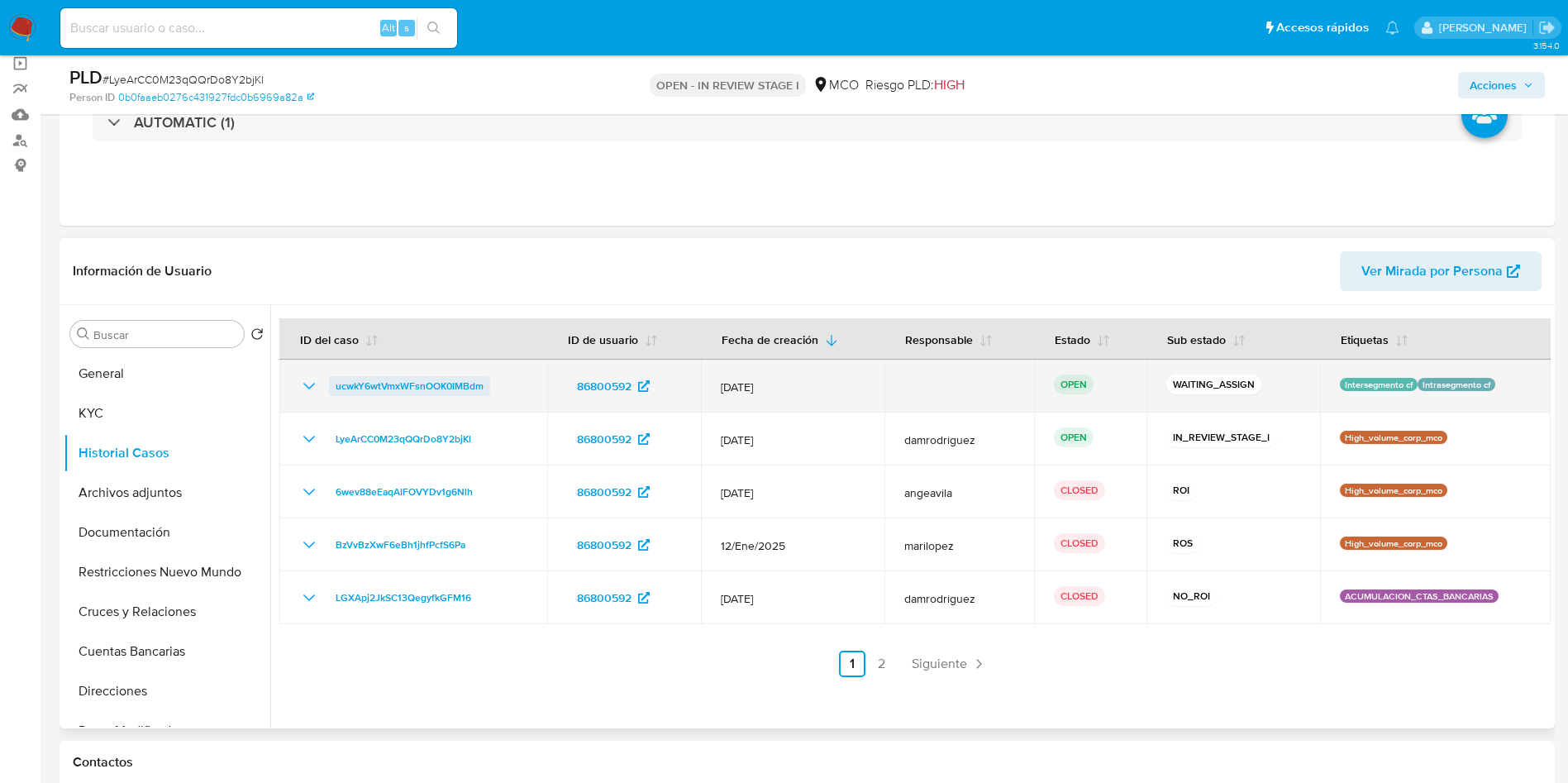
click at [454, 389] on span "ucwkY6wtVmxWFsnOOK0IMBdm" at bounding box center [409, 386] width 148 height 20
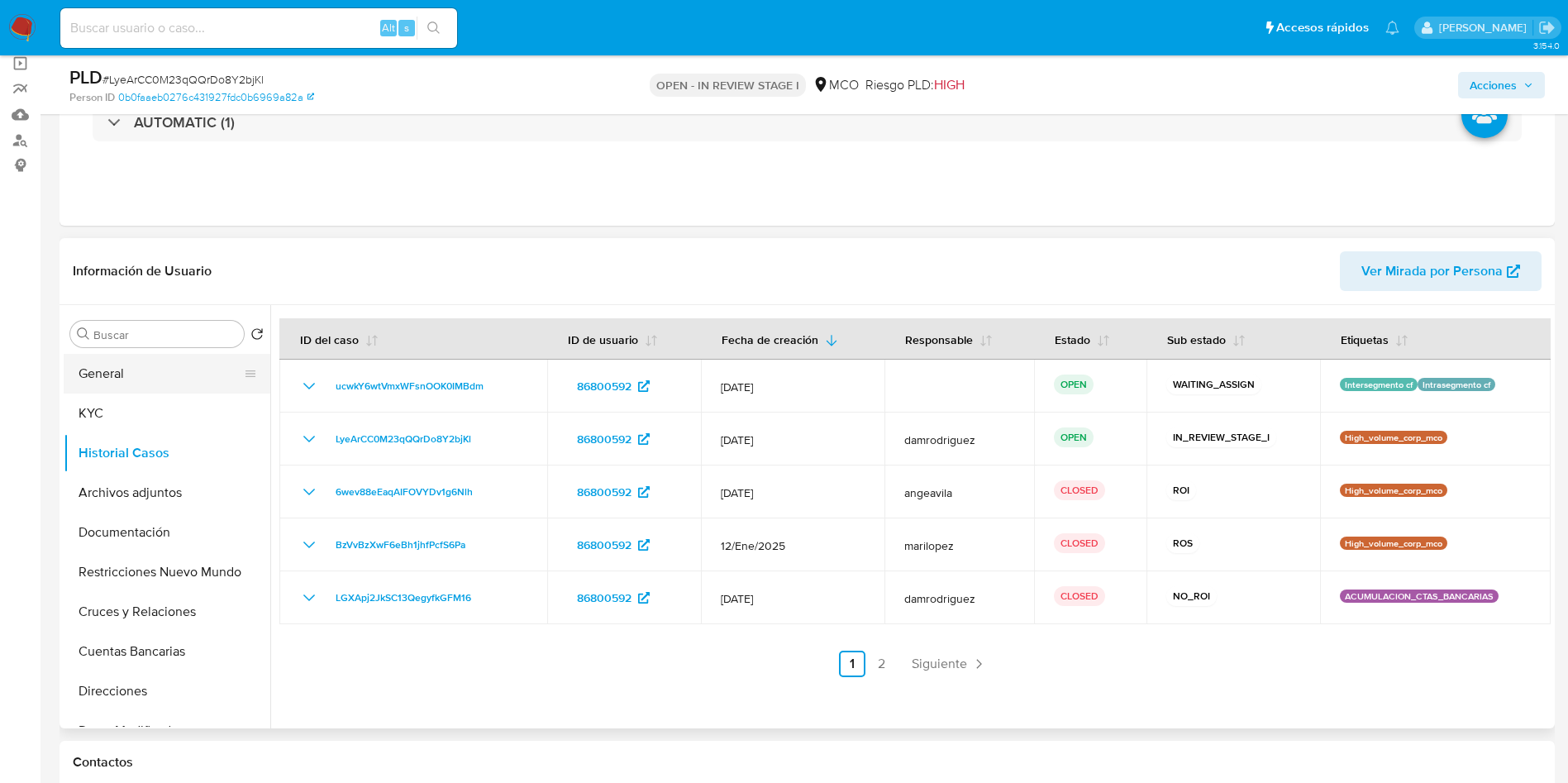
drag, startPoint x: 68, startPoint y: 369, endPoint x: 103, endPoint y: 372, distance: 35.1
click at [68, 369] on button "General" at bounding box center [161, 373] width 194 height 40
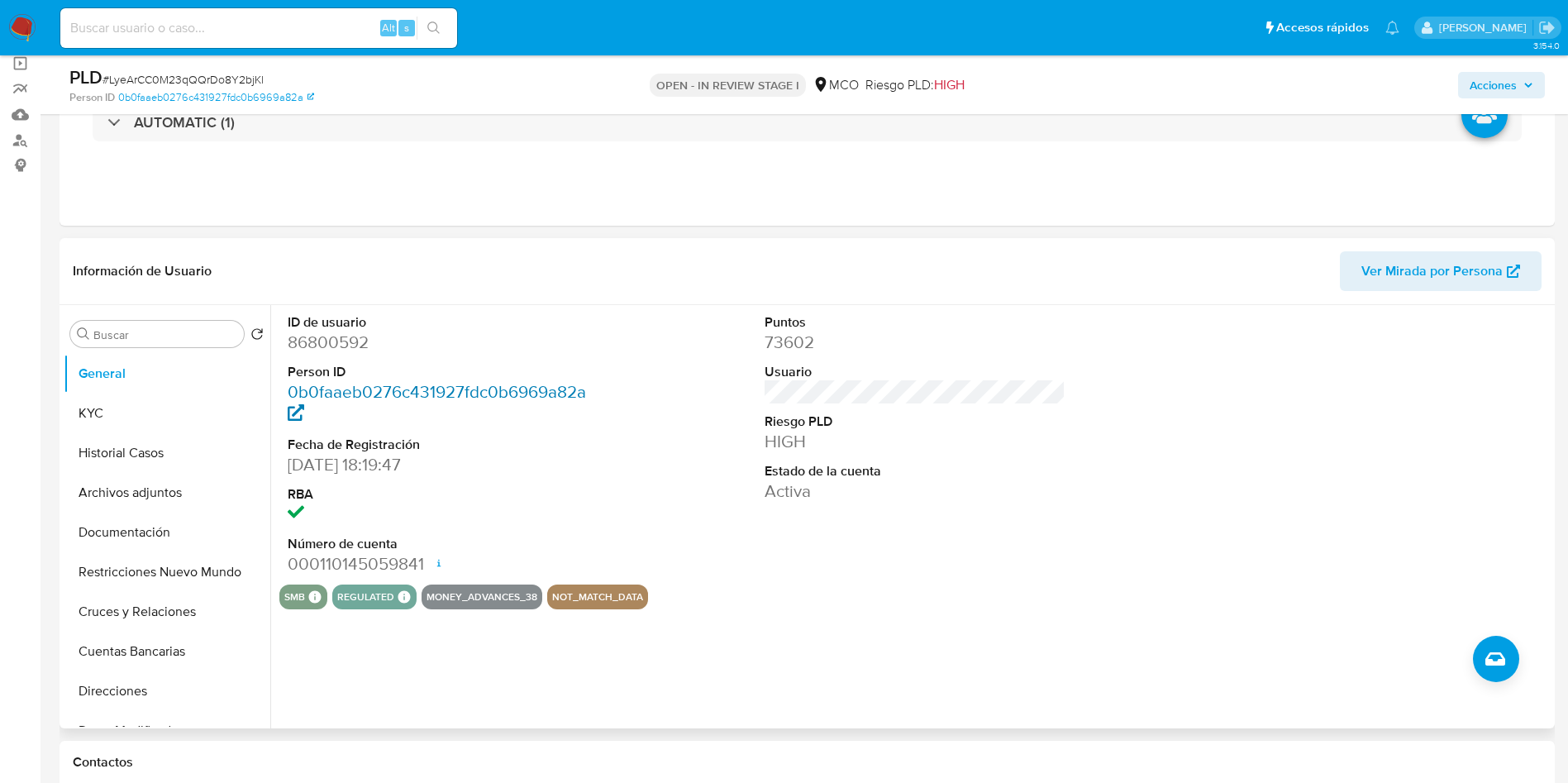
click at [463, 380] on link "0b0faaeb0276c431927fdc0b6969a82a" at bounding box center [437, 403] width 298 height 48
click at [326, 340] on dd "86800592" at bounding box center [439, 342] width 302 height 23
copy dd "86800592"
click at [320, 339] on dd "86800592" at bounding box center [439, 342] width 302 height 23
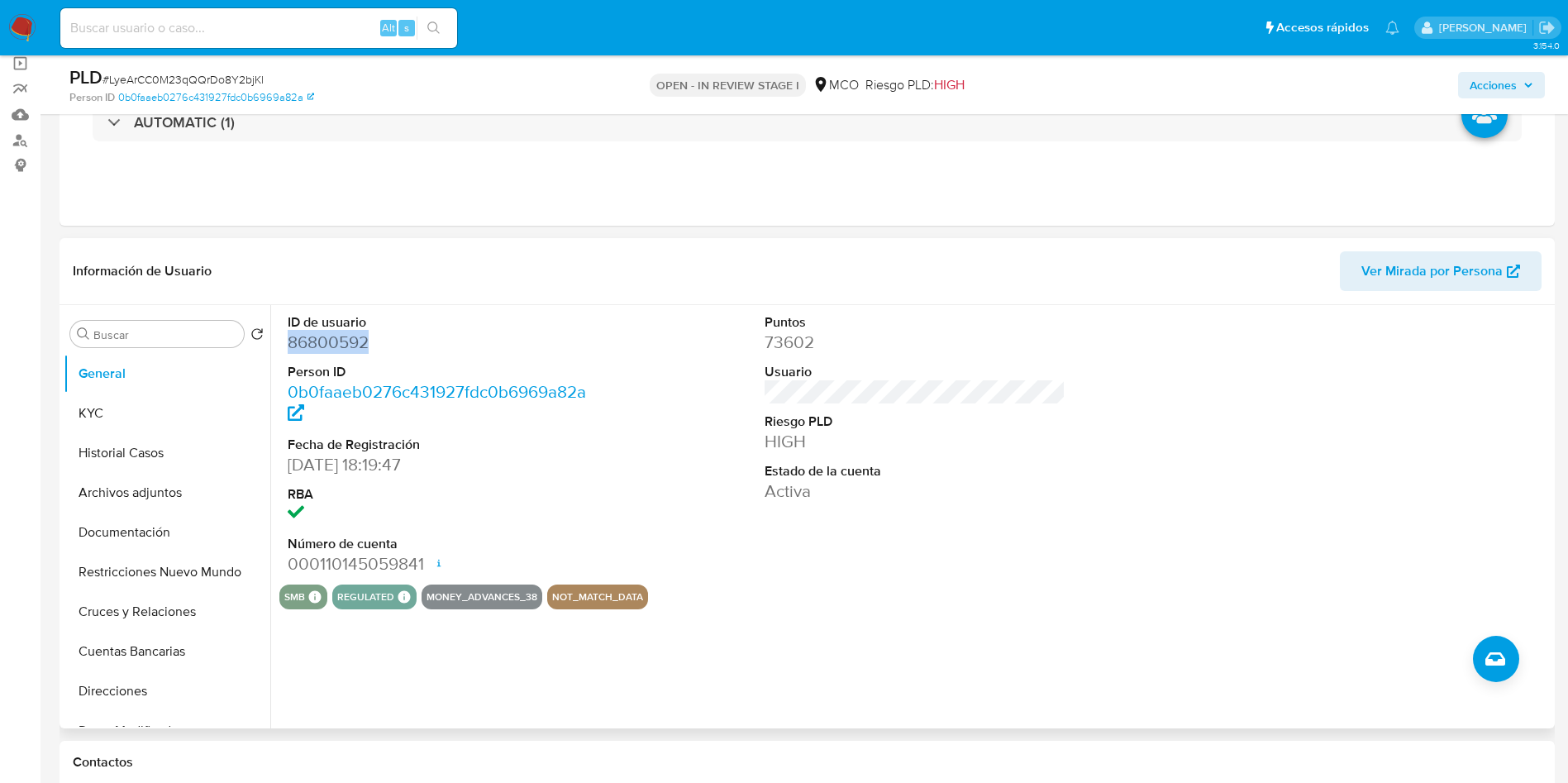
click at [320, 339] on dd "86800592" at bounding box center [439, 342] width 302 height 23
click at [311, 341] on dd "86800592" at bounding box center [439, 342] width 302 height 23
click at [107, 443] on button "Historial Casos" at bounding box center [161, 453] width 194 height 40
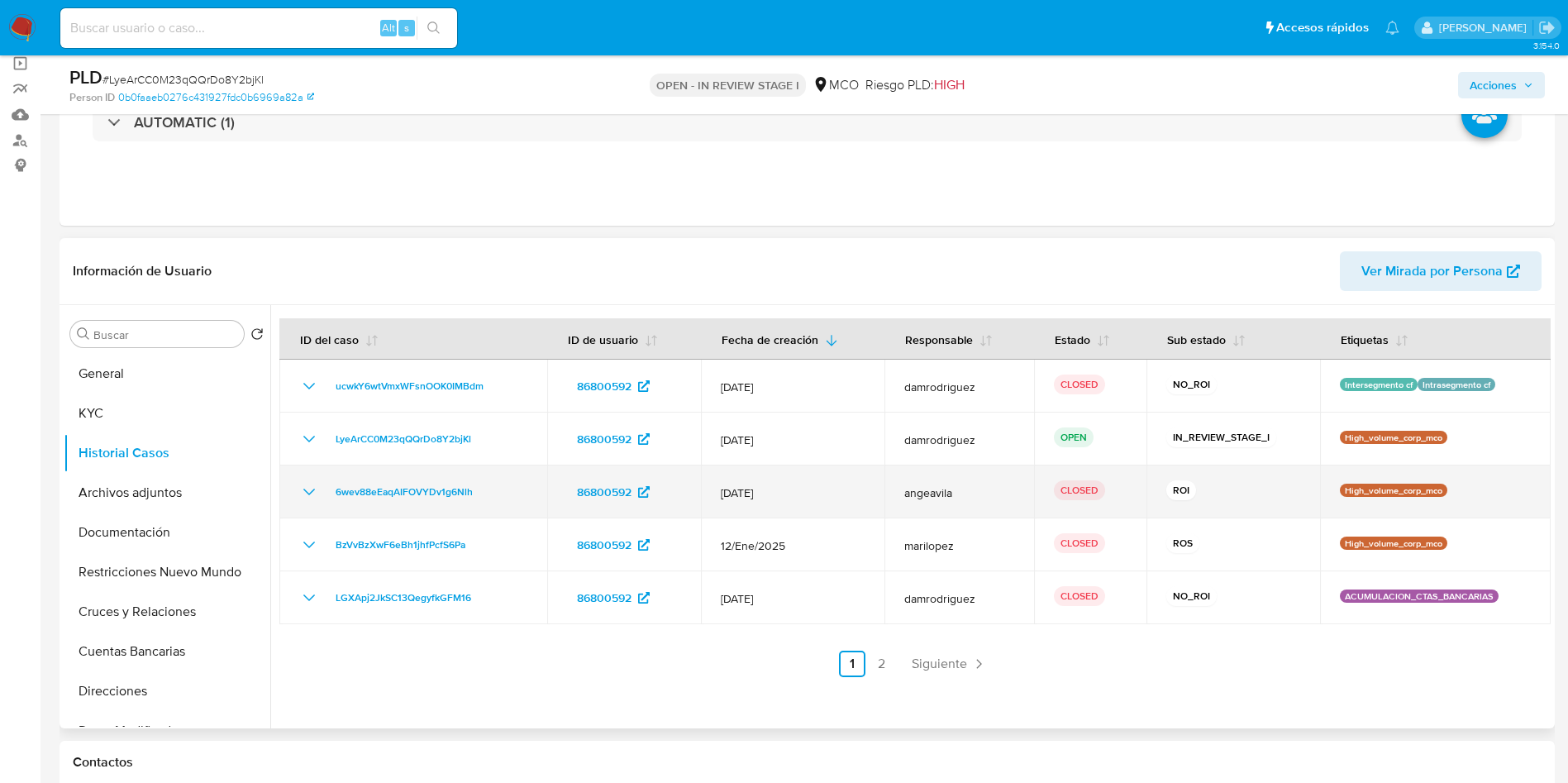
click at [306, 491] on icon "Mostrar/Ocultar" at bounding box center [309, 491] width 11 height 7
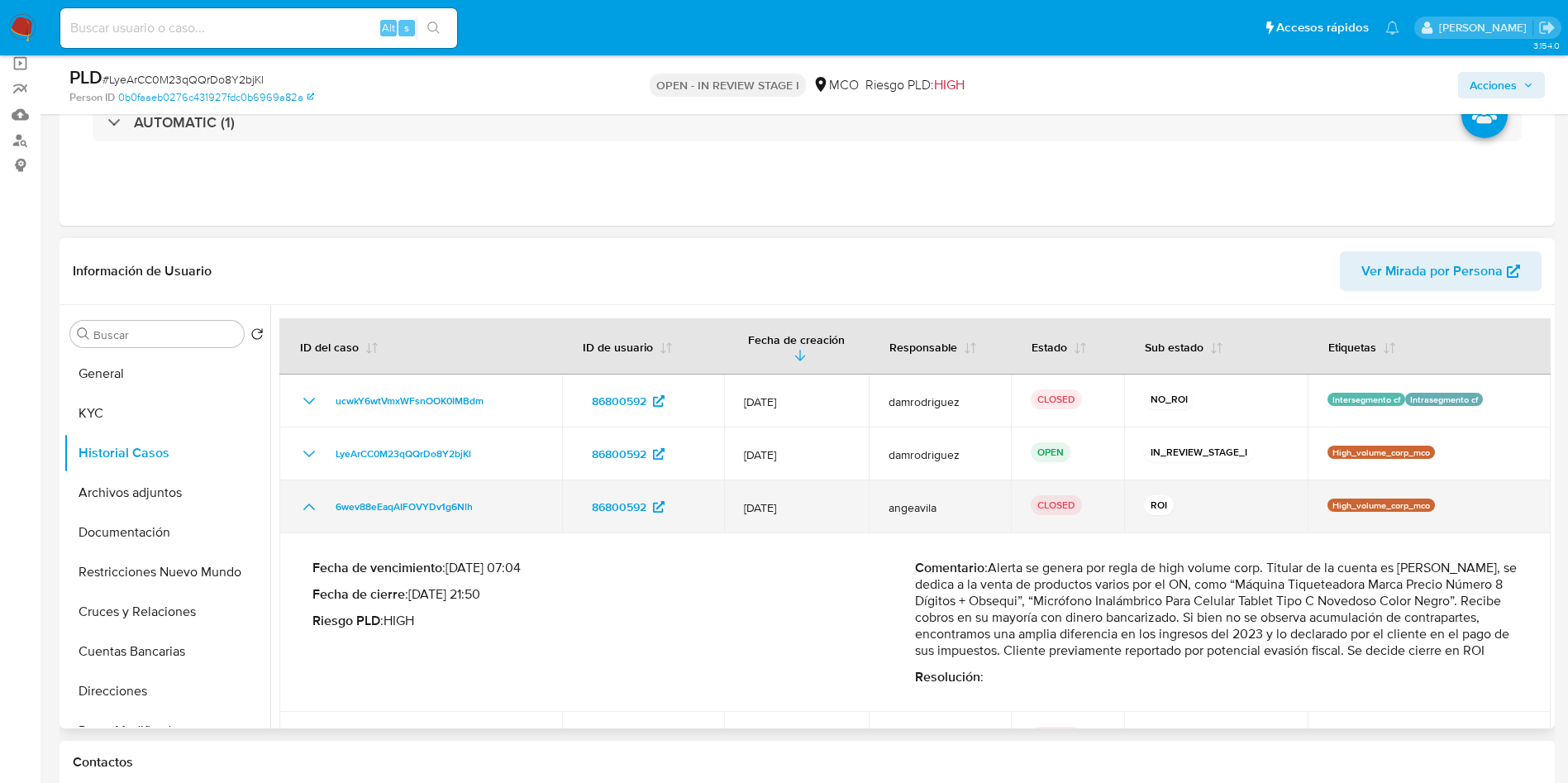
click at [309, 508] on icon "Mostrar/Ocultar" at bounding box center [309, 506] width 20 height 20
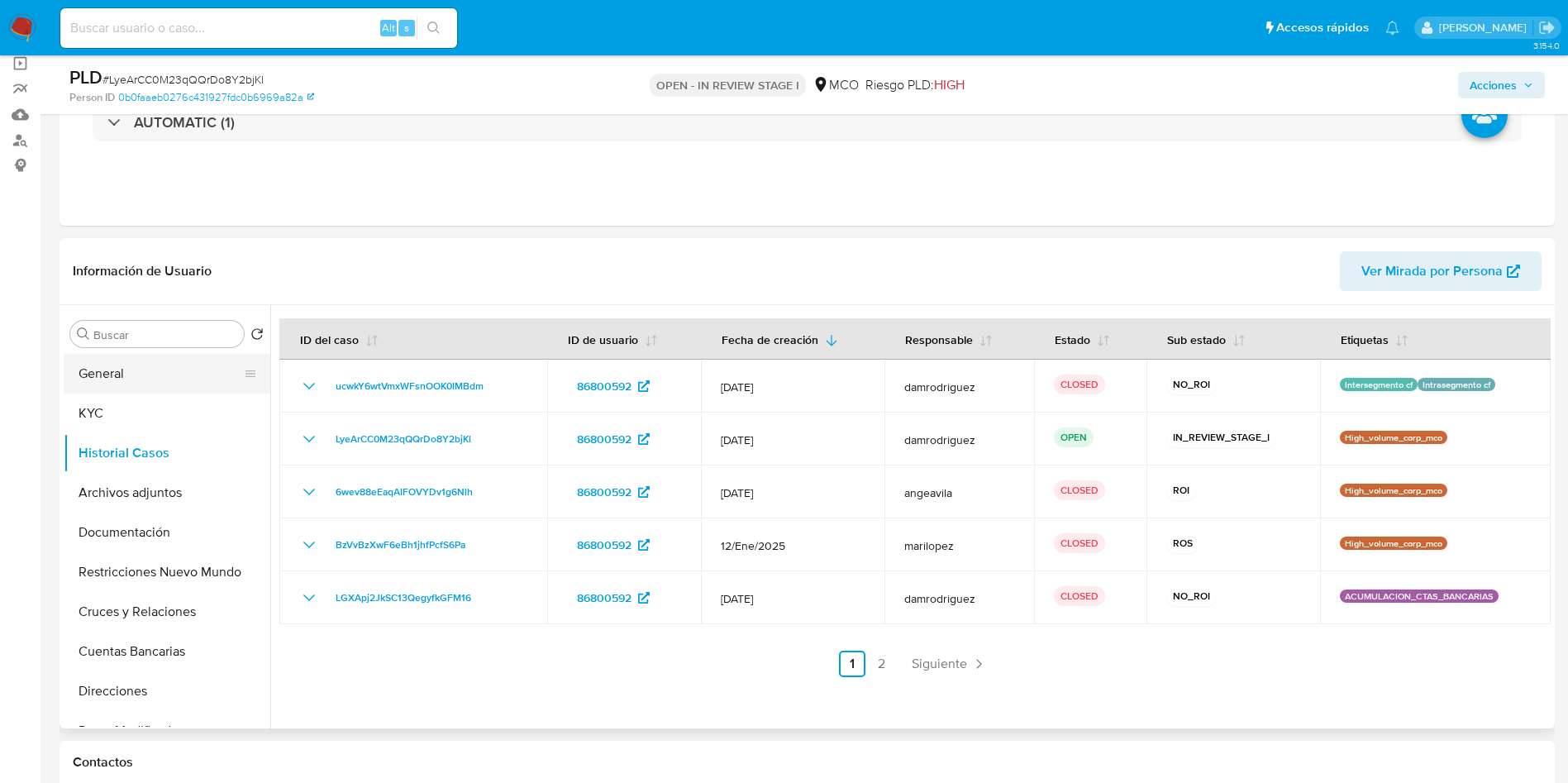
click at [153, 392] on button "General" at bounding box center [161, 373] width 194 height 40
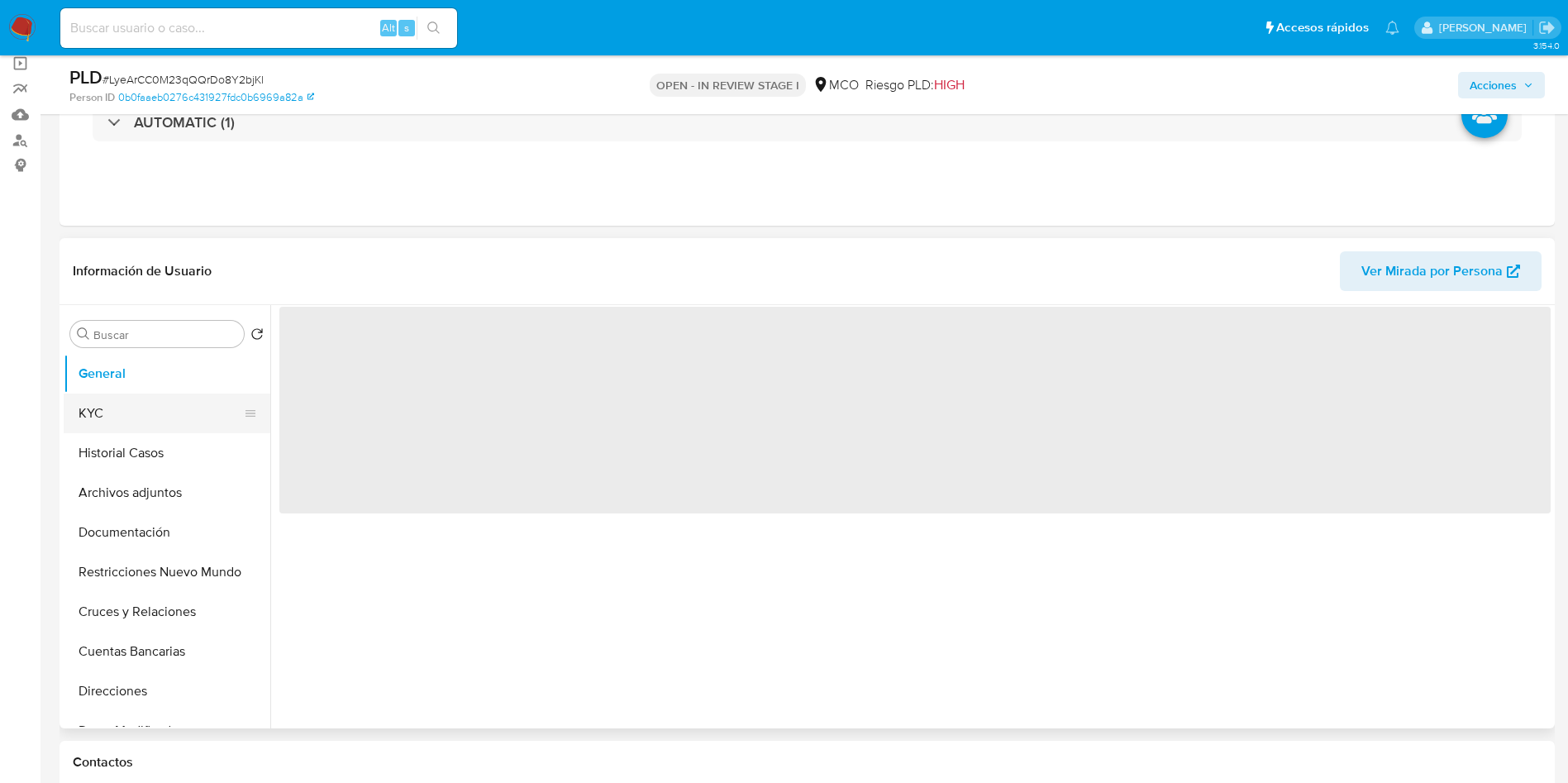
click at [159, 409] on button "KYC" at bounding box center [161, 413] width 194 height 40
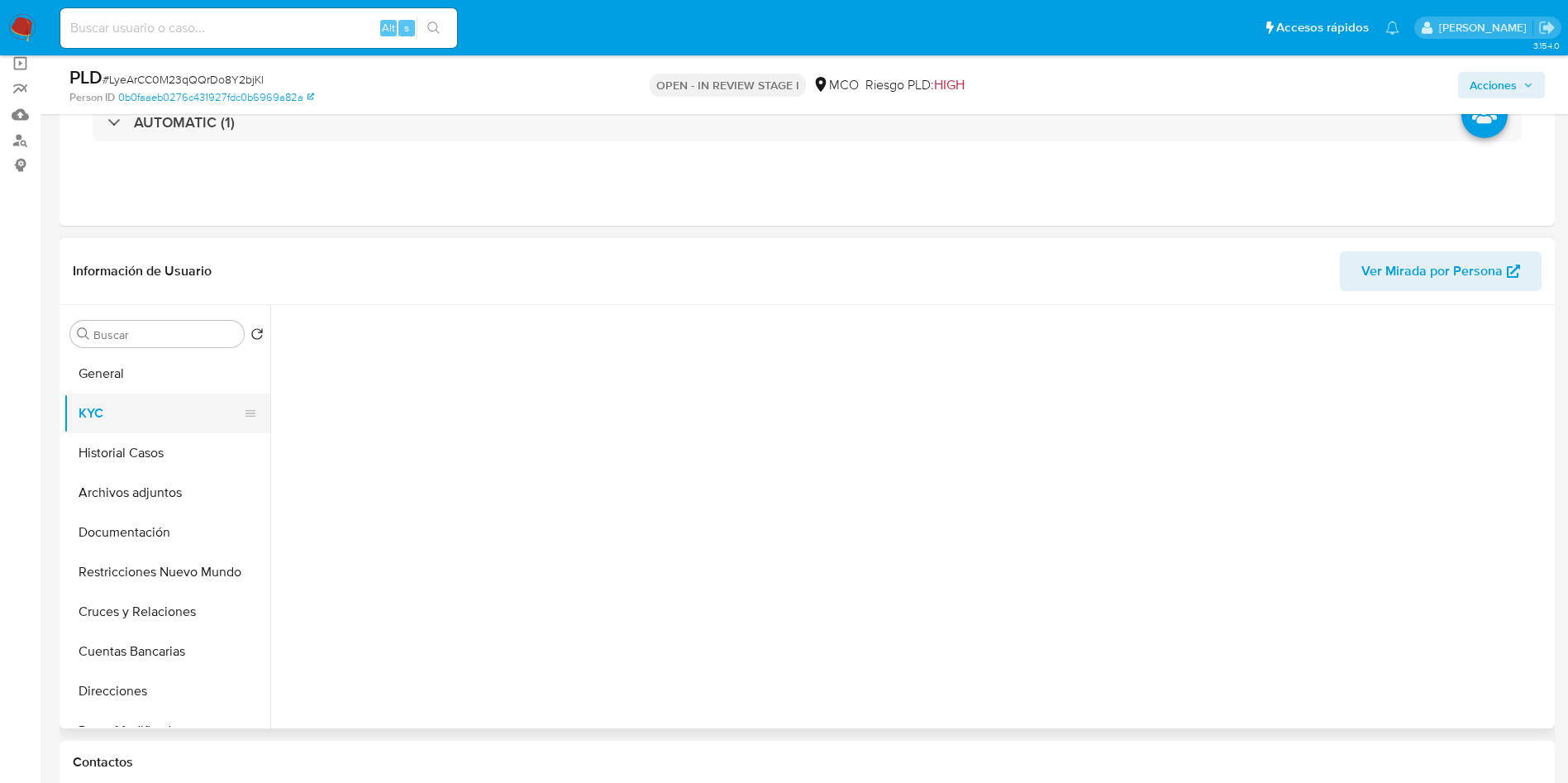
click at [159, 410] on button "KYC" at bounding box center [161, 413] width 194 height 40
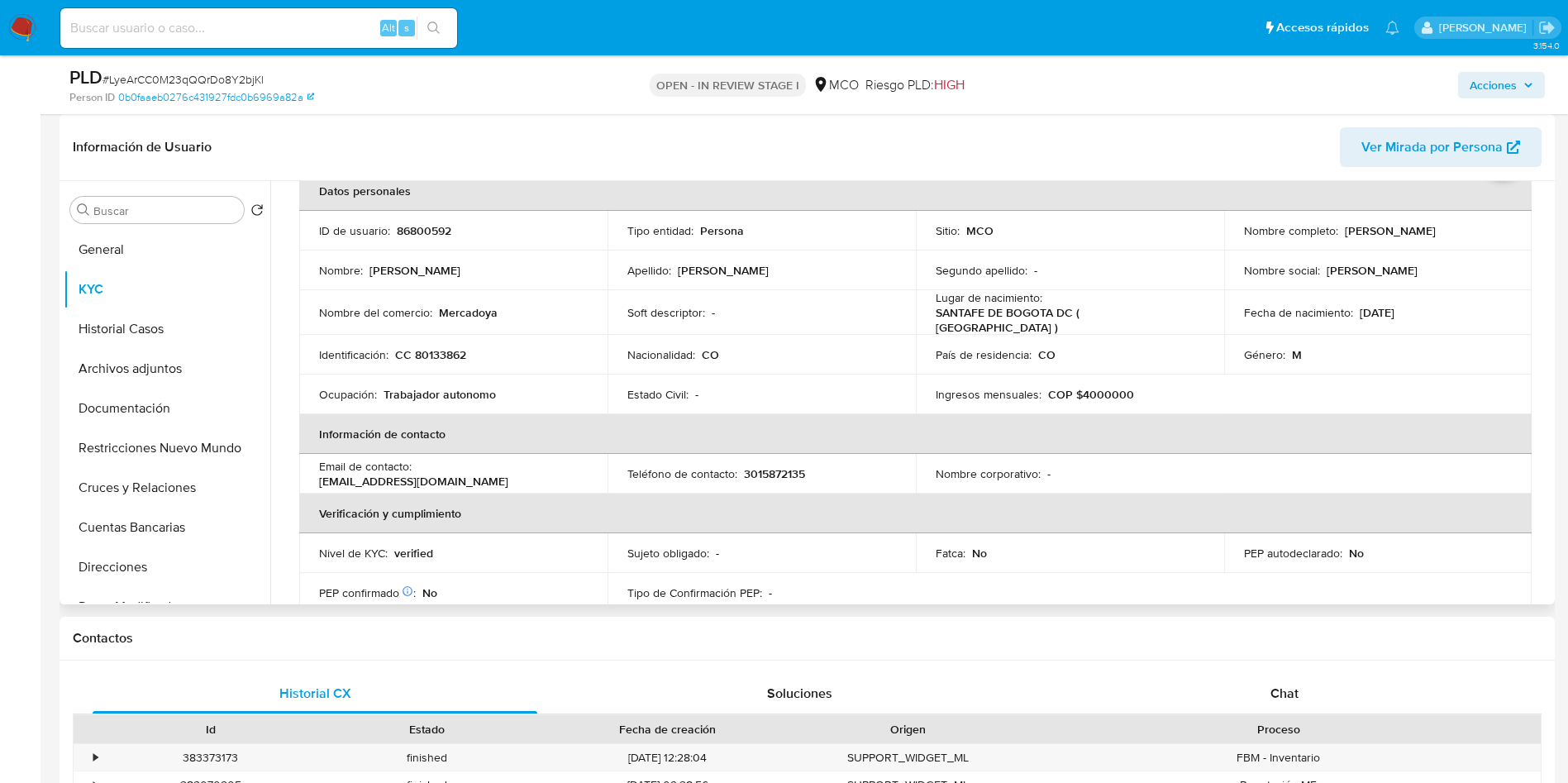
scroll to position [91, 0]
click at [1512, 396] on table "Datos personales ID de usuario : 86800592 Tipo entidad : Persona Sitio : MCO No…" at bounding box center [915, 469] width 1232 height 601
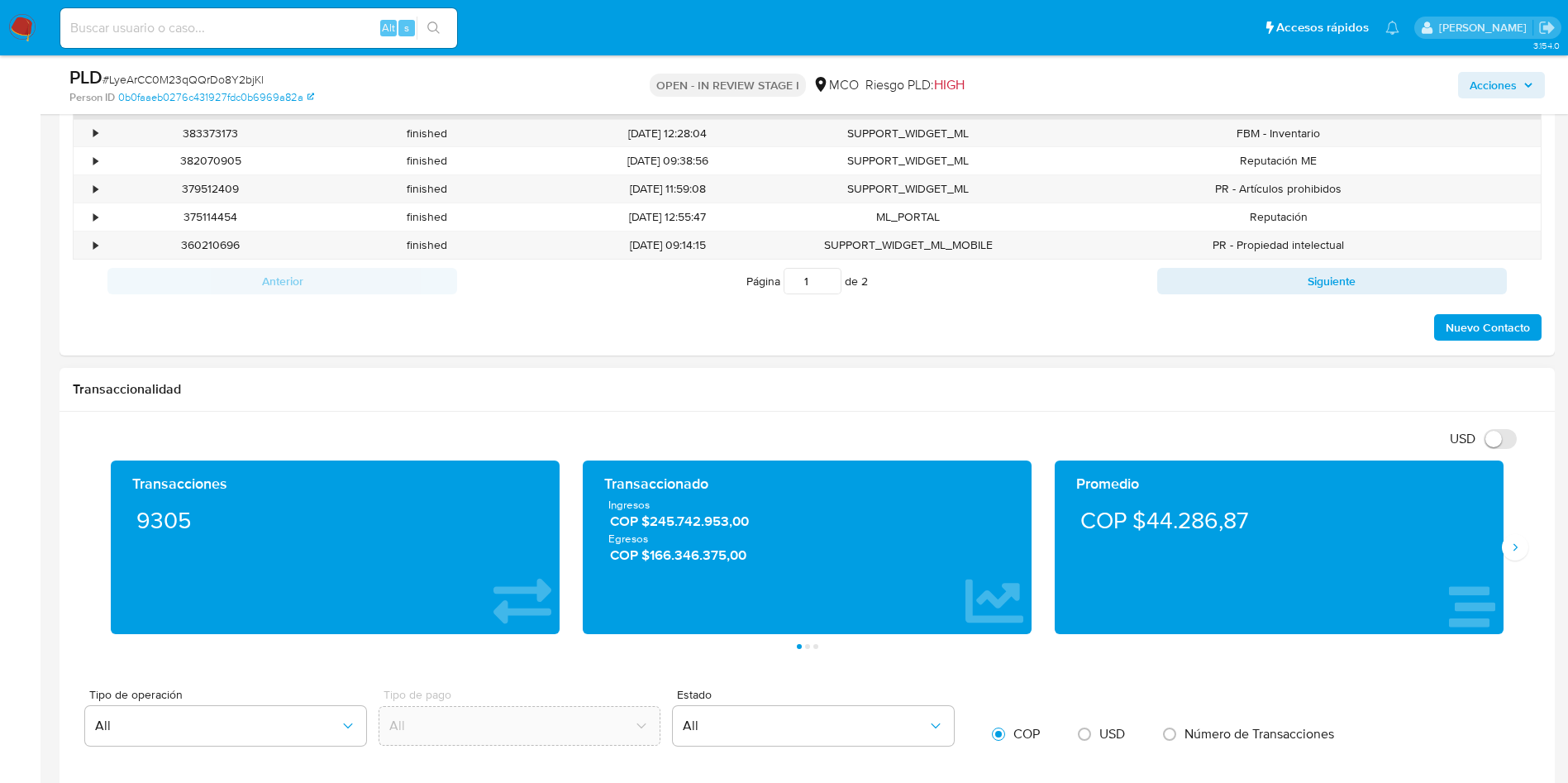
scroll to position [992, 0]
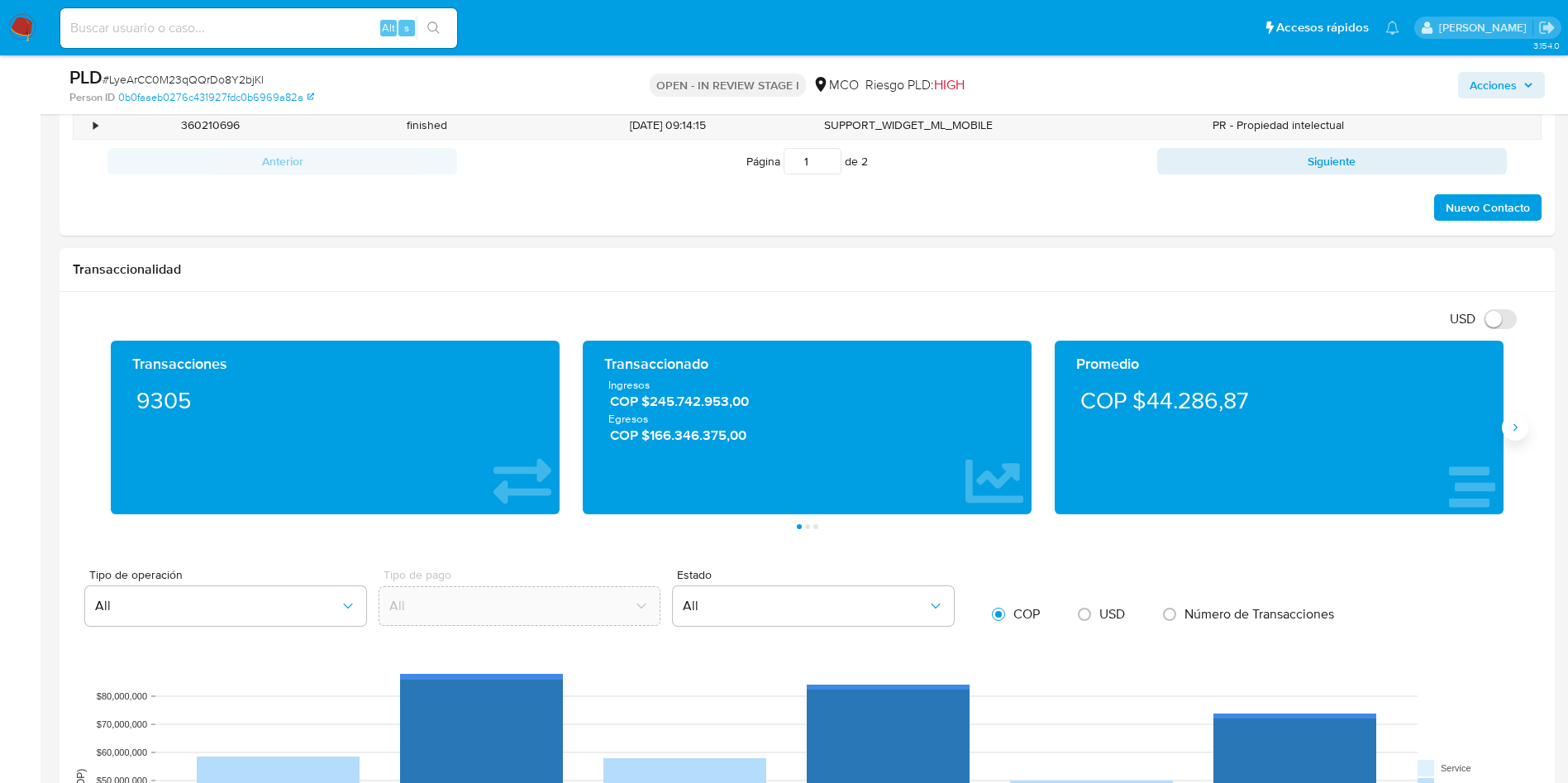
click at [1519, 430] on icon "Siguiente" at bounding box center [1515, 428] width 13 height 13
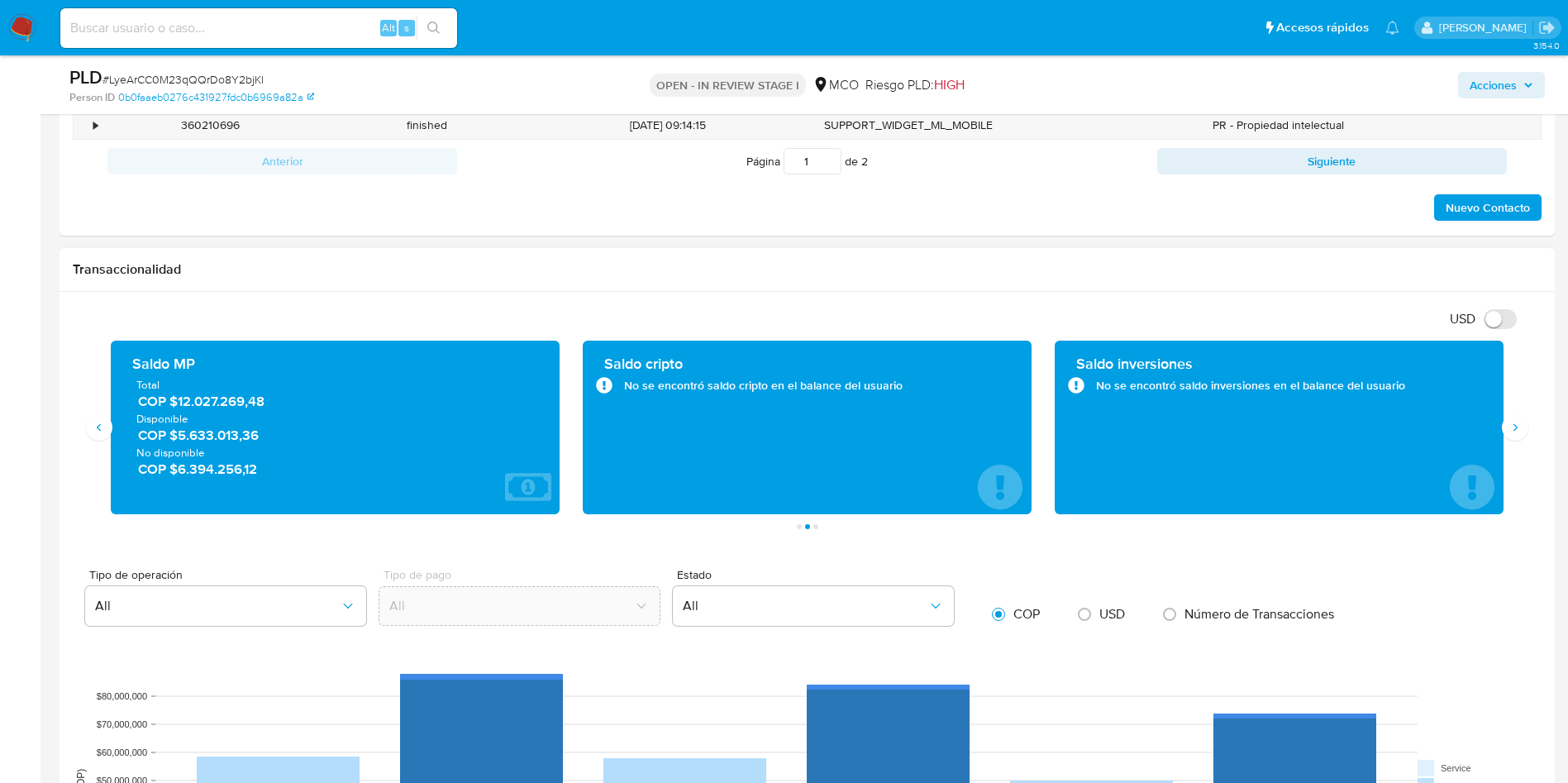
click at [200, 439] on span "COP $5.633.013,36" at bounding box center [335, 435] width 396 height 19
click at [242, 468] on span "COP $6.394.256,12" at bounding box center [335, 469] width 396 height 19
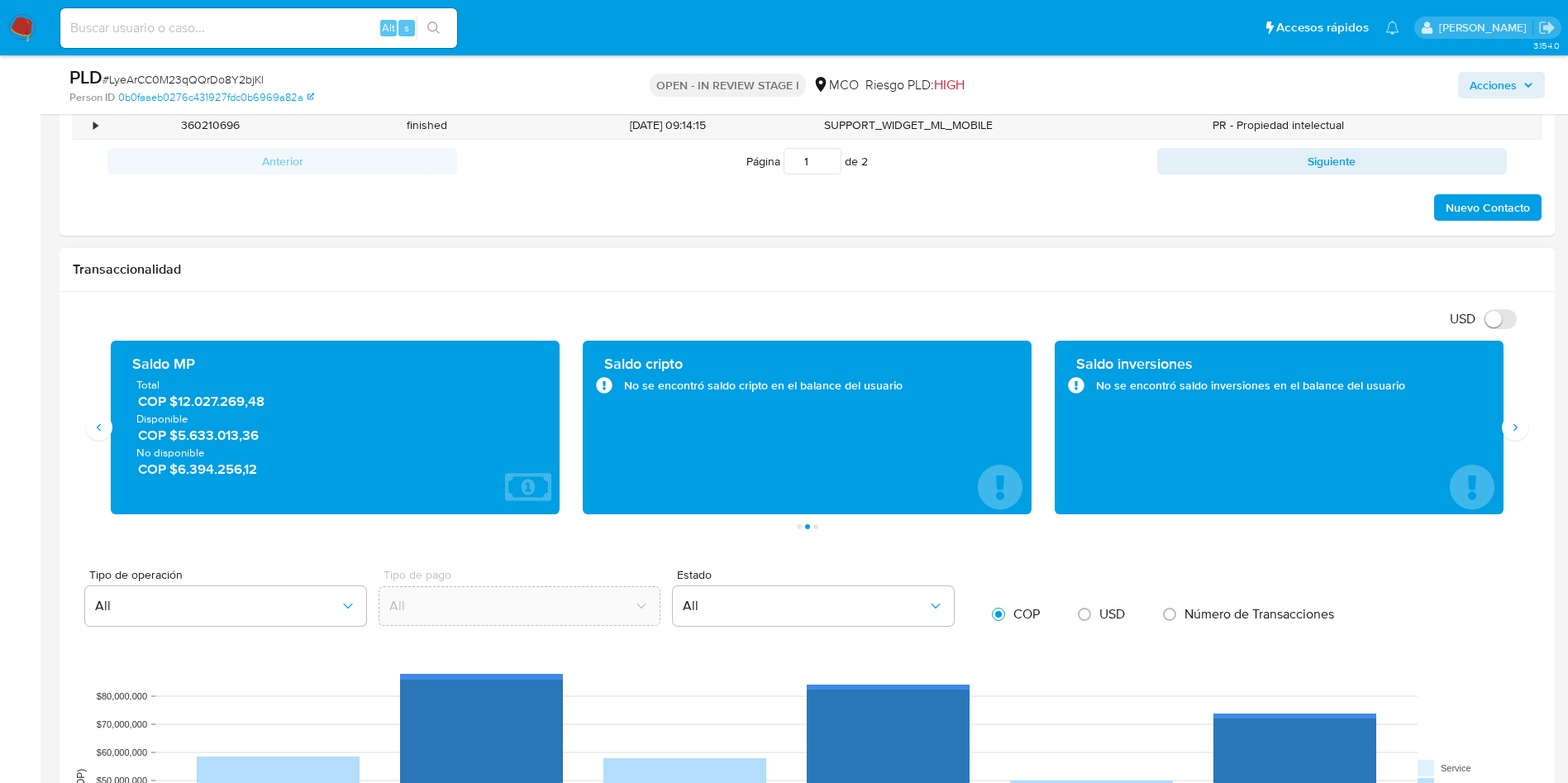
click at [242, 468] on span "COP $6.394.256,12" at bounding box center [335, 469] width 396 height 19
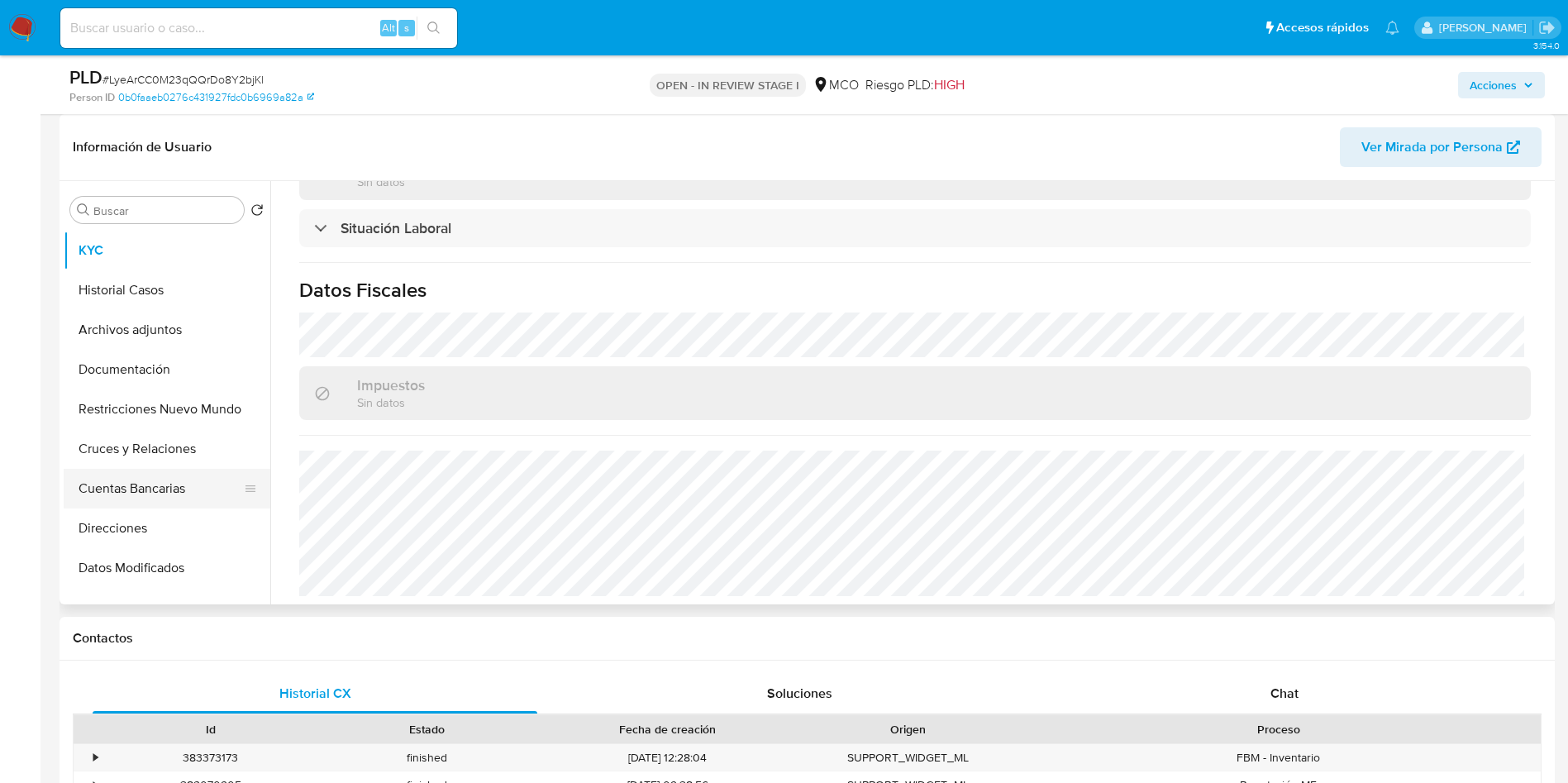
scroll to position [0, 0]
click at [162, 525] on button "Cuentas Bancarias" at bounding box center [161, 527] width 194 height 40
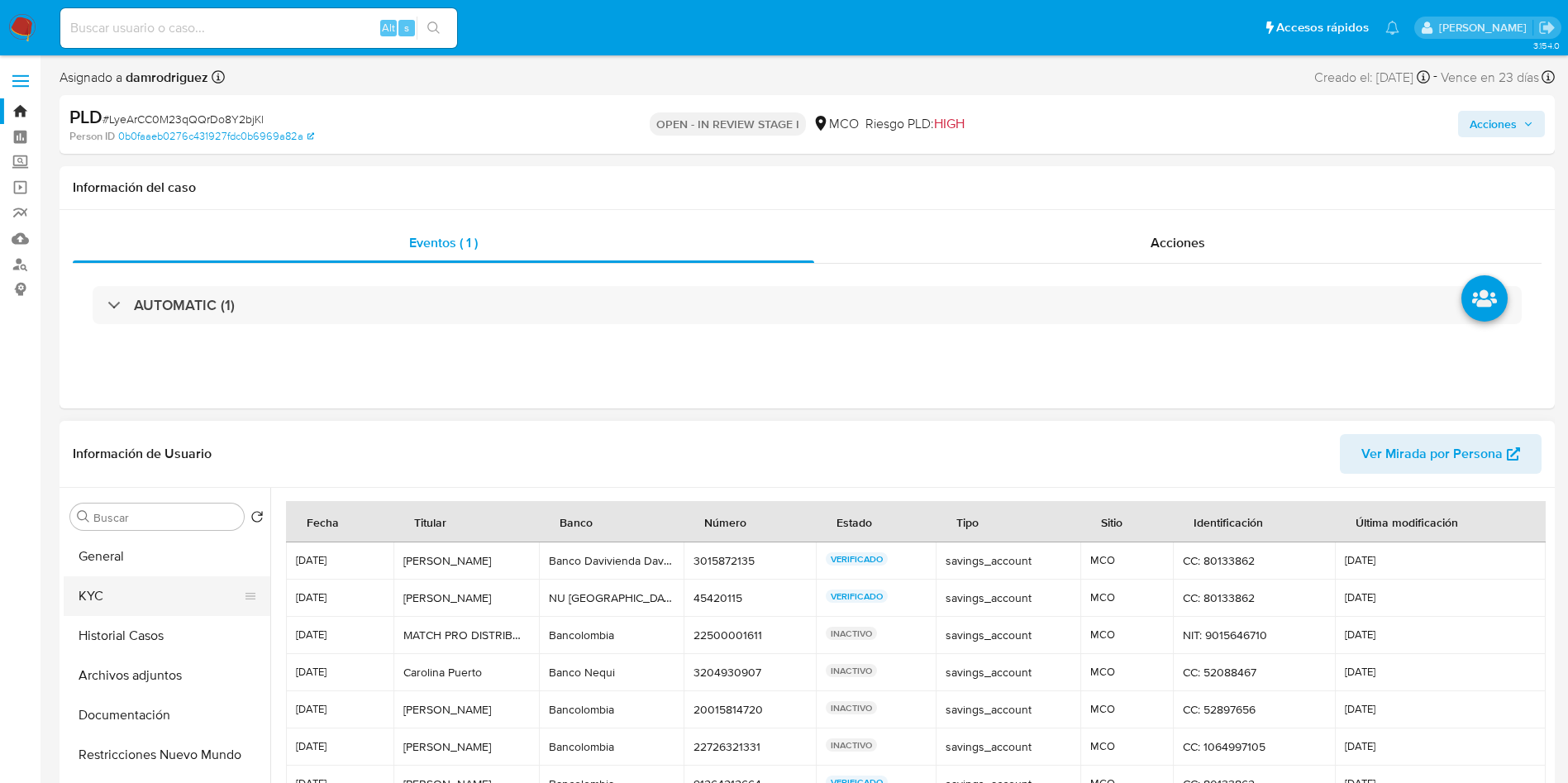
click at [102, 582] on button "KYC" at bounding box center [161, 597] width 194 height 40
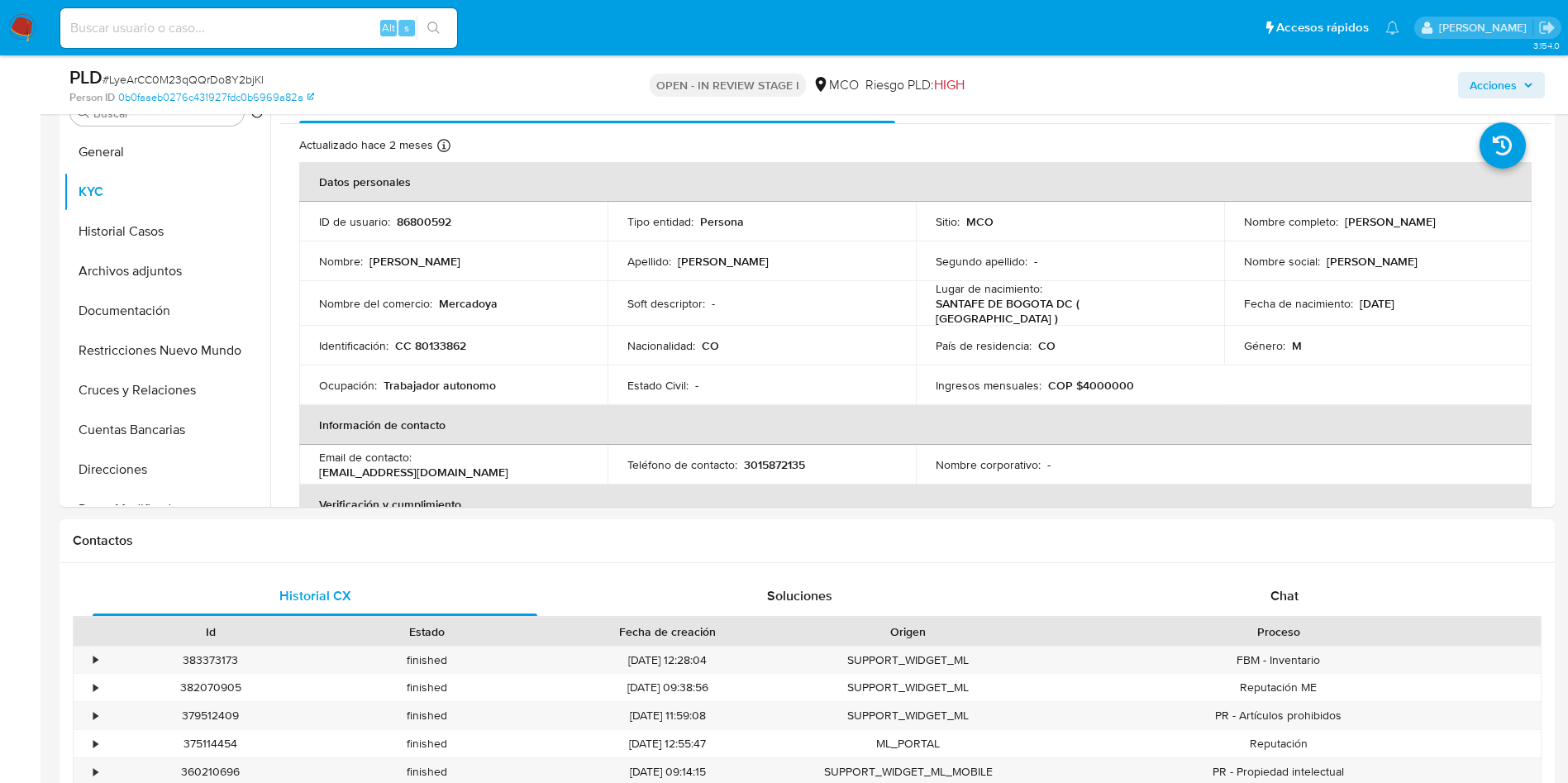
scroll to position [124, 0]
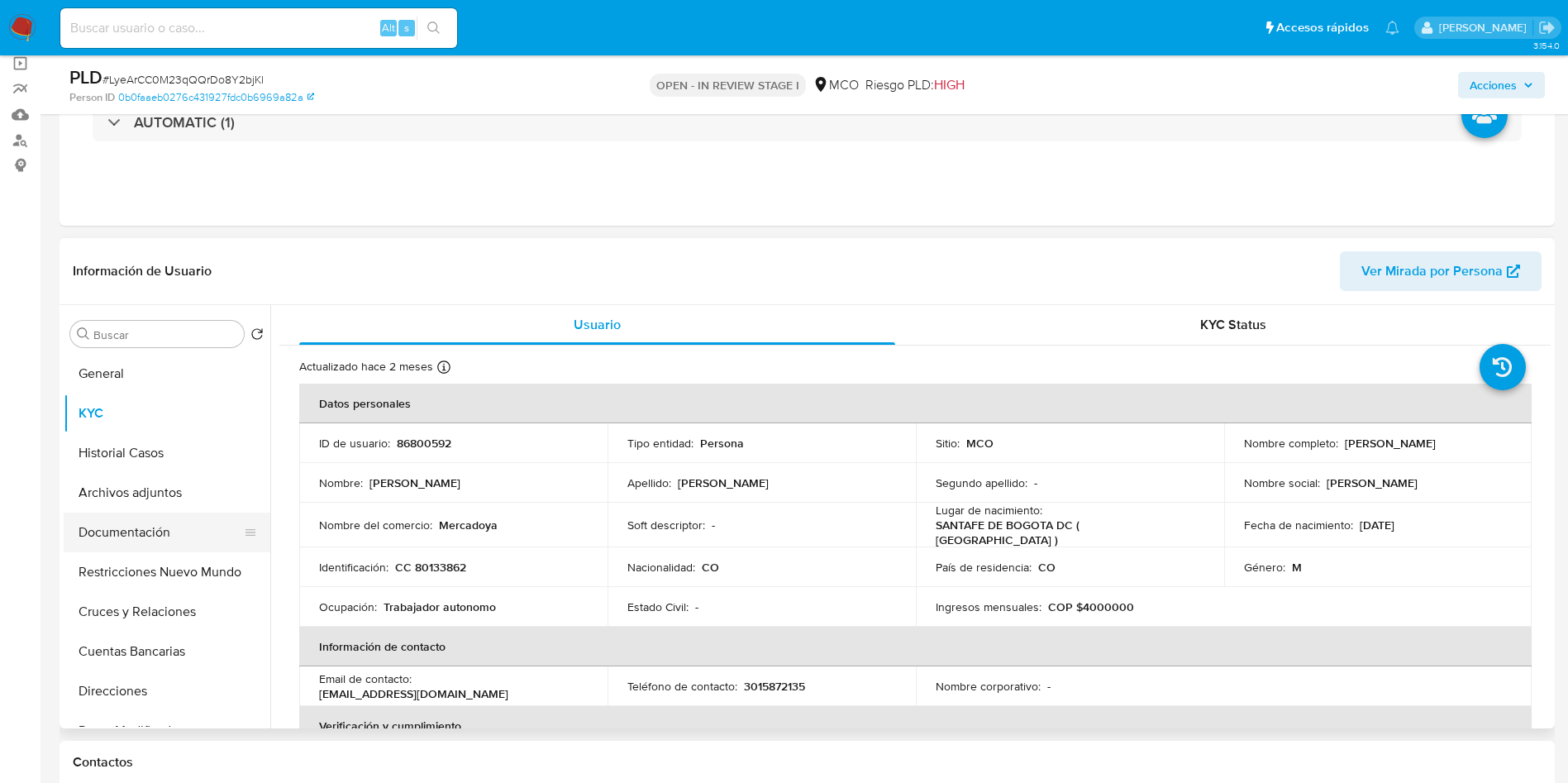
click at [148, 530] on button "Documentación" at bounding box center [161, 533] width 194 height 40
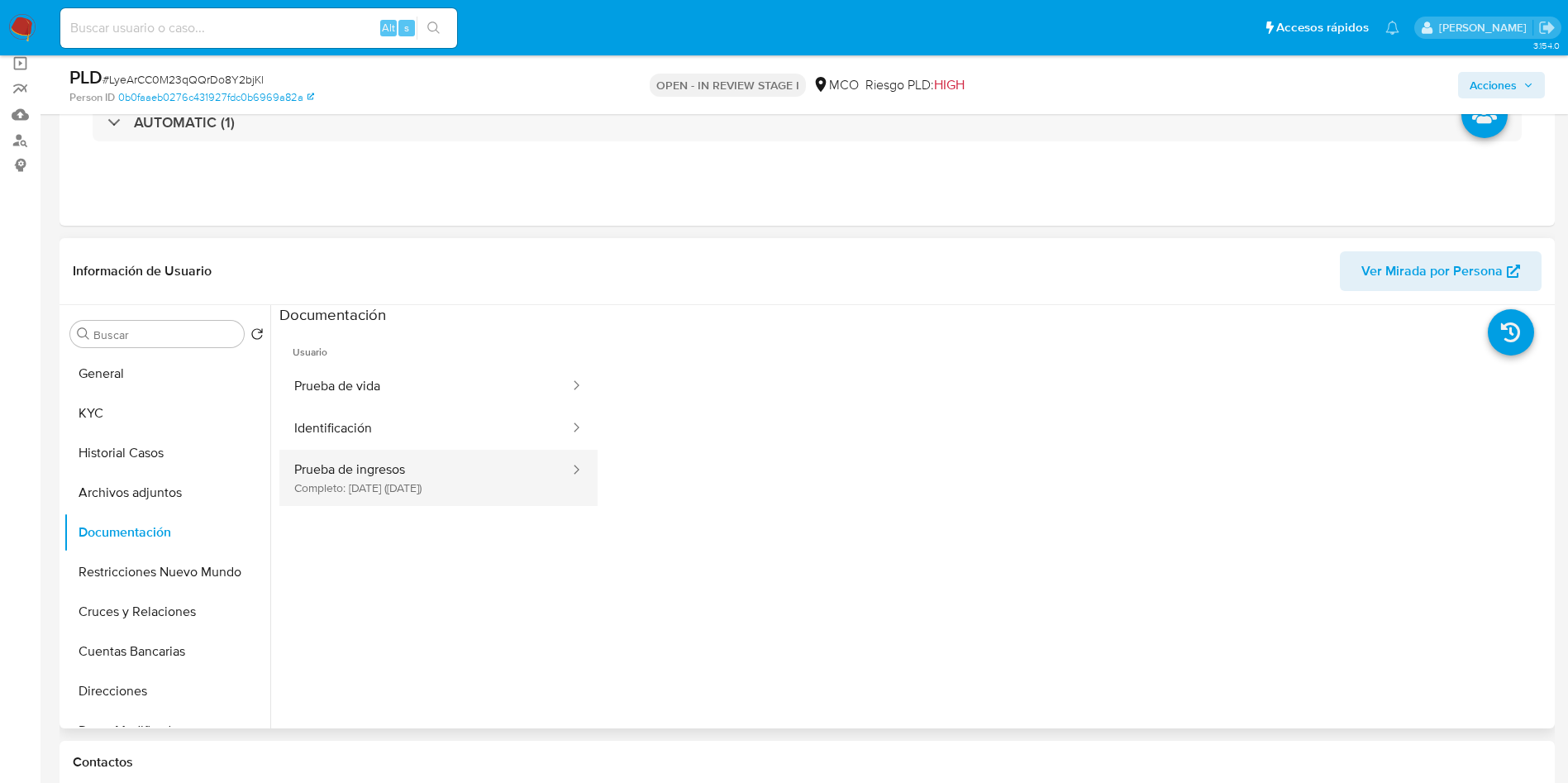
click at [487, 488] on button "Prueba de ingresos Completo: 11/03/2025 (hace 5 meses)" at bounding box center [425, 477] width 292 height 56
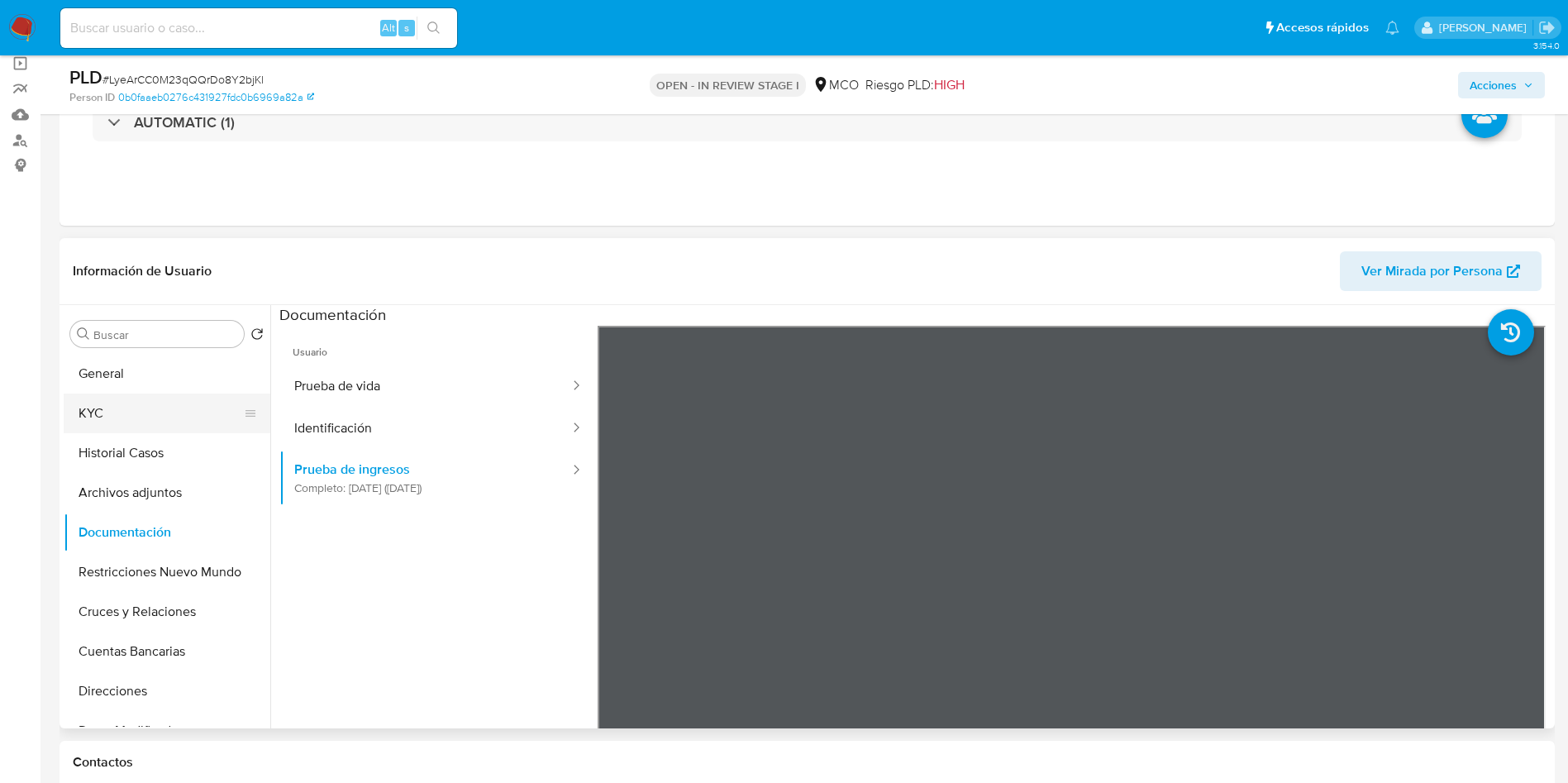
click at [152, 413] on button "KYC" at bounding box center [161, 413] width 194 height 40
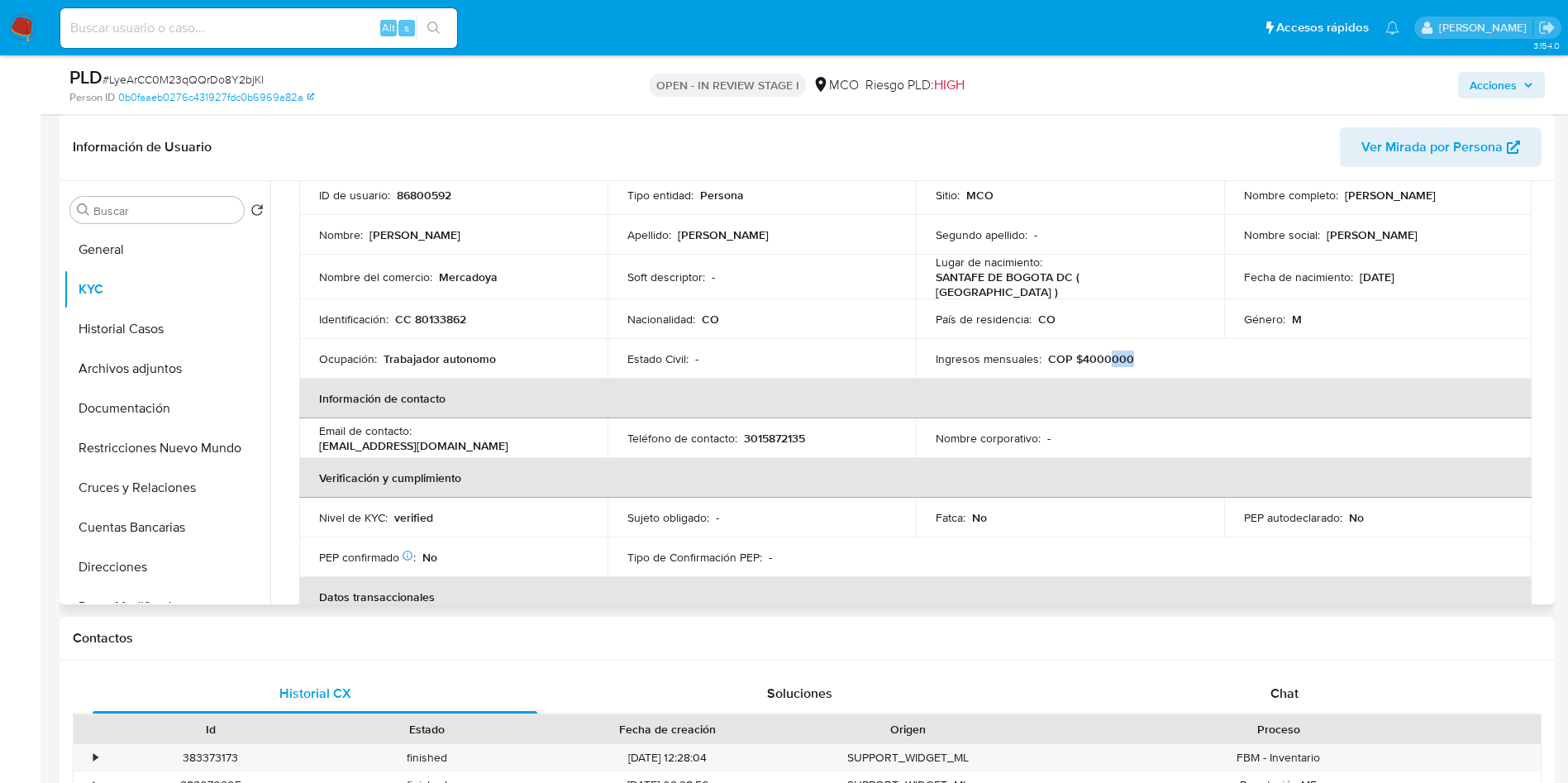
drag, startPoint x: 1139, startPoint y: 358, endPoint x: 1104, endPoint y: 355, distance: 35.1
click at [1104, 355] on div "Ingresos mensuales : COP $4000000" at bounding box center [1069, 359] width 269 height 15
click at [137, 253] on button "General" at bounding box center [161, 250] width 194 height 40
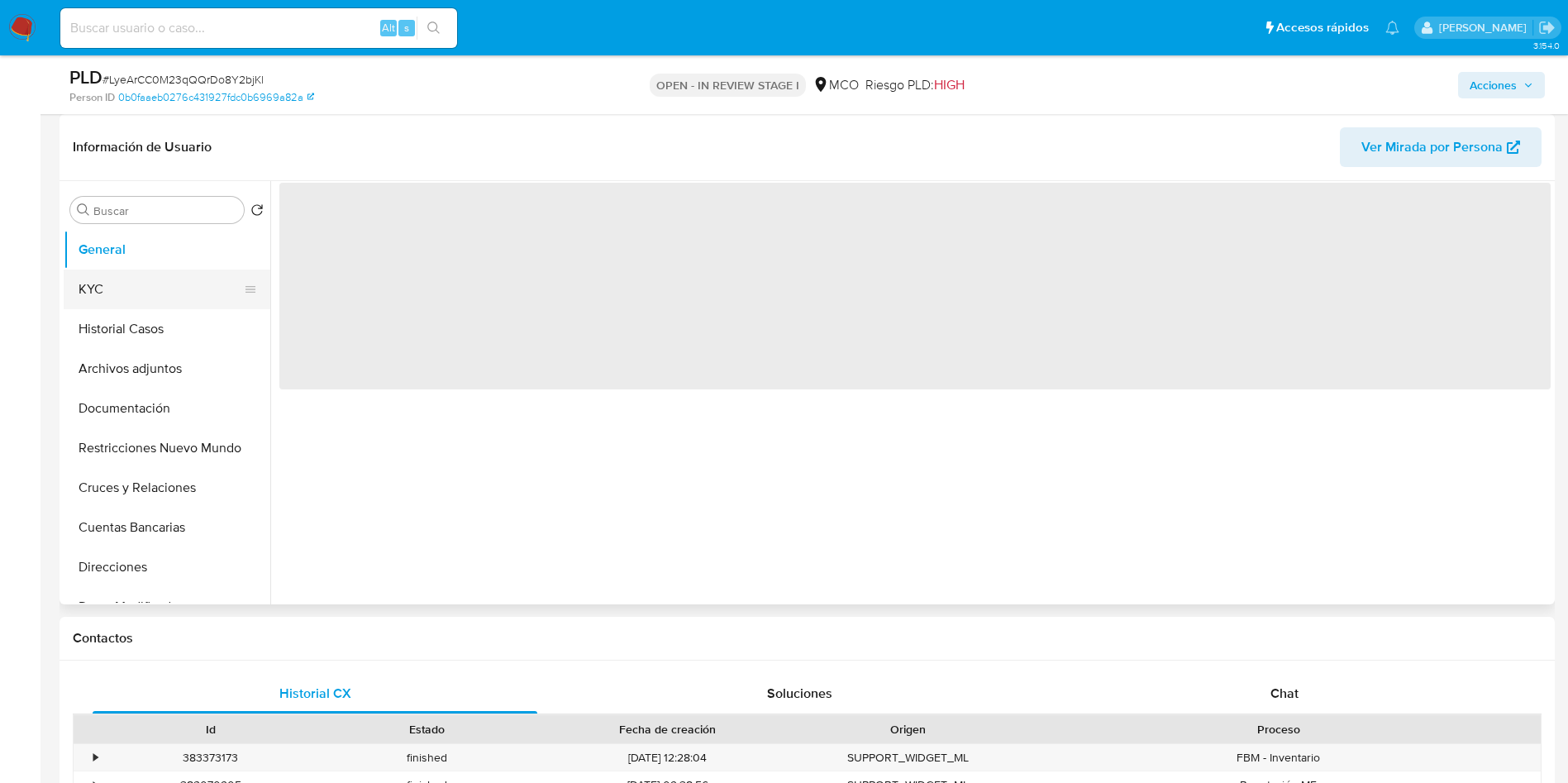
scroll to position [0, 0]
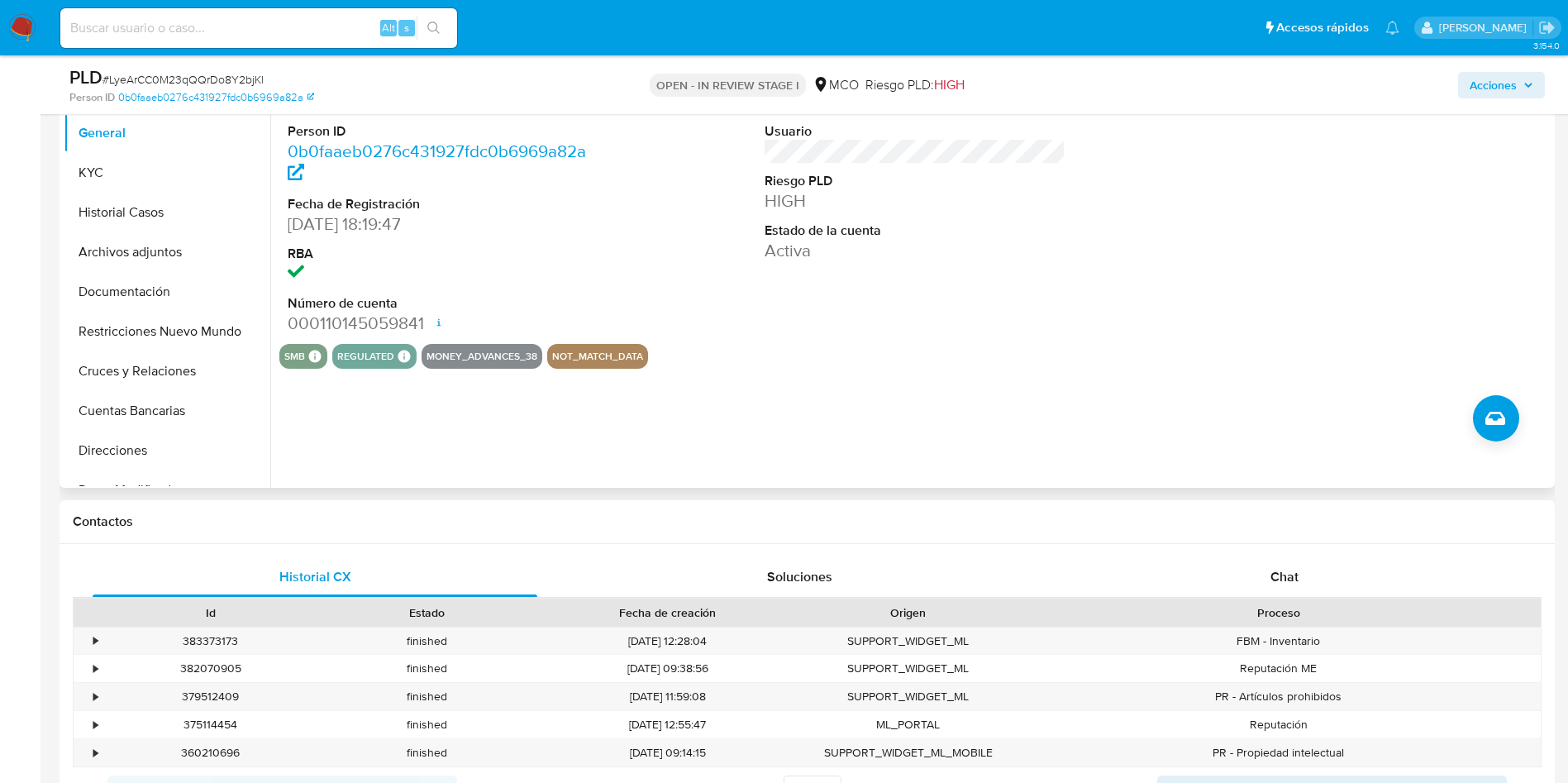
scroll to position [124, 0]
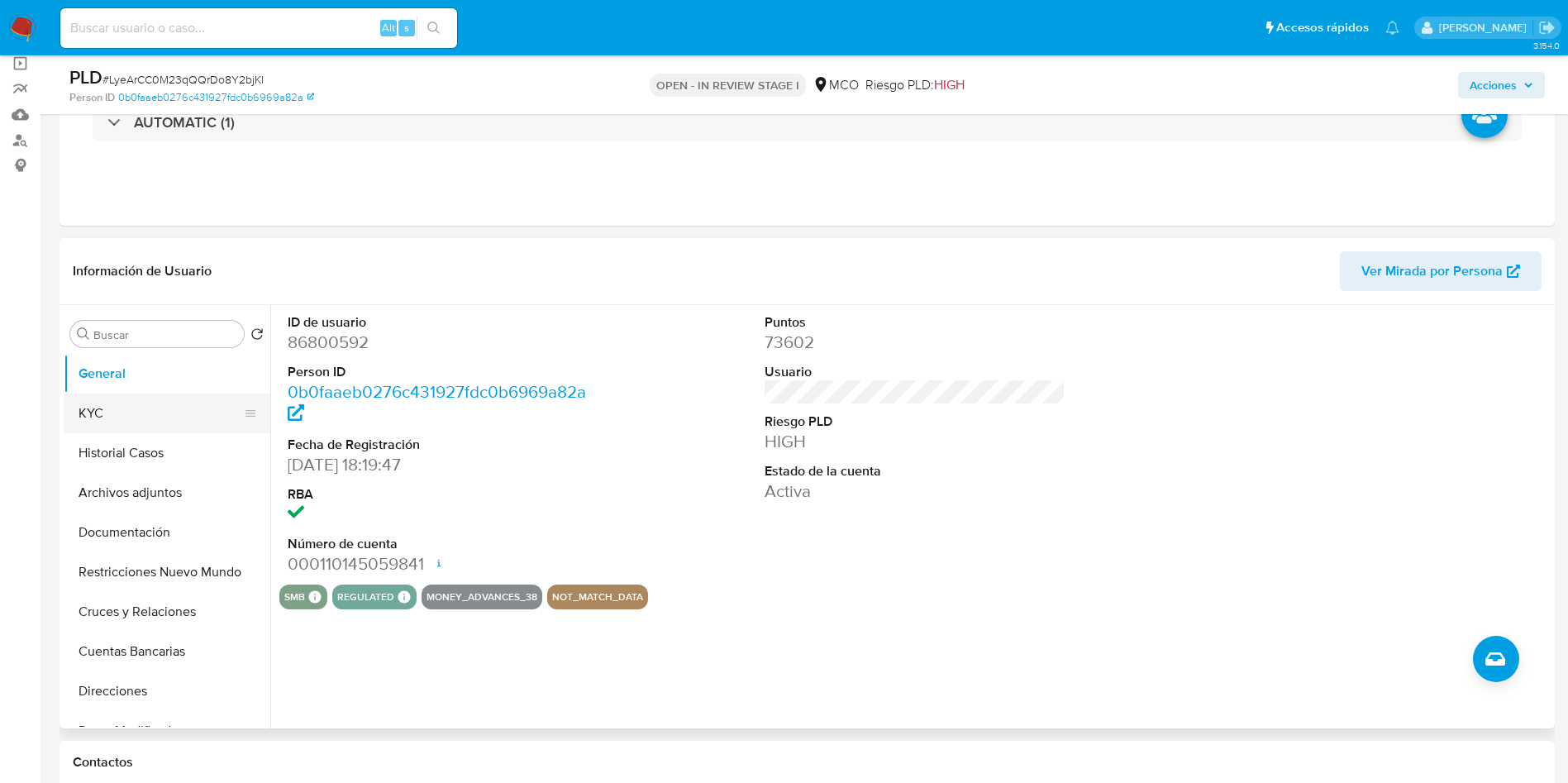
click at [141, 412] on button "KYC" at bounding box center [161, 413] width 194 height 40
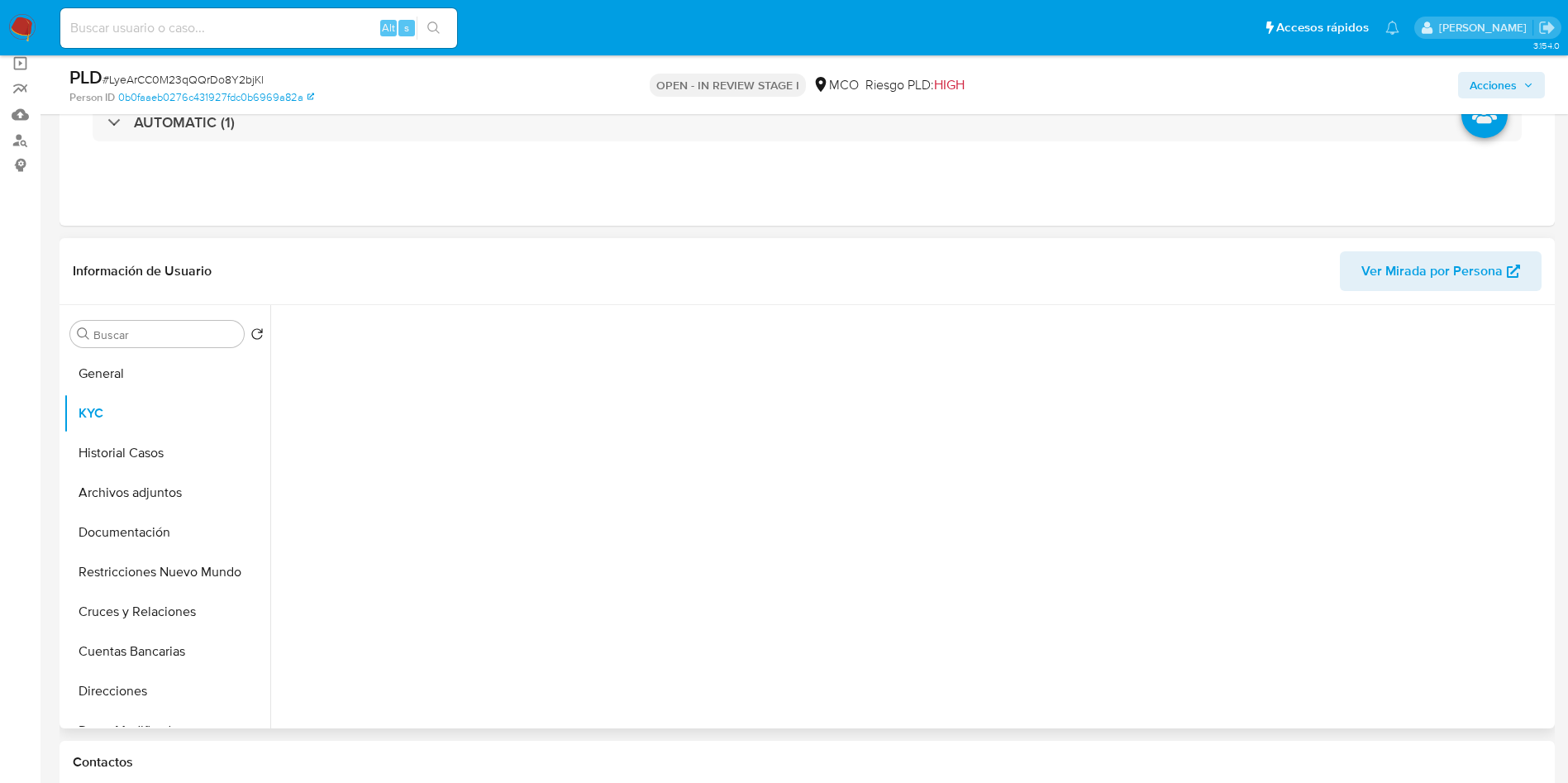
click at [491, 412] on div at bounding box center [915, 512] width 1271 height 415
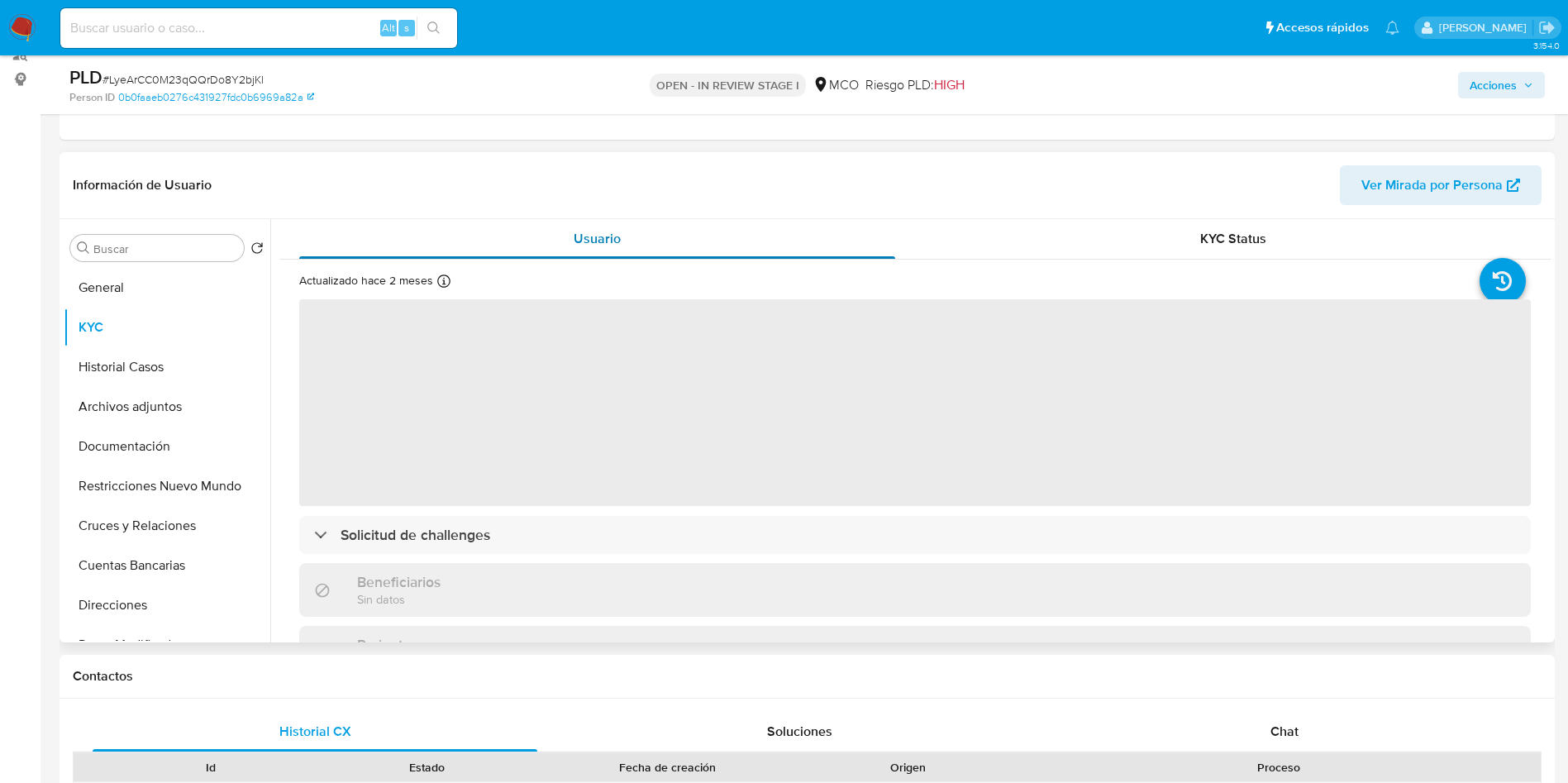
scroll to position [248, 0]
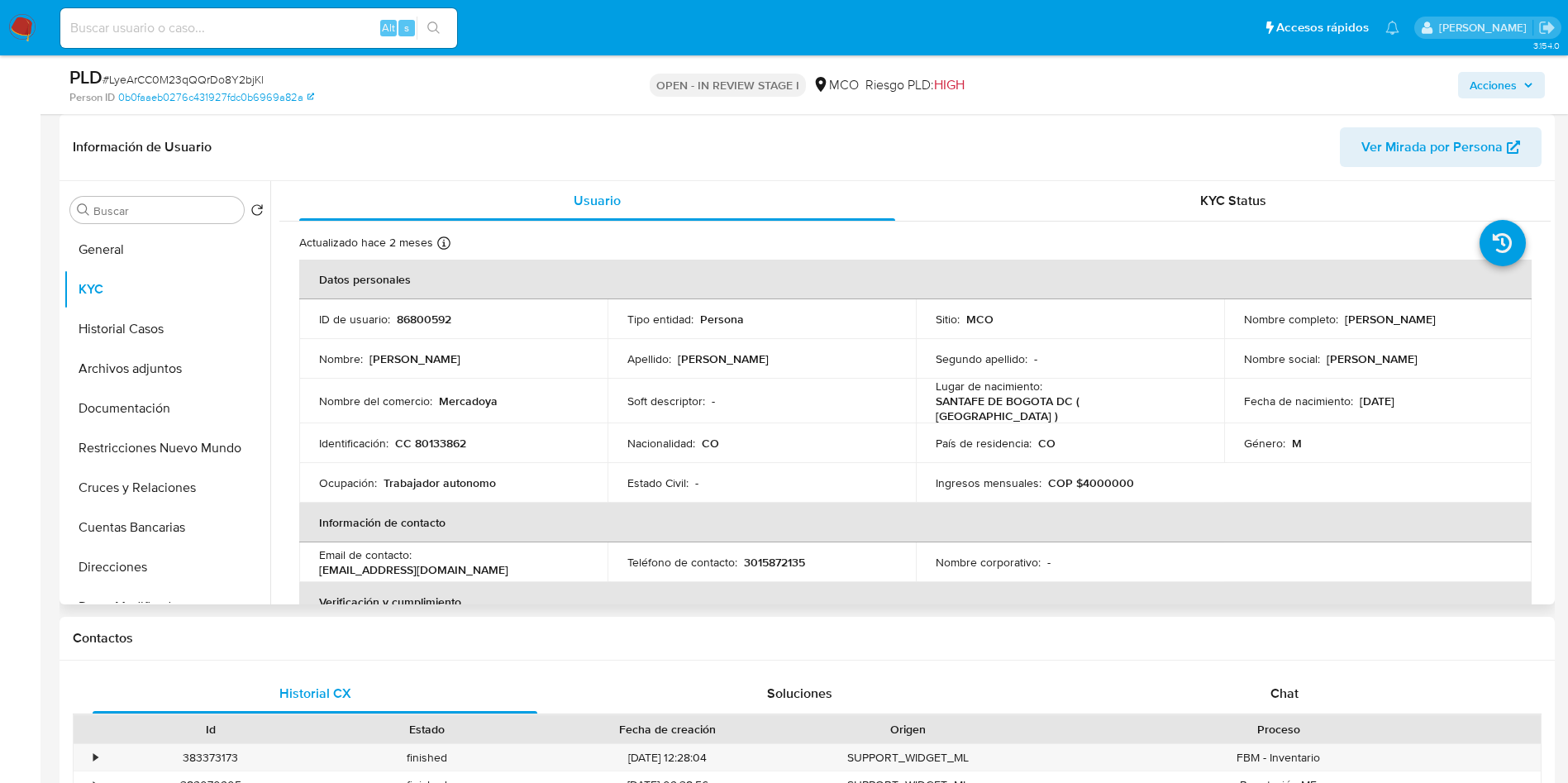
click at [1345, 325] on p "Jonathan Andres Gonzalez Orozco" at bounding box center [1390, 319] width 91 height 15
copy p "Jonathan"
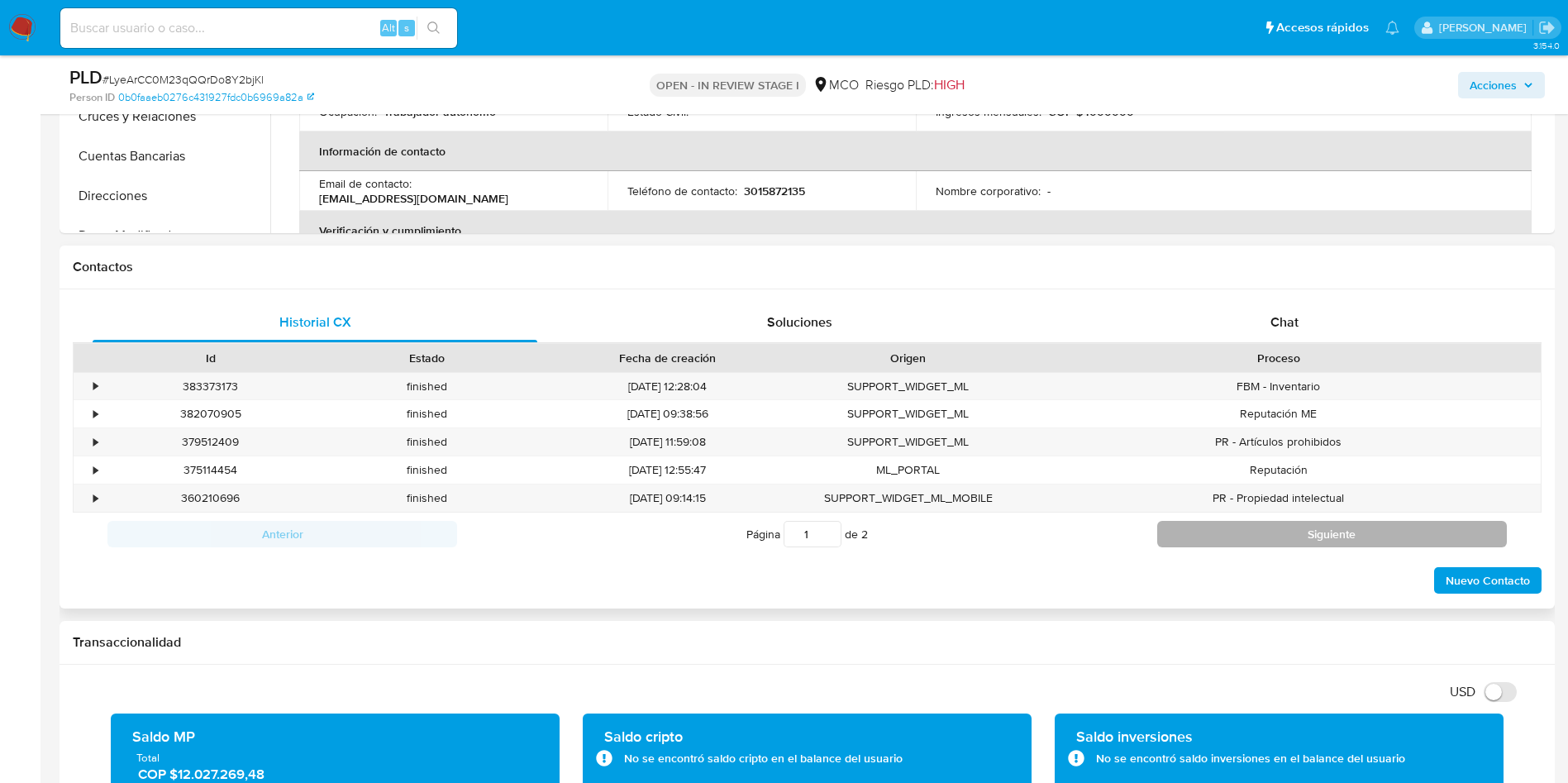
scroll to position [621, 0]
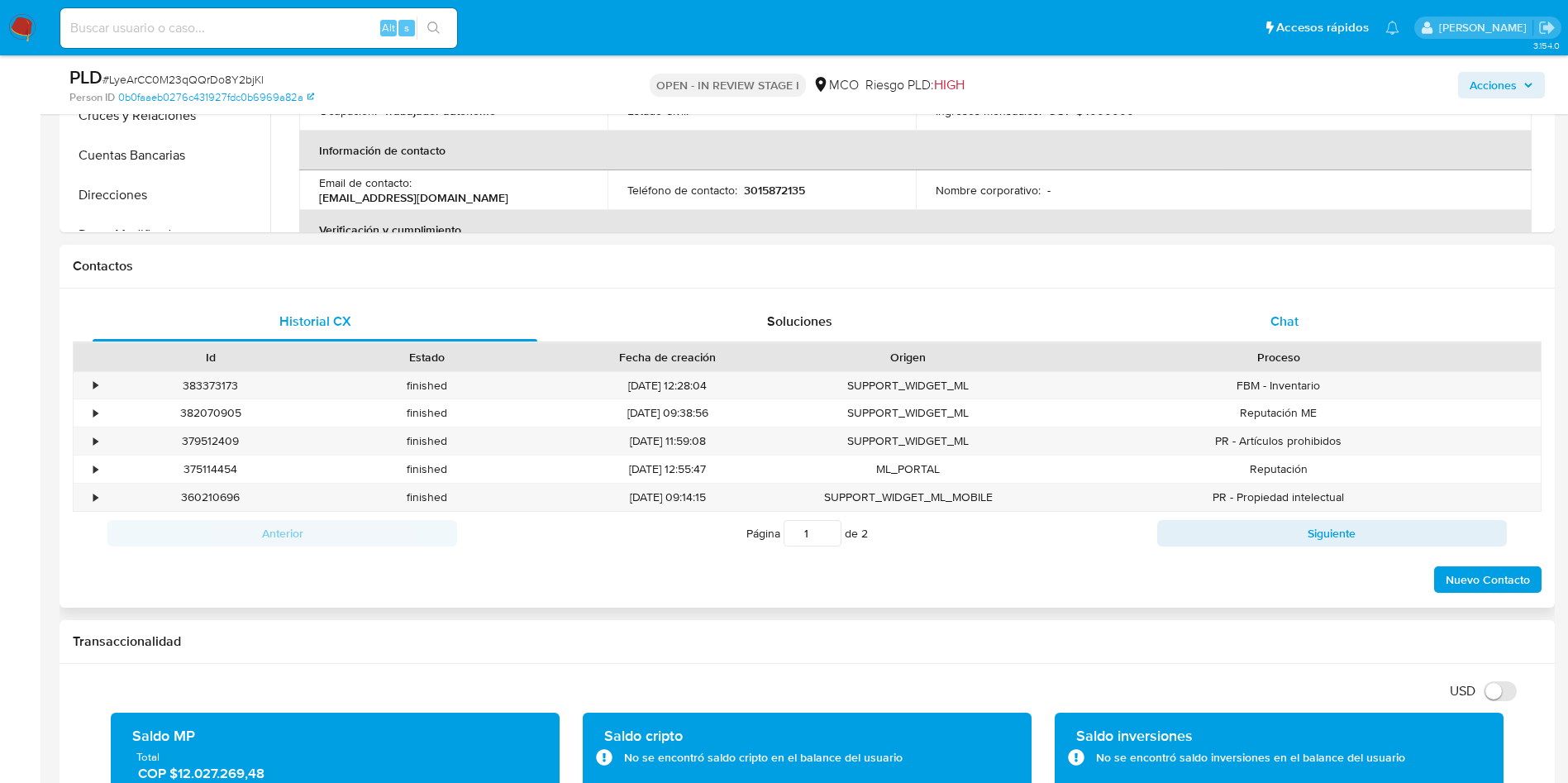
click at [1279, 309] on div "Chat" at bounding box center [1284, 322] width 444 height 40
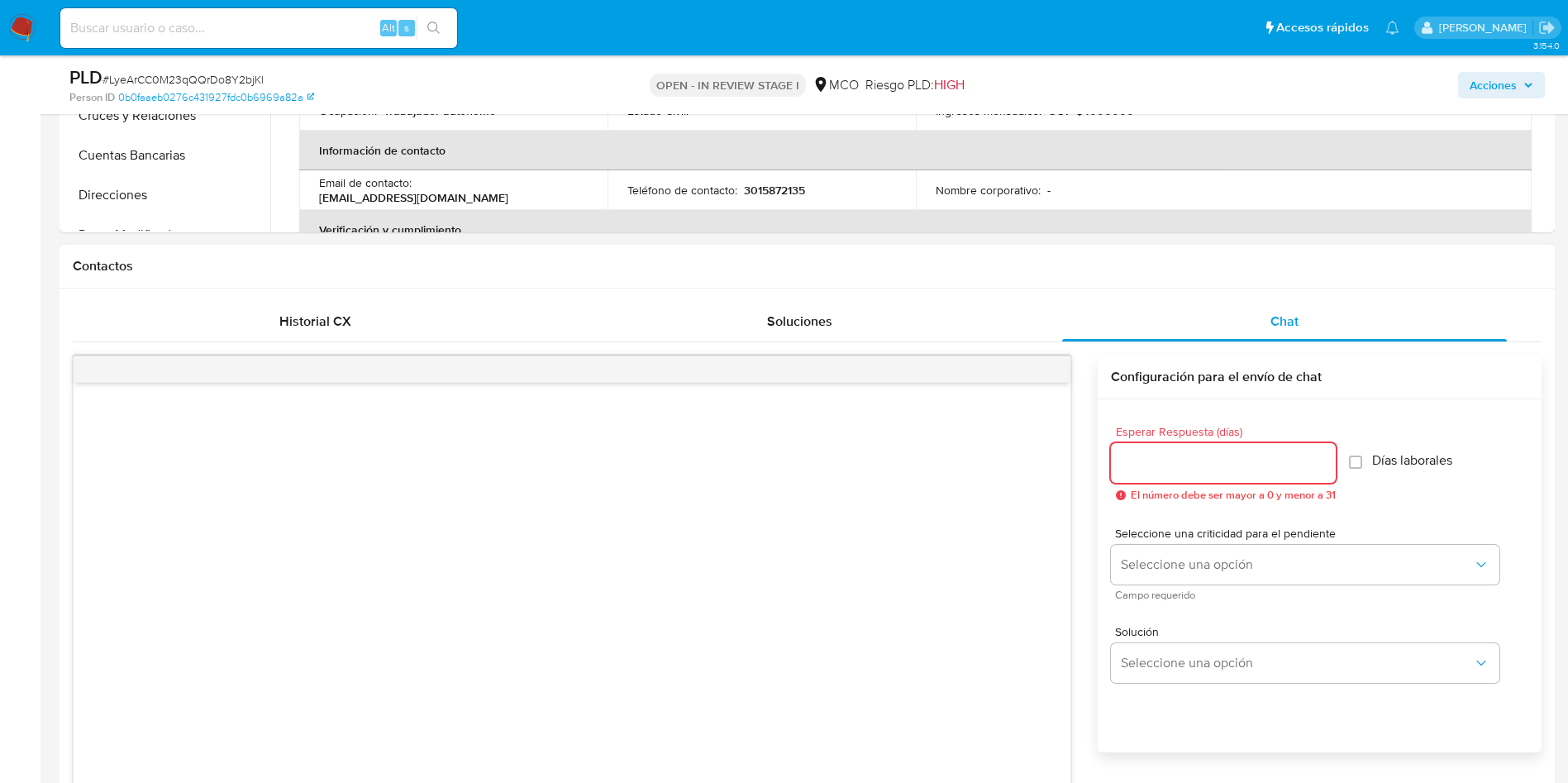
click at [1200, 455] on input "Esperar Respuesta (días)" at bounding box center [1223, 463] width 225 height 22
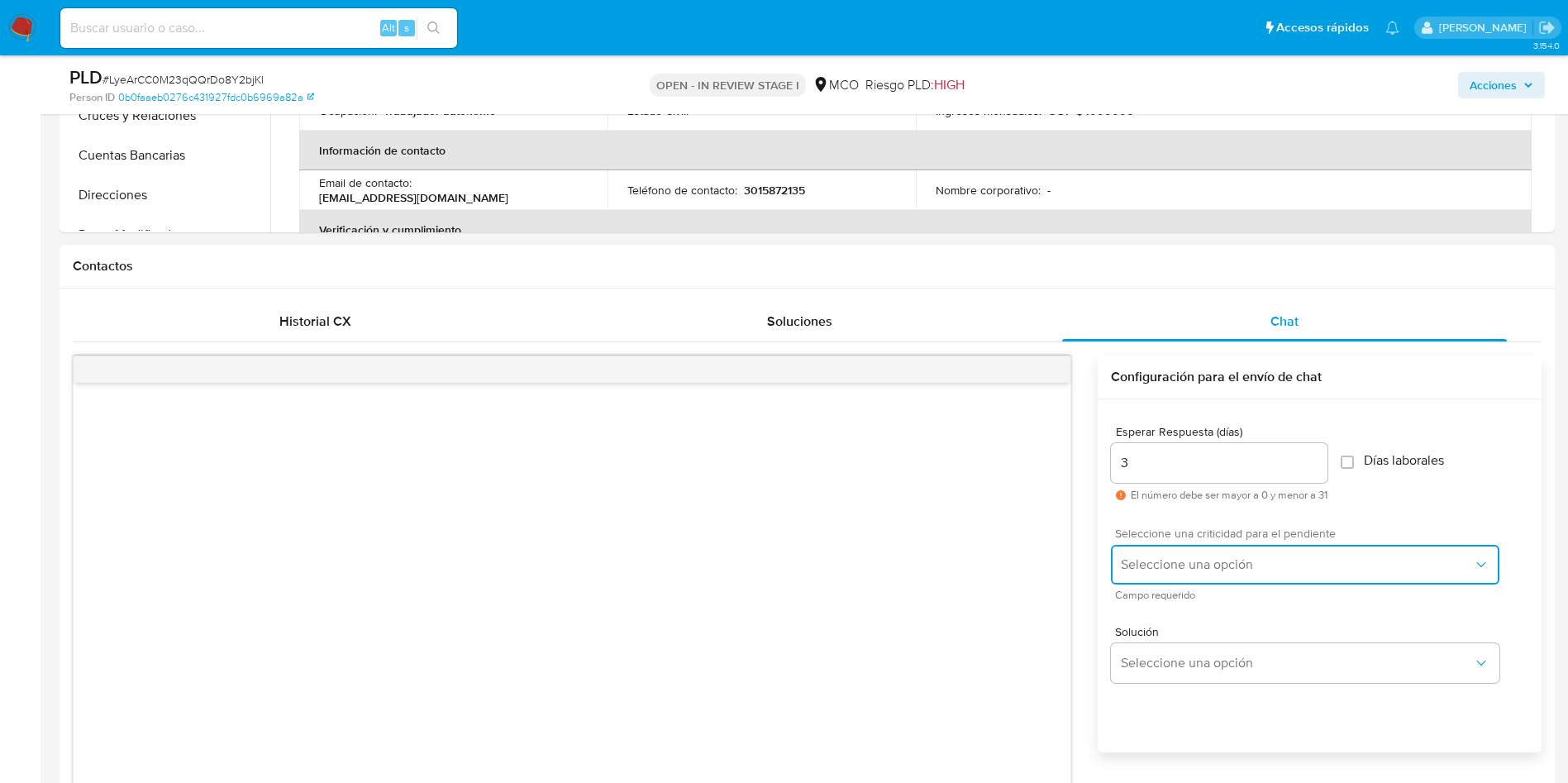
click at [1159, 572] on span "Seleccione una opción" at bounding box center [1296, 564] width 352 height 16
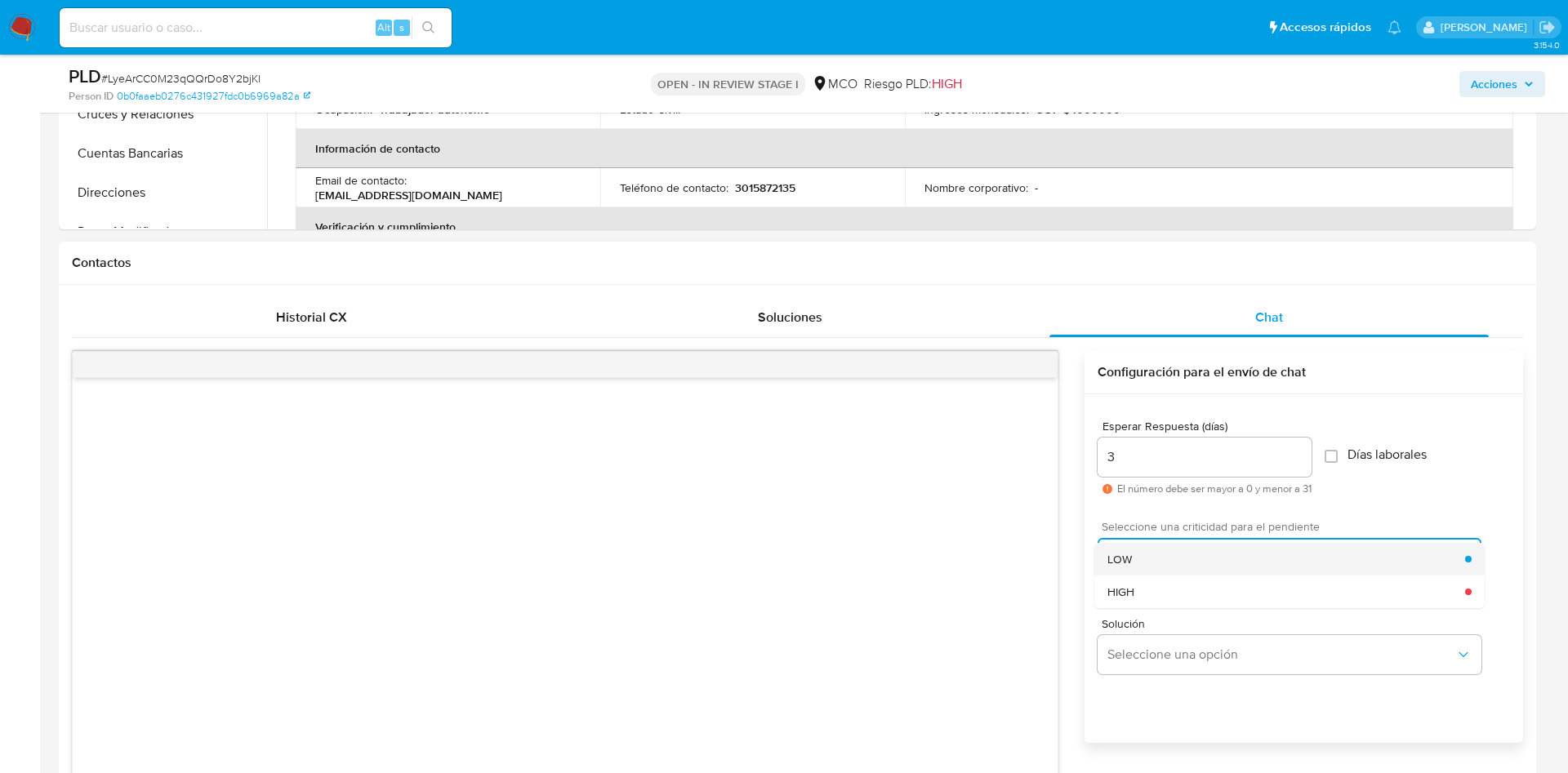
click at [1136, 556] on div "LOW" at bounding box center [1286, 559] width 358 height 33
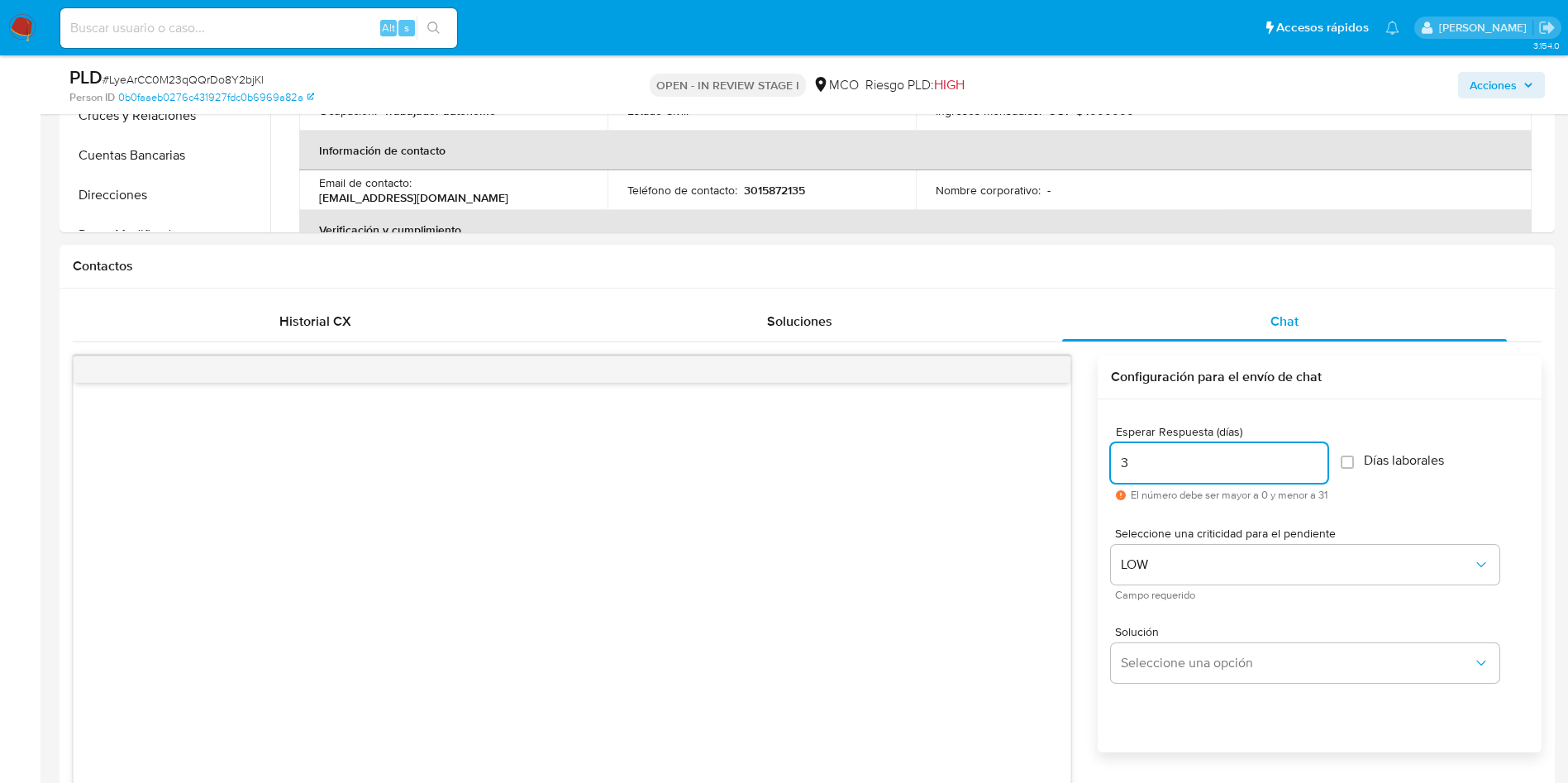
click at [1179, 456] on input "3" at bounding box center [1219, 463] width 217 height 22
click at [1168, 458] on input "3" at bounding box center [1219, 463] width 217 height 22
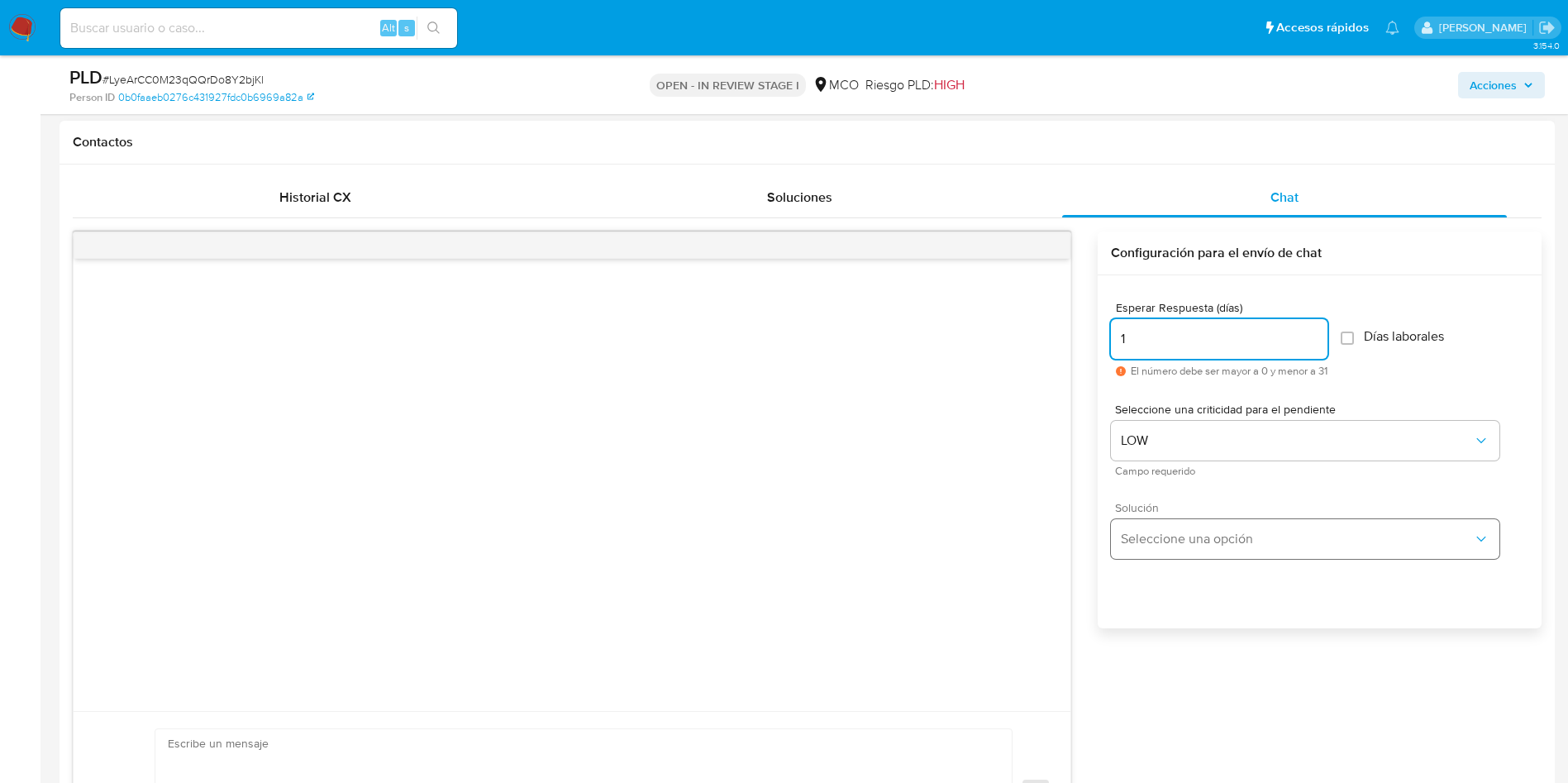
type input "1"
click at [1171, 538] on span "Seleccione una opción" at bounding box center [1296, 539] width 352 height 16
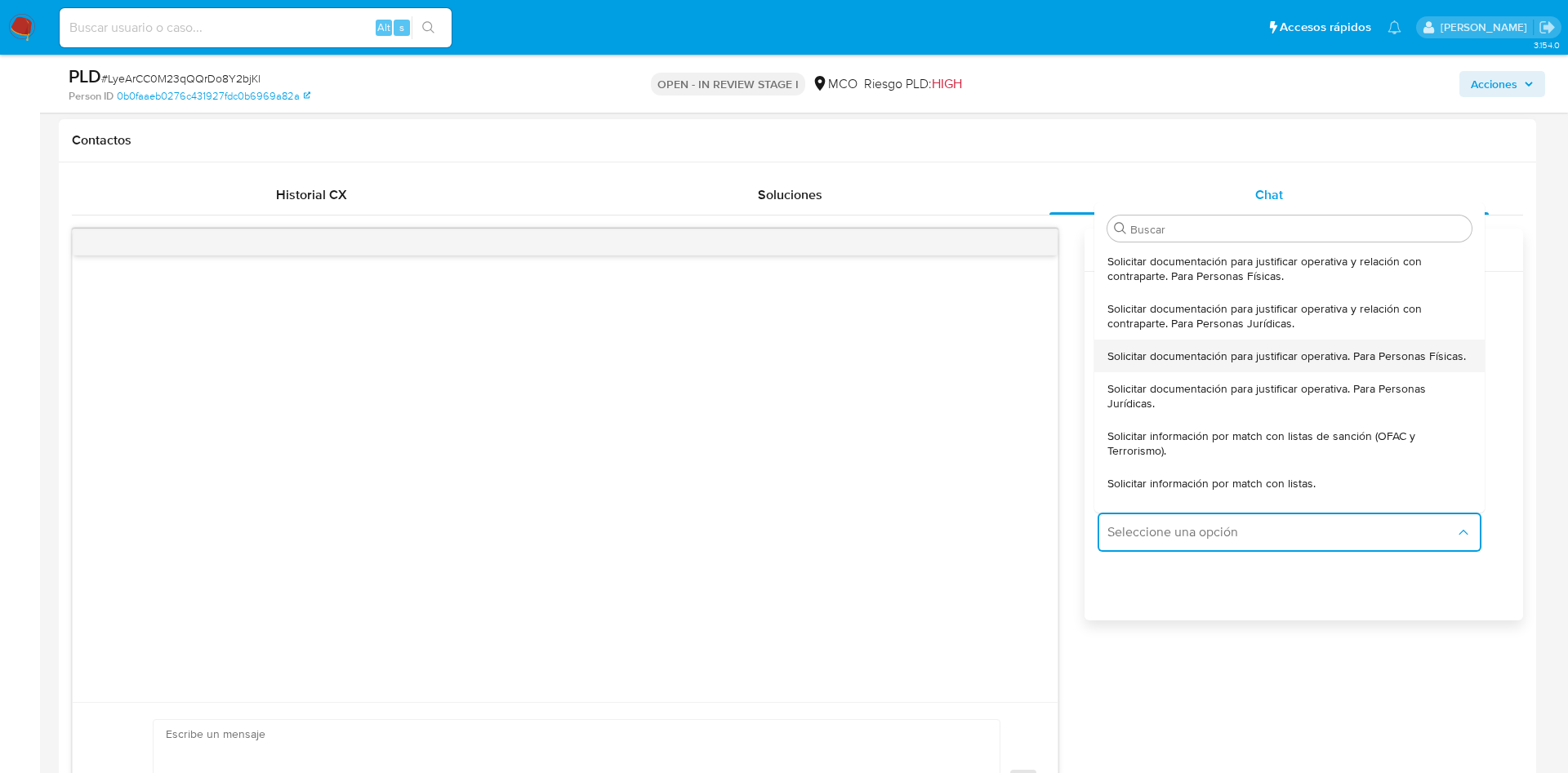
click at [1239, 363] on span "Solicitar documentación para justificar operativa. Para Personas Físicas." at bounding box center [1286, 356] width 358 height 15
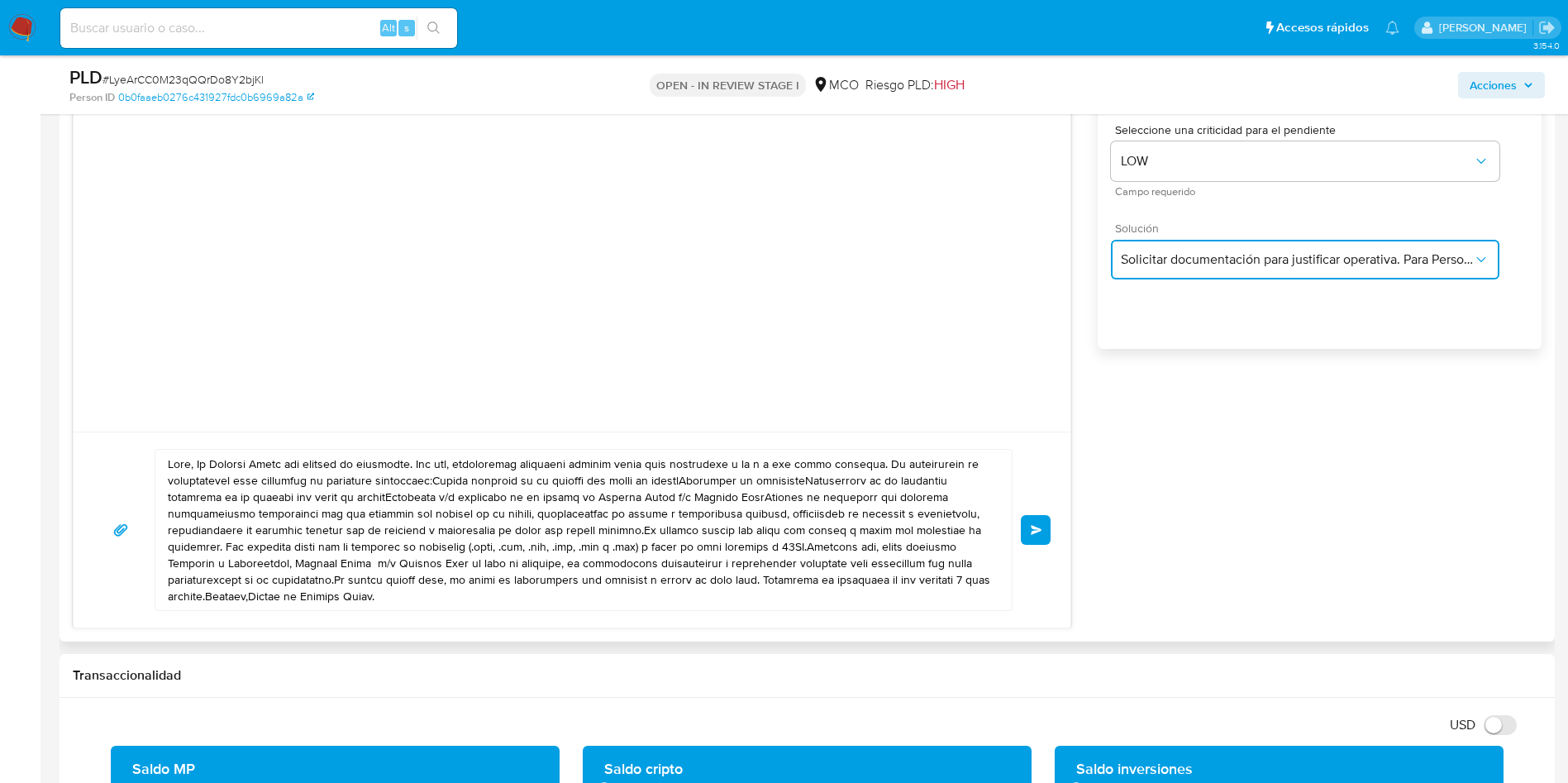
scroll to position [1117, 0]
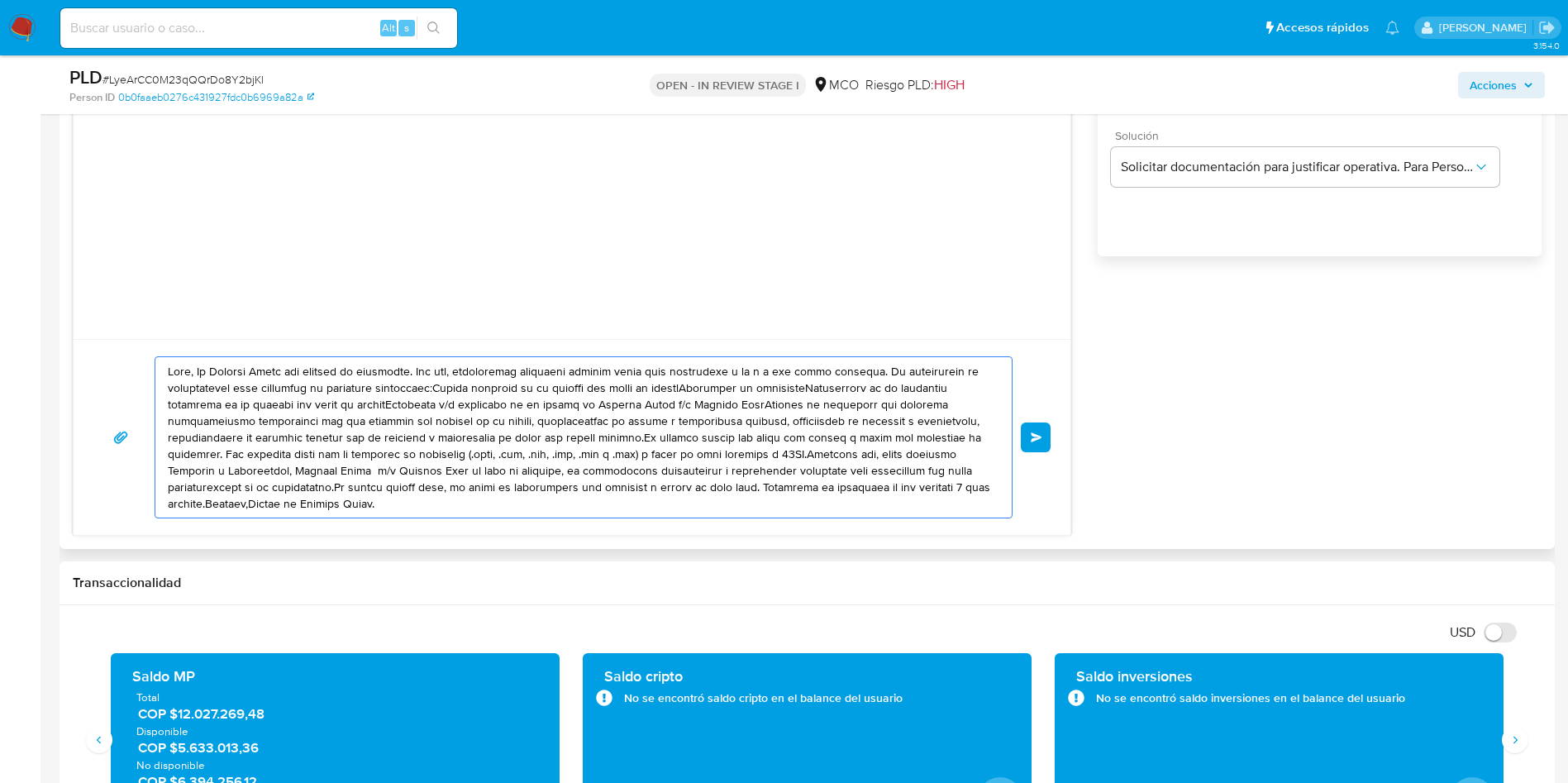
click at [188, 372] on textarea at bounding box center [579, 437] width 823 height 161
paste textarea "Jonathan"
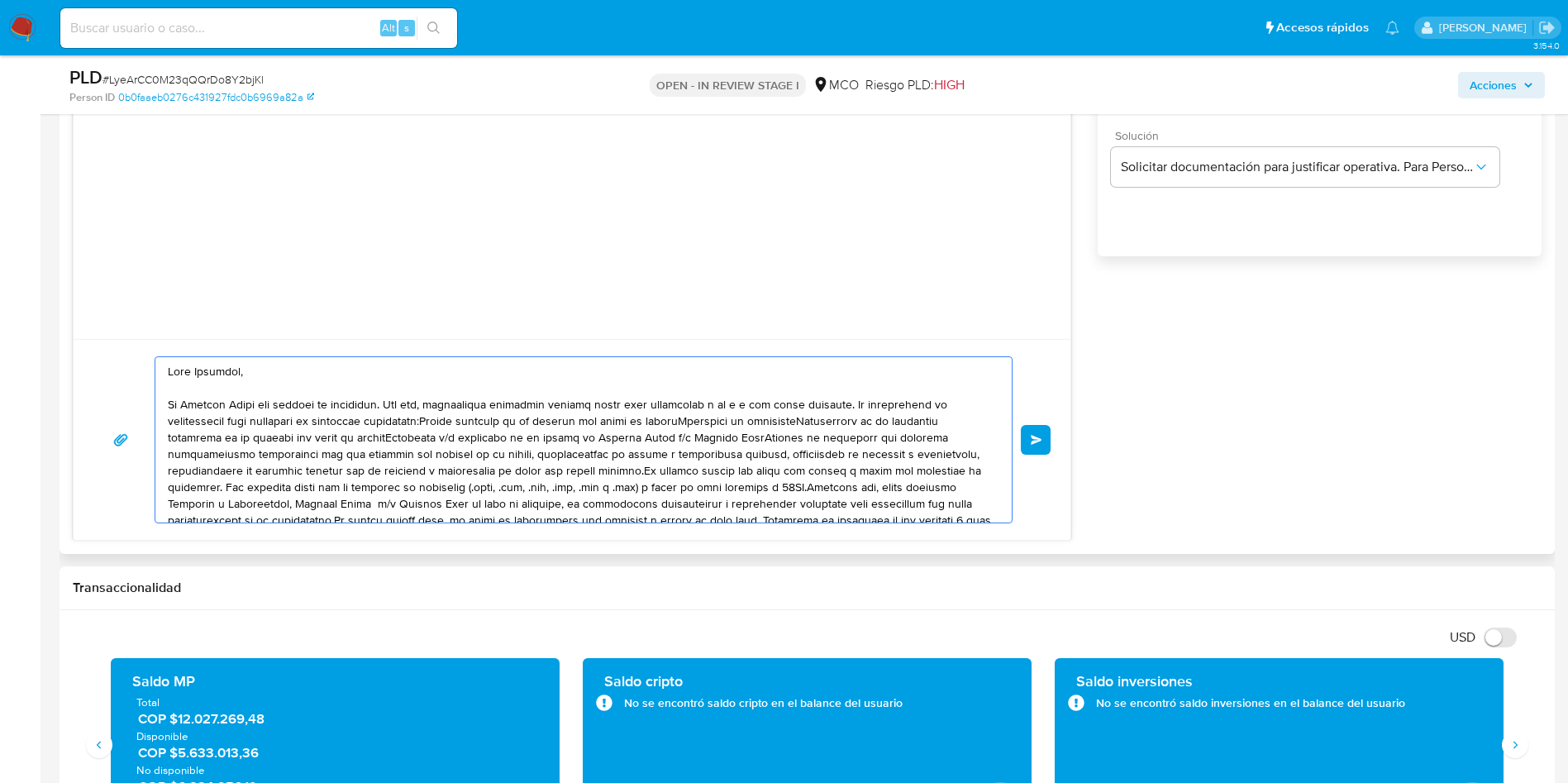
click at [842, 407] on textarea at bounding box center [579, 440] width 823 height 165
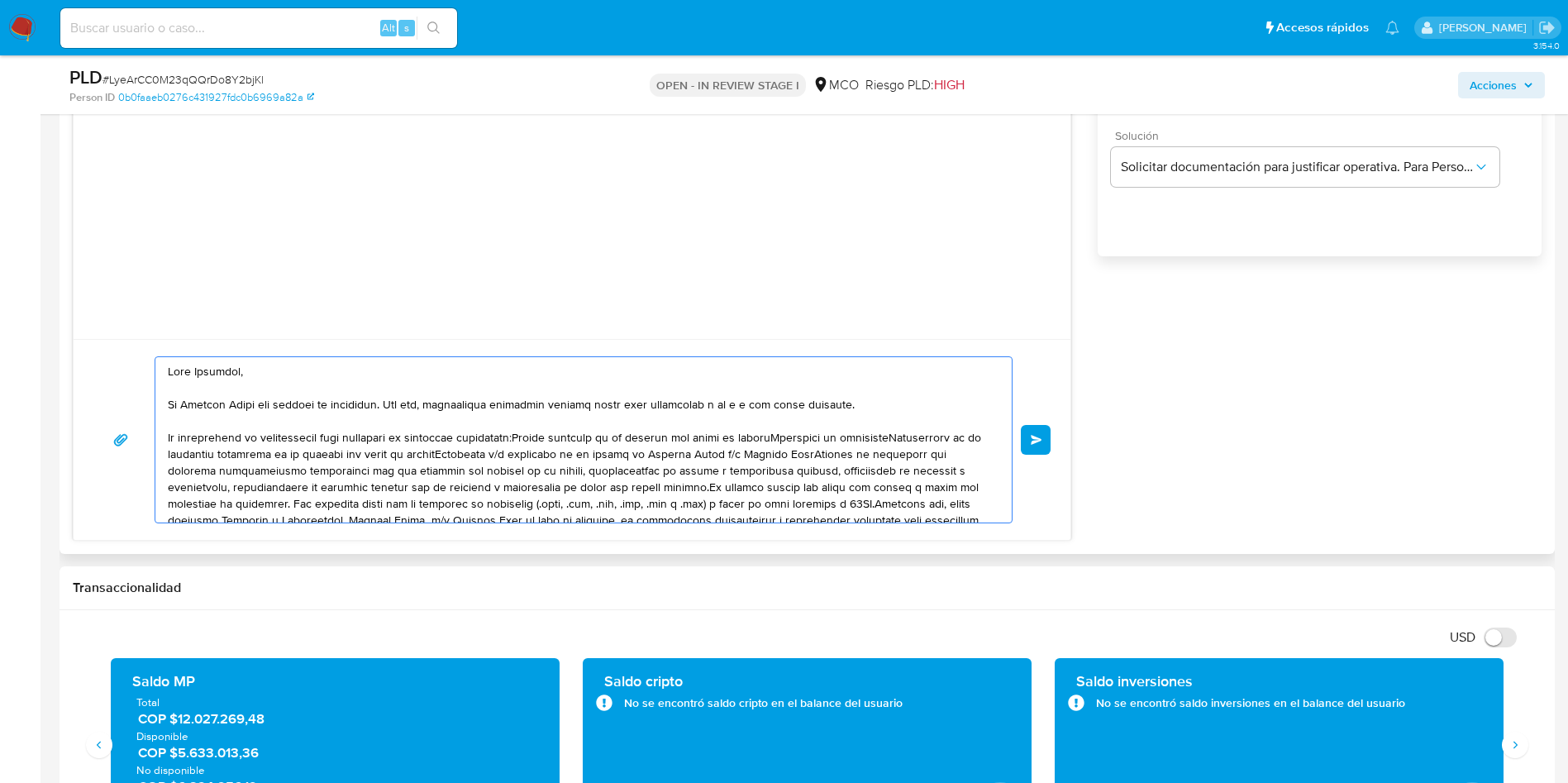
click at [519, 432] on textarea at bounding box center [579, 440] width 823 height 165
click at [440, 449] on textarea at bounding box center [579, 440] width 823 height 165
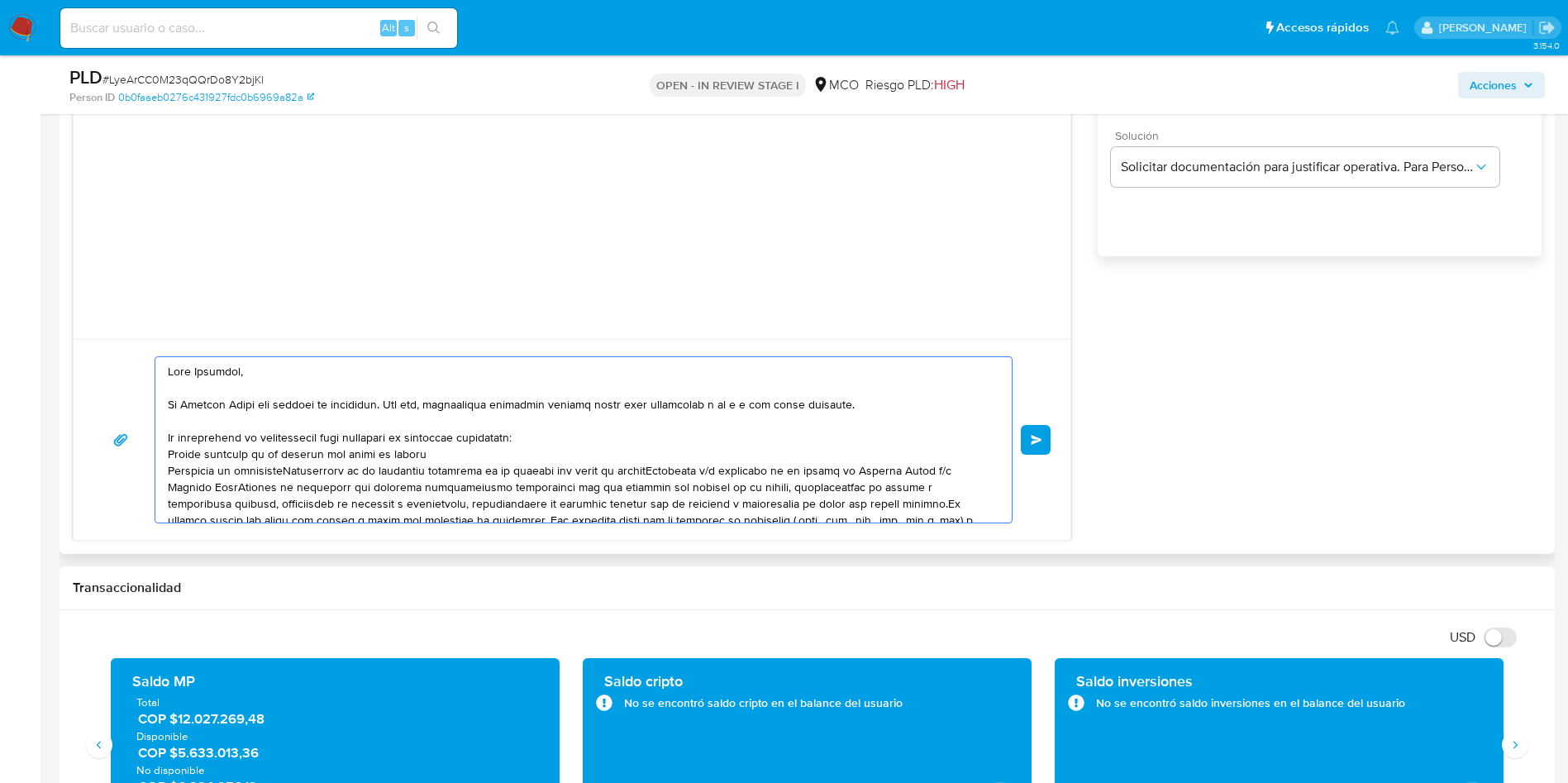
click at [299, 470] on textarea at bounding box center [579, 440] width 823 height 165
click at [297, 469] on textarea at bounding box center [579, 440] width 823 height 165
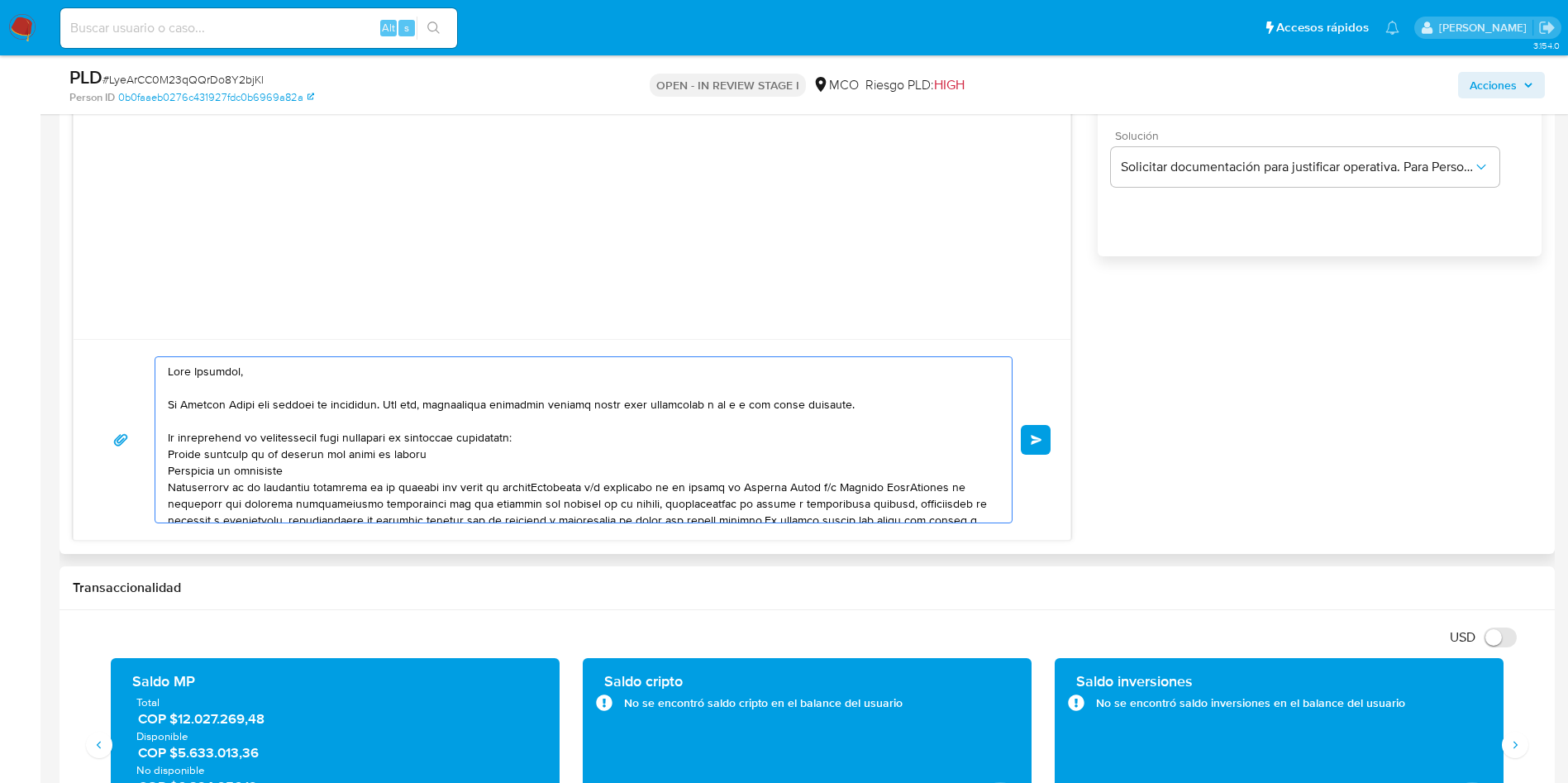
click at [541, 486] on textarea at bounding box center [579, 440] width 823 height 165
click at [536, 503] on textarea at bounding box center [579, 440] width 823 height 165
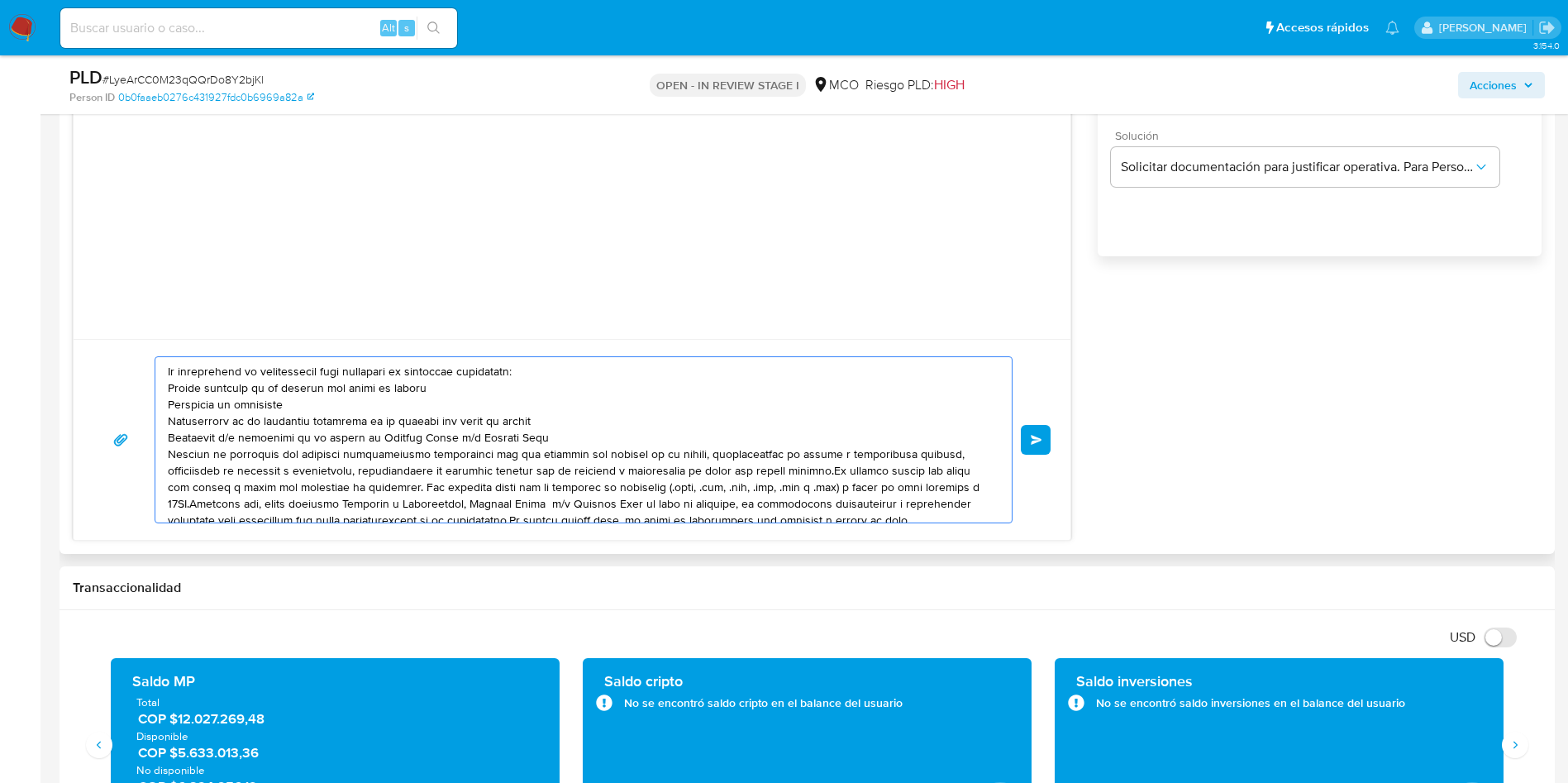
scroll to position [94, 0]
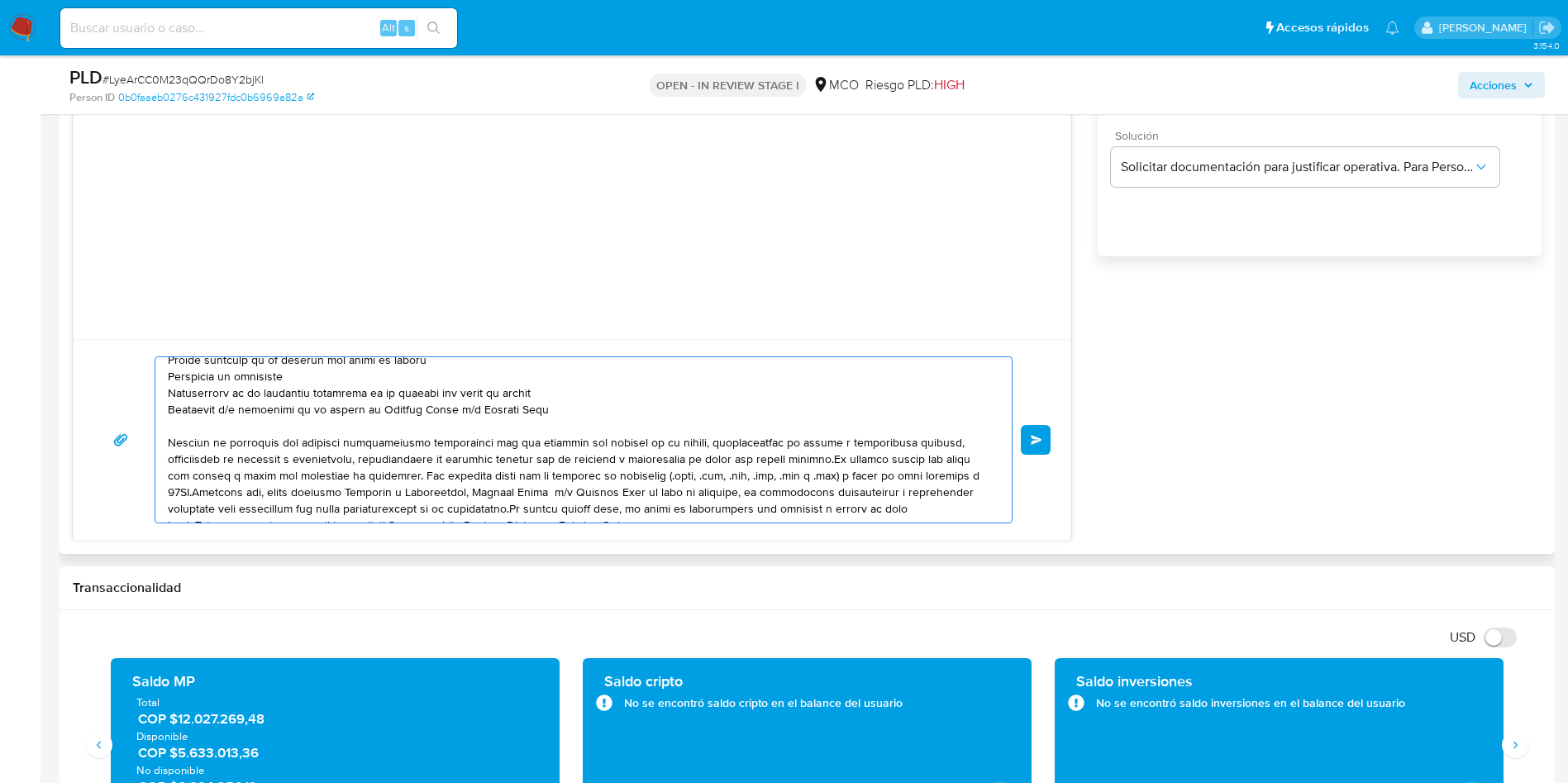
click at [828, 460] on textarea at bounding box center [579, 440] width 823 height 165
click at [822, 457] on textarea at bounding box center [579, 440] width 823 height 165
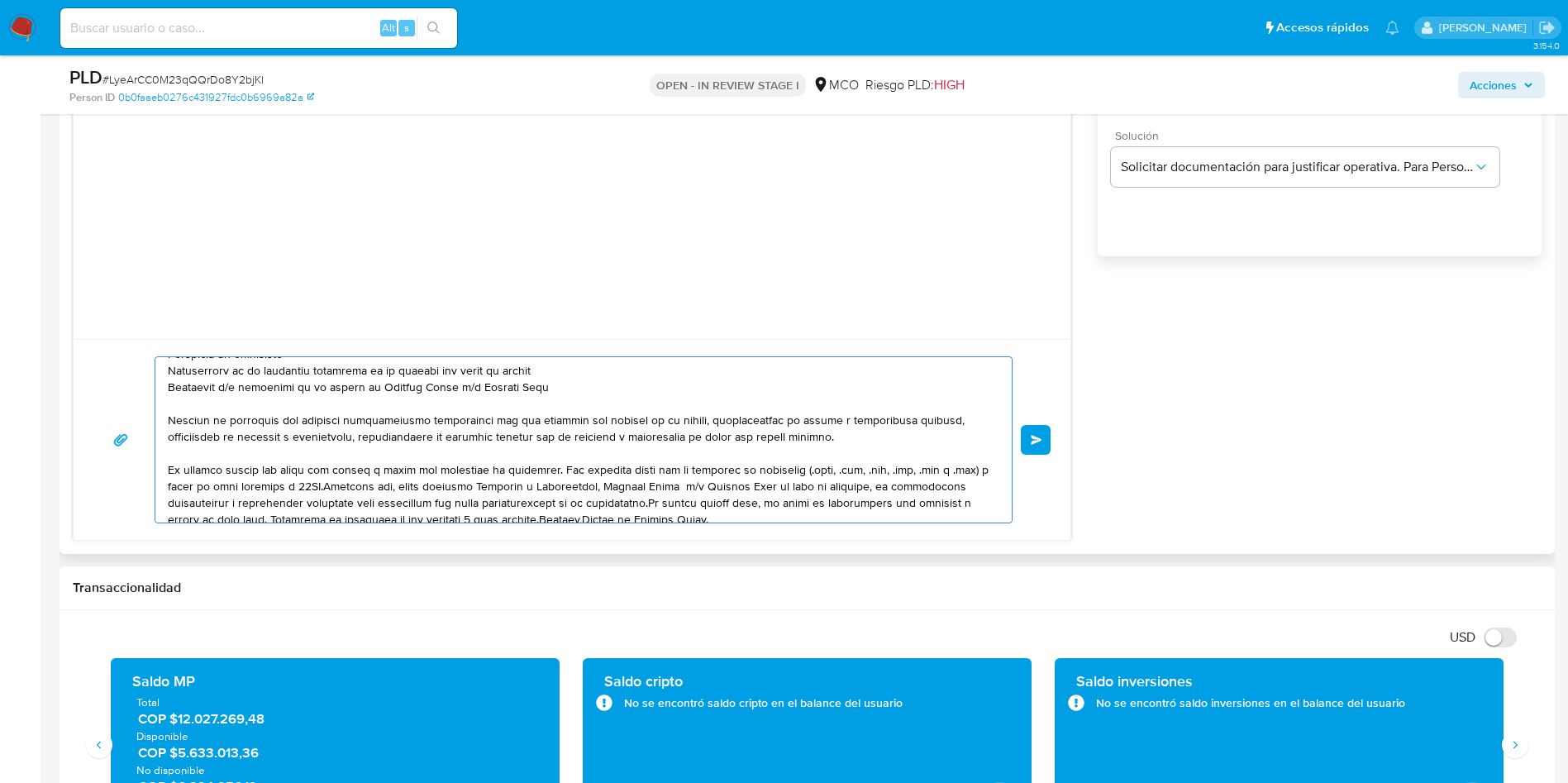
scroll to position [127, 0]
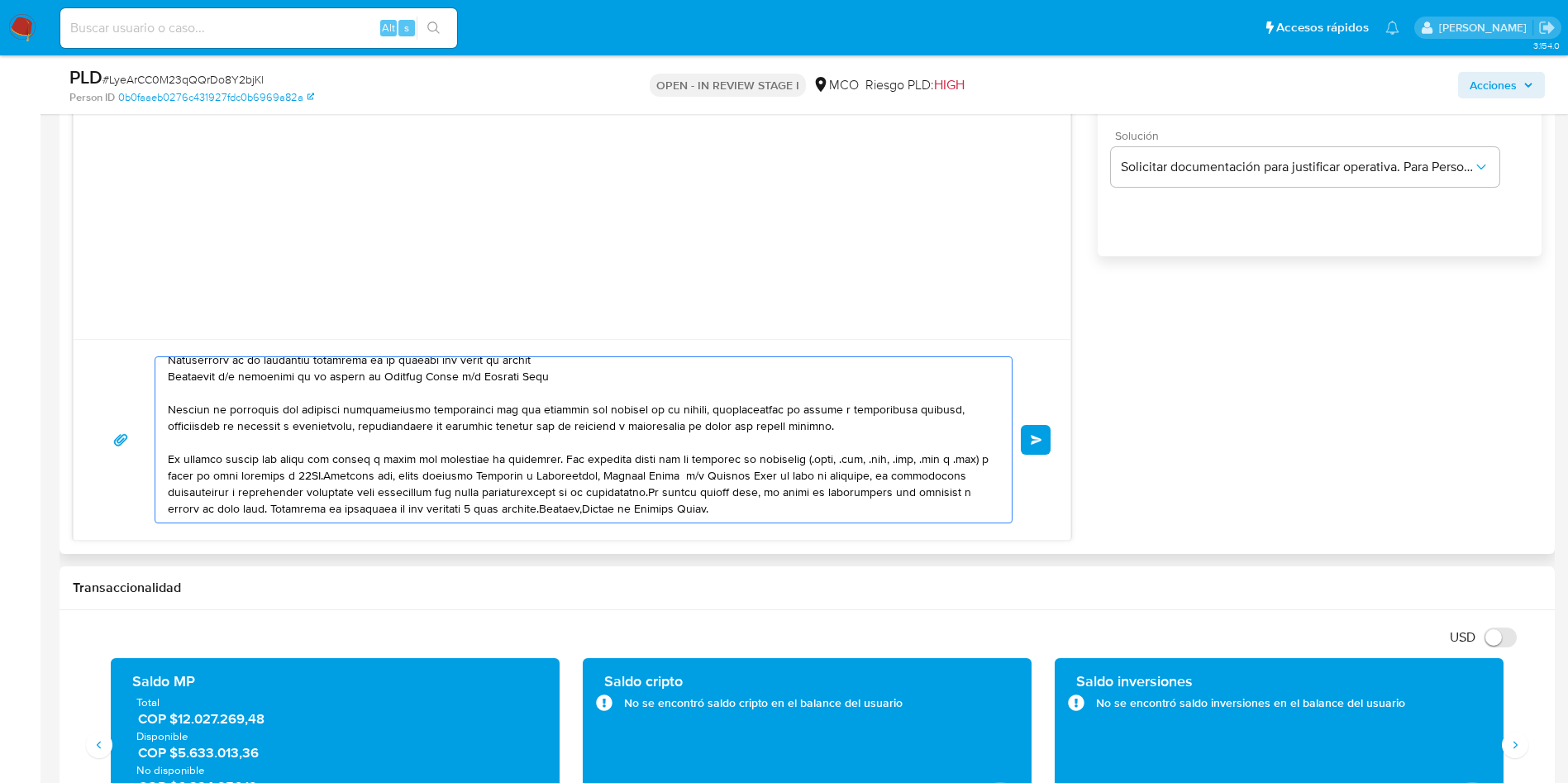
click at [689, 474] on textarea at bounding box center [579, 440] width 823 height 165
click at [667, 494] on textarea at bounding box center [579, 440] width 823 height 165
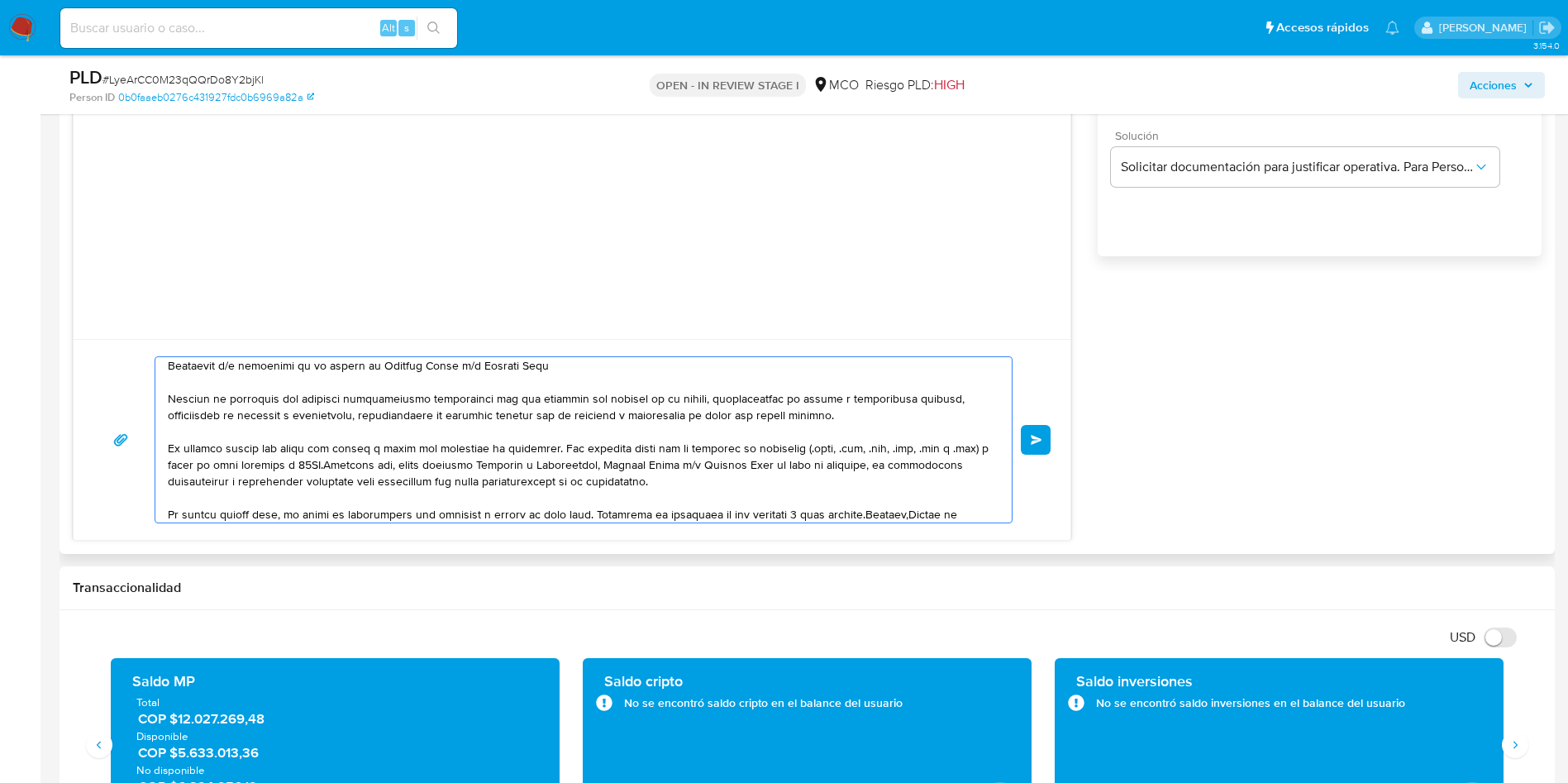
scroll to position [161, 0]
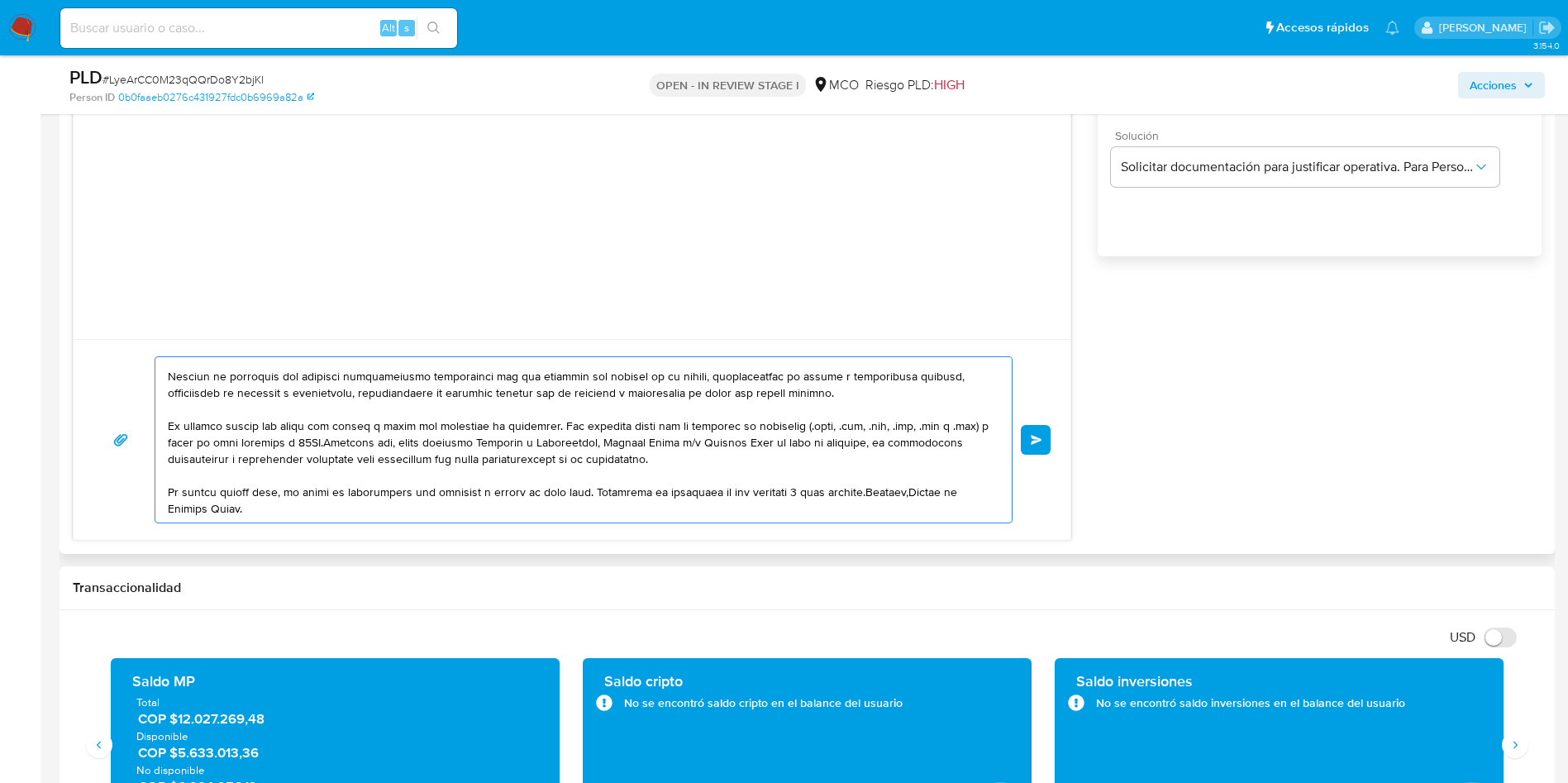
click at [597, 492] on textarea at bounding box center [579, 440] width 823 height 165
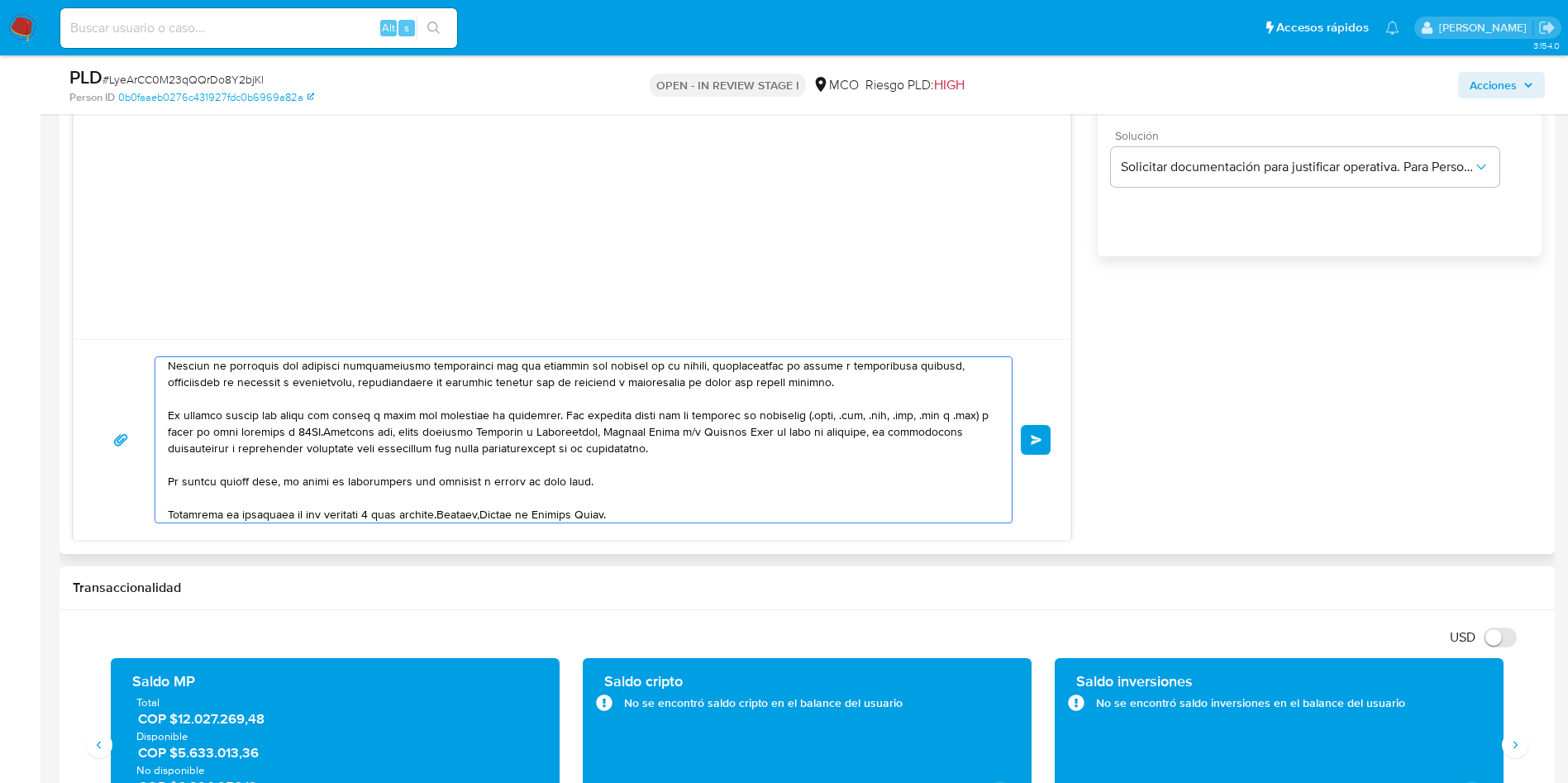
click at [449, 513] on textarea at bounding box center [579, 440] width 823 height 165
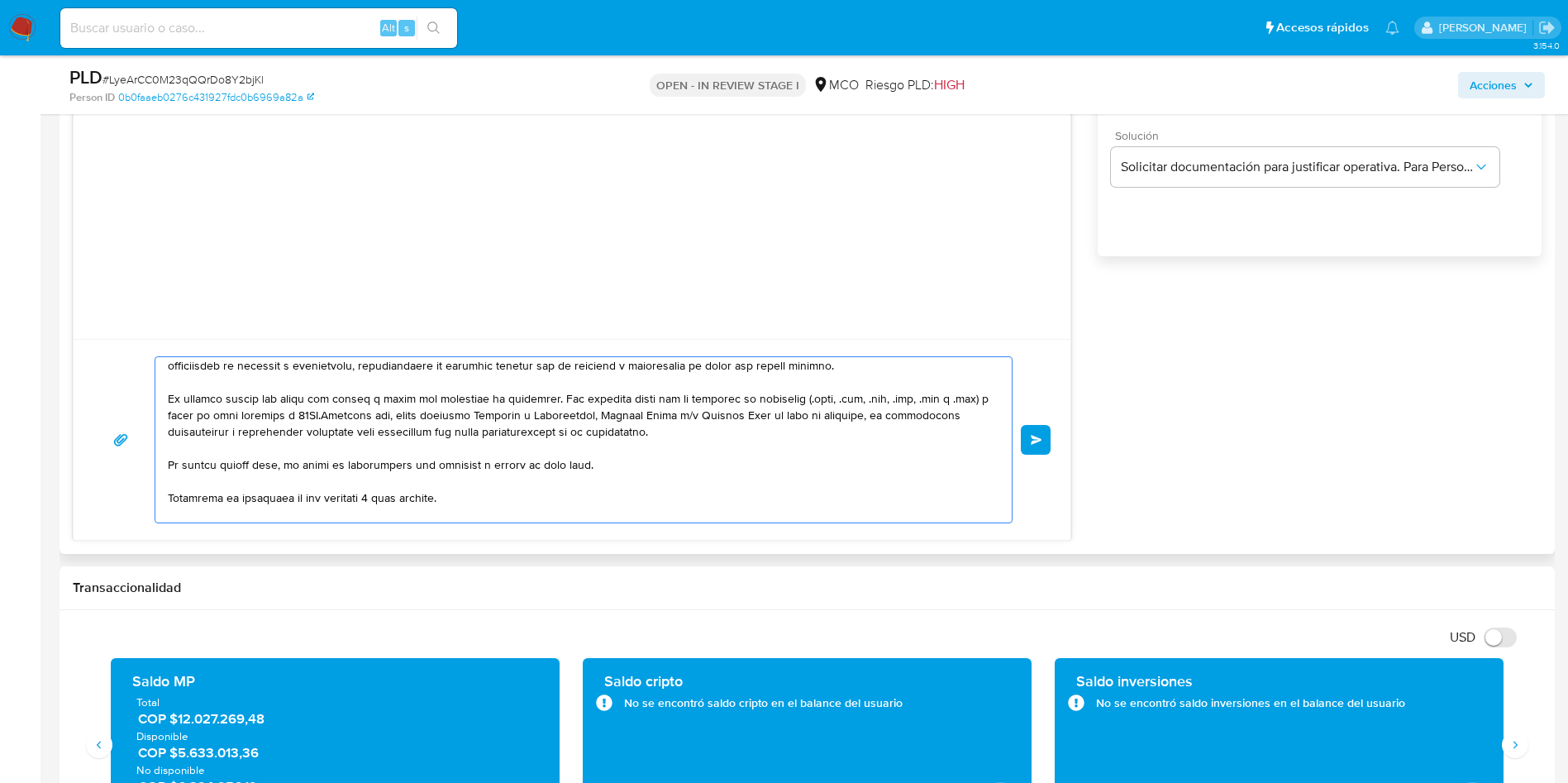
scroll to position [204, 0]
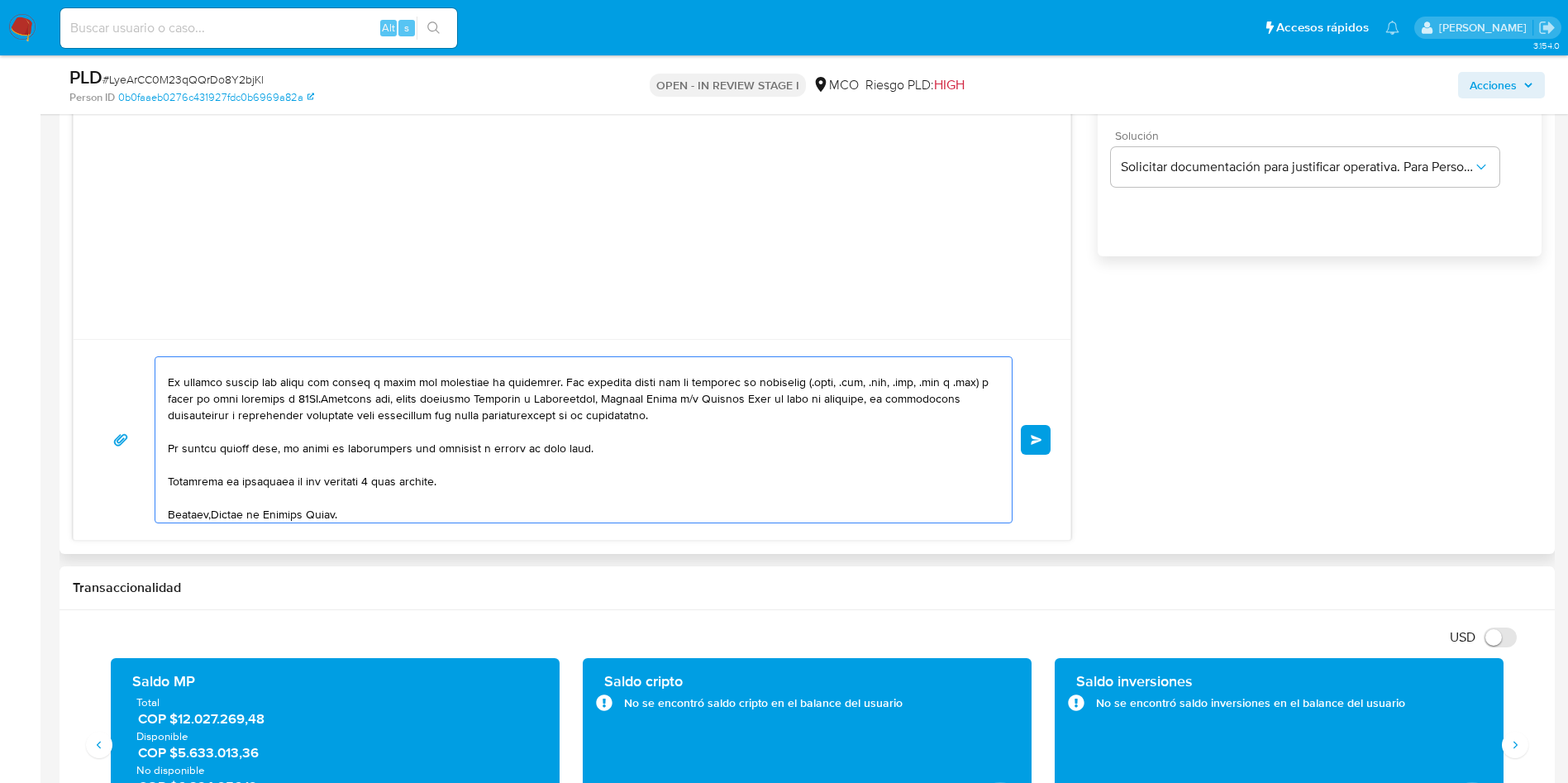
click at [215, 514] on textarea at bounding box center [579, 440] width 823 height 165
click at [208, 512] on textarea at bounding box center [579, 440] width 823 height 165
click at [212, 512] on textarea at bounding box center [579, 440] width 823 height 165
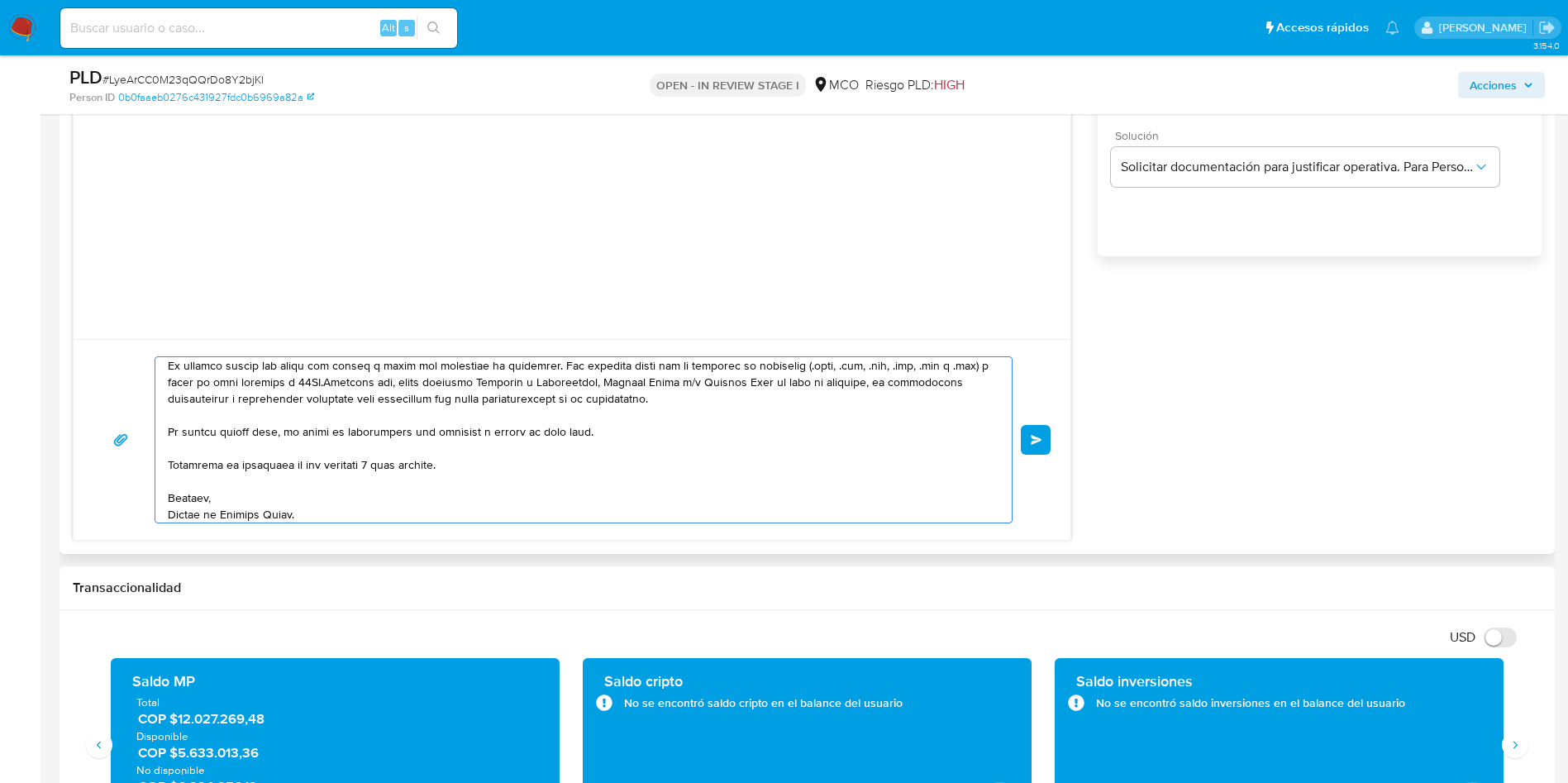
click at [309, 513] on textarea at bounding box center [579, 440] width 823 height 165
click at [312, 500] on textarea at bounding box center [579, 440] width 823 height 165
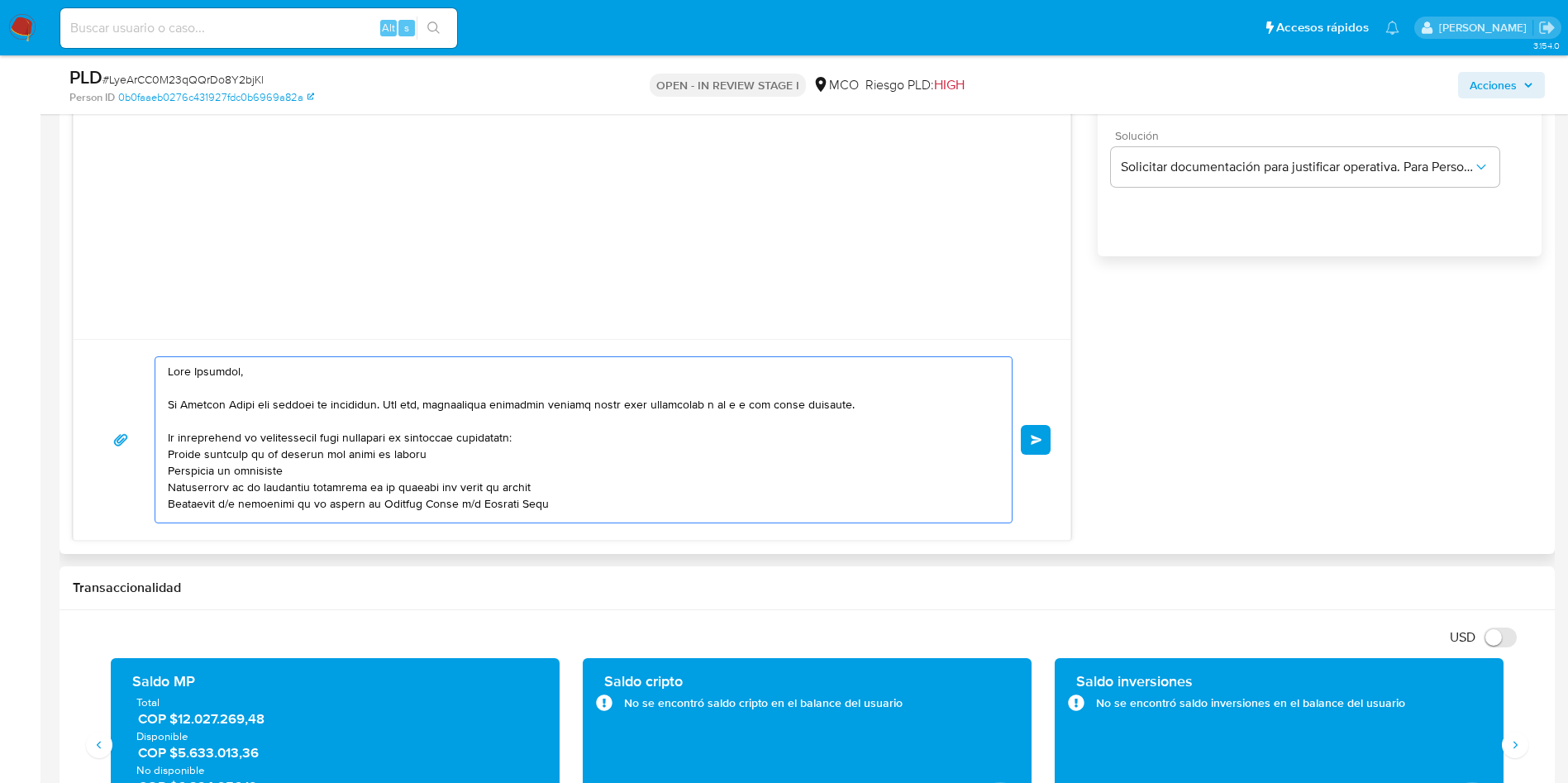
click at [278, 425] on textarea at bounding box center [579, 440] width 823 height 165
drag, startPoint x: 192, startPoint y: 378, endPoint x: 221, endPoint y: 374, distance: 29.3
click at [221, 374] on textarea at bounding box center [579, 440] width 823 height 165
drag, startPoint x: 178, startPoint y: 406, endPoint x: 784, endPoint y: 417, distance: 606.1
click at [767, 415] on textarea at bounding box center [579, 440] width 823 height 165
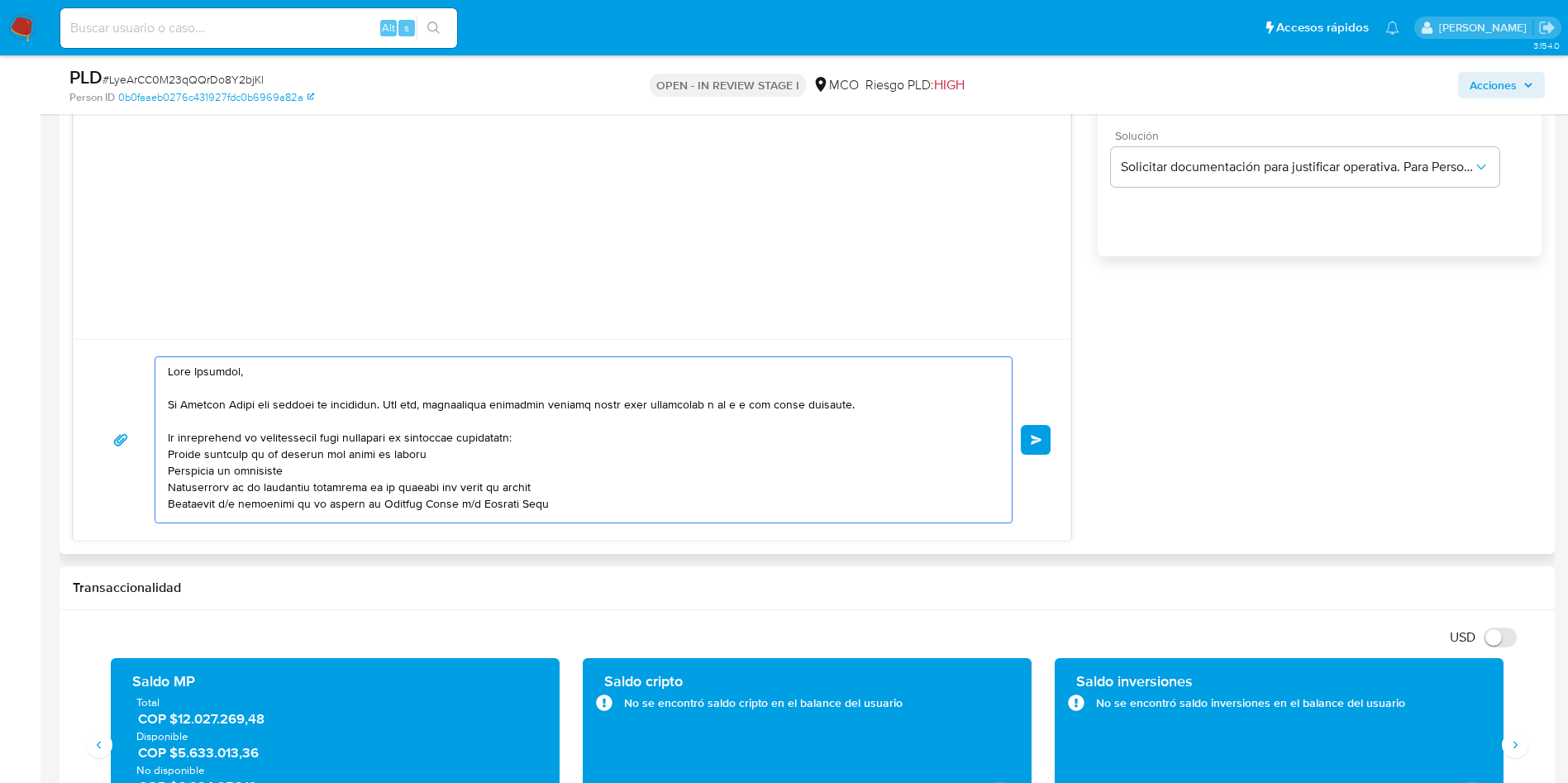
click at [313, 449] on textarea at bounding box center [579, 440] width 823 height 165
drag, startPoint x: 198, startPoint y: 435, endPoint x: 513, endPoint y: 437, distance: 315.0
click at [491, 436] on textarea at bounding box center [579, 440] width 823 height 165
click at [268, 456] on textarea at bounding box center [579, 440] width 823 height 165
drag, startPoint x: 172, startPoint y: 450, endPoint x: 390, endPoint y: 450, distance: 218.0
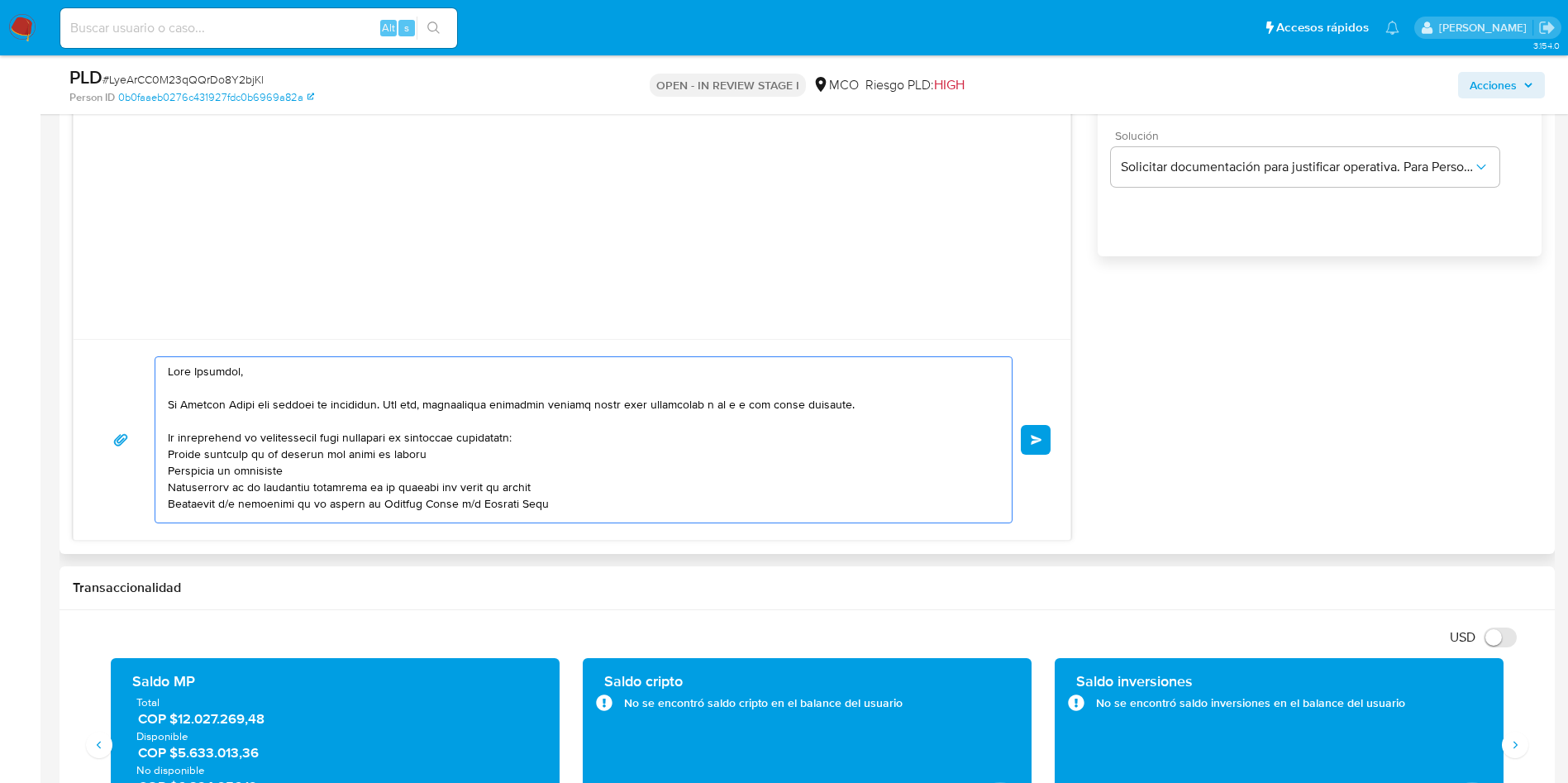
click at [387, 450] on textarea at bounding box center [579, 440] width 823 height 165
drag, startPoint x: 191, startPoint y: 468, endPoint x: 315, endPoint y: 468, distance: 124.0
click at [315, 468] on textarea at bounding box center [579, 440] width 823 height 165
drag, startPoint x: 373, startPoint y: 488, endPoint x: 392, endPoint y: 488, distance: 19.0
click at [384, 488] on textarea at bounding box center [579, 440] width 823 height 165
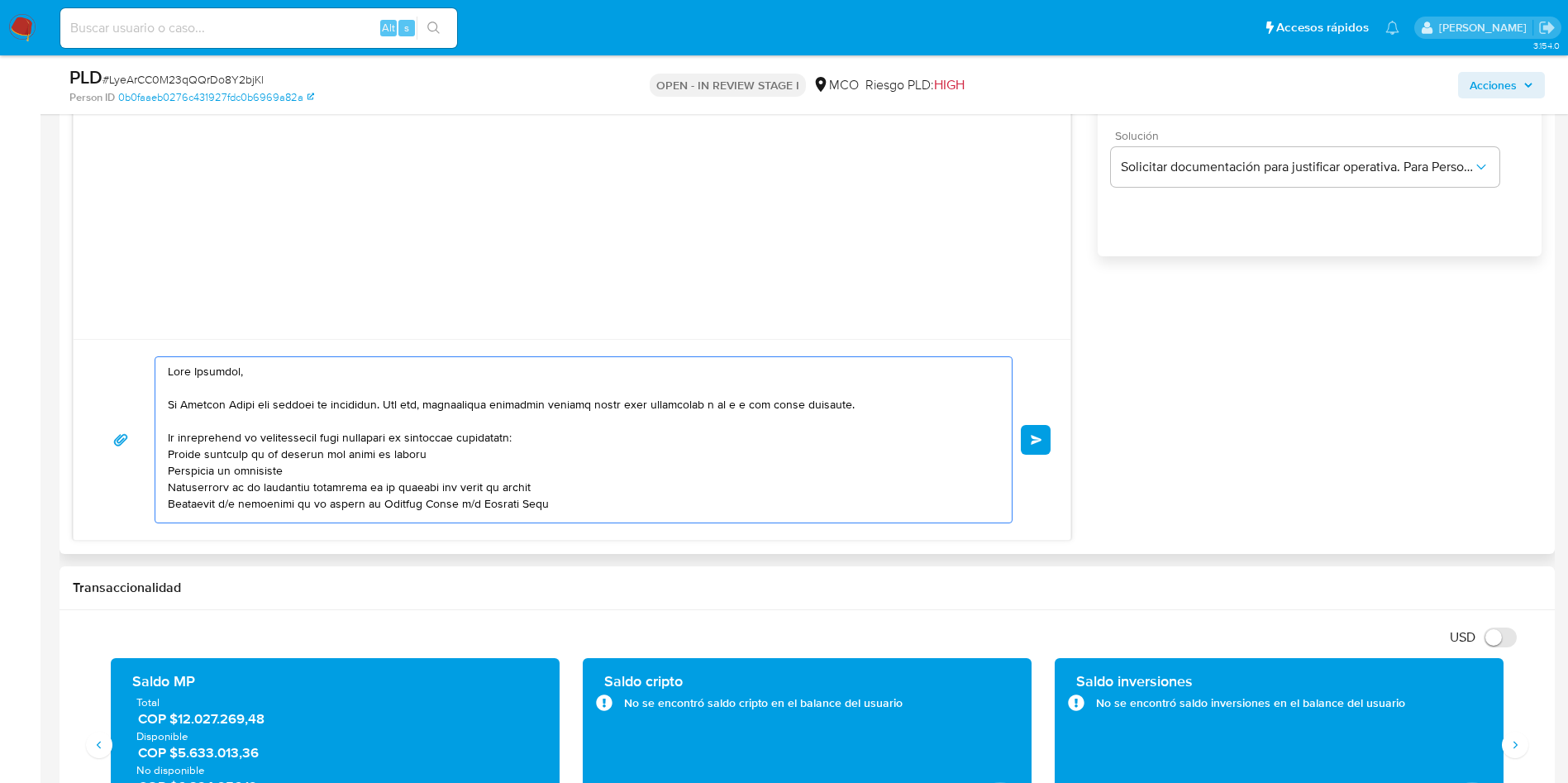
drag, startPoint x: 340, startPoint y: 501, endPoint x: 485, endPoint y: 501, distance: 145.0
click at [482, 501] on textarea at bounding box center [579, 440] width 823 height 165
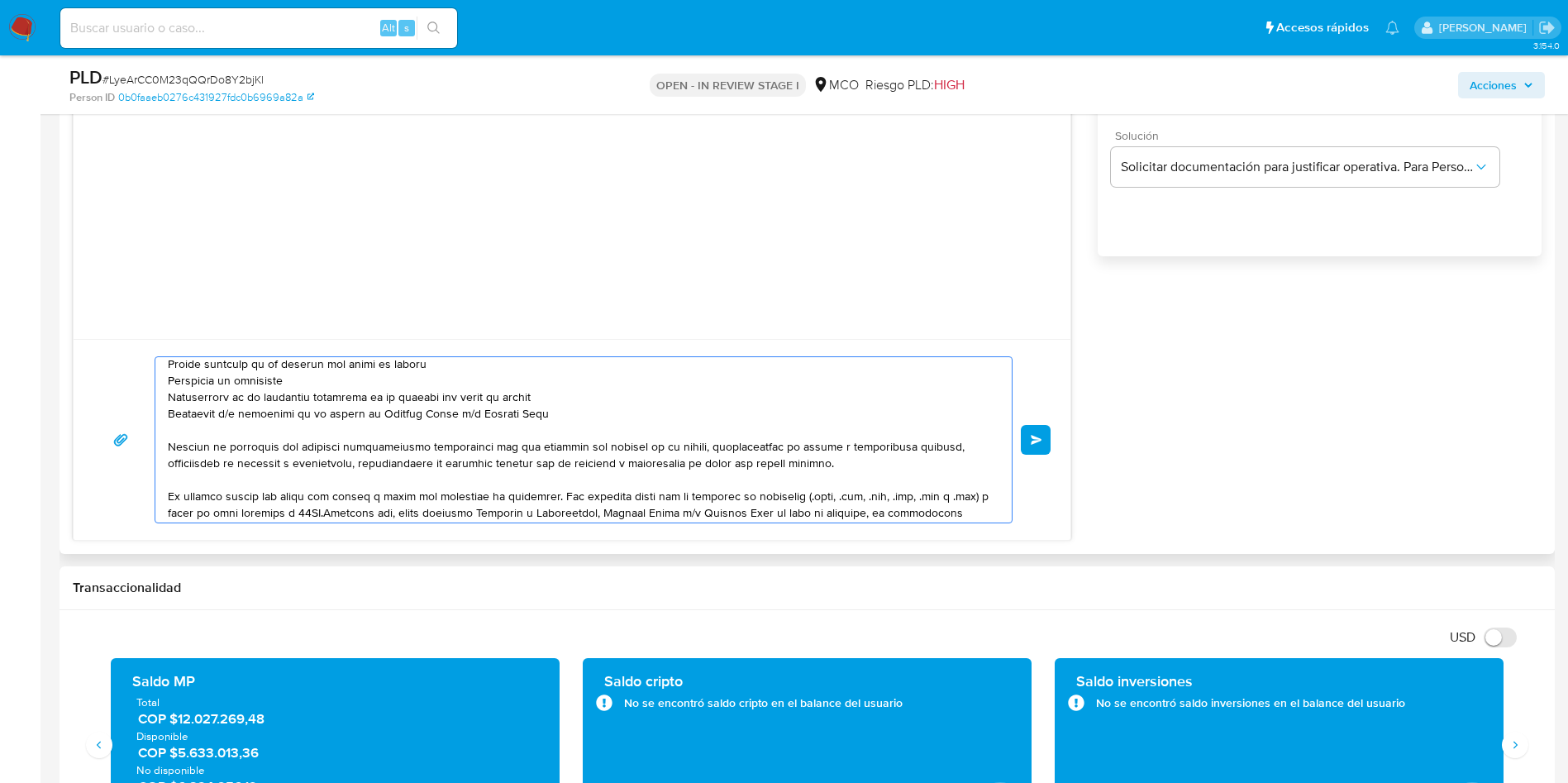
scroll to position [124, 0]
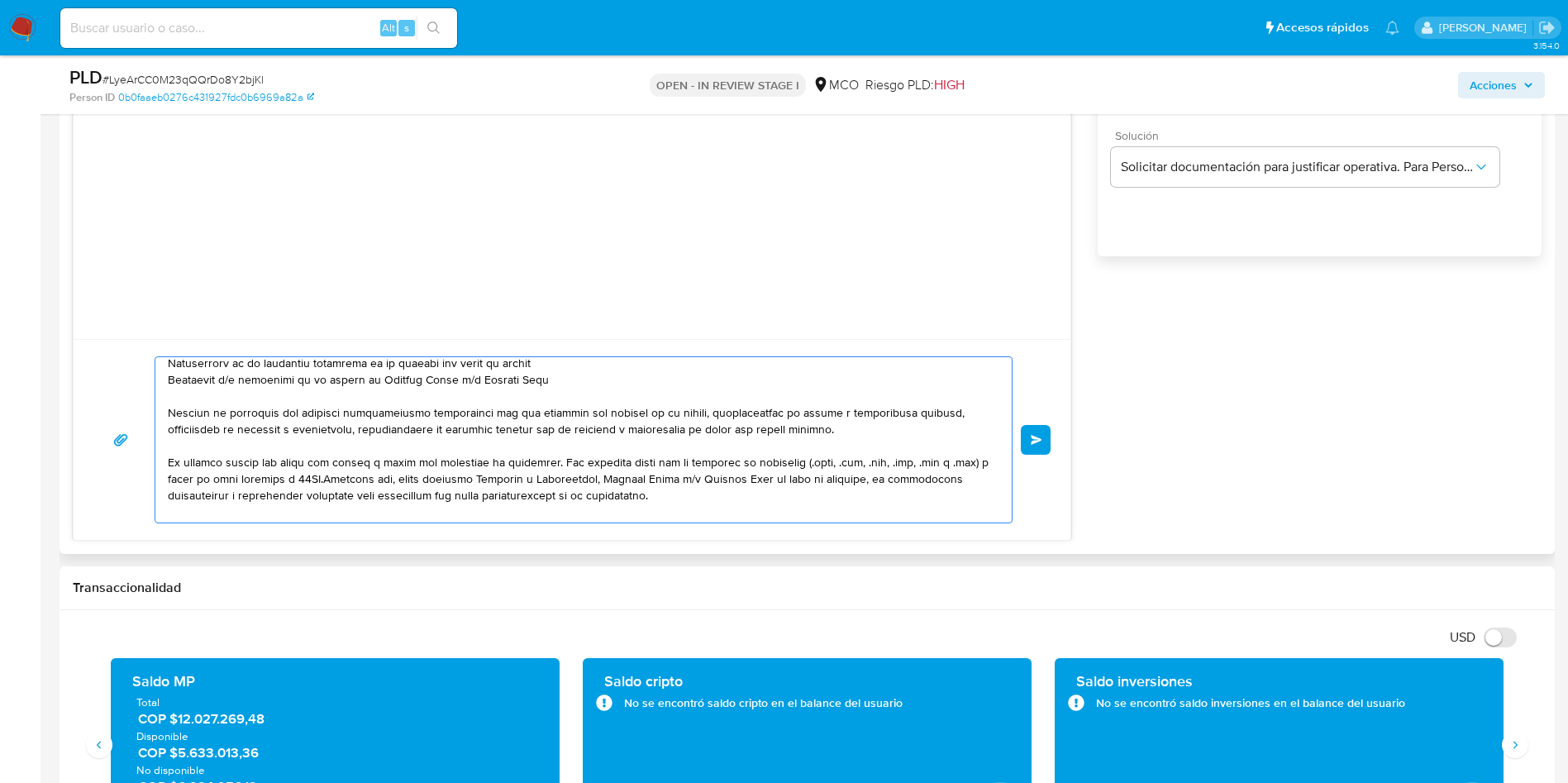
drag, startPoint x: 313, startPoint y: 414, endPoint x: 857, endPoint y: 412, distance: 544.0
click at [823, 411] on textarea at bounding box center [579, 440] width 823 height 165
click at [309, 435] on textarea at bounding box center [579, 440] width 823 height 165
drag, startPoint x: 698, startPoint y: 414, endPoint x: 621, endPoint y: 432, distance: 79.1
click at [621, 432] on textarea at bounding box center [579, 440] width 823 height 165
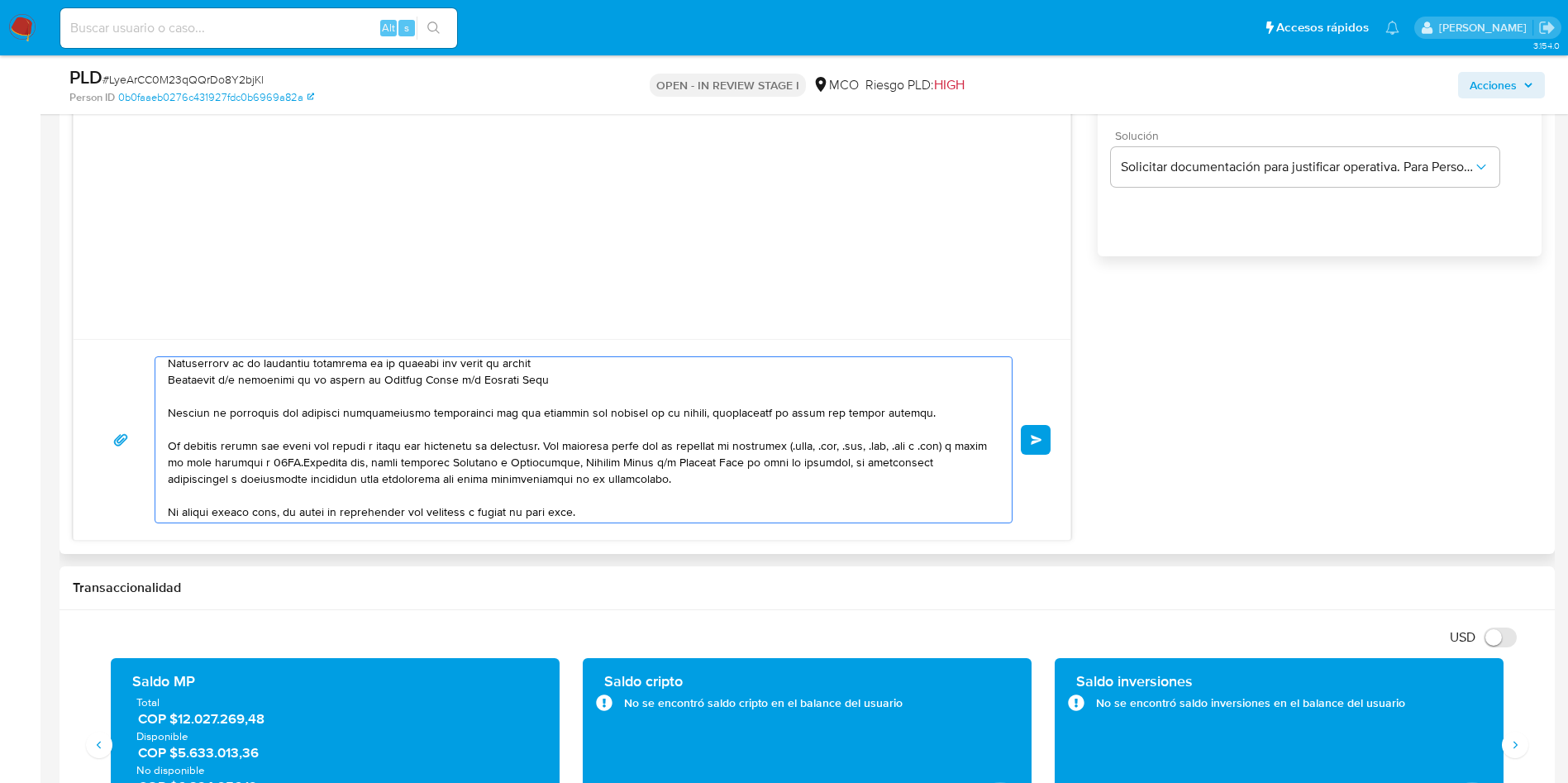
click at [914, 412] on textarea at bounding box center [579, 440] width 823 height 165
drag, startPoint x: 293, startPoint y: 447, endPoint x: 513, endPoint y: 443, distance: 220.0
click at [513, 443] on textarea at bounding box center [579, 440] width 823 height 165
click at [255, 442] on textarea at bounding box center [579, 440] width 823 height 165
drag, startPoint x: 193, startPoint y: 445, endPoint x: 755, endPoint y: 459, distance: 562.2
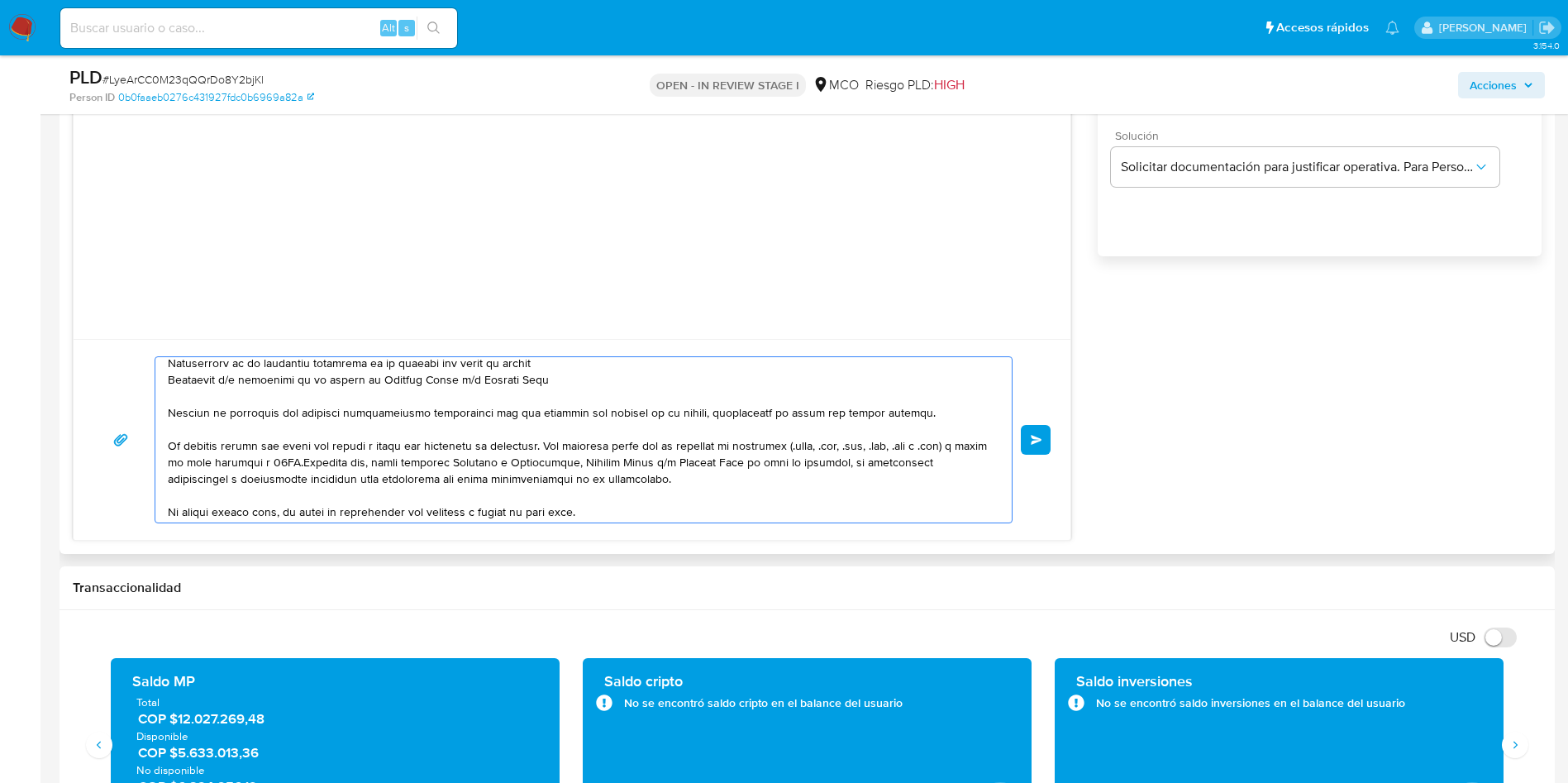
click at [749, 458] on textarea at bounding box center [579, 440] width 823 height 165
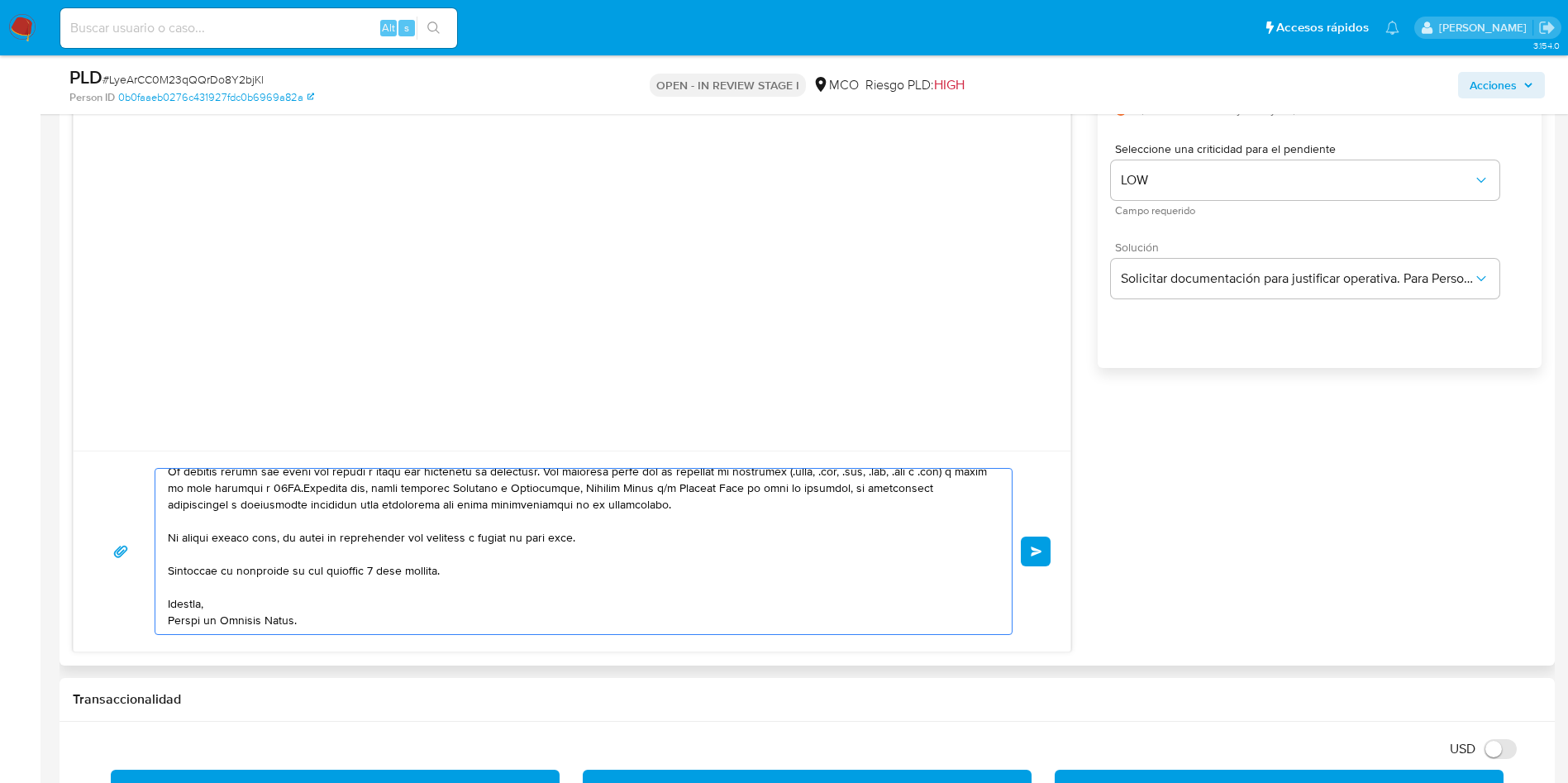
scroll to position [1117, 0]
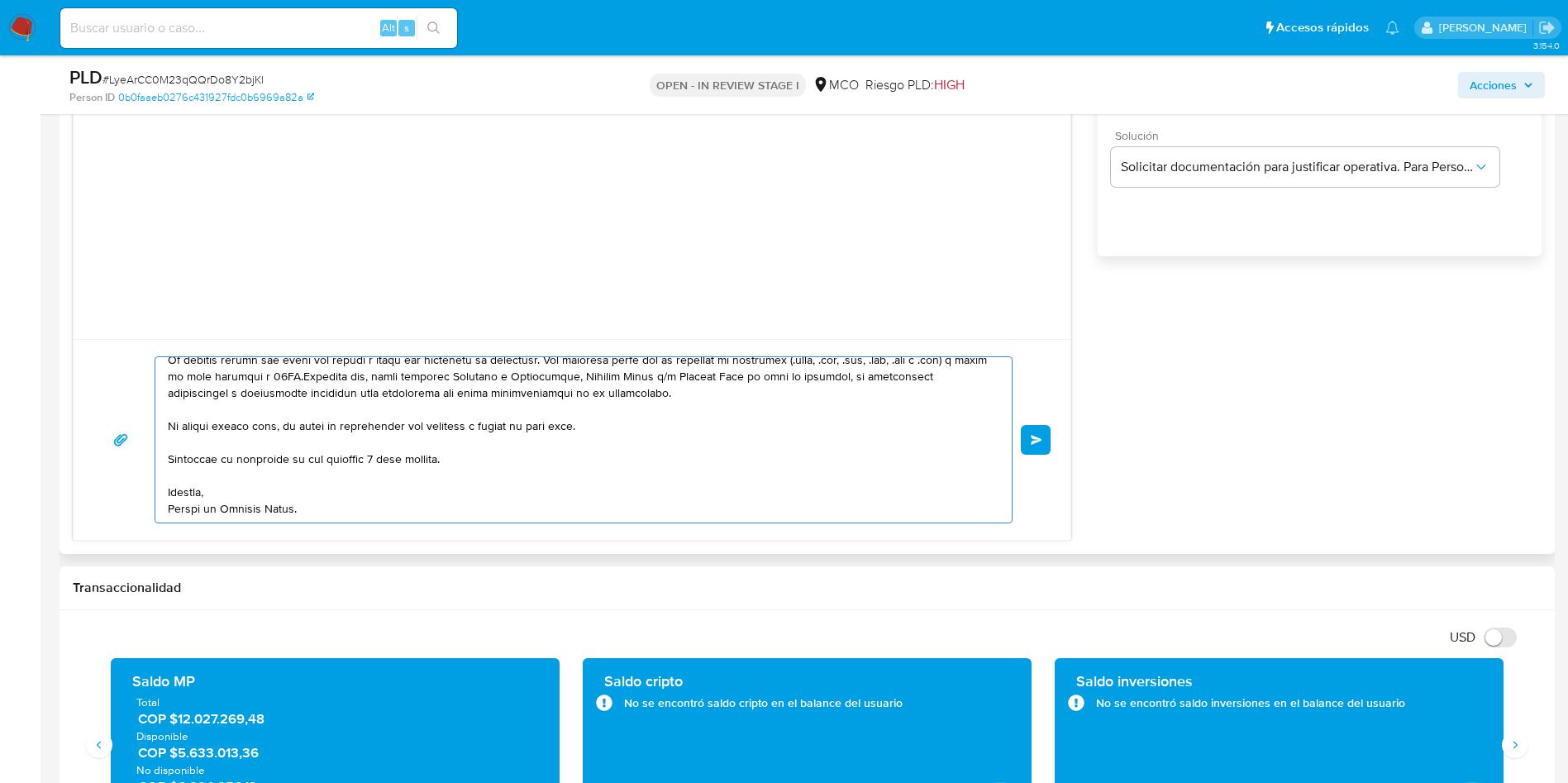
click at [703, 477] on textarea at bounding box center [579, 440] width 823 height 165
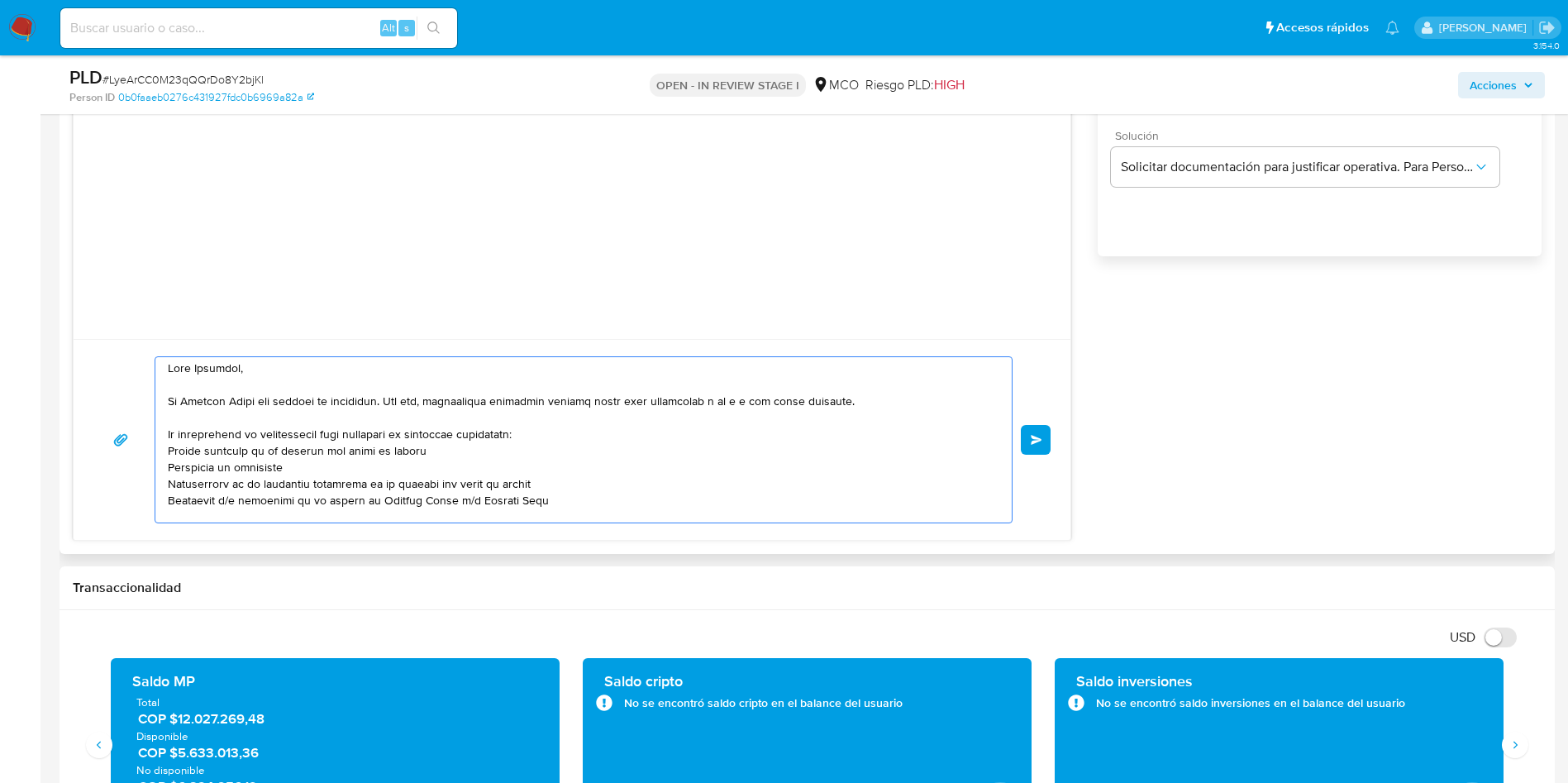
scroll to position [0, 0]
type textarea "Hola Jonathan, En Mercado Libre nos importa tu seguridad. Por eso, necesitamos …"
click at [1038, 438] on span "Enviar" at bounding box center [1036, 440] width 11 height 10
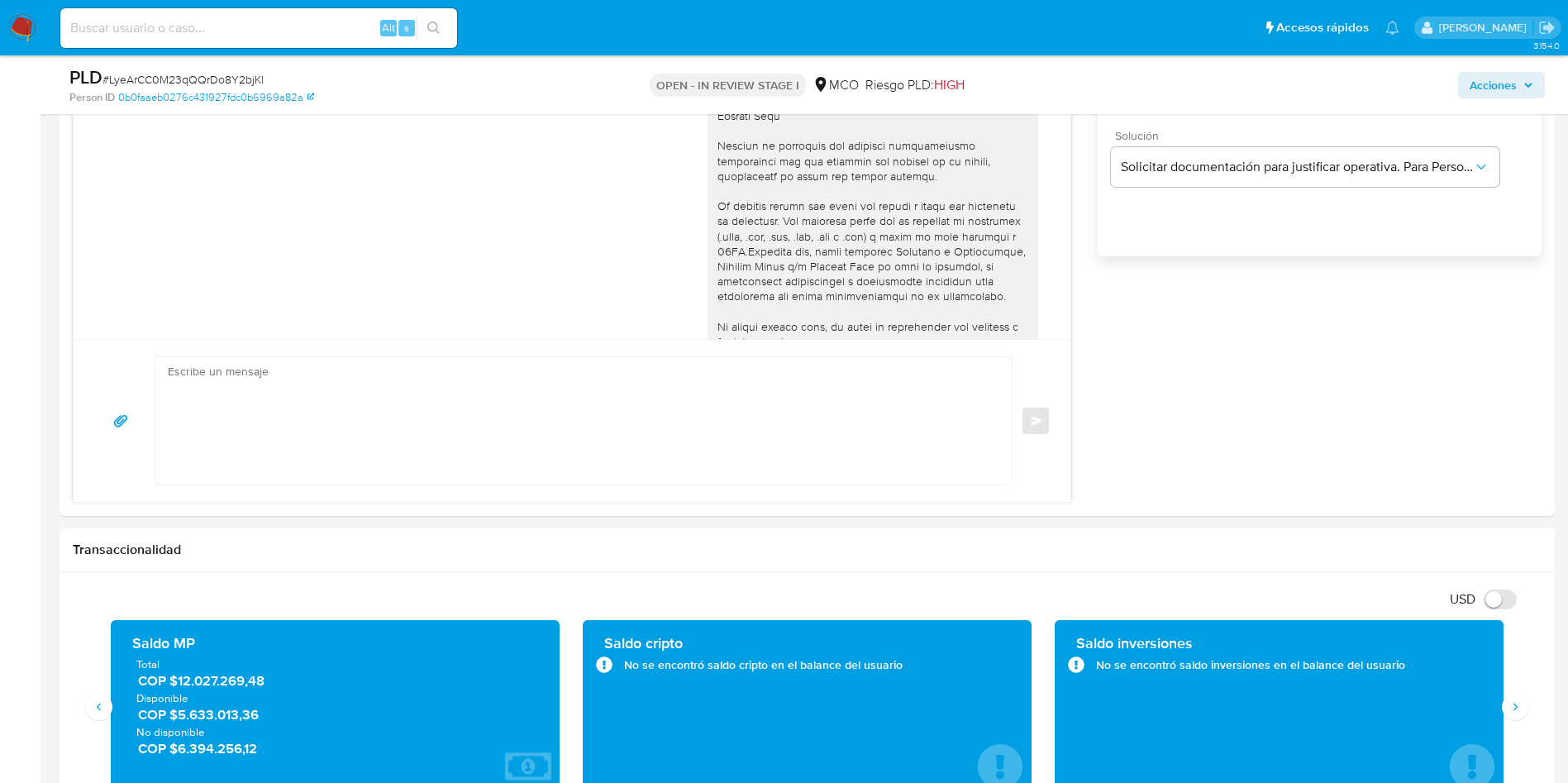
scroll to position [124, 0]
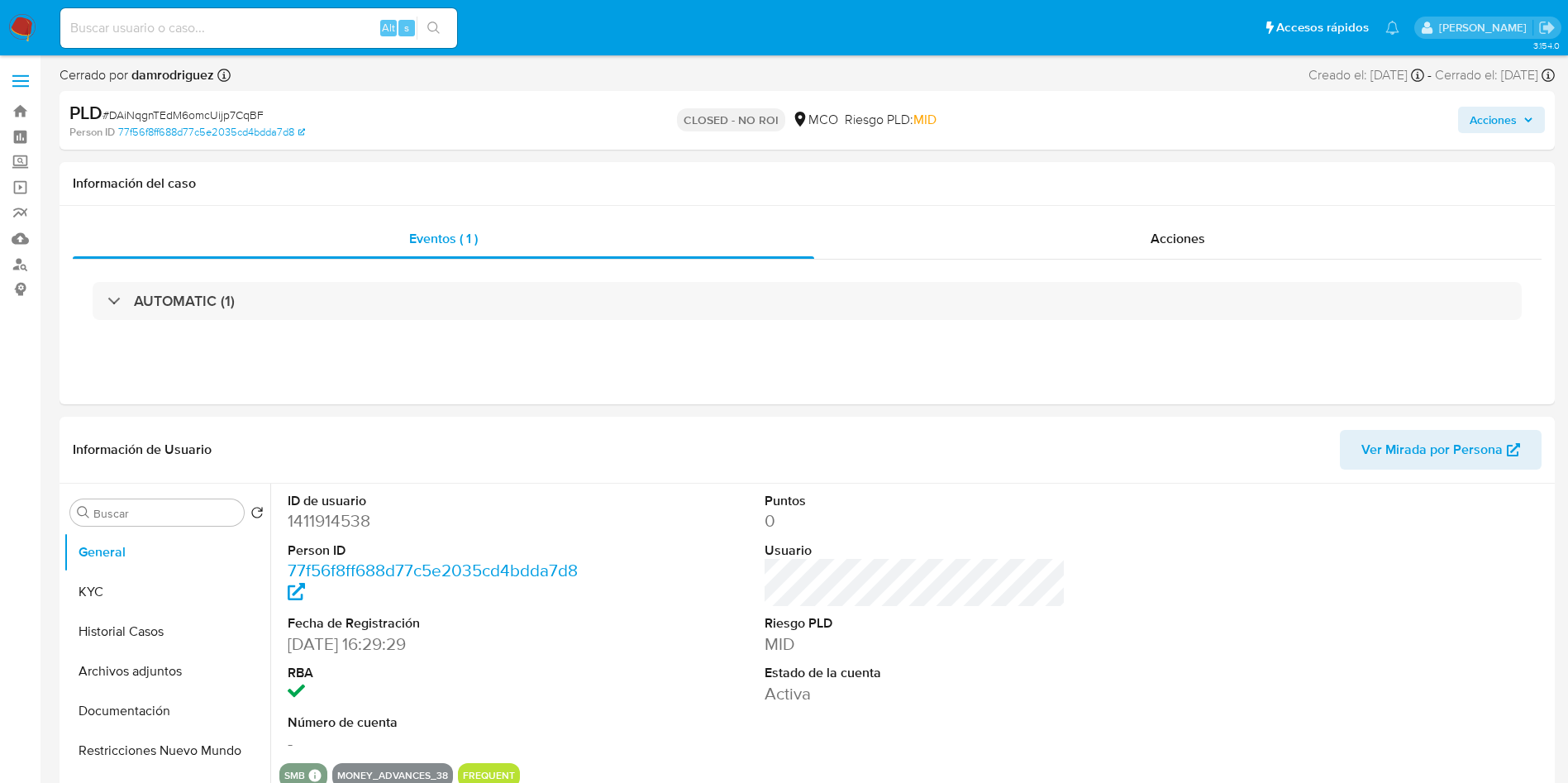
select select "10"
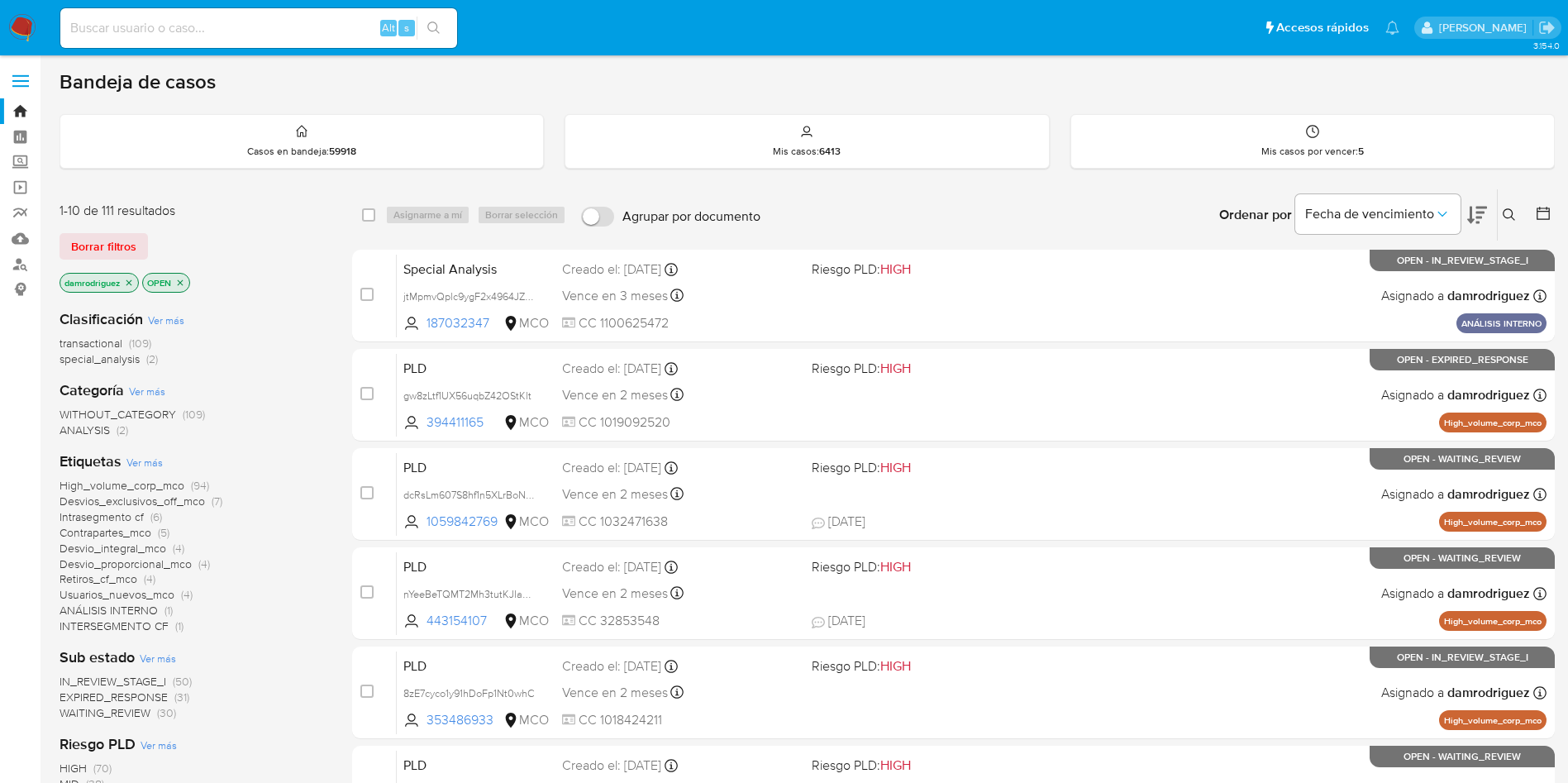
click at [1512, 217] on icon at bounding box center [1508, 214] width 12 height 12
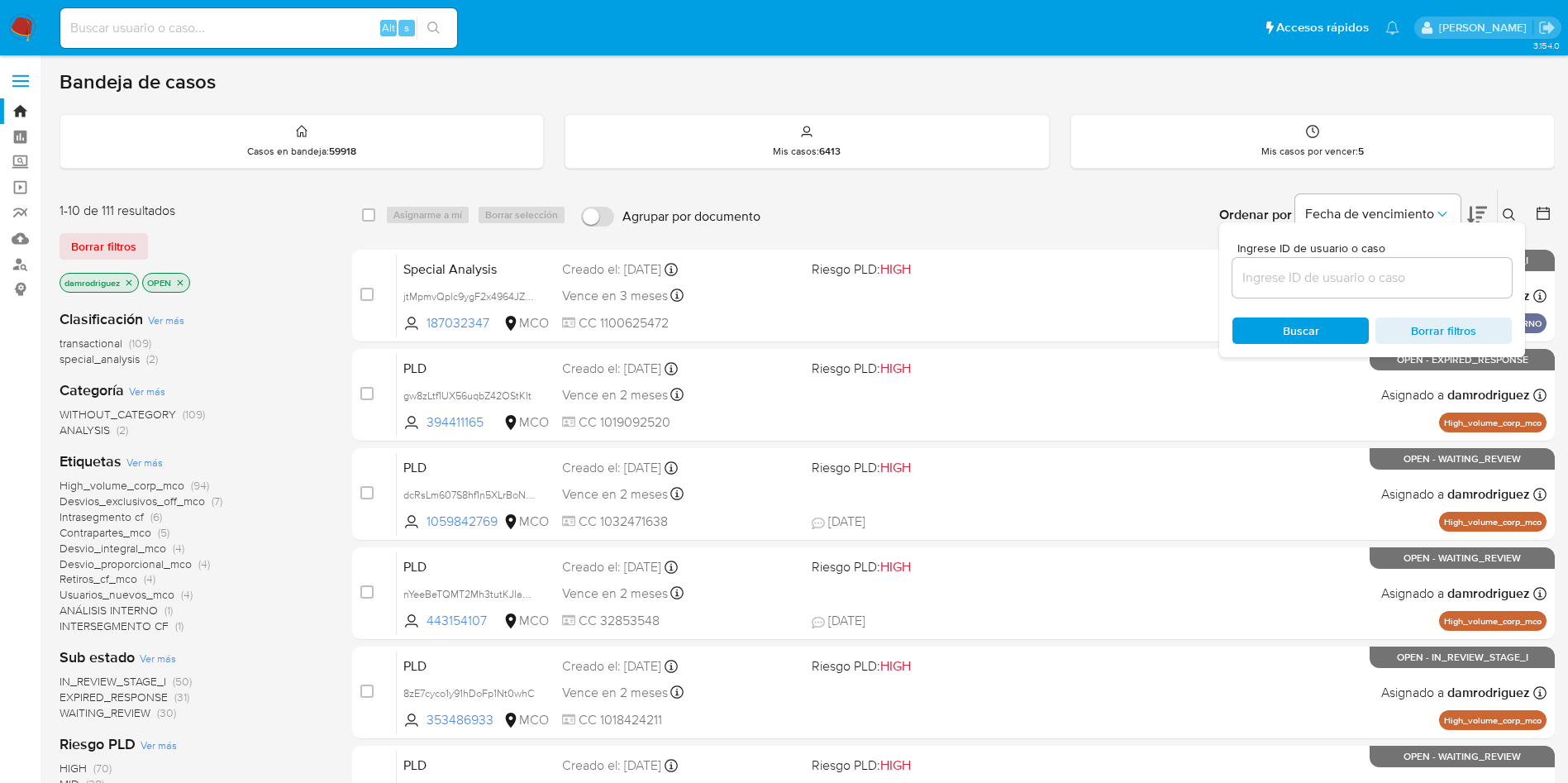
click at [1357, 283] on input at bounding box center [1371, 277] width 279 height 22
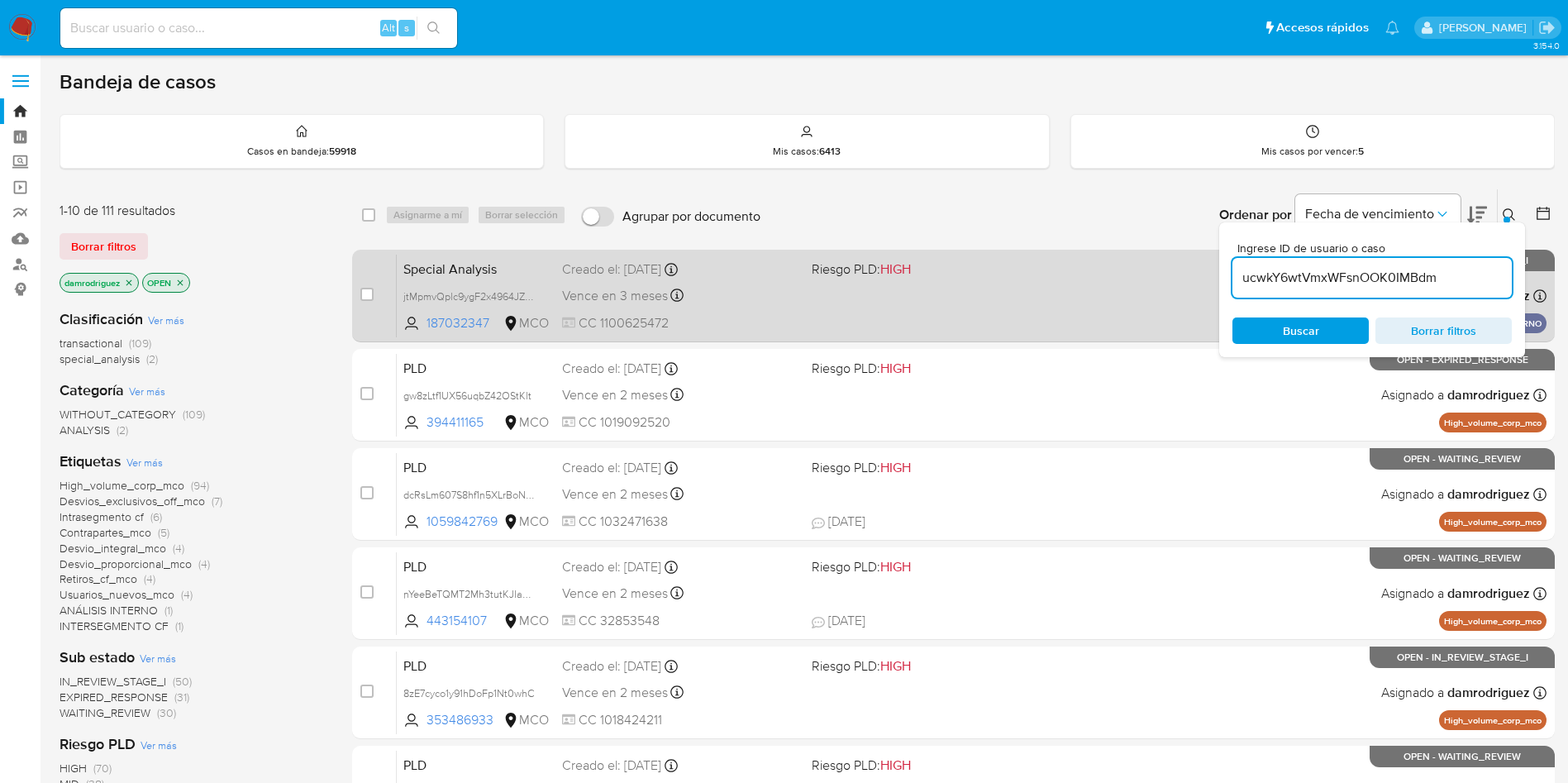
type input "ucwkY6wtVmxWFsnOOK0IMBdm"
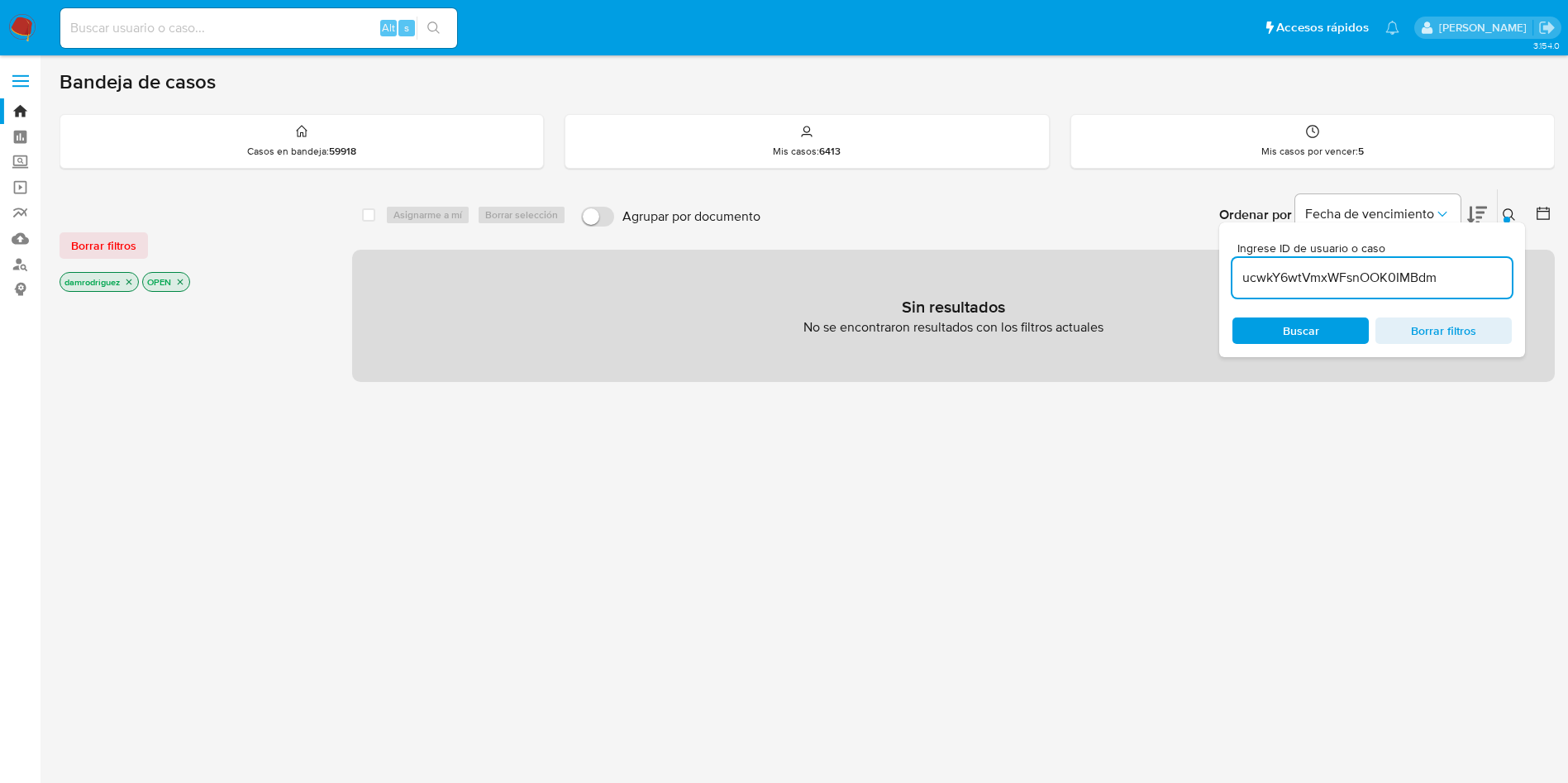
click at [128, 280] on icon "close-filter" at bounding box center [129, 282] width 9 height 10
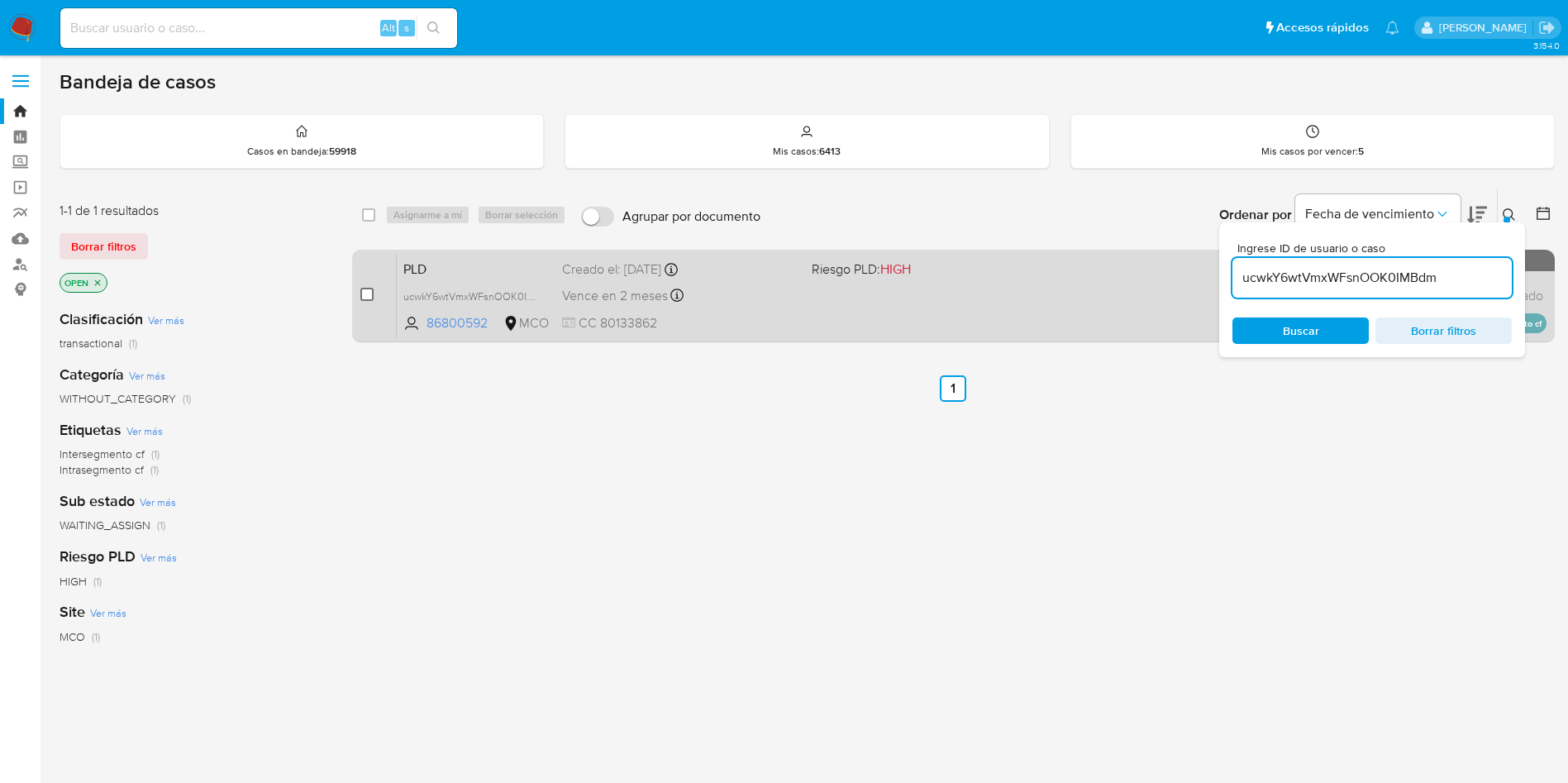
click at [366, 294] on input "checkbox" at bounding box center [367, 295] width 13 height 13
checkbox input "true"
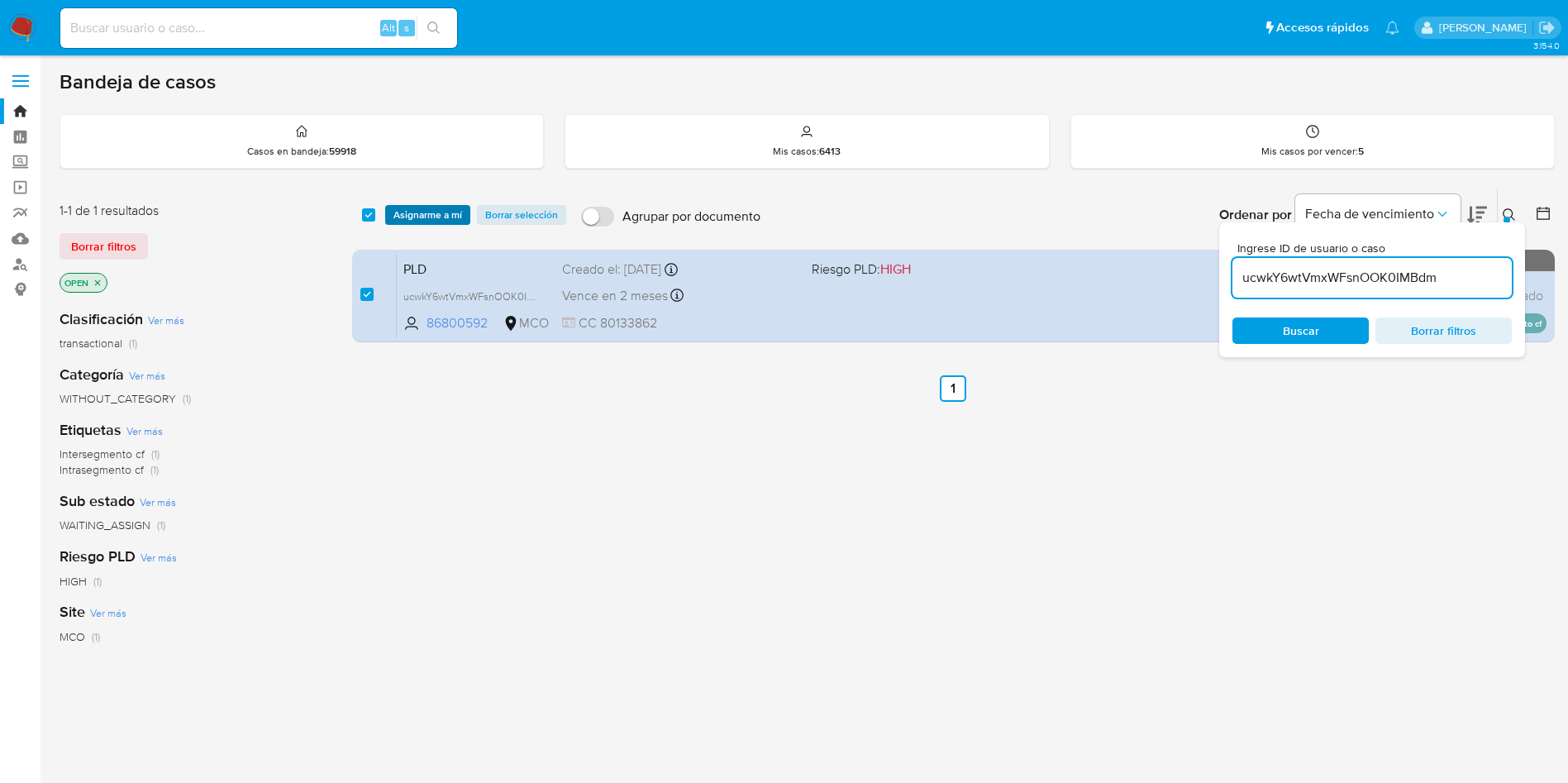
click at [414, 223] on span "Asignarme a mí" at bounding box center [427, 215] width 68 height 16
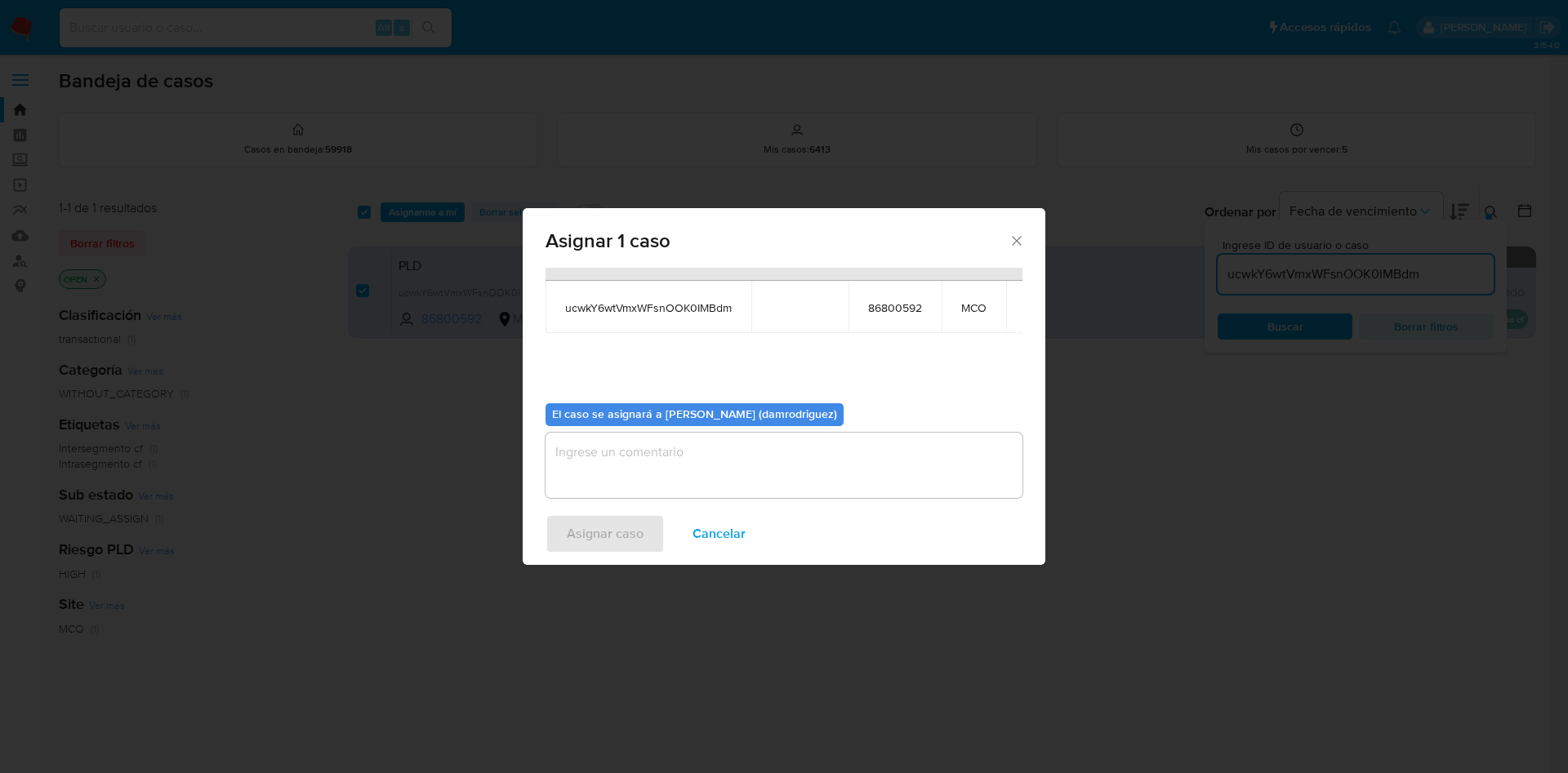
scroll to position [104, 0]
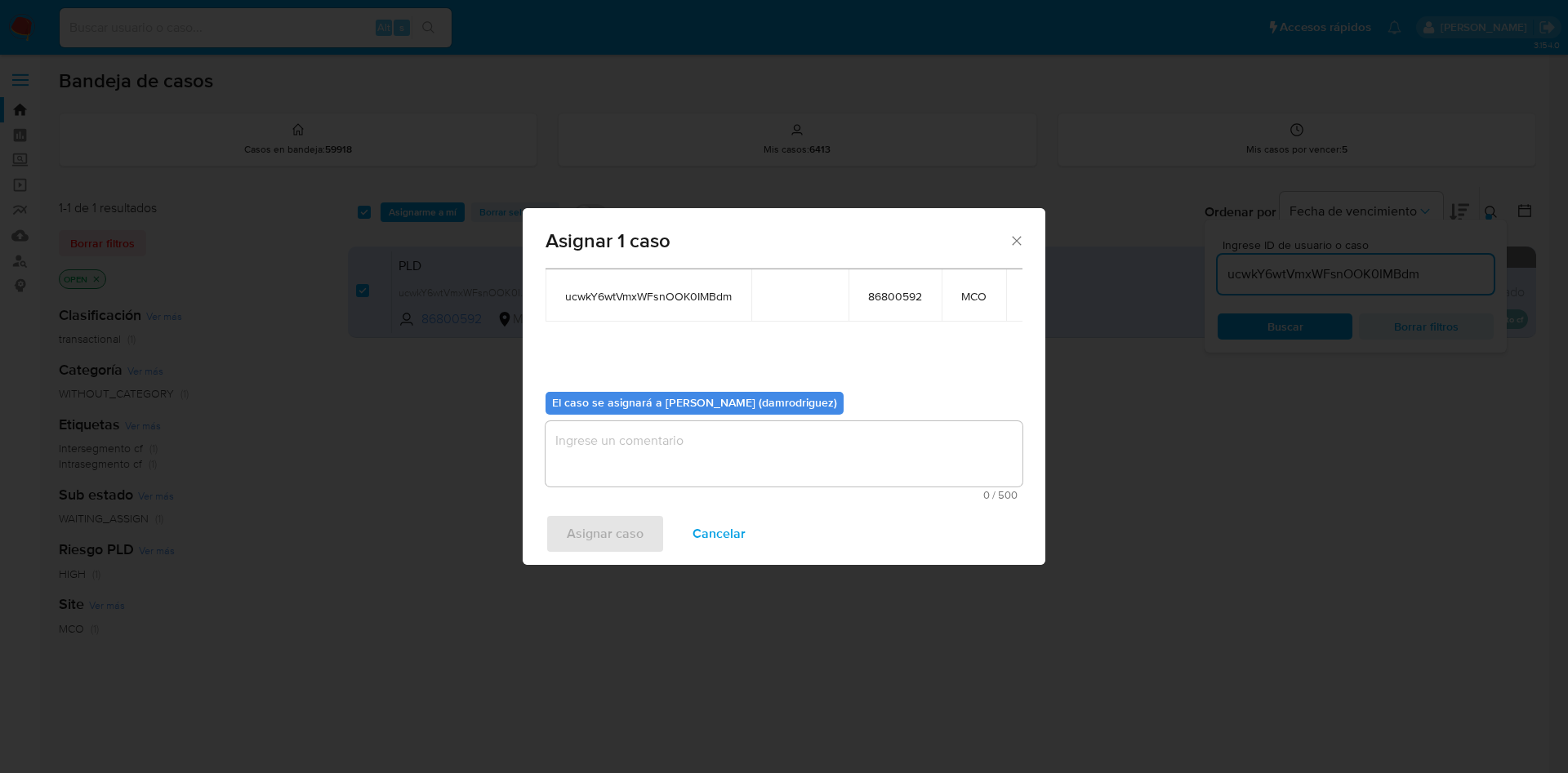
click at [648, 441] on textarea "assign-modal" at bounding box center [784, 454] width 477 height 66
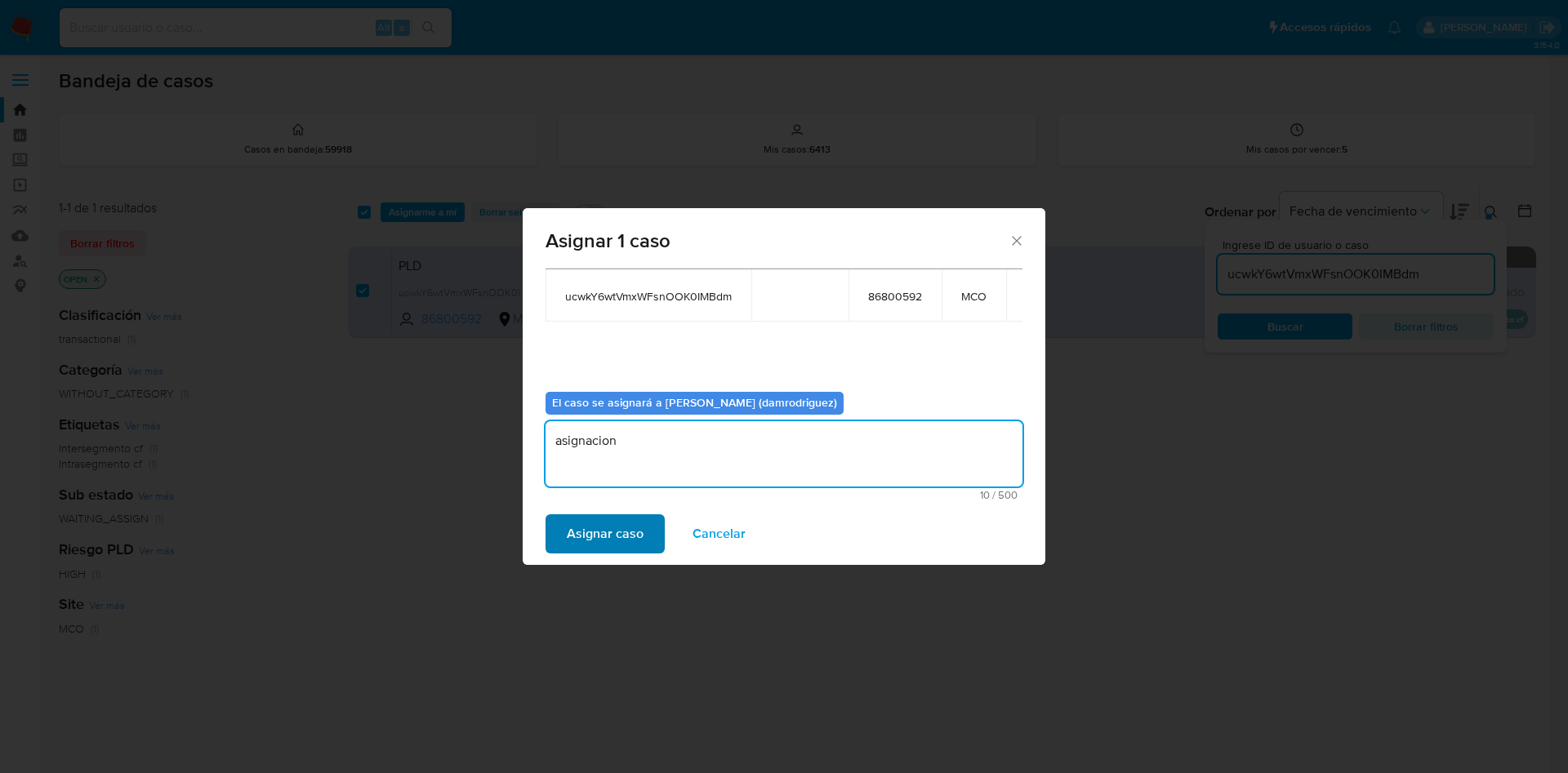
type textarea "asignacion"
click at [627, 551] on span "Asignar caso" at bounding box center [605, 534] width 77 height 36
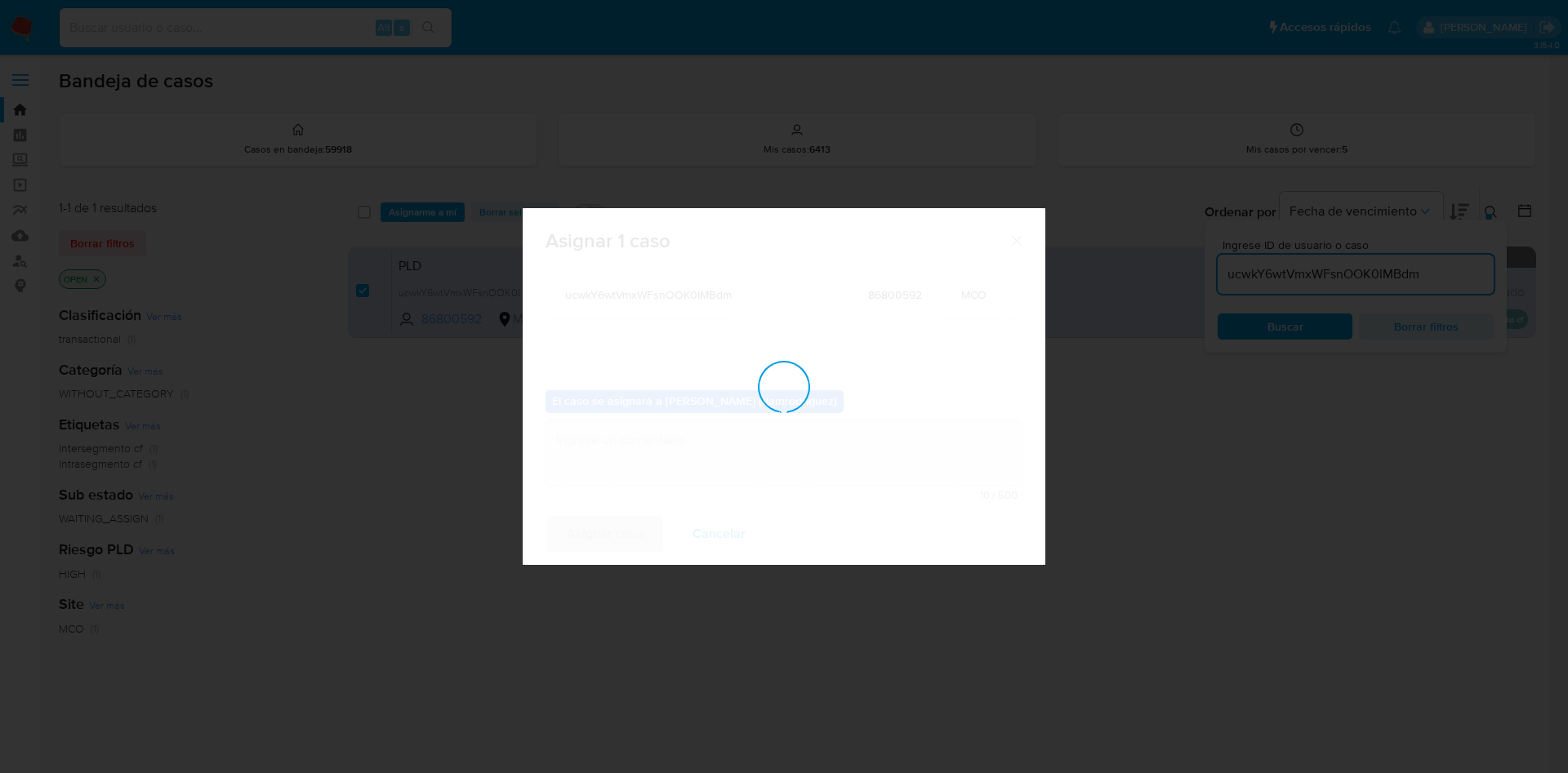
checkbox input "false"
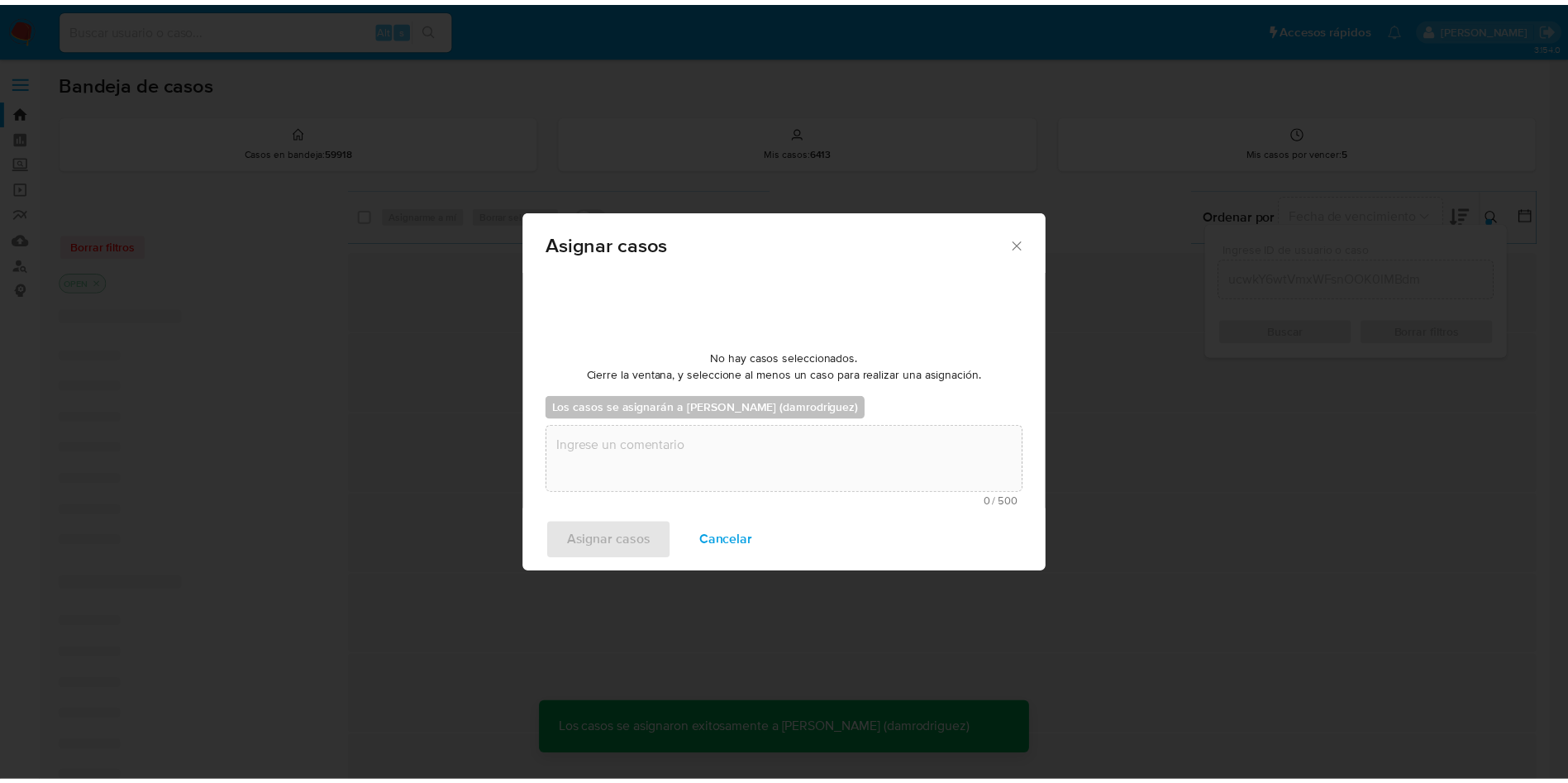
scroll to position [100, 0]
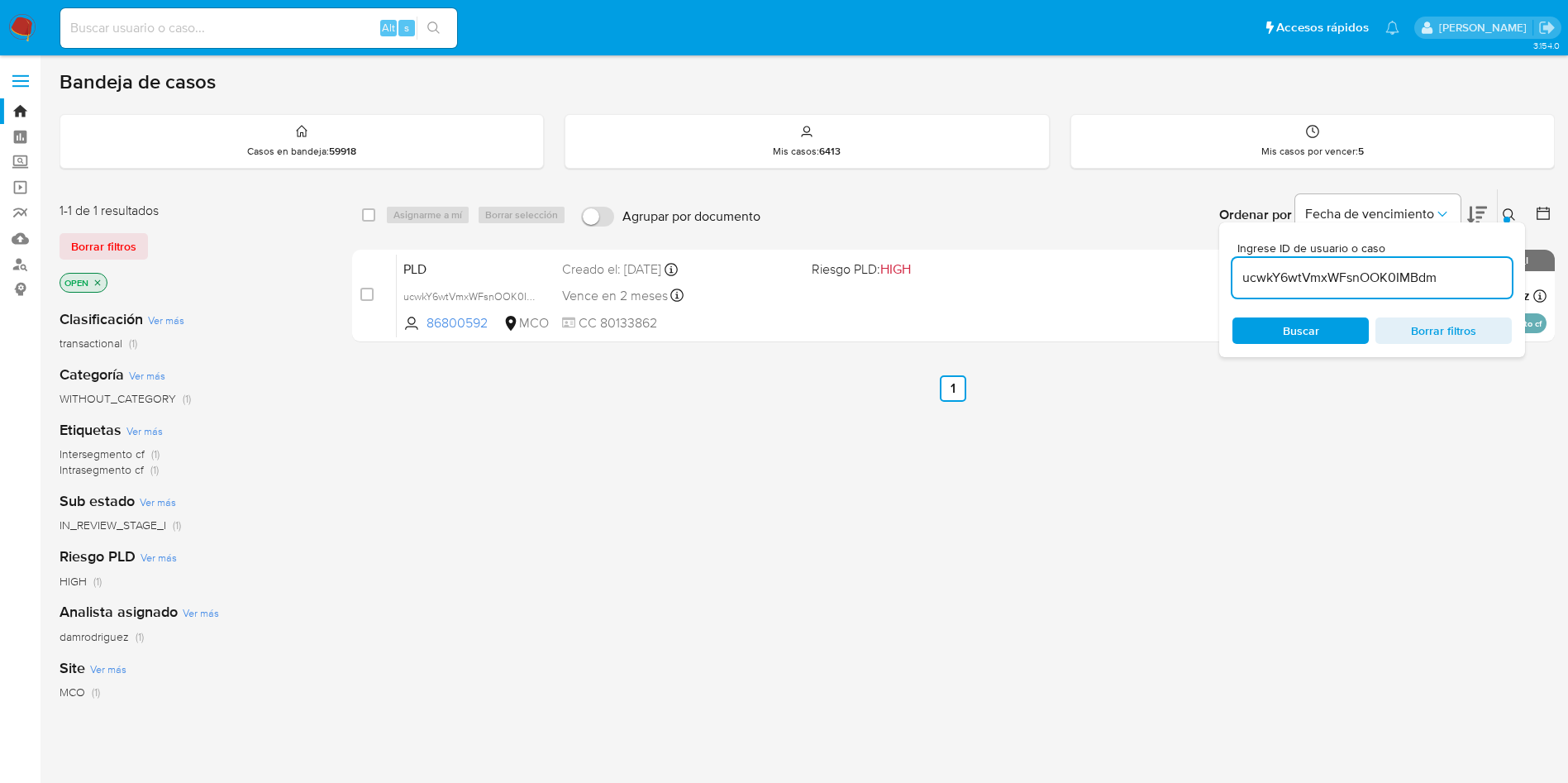
click at [277, 19] on input at bounding box center [259, 28] width 397 height 22
paste input "LyeArCC0M23qQQrDo8Y2bjKl"
type input "LyeArCC0M23qQQrDo8Y2bjKl"
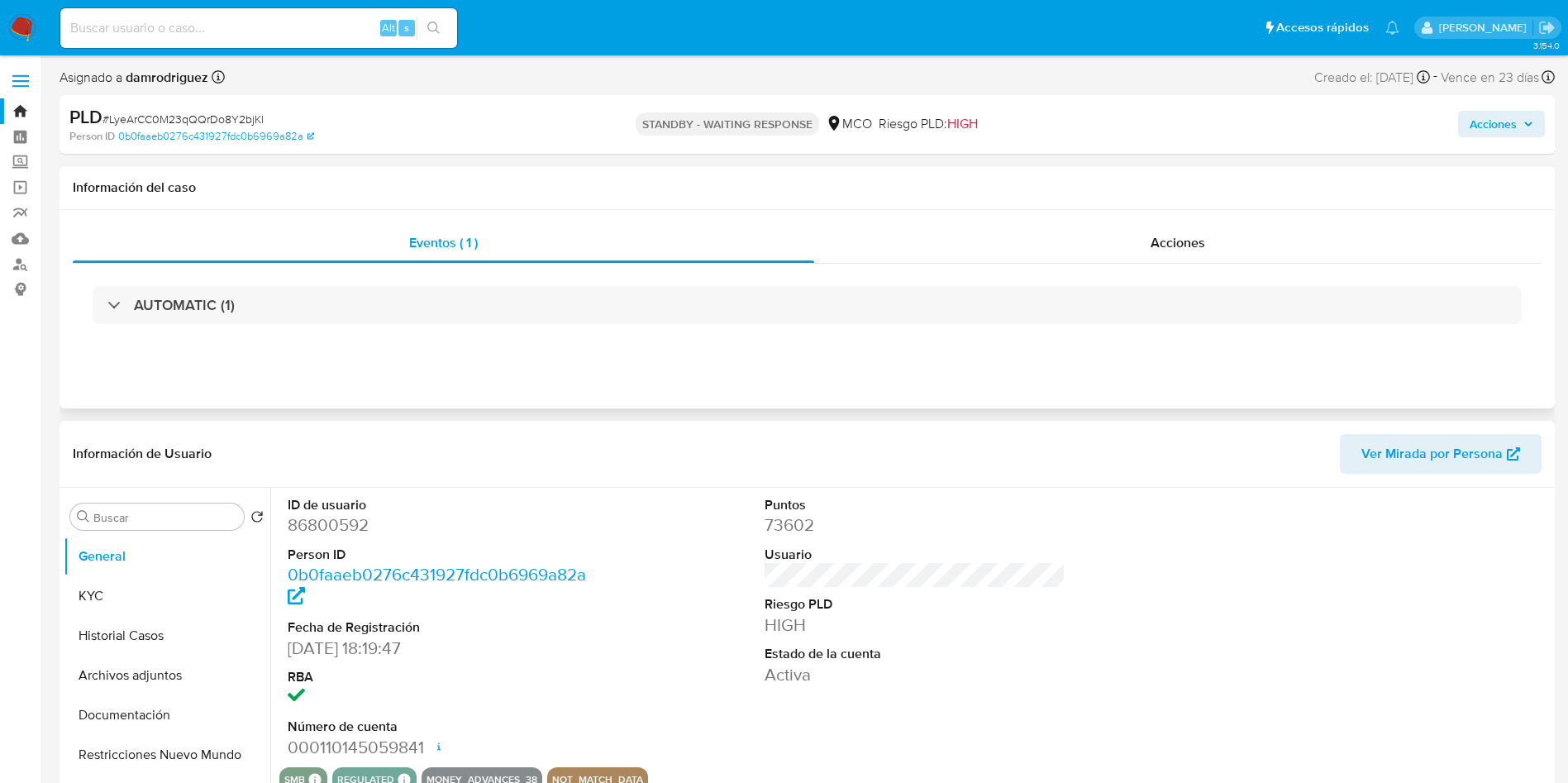
click at [562, 182] on h1 "Información del caso" at bounding box center [807, 187] width 1468 height 16
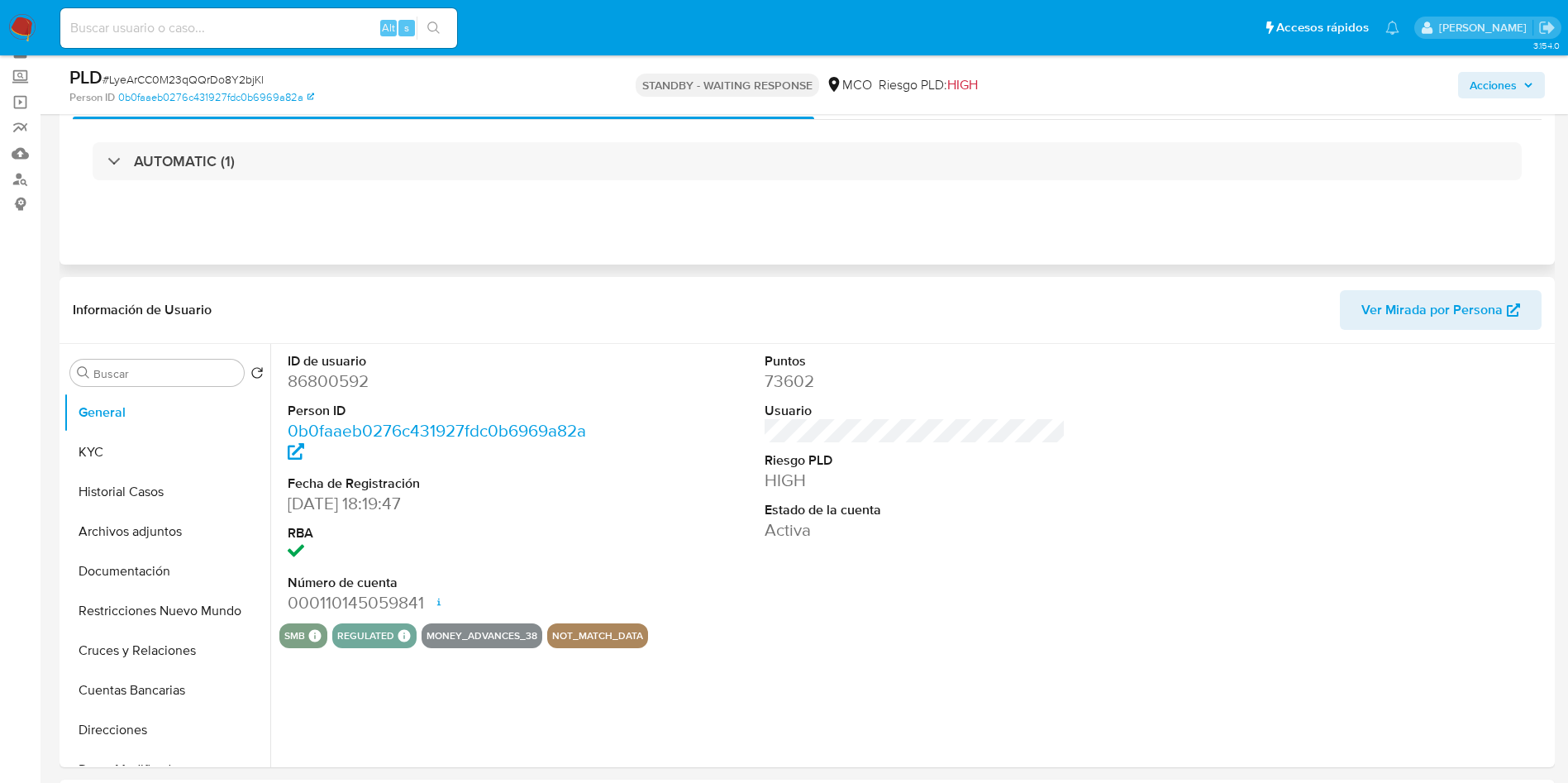
scroll to position [124, 0]
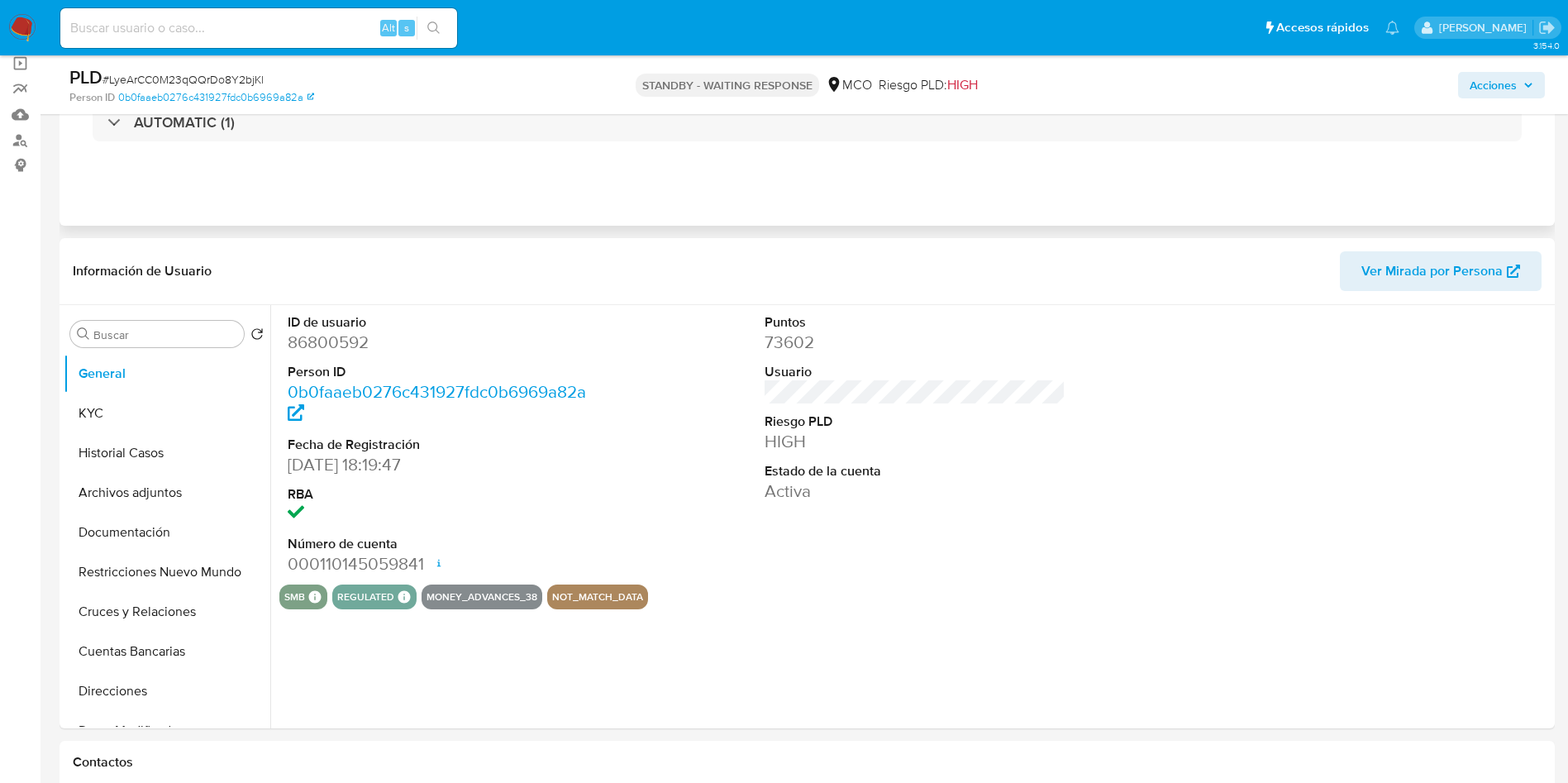
select select "10"
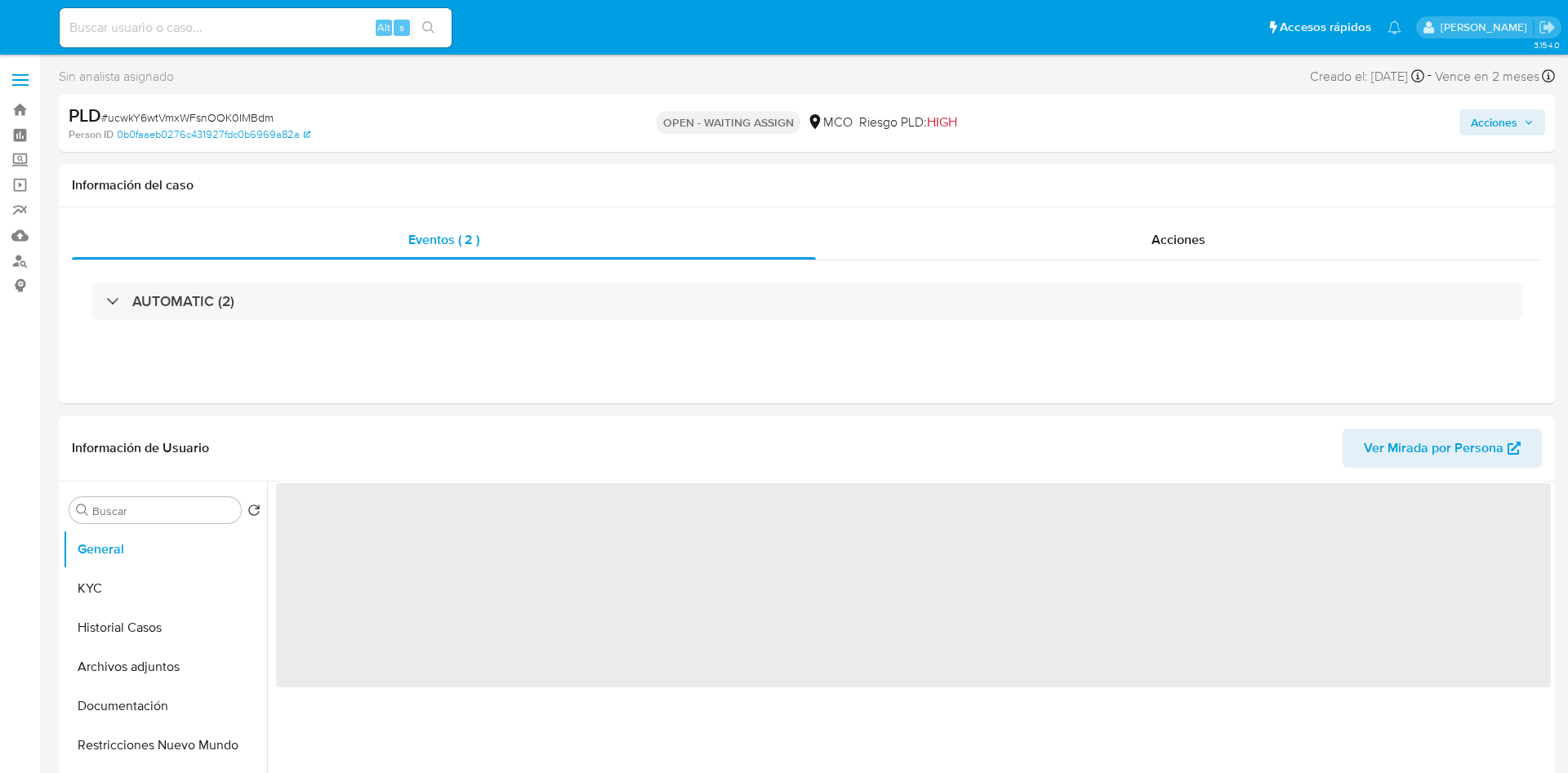
select select "10"
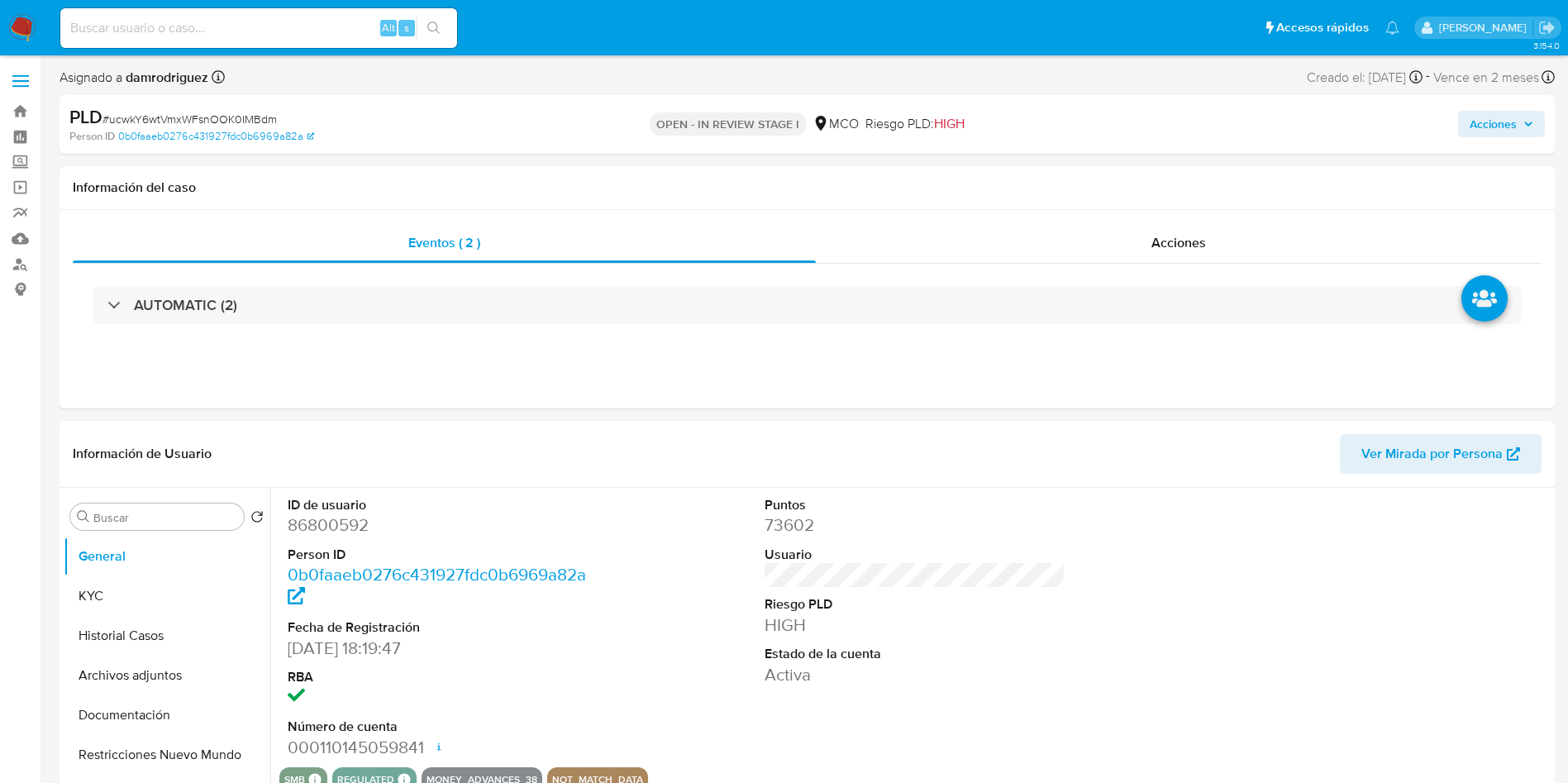
select select "10"
click at [651, 557] on div "ID de usuario 86800592 Person ID 0b0faaeb0276c431927fdc0b6969a82a Fecha de Regi…" at bounding box center [915, 627] width 1271 height 279
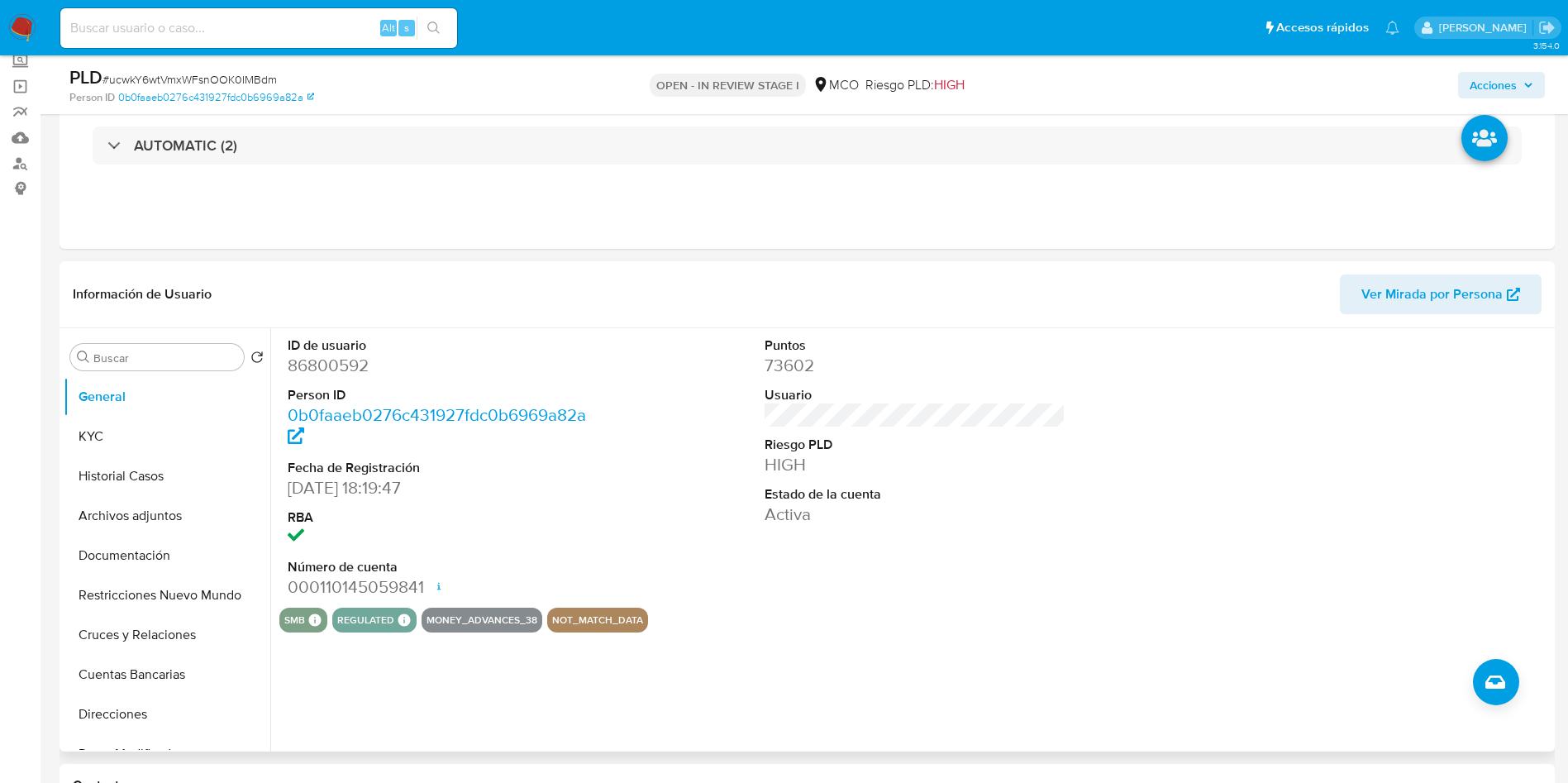
scroll to position [124, 0]
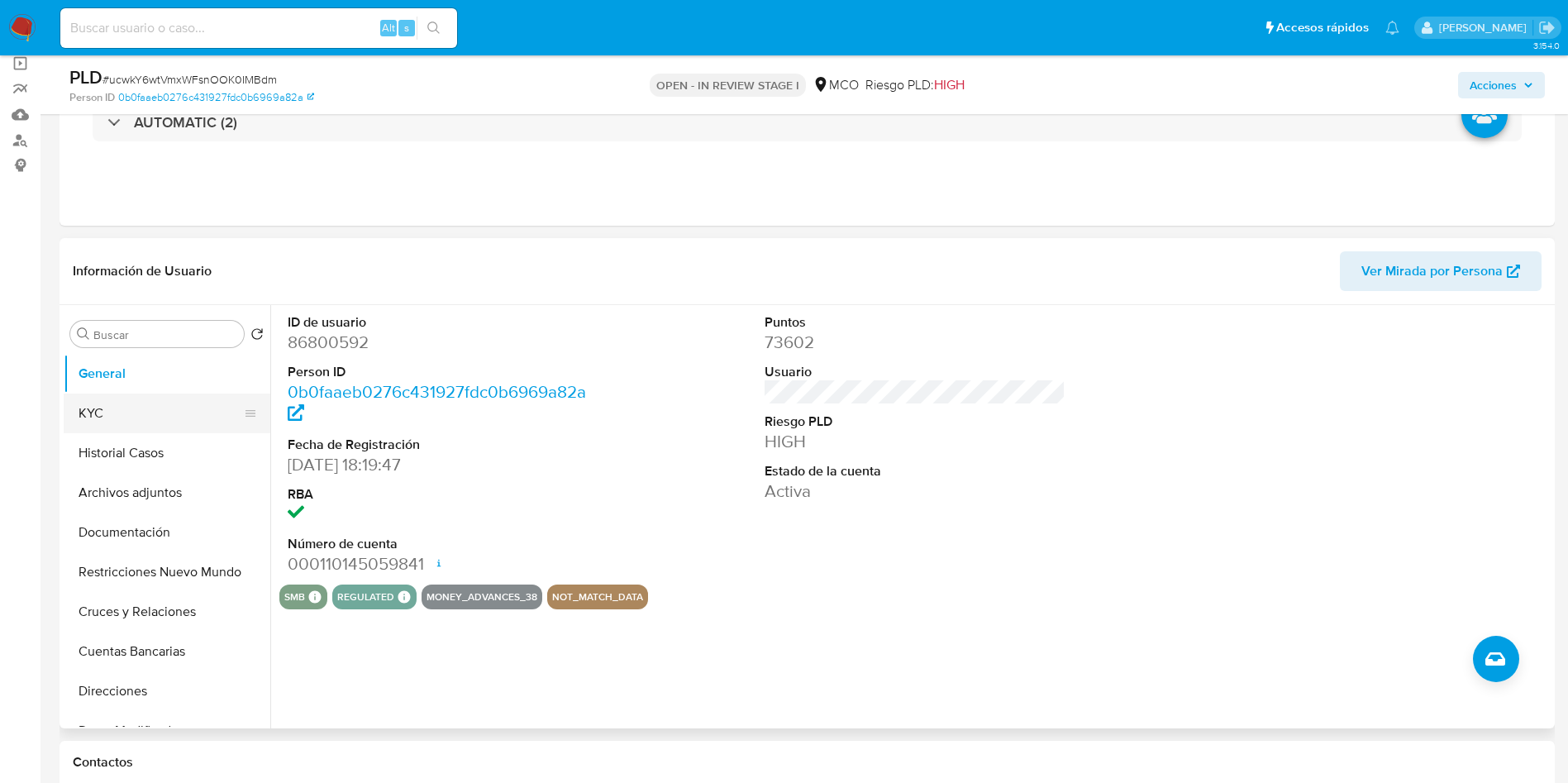
click at [131, 411] on button "KYC" at bounding box center [161, 413] width 194 height 40
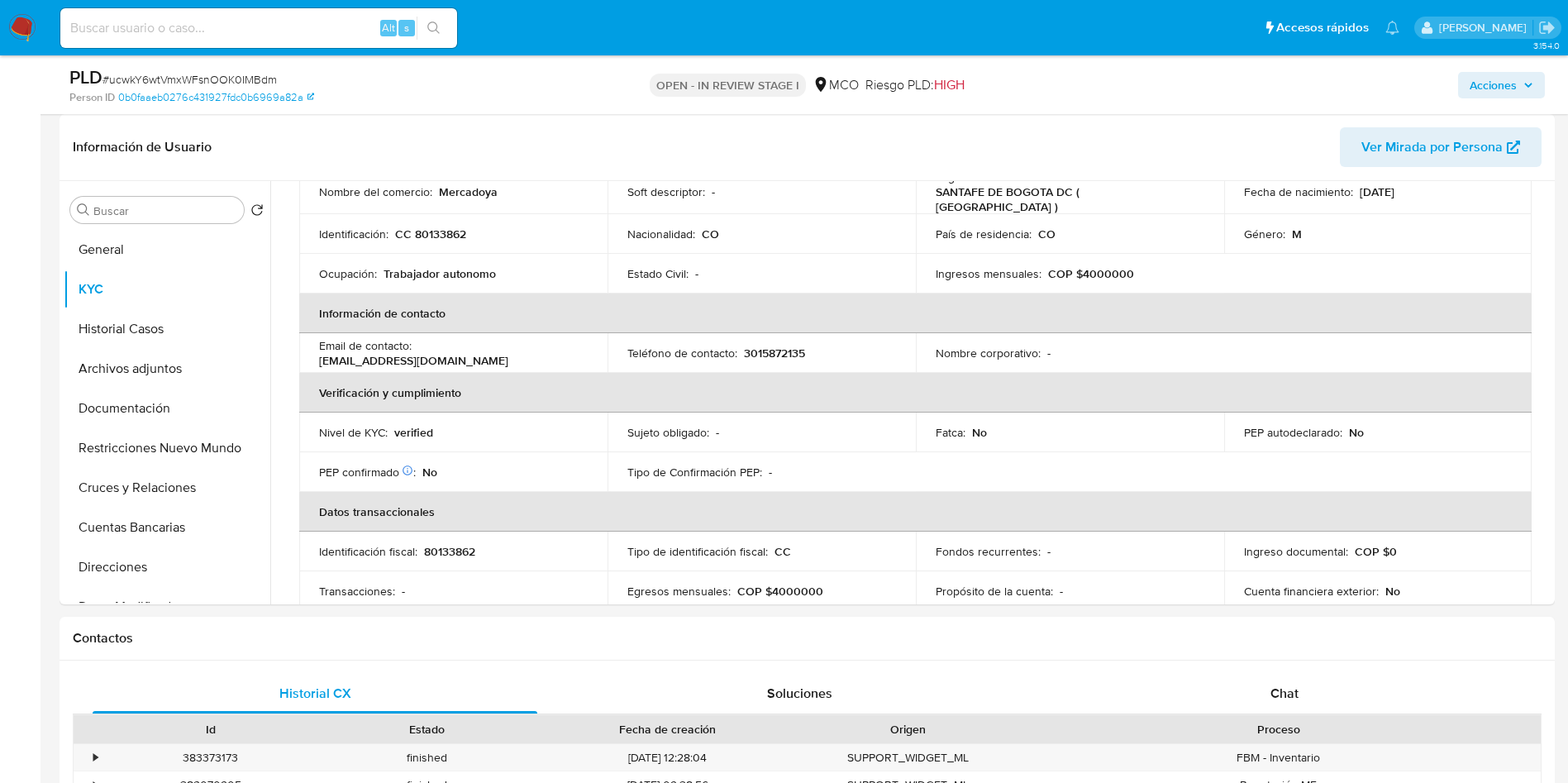
scroll to position [0, 0]
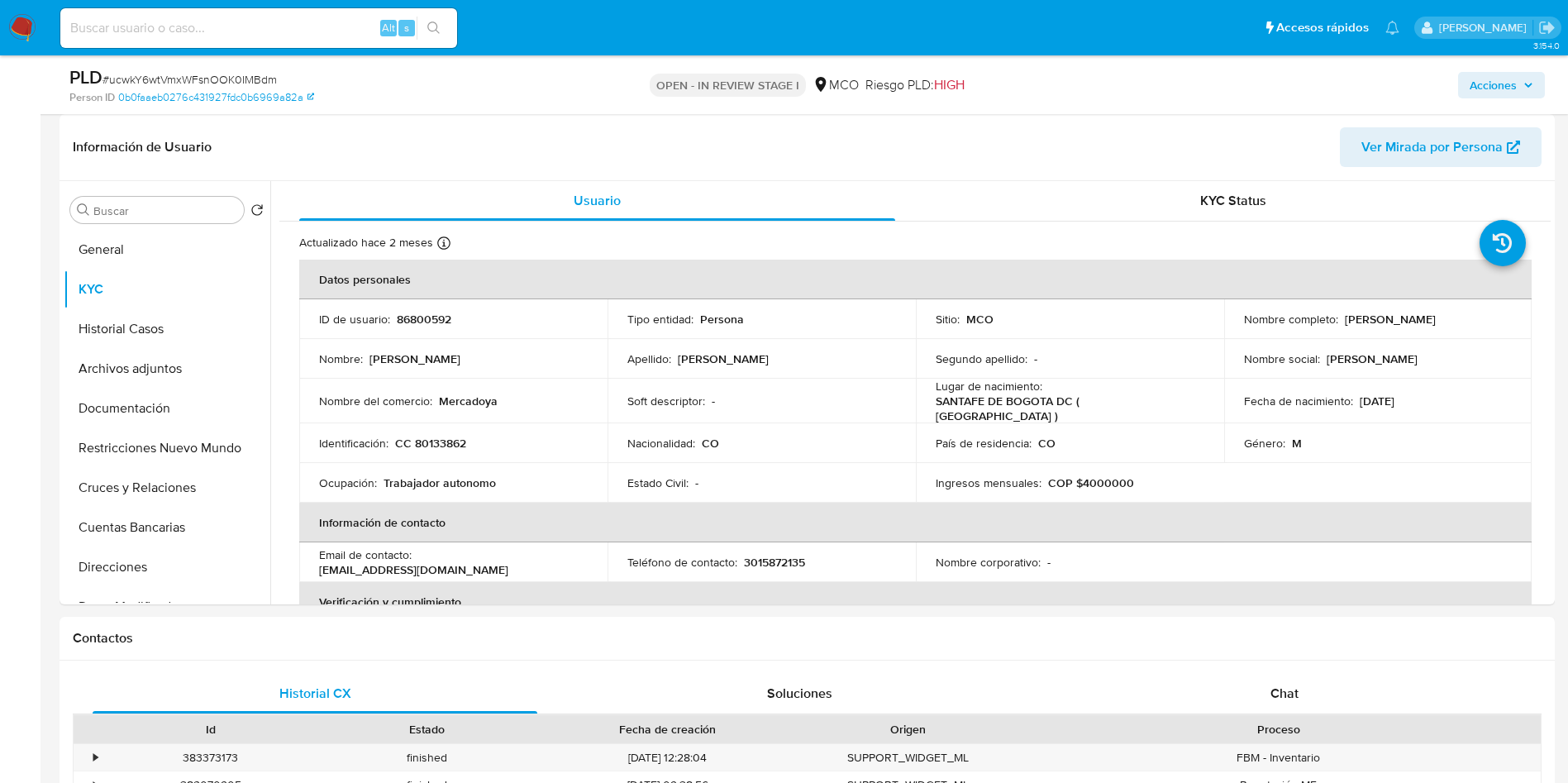
click at [470, 398] on p "Mercadoya" at bounding box center [468, 401] width 59 height 15
copy p "Mercadoya"
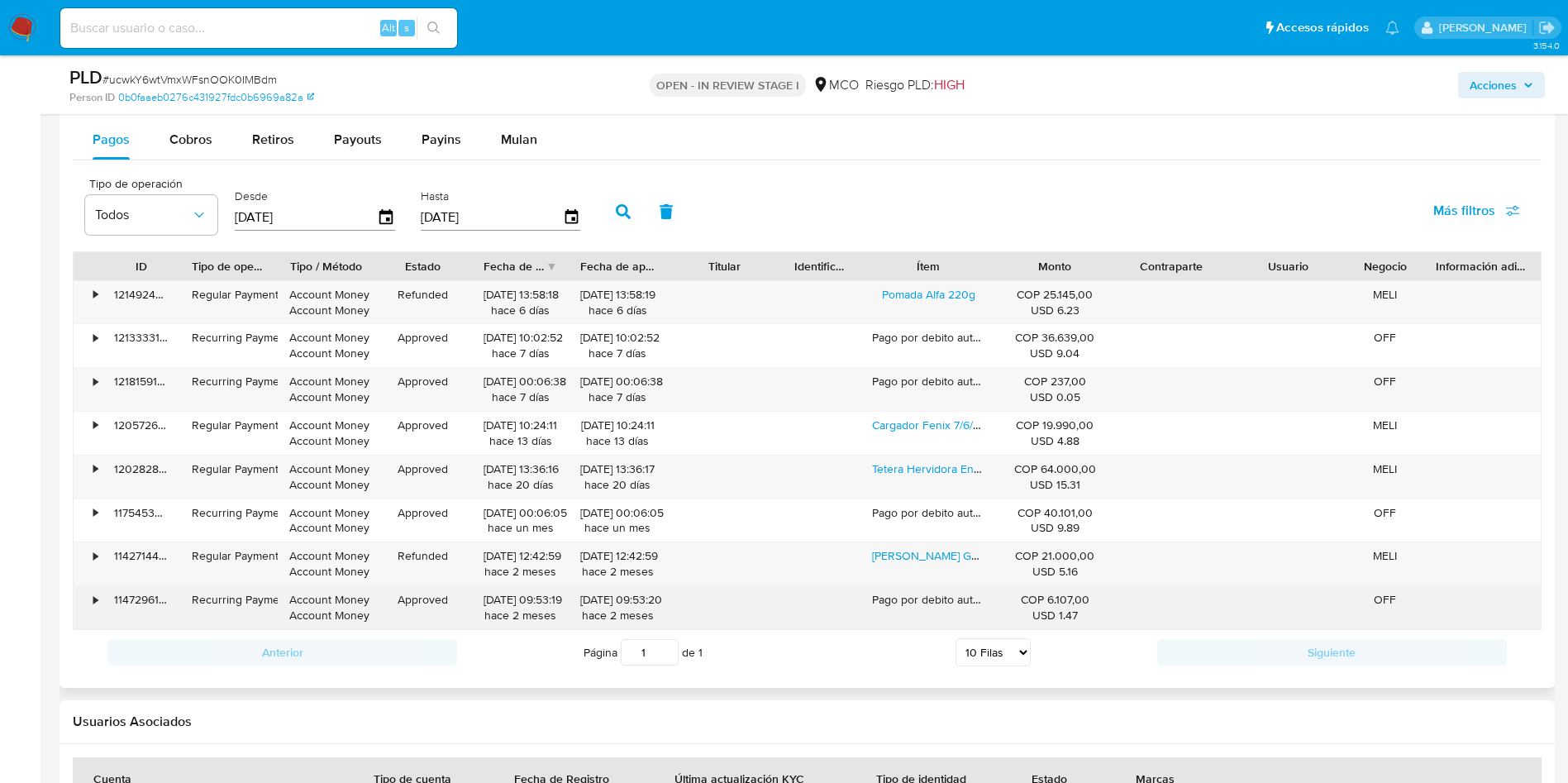
scroll to position [1861, 0]
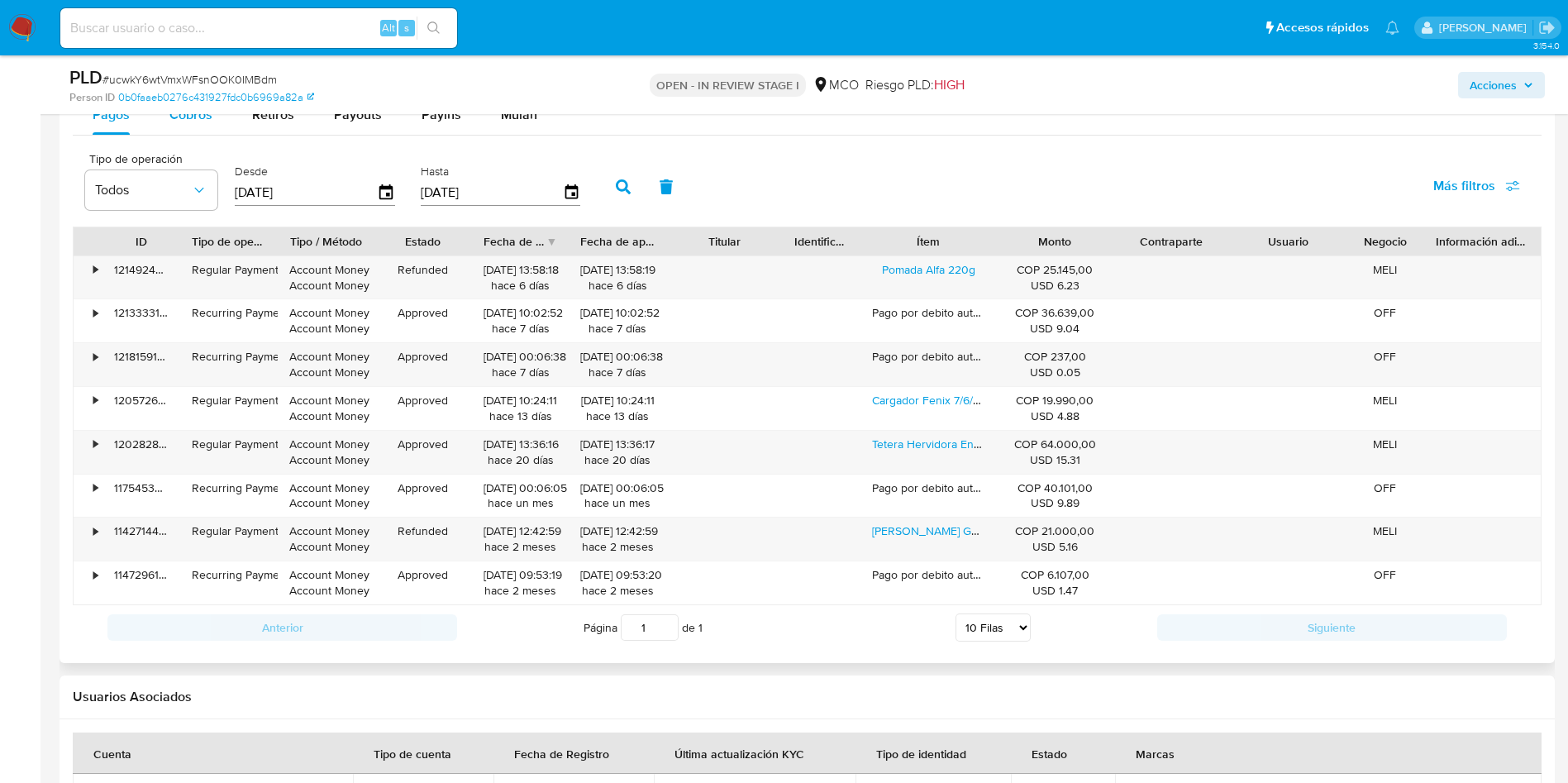
click at [179, 123] on span "Cobros" at bounding box center [190, 115] width 43 height 19
select select "10"
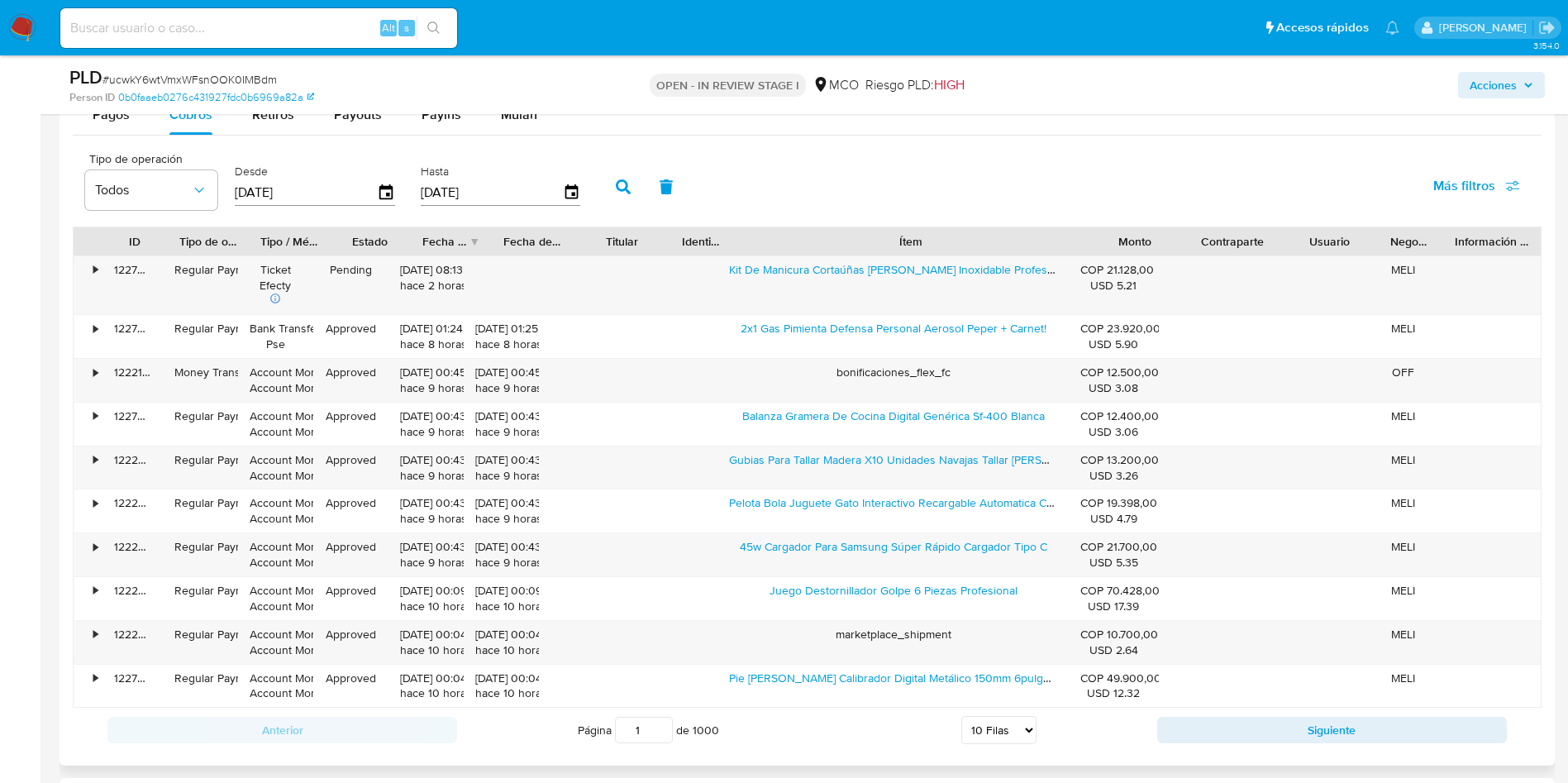
drag, startPoint x: 994, startPoint y: 238, endPoint x: 1332, endPoint y: 243, distance: 338.0
click at [1332, 243] on div "ID Tipo de operación Tipo / Método Estado Fecha de creación Fecha de aprobación…" at bounding box center [806, 241] width 1467 height 29
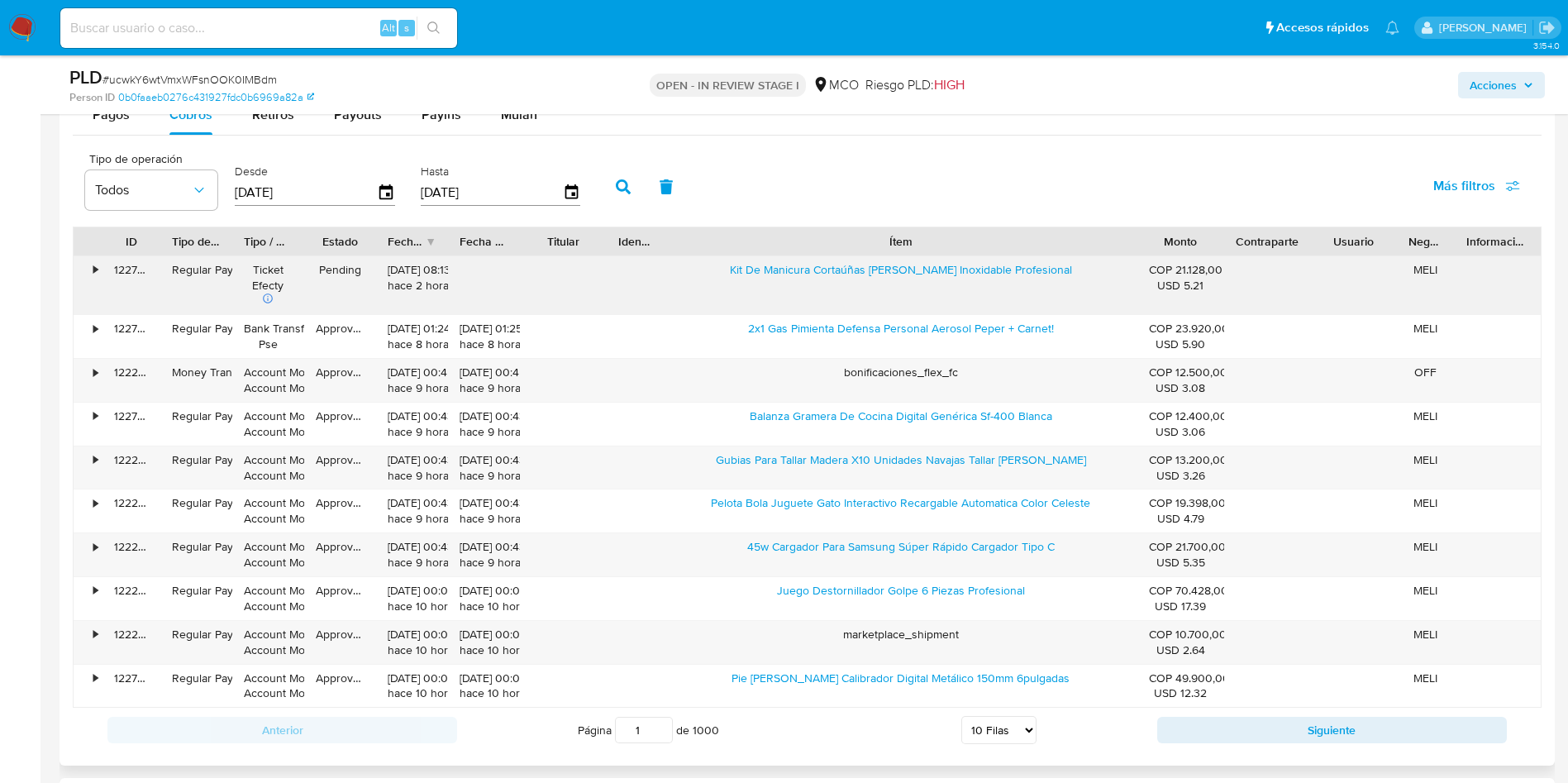
drag, startPoint x: 736, startPoint y: 280, endPoint x: 988, endPoint y: 297, distance: 252.6
click at [988, 297] on div "Kit De Manicura Cortaúñas De Acero Inoxidable Profesional" at bounding box center [901, 286] width 474 height 59
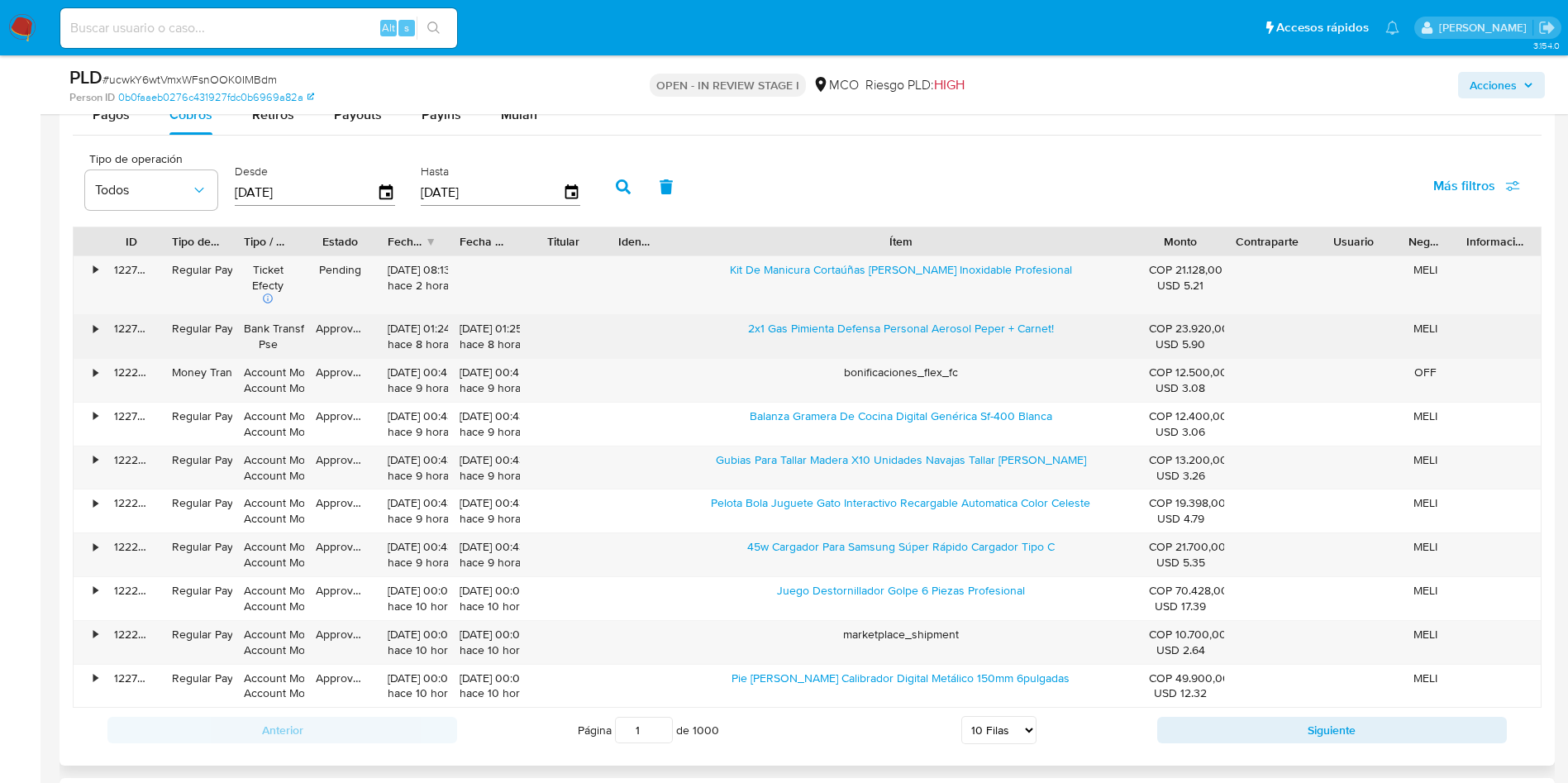
drag, startPoint x: 736, startPoint y: 330, endPoint x: 929, endPoint y: 352, distance: 194.2
click at [929, 352] on div "2x1 Gas Pimienta Defensa Personal Aerosol Peper + Carnet!" at bounding box center [901, 336] width 474 height 43
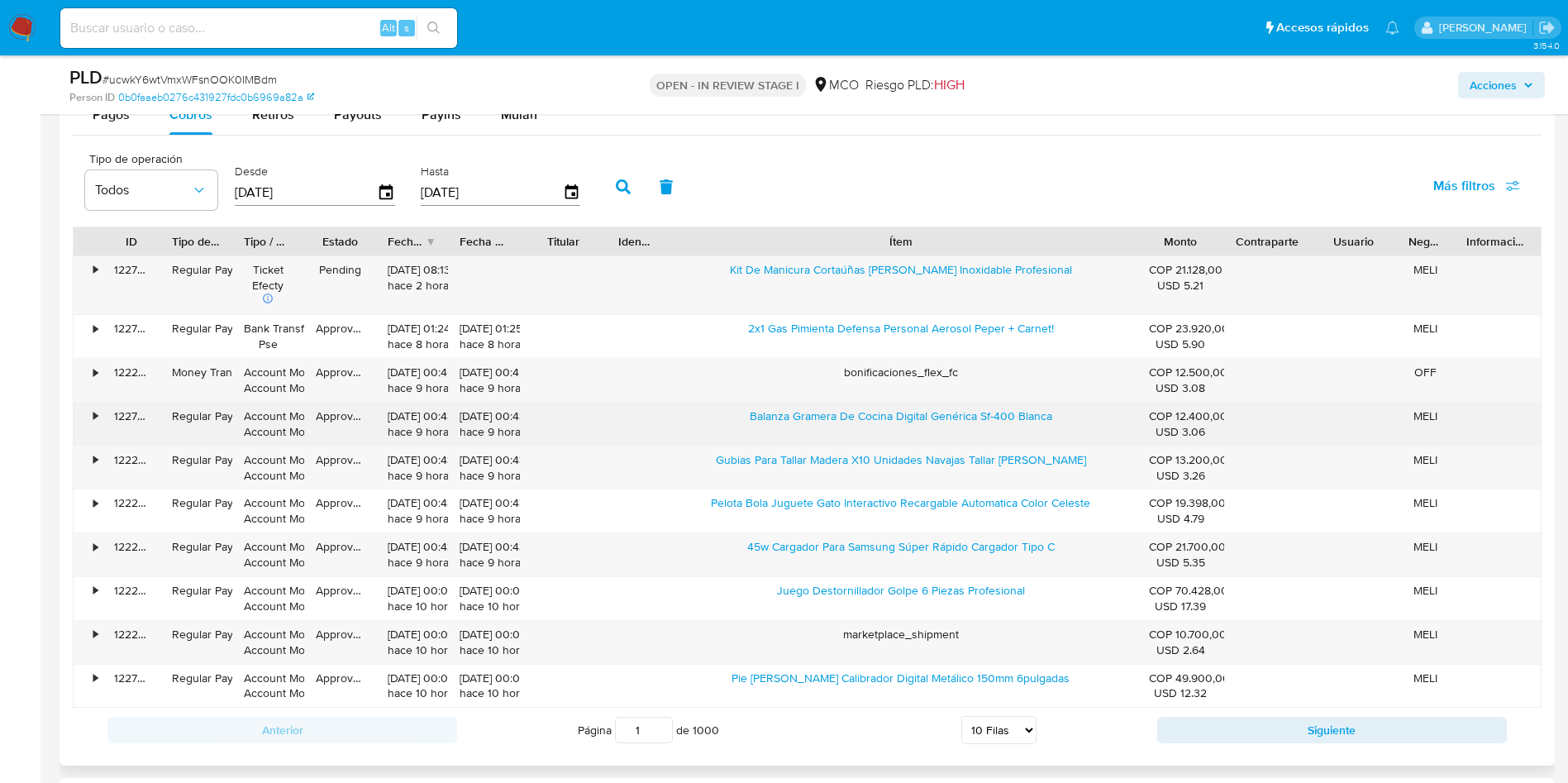
drag, startPoint x: 736, startPoint y: 419, endPoint x: 929, endPoint y: 430, distance: 193.3
click at [929, 430] on div "Balanza Gramera De Cocina Digital Genérica Sf-400 Blanca" at bounding box center [901, 424] width 474 height 43
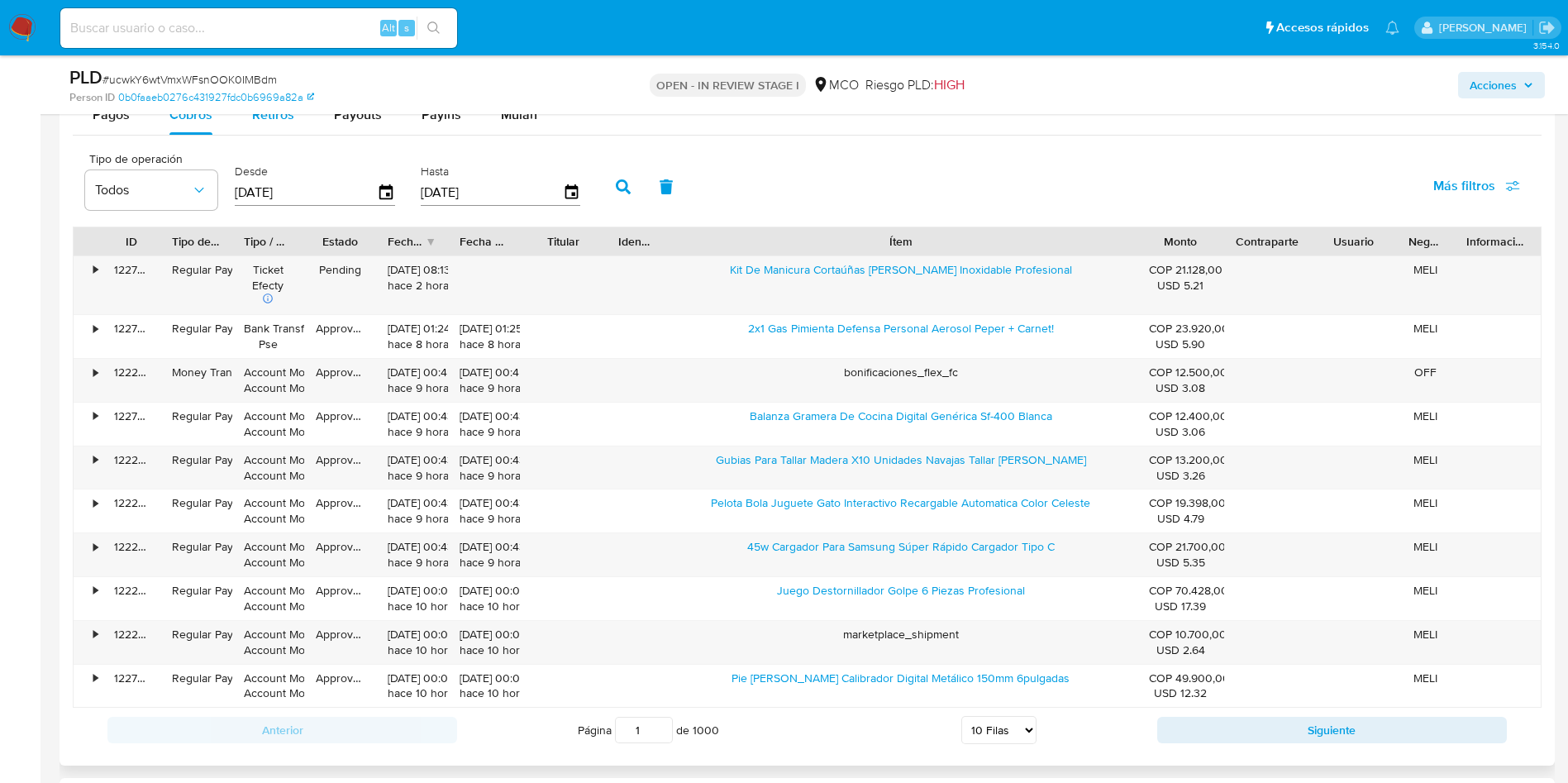
click at [284, 127] on div "Retiros" at bounding box center [273, 115] width 42 height 40
select select "10"
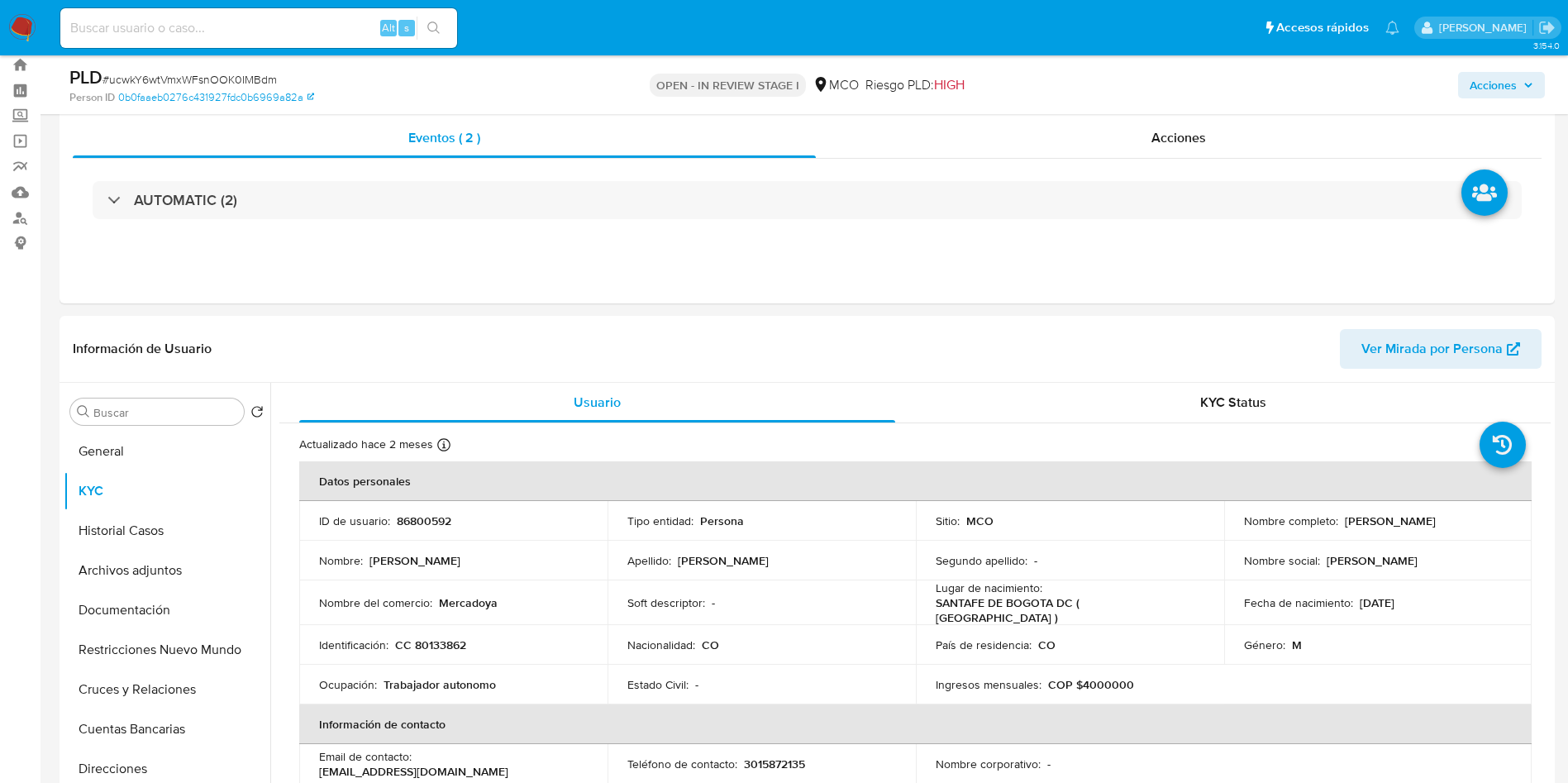
scroll to position [0, 0]
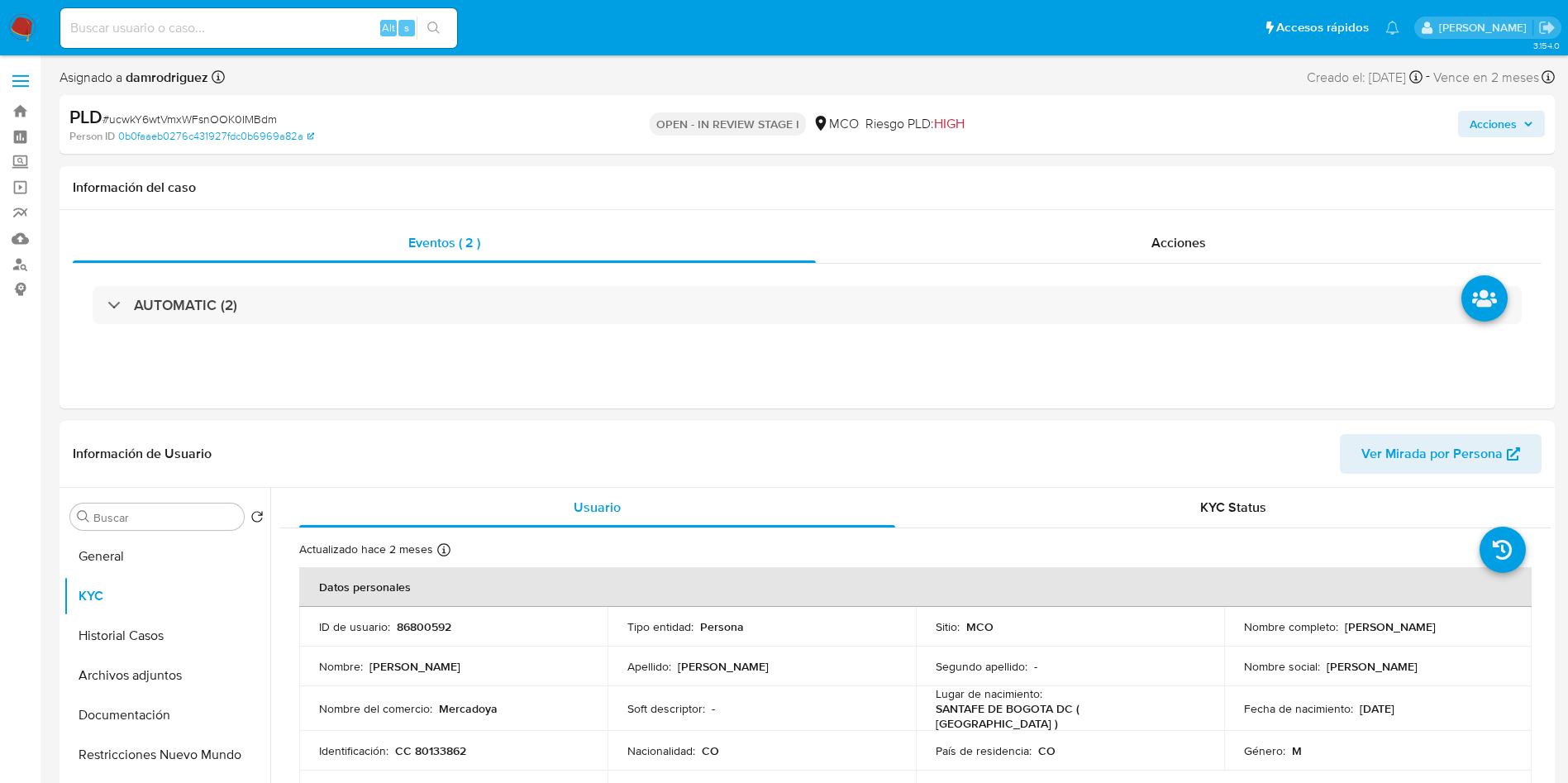
click at [1545, 124] on div "PLD # ucwkY6wtVmxWFsnOOK0IMBdm Person ID 0b0faaeb0276c431927fdc0b6969a82a OPEN …" at bounding box center [807, 124] width 1495 height 59
drag, startPoint x: 1508, startPoint y: 127, endPoint x: 1412, endPoint y: 133, distance: 96.2
click at [1505, 127] on span "Acciones" at bounding box center [1493, 124] width 47 height 27
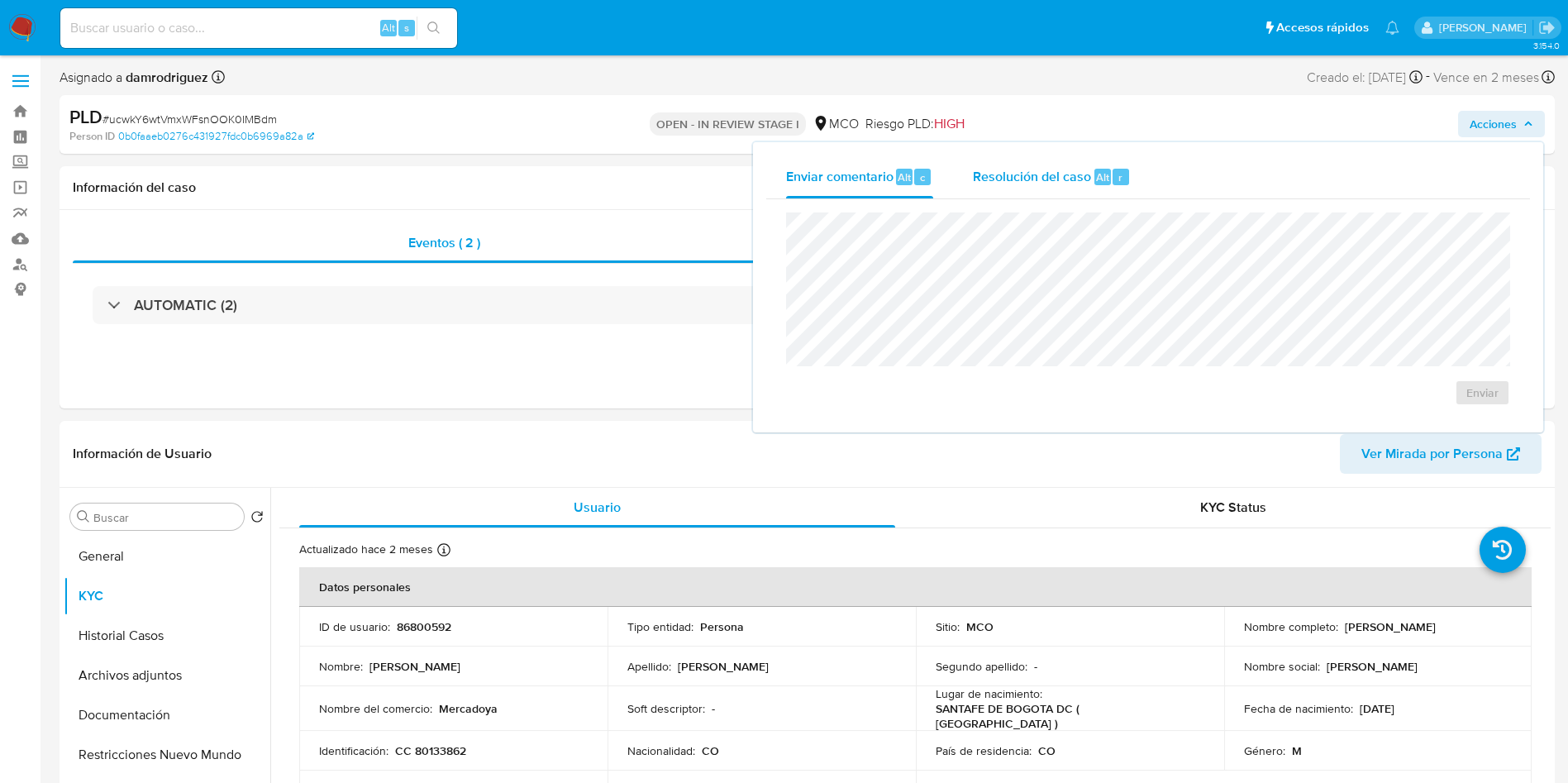
click at [1056, 181] on span "Resolución del caso" at bounding box center [1031, 177] width 118 height 19
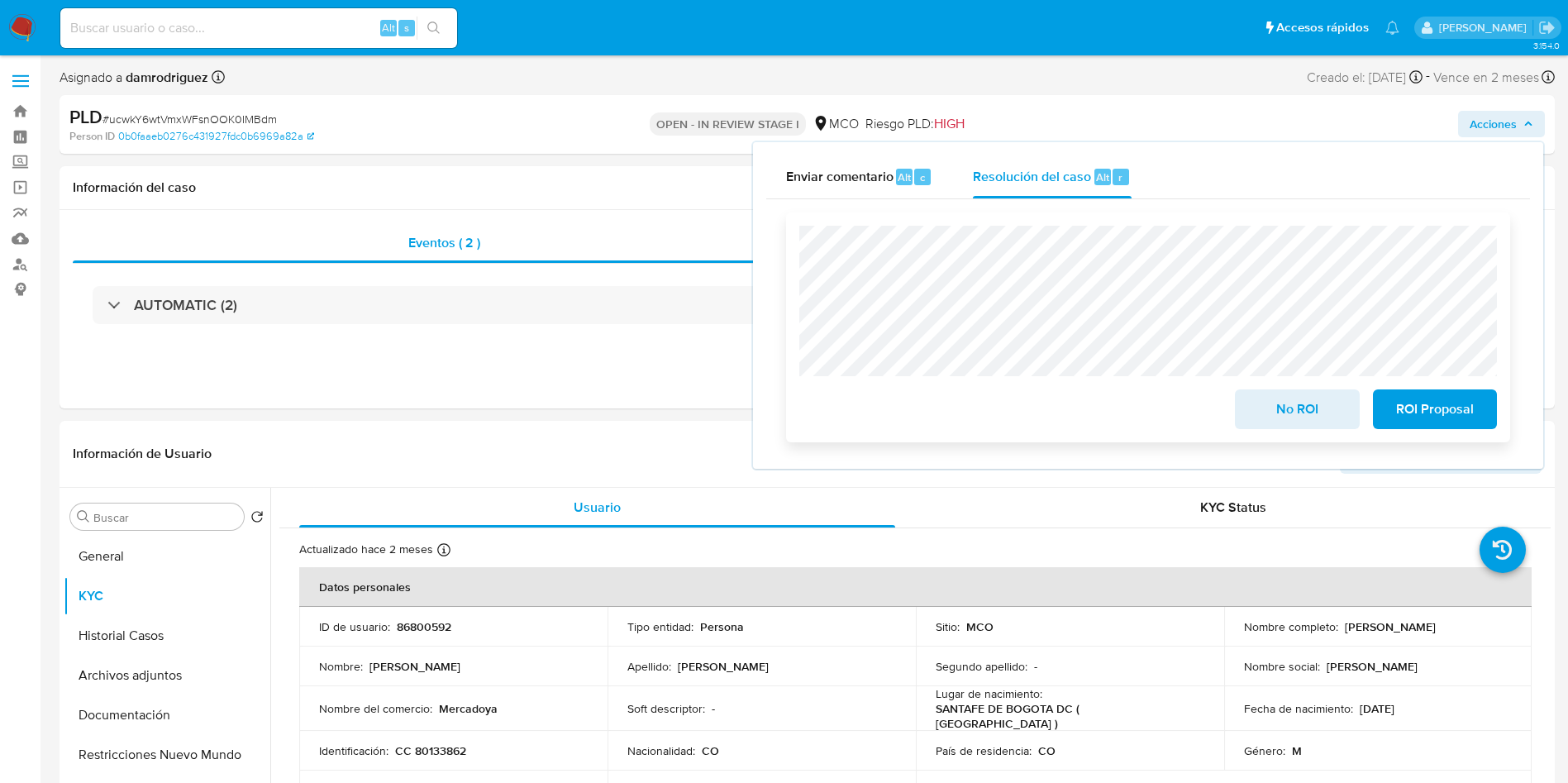
click at [1303, 410] on span "No ROI" at bounding box center [1296, 410] width 81 height 36
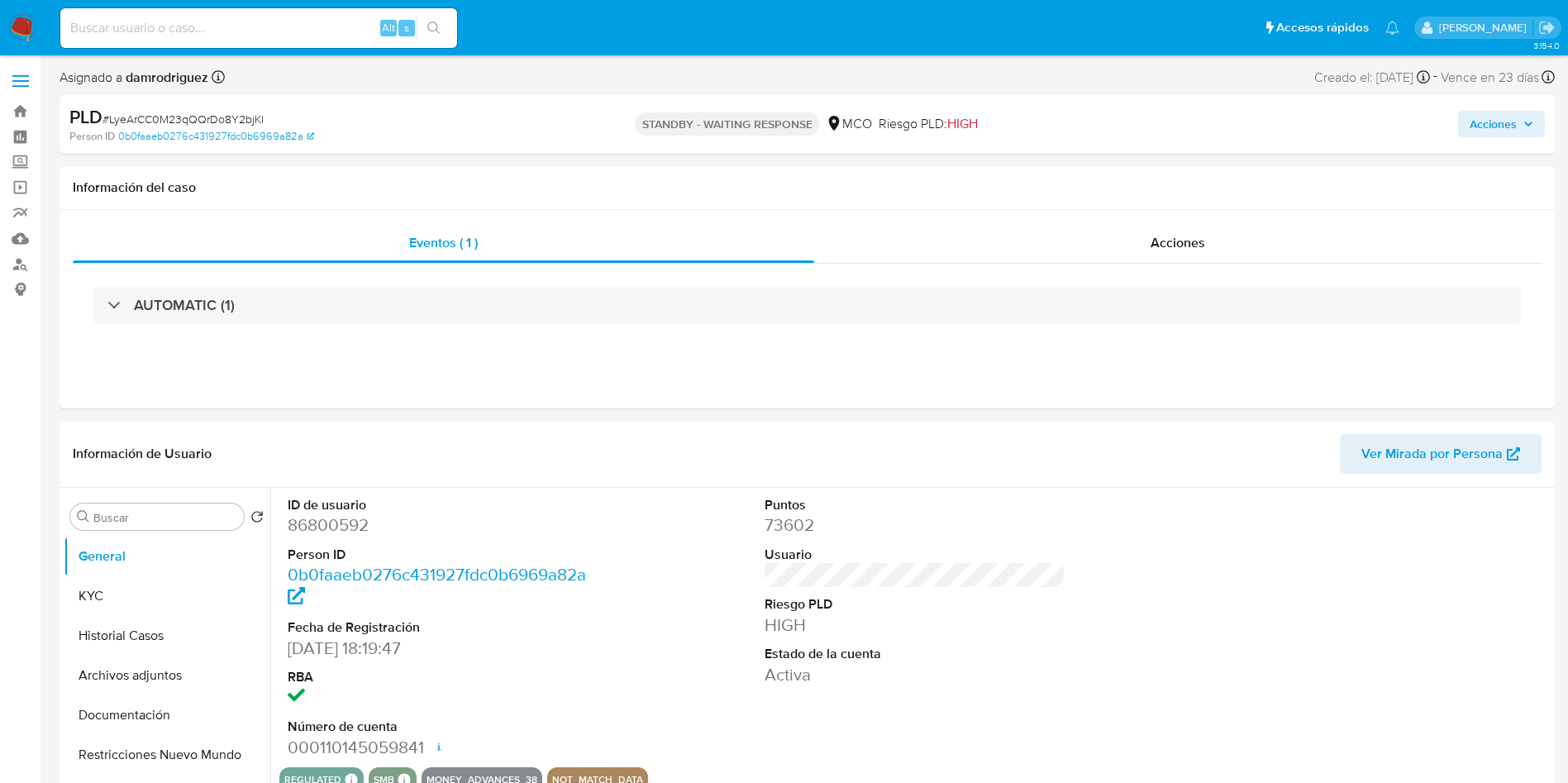
select select "10"
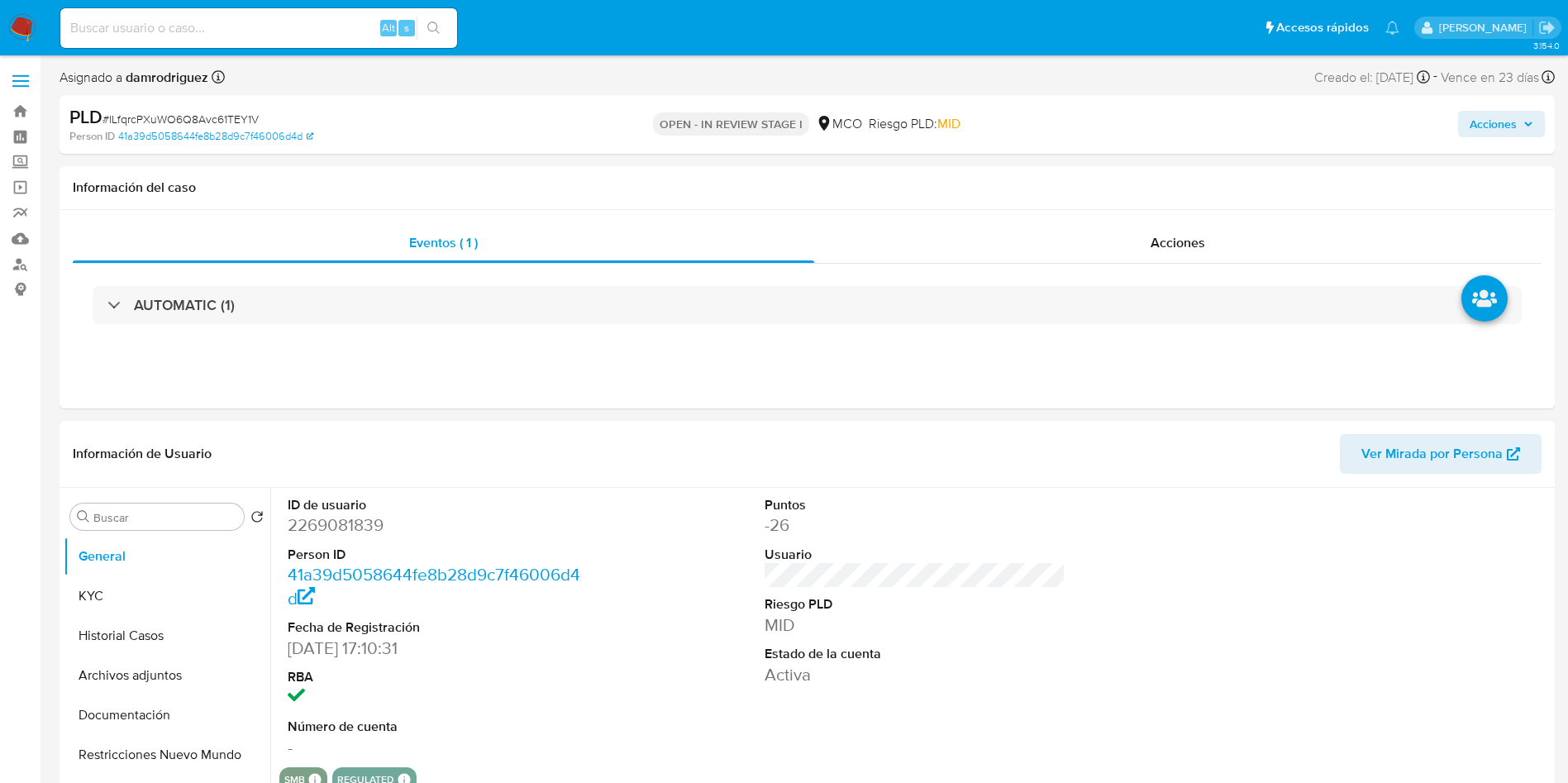
select select "10"
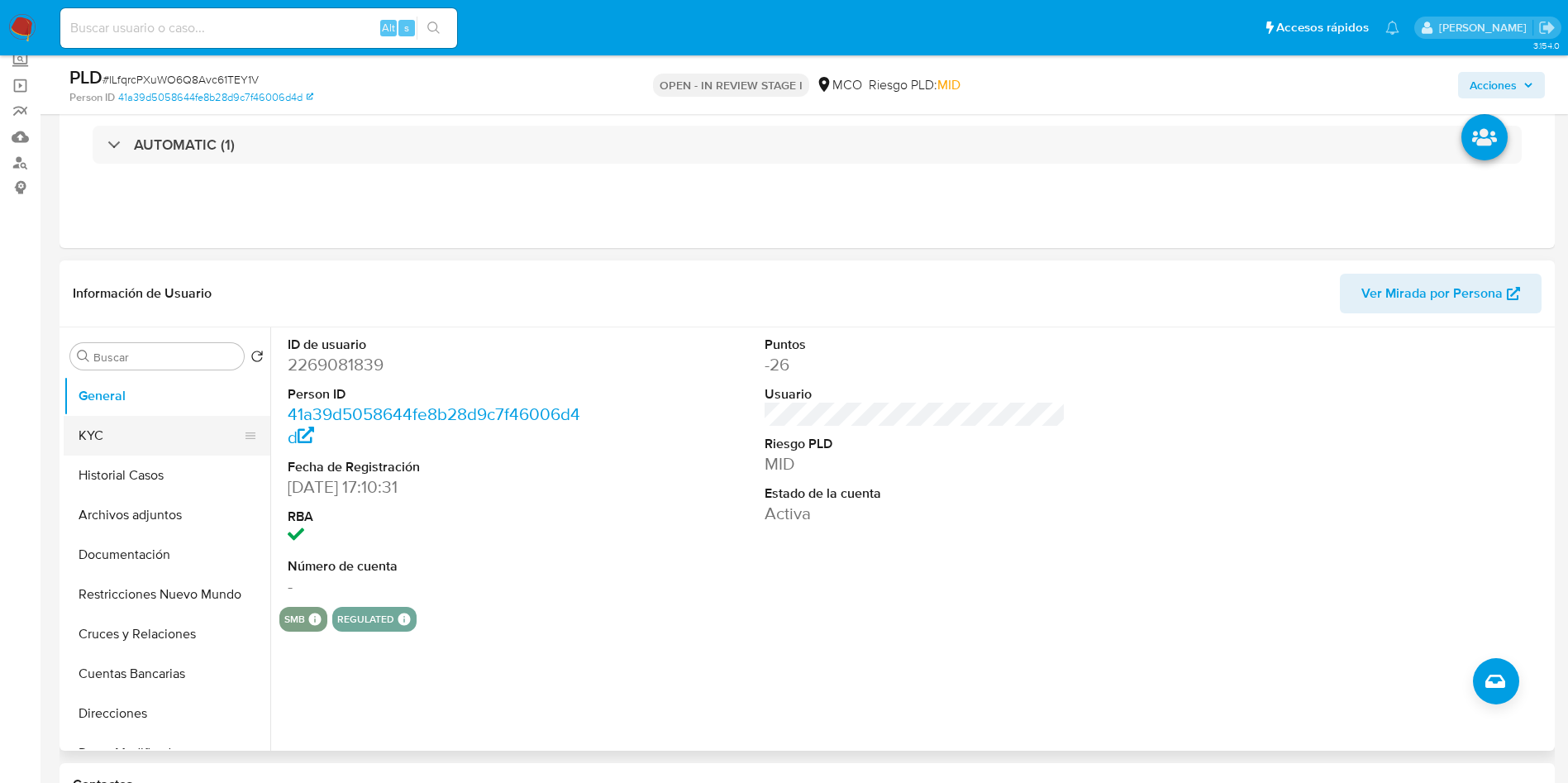
scroll to position [124, 0]
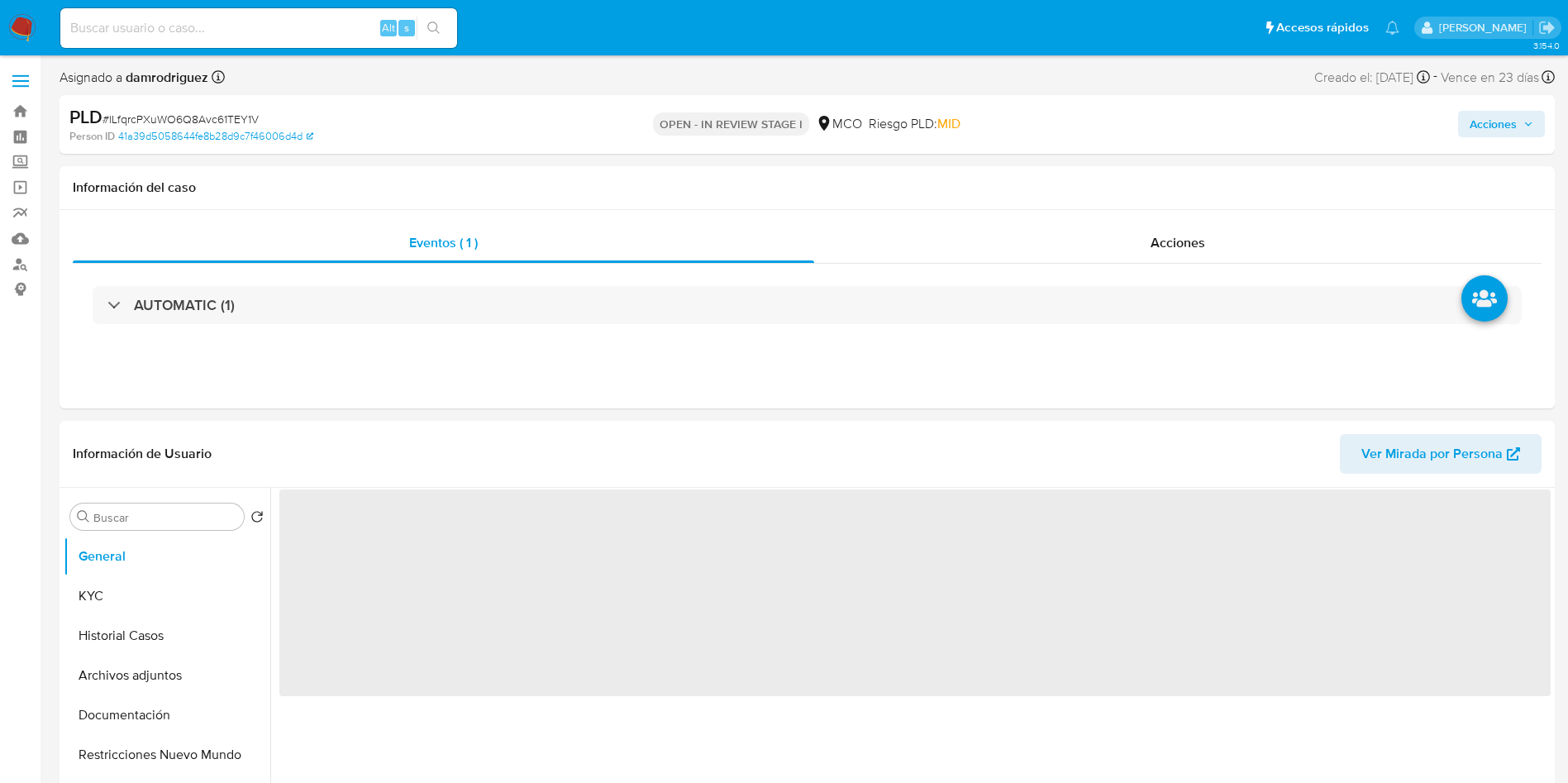
select select "10"
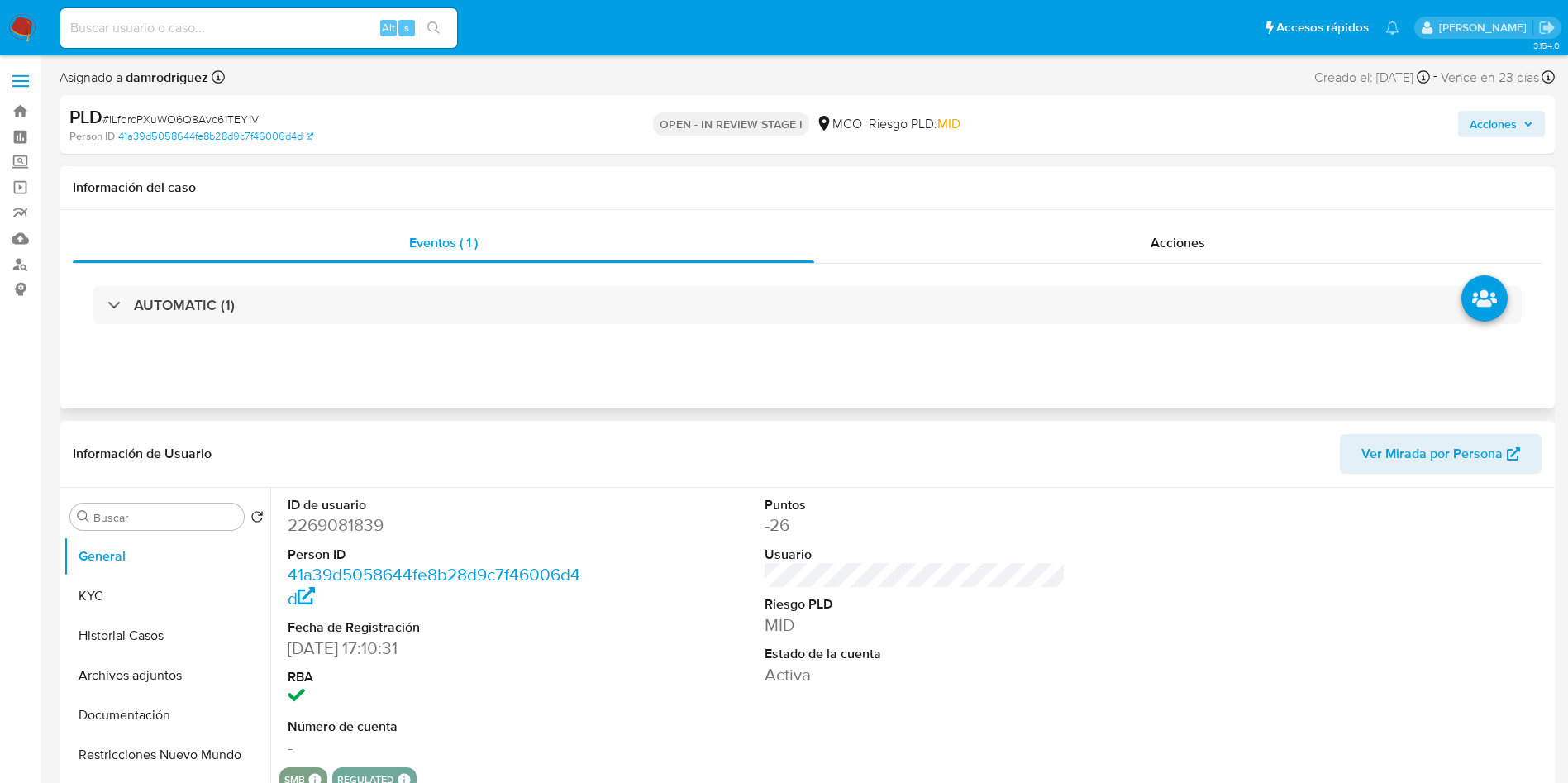
click at [611, 393] on div "Eventos ( 1 ) Acciones AUTOMATIC (1)" at bounding box center [807, 309] width 1495 height 199
click at [614, 382] on div "Eventos ( 1 ) Acciones AUTOMATIC (1)" at bounding box center [807, 309] width 1495 height 199
click at [360, 531] on dd "2269081839" at bounding box center [439, 525] width 302 height 23
copy dd "2269081839"
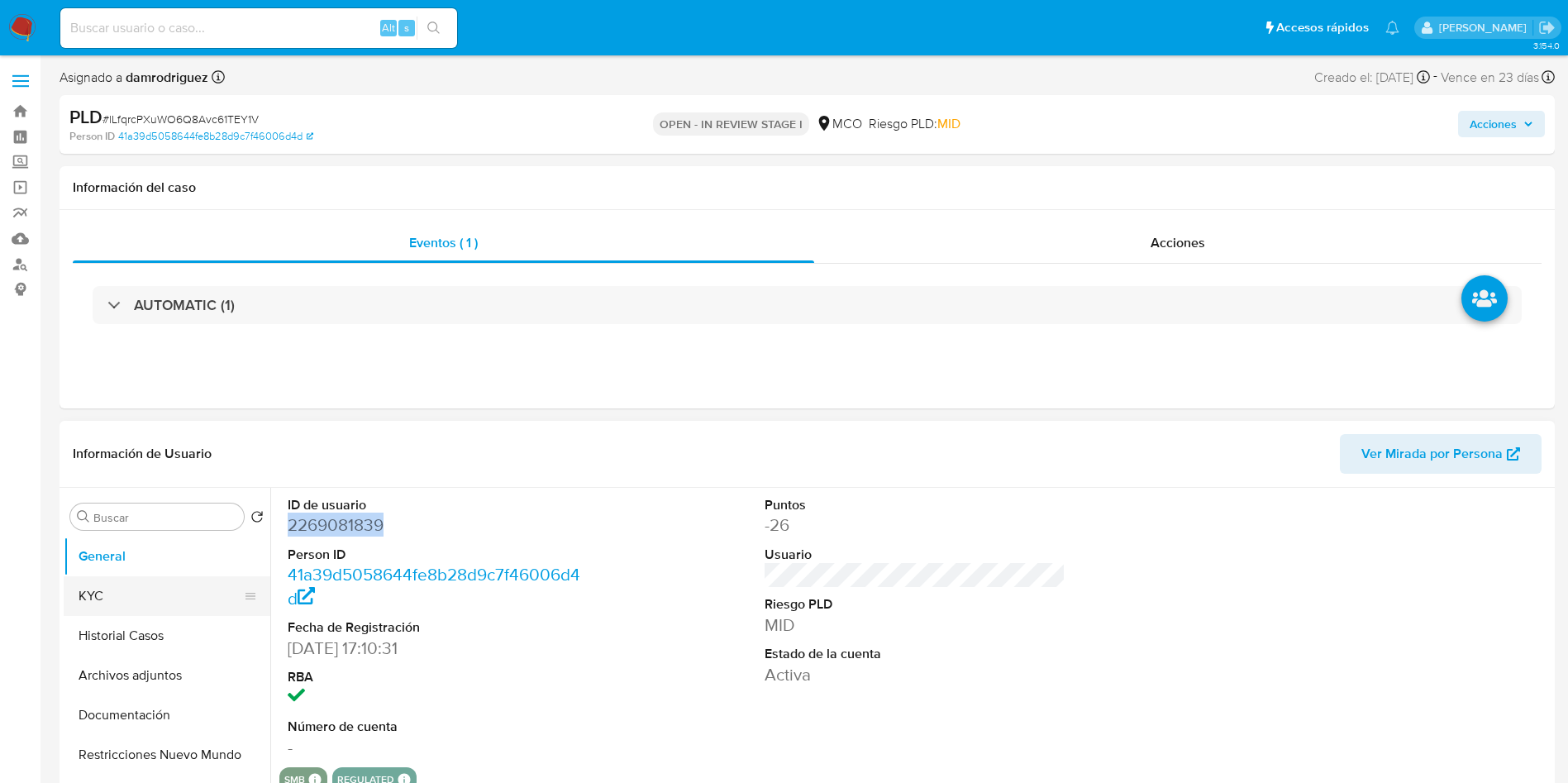
click at [173, 602] on button "KYC" at bounding box center [161, 597] width 194 height 40
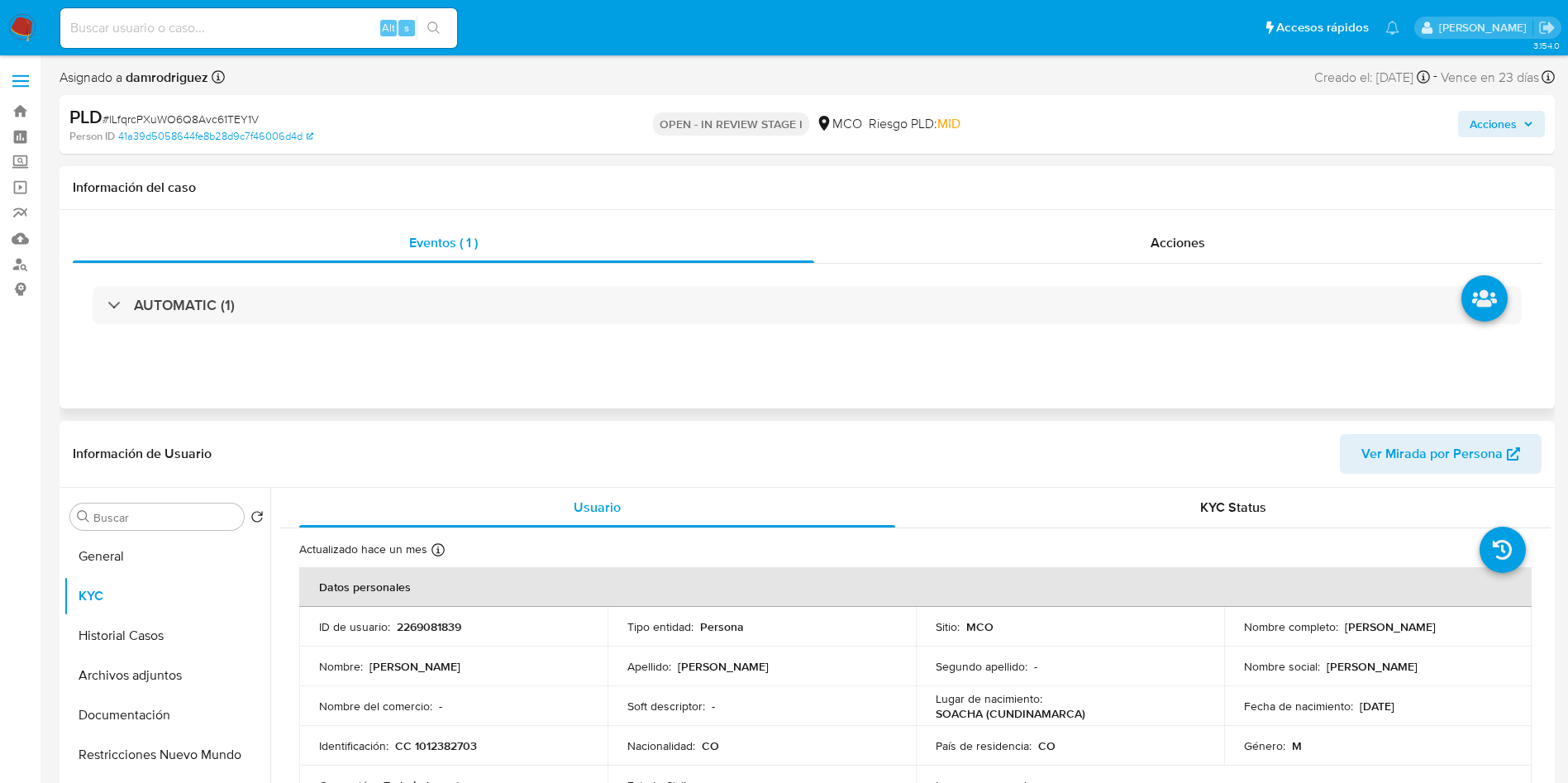
click at [460, 407] on div "Eventos ( 1 ) Acciones AUTOMATIC (1)" at bounding box center [807, 309] width 1495 height 199
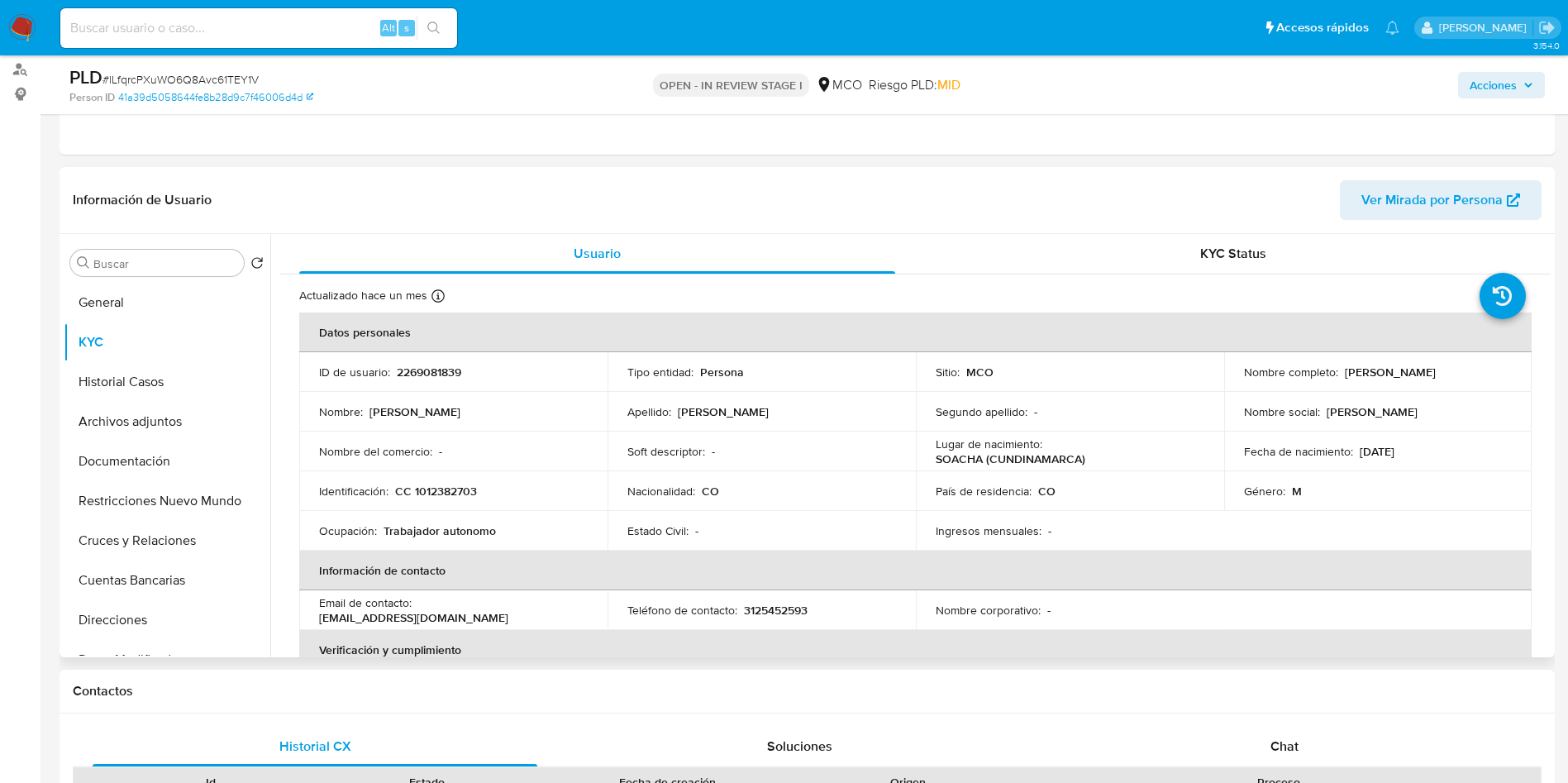
scroll to position [248, 0]
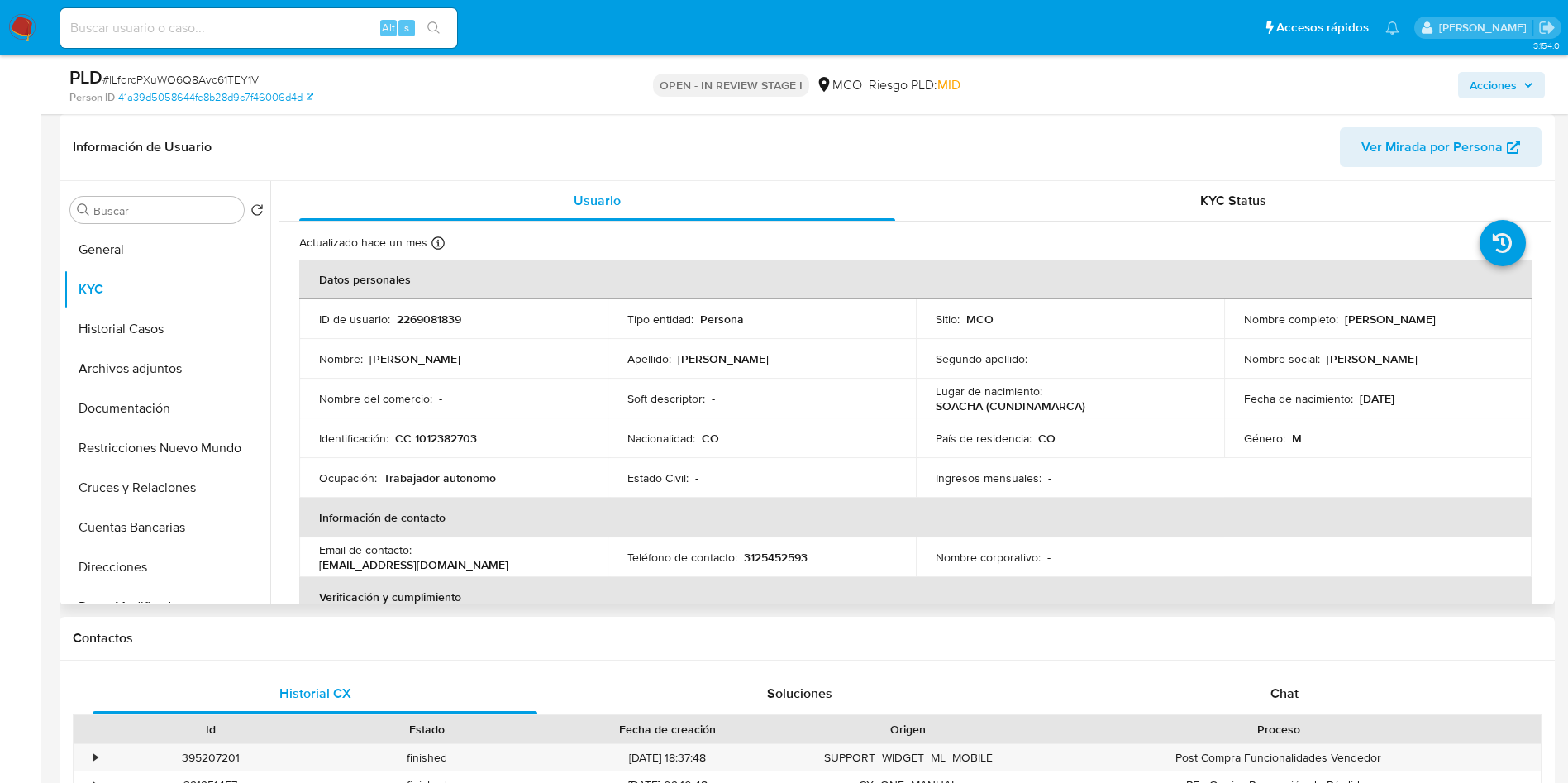
click at [425, 326] on p "2269081839" at bounding box center [429, 319] width 65 height 15
click at [425, 327] on p "2269081839" at bounding box center [429, 319] width 65 height 15
copy p "2269081839"
click at [460, 169] on div "Información de Usuario Ver Mirada por Persona" at bounding box center [807, 147] width 1495 height 67
click at [438, 317] on p "2269081839" at bounding box center [429, 319] width 65 height 15
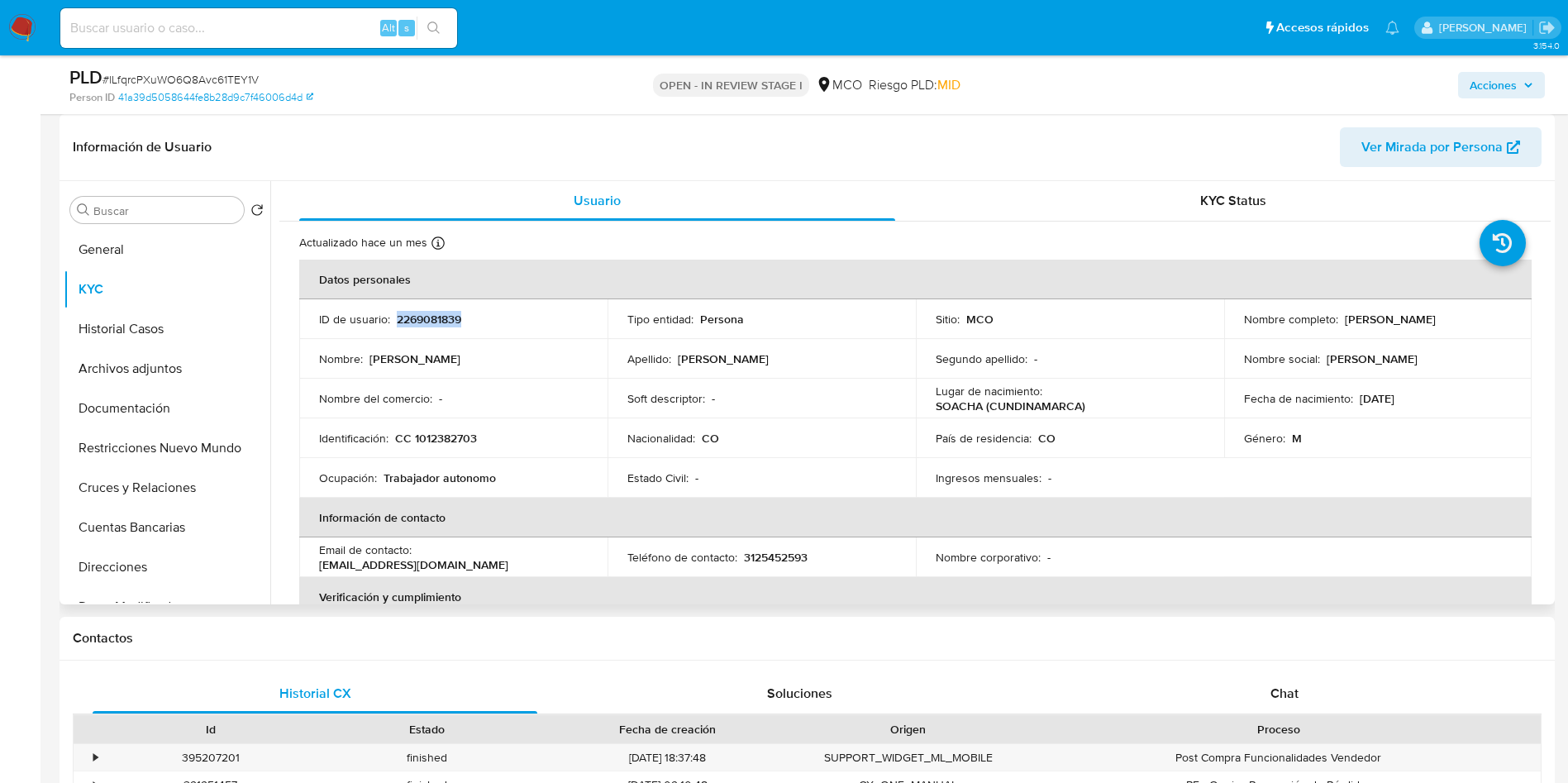
click at [438, 317] on p "2269081839" at bounding box center [429, 319] width 65 height 15
copy p "2269081839"
click at [426, 314] on p "2269081839" at bounding box center [429, 319] width 65 height 15
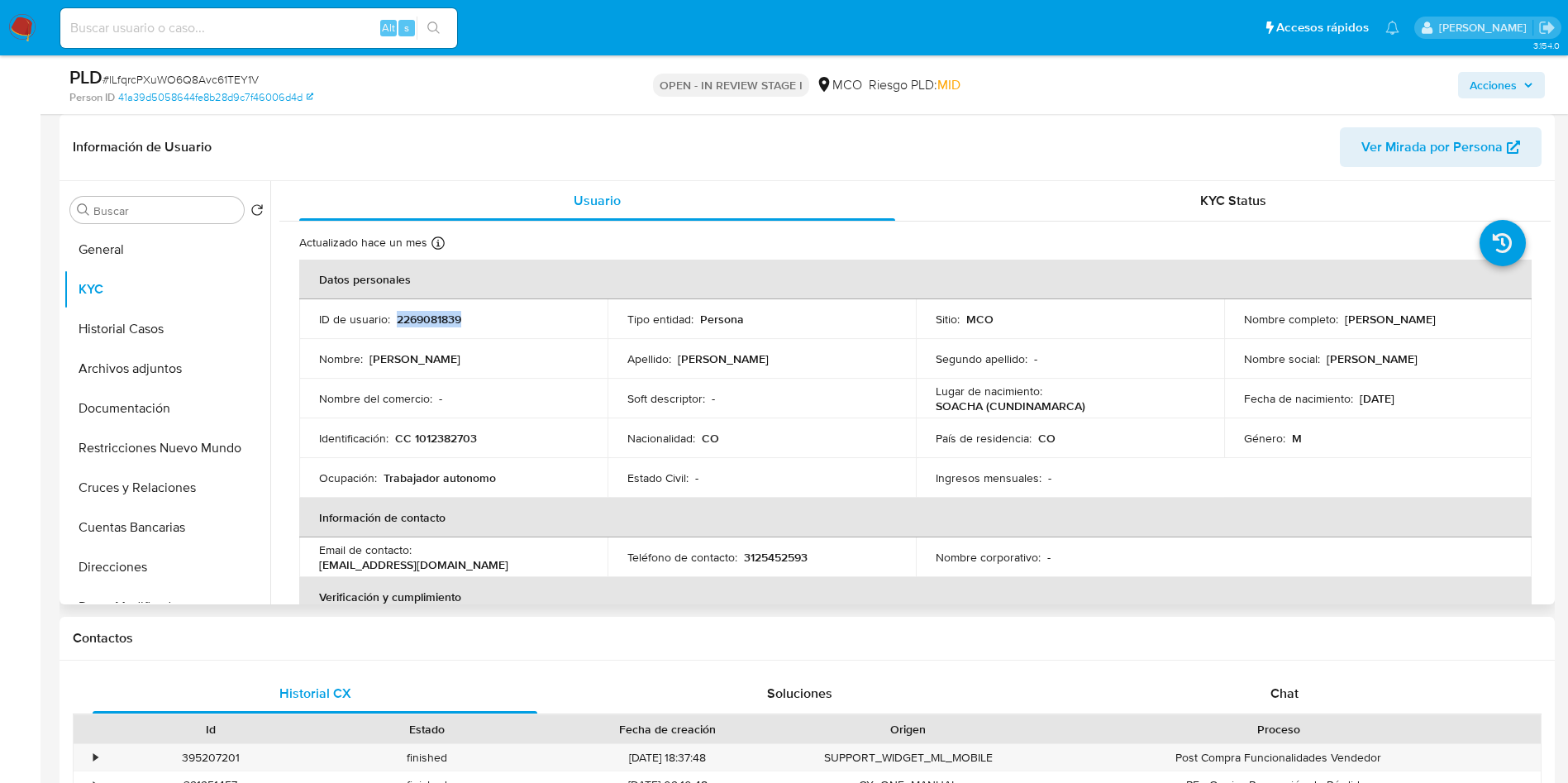
click at [606, 118] on div "Información de Usuario Ver Mirada por Persona" at bounding box center [807, 147] width 1495 height 67
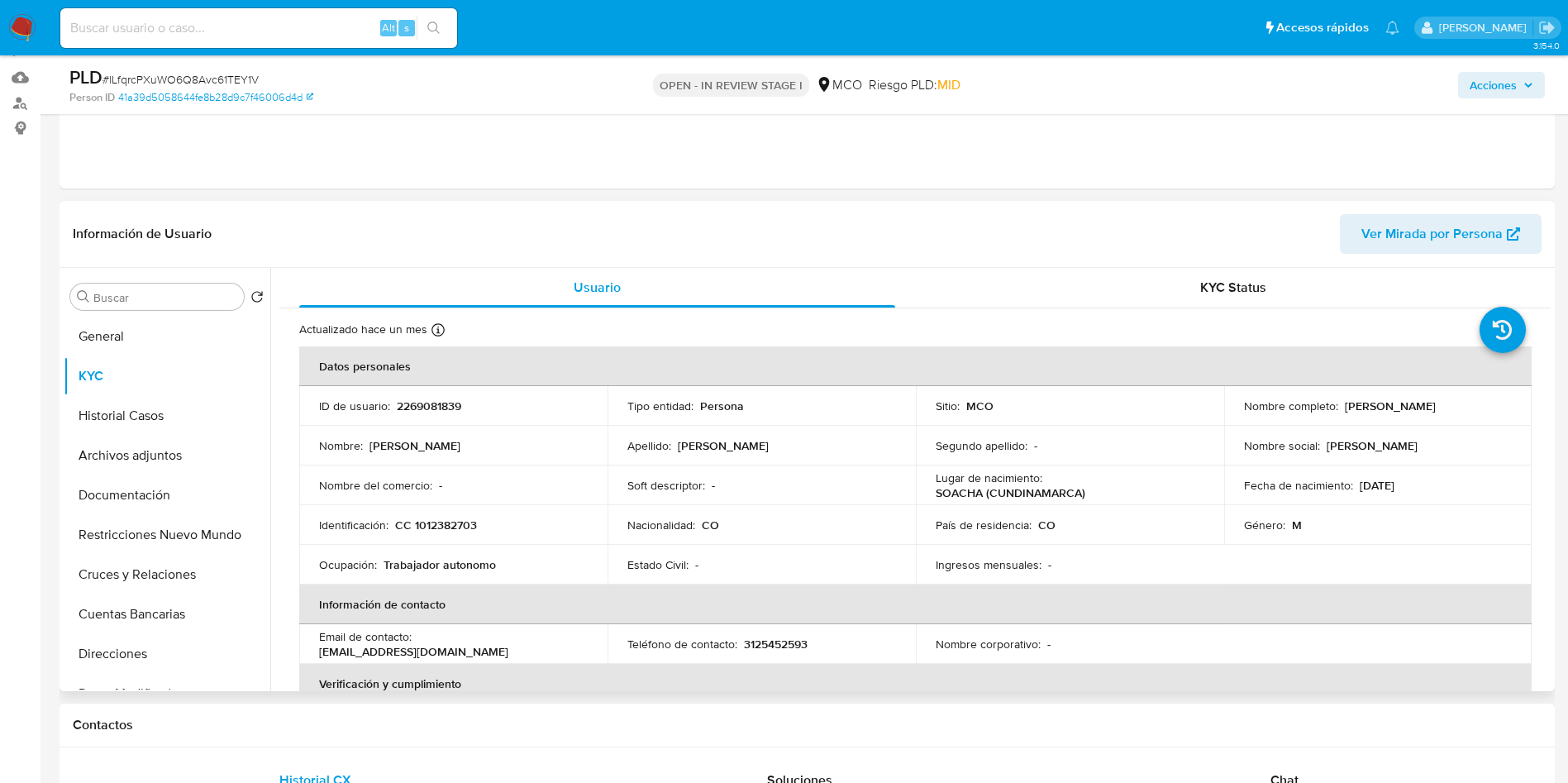
scroll to position [124, 0]
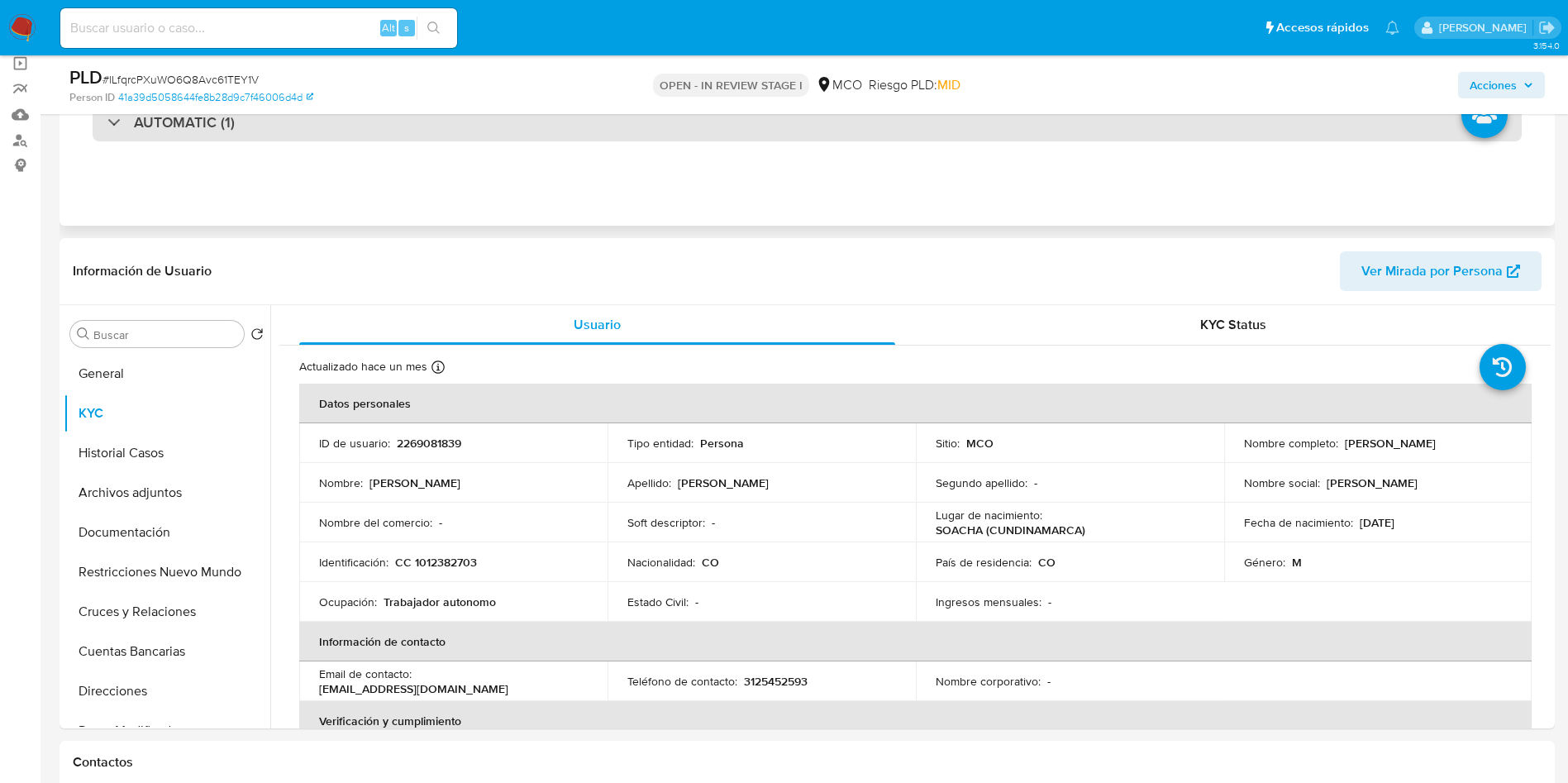
click at [244, 129] on div "AUTOMATIC (1)" at bounding box center [806, 123] width 1429 height 38
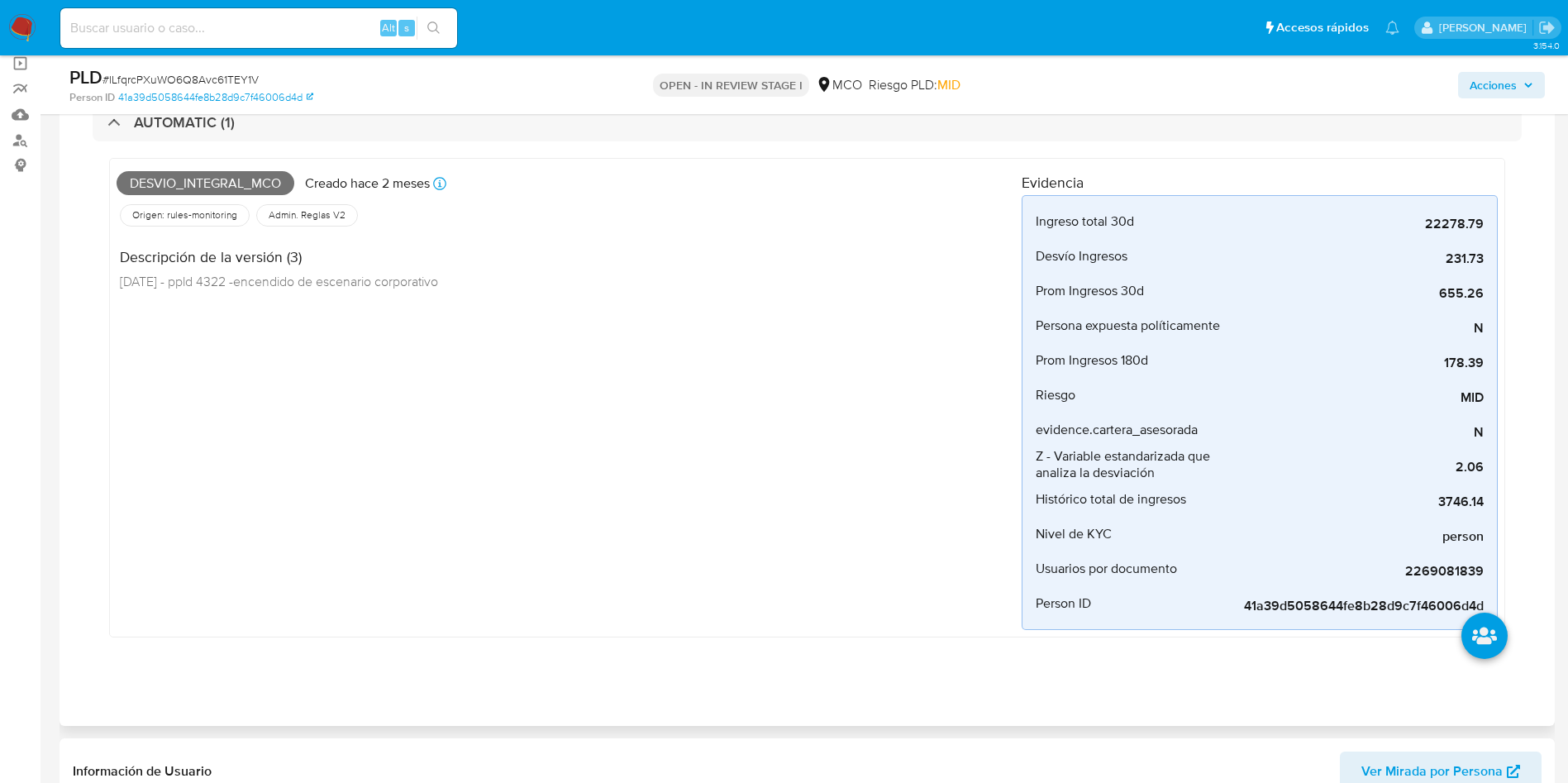
click at [204, 178] on span "Desvio_integral_mco" at bounding box center [205, 183] width 178 height 25
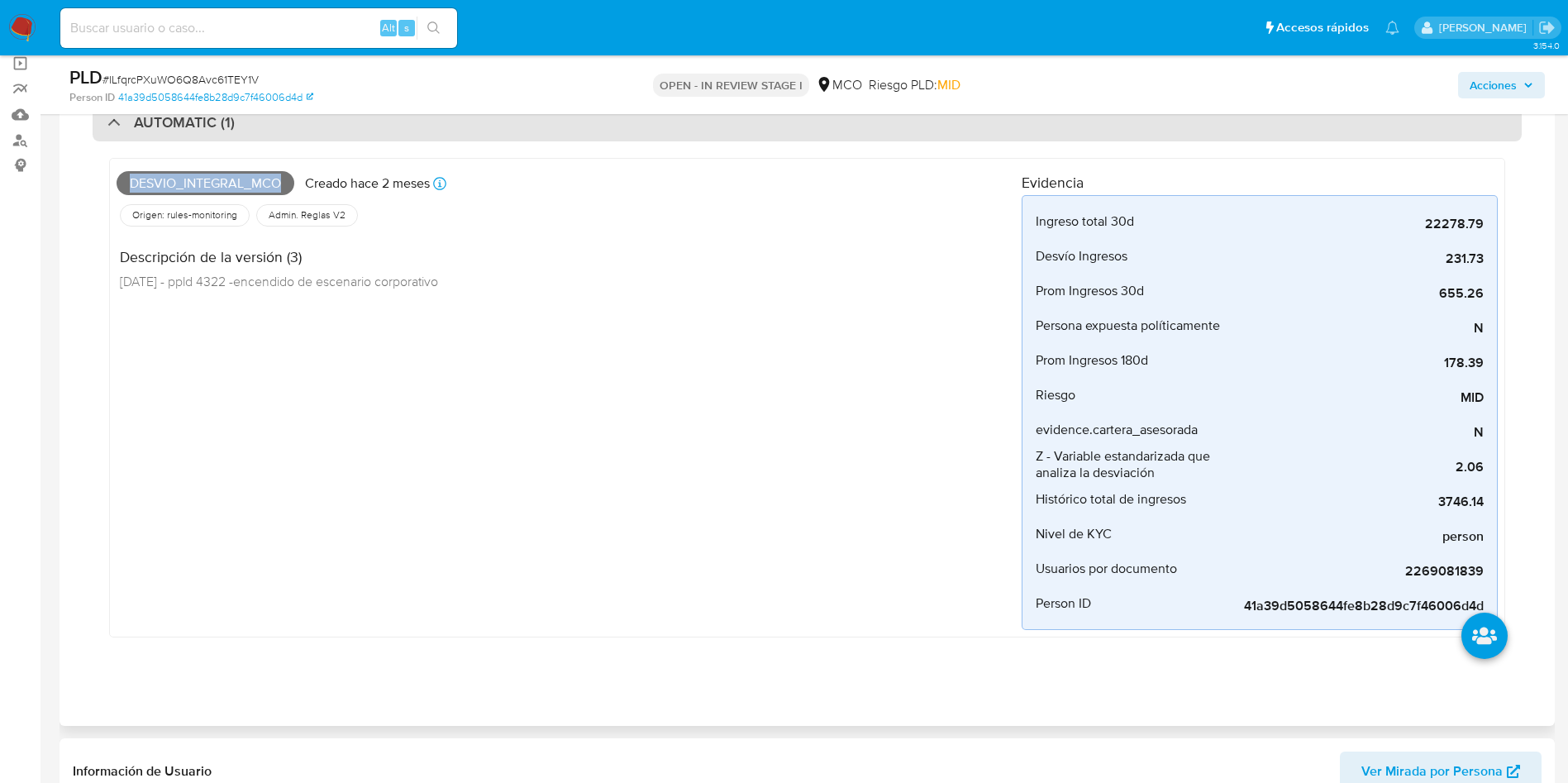
copy span "Desvio_integral_mco"
click at [208, 129] on h3 "AUTOMATIC (1)" at bounding box center [184, 122] width 101 height 18
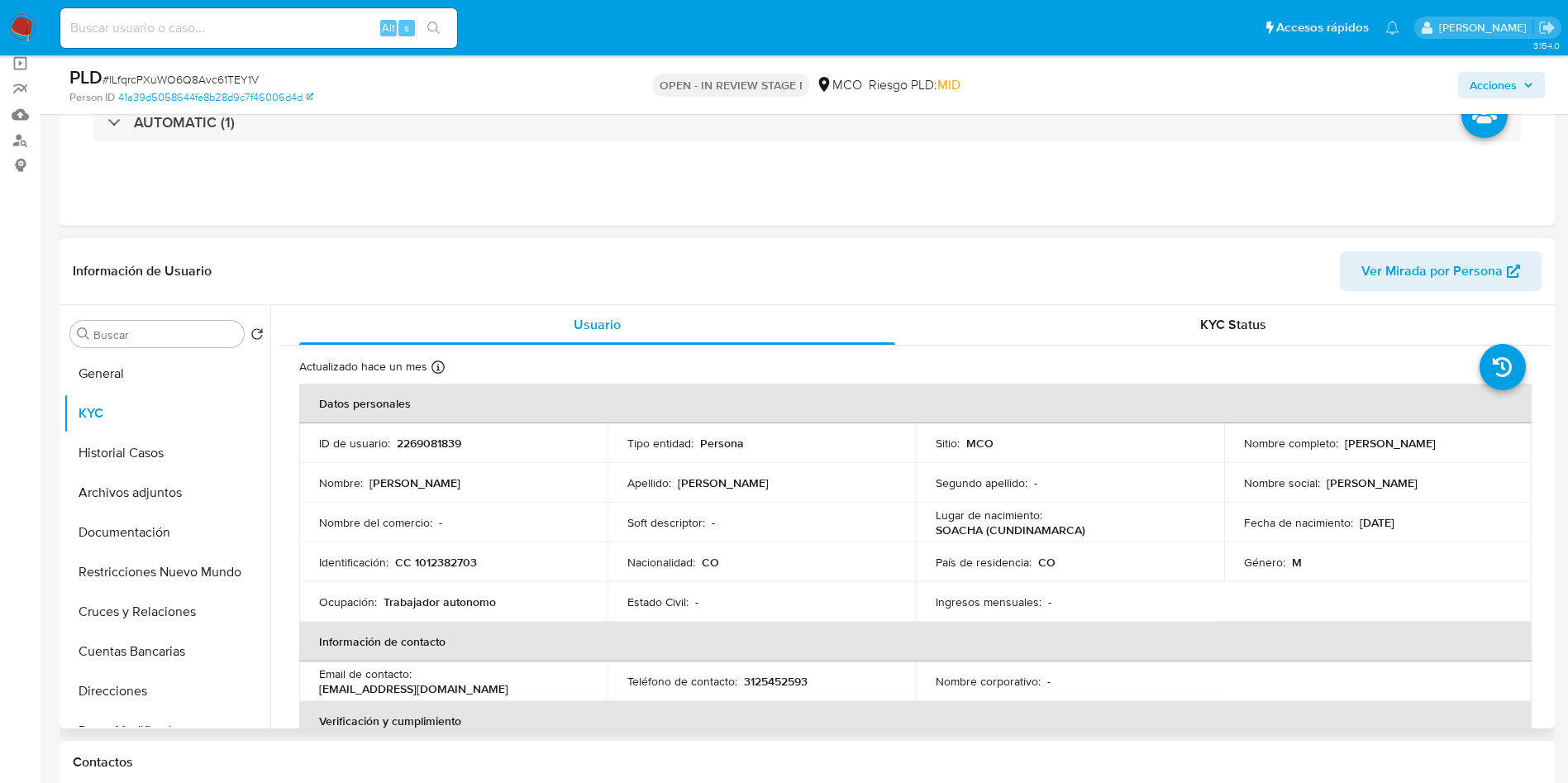
click at [428, 452] on td "ID de usuario : 2269081839" at bounding box center [453, 444] width 309 height 40
click at [567, 214] on div "Eventos ( 1 ) Acciones AUTOMATIC (1)" at bounding box center [807, 126] width 1495 height 199
click at [421, 450] on p "2269081839" at bounding box center [429, 444] width 65 height 15
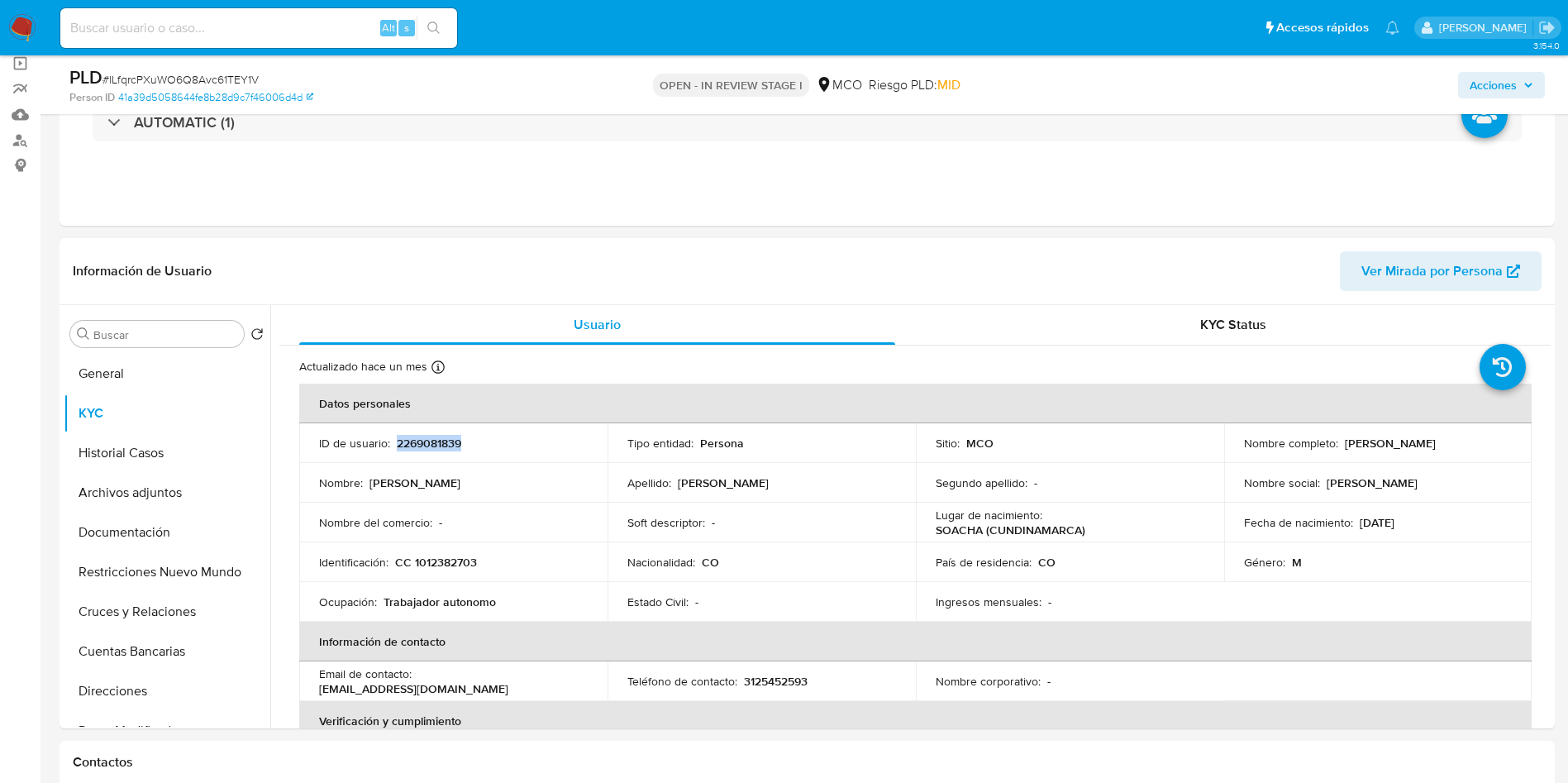
copy p "2269081839"
drag, startPoint x: 1370, startPoint y: 451, endPoint x: 1232, endPoint y: 451, distance: 138.0
click at [1232, 451] on td "Nombre completo : Jose Esteban Rendon Contreras" at bounding box center [1378, 444] width 309 height 40
copy p "Jose Esteban Rendon Contreras"
click at [436, 563] on p "CC 1012382703" at bounding box center [436, 563] width 82 height 15
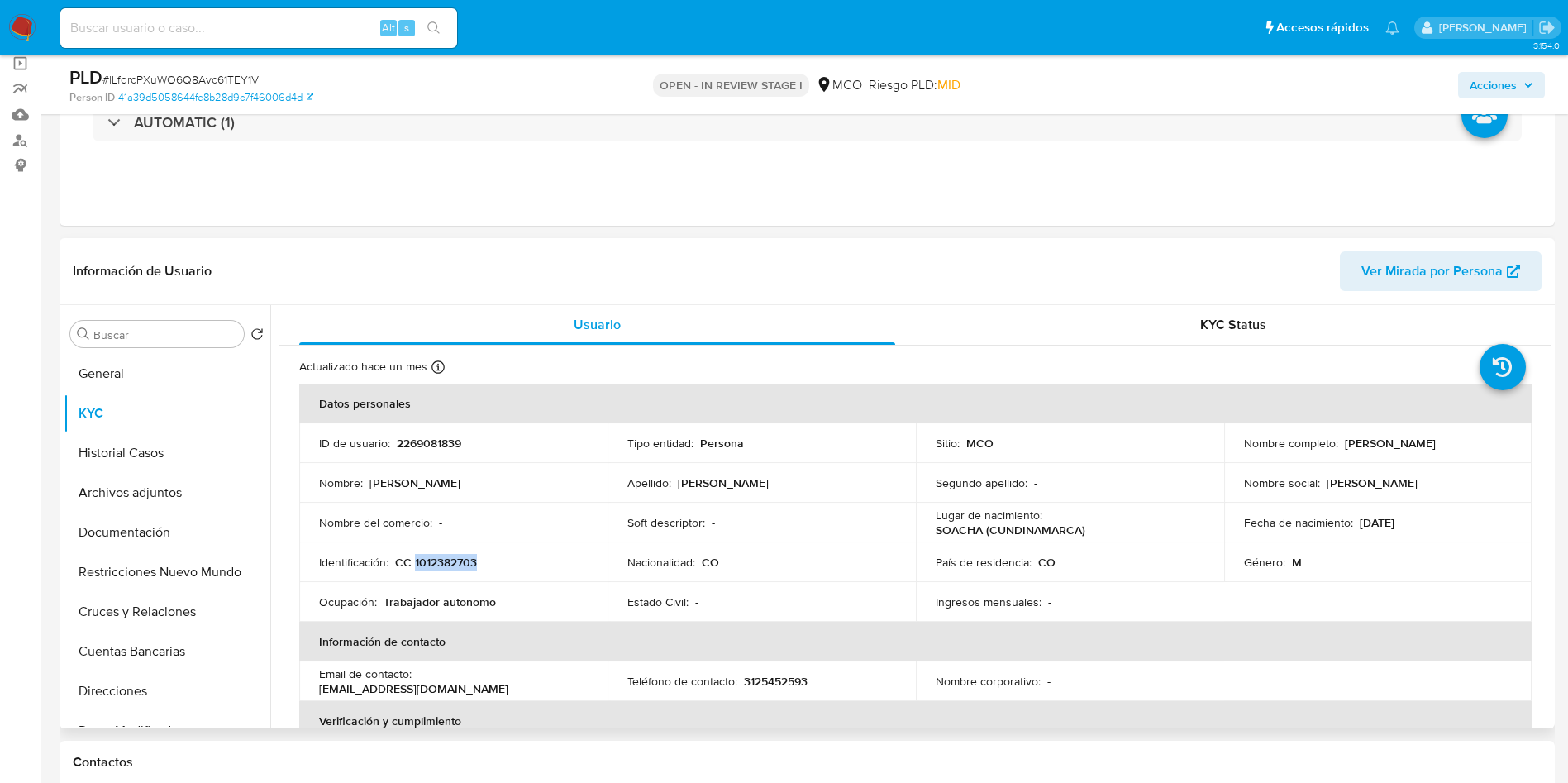
click at [436, 563] on p "CC 1012382703" at bounding box center [436, 563] width 82 height 15
copy p "1012382703"
drag, startPoint x: 1436, startPoint y: 524, endPoint x: 1356, endPoint y: 530, distance: 80.2
click at [1356, 530] on div "Fecha de nacimiento : 21/11/1991" at bounding box center [1378, 523] width 269 height 15
copy p "21/11/1991"
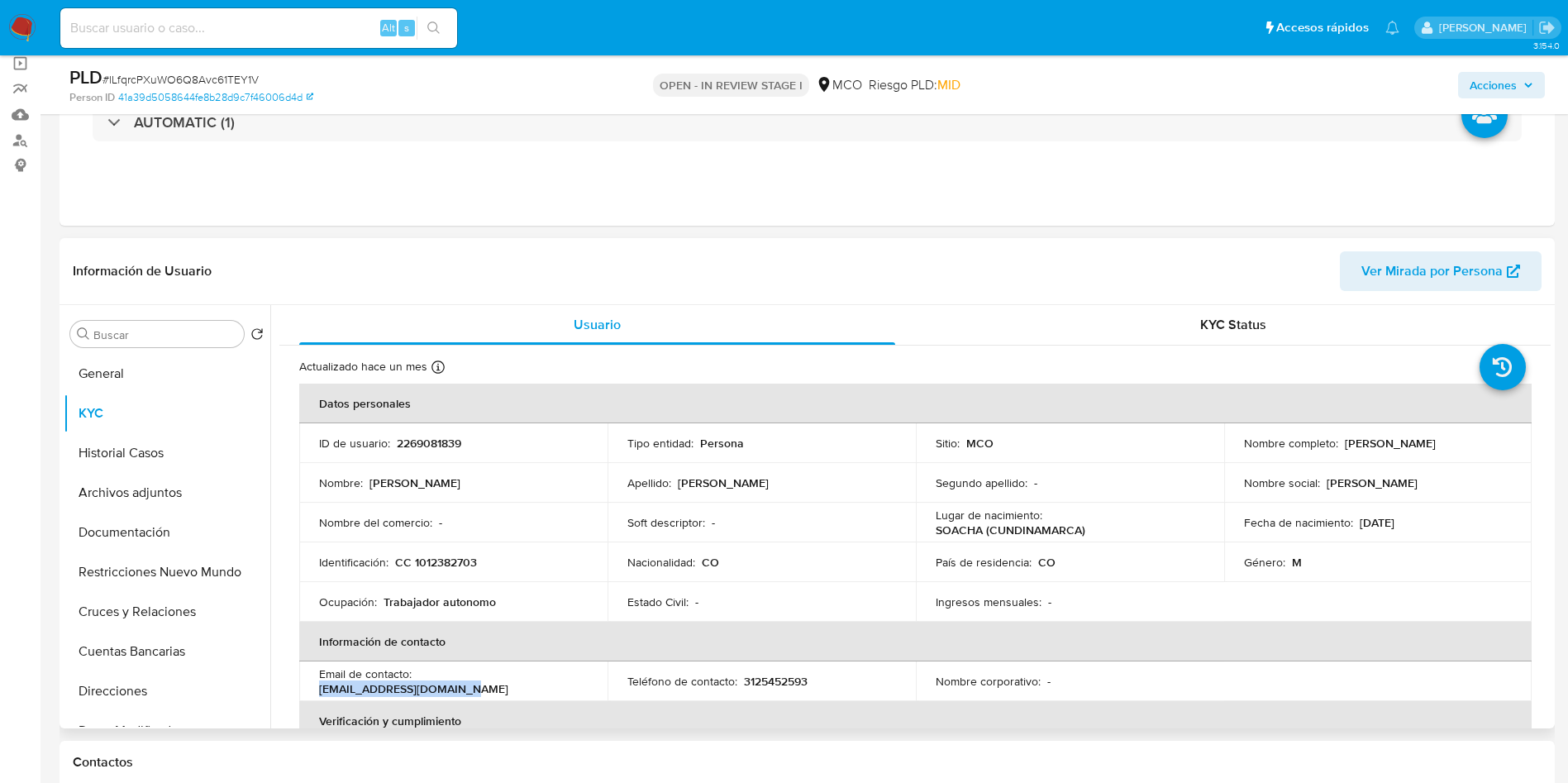
drag, startPoint x: 580, startPoint y: 685, endPoint x: 419, endPoint y: 685, distance: 161.0
click at [419, 685] on div "Email de contacto : pochoesteban91@gmail.com" at bounding box center [453, 680] width 269 height 29
copy p "pochoesteban91@gmail.com"
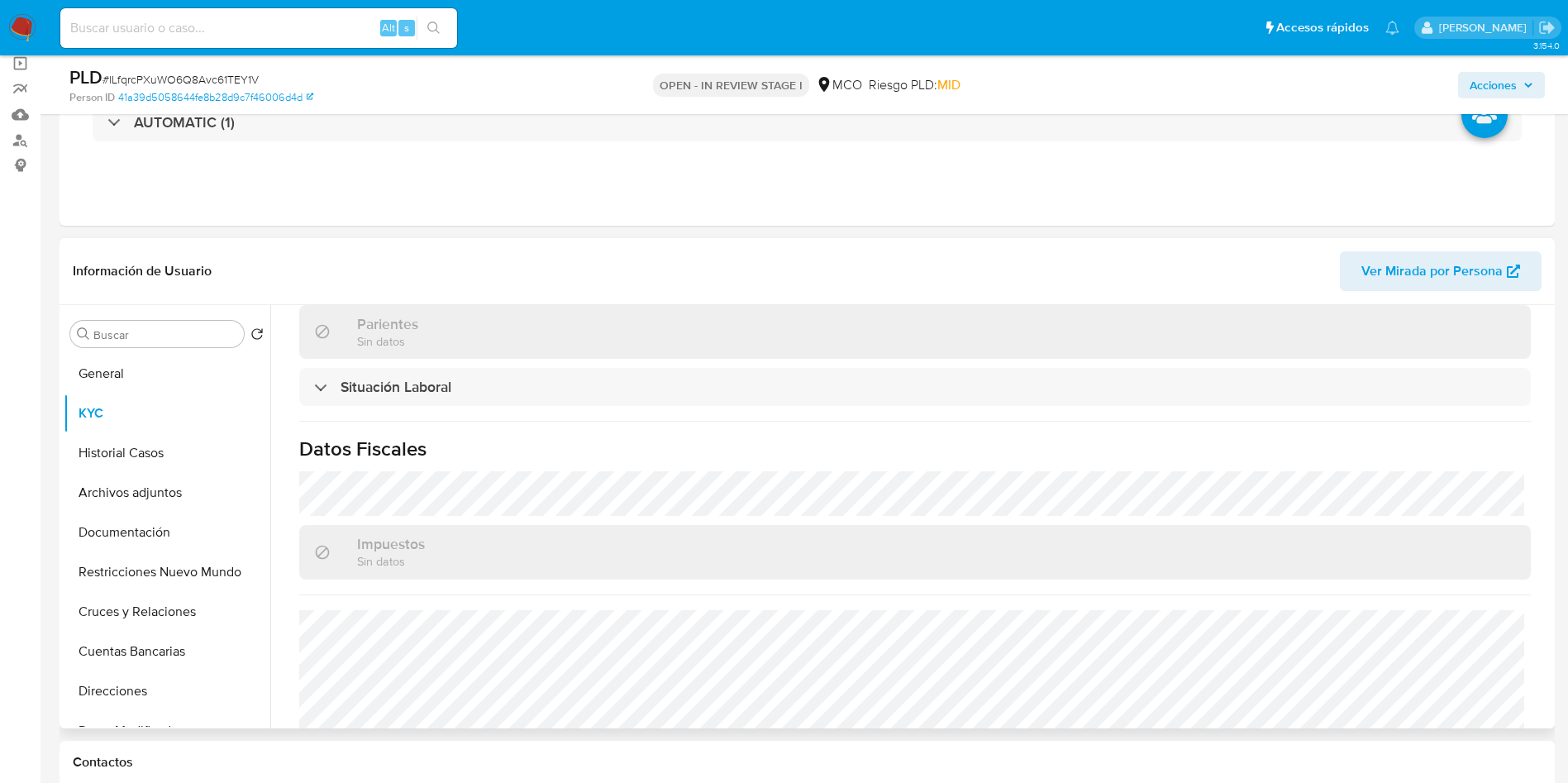
scroll to position [839, 0]
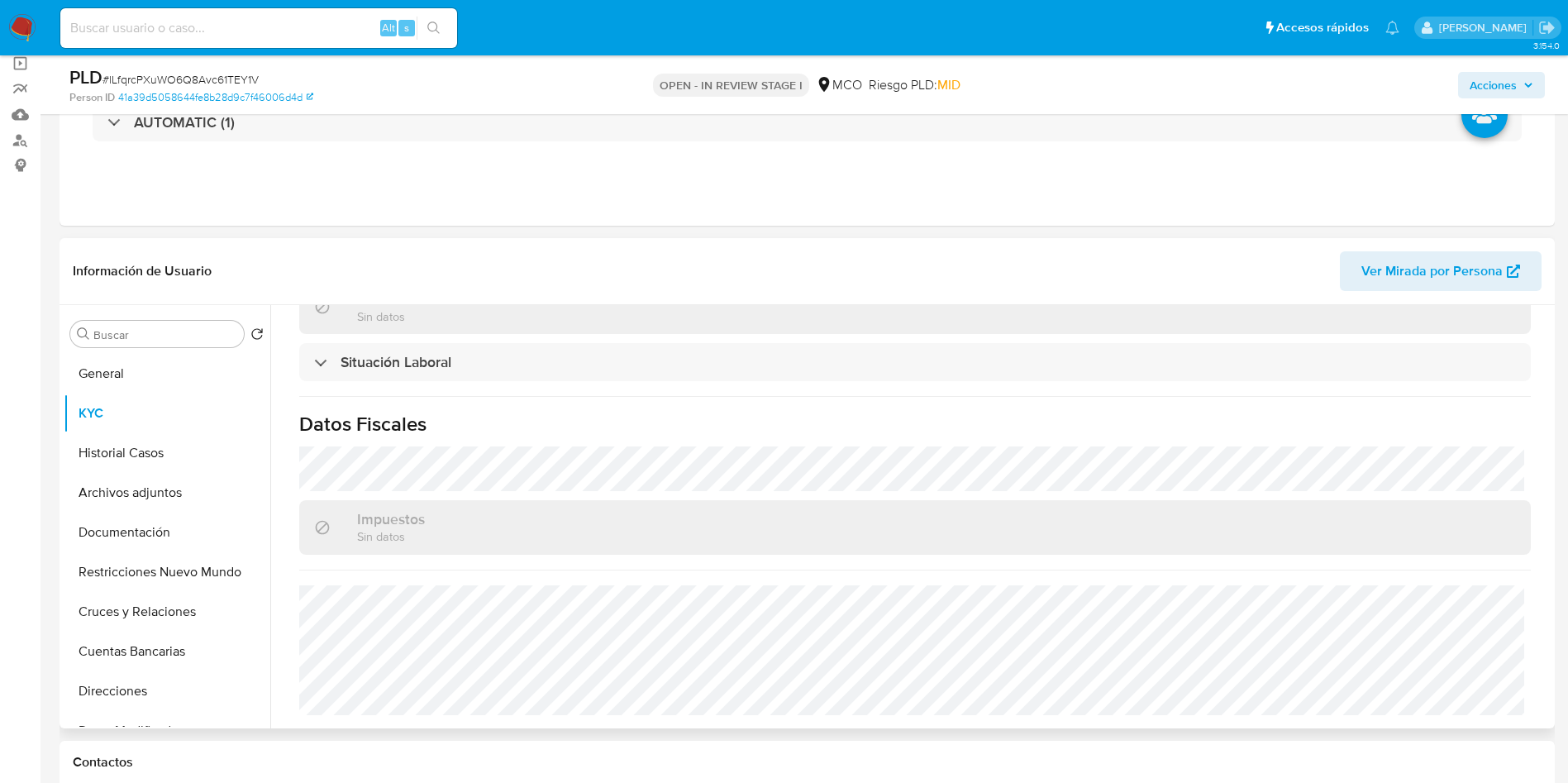
click at [857, 502] on div "Impuestos Sin datos" at bounding box center [915, 526] width 1232 height 54
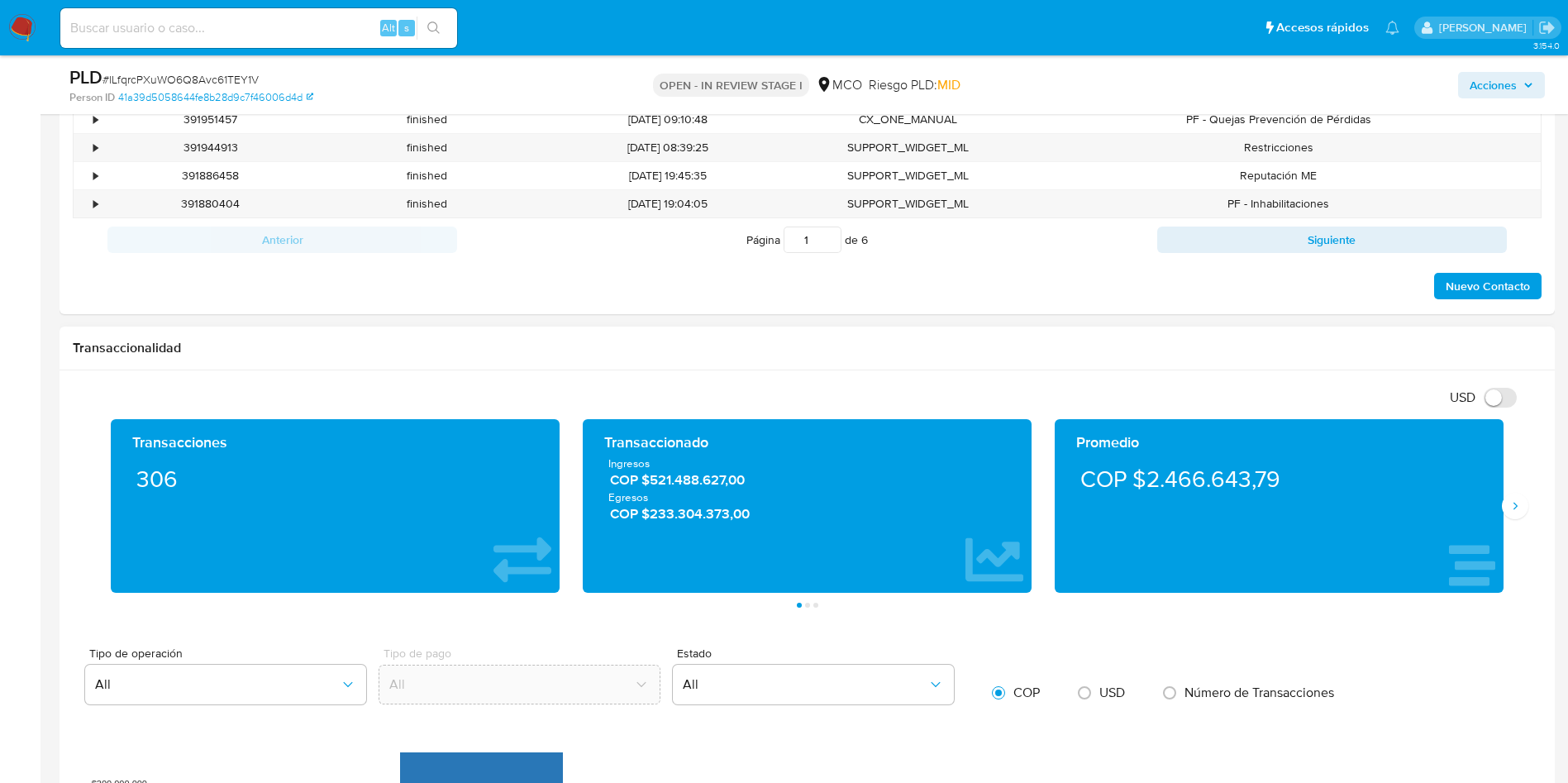
scroll to position [992, 0]
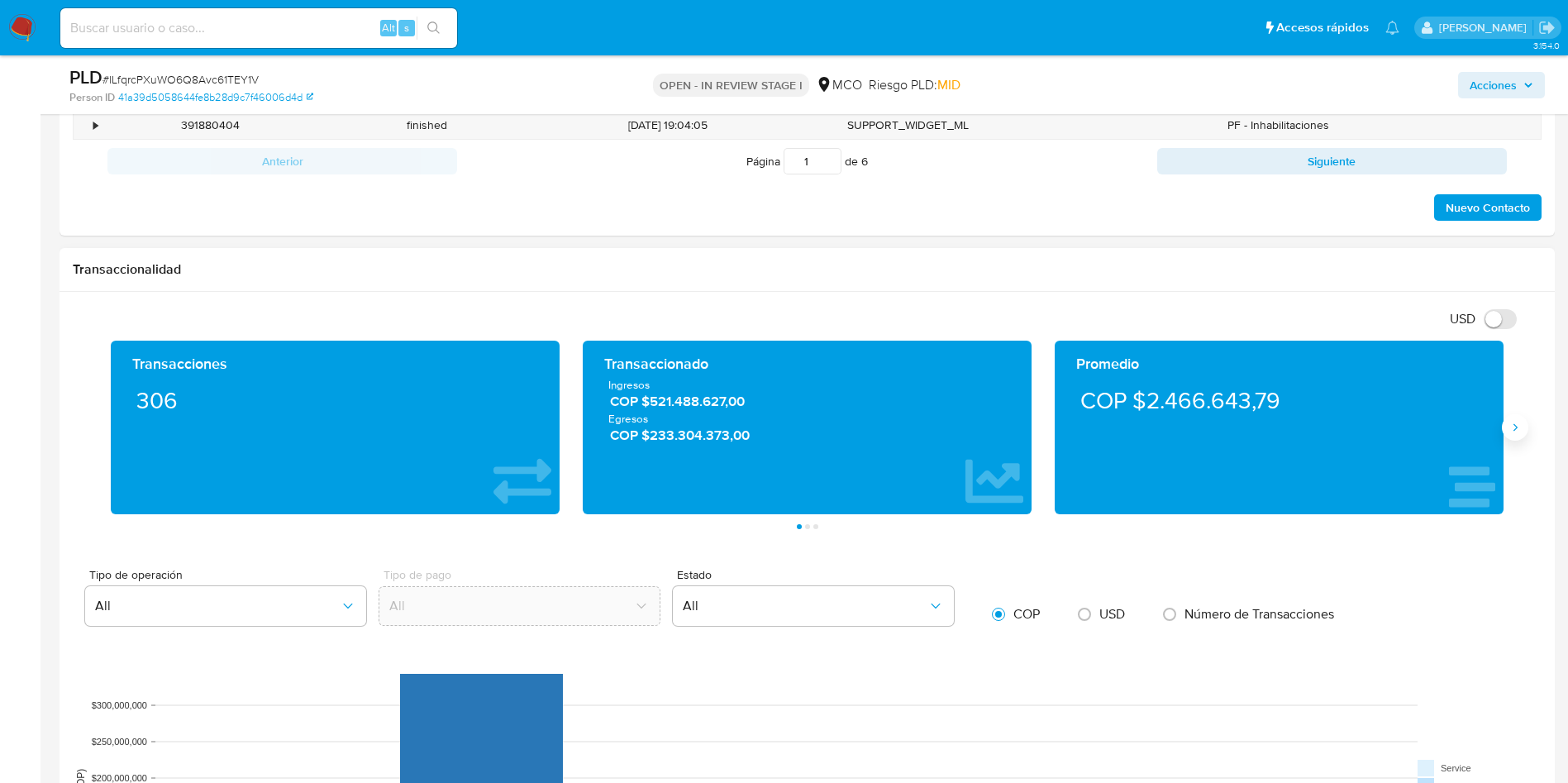
click at [1516, 428] on icon "Siguiente" at bounding box center [1515, 428] width 4 height 8
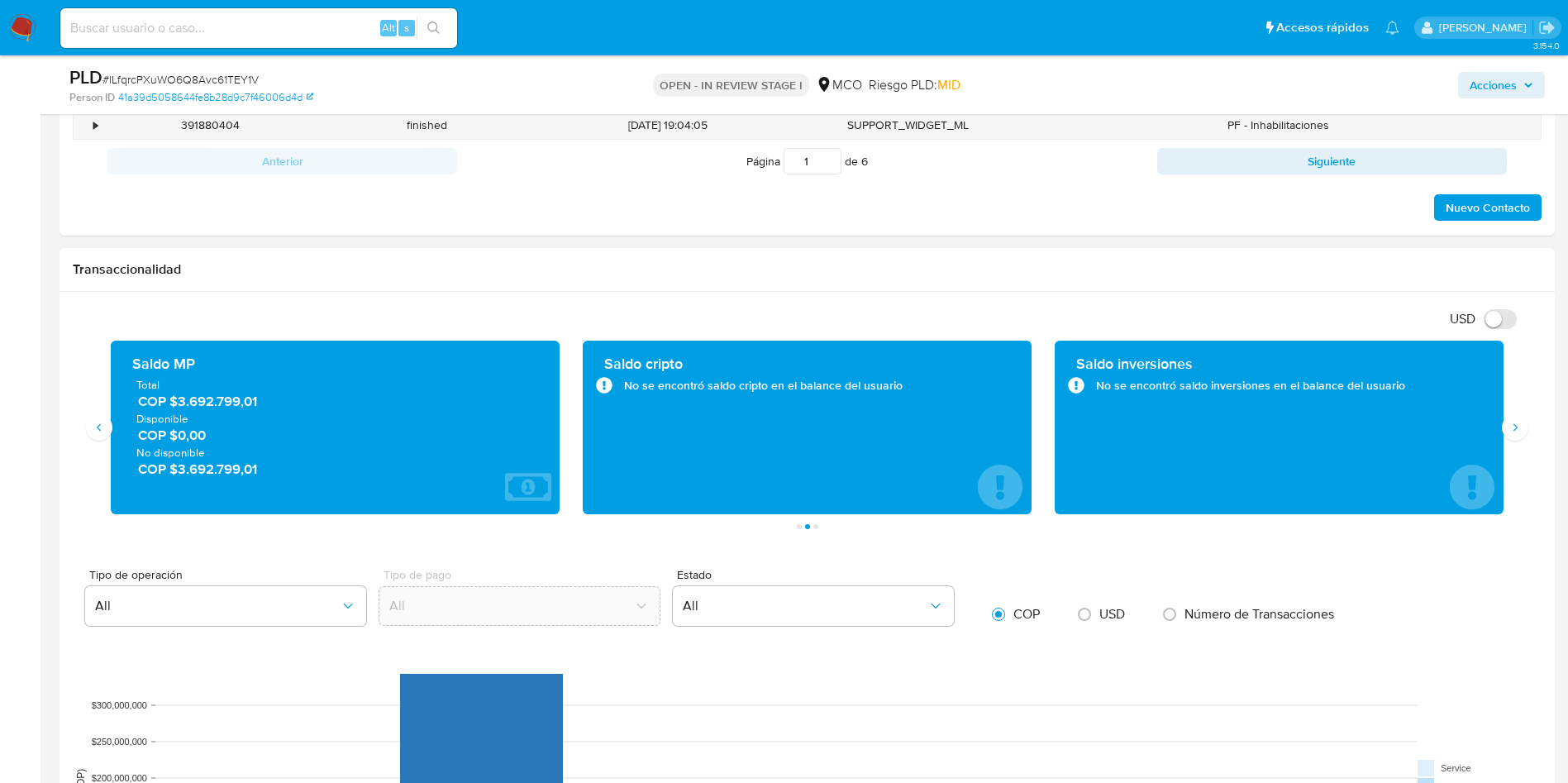
click at [219, 473] on span "COP $3.692.799,01" at bounding box center [335, 469] width 396 height 19
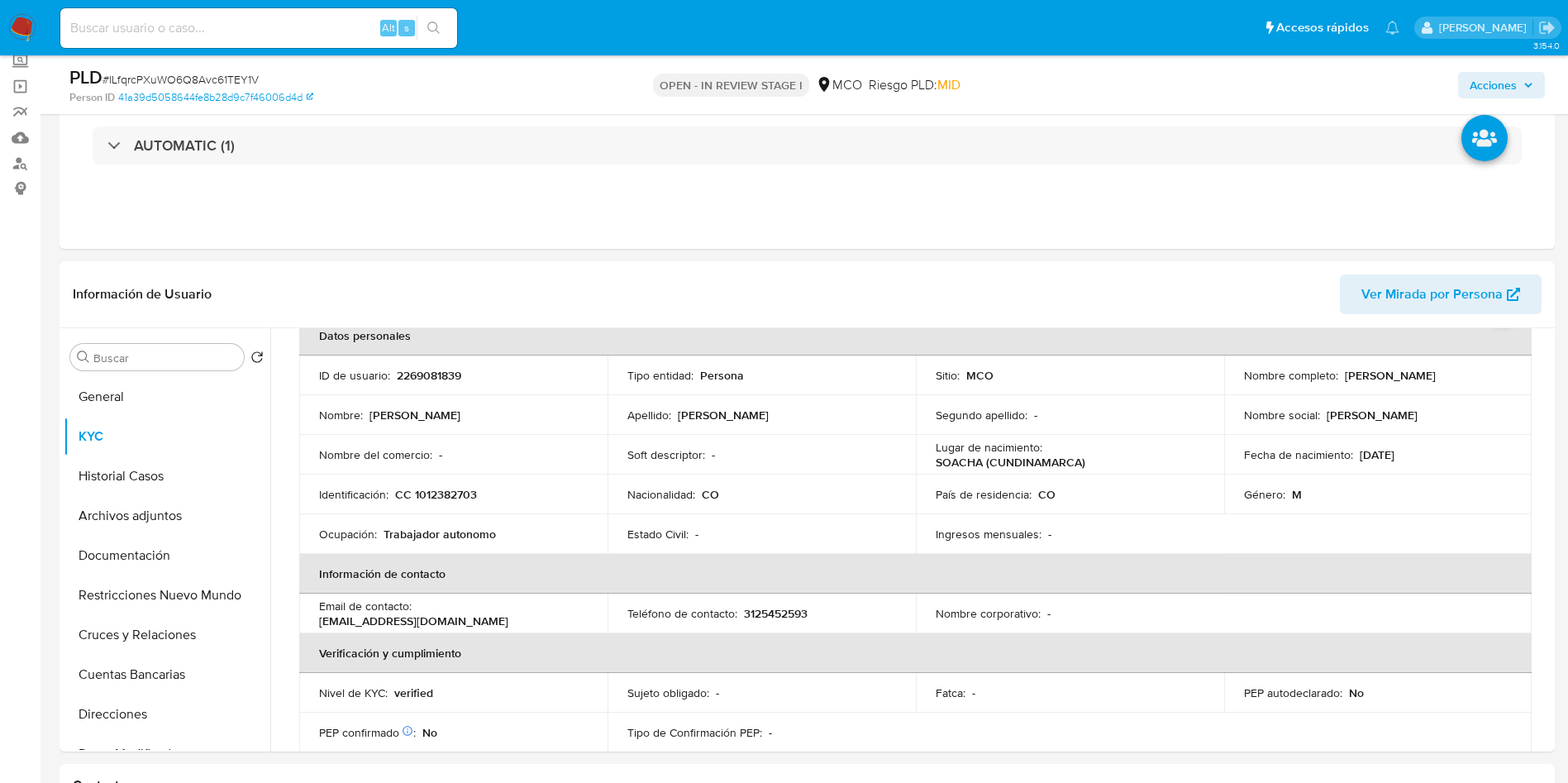
scroll to position [124, 0]
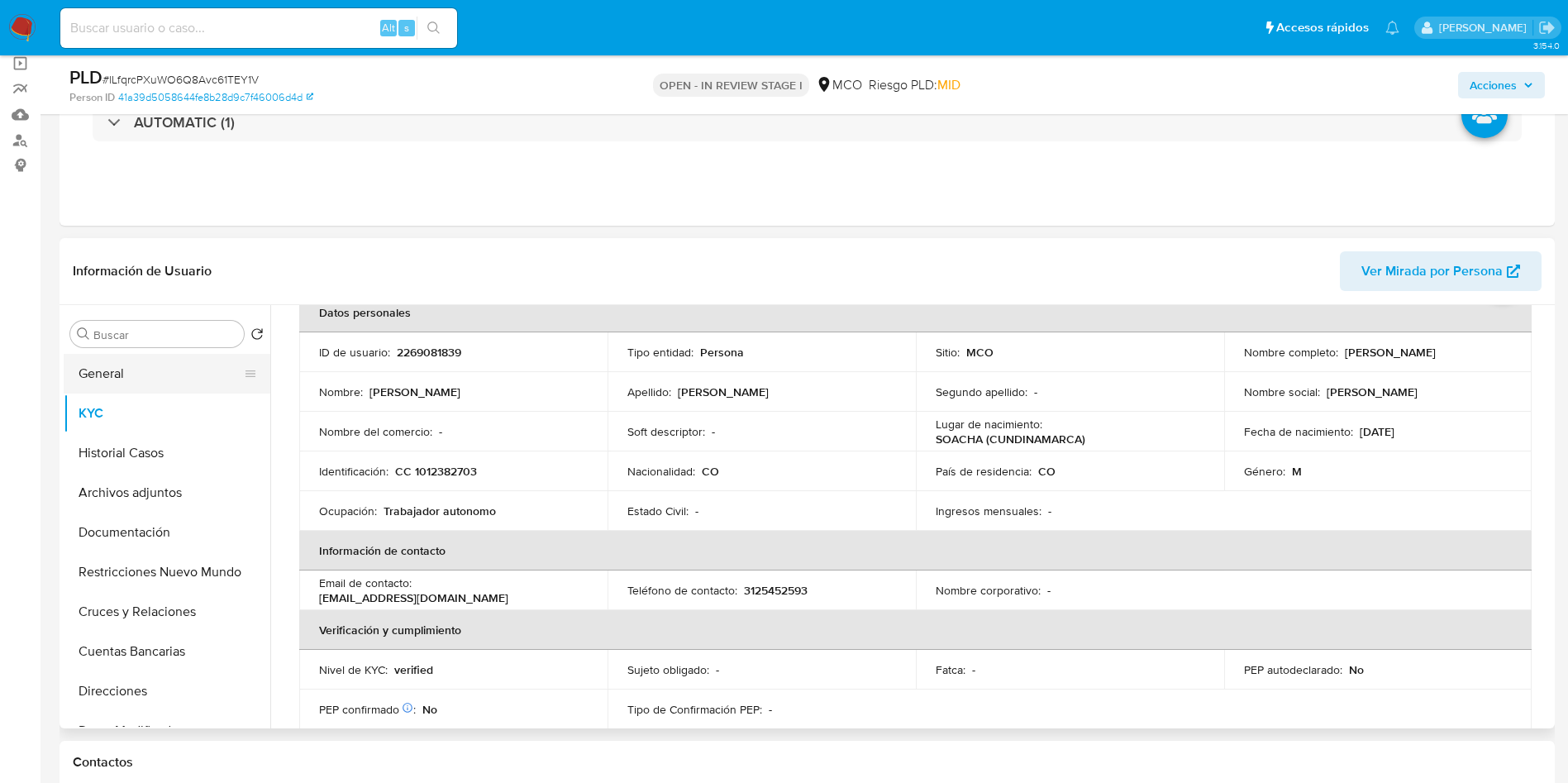
click at [110, 385] on button "General" at bounding box center [161, 373] width 194 height 40
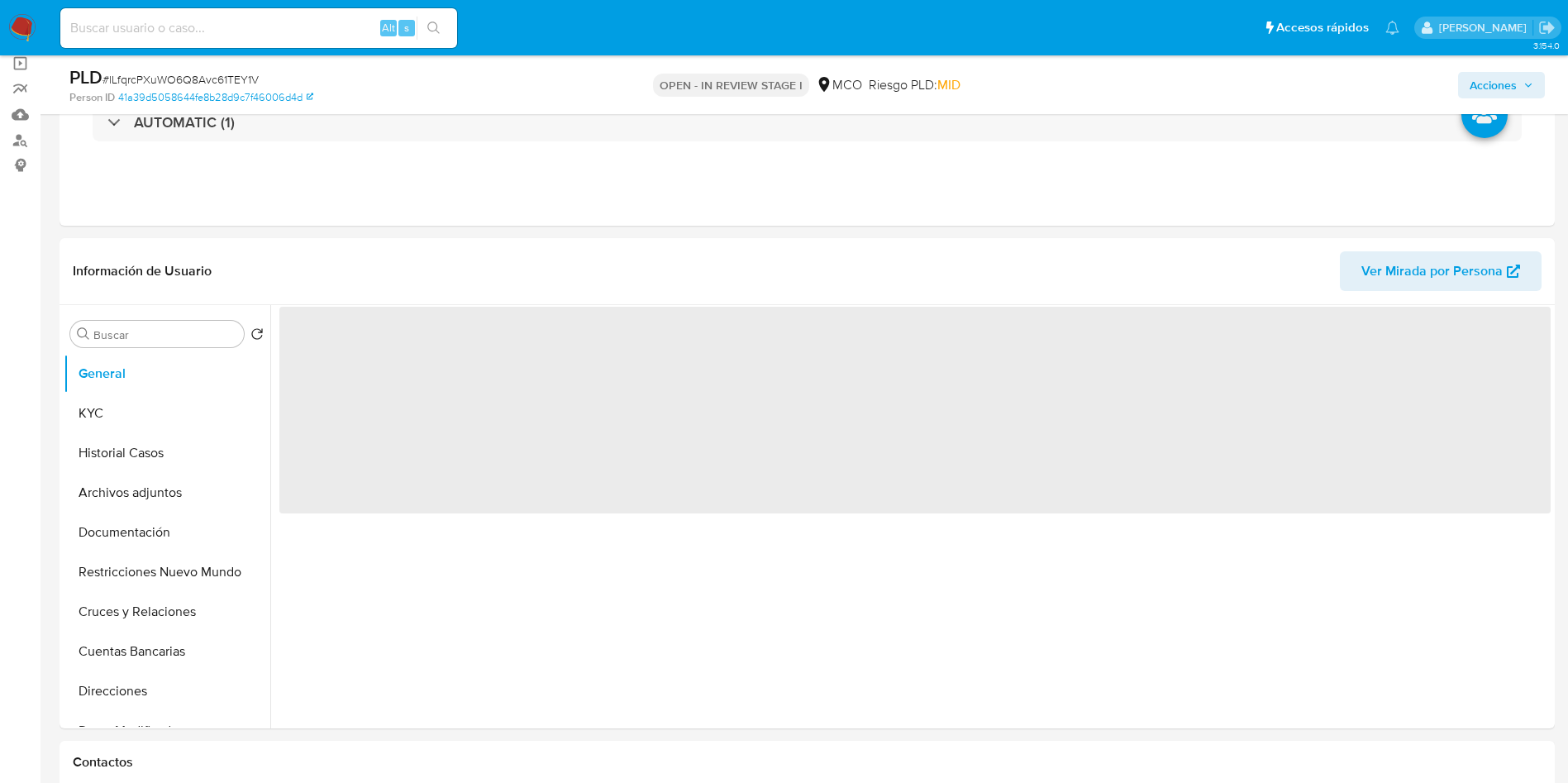
scroll to position [0, 0]
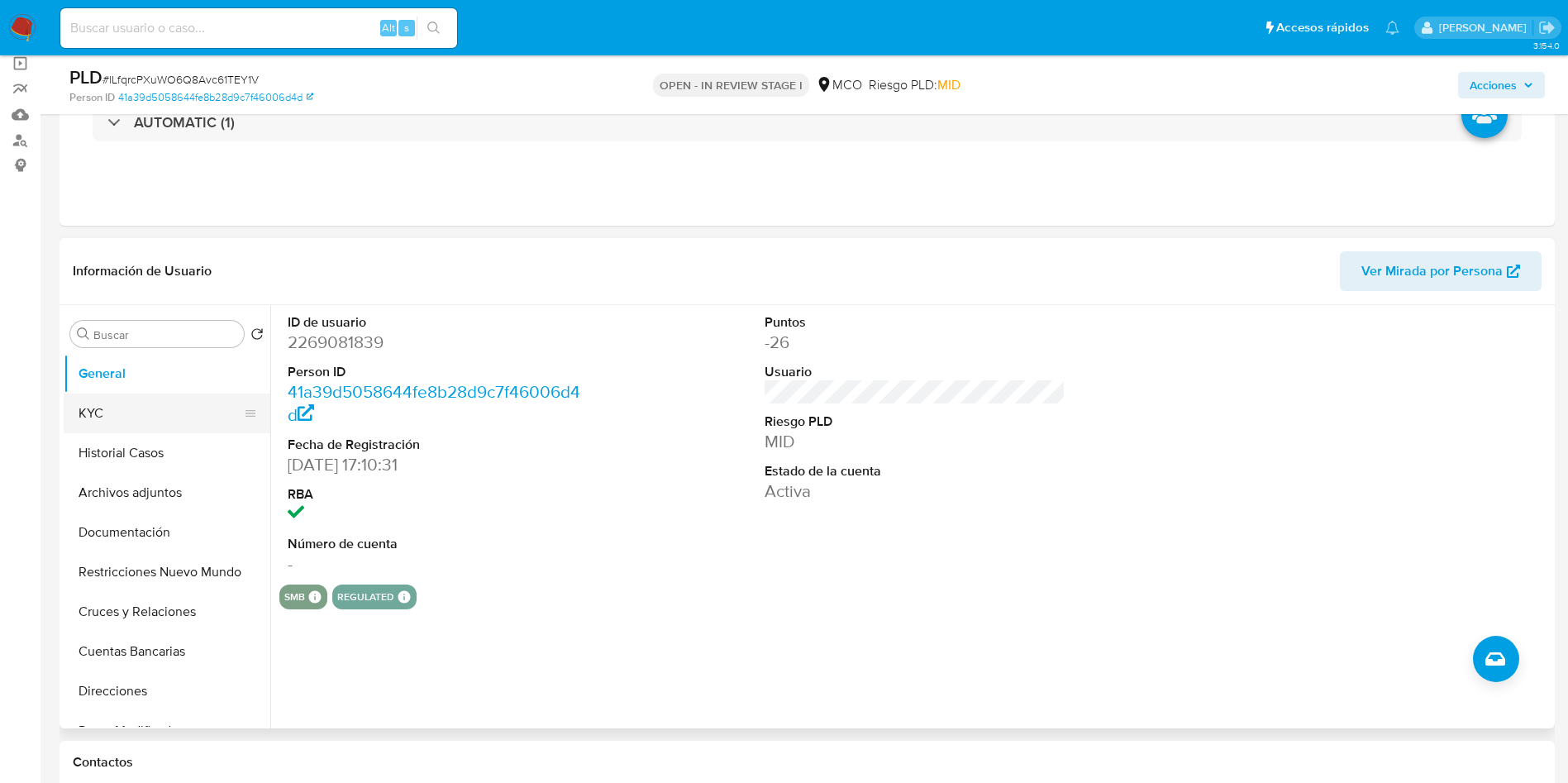
click at [111, 405] on button "KYC" at bounding box center [161, 413] width 194 height 40
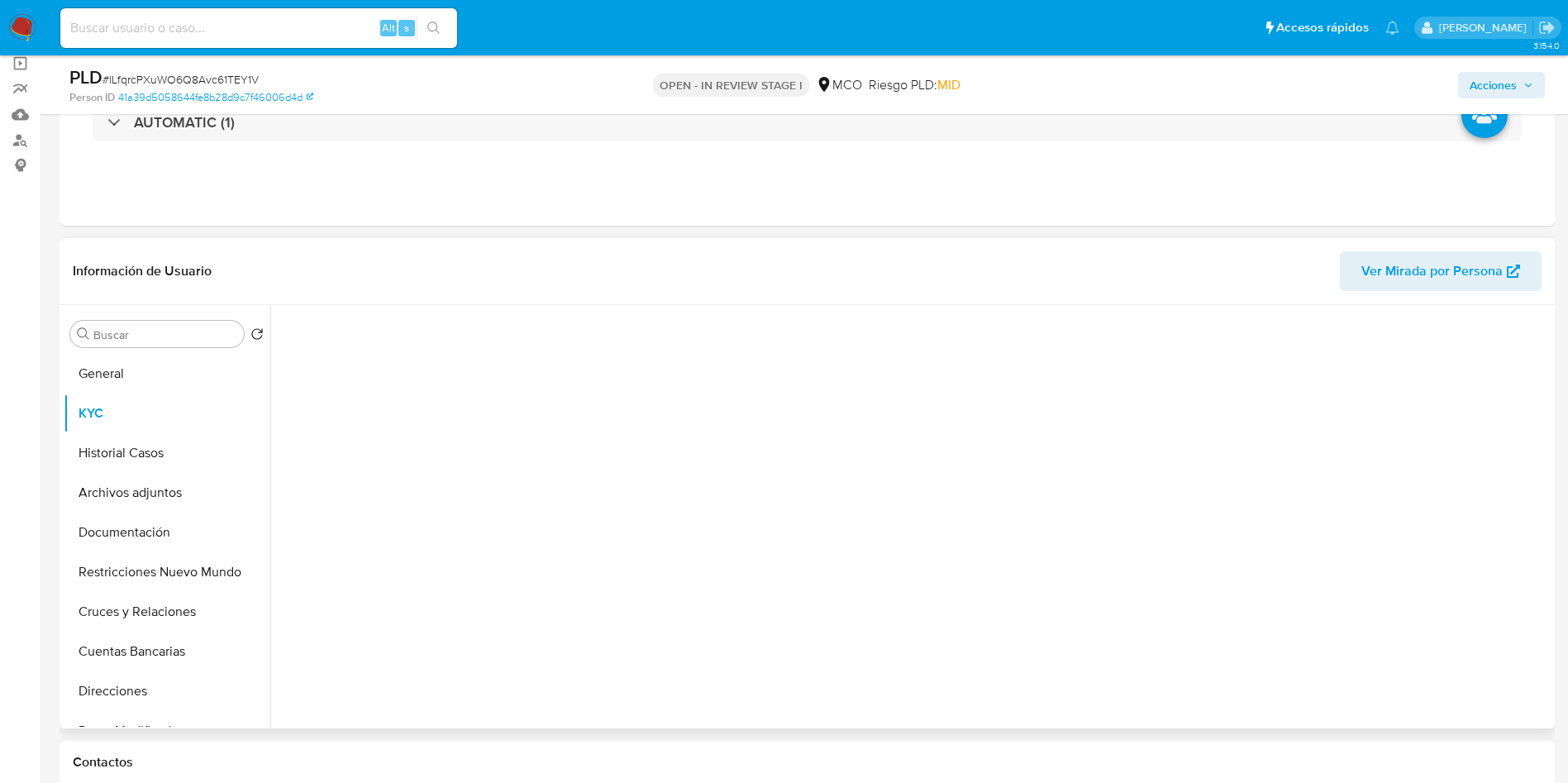
click at [522, 352] on div at bounding box center [915, 512] width 1271 height 415
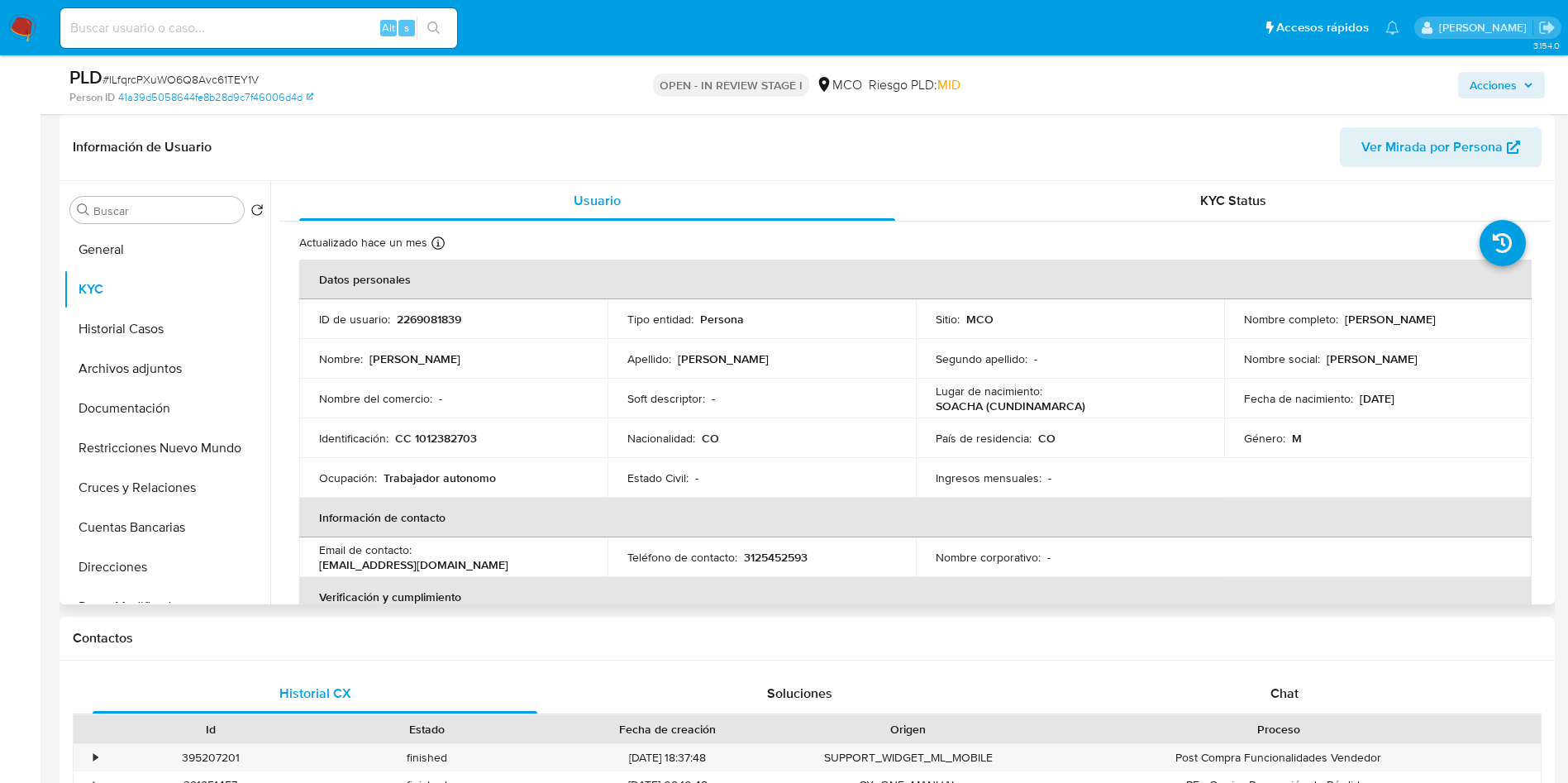
scroll to position [839, 0]
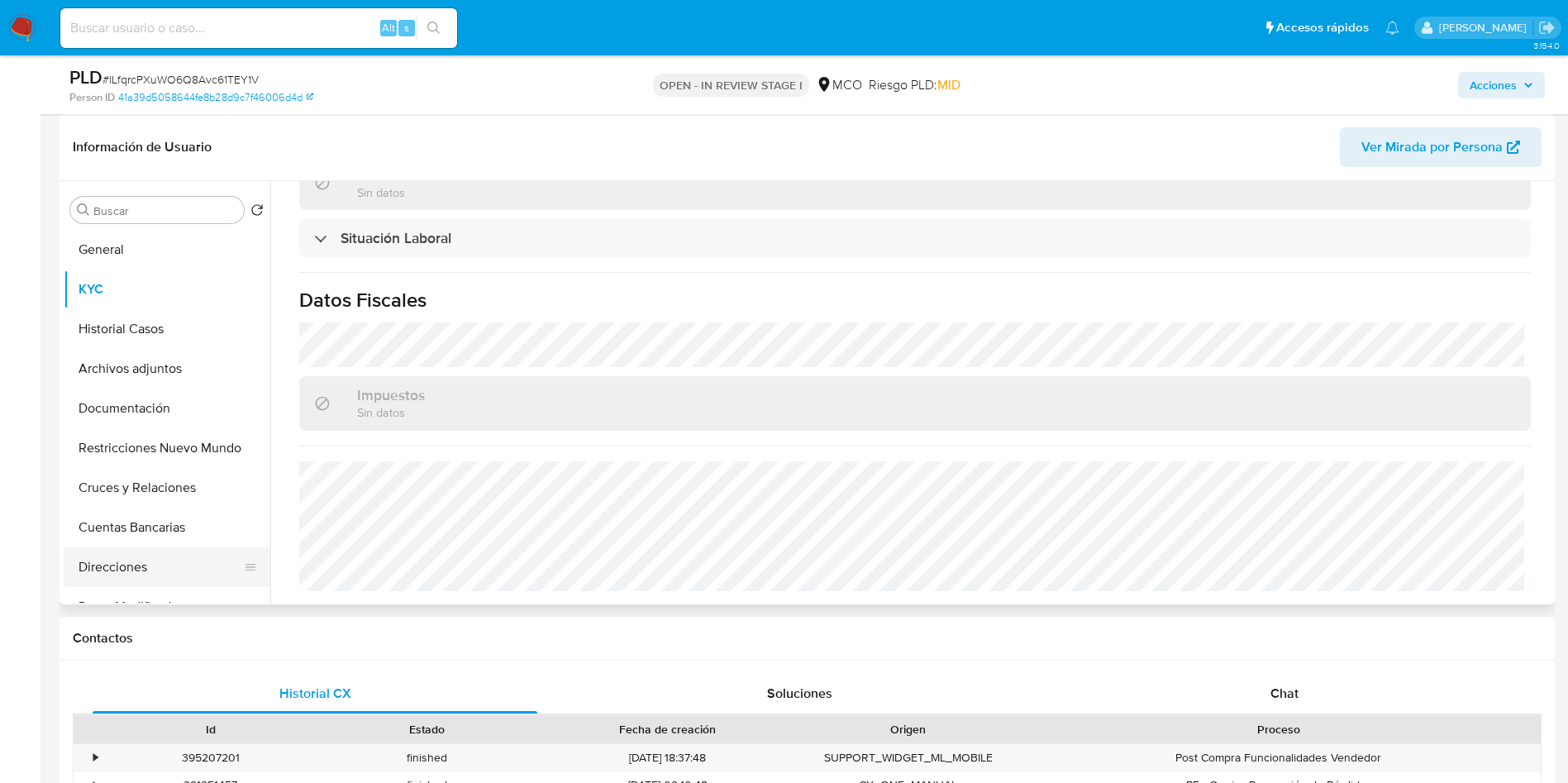
click at [147, 557] on button "Direcciones" at bounding box center [161, 567] width 194 height 40
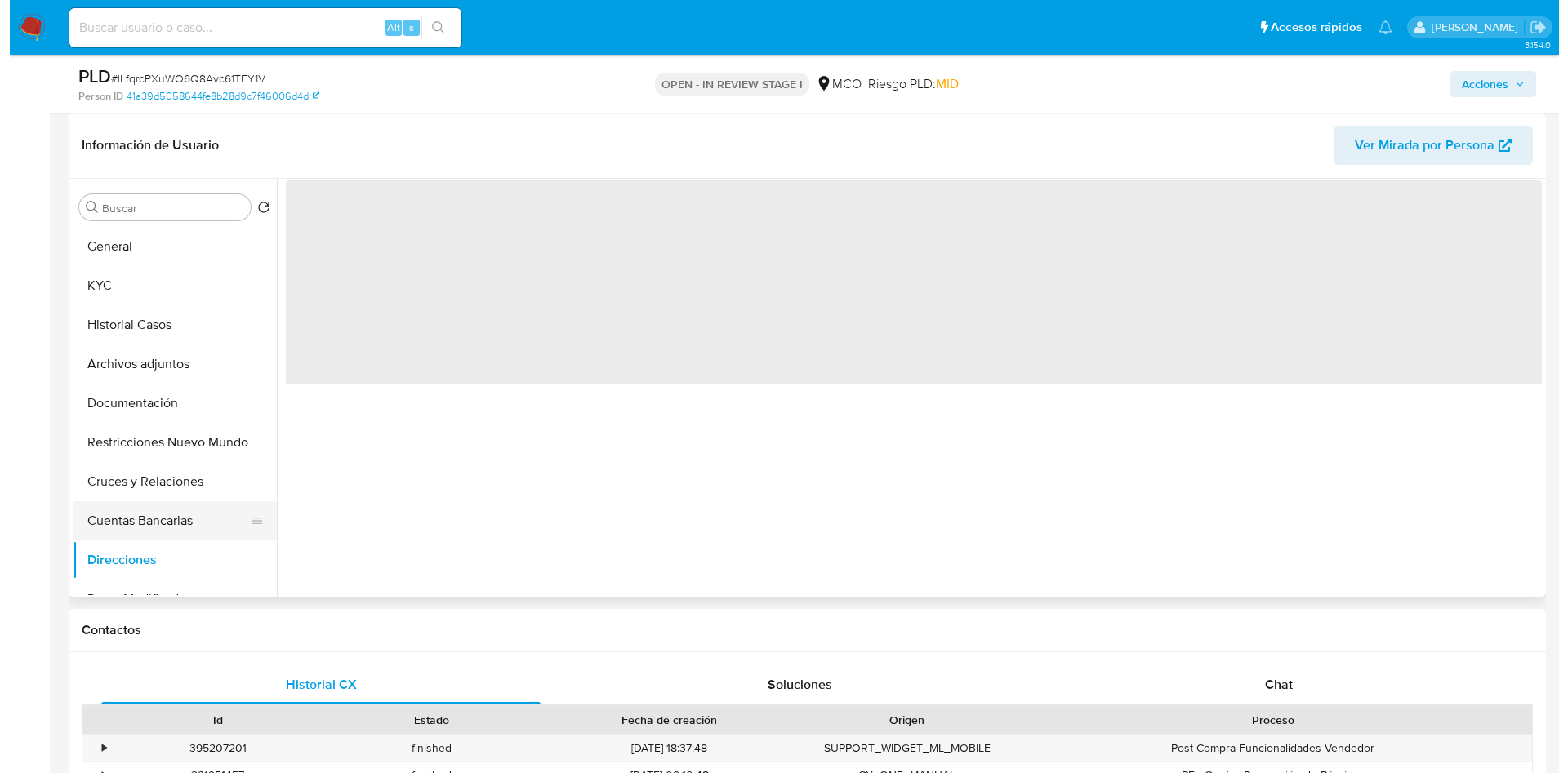
scroll to position [0, 0]
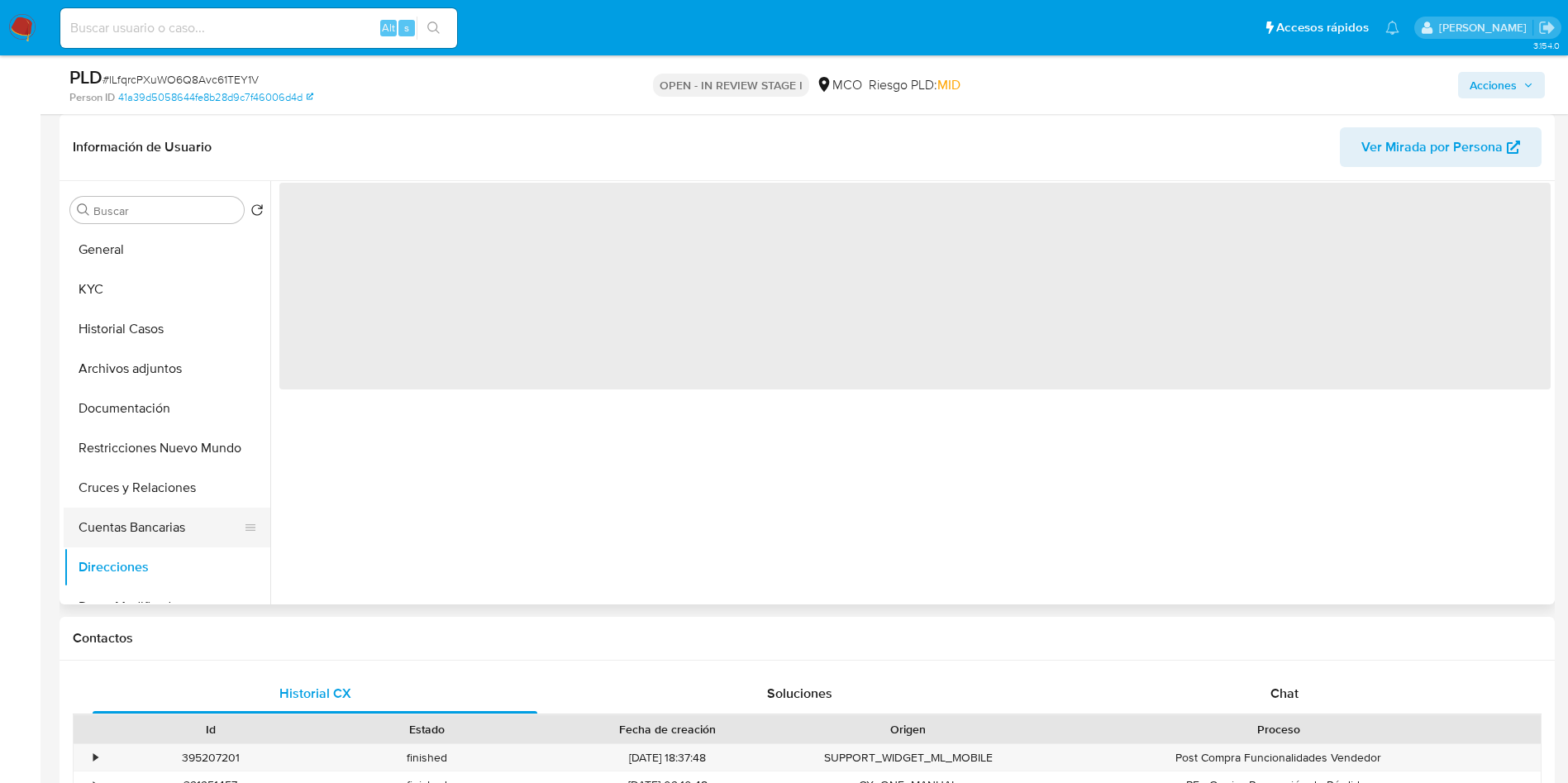
click at [155, 525] on button "Cuentas Bancarias" at bounding box center [161, 527] width 194 height 40
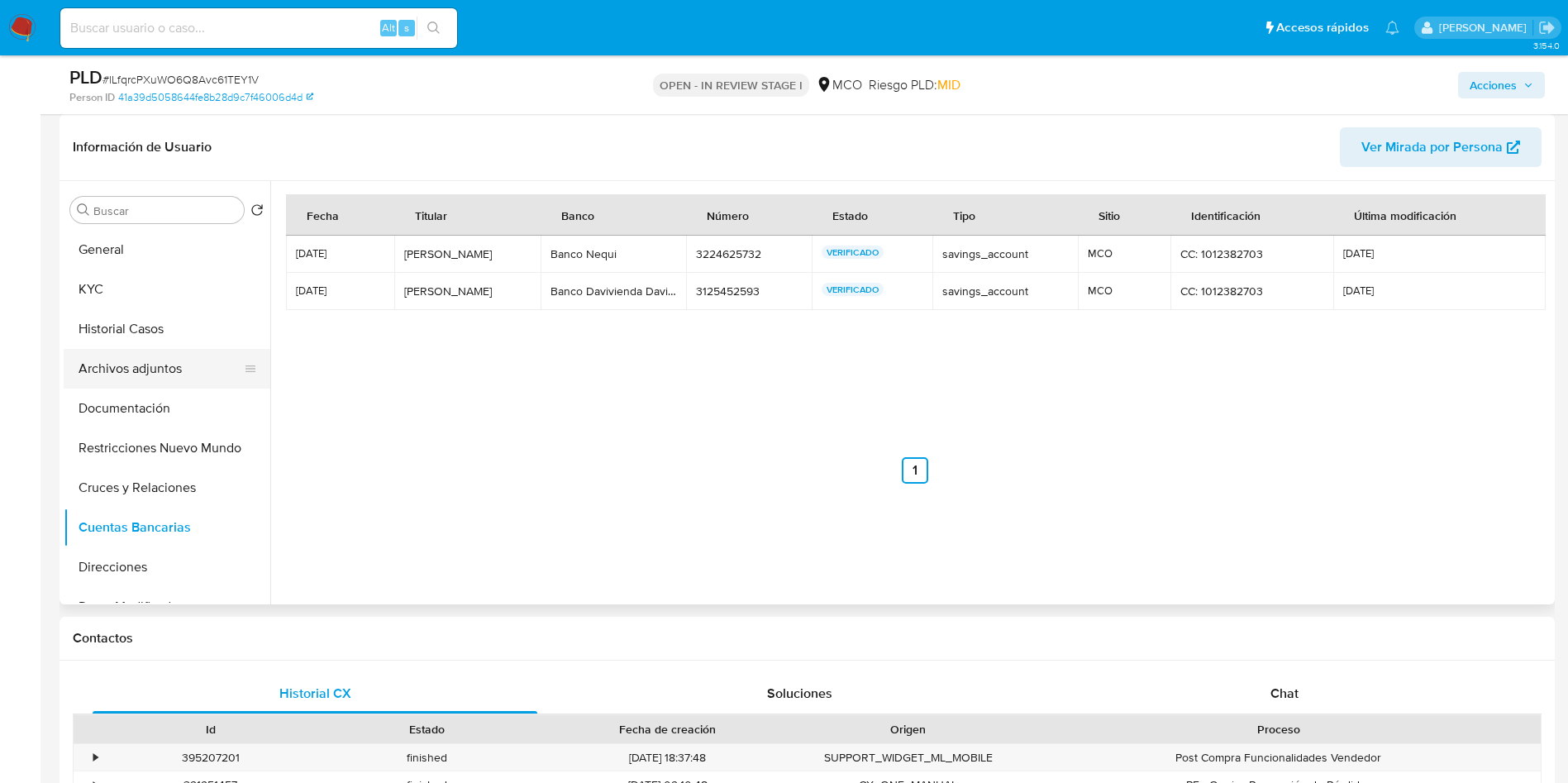
click at [175, 359] on button "Archivos adjuntos" at bounding box center [161, 369] width 194 height 40
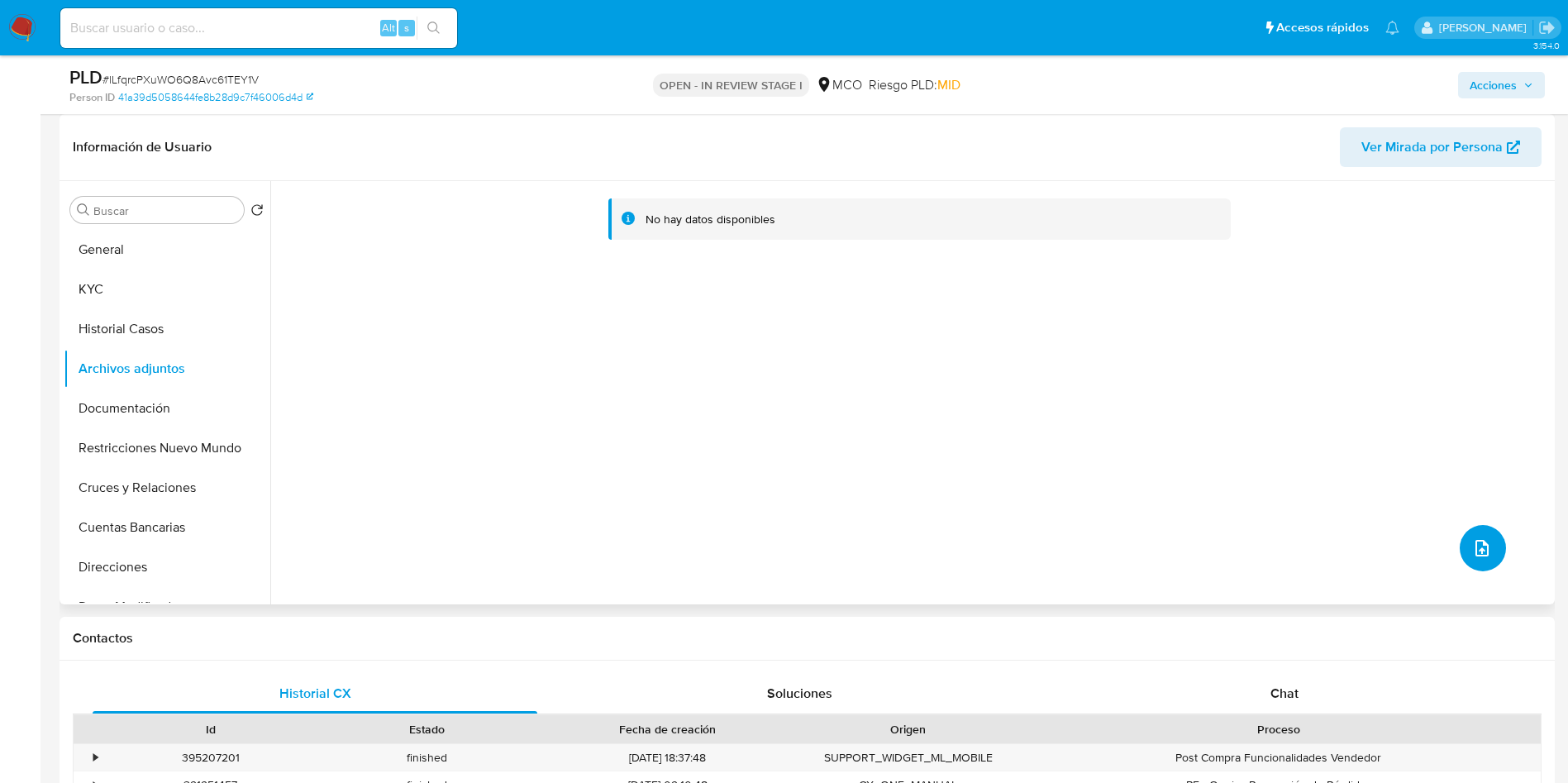
click at [1485, 533] on button "upload-file" at bounding box center [1483, 548] width 47 height 47
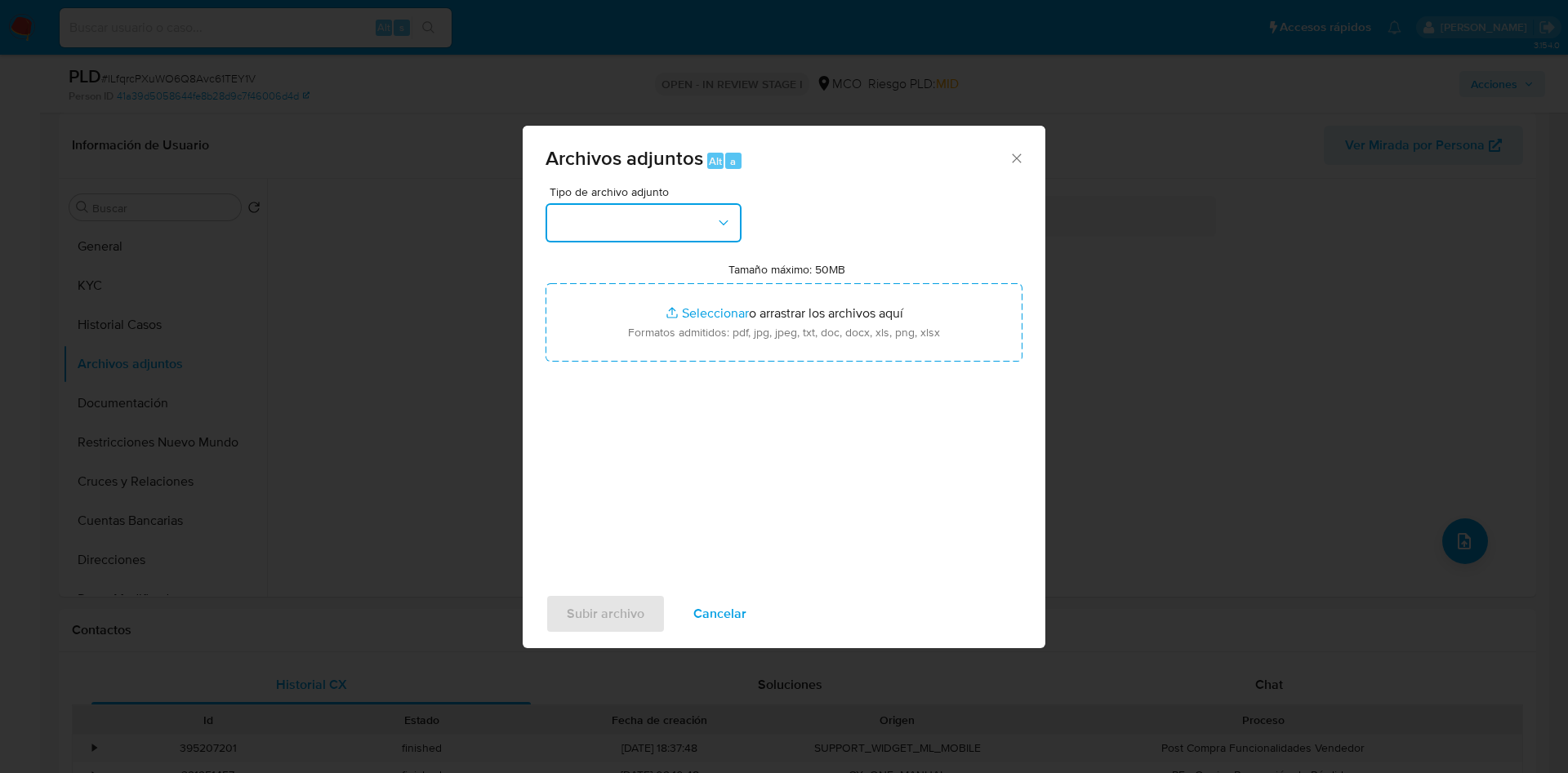
click at [653, 217] on button "button" at bounding box center [643, 223] width 196 height 39
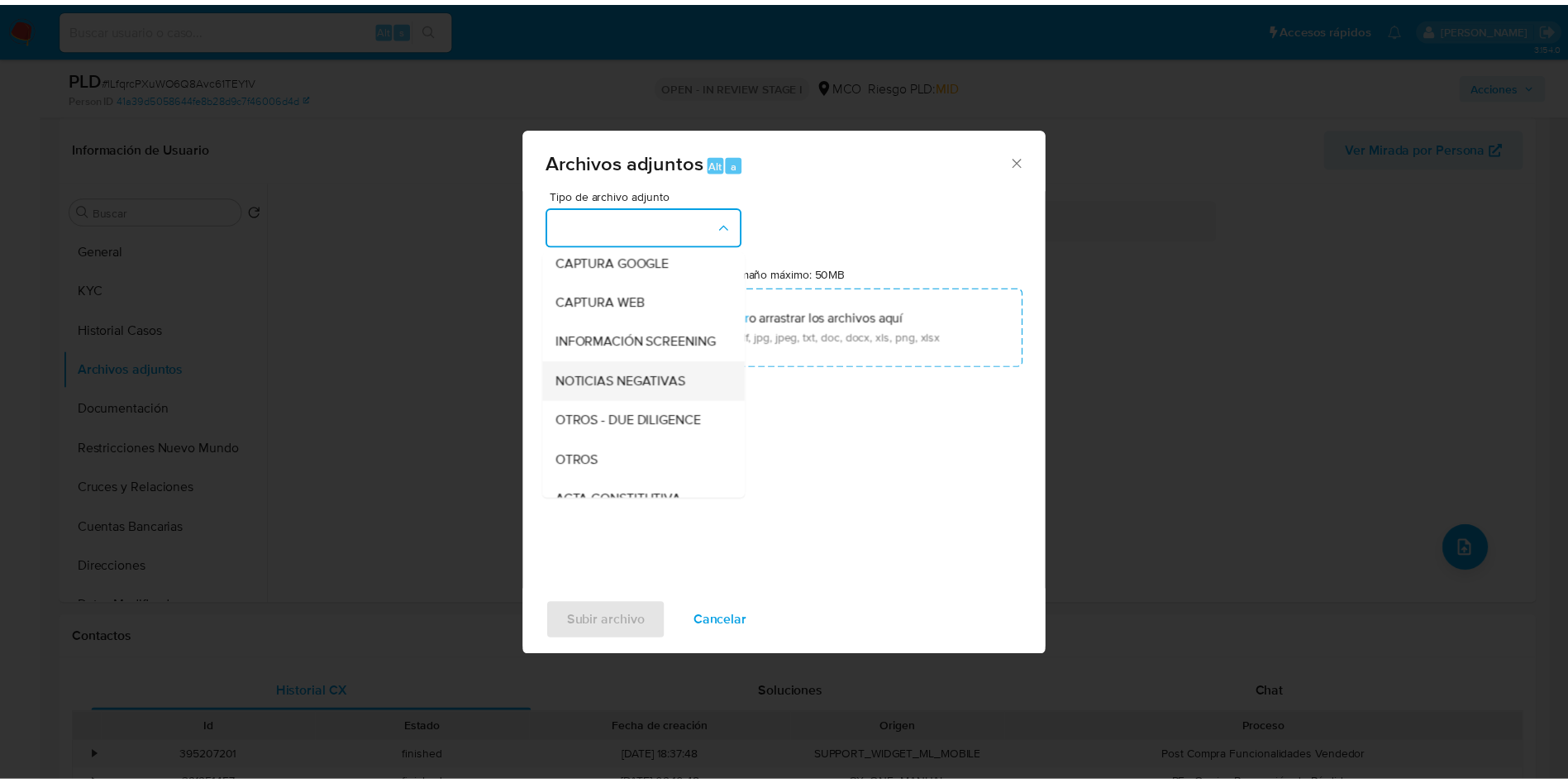
scroll to position [124, 0]
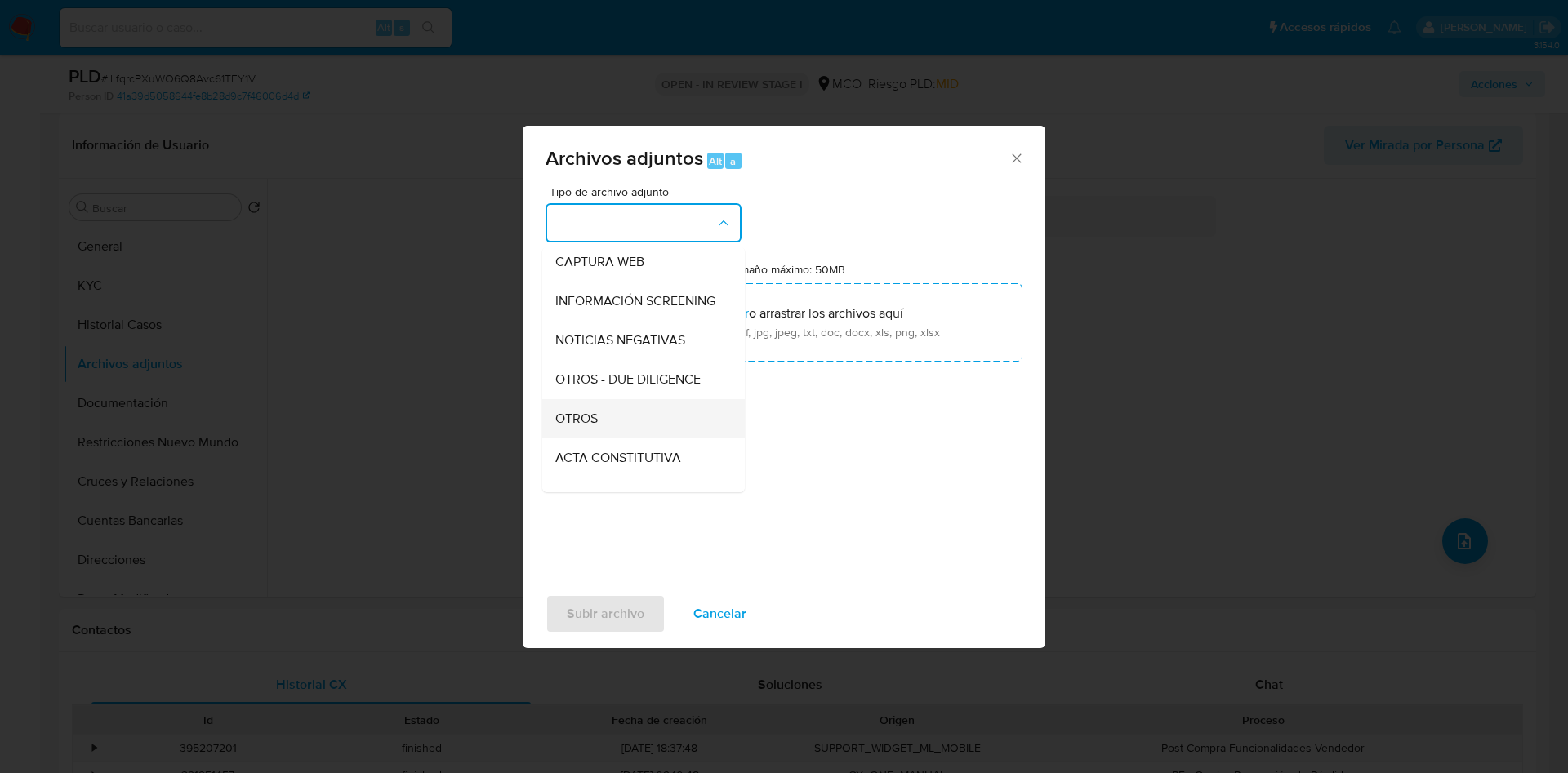
click at [613, 433] on div "OTROS" at bounding box center [639, 419] width 167 height 39
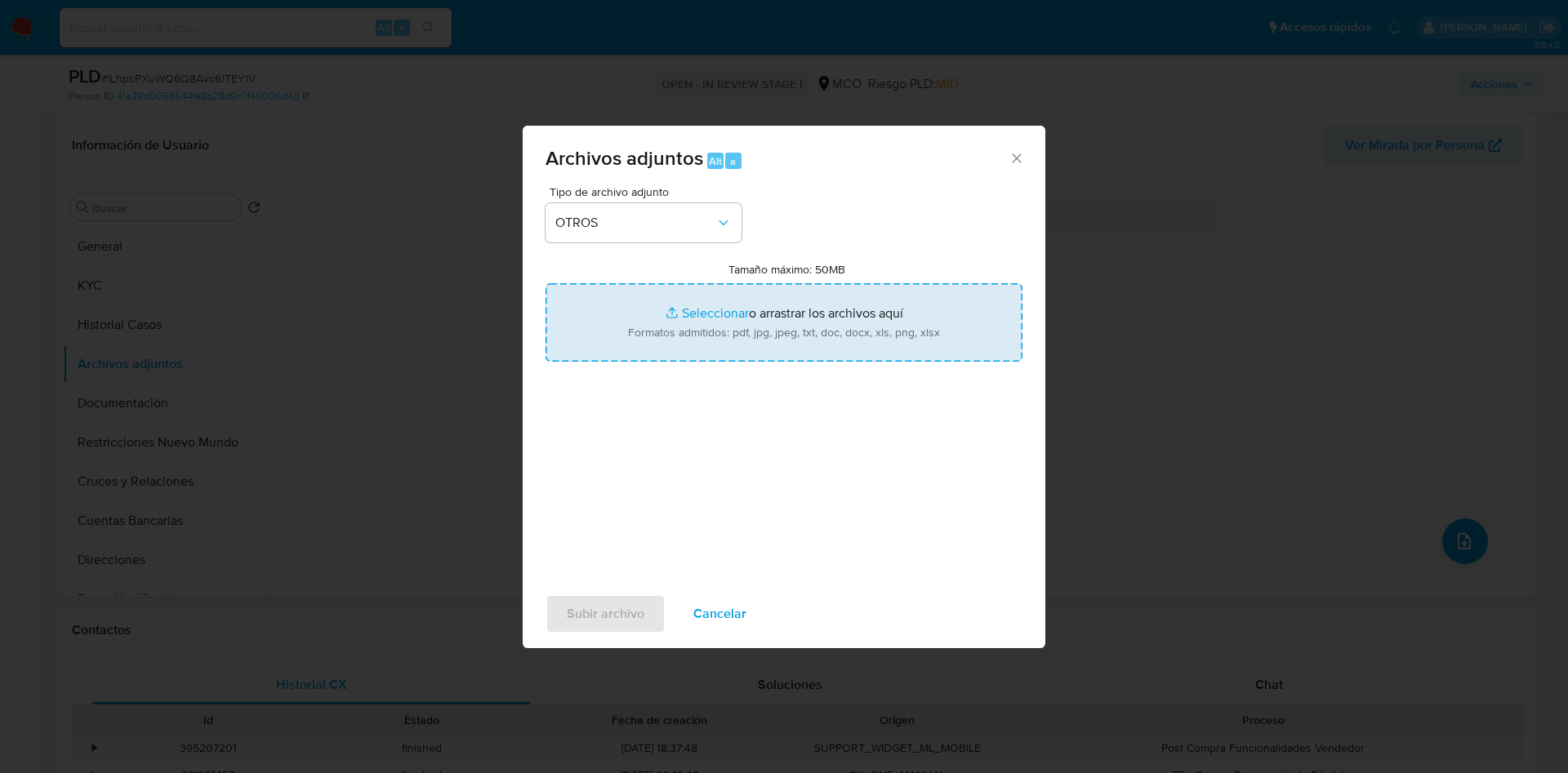
click at [665, 349] on input "Tamaño máximo: 50MB Seleccionar archivos" at bounding box center [784, 323] width 477 height 79
type input "C:\fakepath\2269081839 - 18_08_2025.pdf"
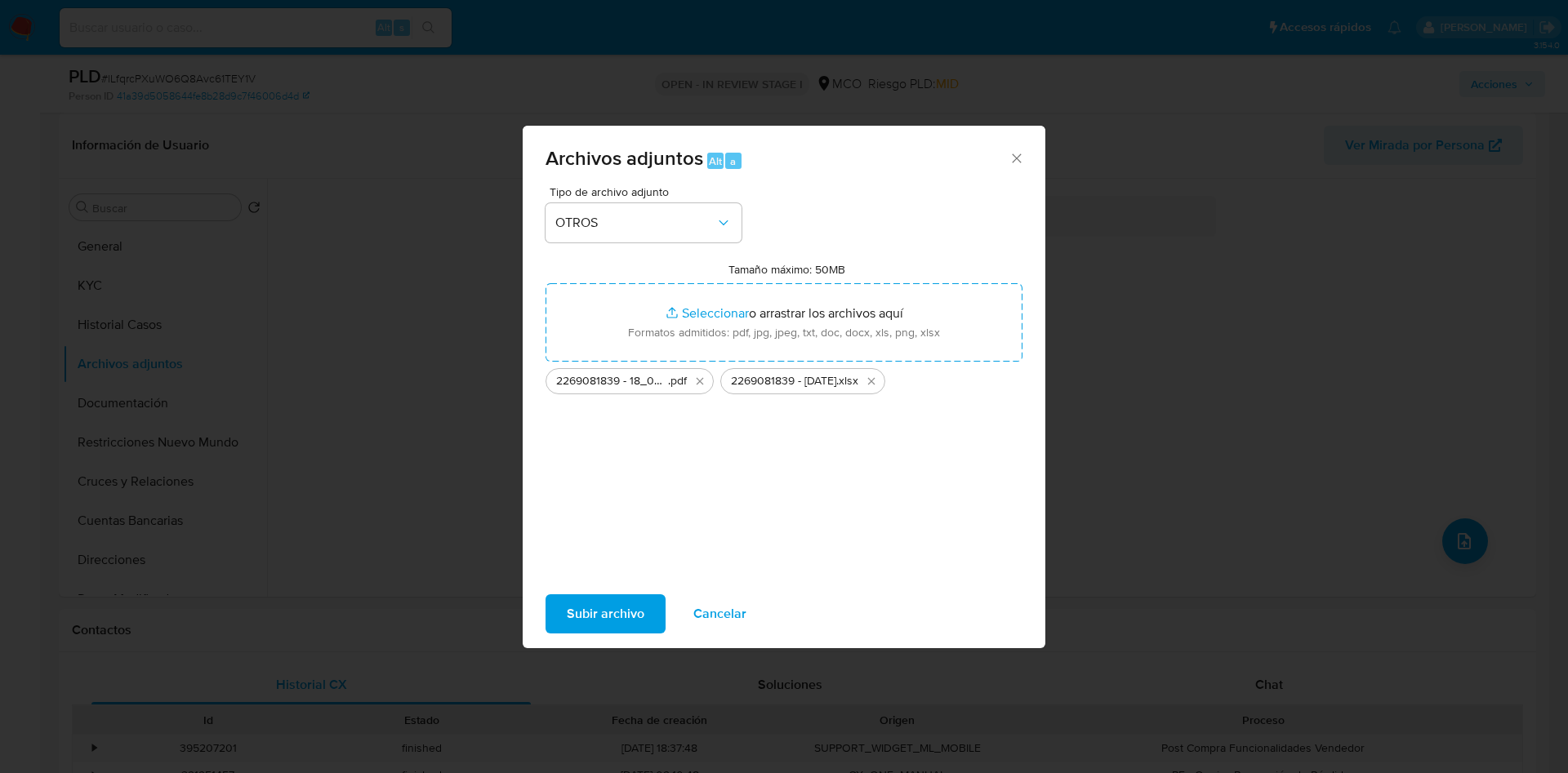
click at [621, 626] on span "Subir archivo" at bounding box center [605, 614] width 78 height 36
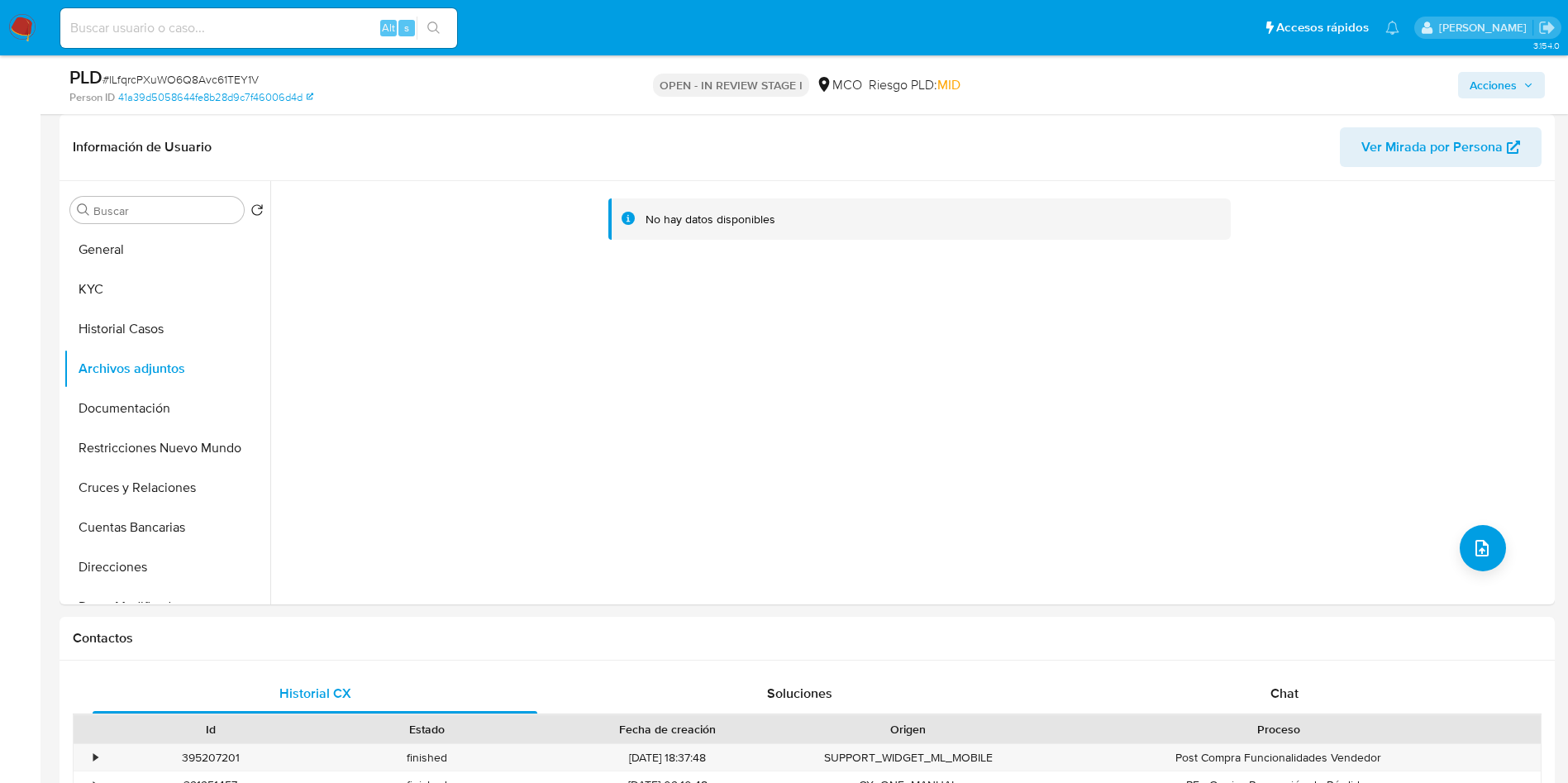
click at [1498, 88] on span "Acciones" at bounding box center [1493, 86] width 47 height 27
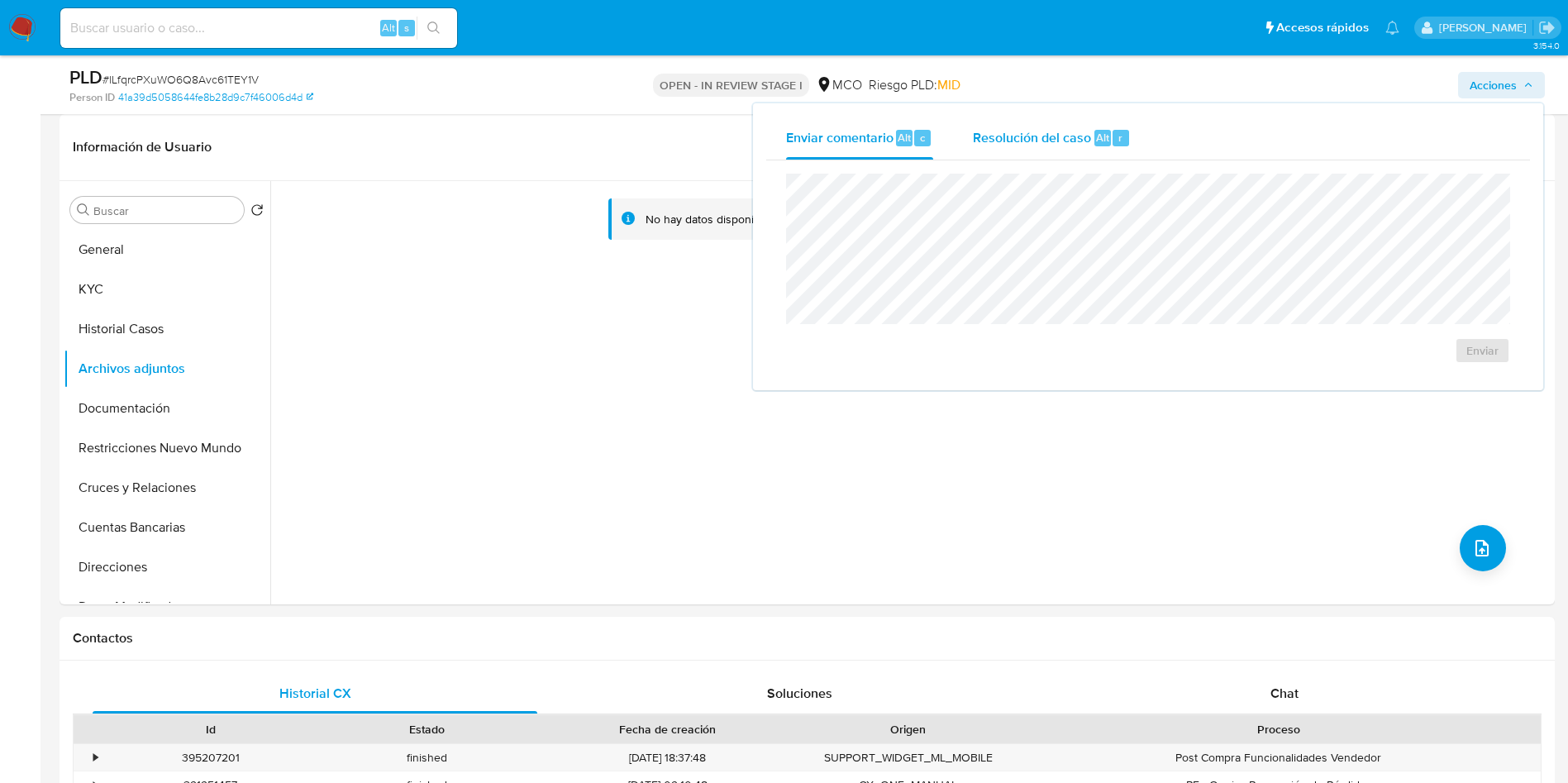
click at [1067, 125] on div "Resolución del caso Alt r" at bounding box center [1051, 138] width 158 height 43
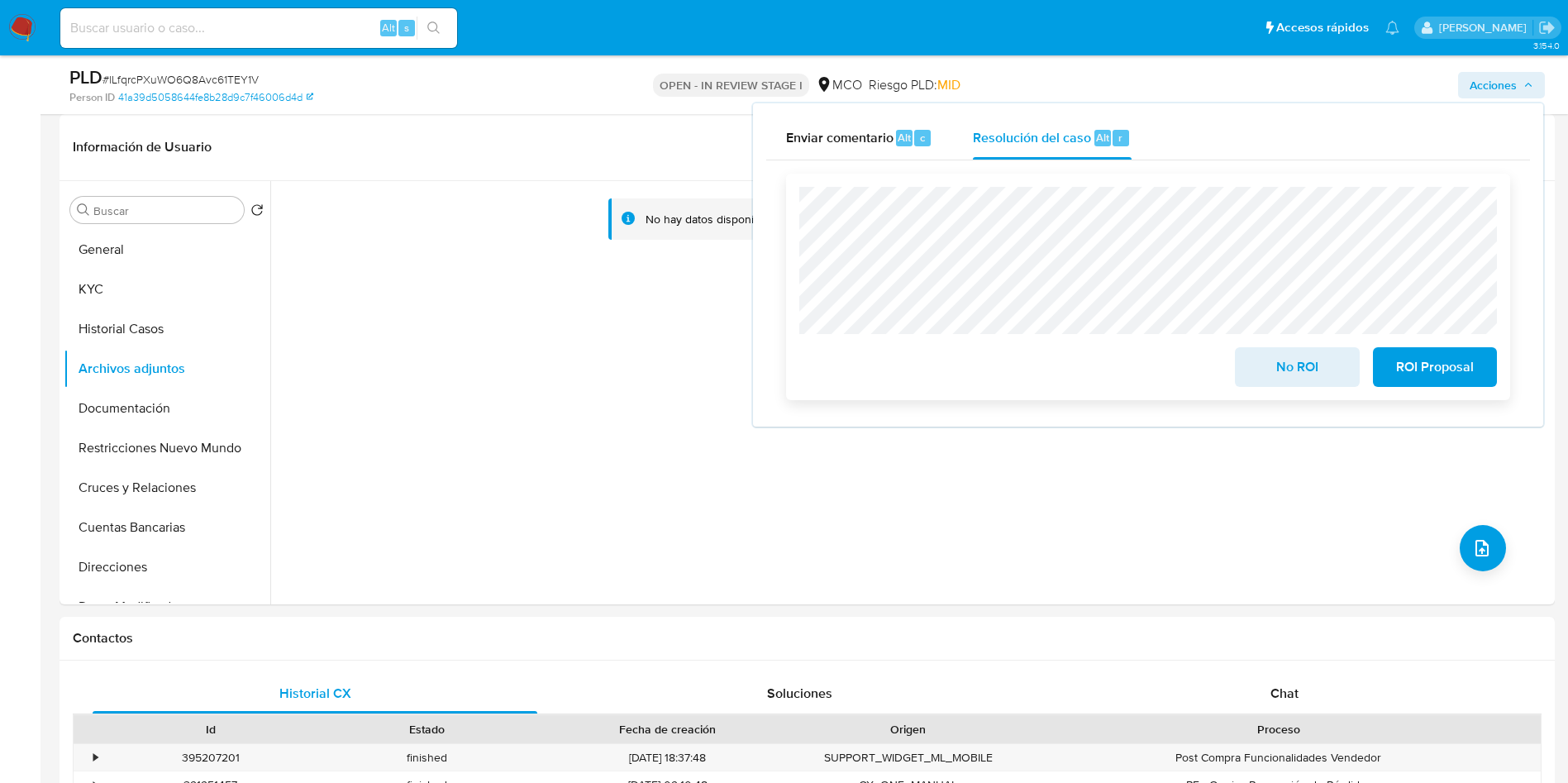
click at [1265, 372] on span "No ROI" at bounding box center [1296, 367] width 81 height 36
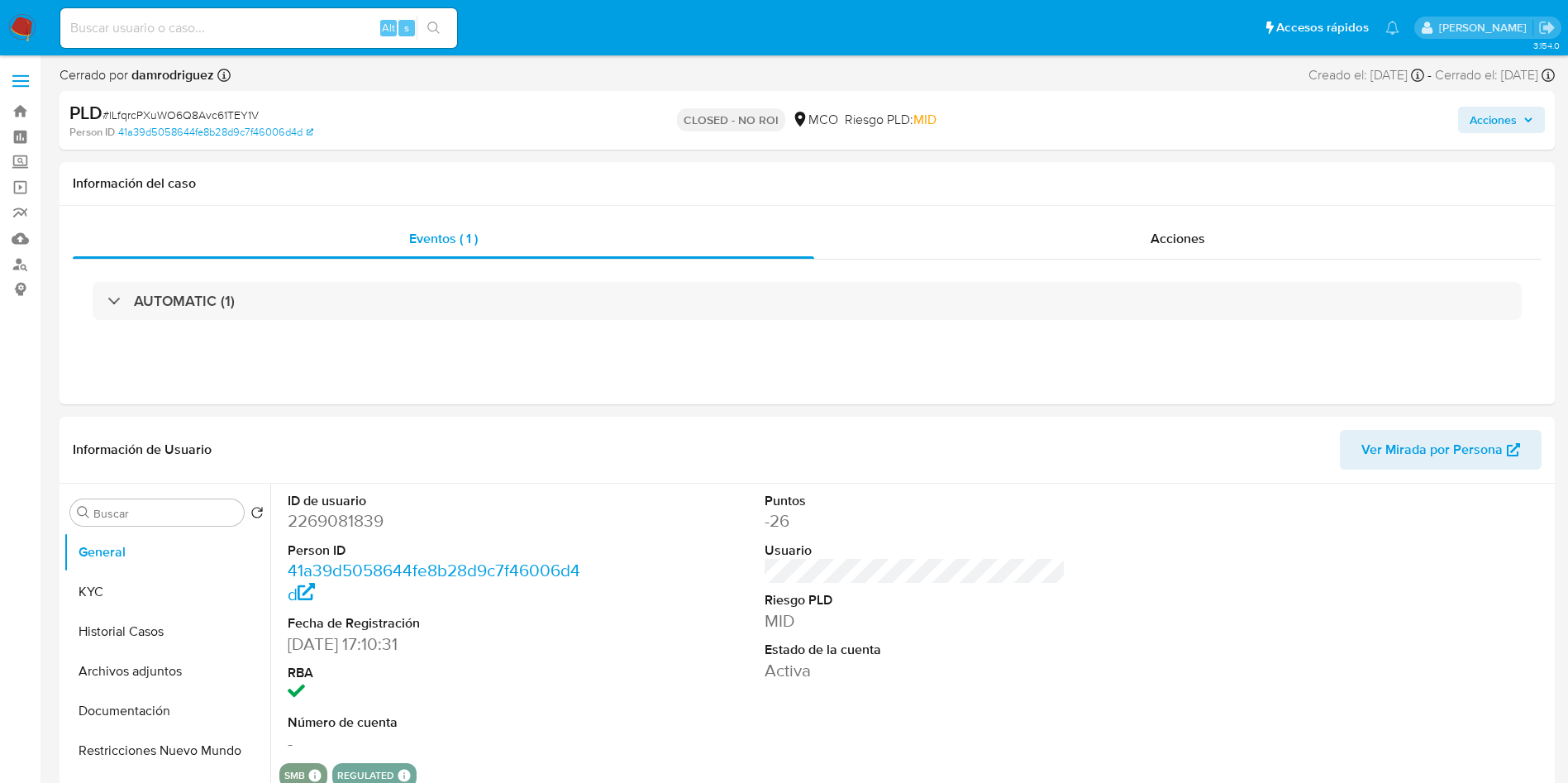
select select "10"
click at [28, 32] on img at bounding box center [23, 29] width 28 height 29
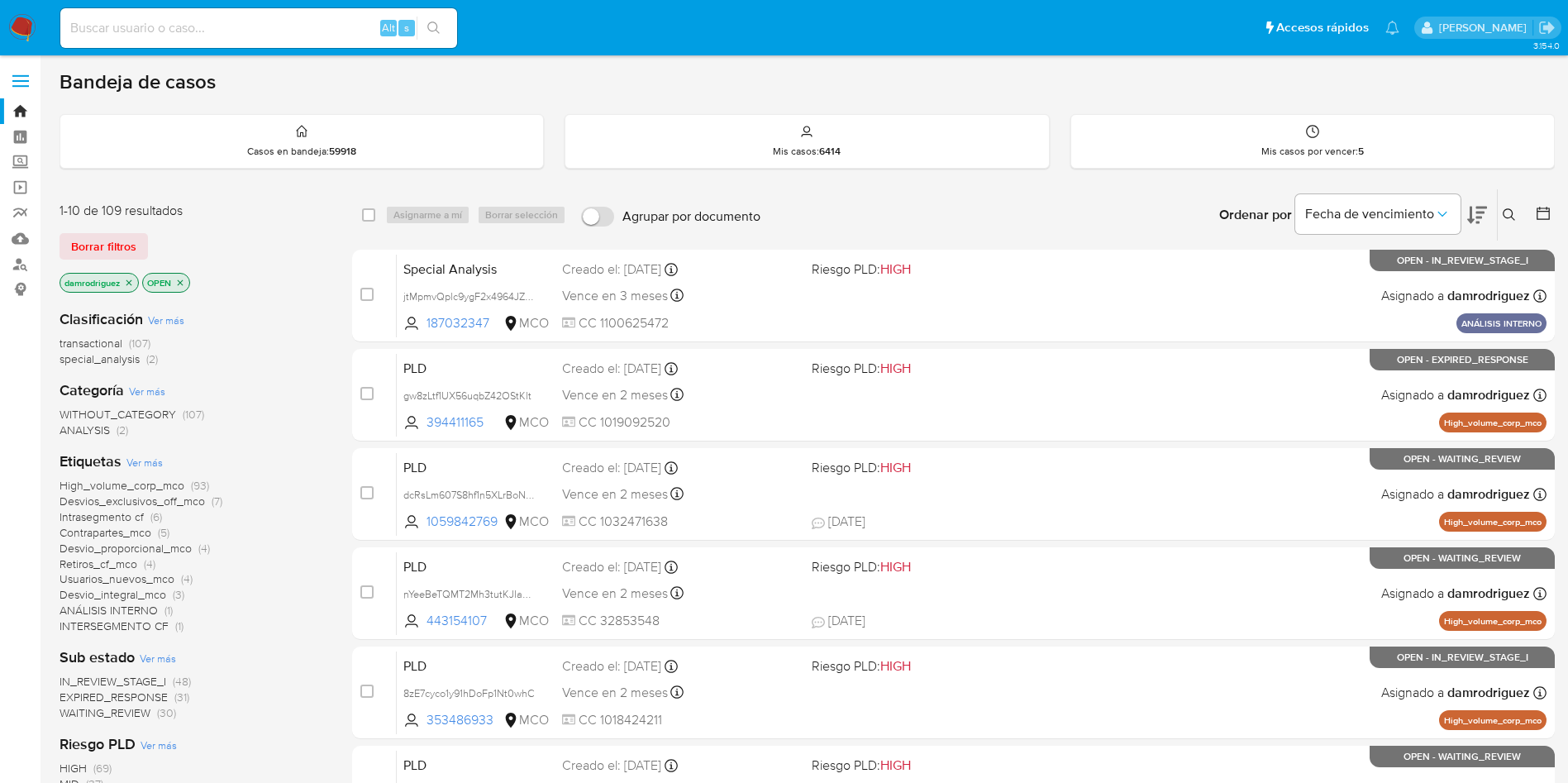
click at [317, 22] on input at bounding box center [259, 28] width 397 height 22
paste input "OW4K6fFfiYVeMY98gJOeO93r"
type input "OW4K6fFfiYVeMY98gJOeO93r"
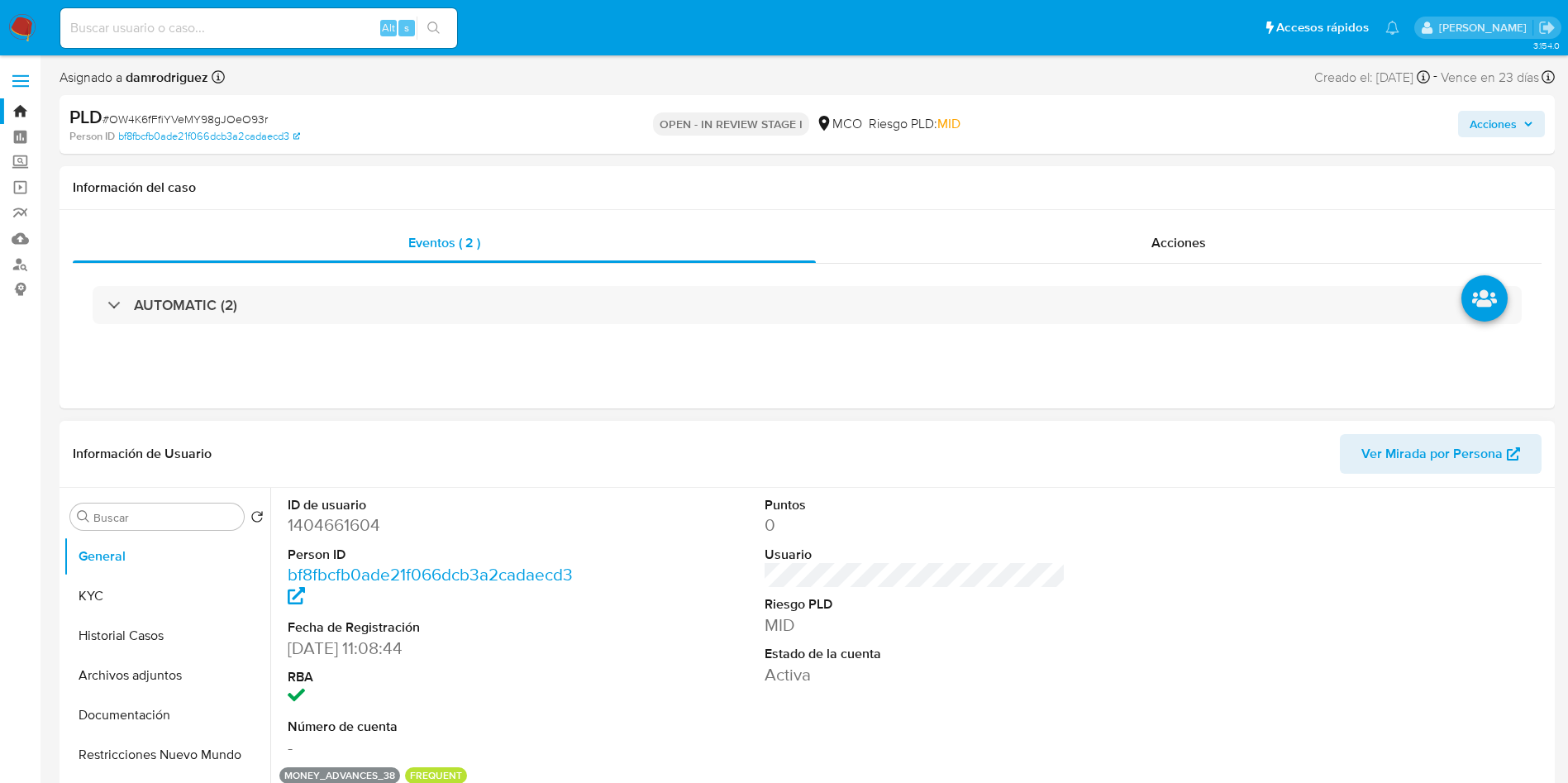
click at [398, 449] on header "Información de Usuario Ver Mirada por Persona" at bounding box center [807, 454] width 1468 height 40
select select "10"
click at [313, 522] on dd "1404661604" at bounding box center [439, 525] width 302 height 23
copy dd "1404661604"
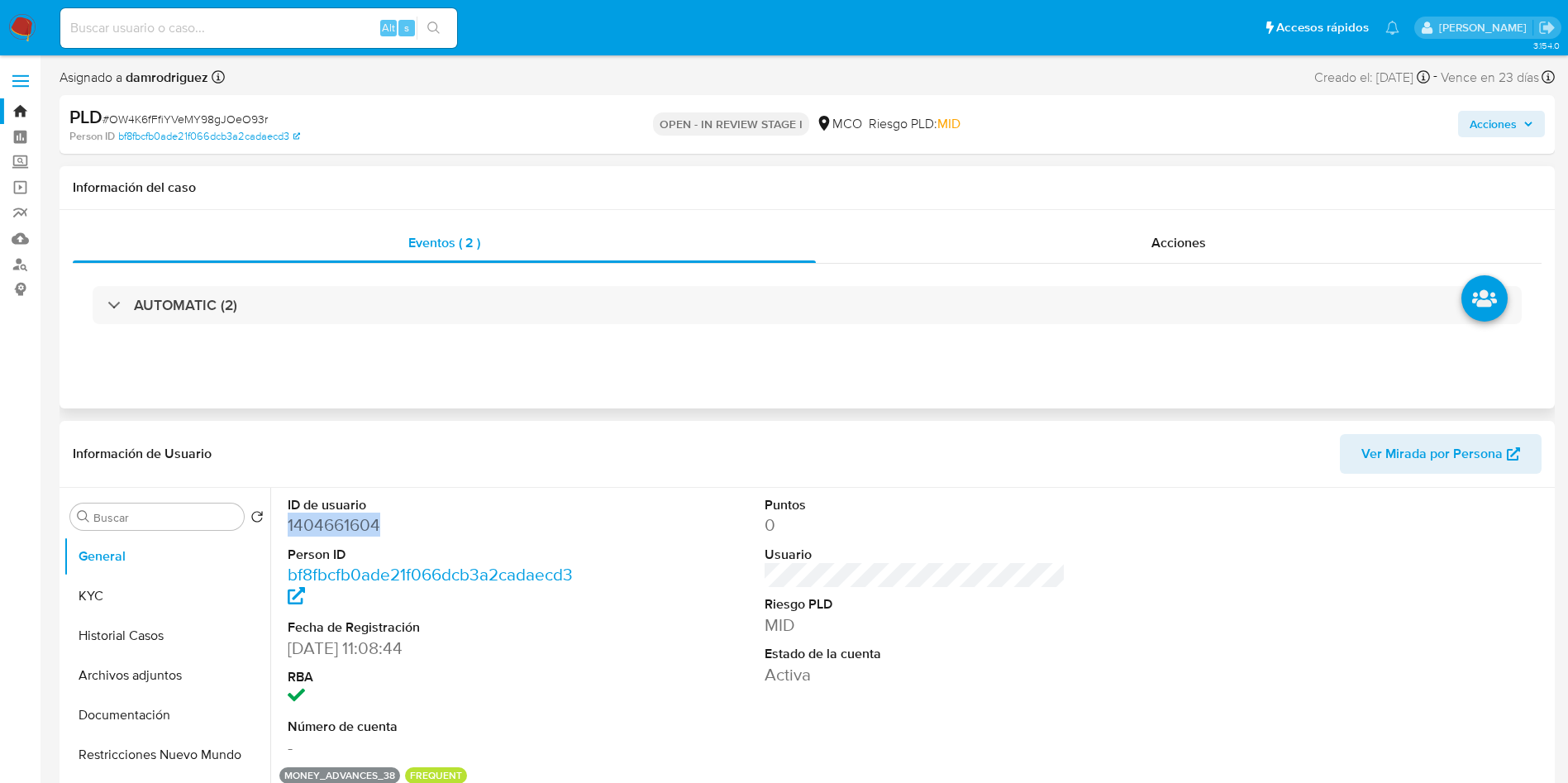
copy dd "1404661604"
click at [344, 529] on dd "1404661604" at bounding box center [439, 525] width 302 height 23
drag, startPoint x: 617, startPoint y: 489, endPoint x: 538, endPoint y: 495, distance: 79.2
click at [618, 489] on div "ID de usuario 1404661604 Person ID bf8fbcfb0ade21f066dcb3a2cadaecd3 Fecha de Re…" at bounding box center [915, 627] width 1271 height 279
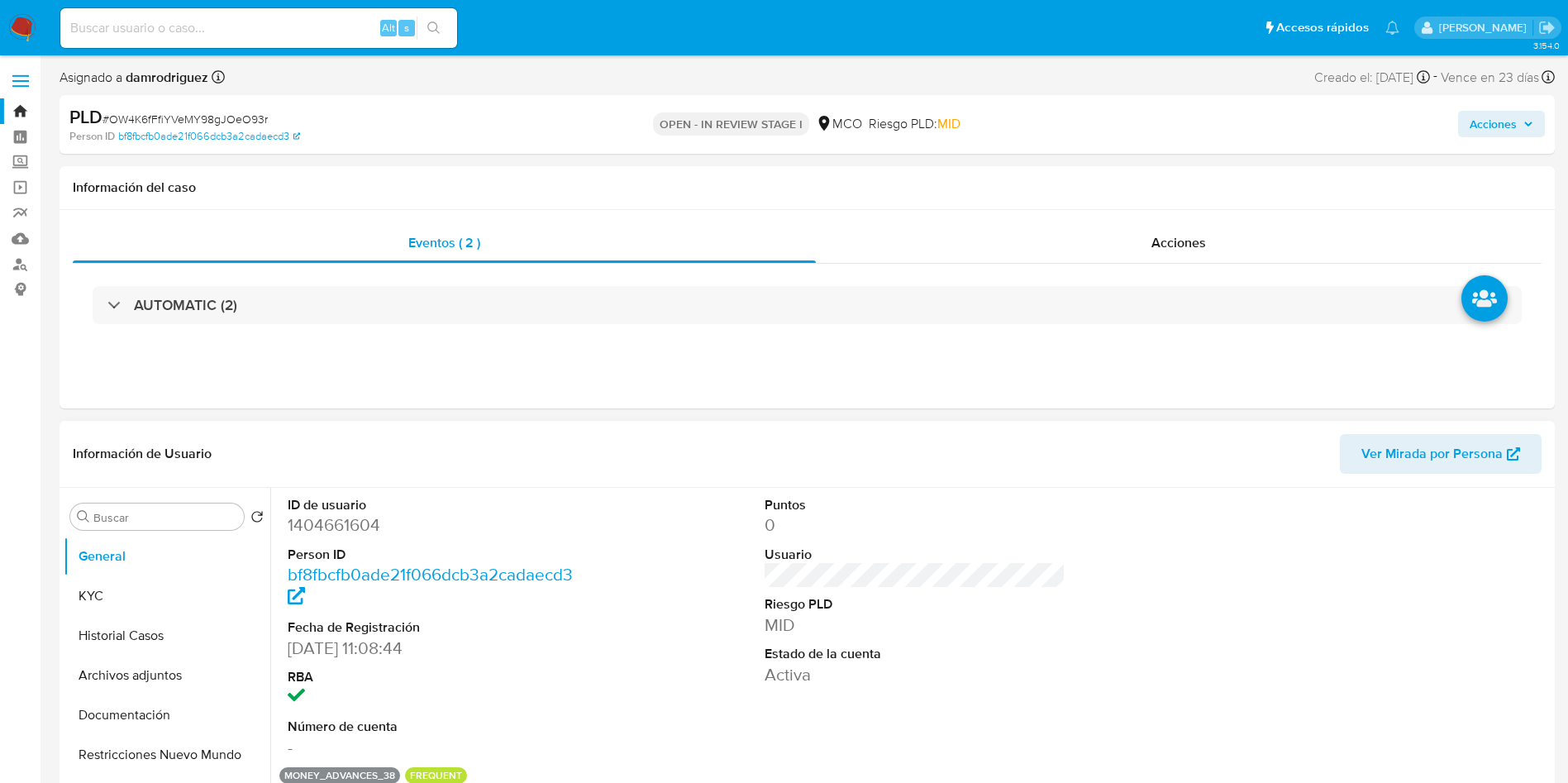
click at [359, 528] on dd "1404661604" at bounding box center [439, 525] width 302 height 23
copy dd "1404661604"
click at [341, 517] on dd "1404661604" at bounding box center [439, 525] width 302 height 23
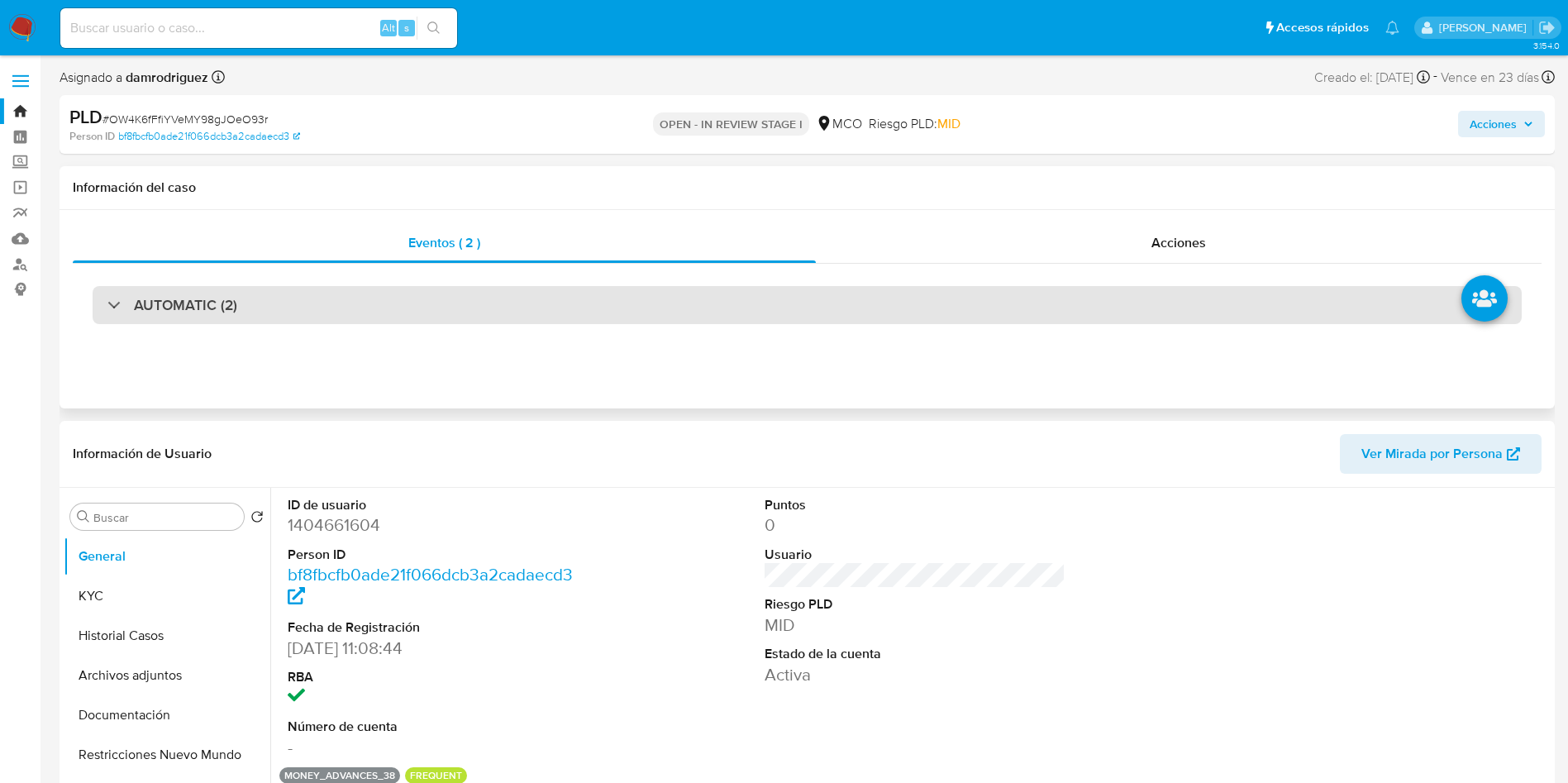
click at [264, 315] on div "AUTOMATIC (2)" at bounding box center [806, 305] width 1429 height 38
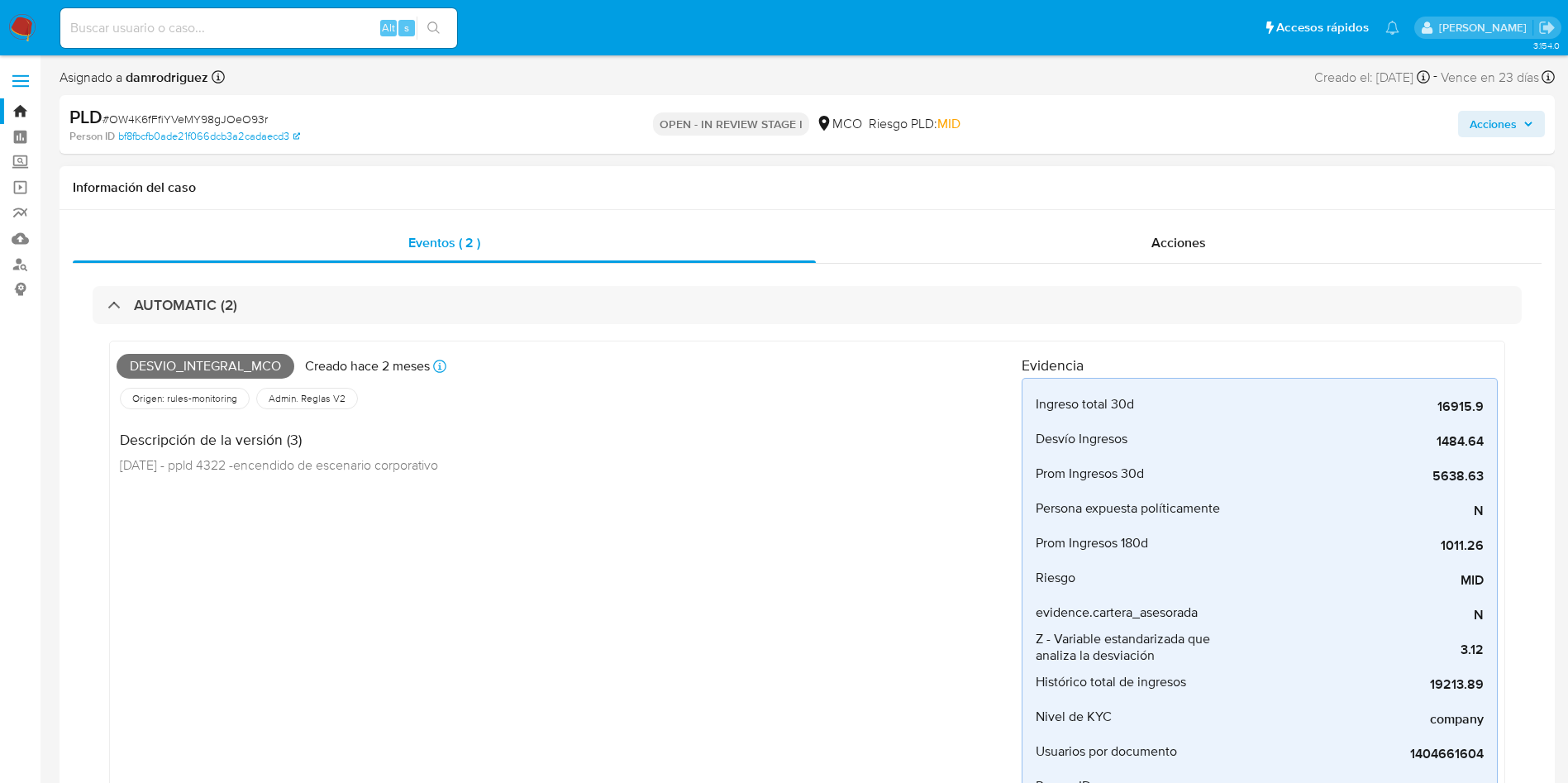
click at [249, 360] on span "Desvio_integral_mco" at bounding box center [205, 366] width 178 height 25
click at [249, 359] on span "Desvio_integral_mco" at bounding box center [205, 366] width 178 height 25
copy span "Desvio_integral_mco"
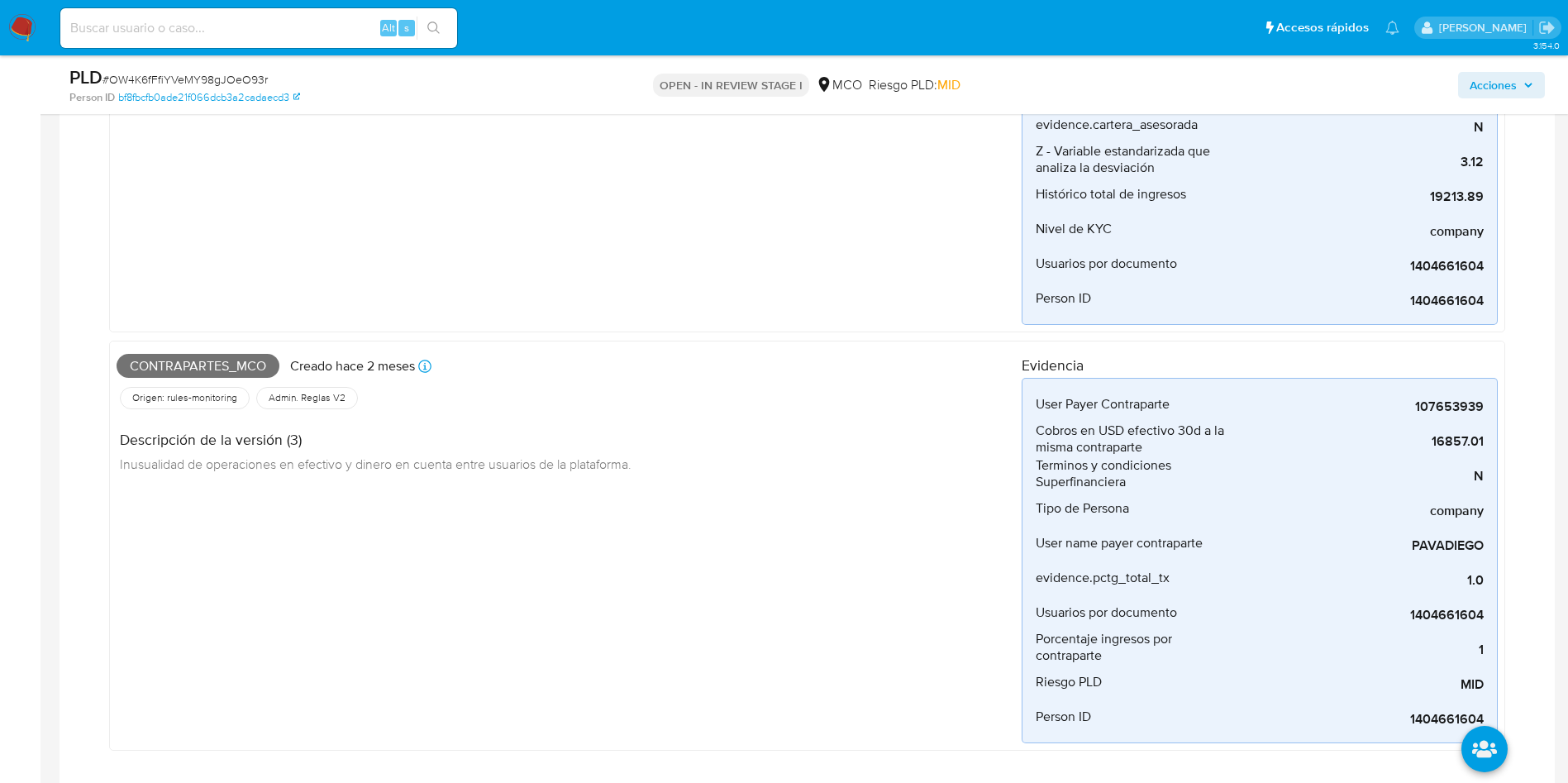
scroll to position [496, 0]
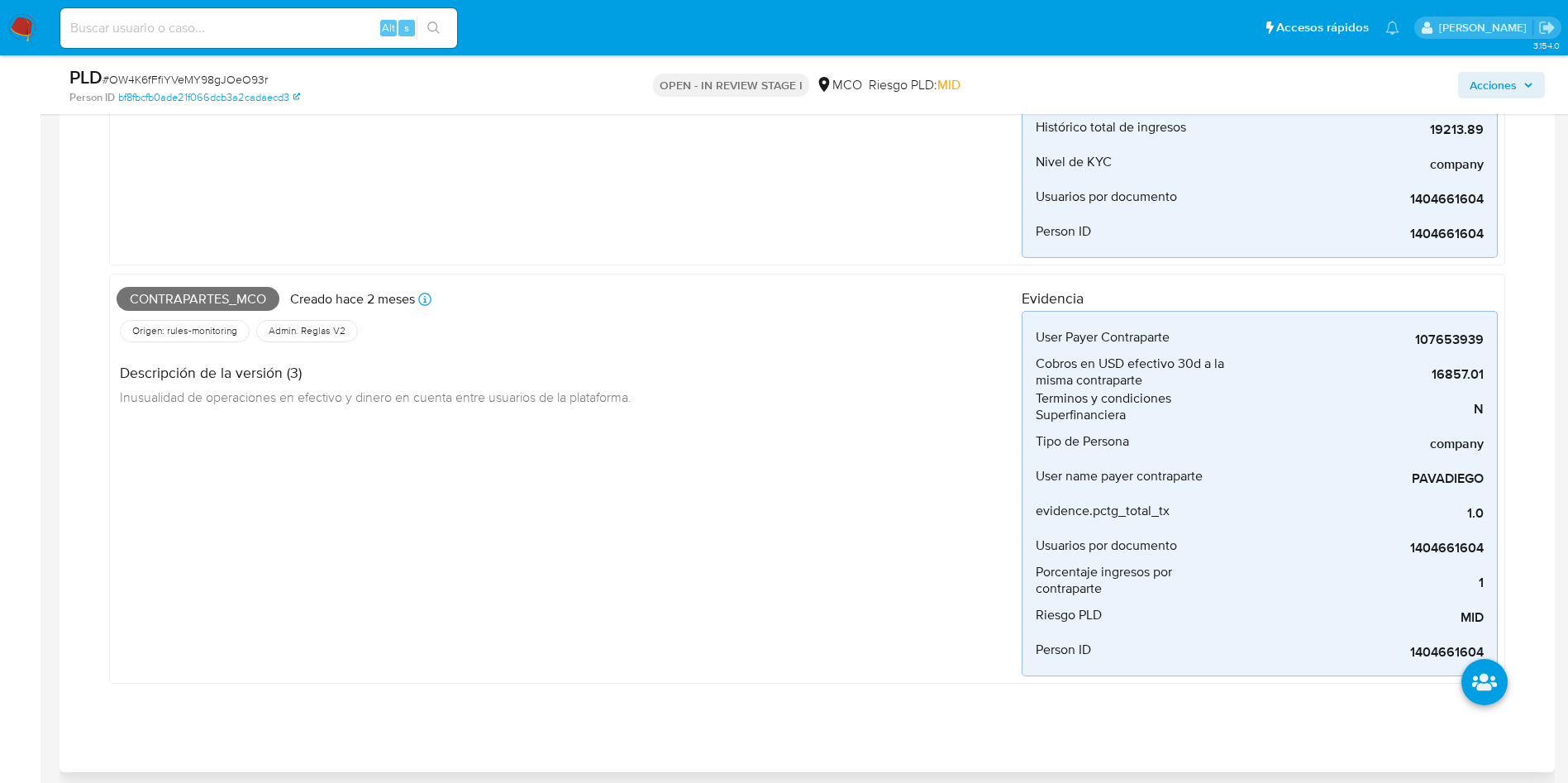
click at [189, 307] on span "Contrapartes_mco" at bounding box center [198, 299] width 162 height 25
copy span "Contrapartes_mco"
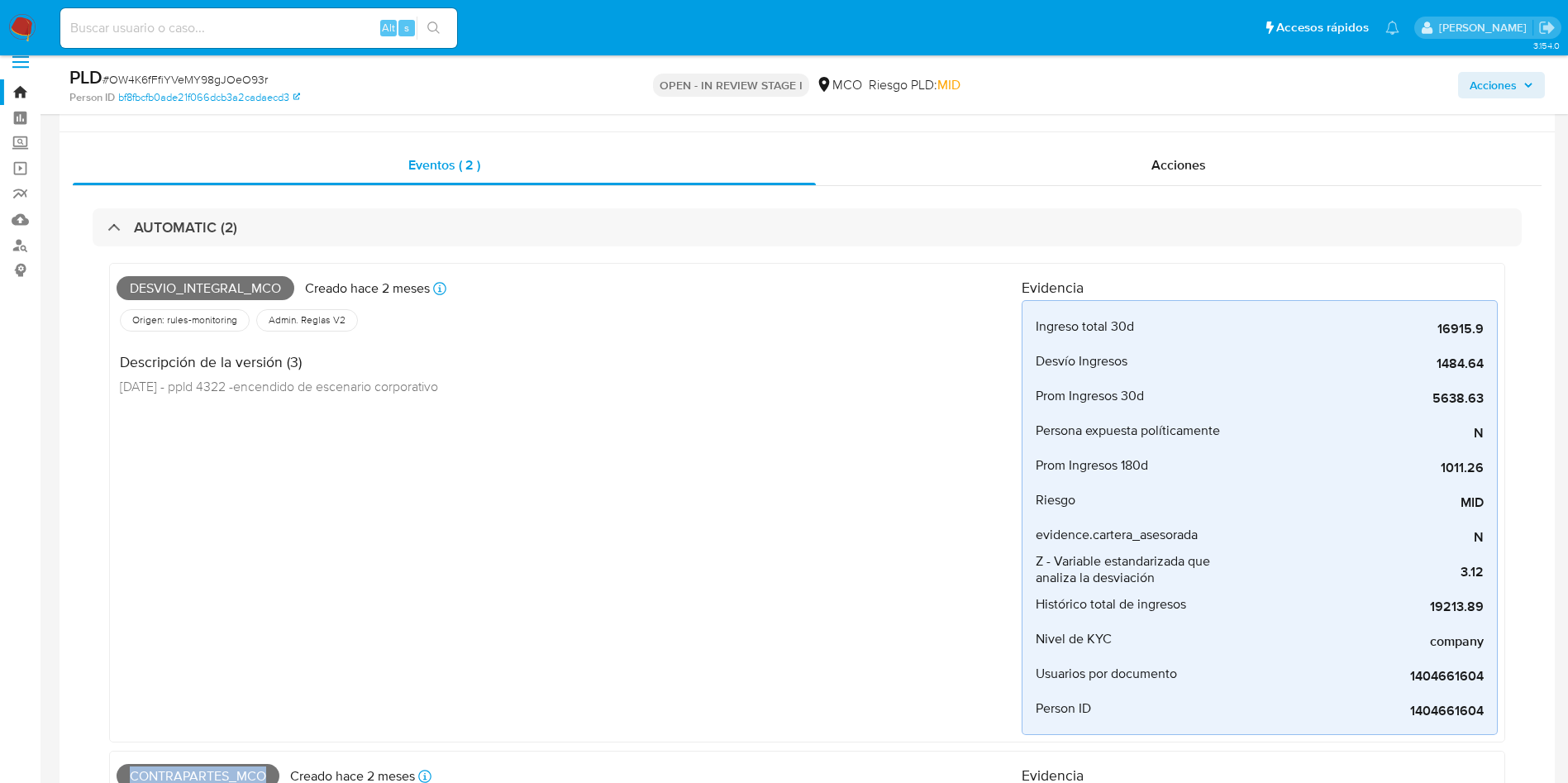
scroll to position [0, 0]
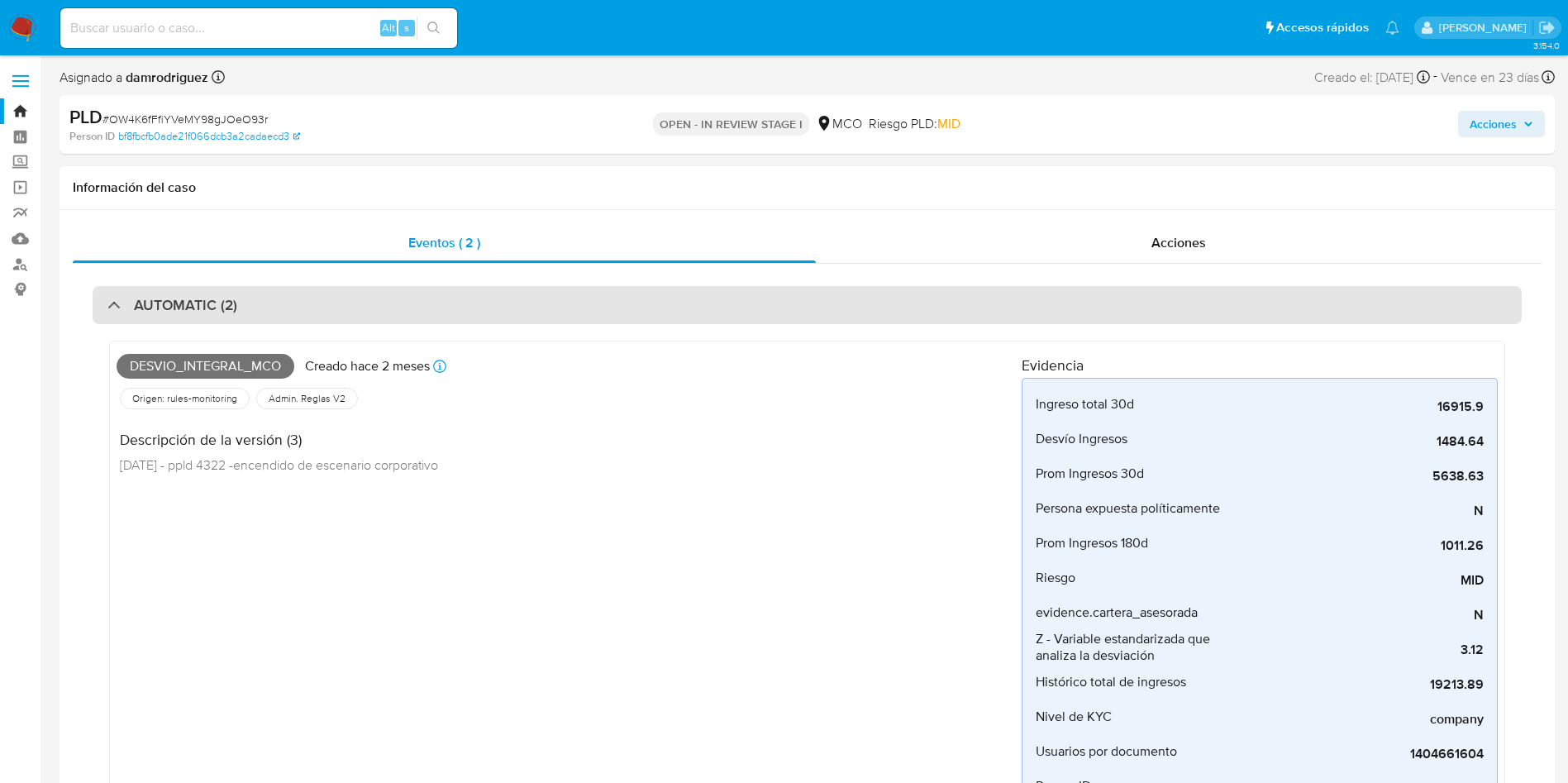
click at [214, 293] on div "AUTOMATIC (2)" at bounding box center [806, 305] width 1429 height 38
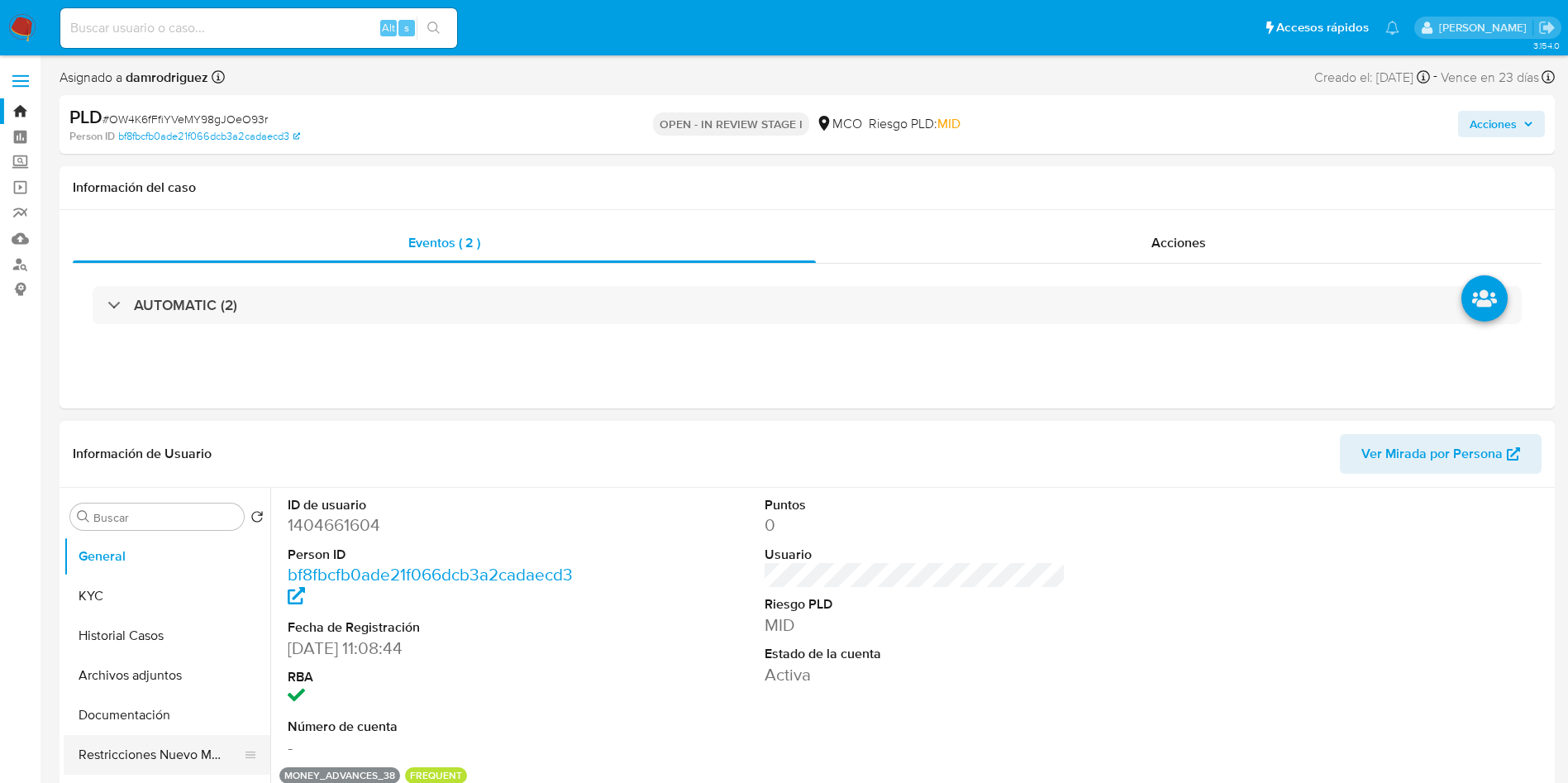
click at [78, 767] on button "Restricciones Nuevo Mundo" at bounding box center [161, 755] width 194 height 40
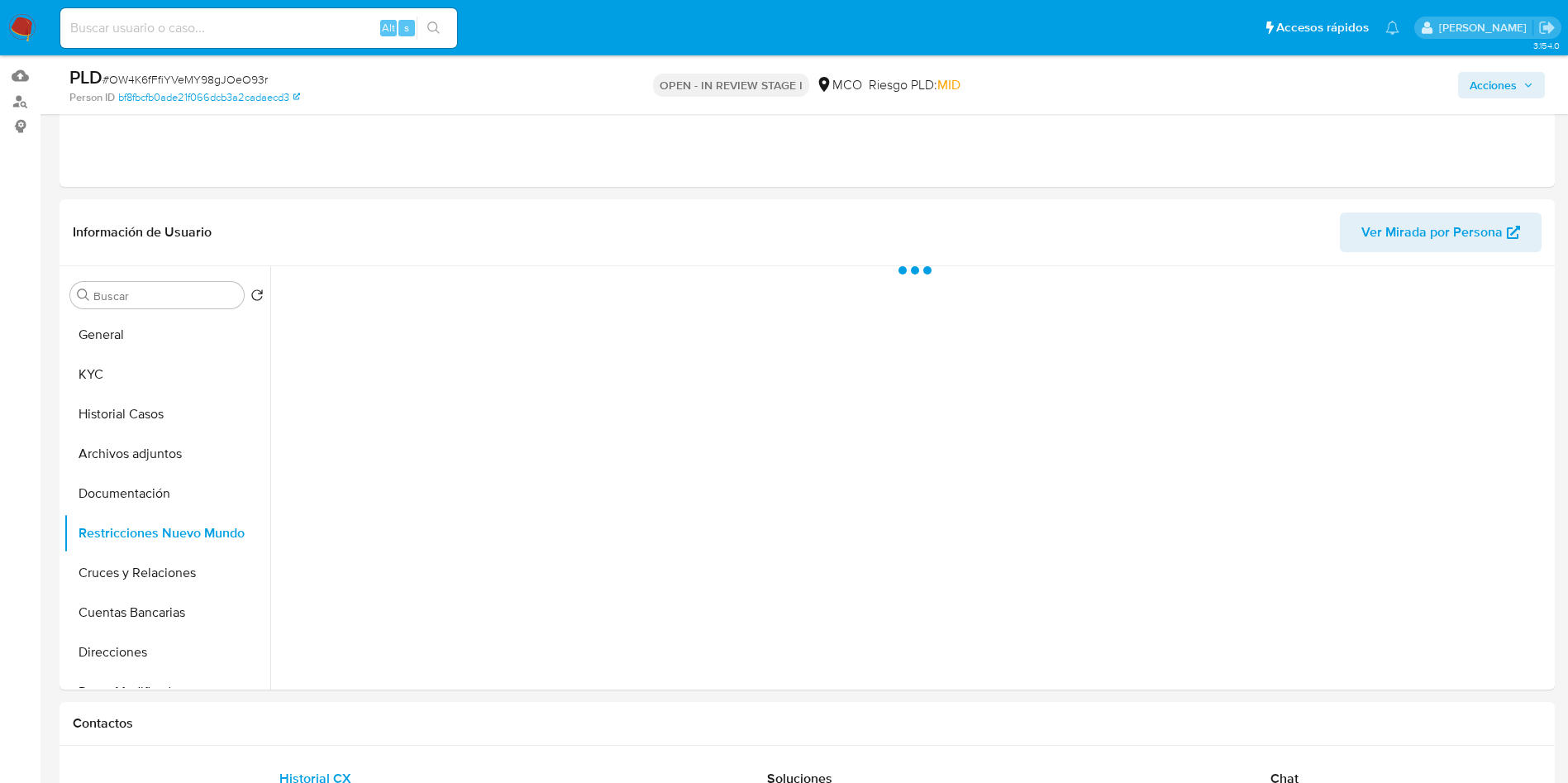
scroll to position [124, 0]
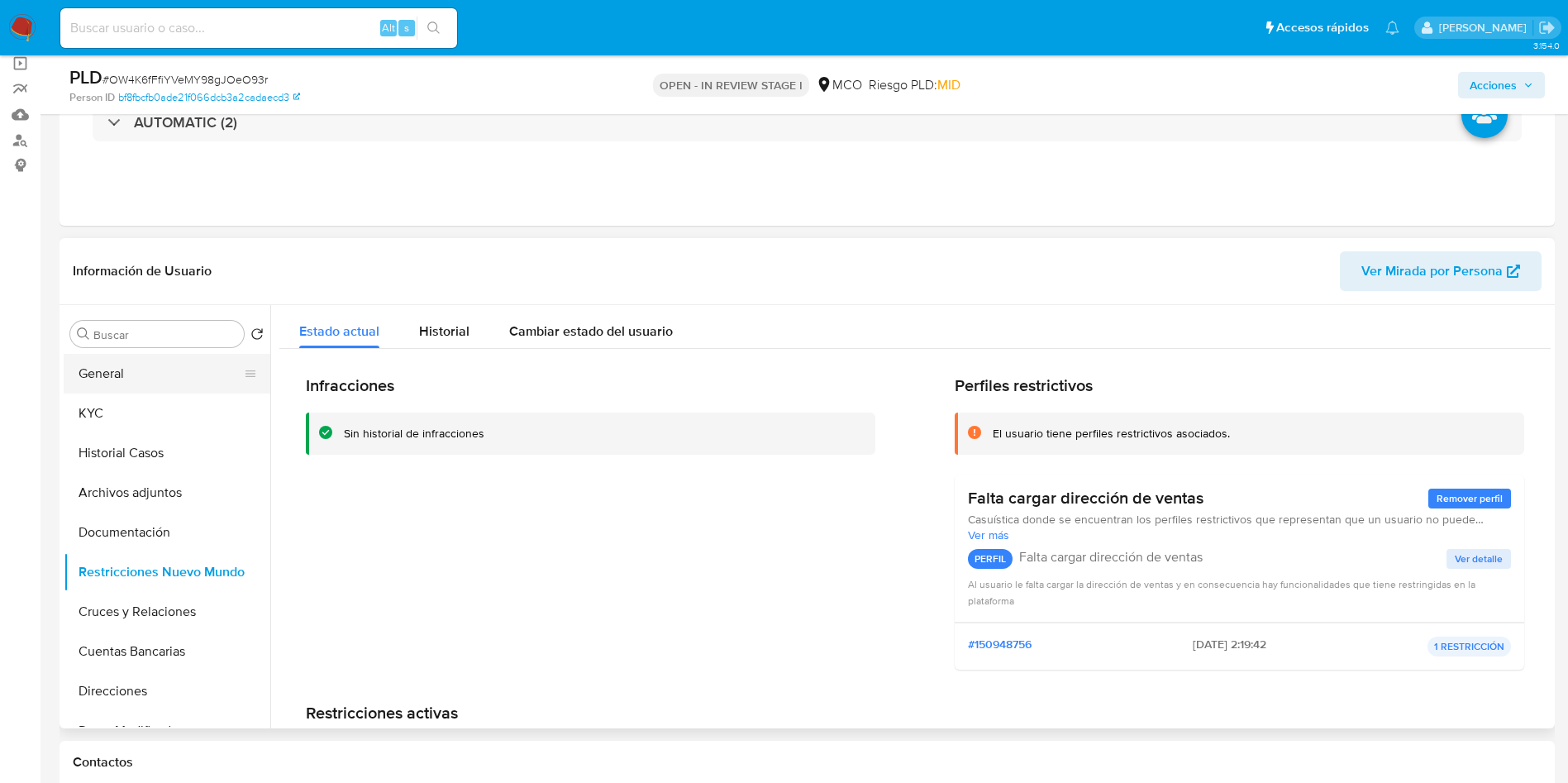
click at [137, 374] on button "General" at bounding box center [161, 373] width 194 height 40
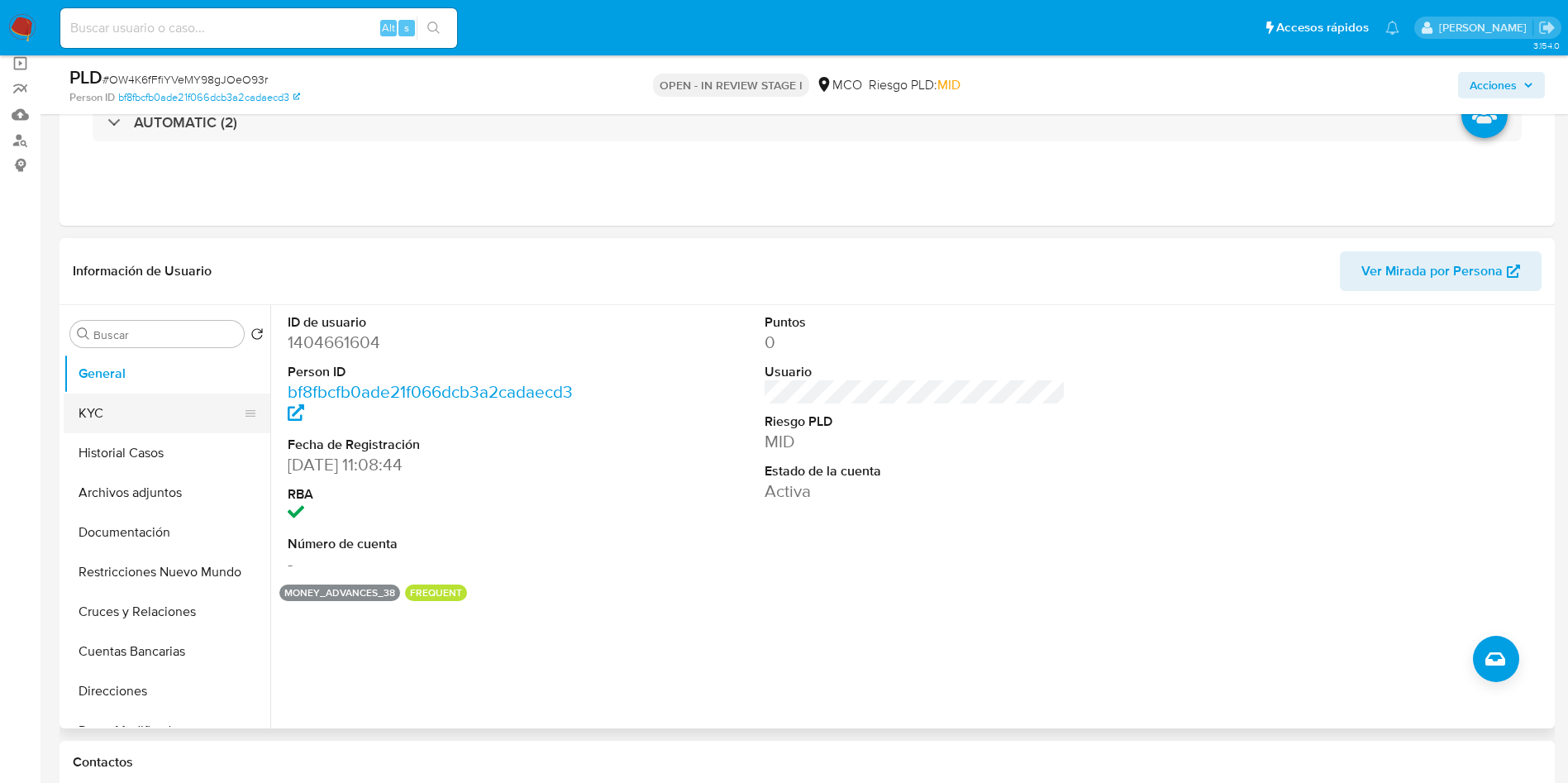
click at [103, 416] on button "KYC" at bounding box center [161, 413] width 194 height 40
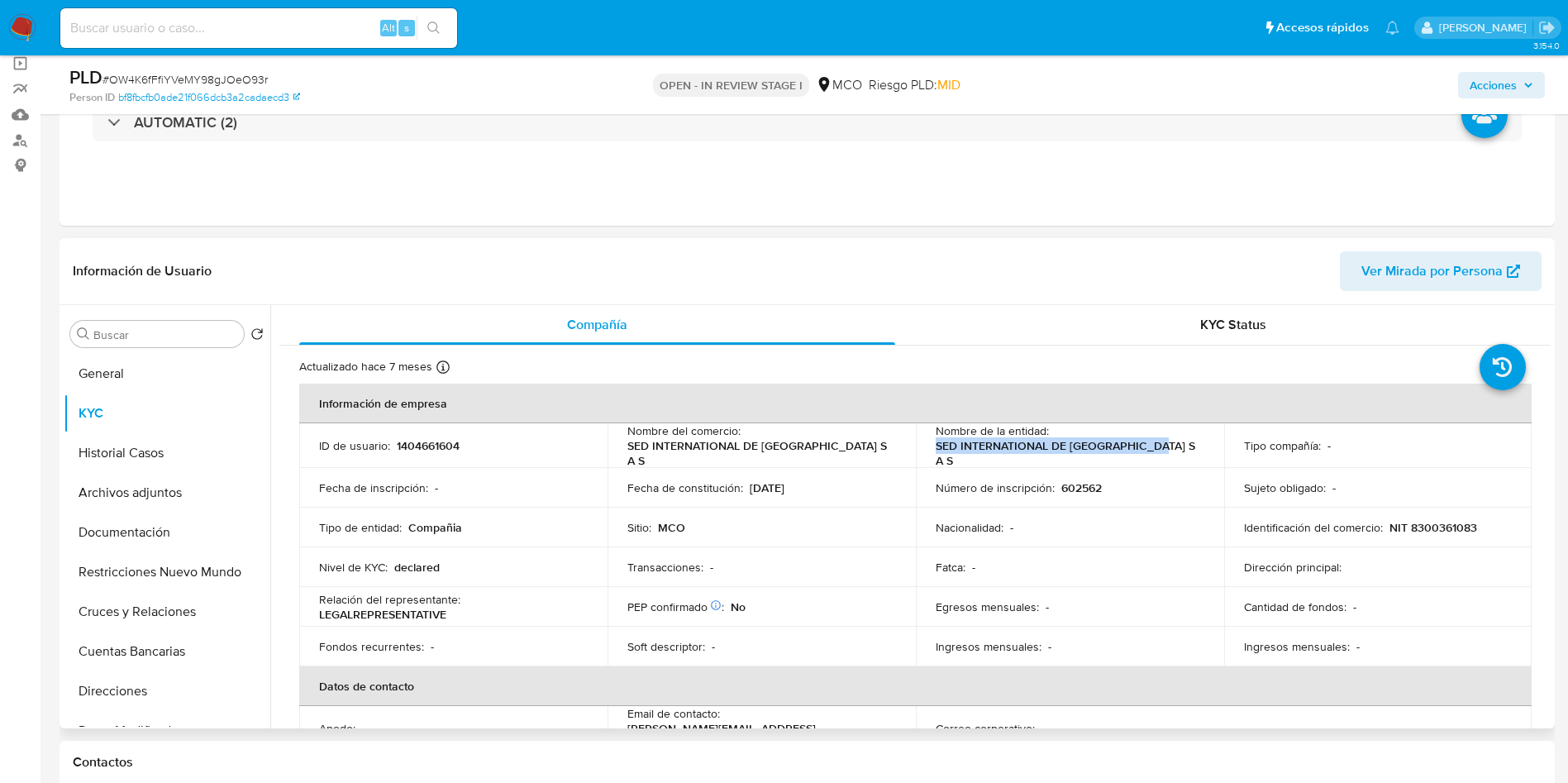
drag, startPoint x: 928, startPoint y: 451, endPoint x: 1158, endPoint y: 453, distance: 230.0
click at [1158, 453] on td "Nombre de la entidad : SED INTERNATIONAL DE COLOMBIA S A S" at bounding box center [1069, 446] width 309 height 45
copy p "SED INTERNATIONAL DE [GEOGRAPHIC_DATA] S A S"
click at [1437, 520] on p "NIT 8300361083" at bounding box center [1433, 527] width 87 height 15
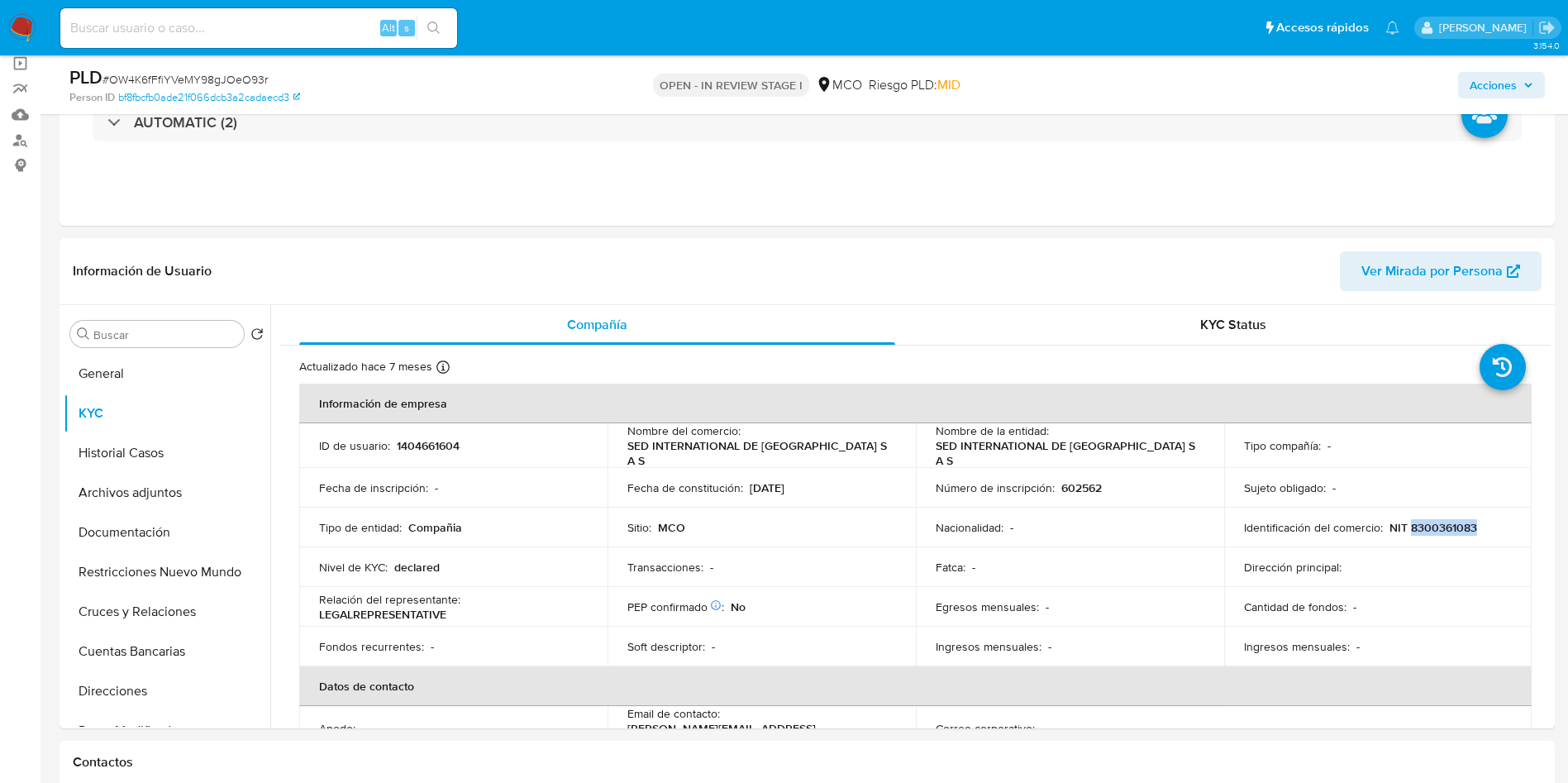
copy p "8300361083"
click at [710, 485] on p "Fecha de constitución :" at bounding box center [685, 488] width 116 height 15
copy p "constitución"
drag, startPoint x: 831, startPoint y: 481, endPoint x: 742, endPoint y: 484, distance: 89.1
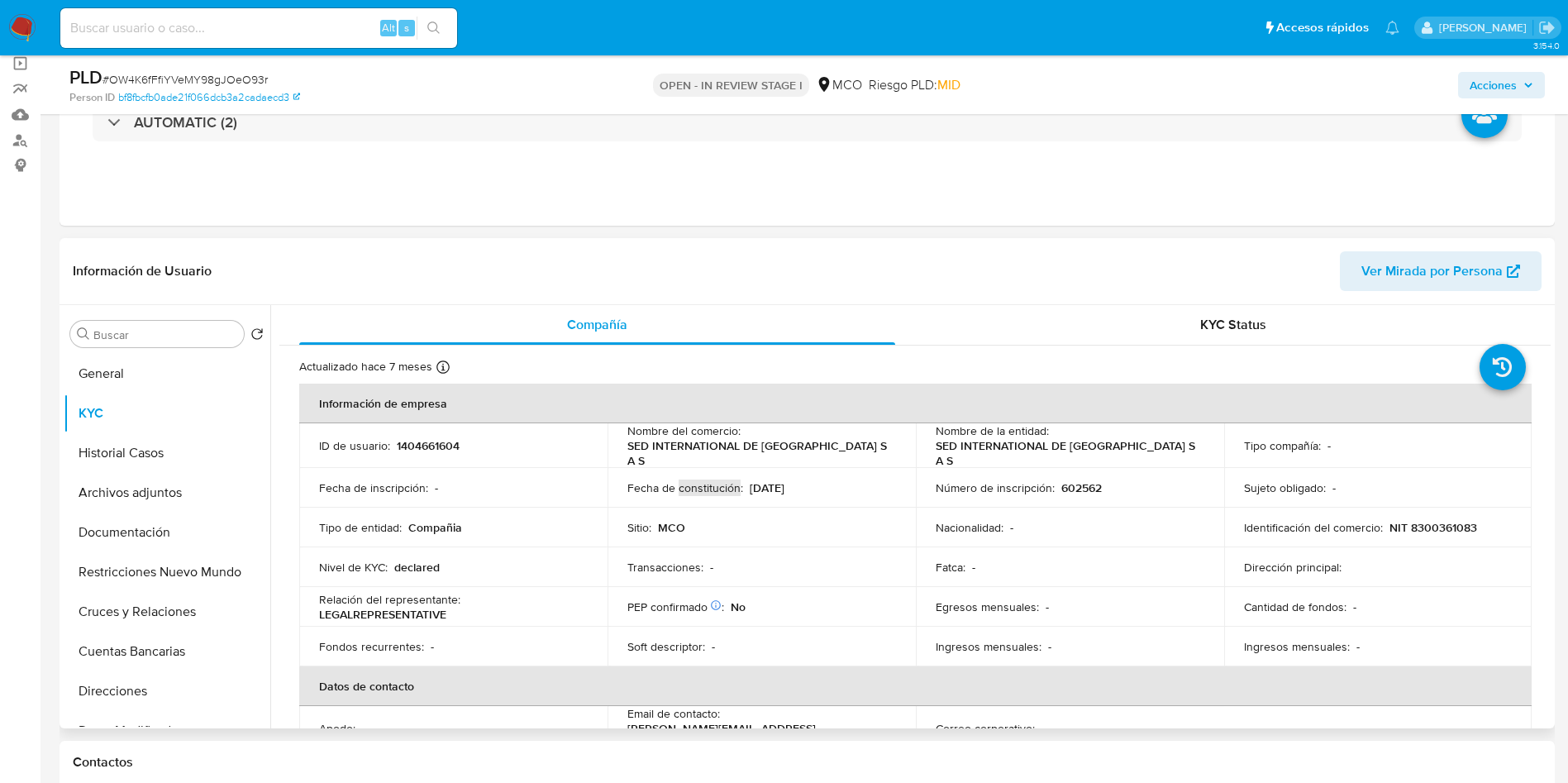
click at [742, 484] on div "Fecha de constitución : [DATE]" at bounding box center [761, 488] width 269 height 15
copy div "[DATE]"
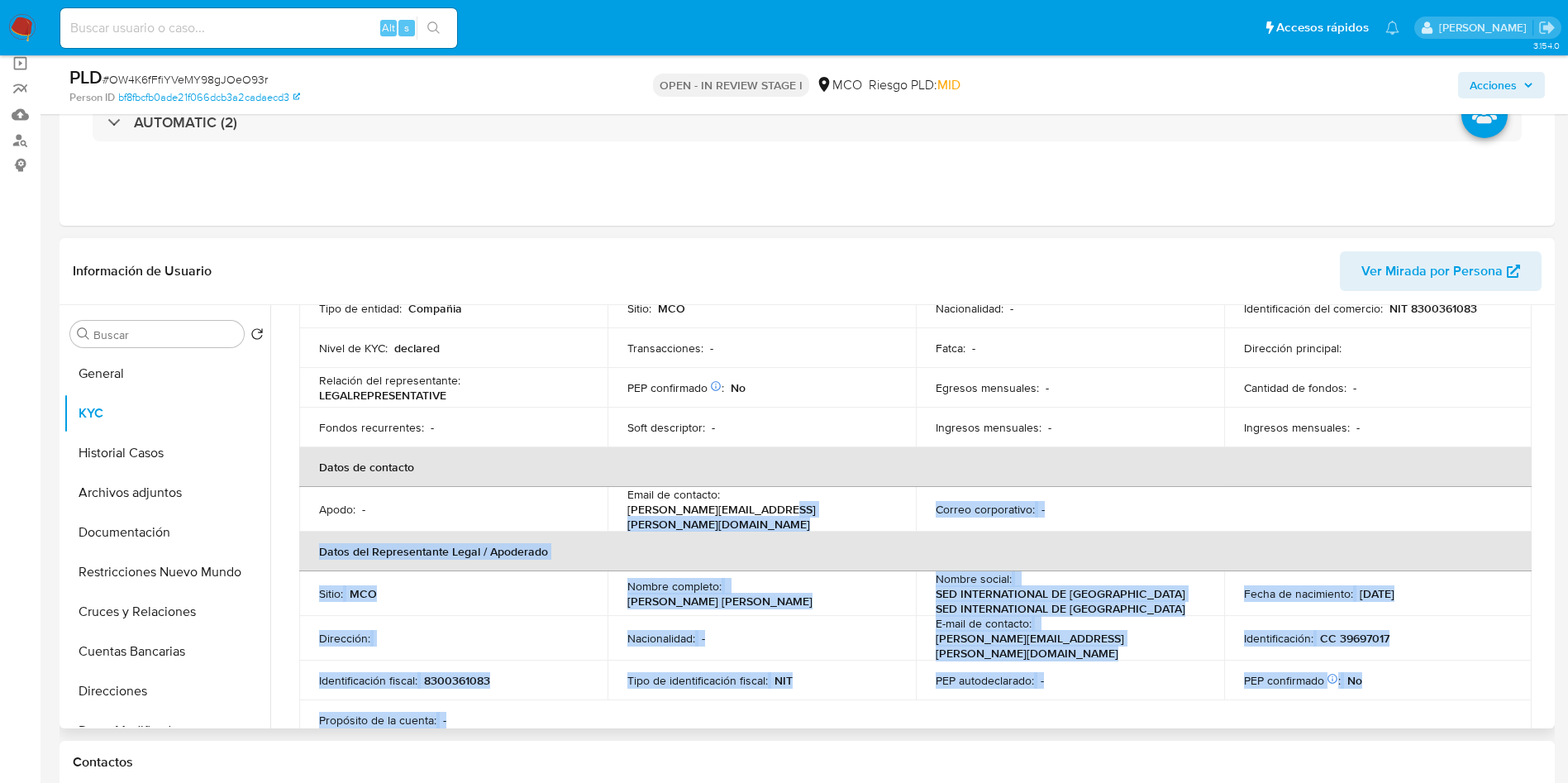
scroll to position [239, 0]
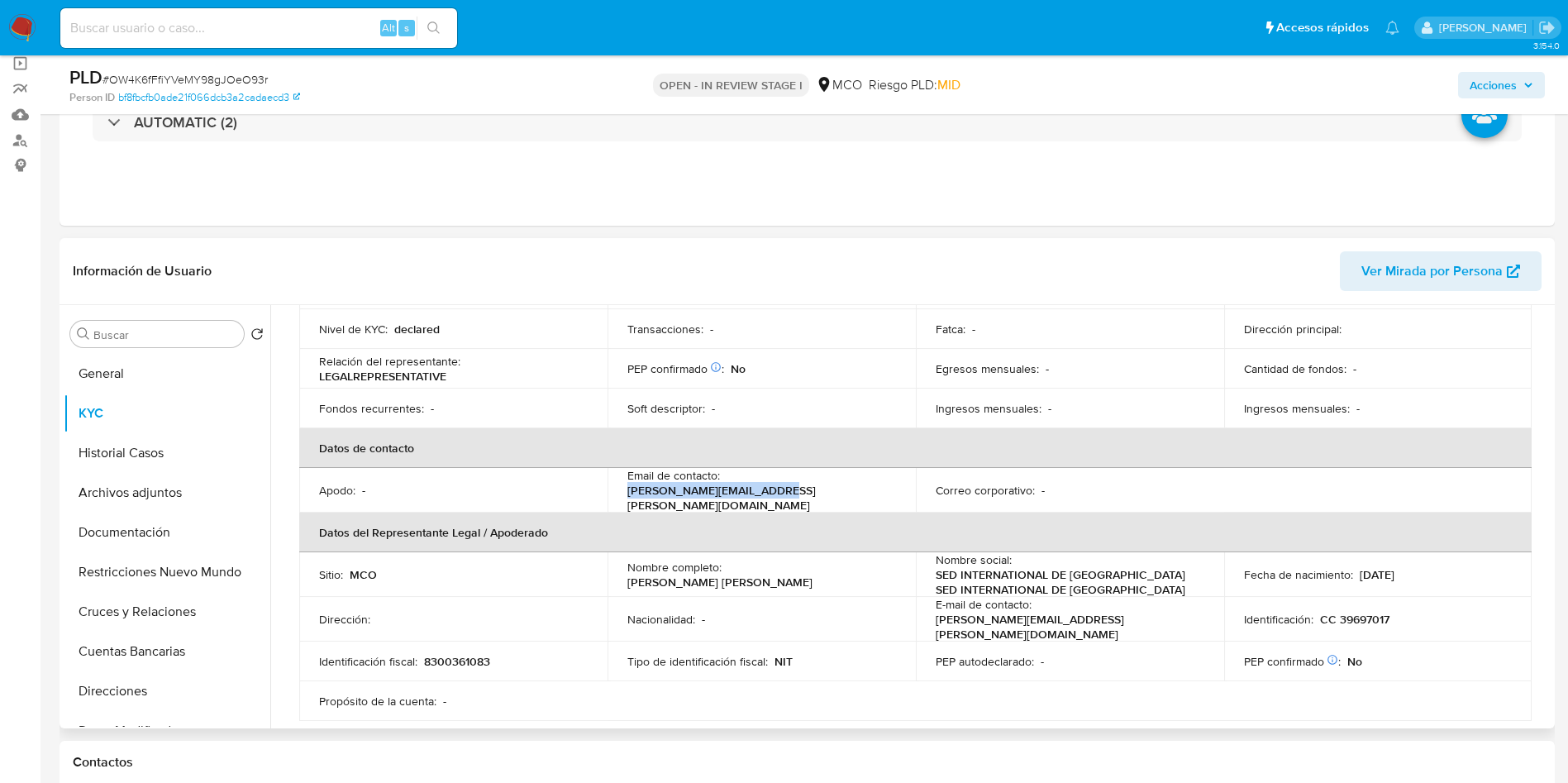
drag, startPoint x: 865, startPoint y: 717, endPoint x: 723, endPoint y: 478, distance: 278.0
click at [723, 478] on div "Email de contacto : [PERSON_NAME][EMAIL_ADDRESS][PERSON_NAME][DOMAIN_NAME]" at bounding box center [761, 490] width 269 height 45
copy p "[PERSON_NAME][EMAIL_ADDRESS][PERSON_NAME][DOMAIN_NAME]"
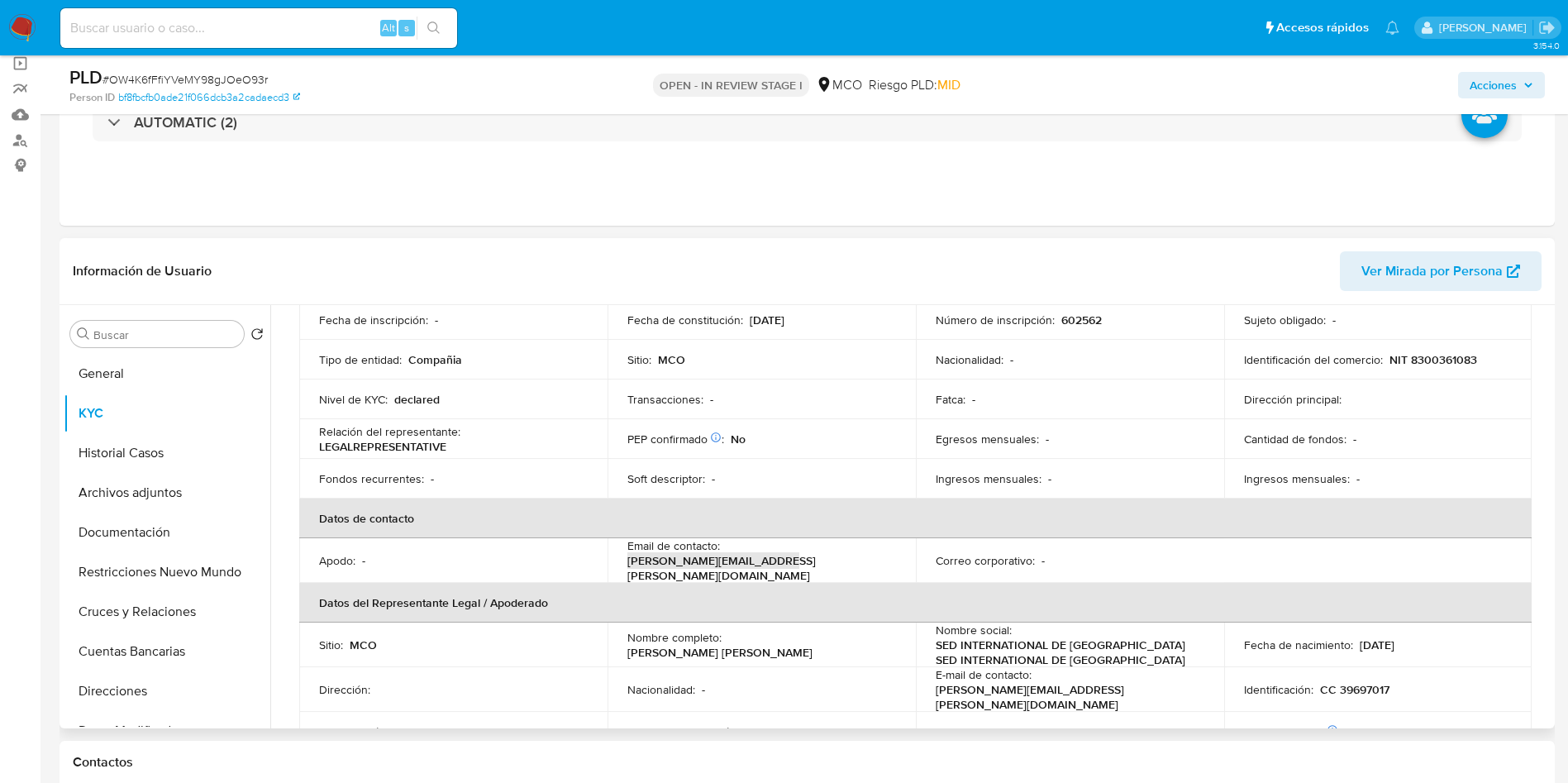
scroll to position [206, 0]
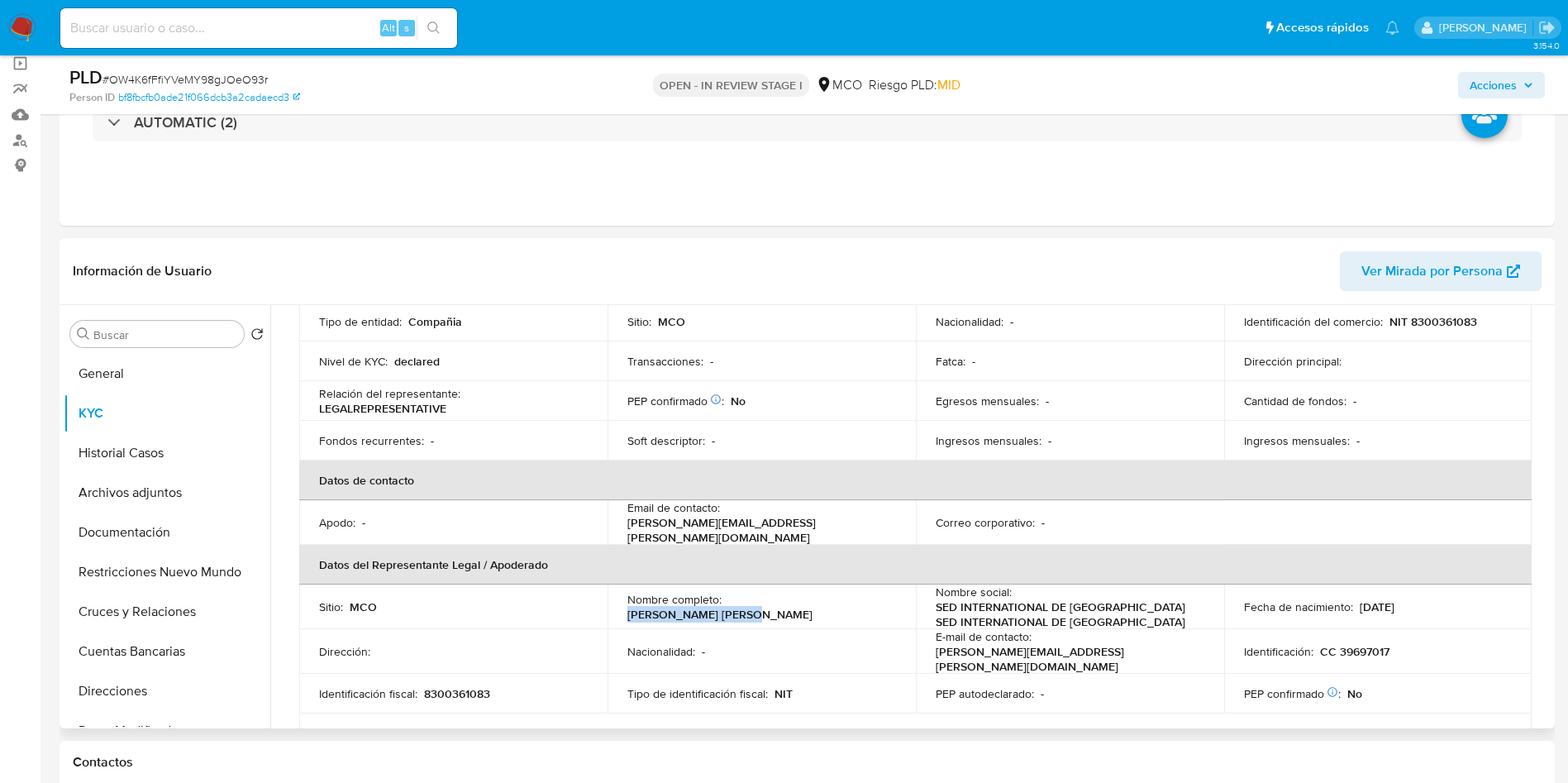
drag, startPoint x: 838, startPoint y: 596, endPoint x: 725, endPoint y: 599, distance: 113.0
click at [725, 599] on div "Nombre completo : Barrera Ballen Belky" at bounding box center [761, 606] width 269 height 29
click at [1354, 644] on p "CC 39697017" at bounding box center [1354, 652] width 69 height 15
click at [838, 646] on td "Nacionalidad : -" at bounding box center [762, 651] width 309 height 45
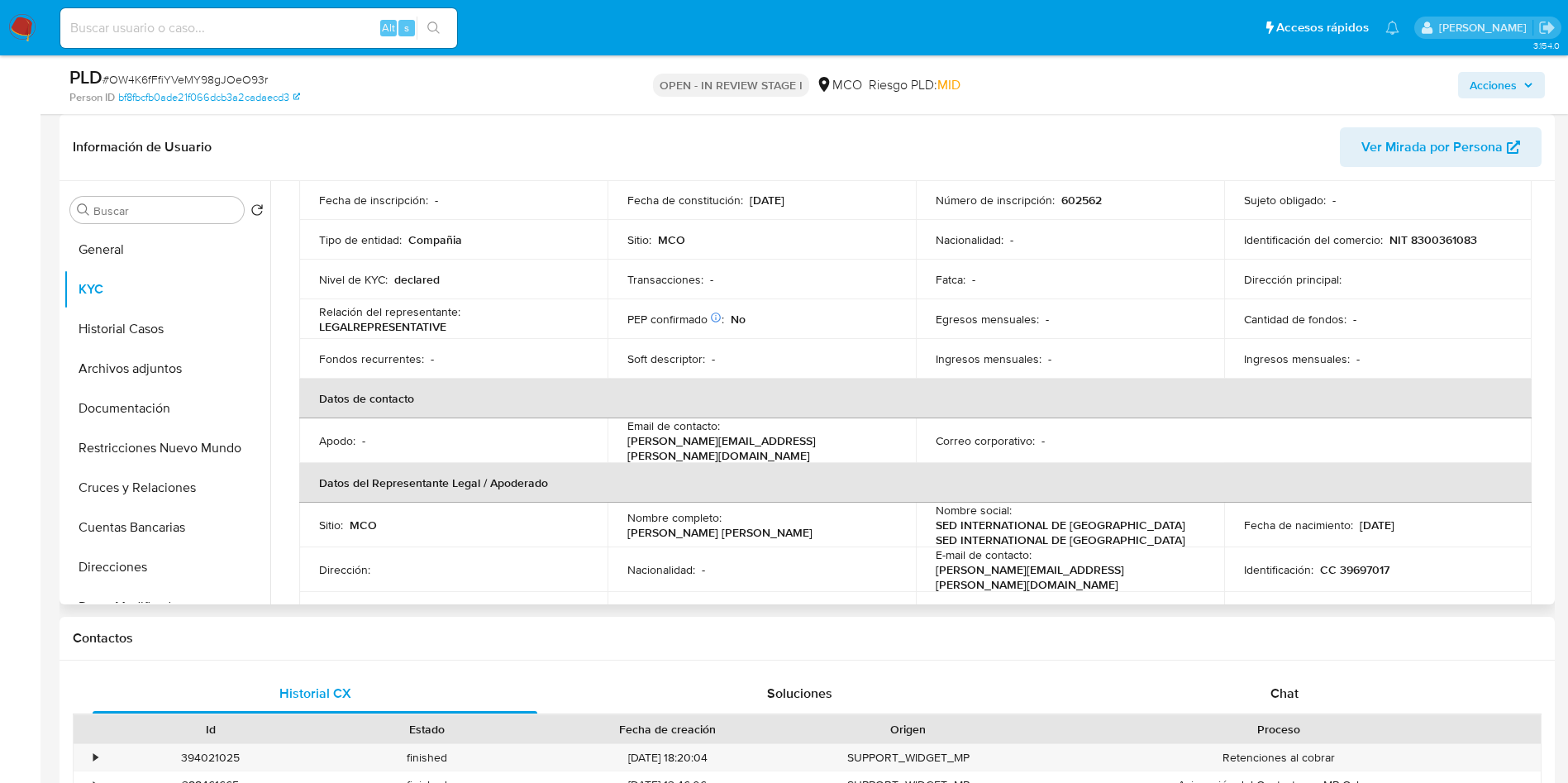
scroll to position [218, 0]
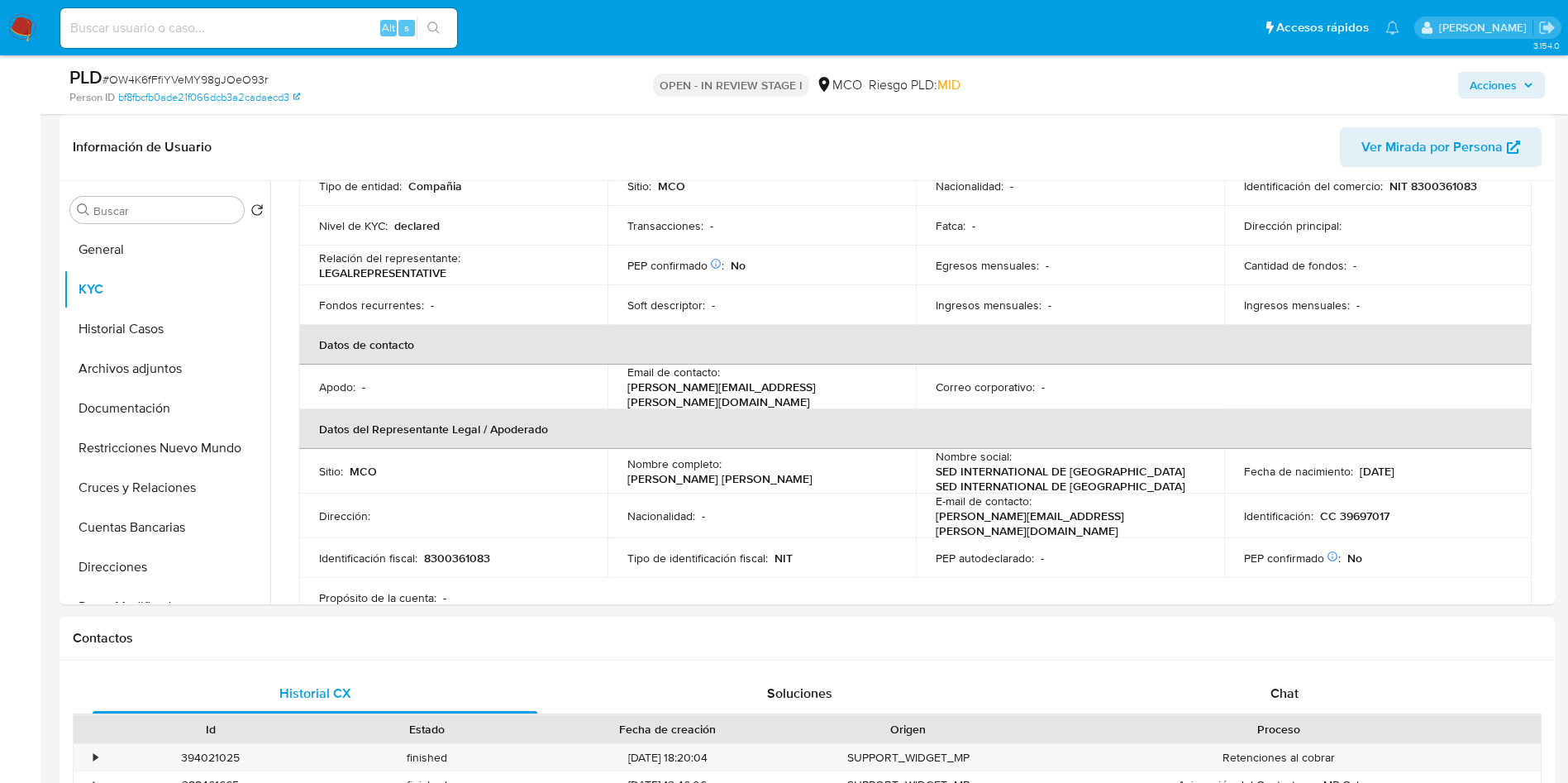
click at [674, 636] on h1 "Contactos" at bounding box center [807, 638] width 1468 height 16
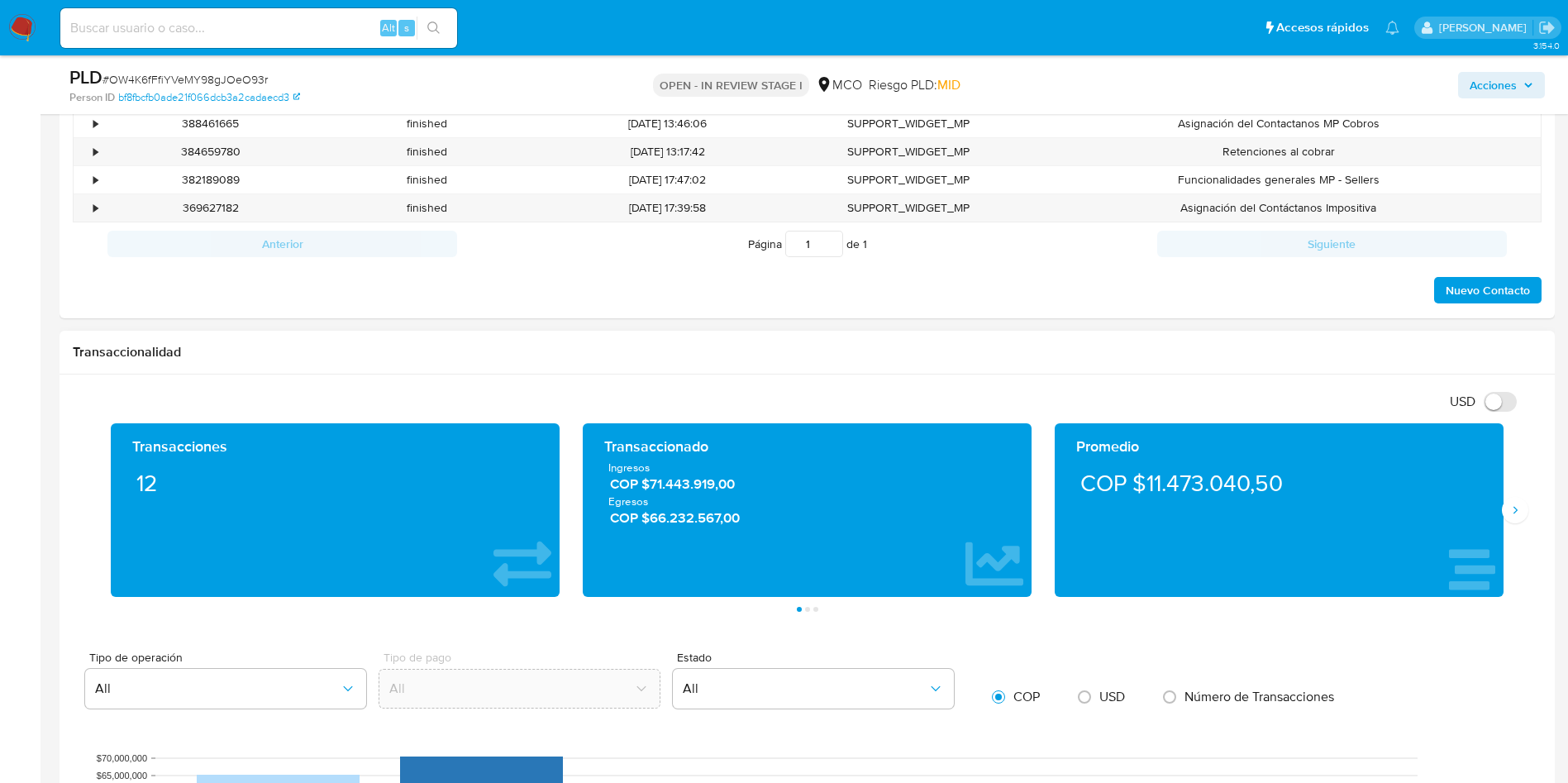
scroll to position [992, 0]
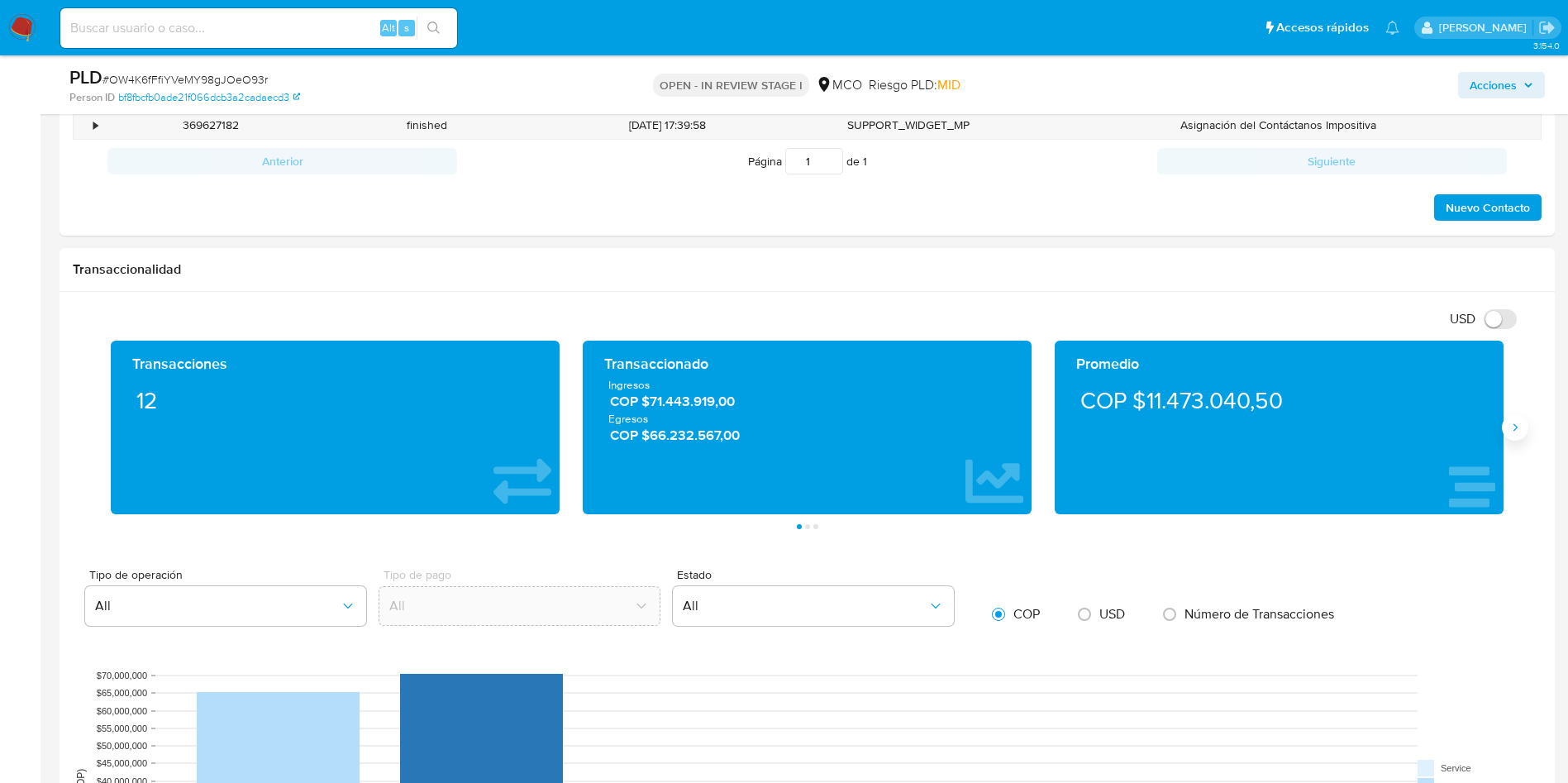
click at [1508, 430] on icon "Siguiente" at bounding box center [1515, 428] width 13 height 13
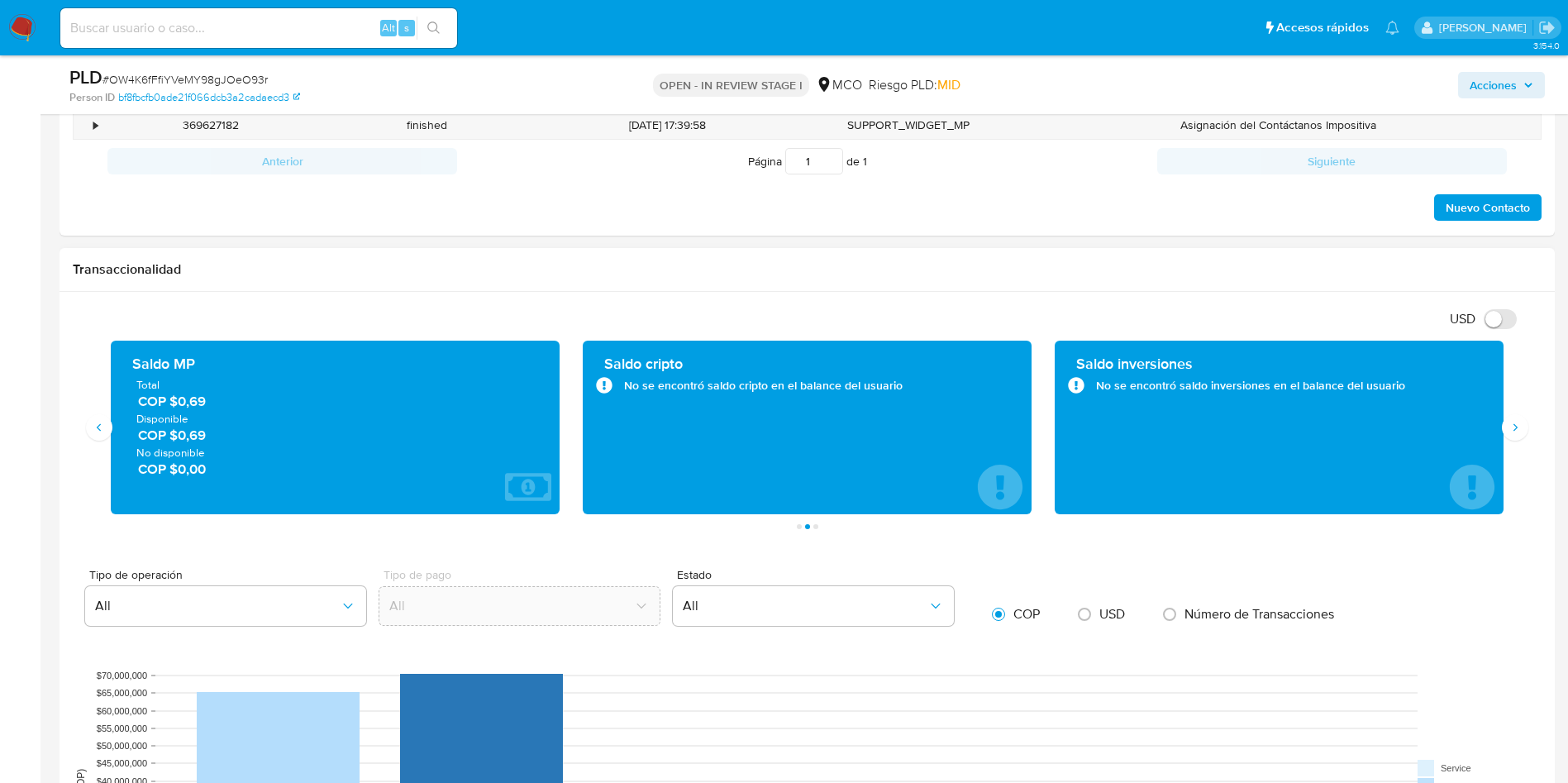
click at [199, 435] on span "COP $0,69" at bounding box center [335, 435] width 396 height 19
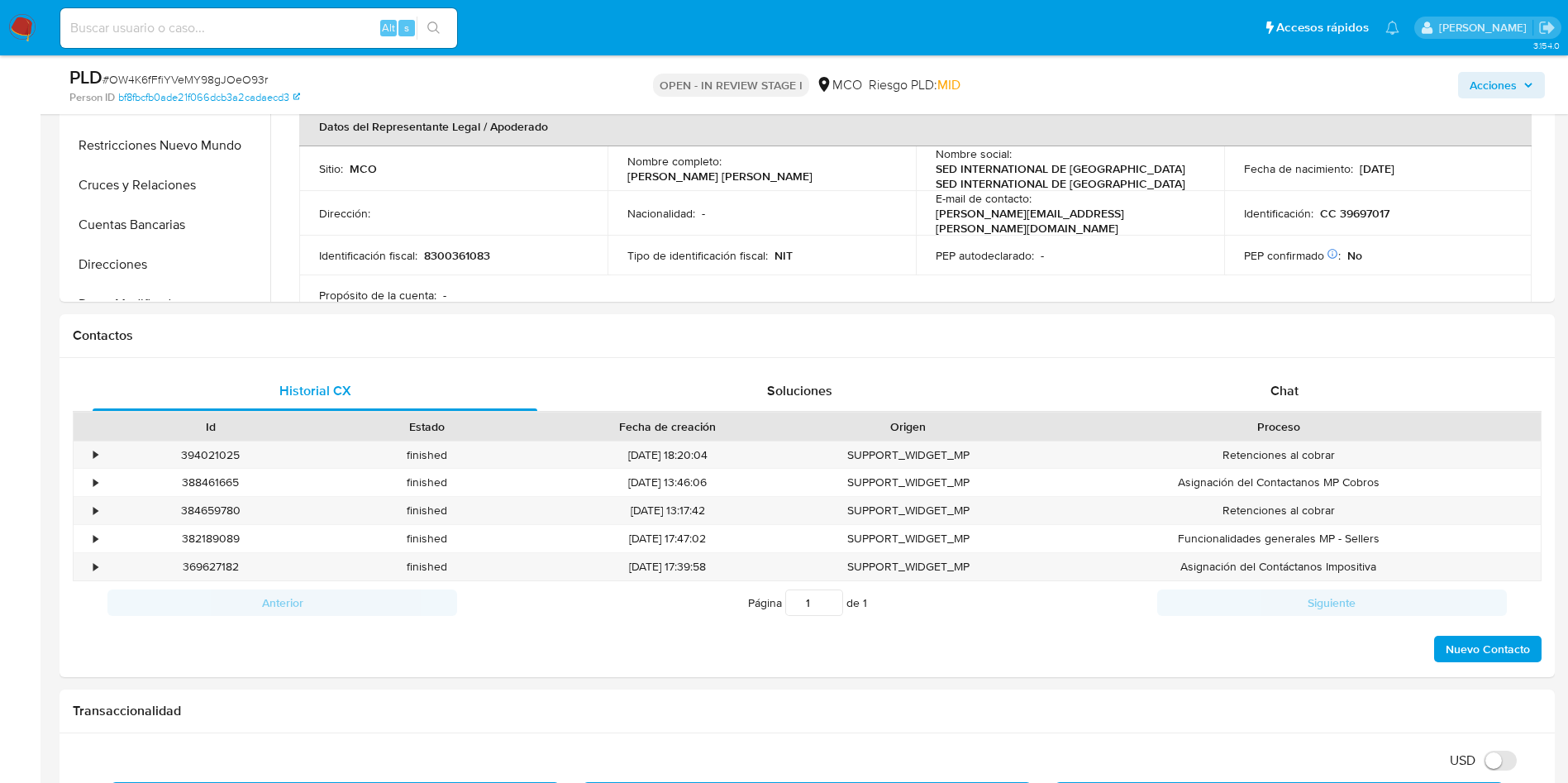
scroll to position [372, 0]
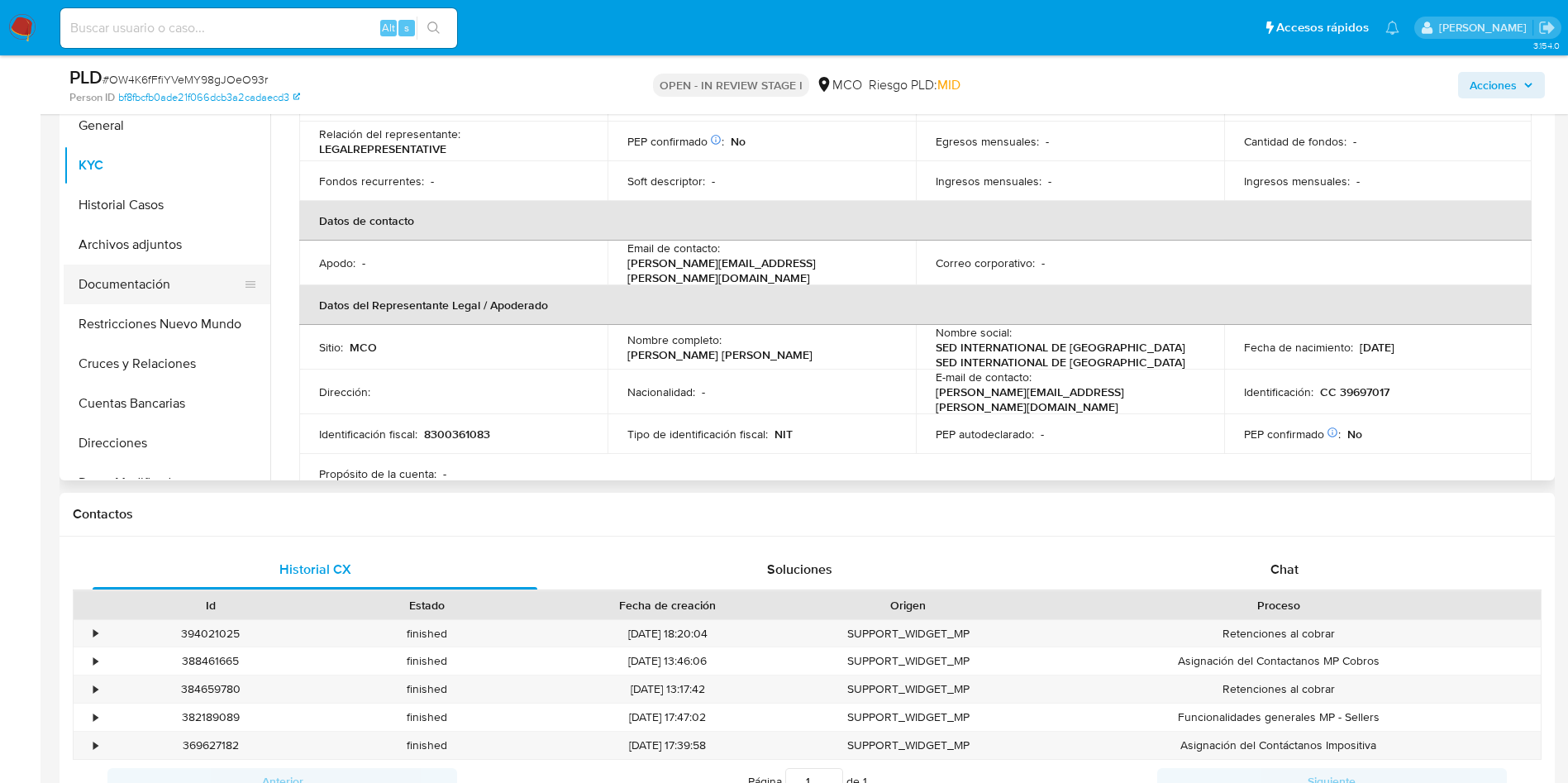
click at [141, 281] on button "Documentación" at bounding box center [161, 284] width 194 height 40
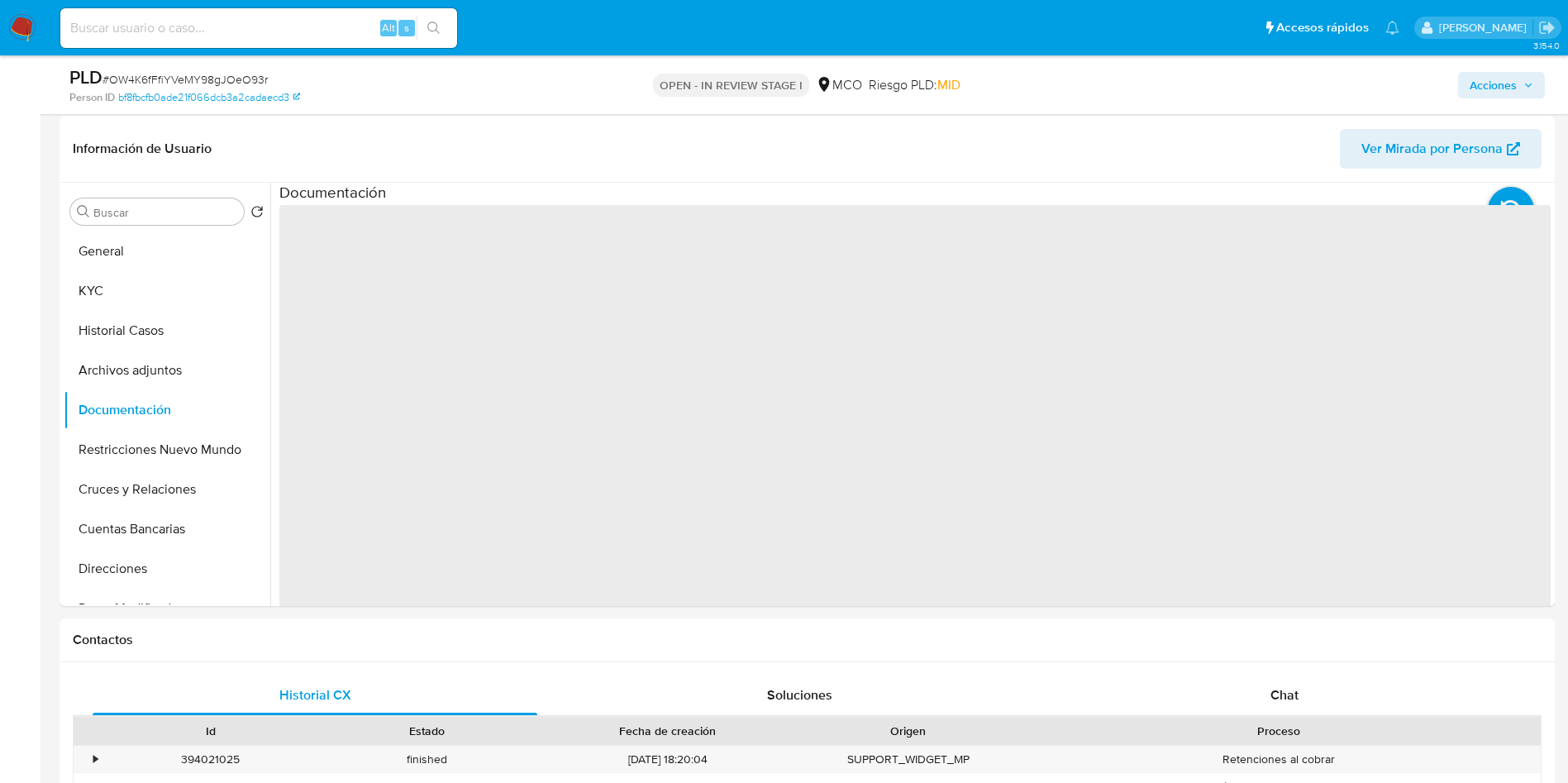
scroll to position [124, 0]
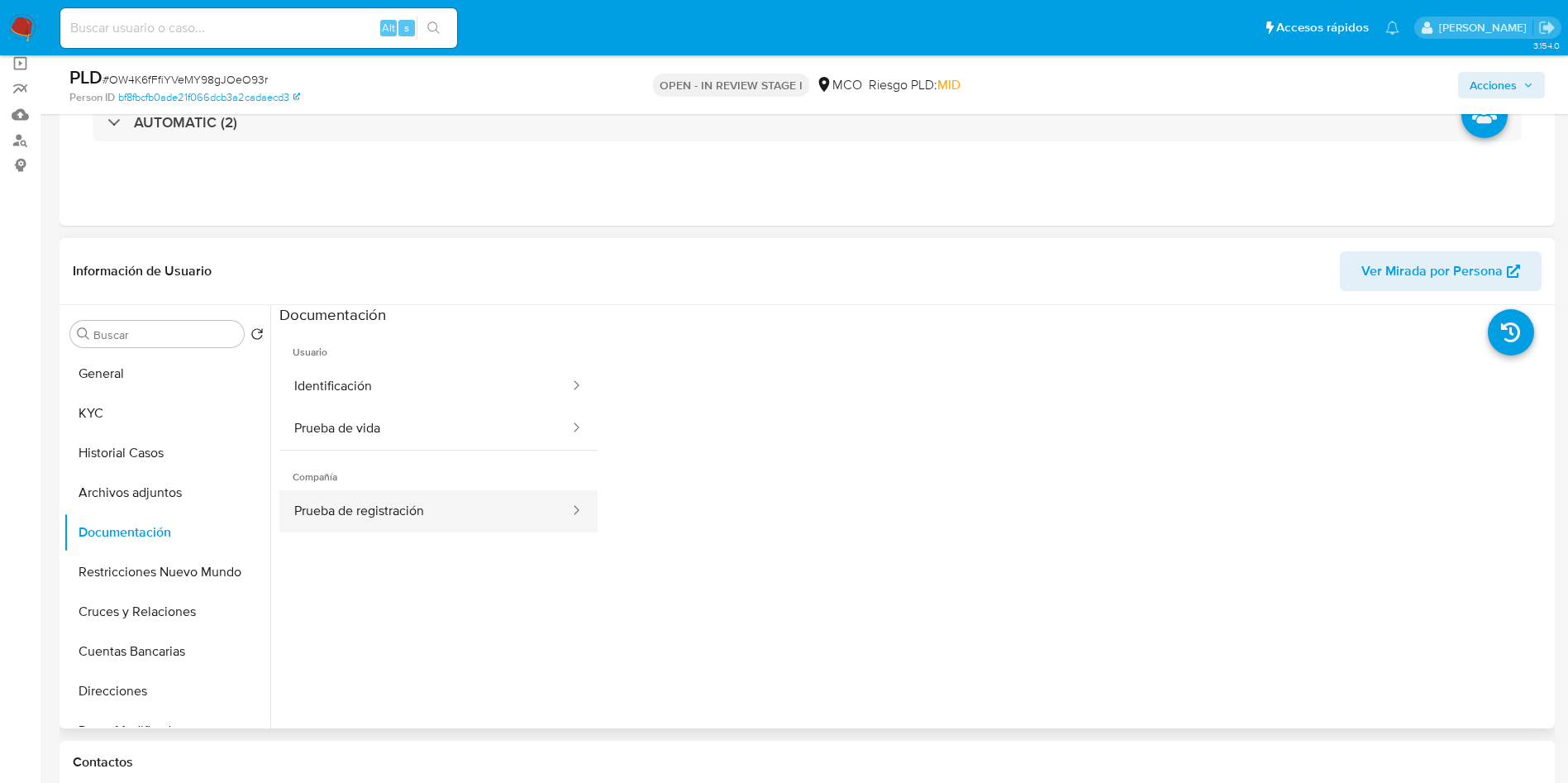
click at [404, 522] on button "Prueba de registración" at bounding box center [425, 511] width 292 height 42
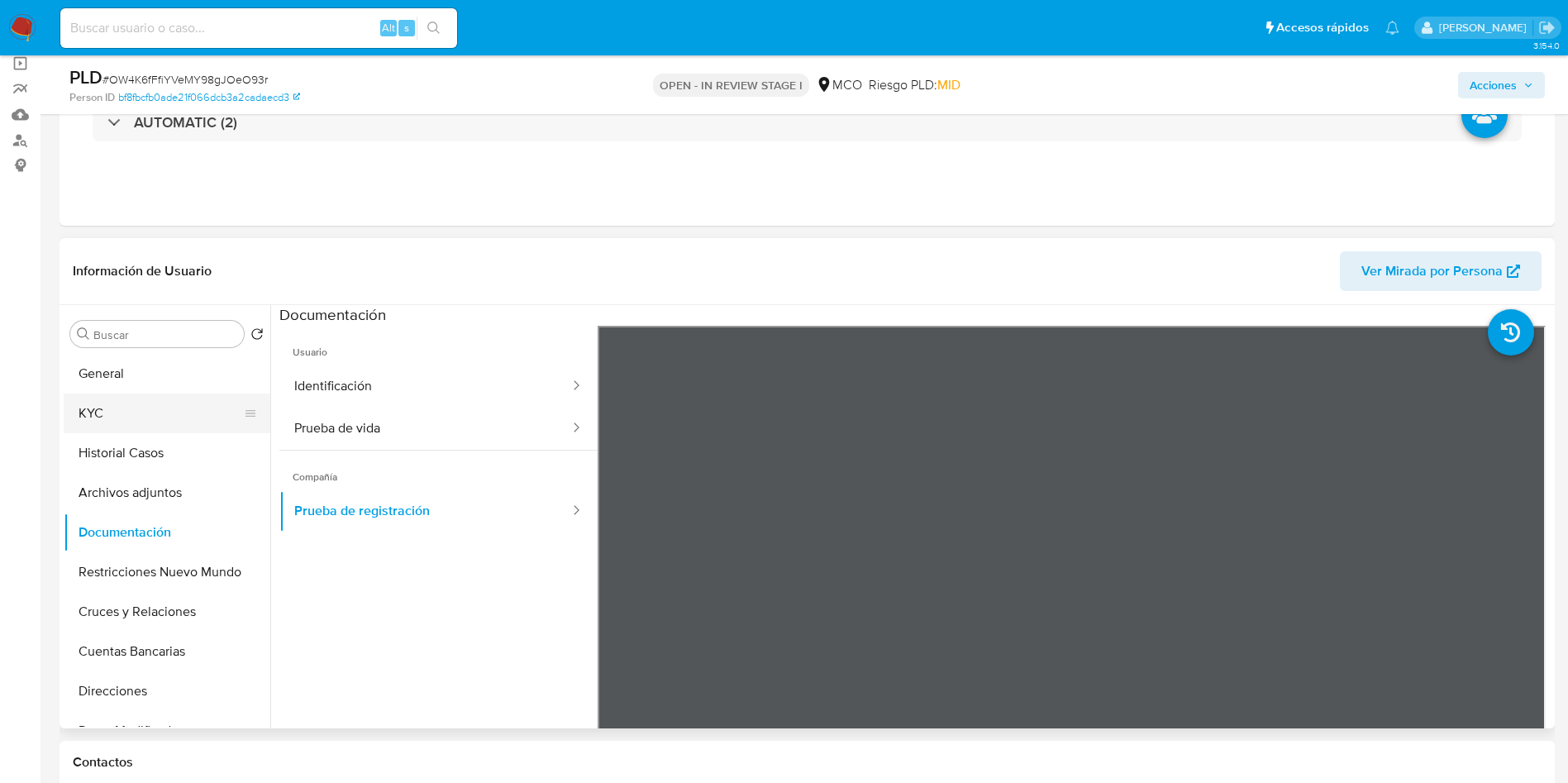
click at [127, 415] on button "KYC" at bounding box center [161, 413] width 194 height 40
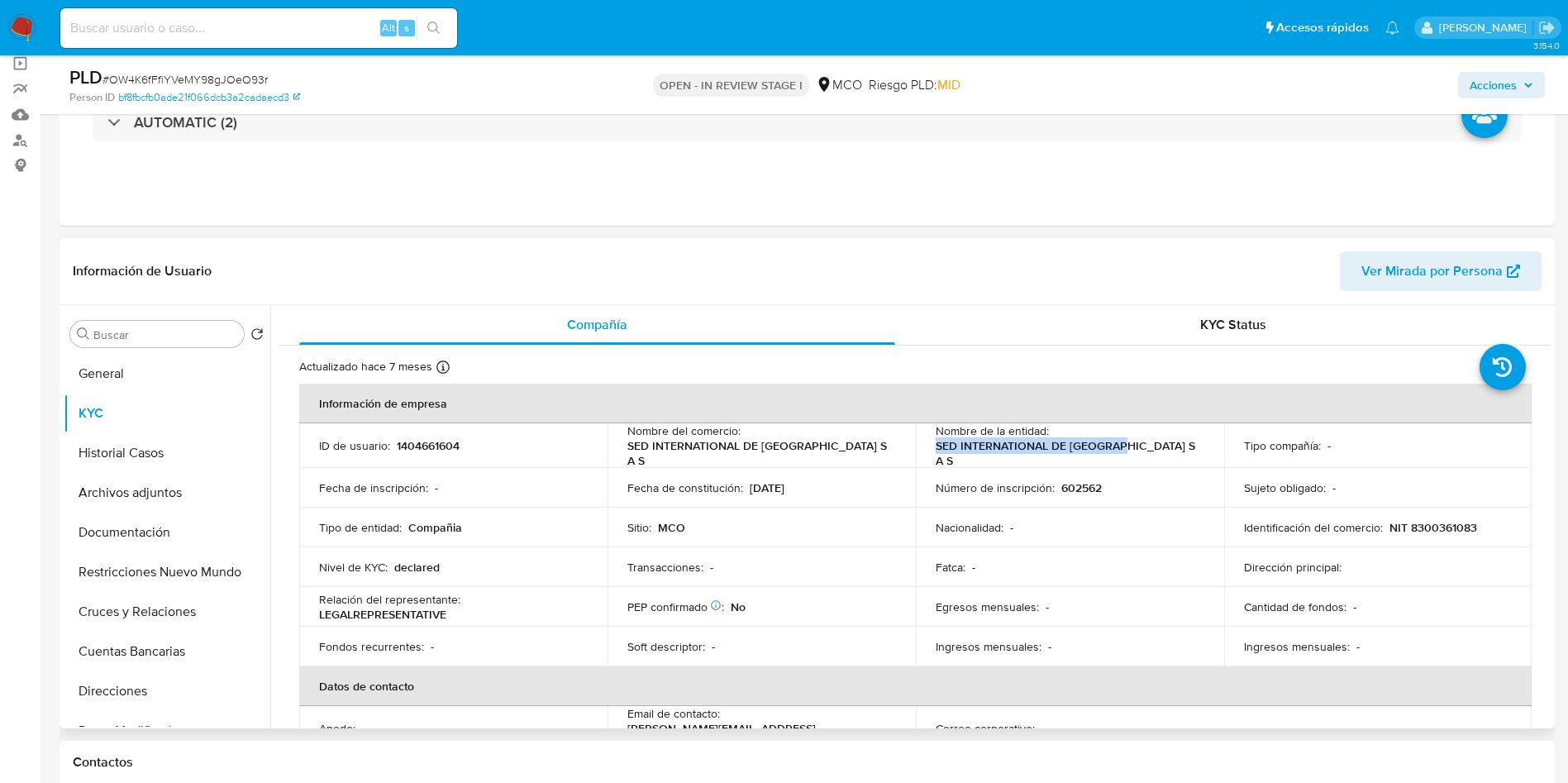
drag, startPoint x: 924, startPoint y: 455, endPoint x: 1125, endPoint y: 451, distance: 201.0
click at [1125, 451] on td "Nombre de la entidad : SED INTERNATIONAL DE COLOMBIA S A S" at bounding box center [1069, 446] width 309 height 45
click at [647, 259] on header "Información de Usuario Ver Mirada por Persona" at bounding box center [807, 272] width 1468 height 40
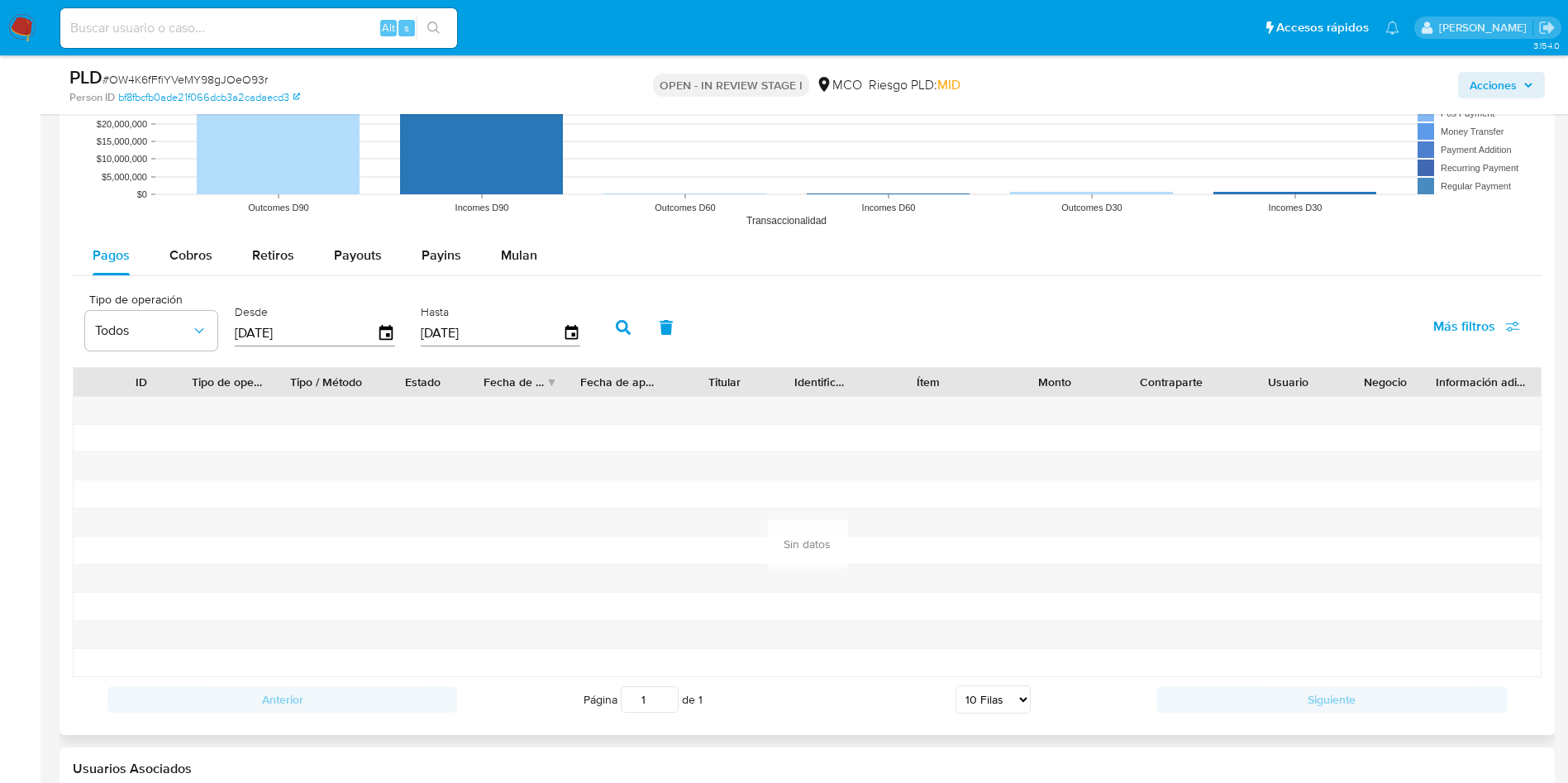
scroll to position [1488, 0]
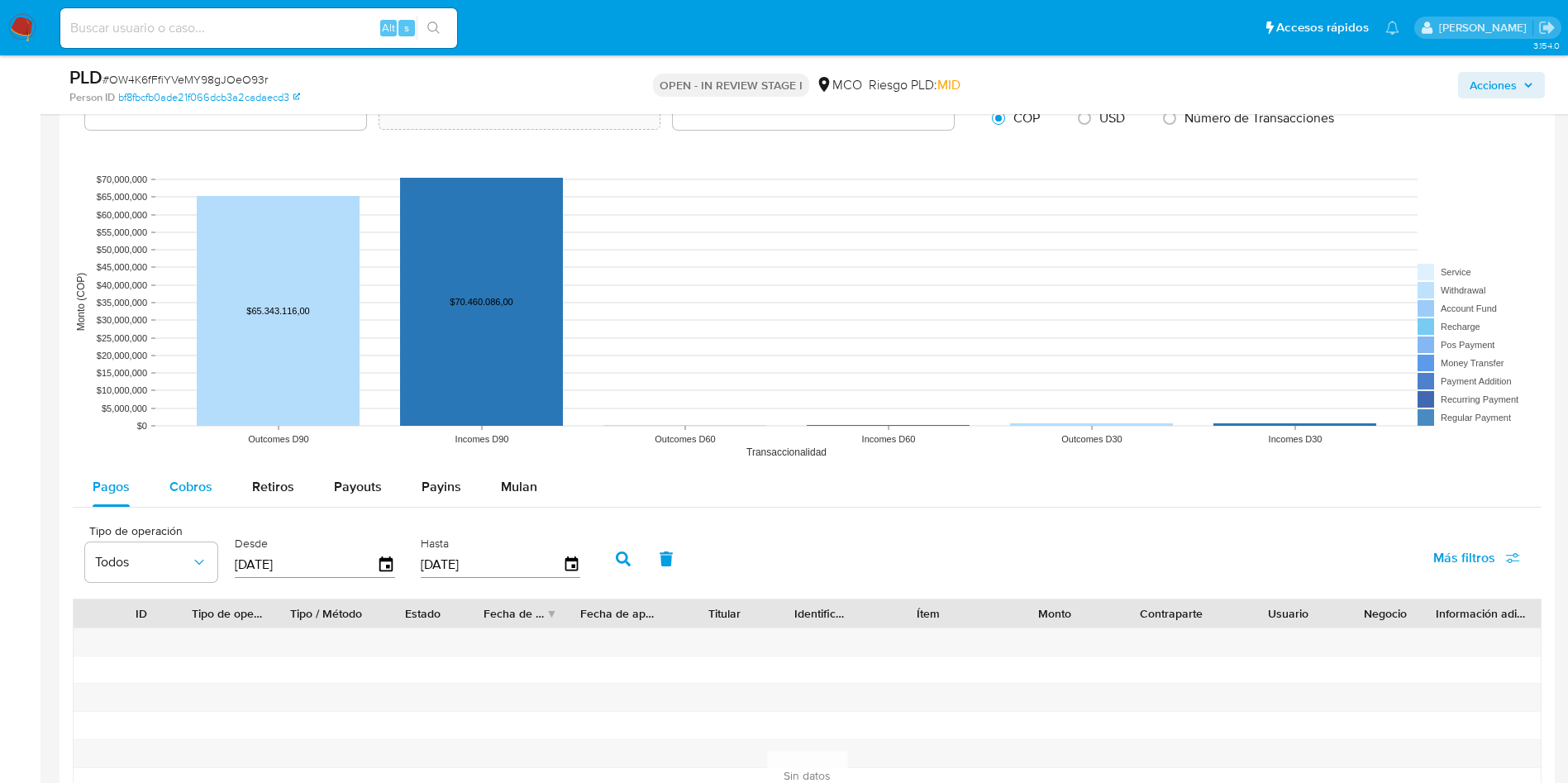
drag, startPoint x: 201, startPoint y: 471, endPoint x: 219, endPoint y: 472, distance: 18.0
click at [201, 471] on div "Cobros" at bounding box center [190, 487] width 43 height 40
select select "10"
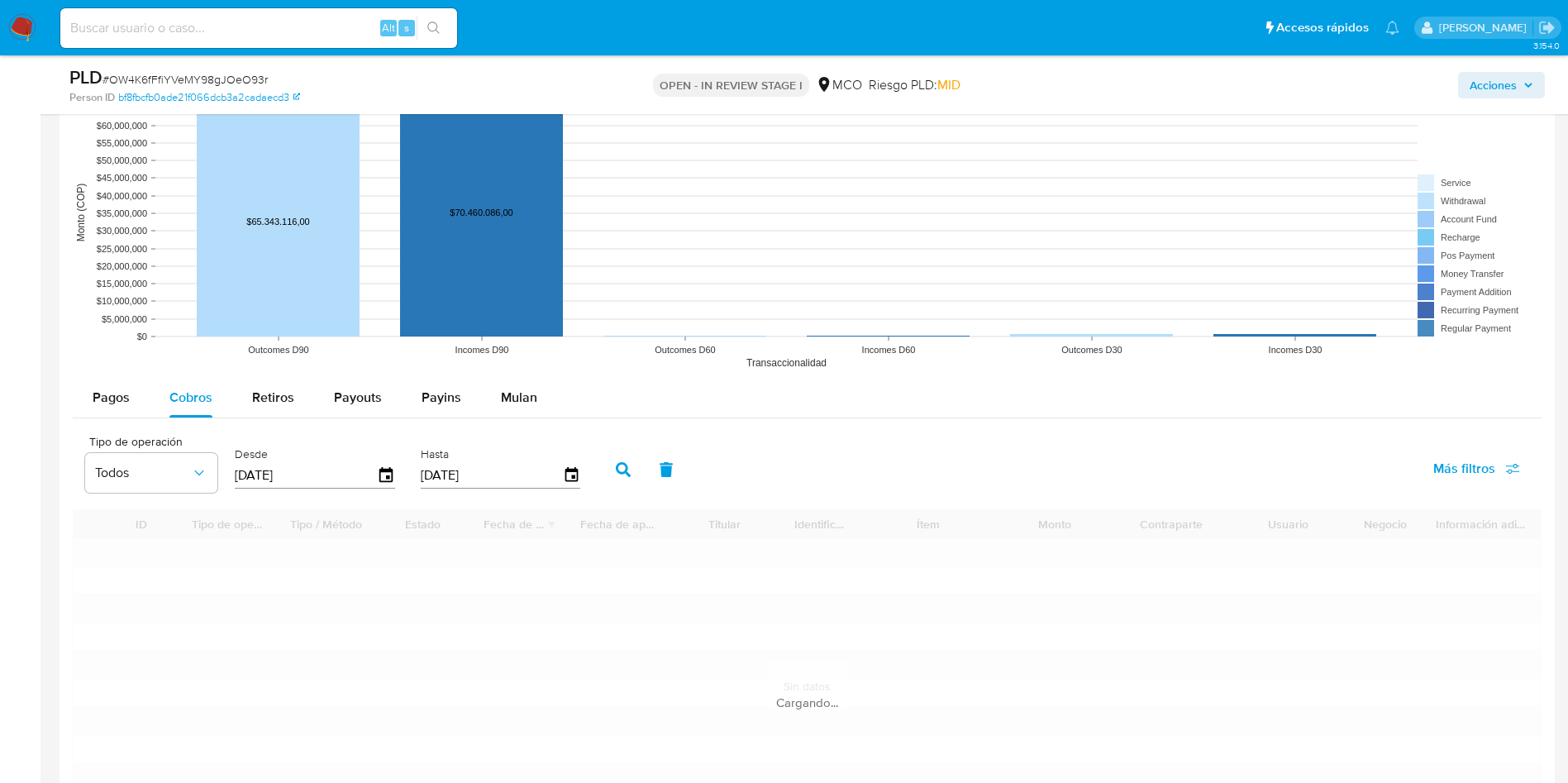
scroll to position [1613, 0]
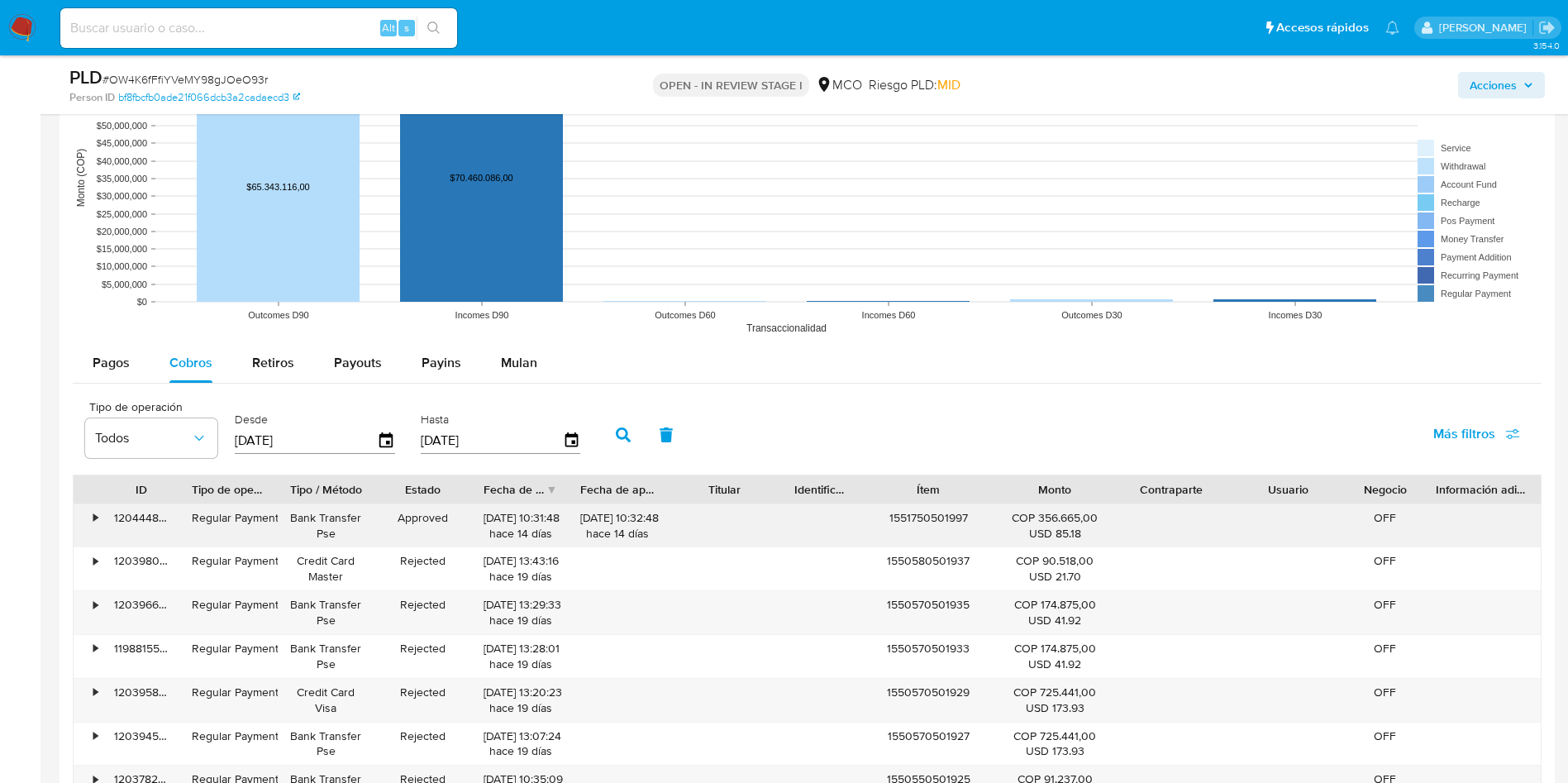
click at [927, 521] on div "1551750501997" at bounding box center [929, 525] width 137 height 43
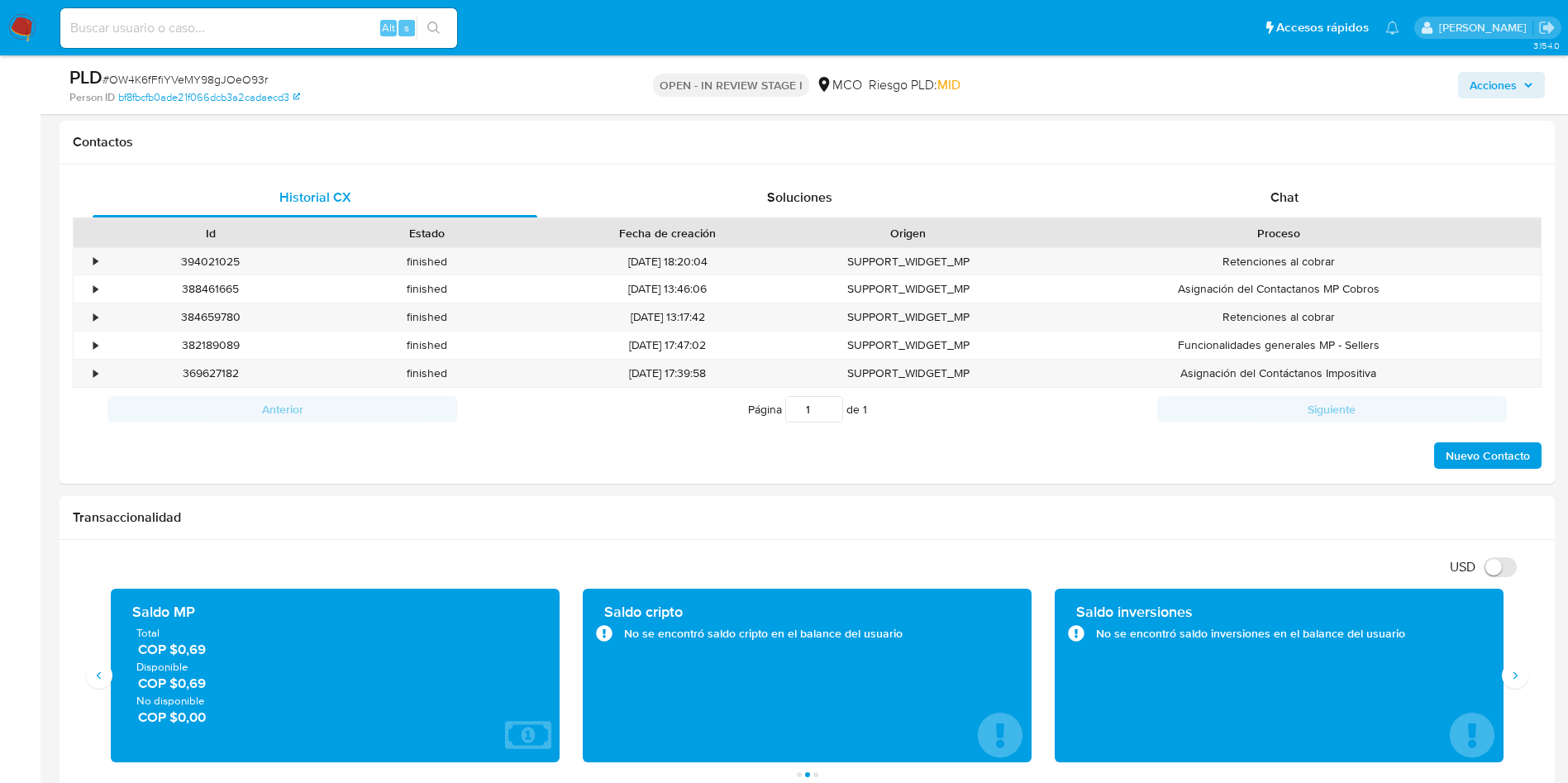
scroll to position [248, 0]
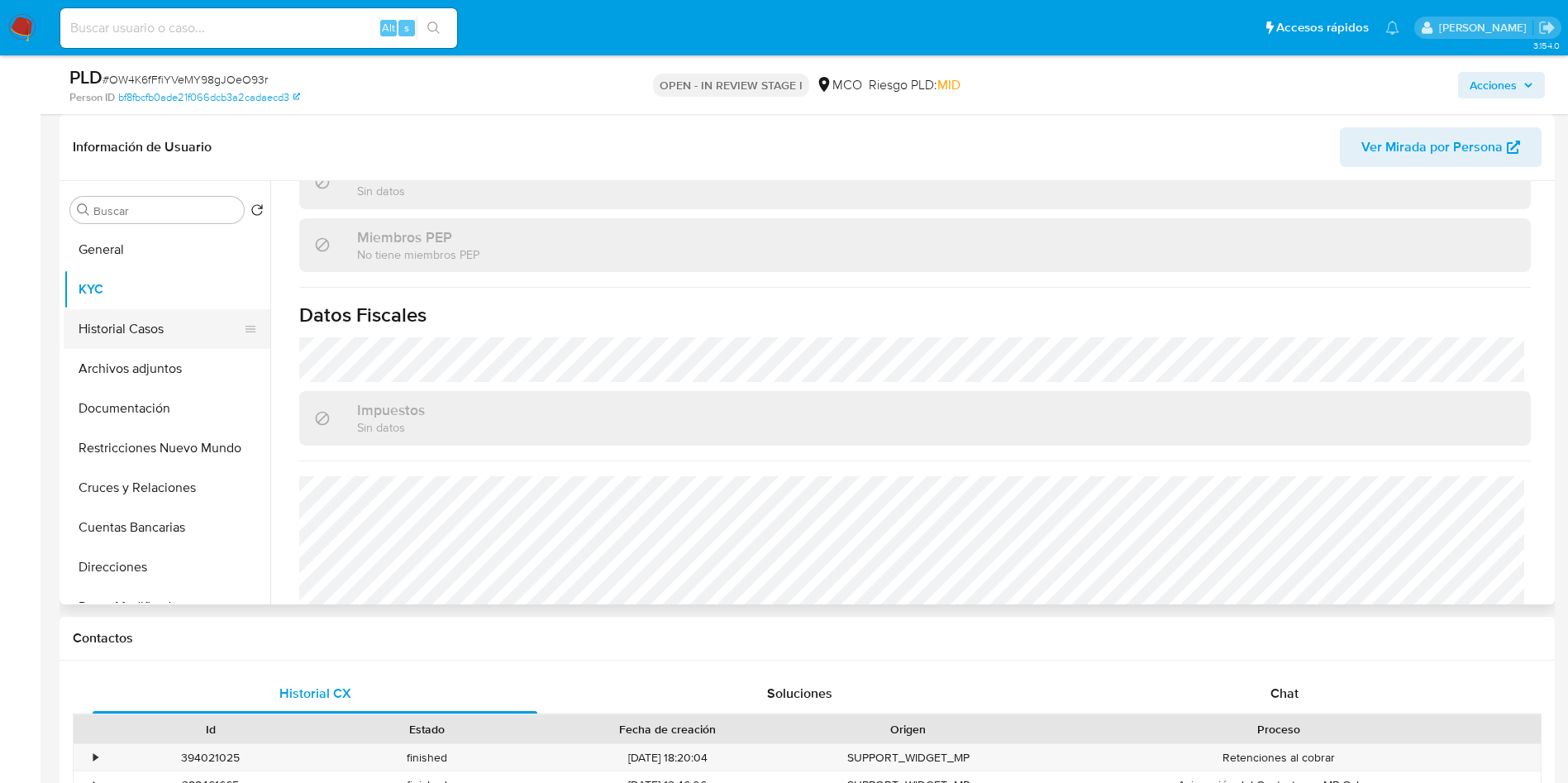
click at [150, 315] on button "Historial Casos" at bounding box center [161, 329] width 194 height 40
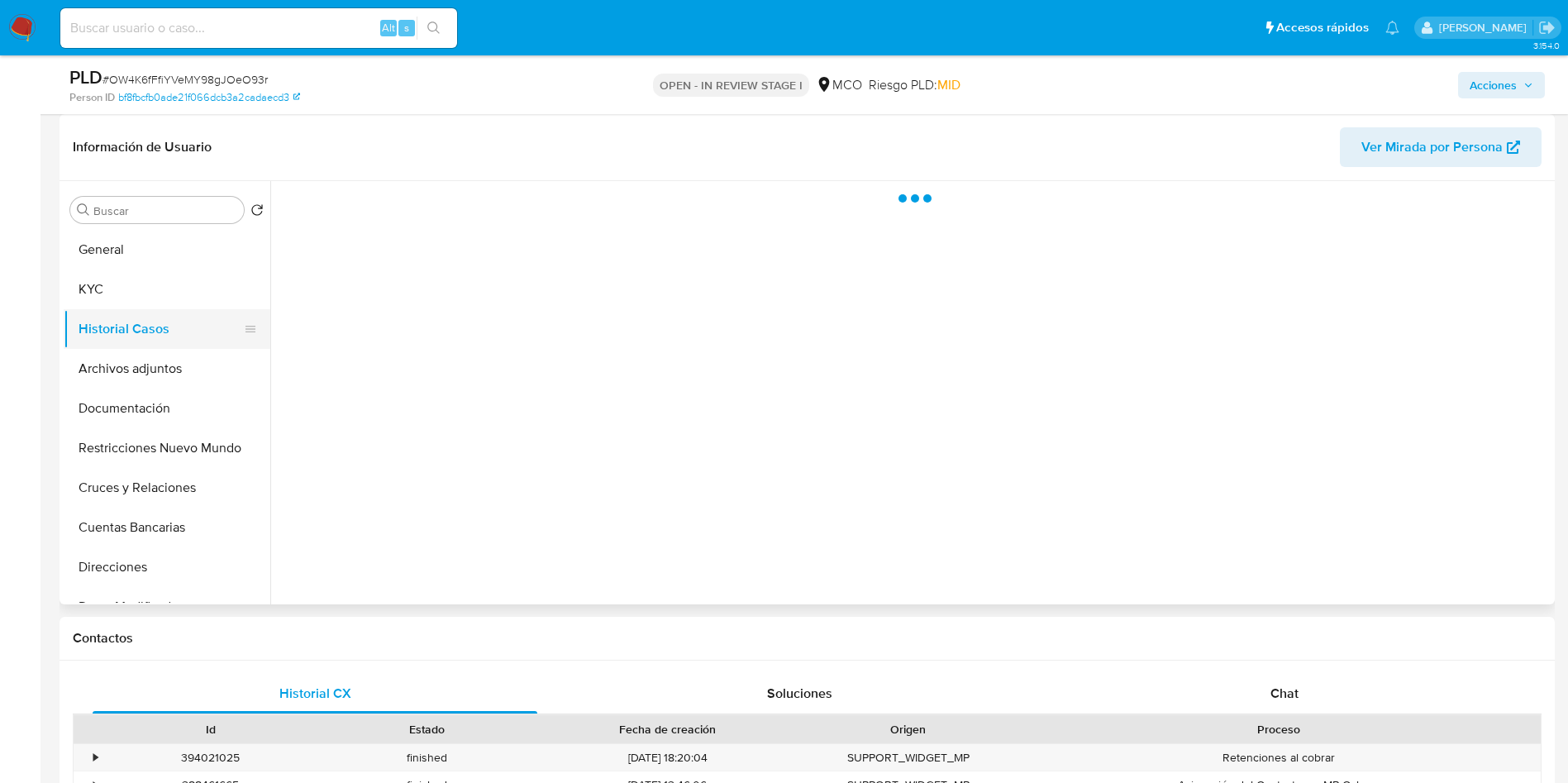
scroll to position [0, 0]
click at [139, 527] on button "Cuentas Bancarias" at bounding box center [161, 527] width 194 height 40
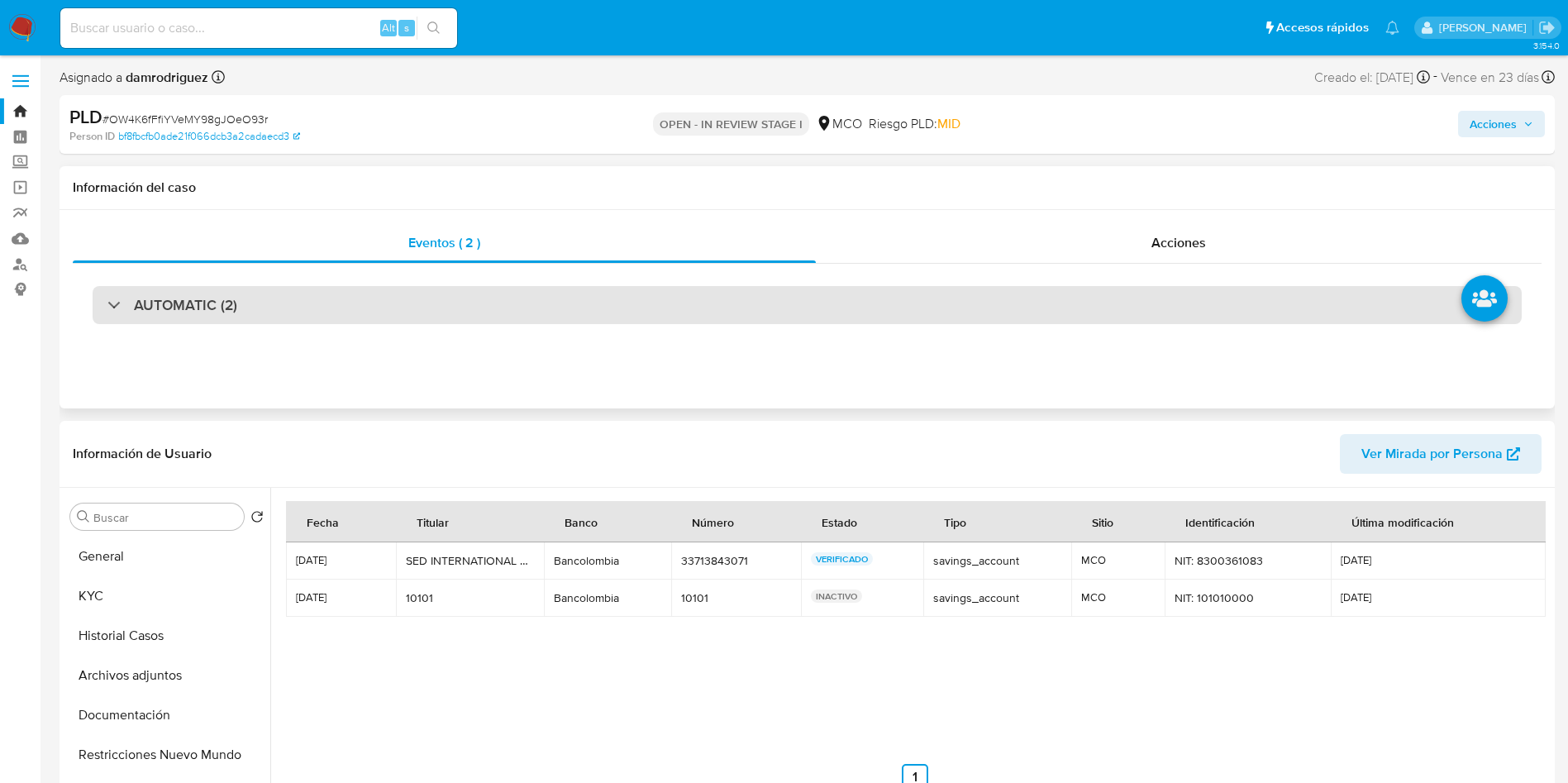
click at [228, 286] on div "AUTOMATIC (2)" at bounding box center [806, 305] width 1429 height 38
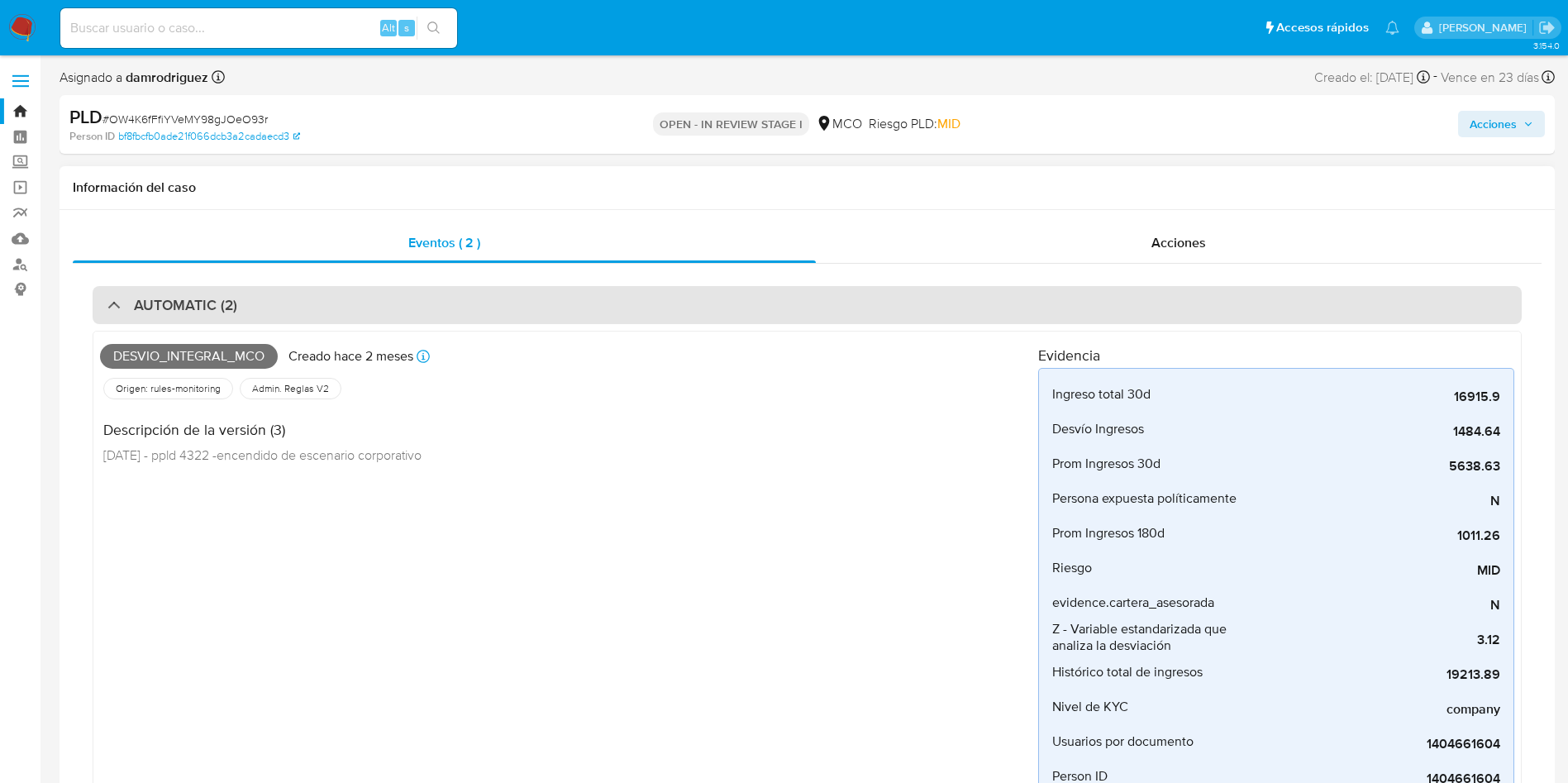
click at [263, 300] on div "AUTOMATIC (2)" at bounding box center [806, 305] width 1429 height 38
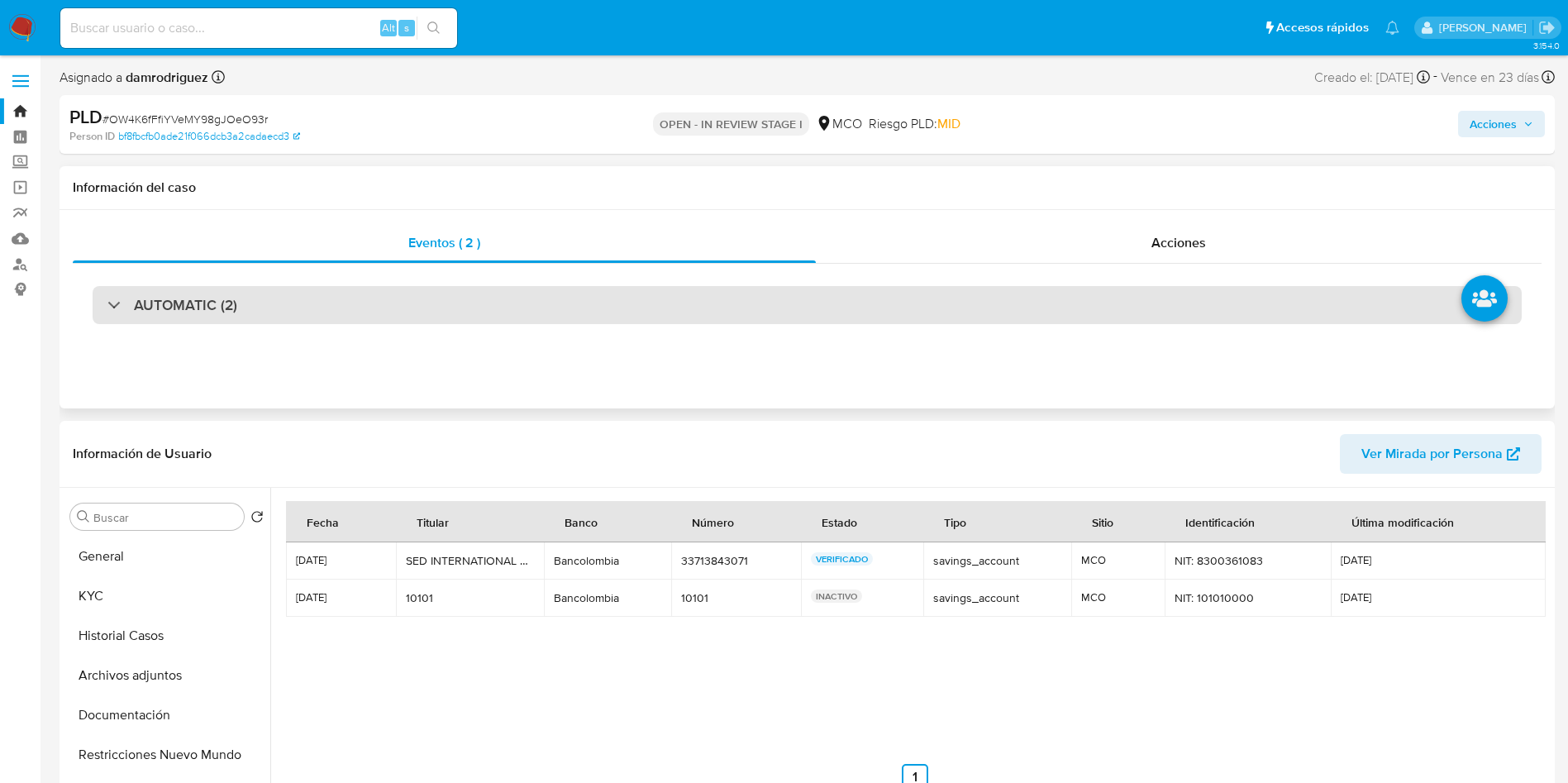
click at [334, 307] on div "AUTOMATIC (2)" at bounding box center [806, 305] width 1429 height 38
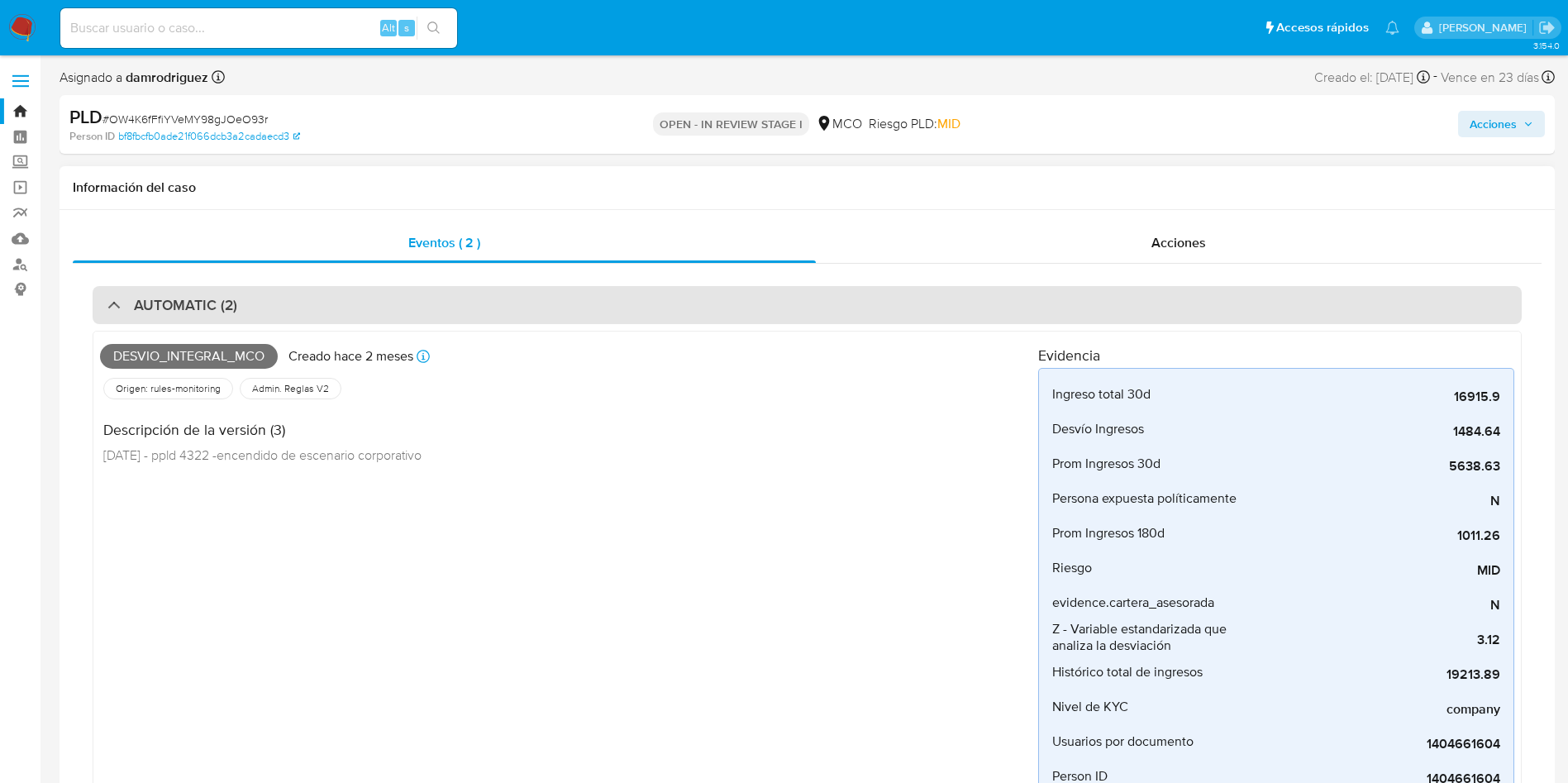
click at [331, 304] on div "AUTOMATIC (2)" at bounding box center [806, 305] width 1429 height 38
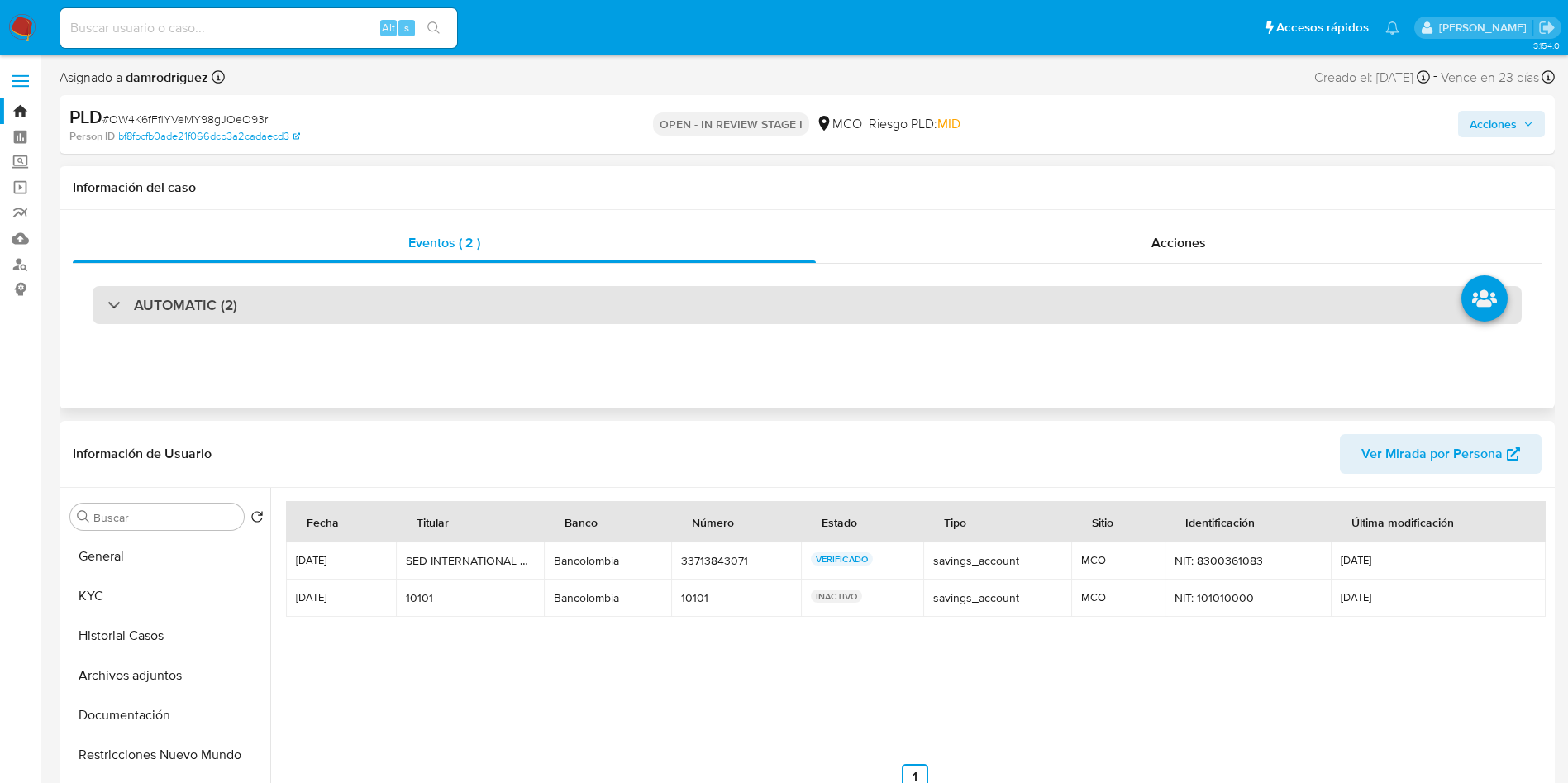
click at [254, 322] on div "AUTOMATIC (2)" at bounding box center [806, 305] width 1429 height 38
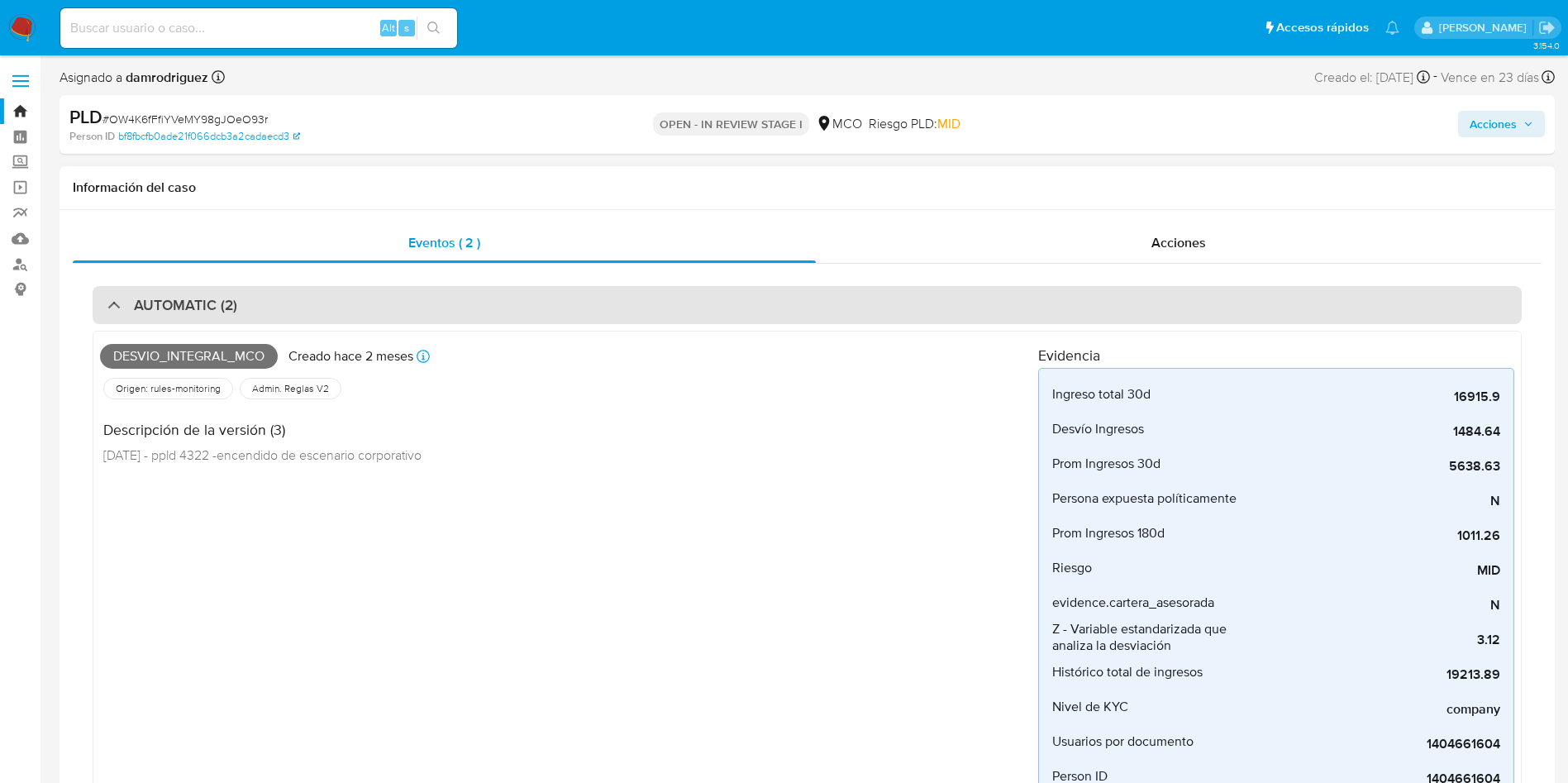
click at [240, 319] on div "AUTOMATIC (2)" at bounding box center [806, 305] width 1429 height 38
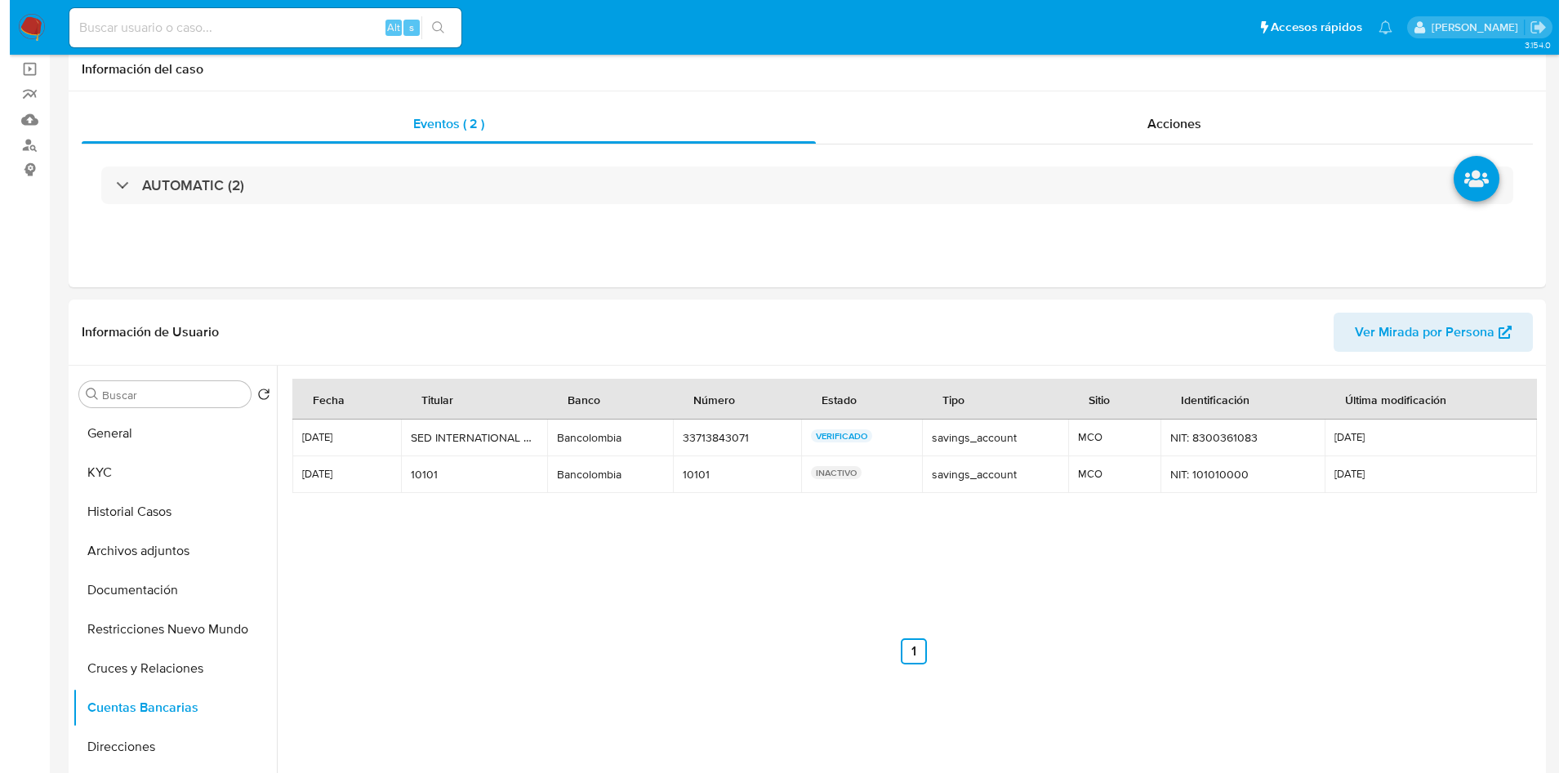
scroll to position [245, 0]
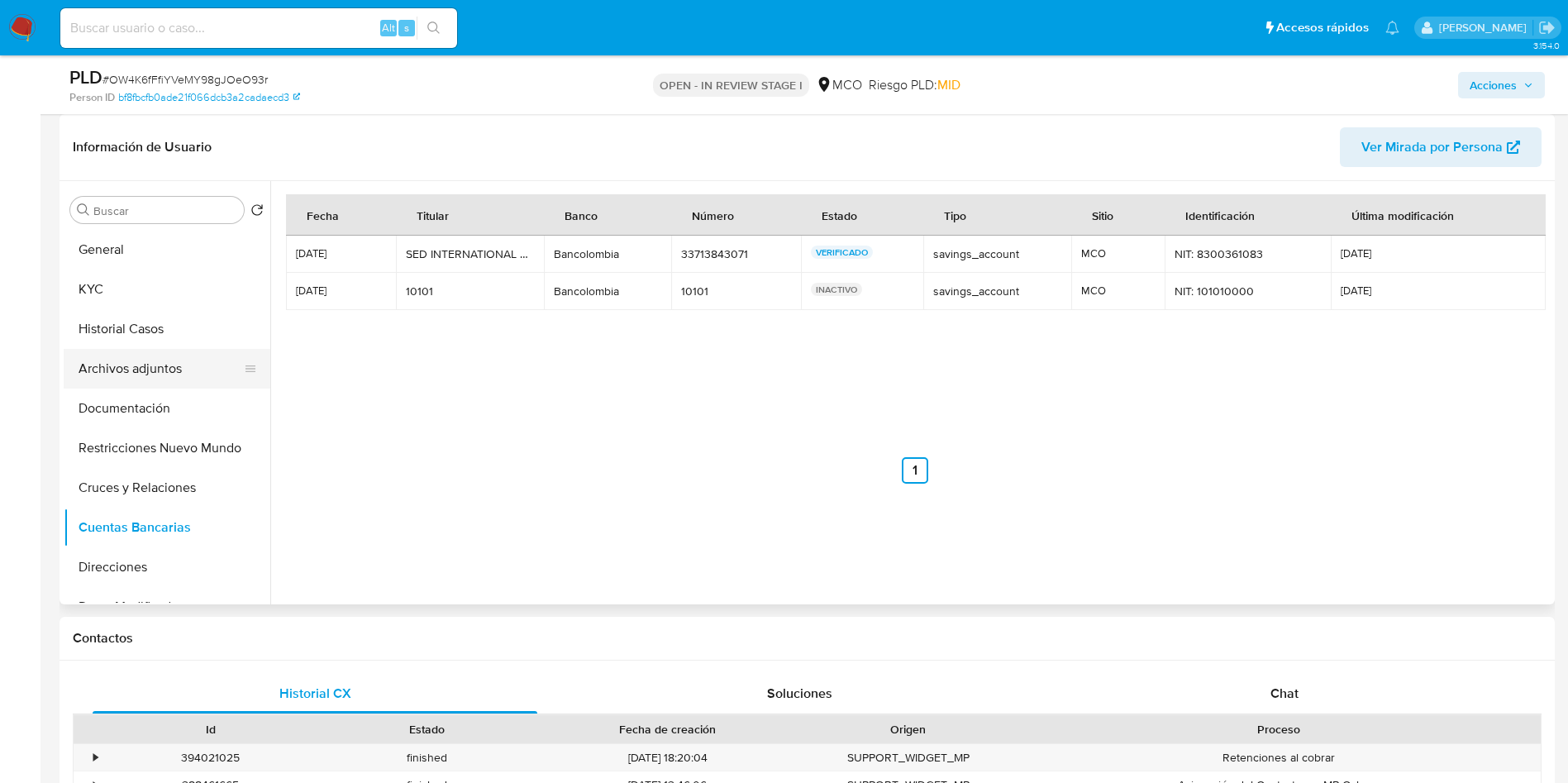
click at [122, 378] on button "Archivos adjuntos" at bounding box center [161, 369] width 194 height 40
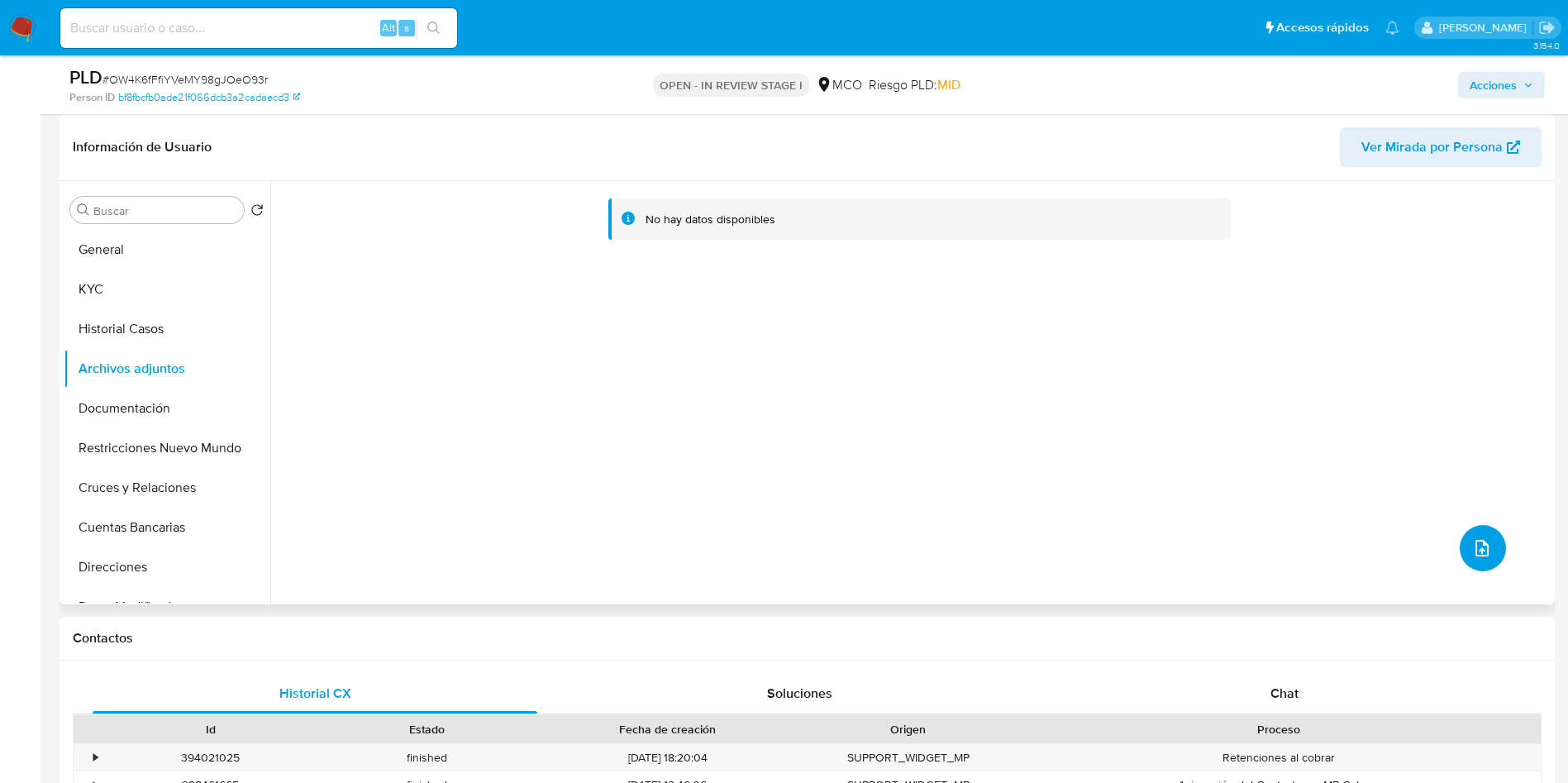
click at [1491, 549] on button "upload-file" at bounding box center [1483, 548] width 47 height 47
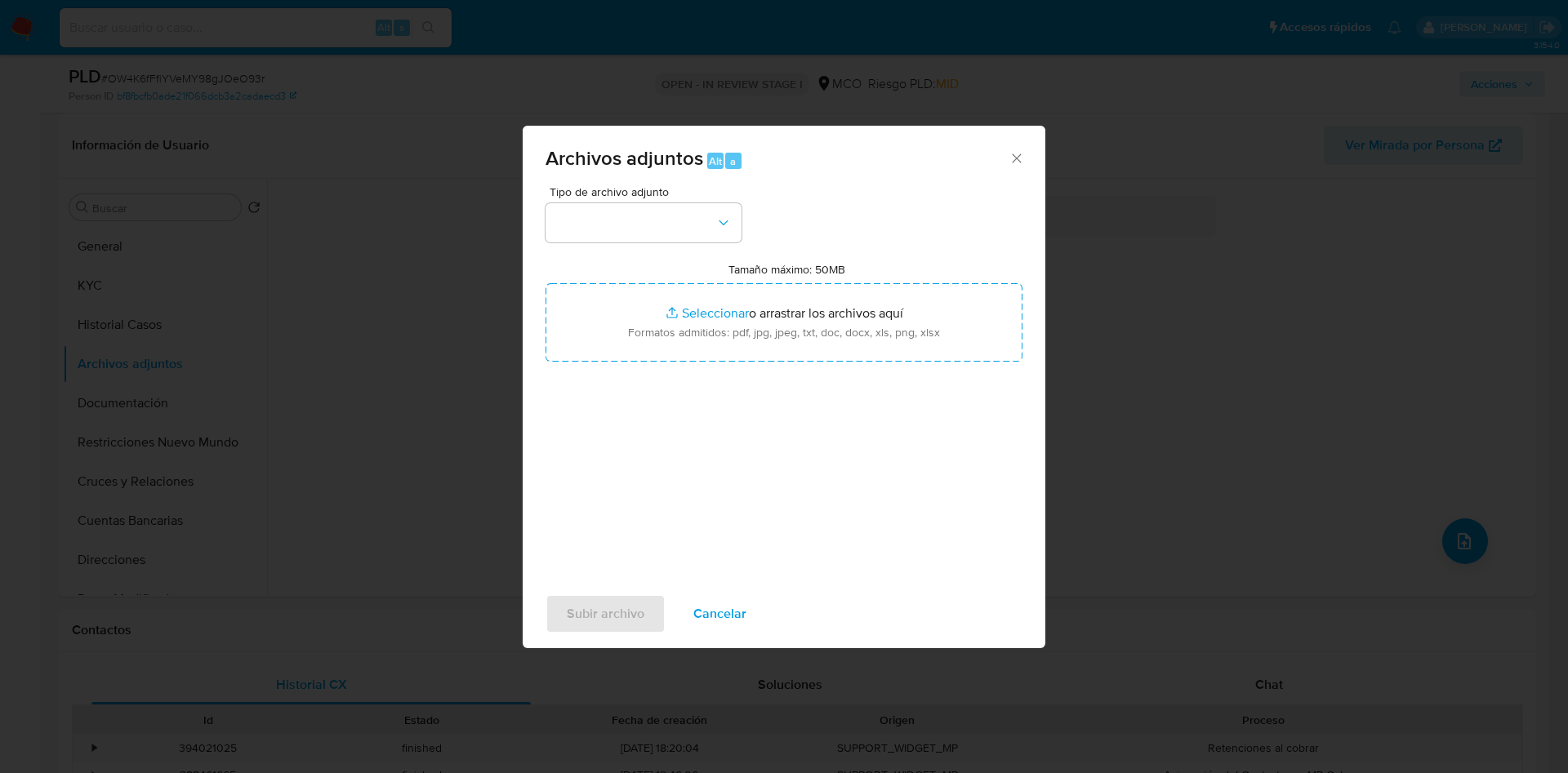
click at [616, 211] on button "button" at bounding box center [643, 223] width 196 height 39
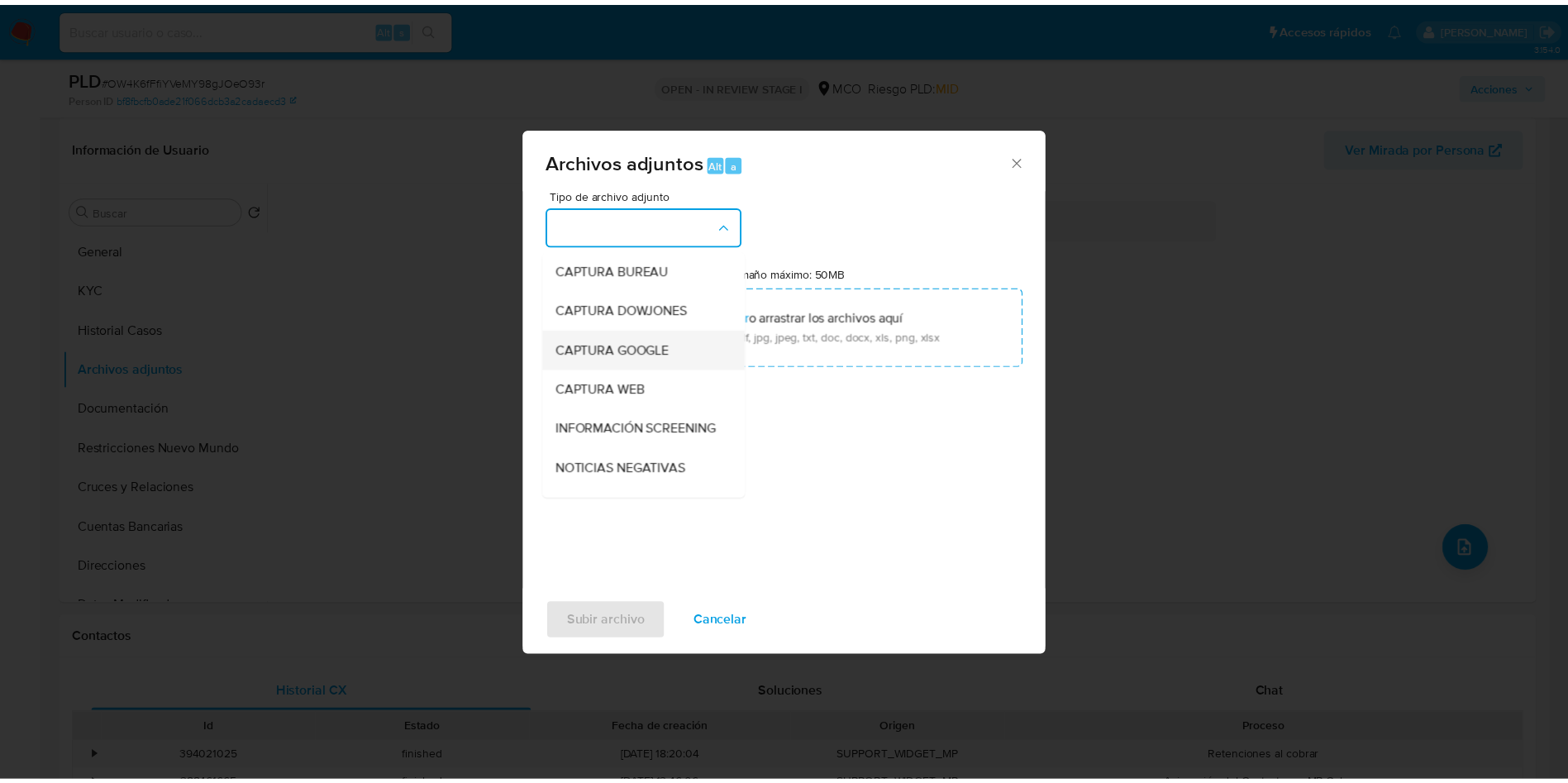
scroll to position [124, 0]
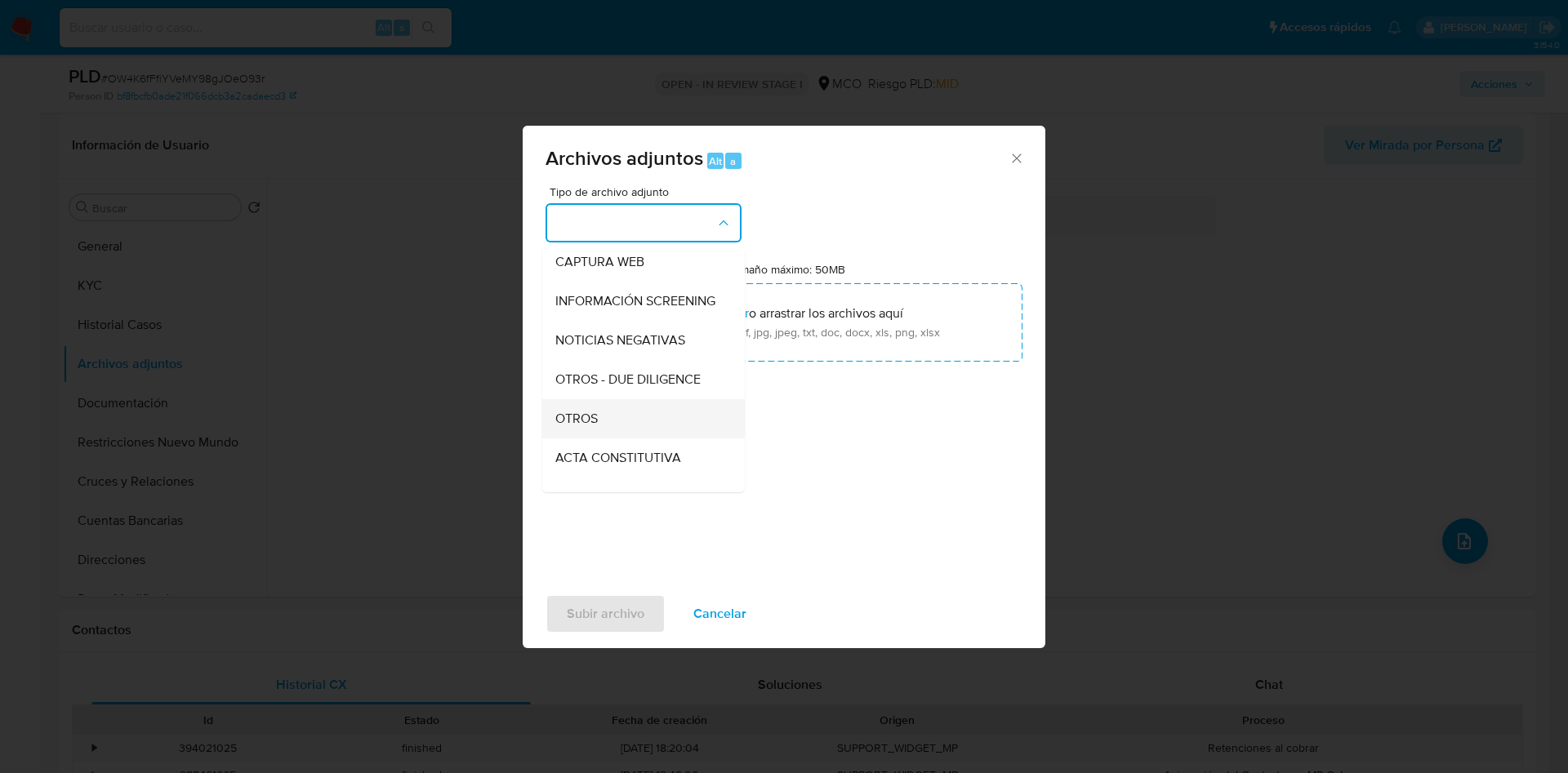
click at [593, 427] on span "OTROS" at bounding box center [576, 418] width 42 height 16
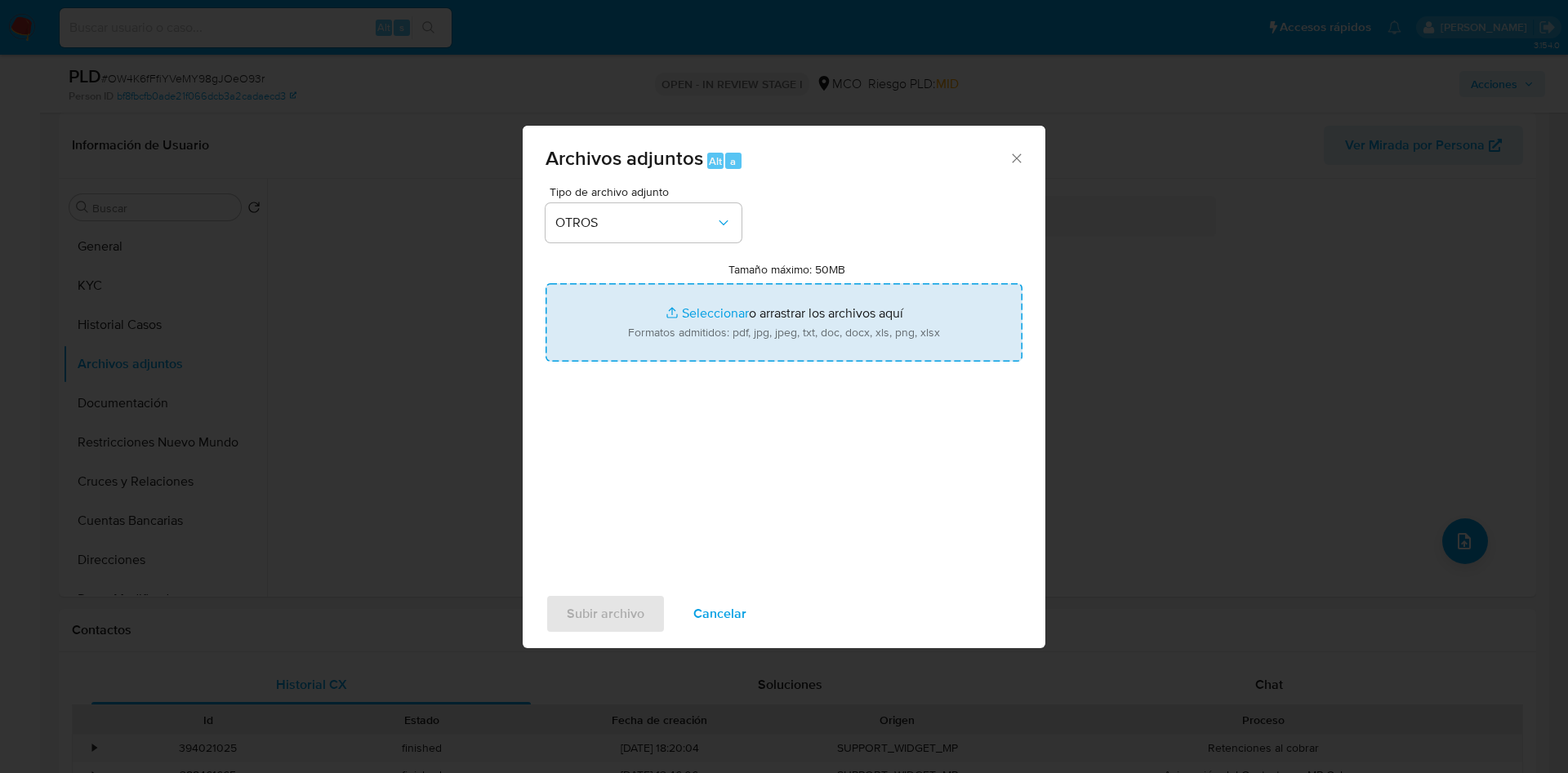
click at [689, 332] on input "Tamaño máximo: 50MB Seleccionar archivos" at bounding box center [784, 323] width 477 height 79
type input "C:\fakepath\1404661604 - 18_08_2025.pdf"
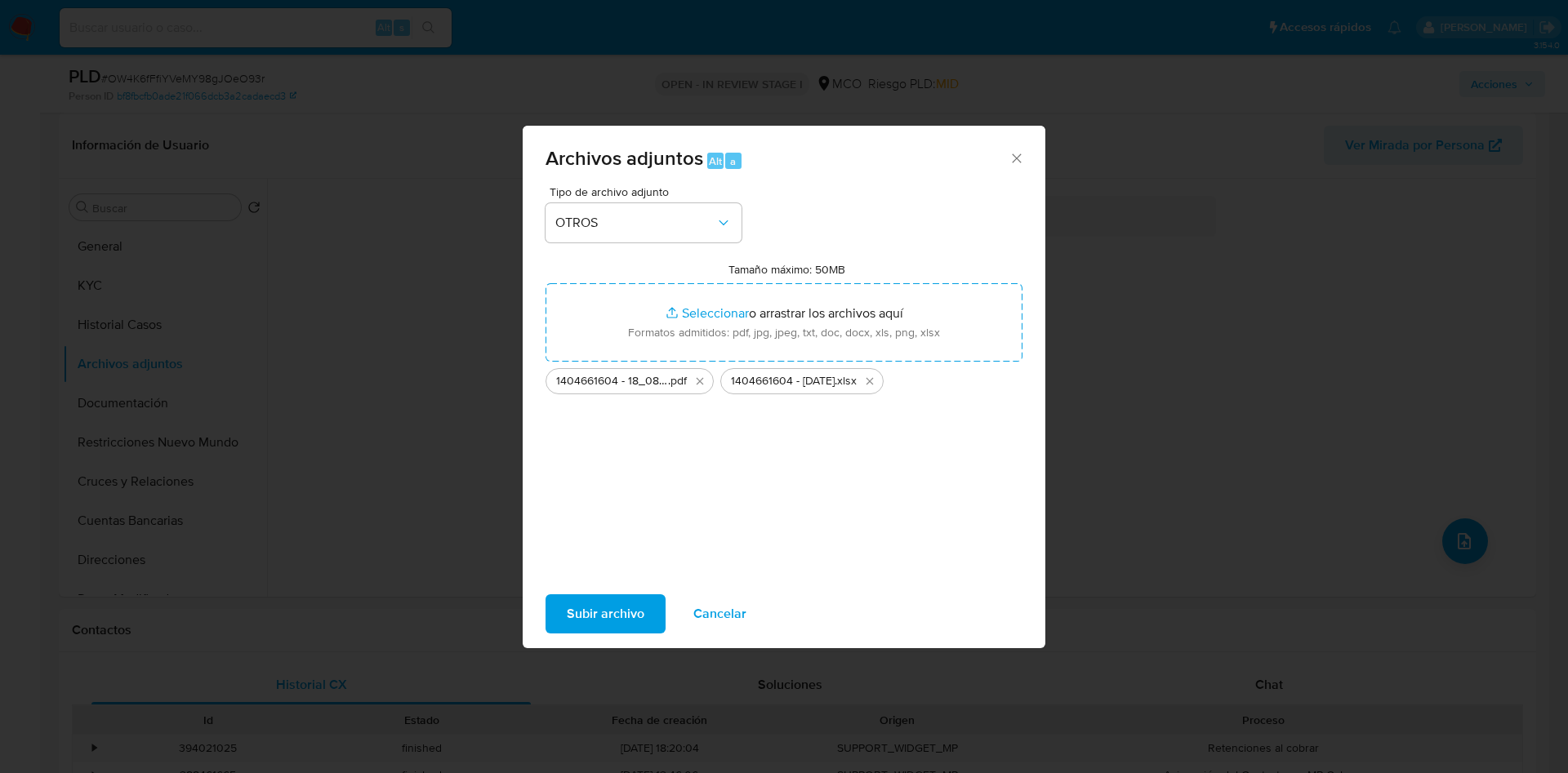
click at [589, 607] on span "Subir archivo" at bounding box center [605, 614] width 78 height 36
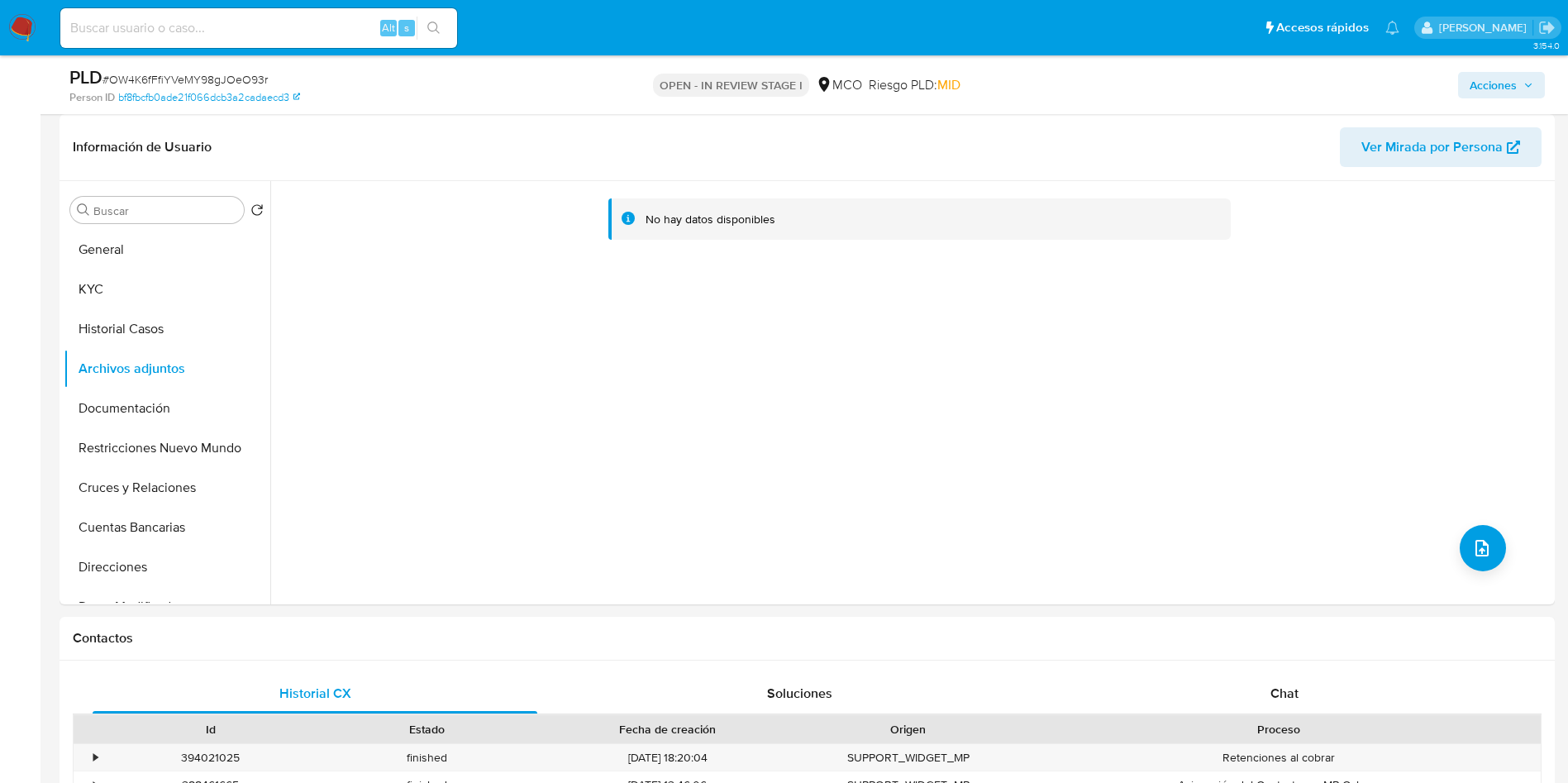
click at [1494, 86] on span "Acciones" at bounding box center [1493, 86] width 47 height 27
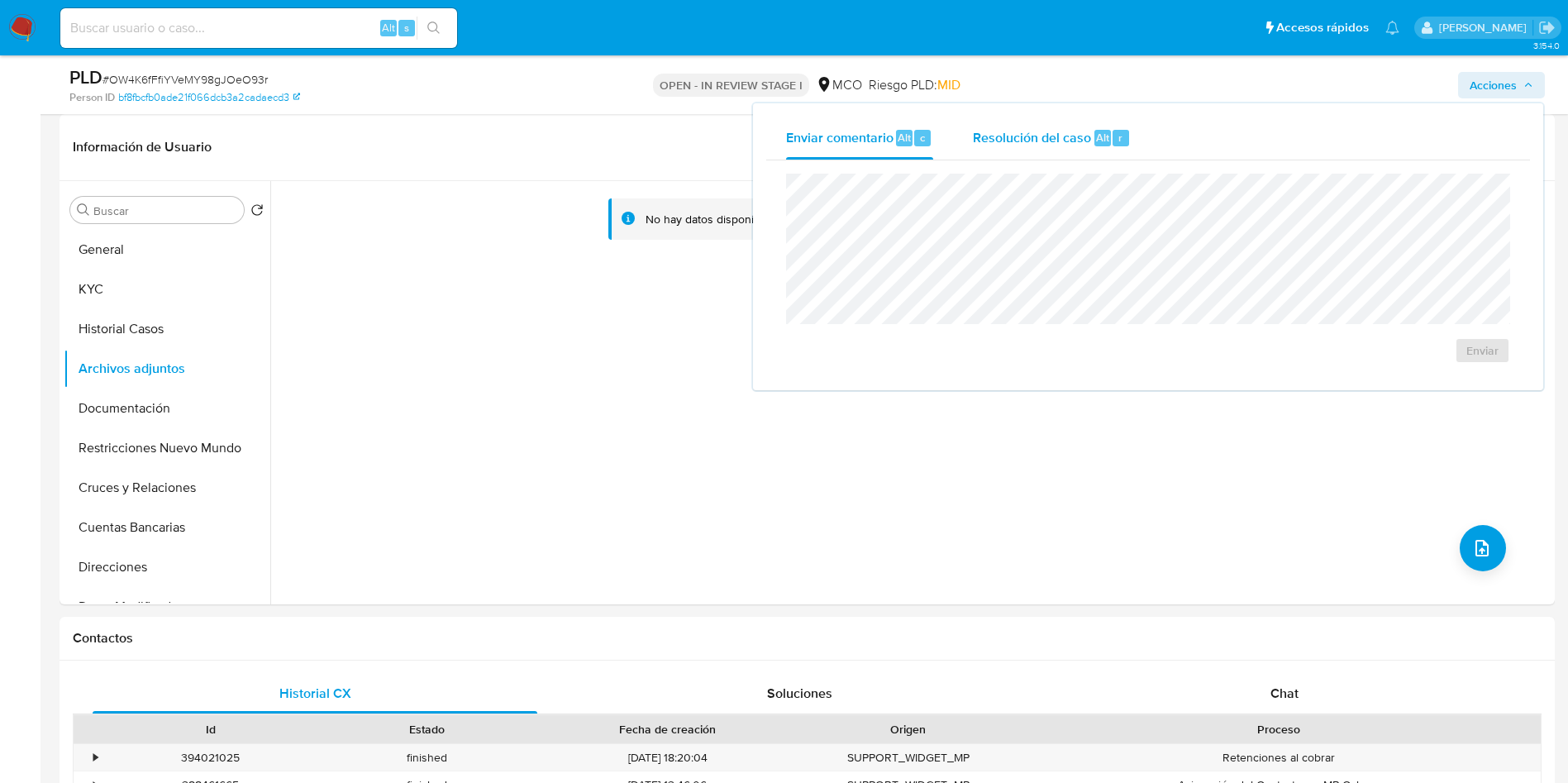
click at [1049, 145] on span "Resolución del caso" at bounding box center [1031, 137] width 118 height 19
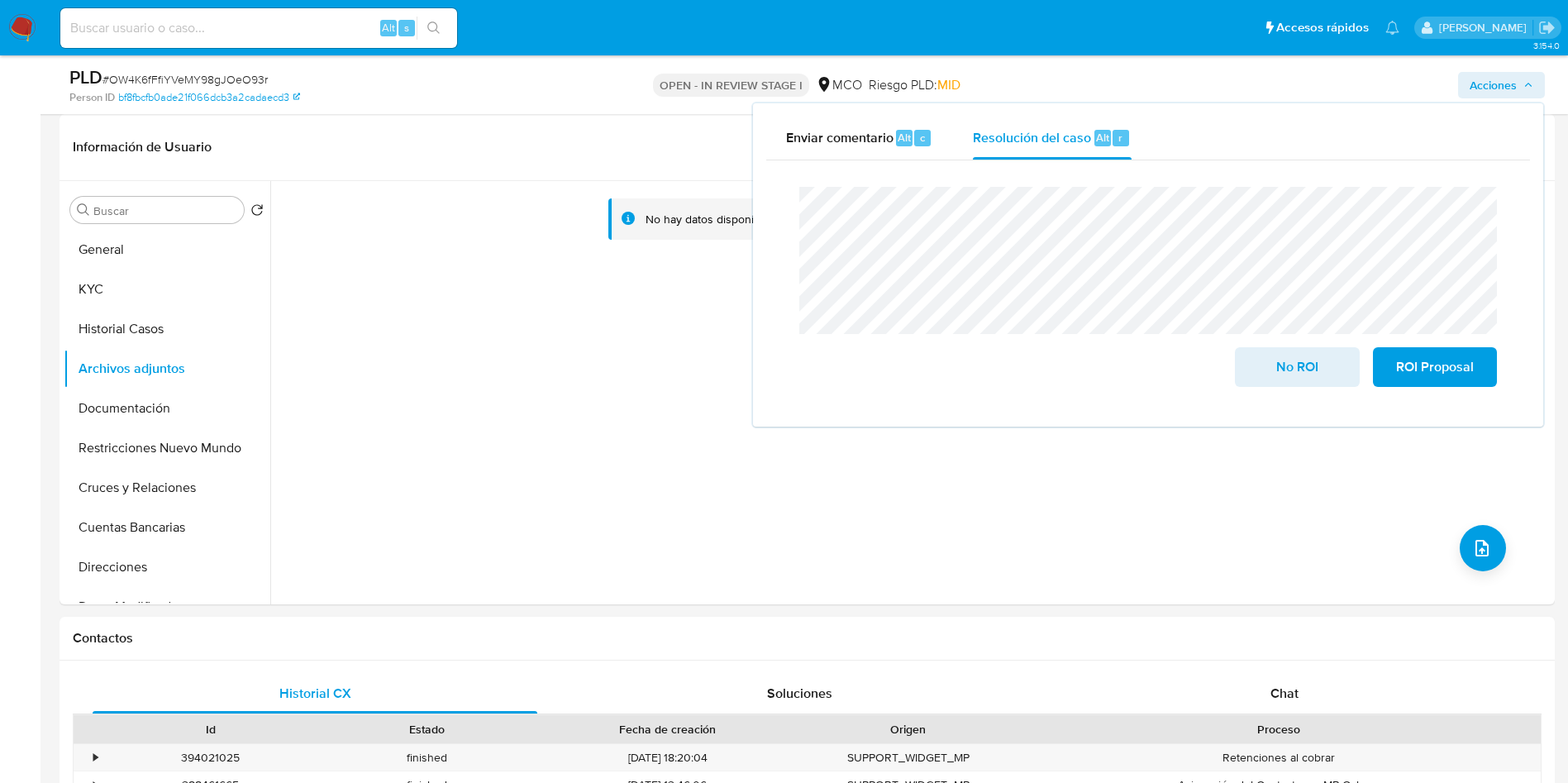
drag, startPoint x: 1162, startPoint y: 172, endPoint x: 1195, endPoint y: 188, distance: 36.7
click at [1168, 176] on div "Cierre de caso No ROI ROI Proposal" at bounding box center [1148, 287] width 764 height 253
click at [1290, 367] on span "No ROI" at bounding box center [1296, 367] width 81 height 36
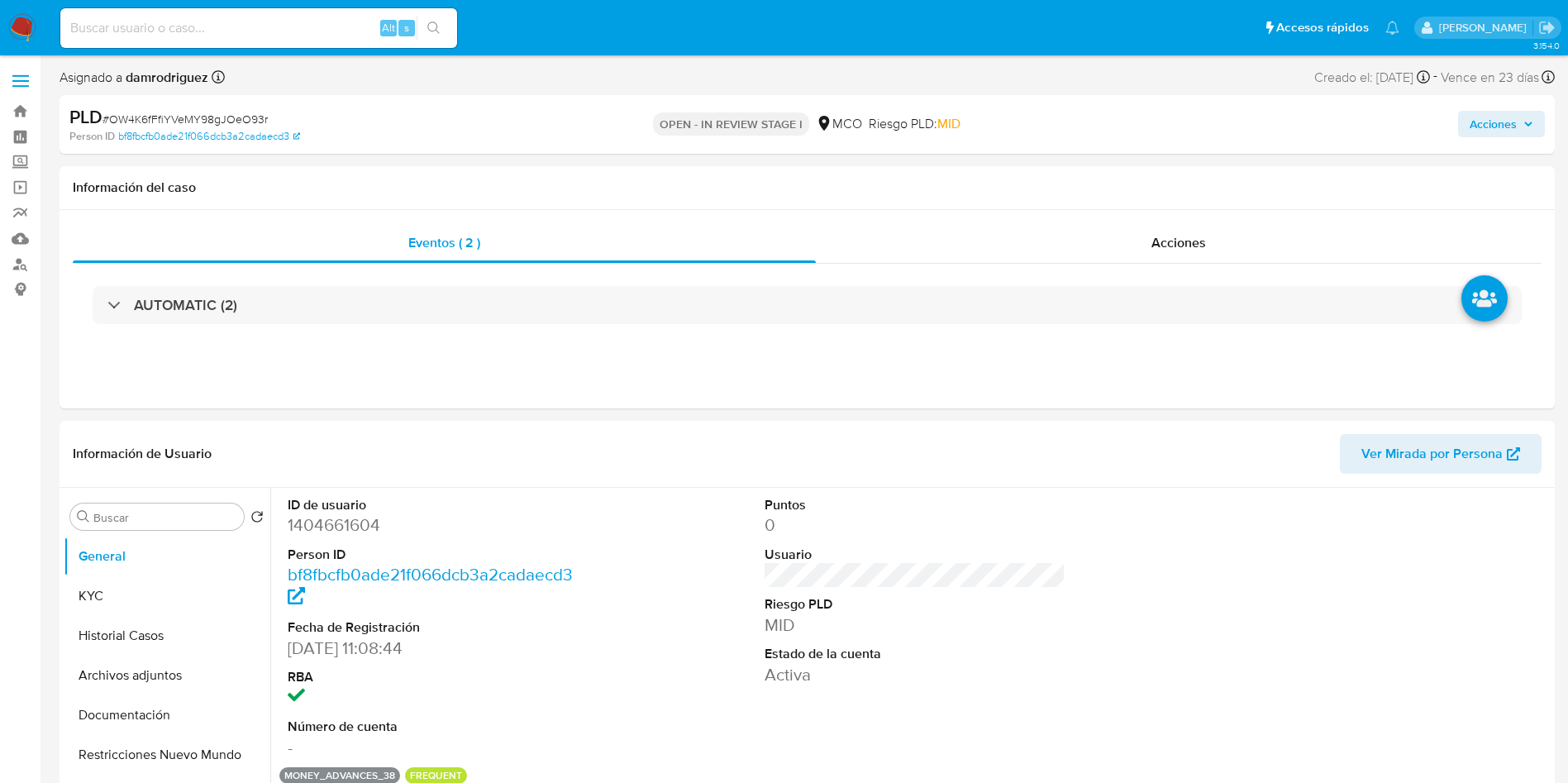
click at [274, 22] on input at bounding box center [259, 28] width 397 height 22
paste input "107653939"
type input "107653939"
select select "10"
type input "107653939"
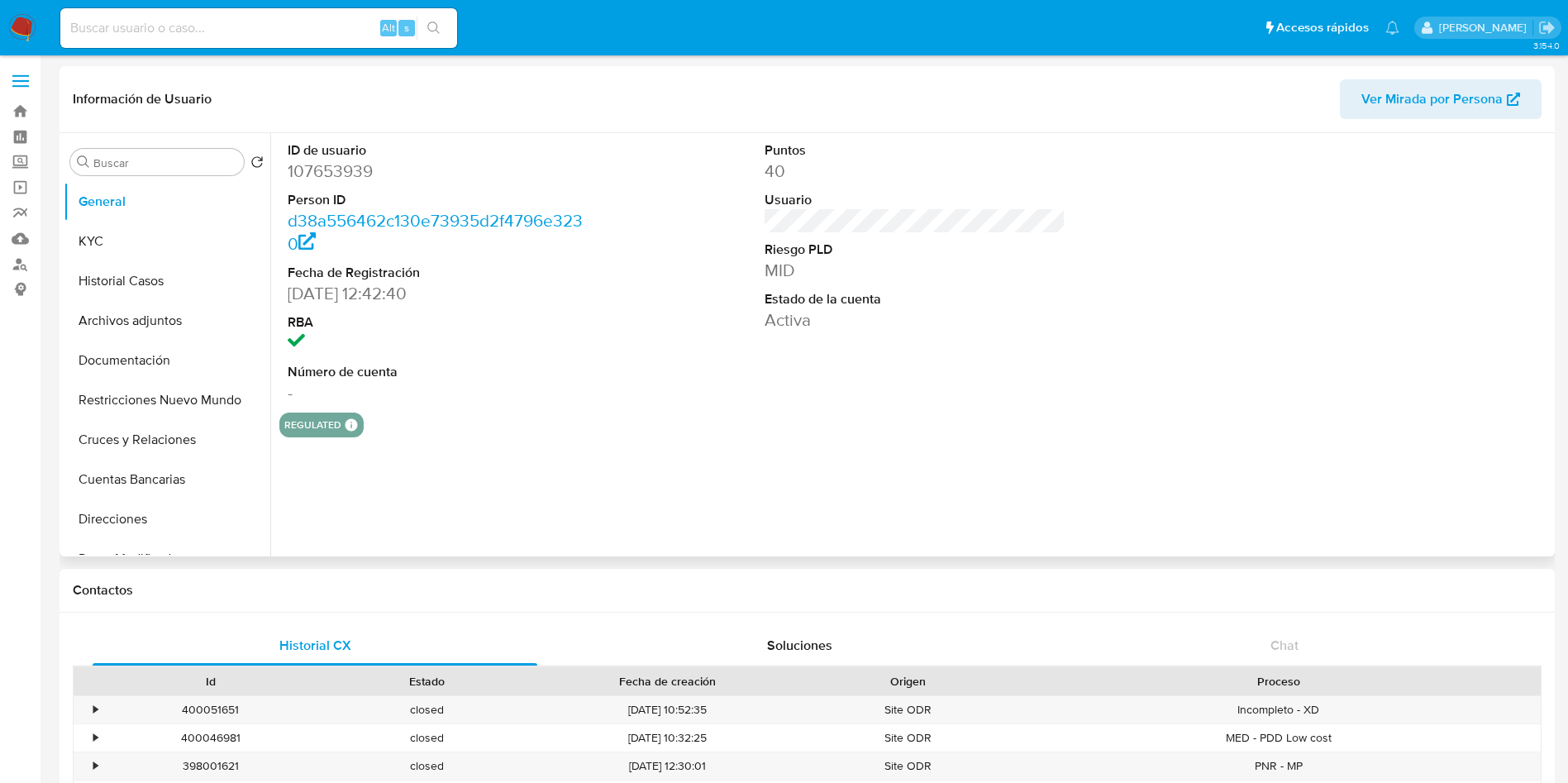
select select "10"
click at [130, 227] on button "KYC" at bounding box center [161, 241] width 194 height 40
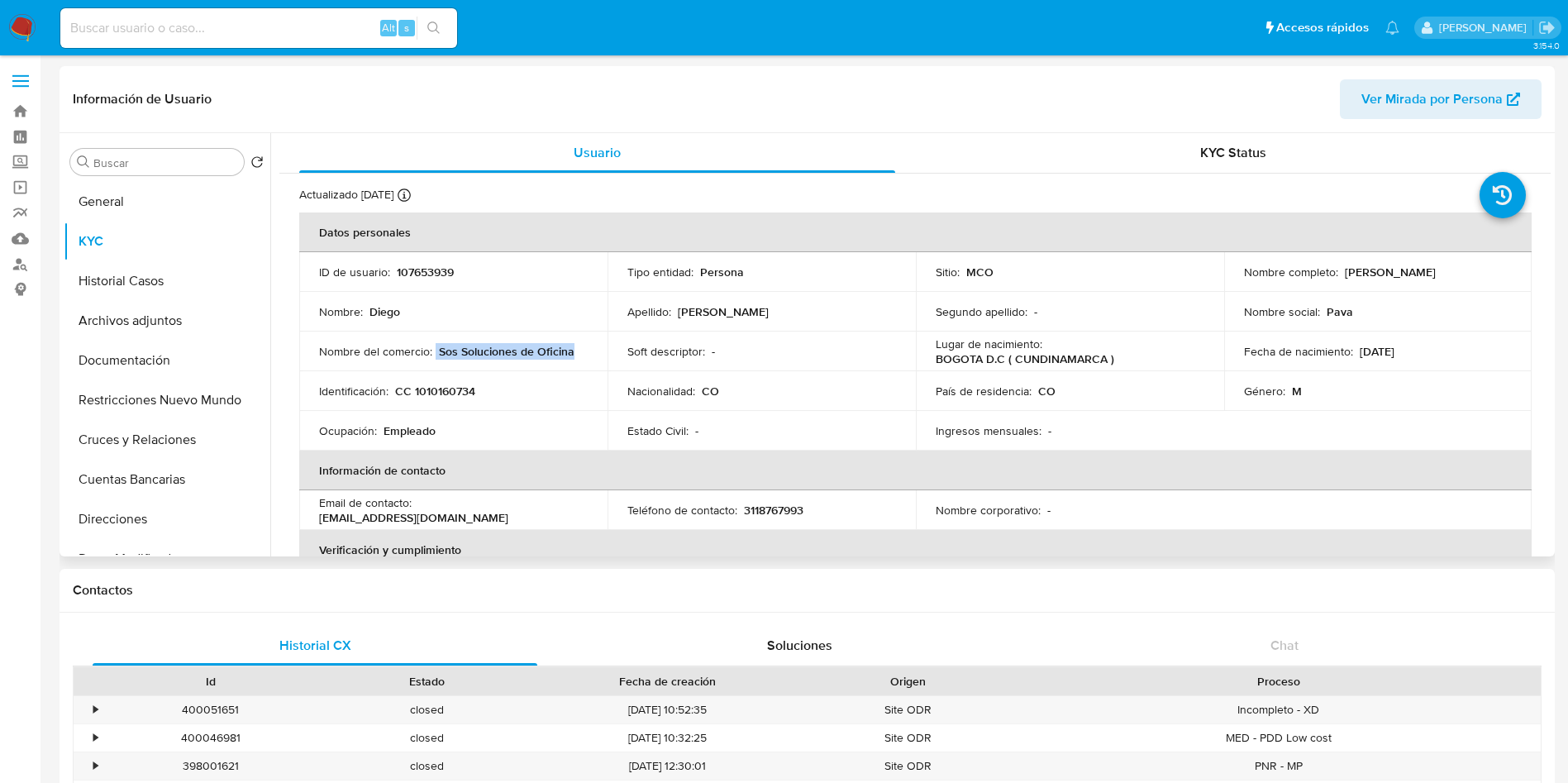
drag, startPoint x: 583, startPoint y: 358, endPoint x: 436, endPoint y: 353, distance: 147.1
click at [436, 353] on div "Nombre del comercio : Sos Soluciones de Oficina" at bounding box center [453, 352] width 269 height 15
copy div "Sos Soluciones de Oficina"
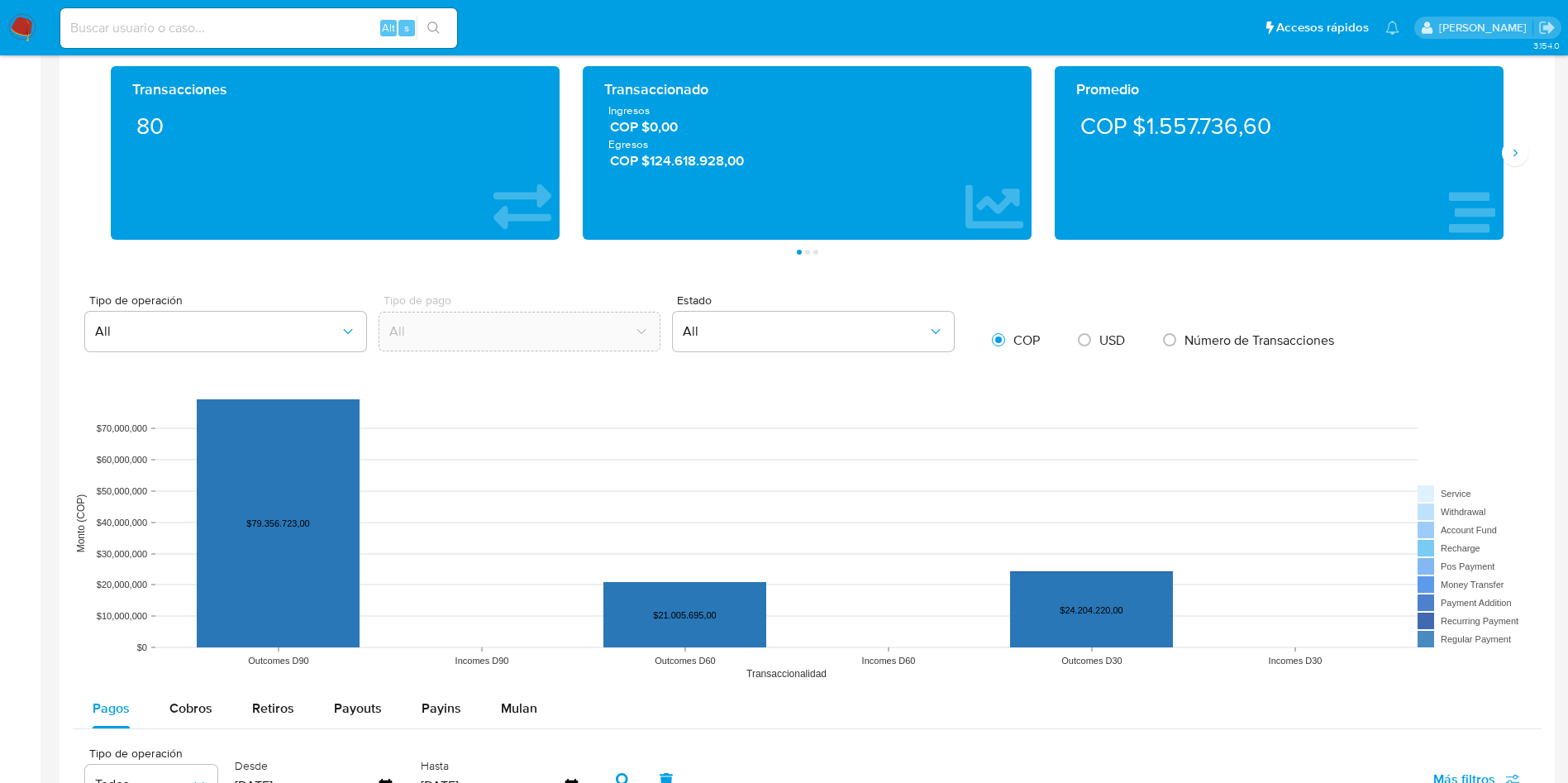
scroll to position [1240, 0]
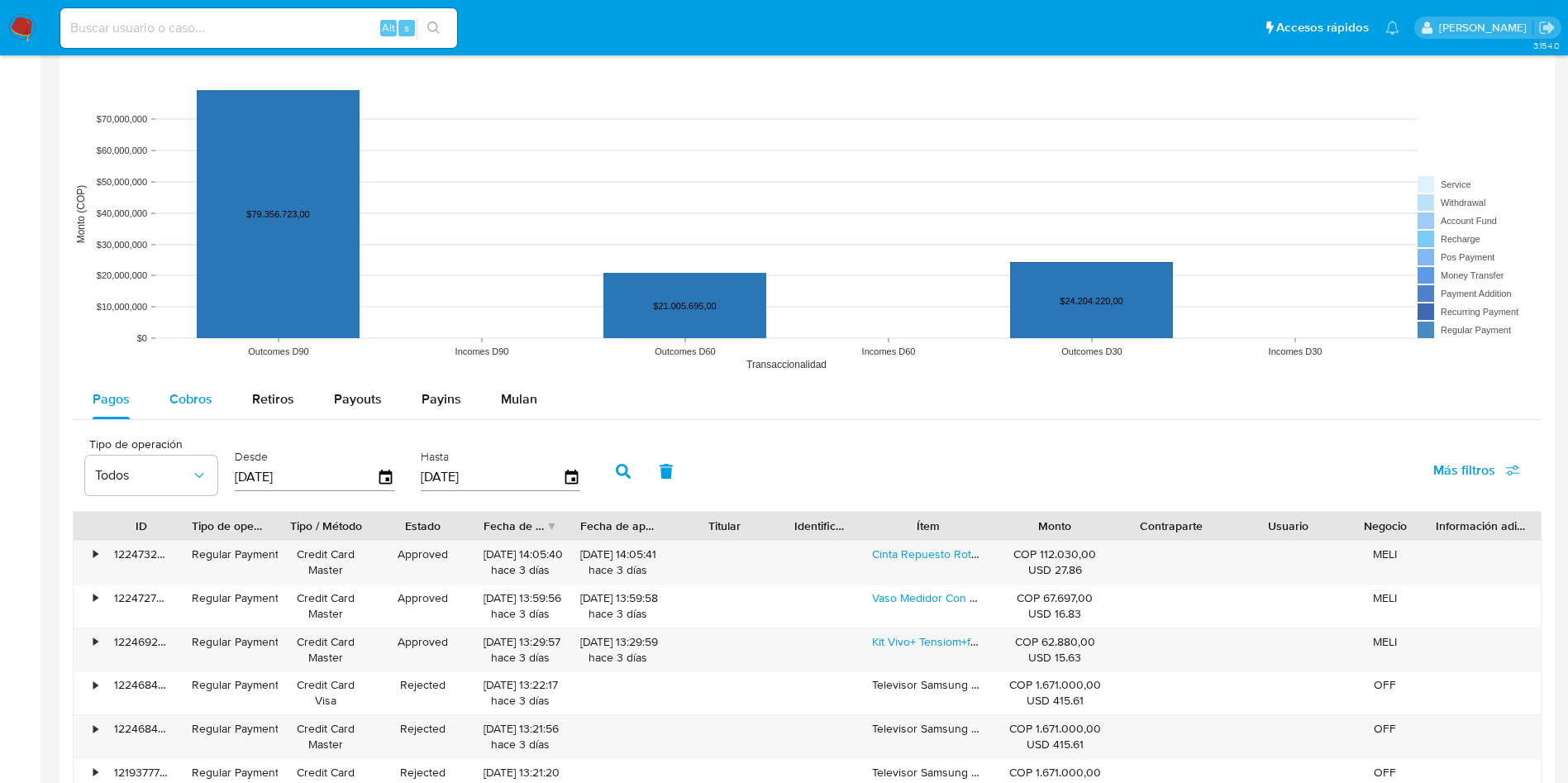
click at [177, 410] on div "Cobros" at bounding box center [190, 399] width 43 height 40
select select "10"
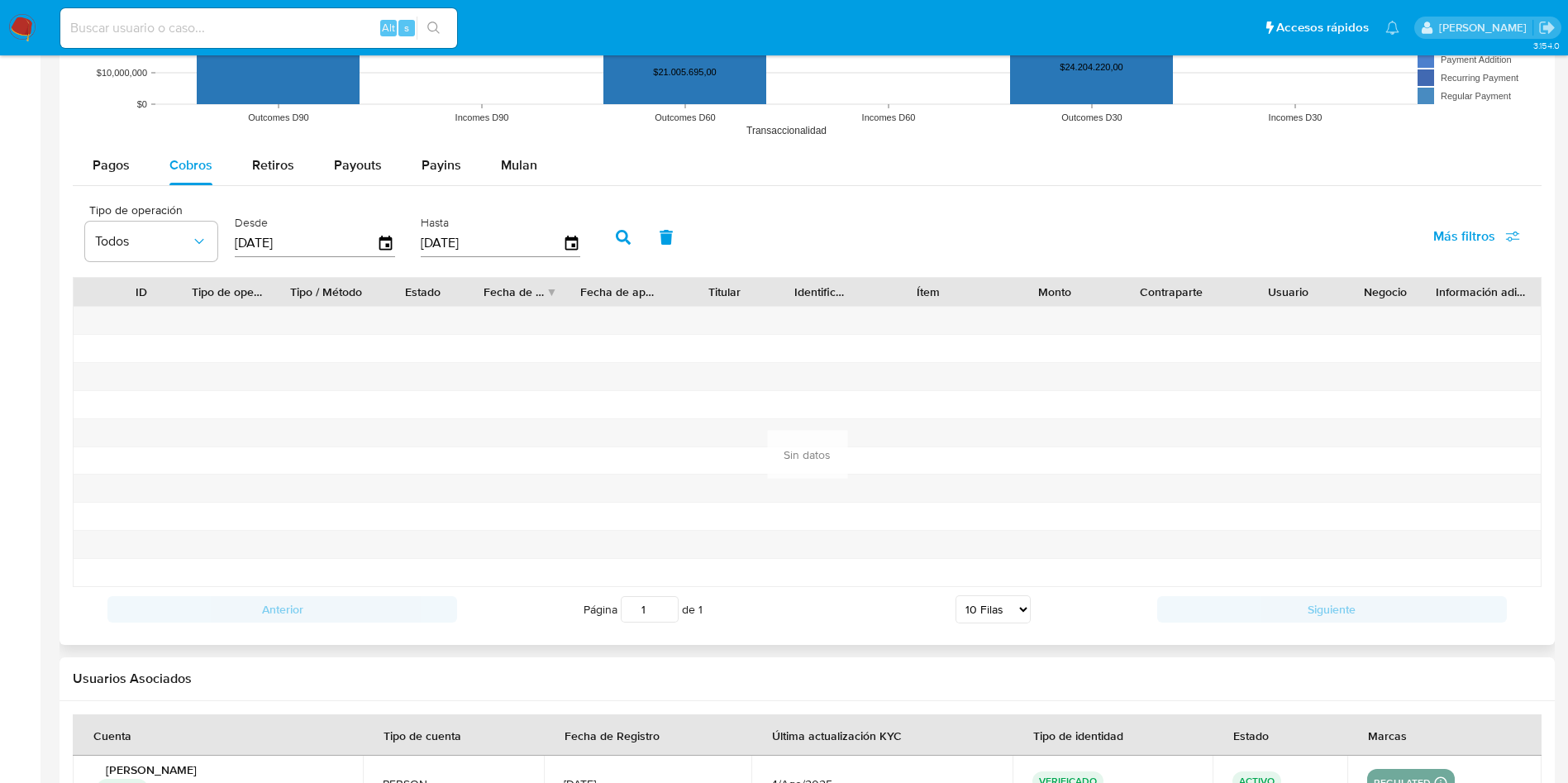
scroll to position [1488, 0]
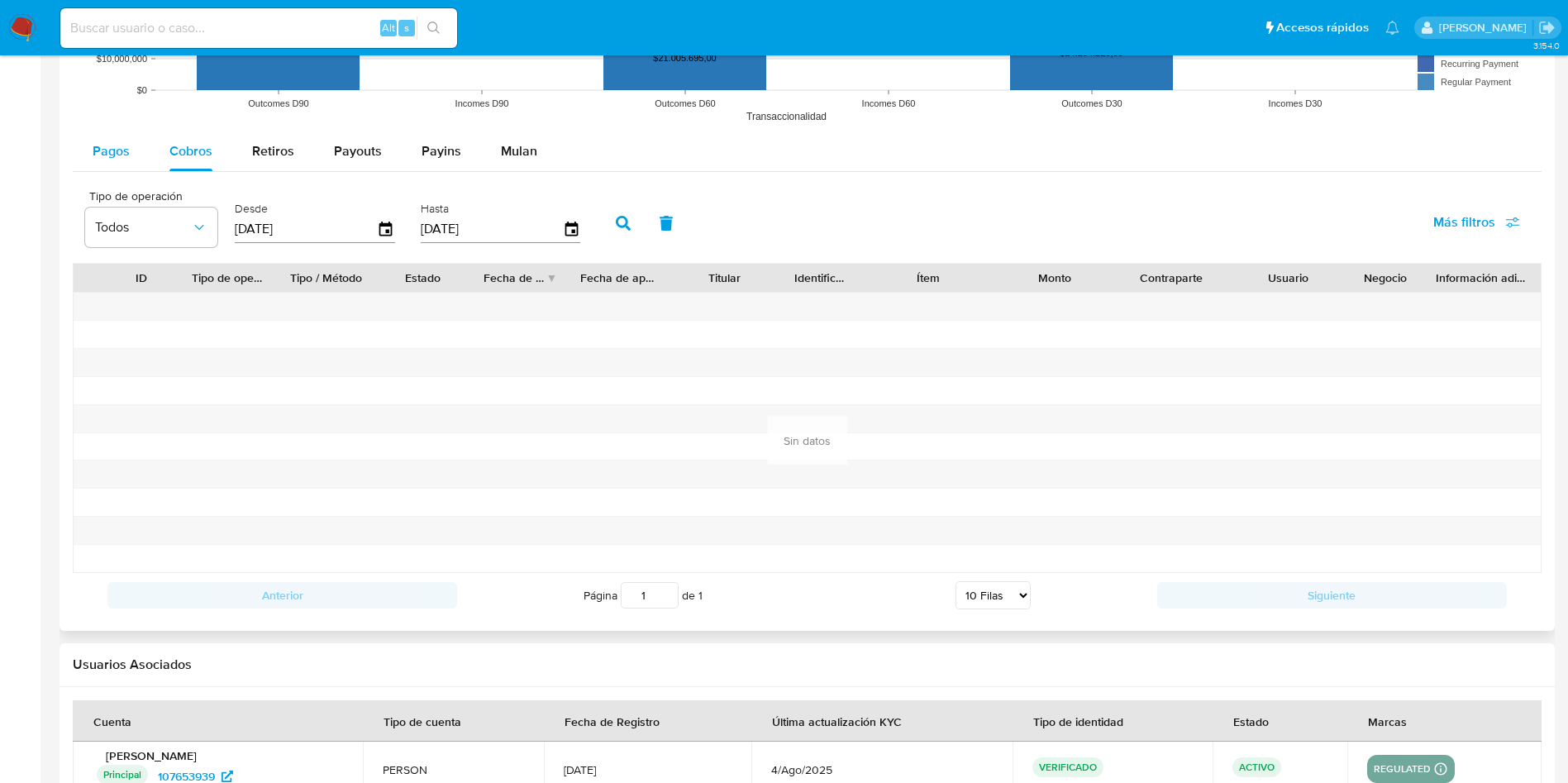
click at [105, 143] on span "Pagos" at bounding box center [110, 151] width 37 height 19
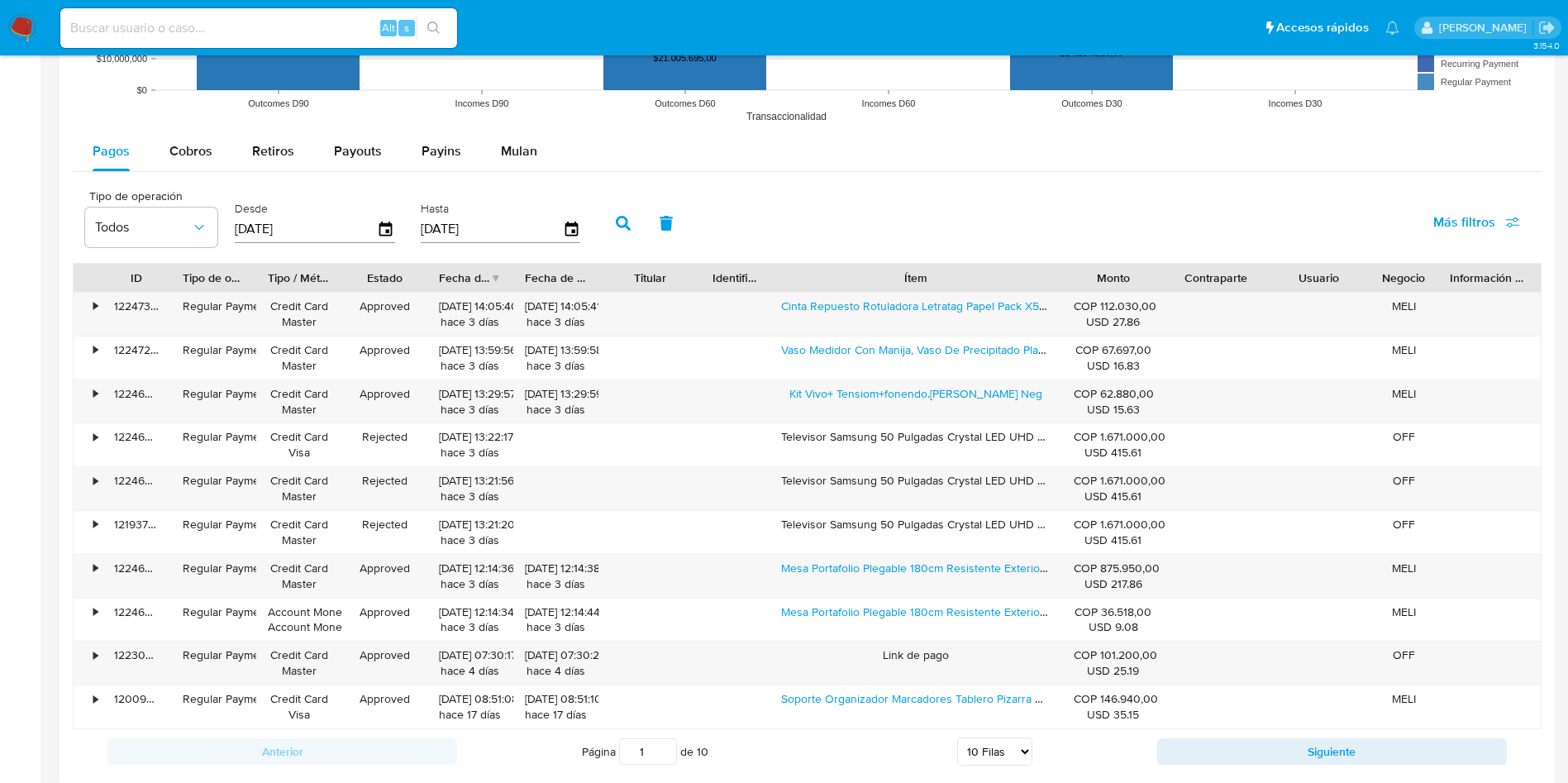
drag, startPoint x: 1009, startPoint y: 275, endPoint x: 1165, endPoint y: 275, distance: 156.0
click at [1165, 275] on div "ID Tipo de operación Tipo / Método Estado Fecha de creación Fecha de aprobación…" at bounding box center [806, 278] width 1467 height 29
click at [1188, 738] on button "Siguiente" at bounding box center [1332, 752] width 349 height 27
type input "2"
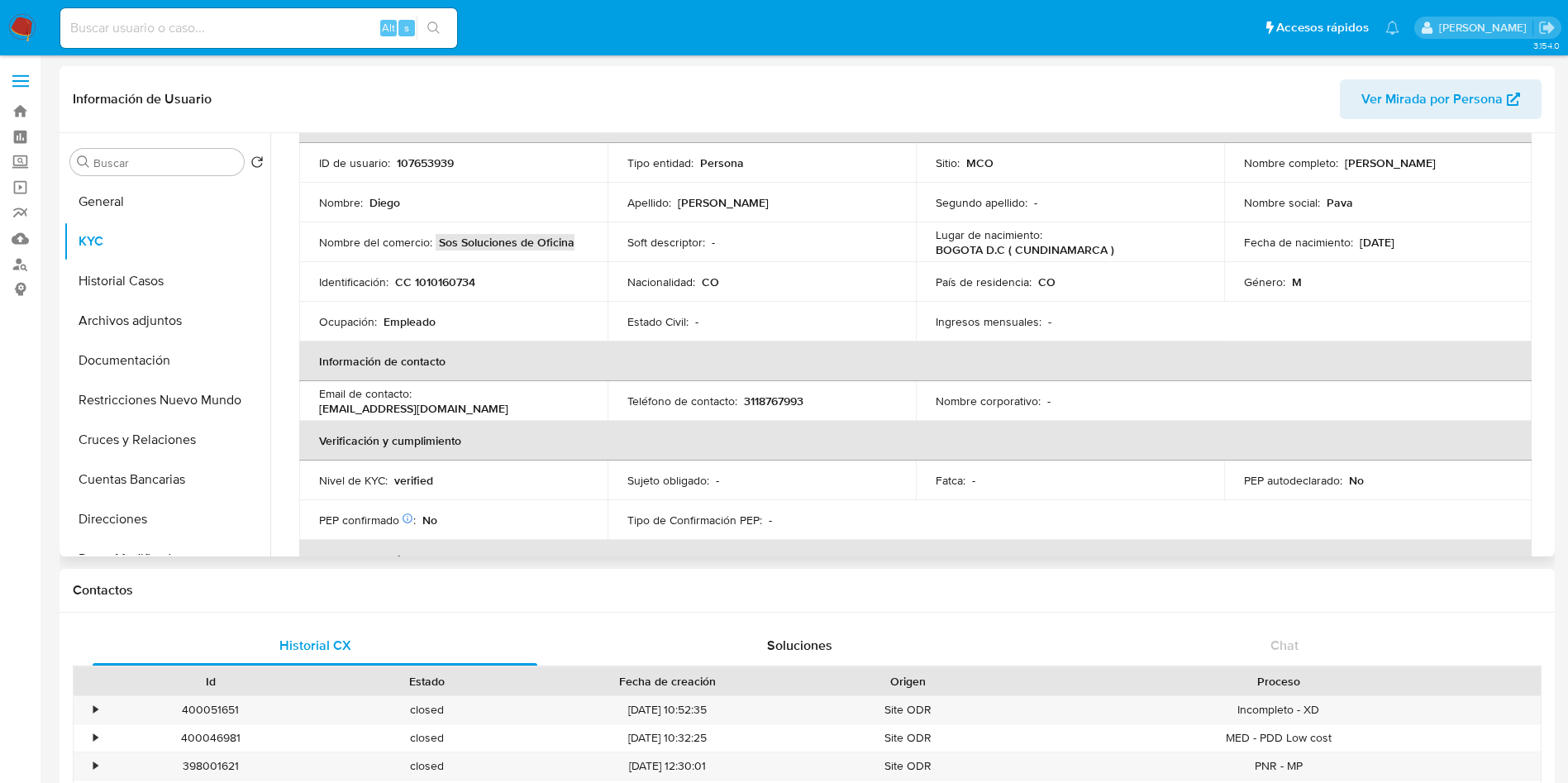
scroll to position [0, 0]
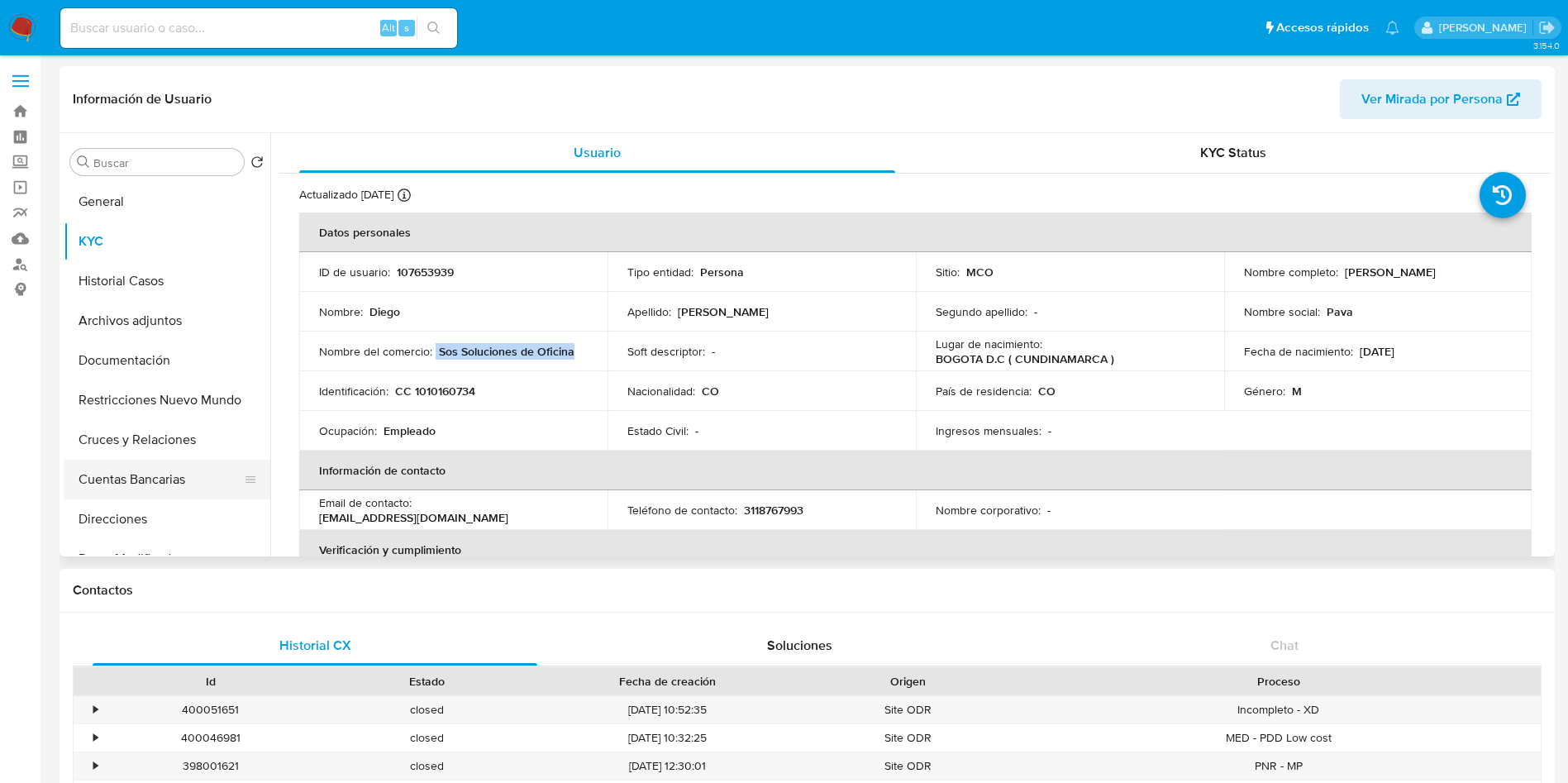
click at [156, 476] on button "Cuentas Bancarias" at bounding box center [161, 480] width 194 height 40
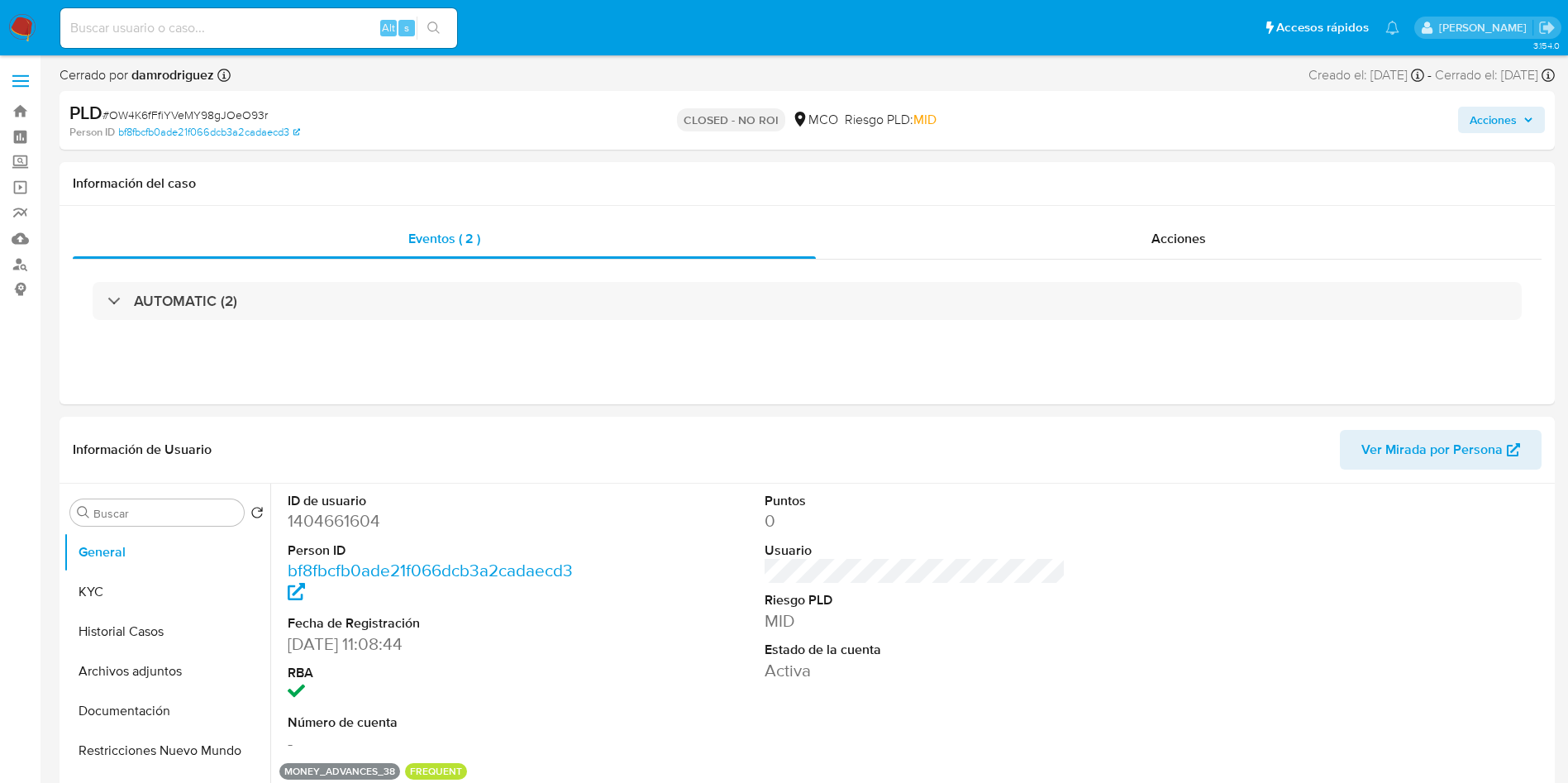
click at [16, 28] on img at bounding box center [23, 29] width 28 height 29
select select "10"
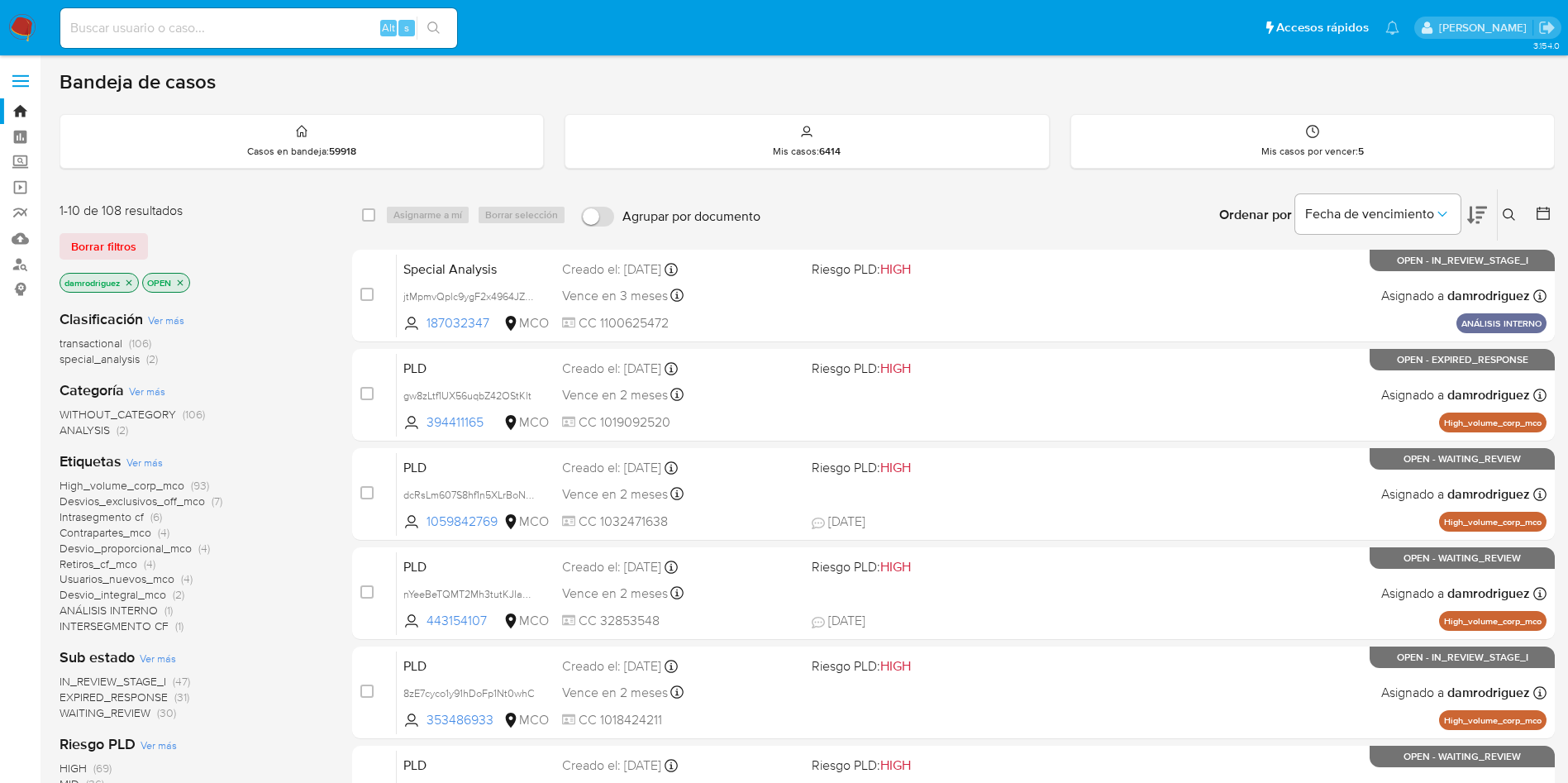
click at [310, 459] on div "Etiquetas Ver más High_volume_corp_mco (93) Desvios_exclusivos_off_mco (7) Intr…" at bounding box center [193, 543] width 266 height 182
